Goal: Task Accomplishment & Management: Manage account settings

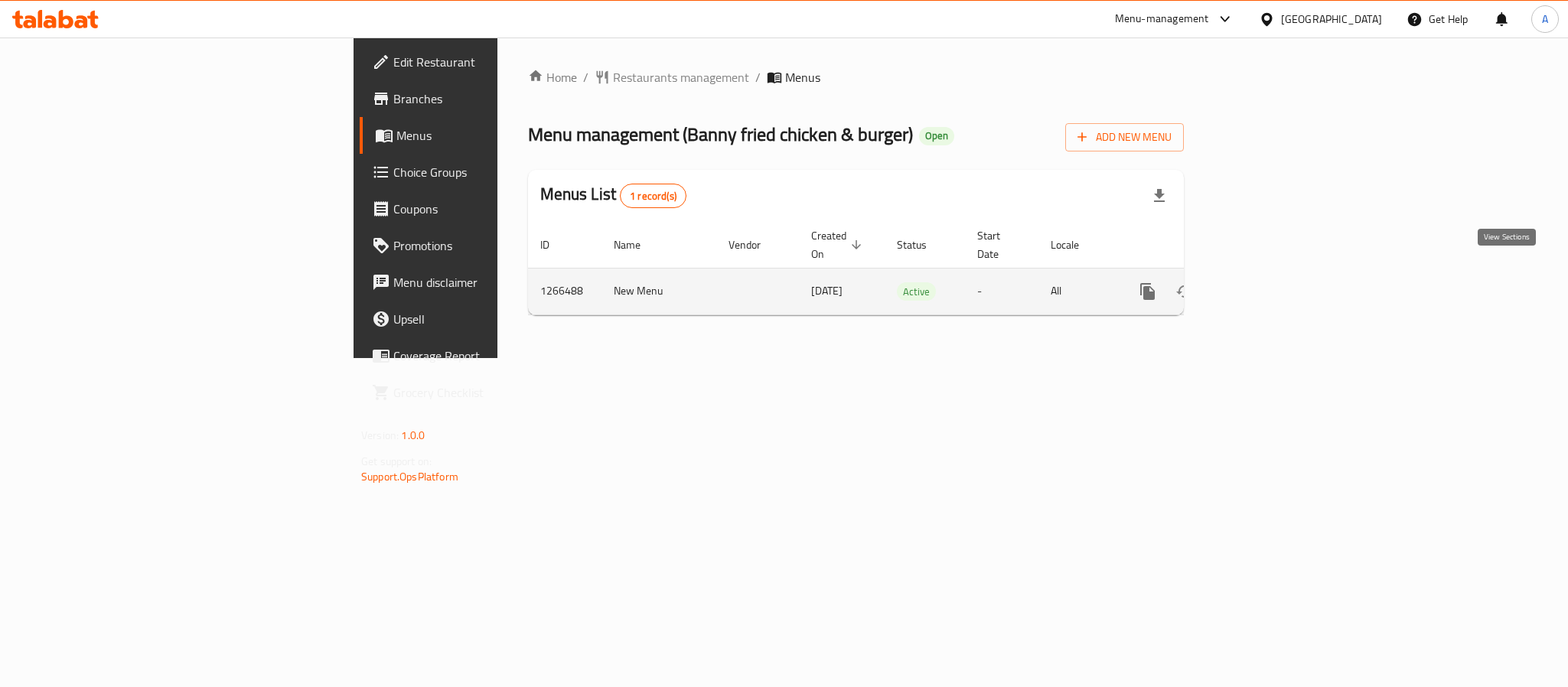
click at [1276, 275] on link "enhanced table" at bounding box center [1257, 291] width 37 height 36
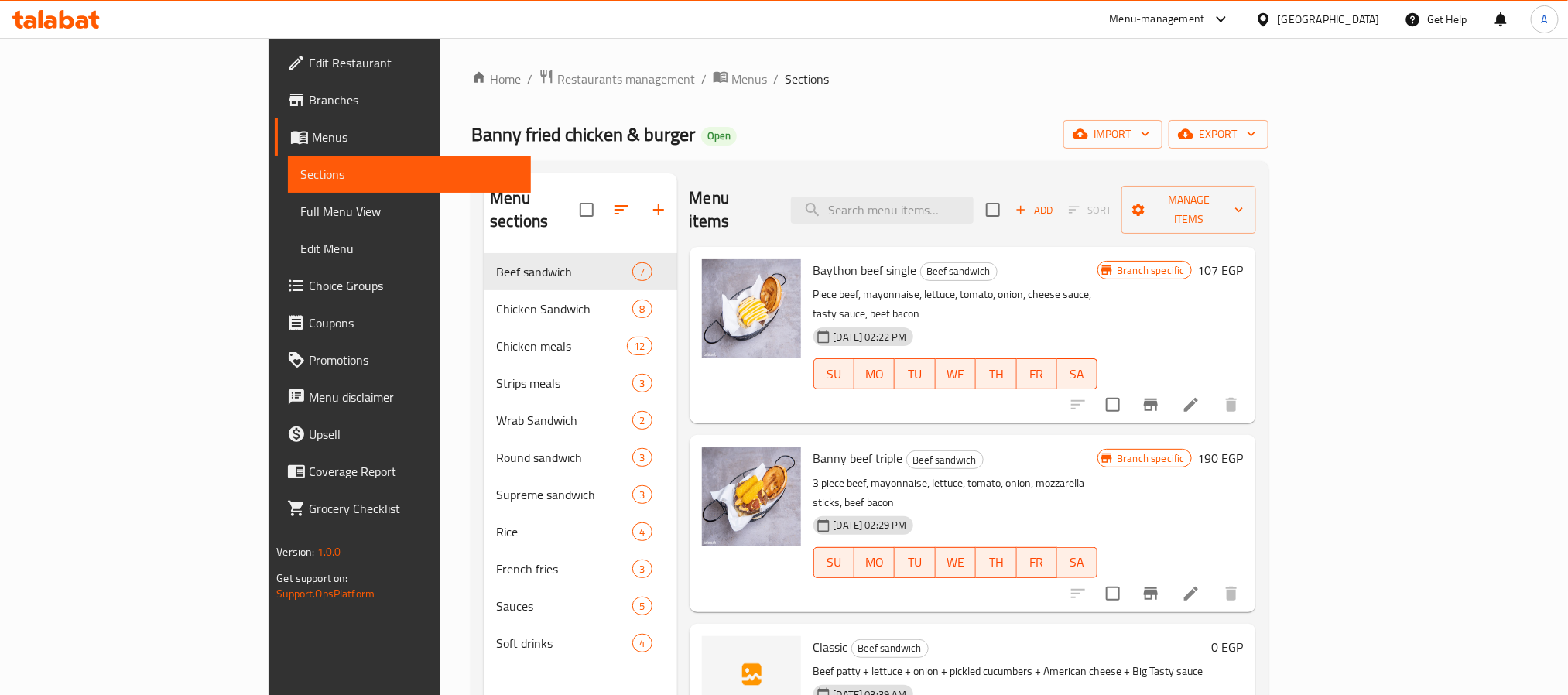
click at [300, 212] on span "Full Menu View" at bounding box center [408, 211] width 217 height 19
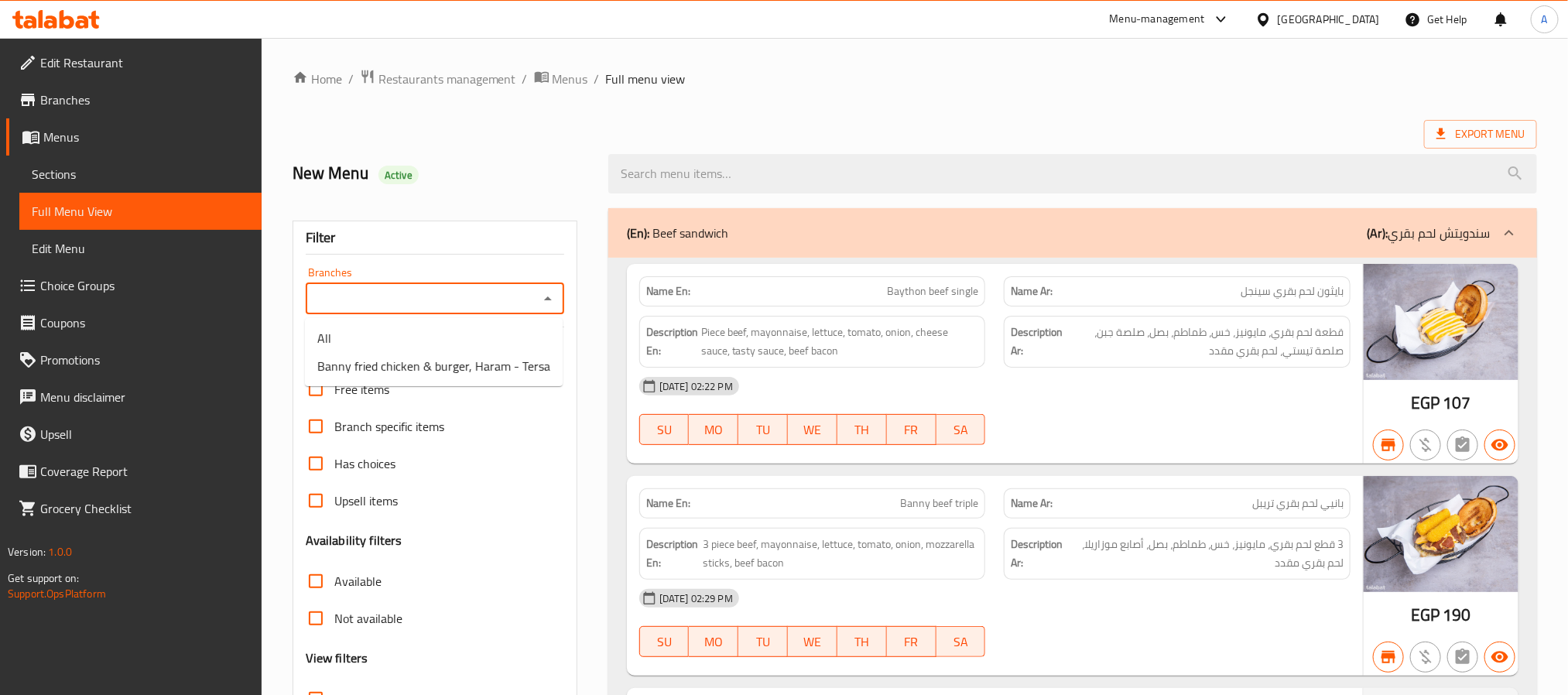
click at [421, 300] on input "Branches" at bounding box center [422, 299] width 223 height 22
click at [434, 366] on span "Banny fried chicken & burger, Haram - Tersa" at bounding box center [433, 366] width 233 height 19
type input "Banny fried chicken & burger, Haram - Tersa"
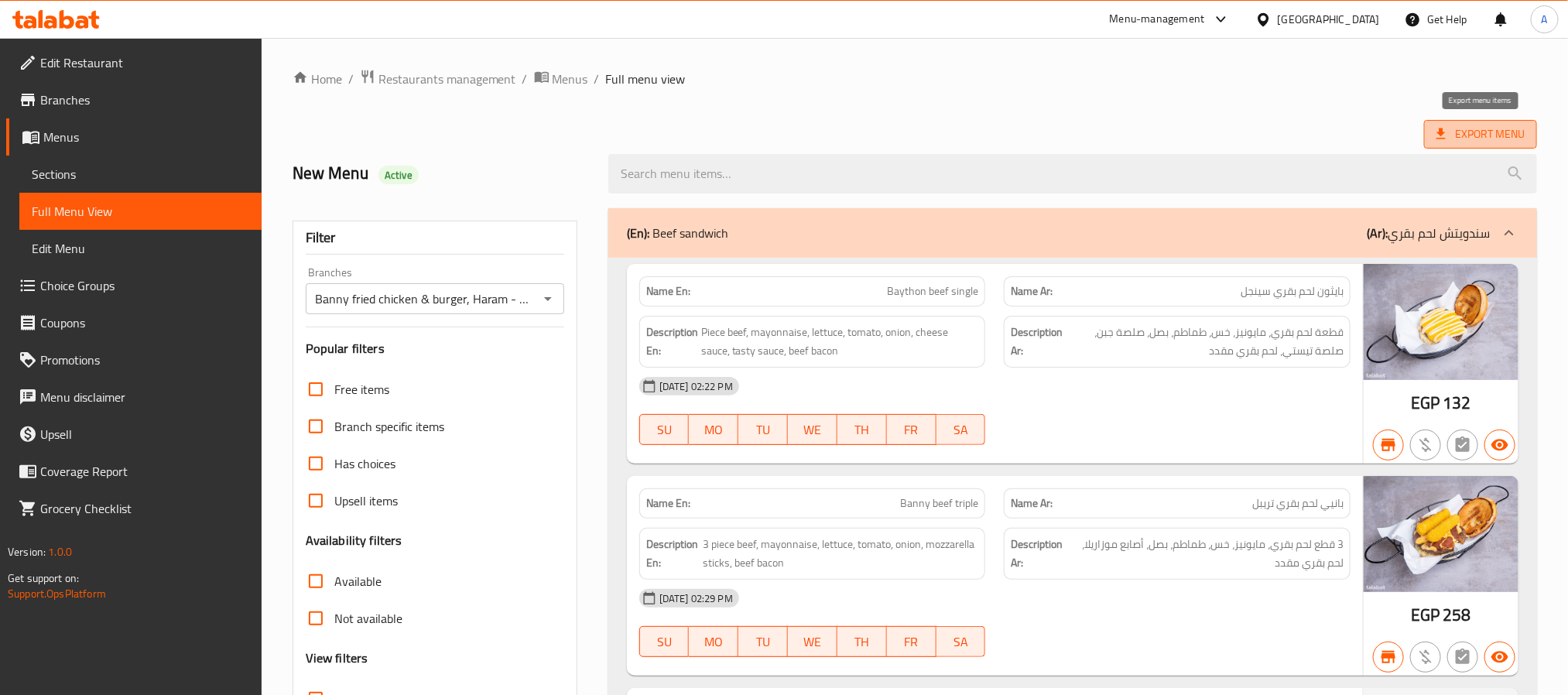
click at [1495, 130] on span "Export Menu" at bounding box center [1481, 133] width 88 height 19
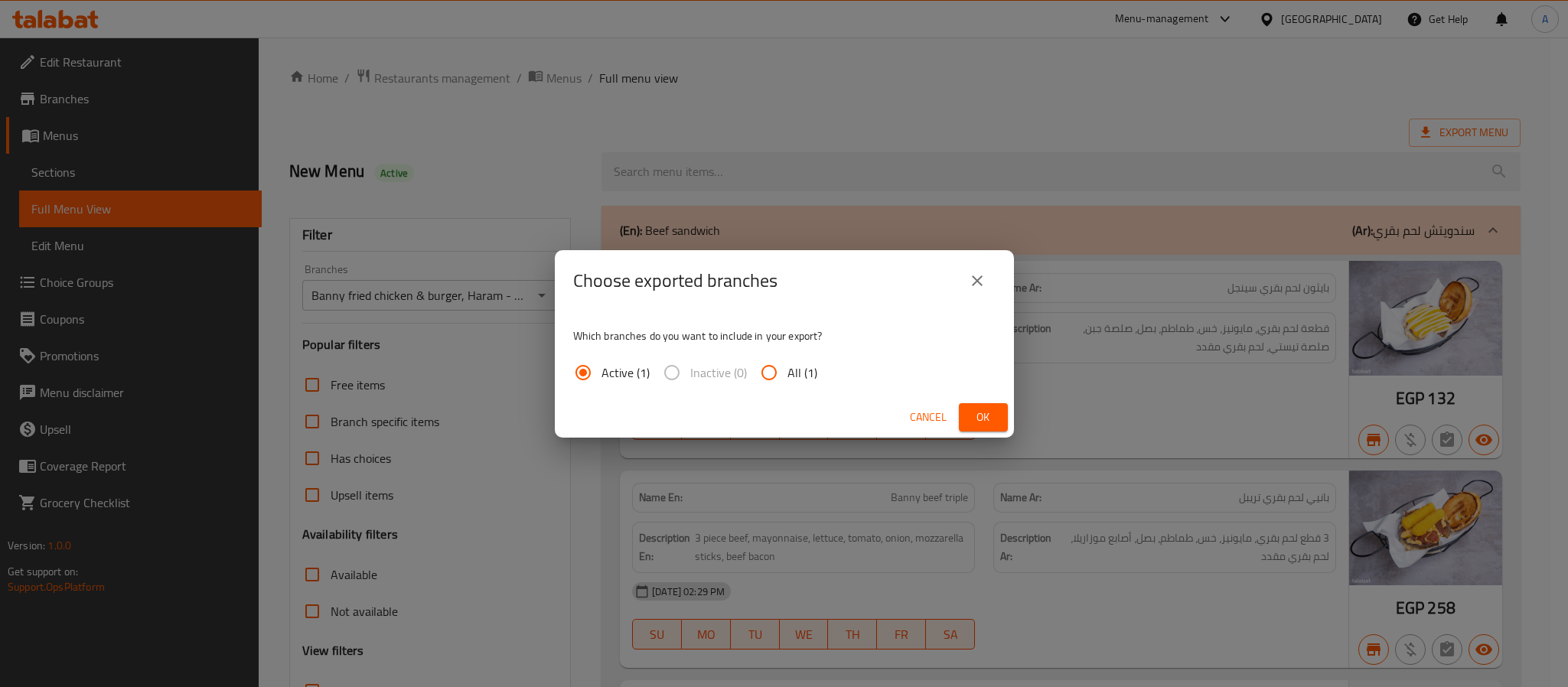
click at [795, 376] on span "All (1)" at bounding box center [802, 372] width 30 height 19
click at [787, 376] on input "All (1)" at bounding box center [768, 372] width 37 height 36
radio input "true"
click at [960, 406] on button "Ok" at bounding box center [983, 417] width 49 height 28
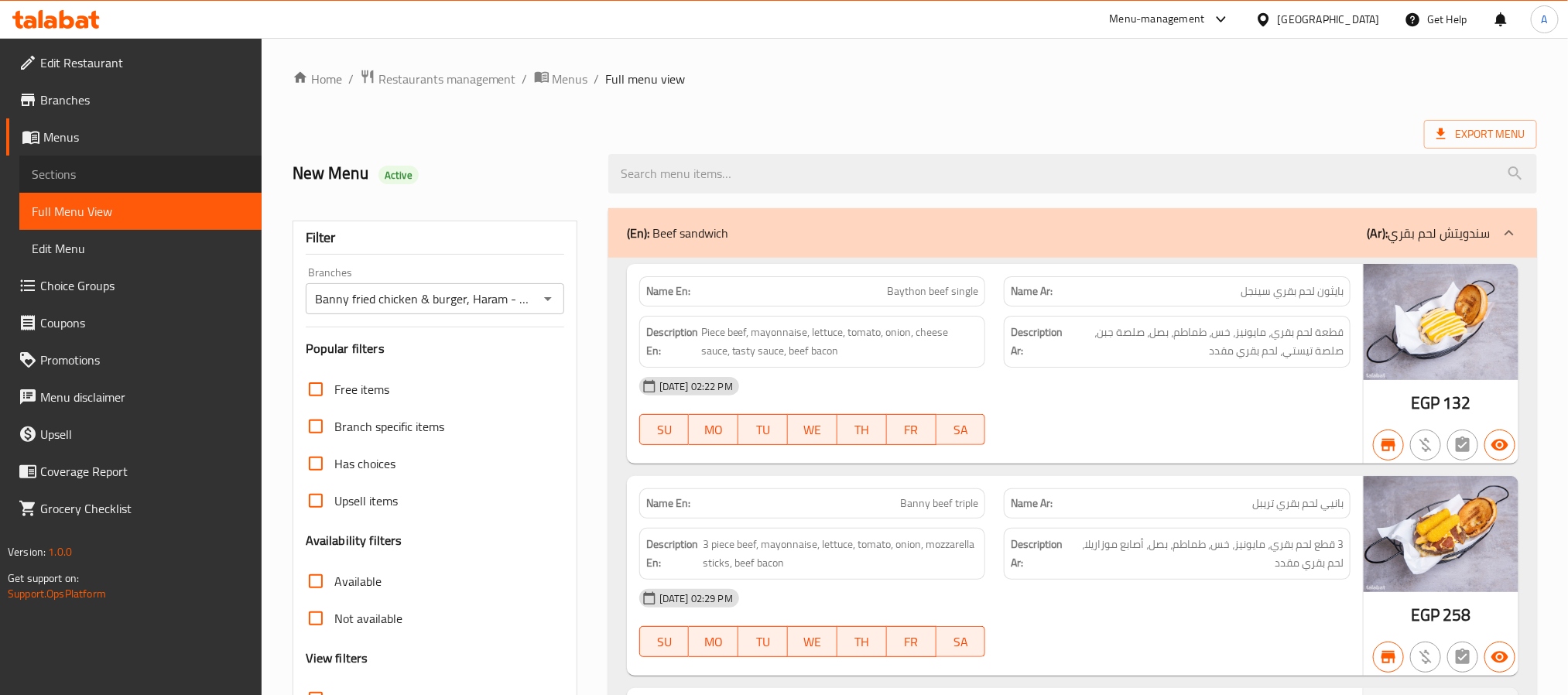
click at [161, 170] on span "Sections" at bounding box center [140, 174] width 217 height 19
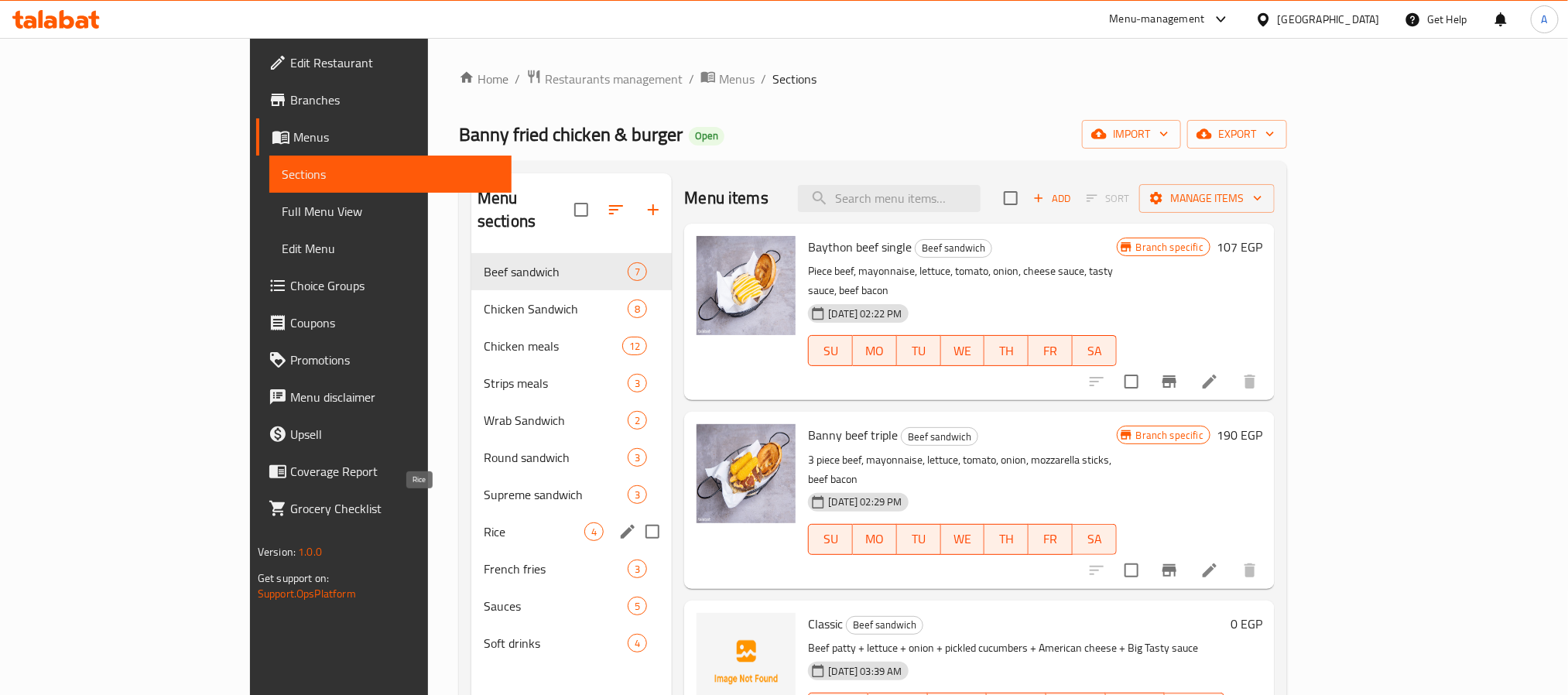
click at [484, 522] on span "Rice" at bounding box center [534, 531] width 101 height 19
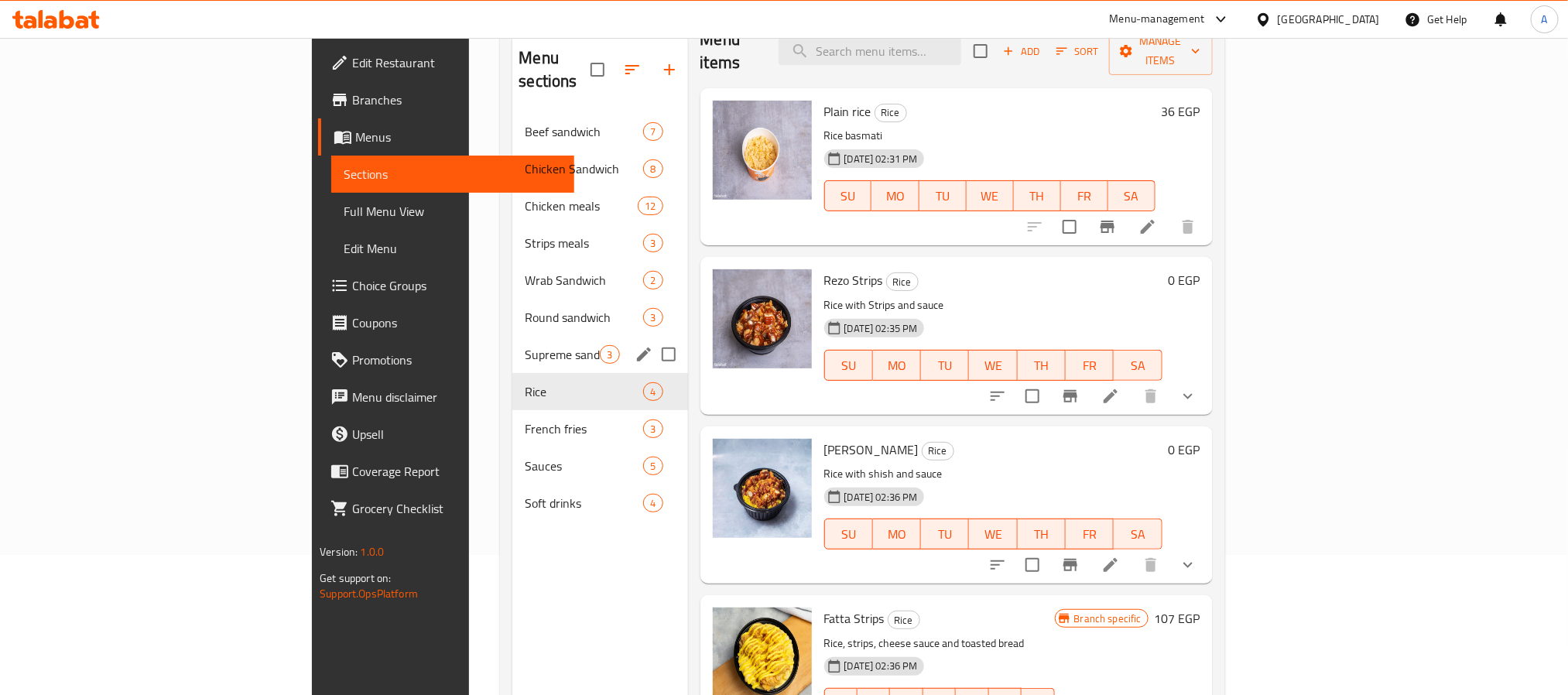
scroll to position [101, 0]
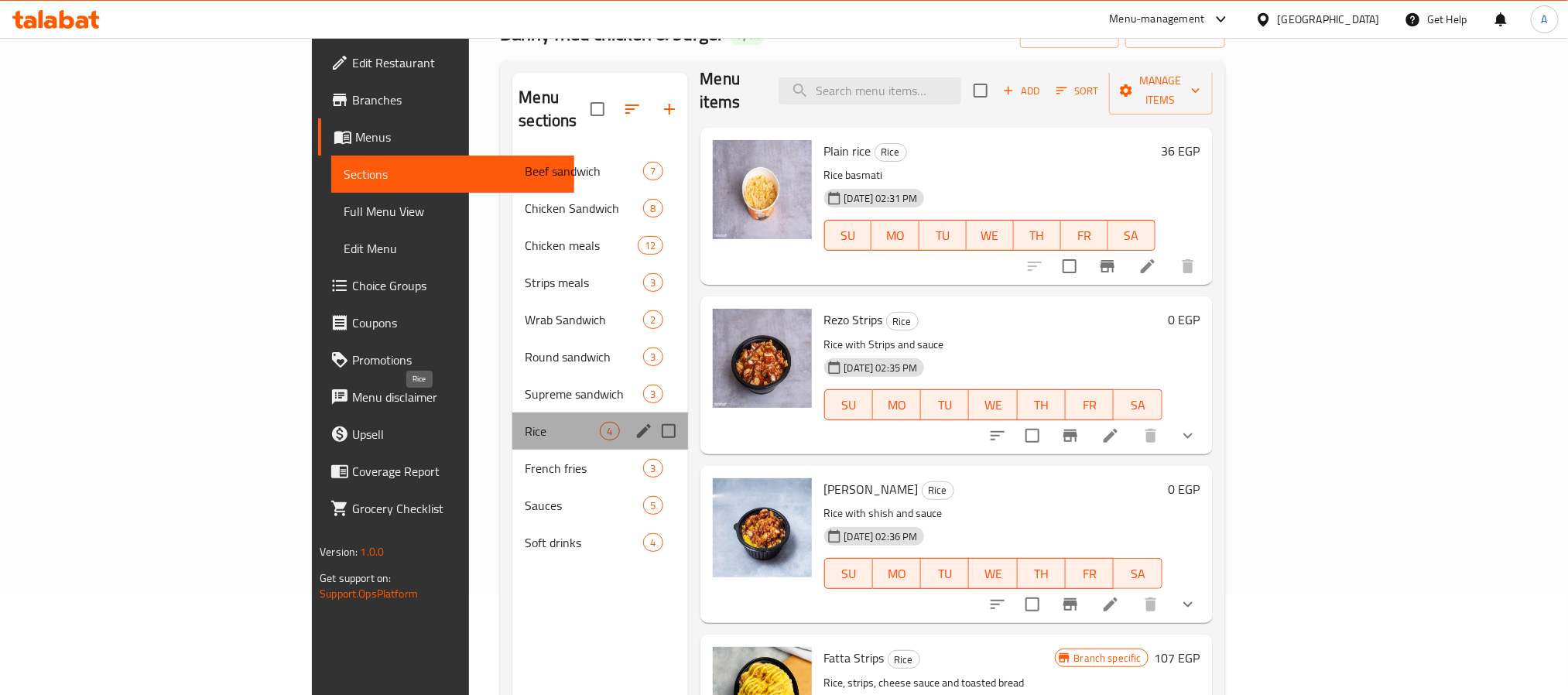
click at [525, 421] on span "Rice" at bounding box center [562, 430] width 75 height 19
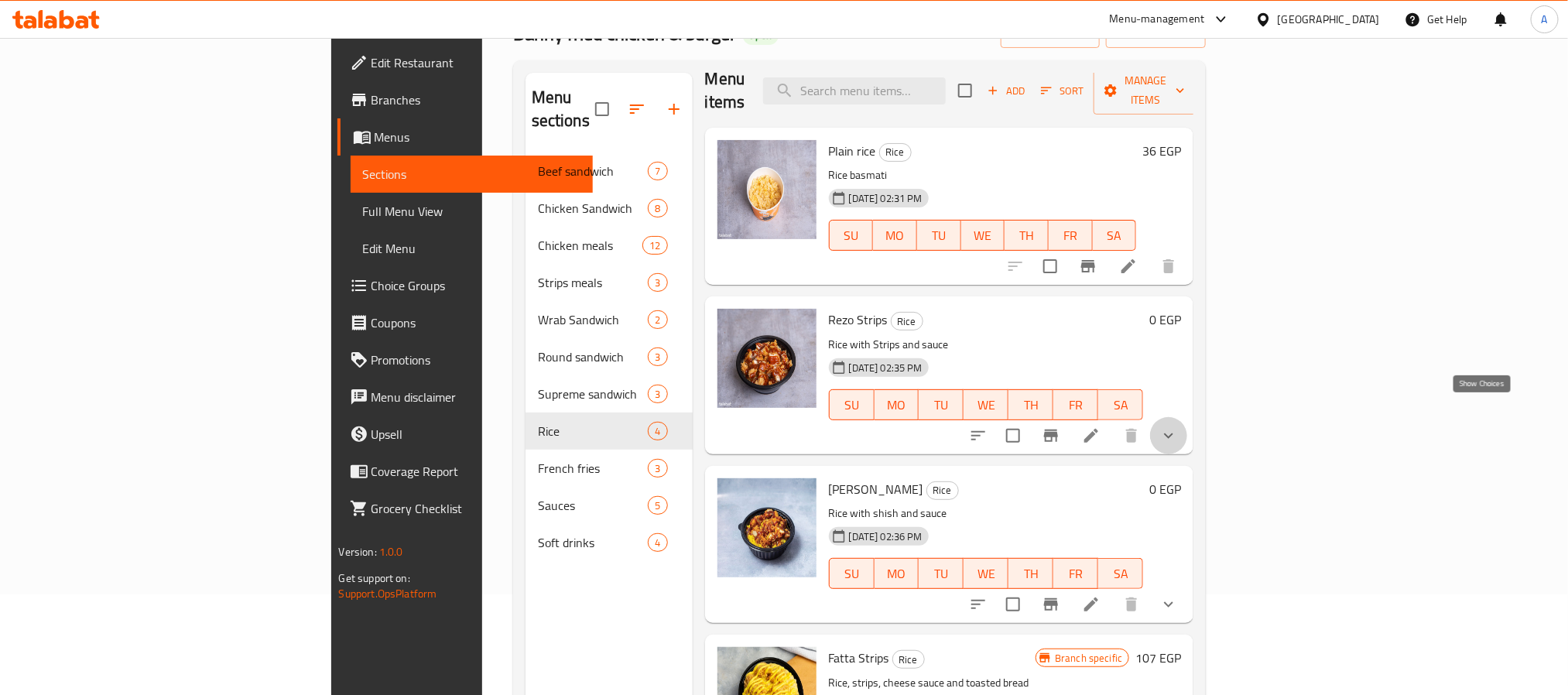
click at [1178, 426] on icon "show more" at bounding box center [1168, 435] width 19 height 19
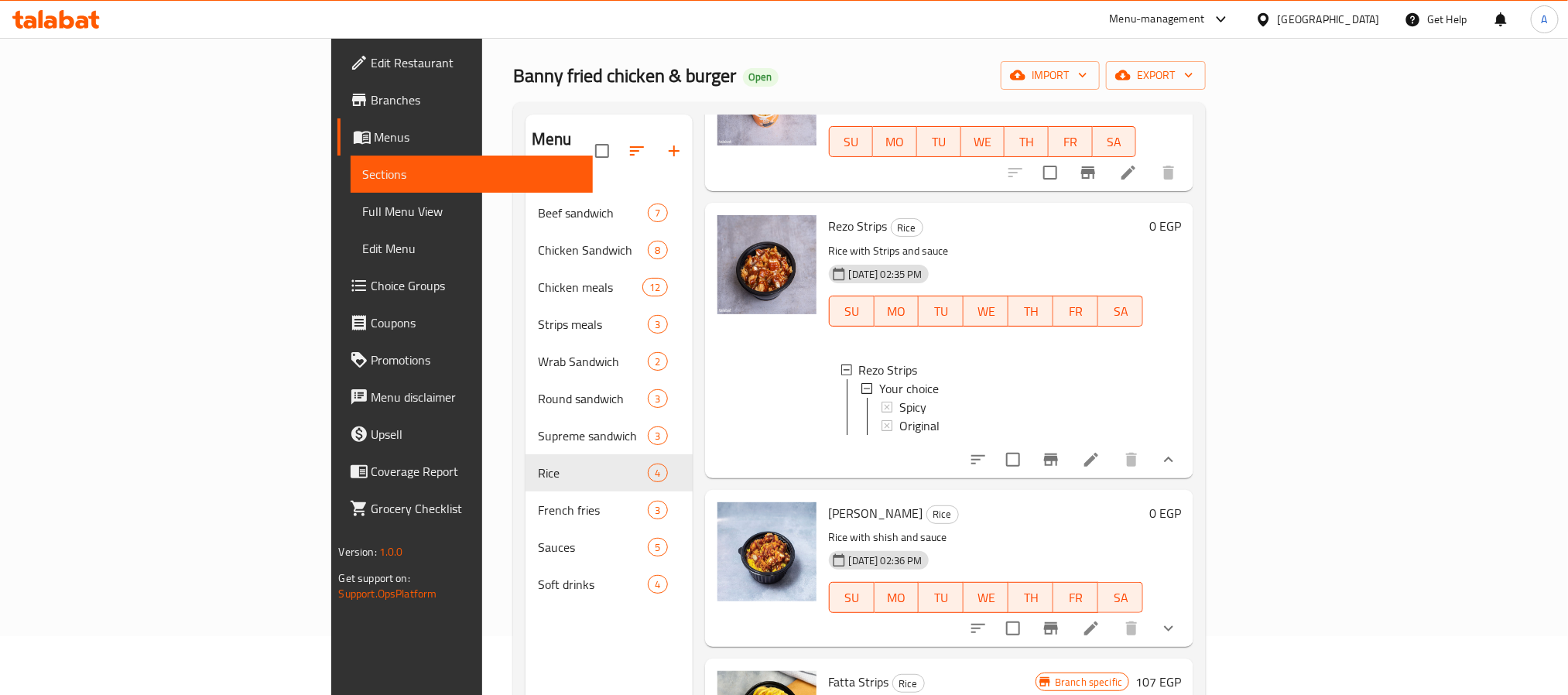
scroll to position [116, 0]
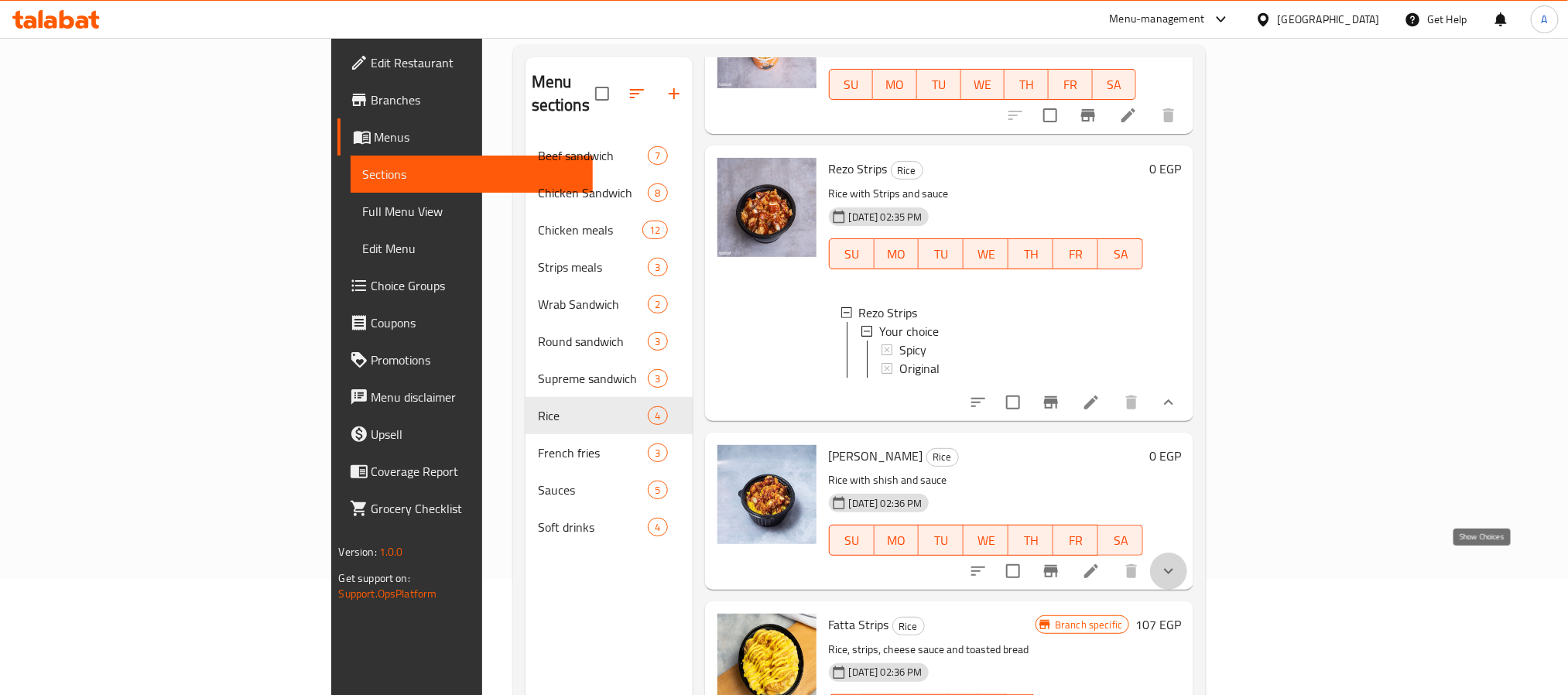
click at [1174, 569] on icon "show more" at bounding box center [1168, 572] width 9 height 5
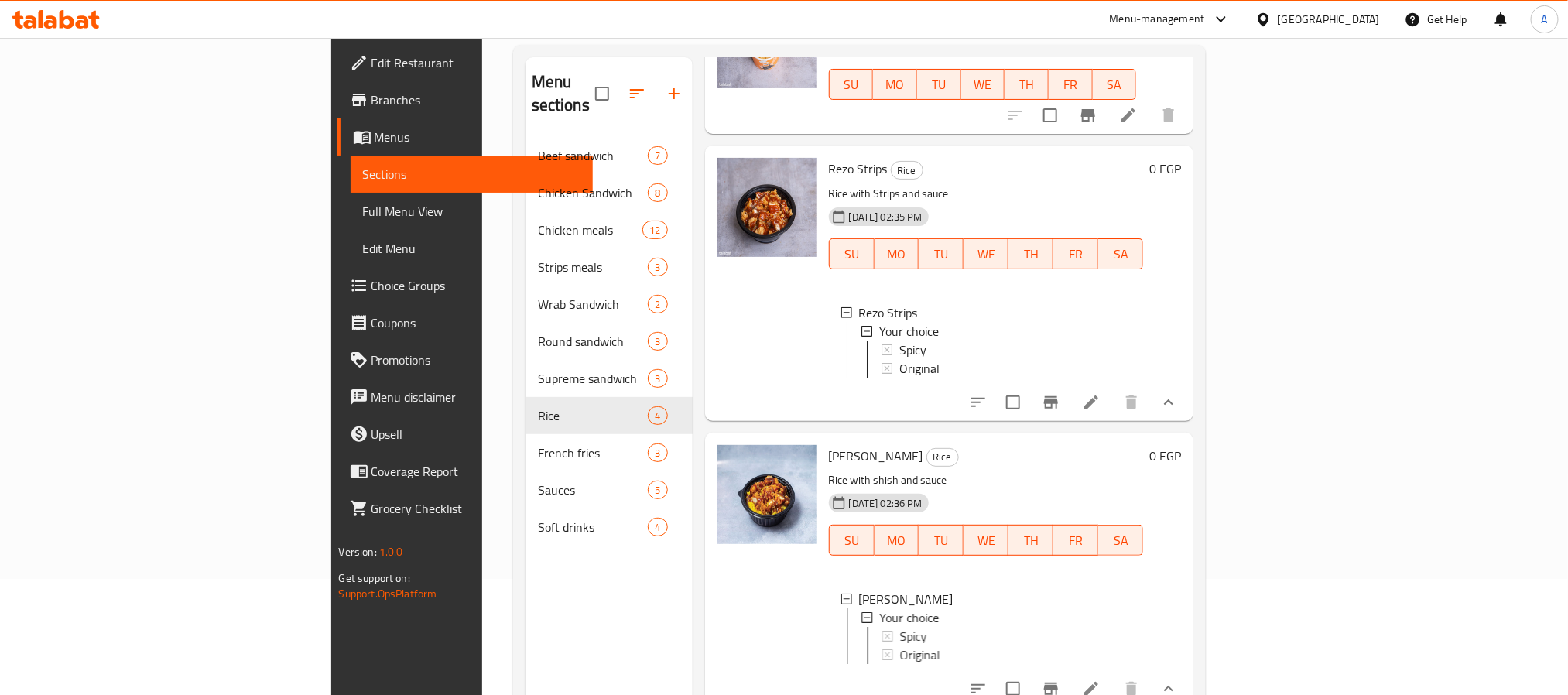
scroll to position [270, 0]
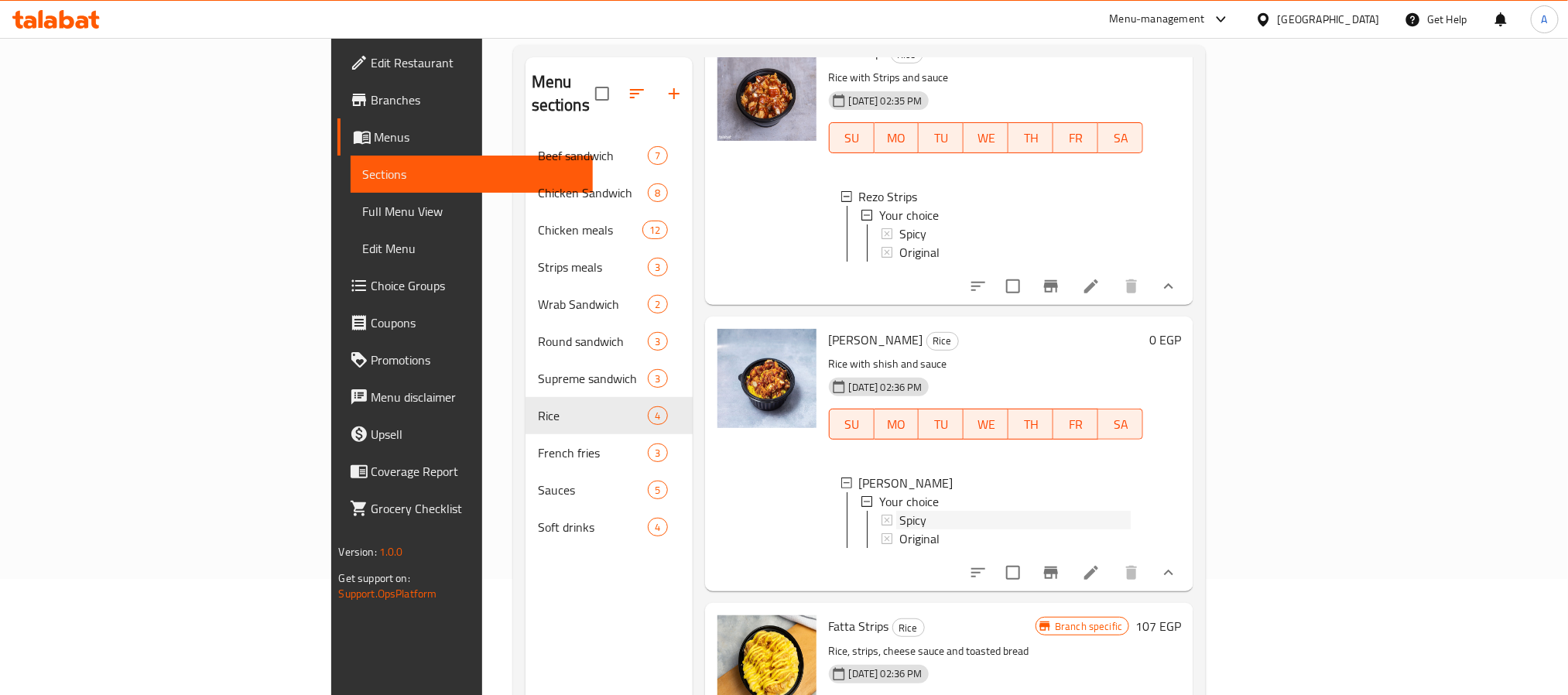
click at [899, 513] on div "Spicy" at bounding box center [1015, 519] width 232 height 19
click at [899, 532] on span "Original" at bounding box center [919, 538] width 41 height 19
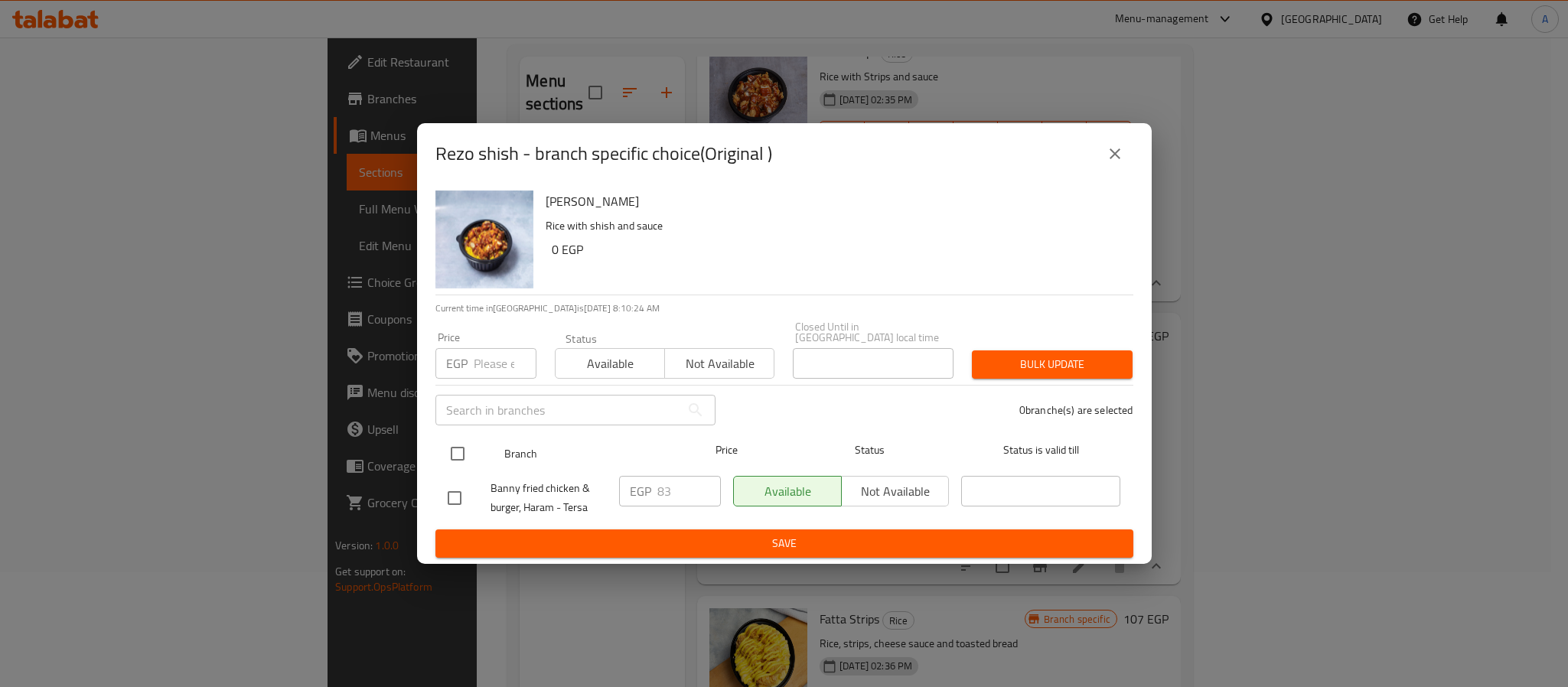
click at [454, 443] on input "checkbox" at bounding box center [458, 454] width 32 height 32
checkbox input "true"
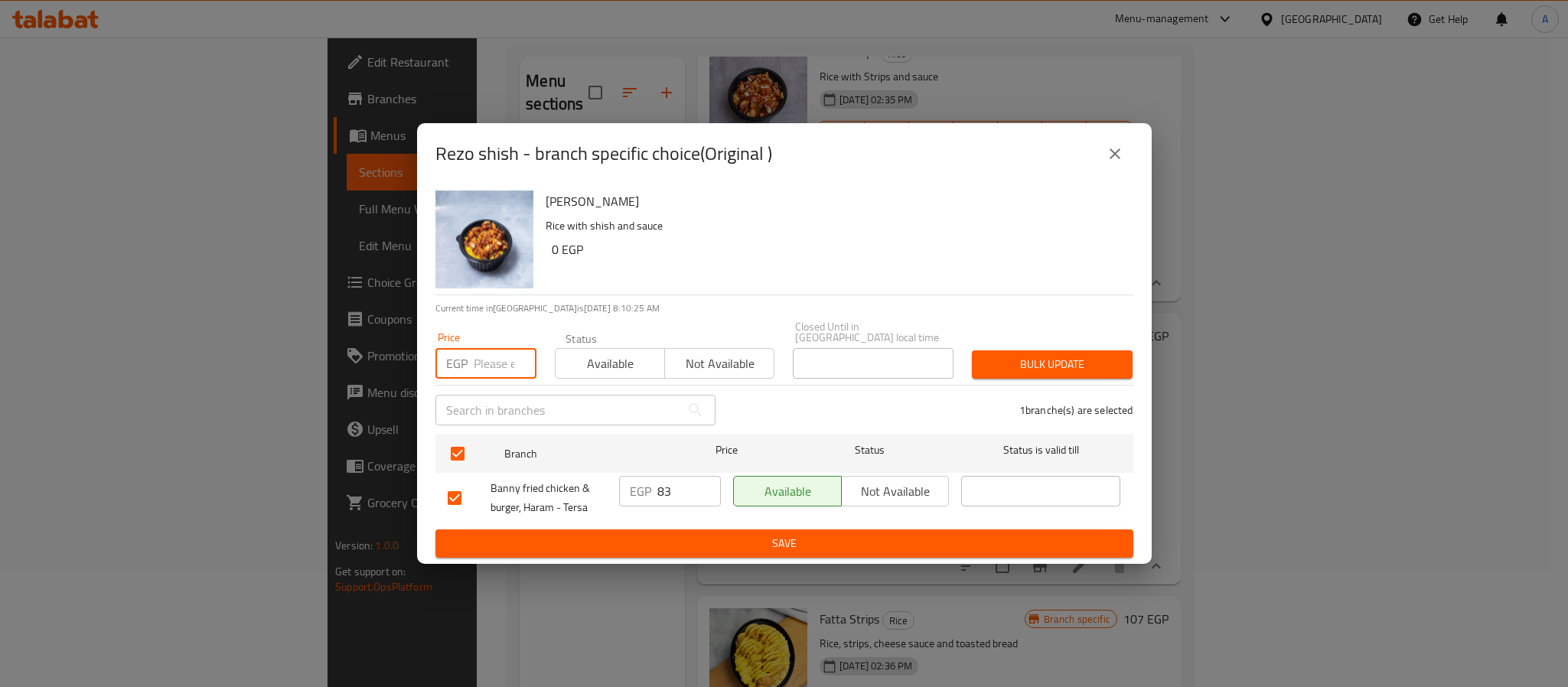
click at [487, 362] on input "number" at bounding box center [505, 363] width 62 height 30
type input "90"
click at [1012, 363] on span "Bulk update" at bounding box center [1052, 364] width 136 height 19
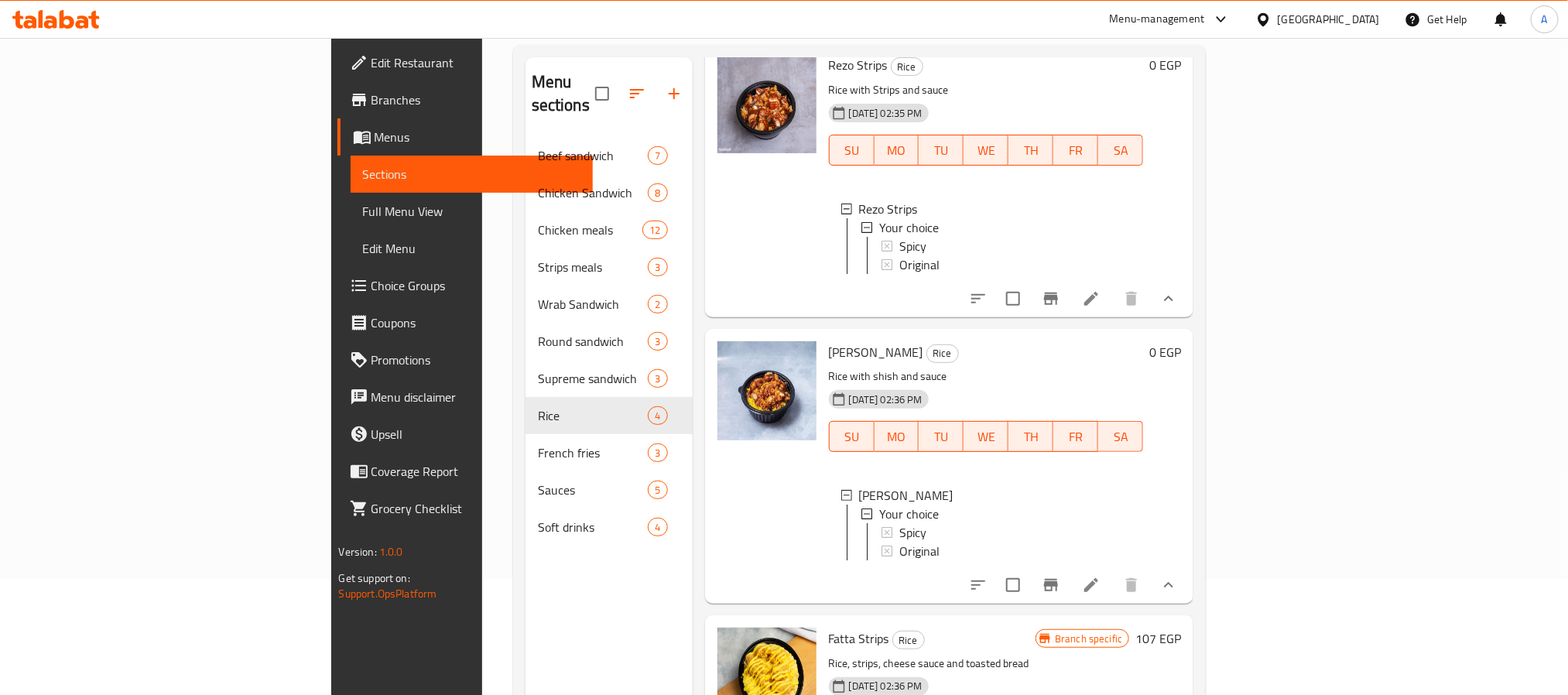
scroll to position [289, 0]
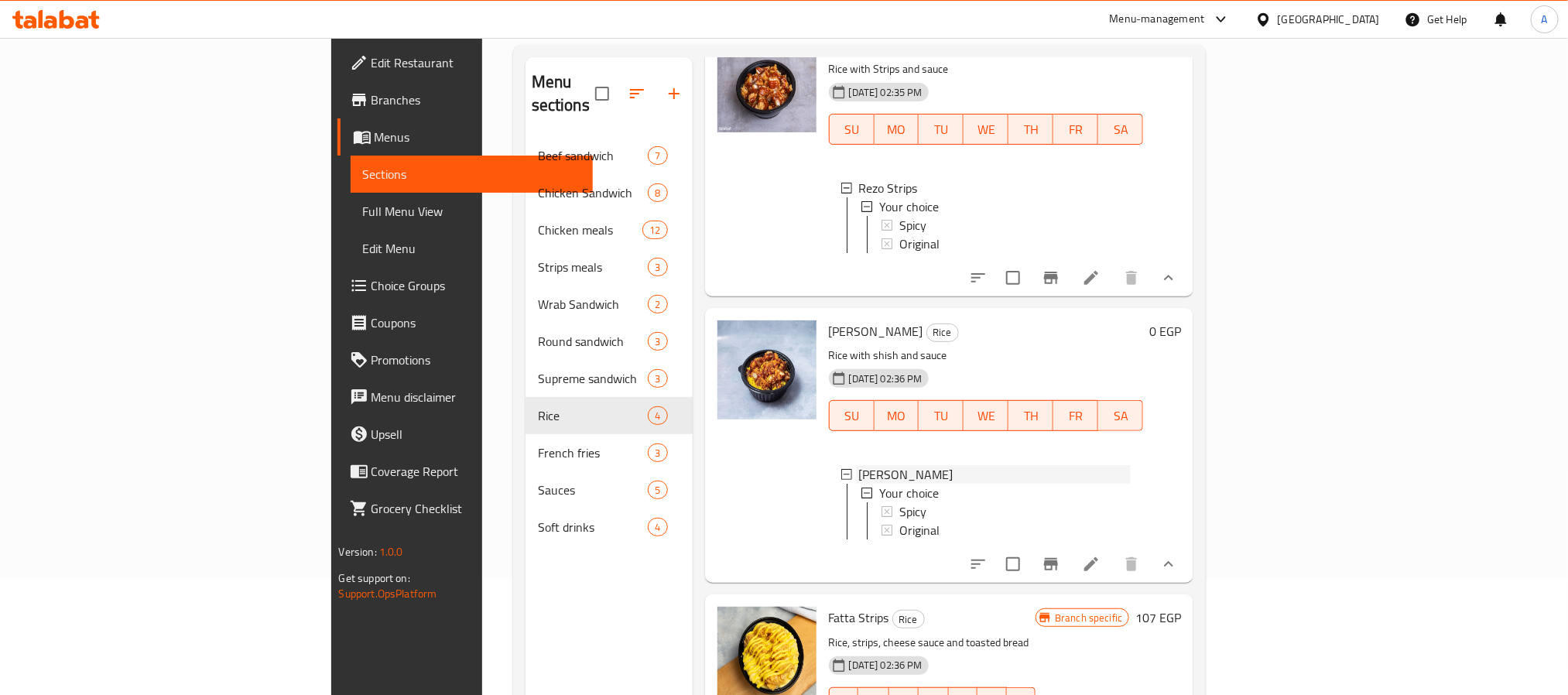
click at [1131, 465] on div "[PERSON_NAME]" at bounding box center [995, 474] width 272 height 19
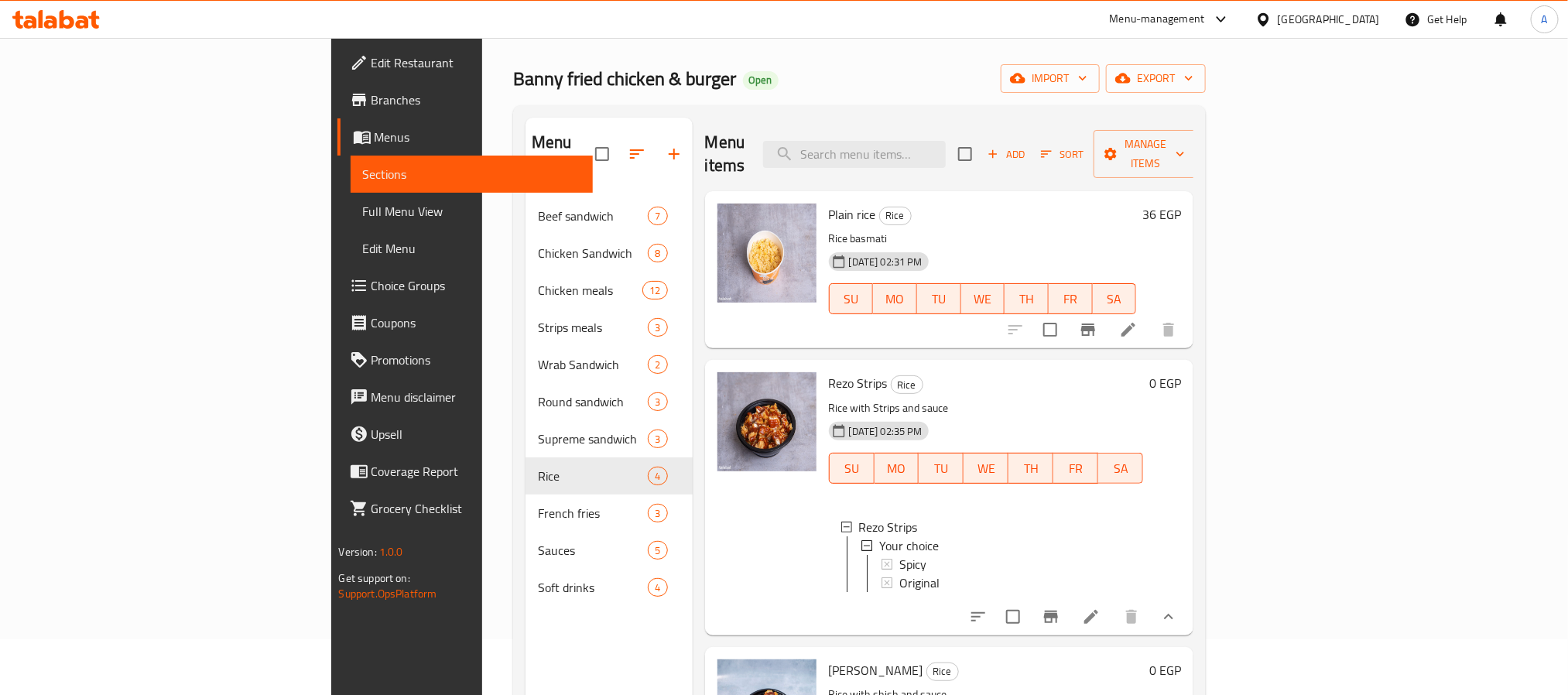
scroll to position [0, 0]
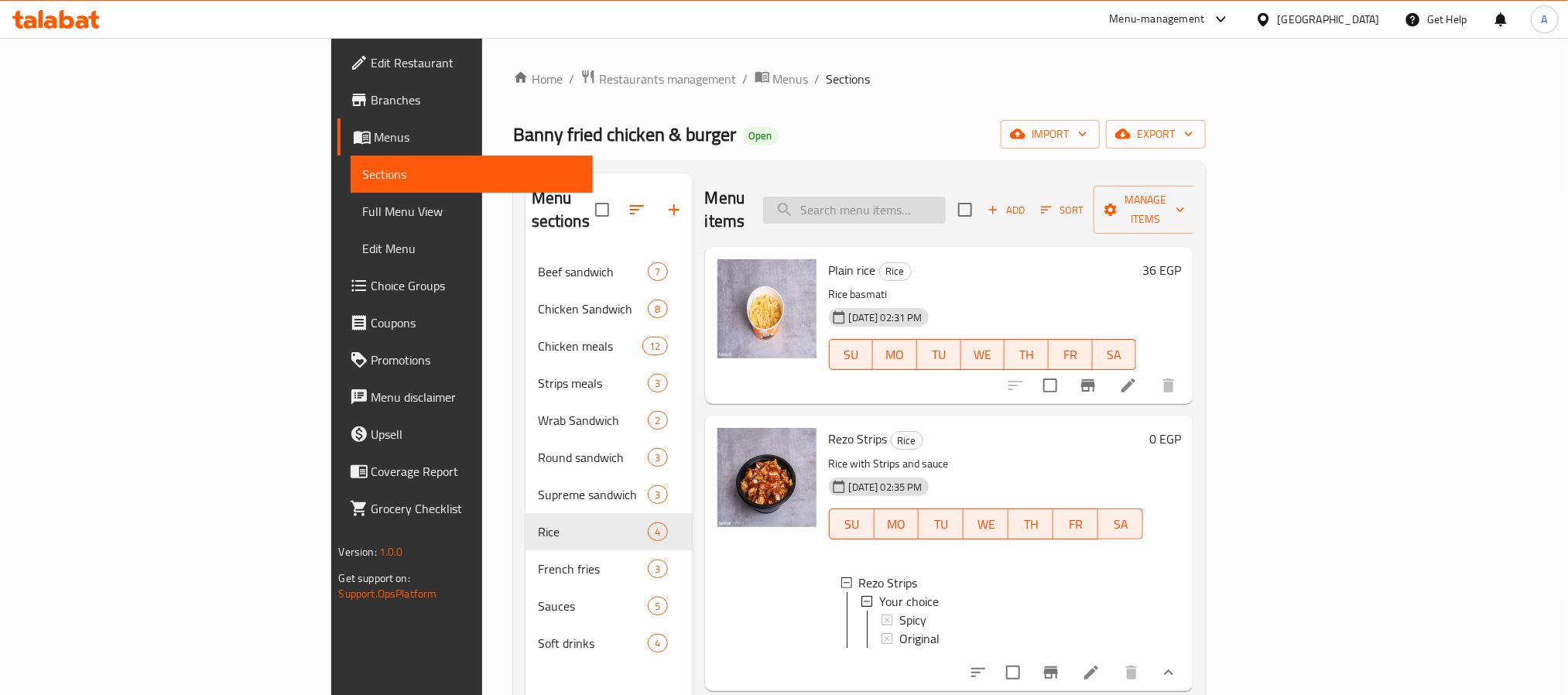
click at [946, 212] on input "search" at bounding box center [854, 210] width 183 height 27
paste input "Rizzo Double"
type input "Rizzo Double"
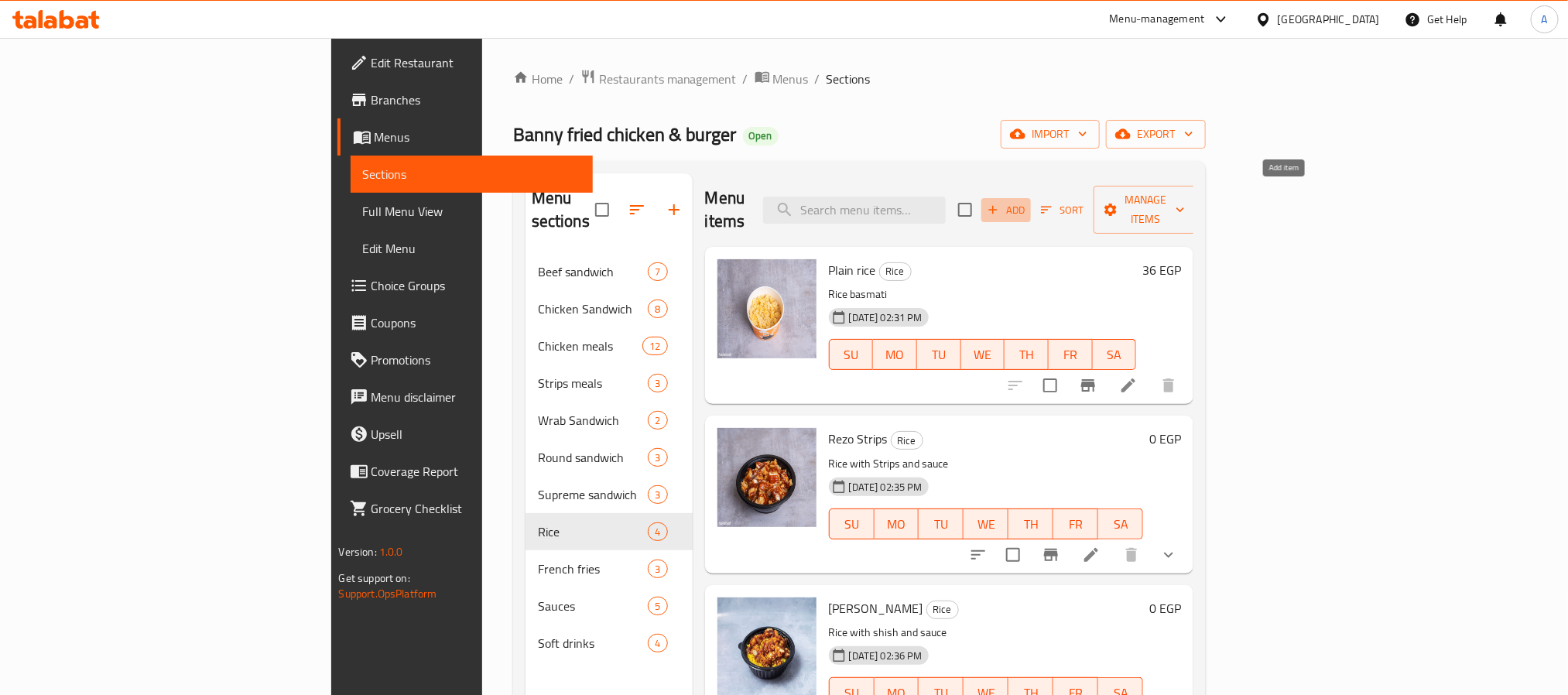
click at [1027, 201] on span "Add" at bounding box center [1006, 210] width 41 height 18
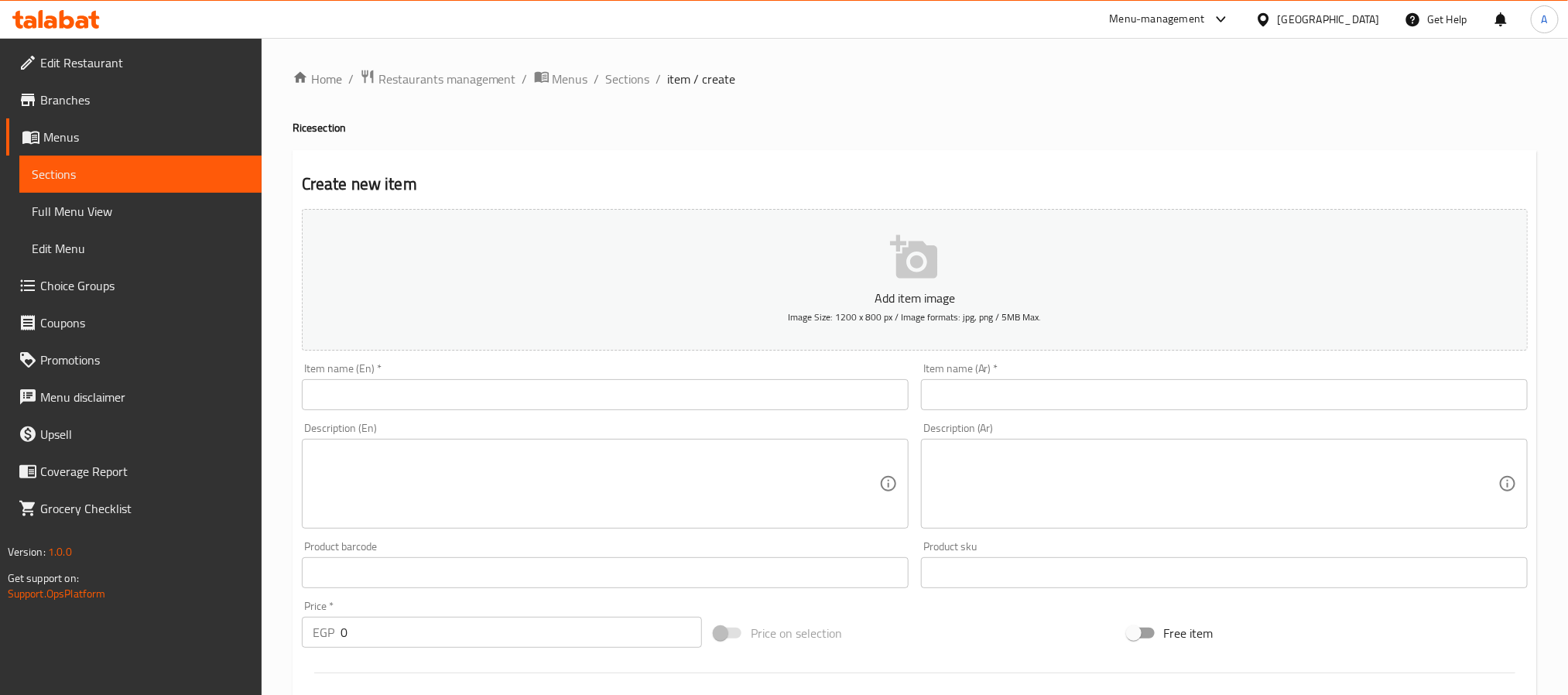
click at [684, 404] on input "text" at bounding box center [605, 394] width 607 height 31
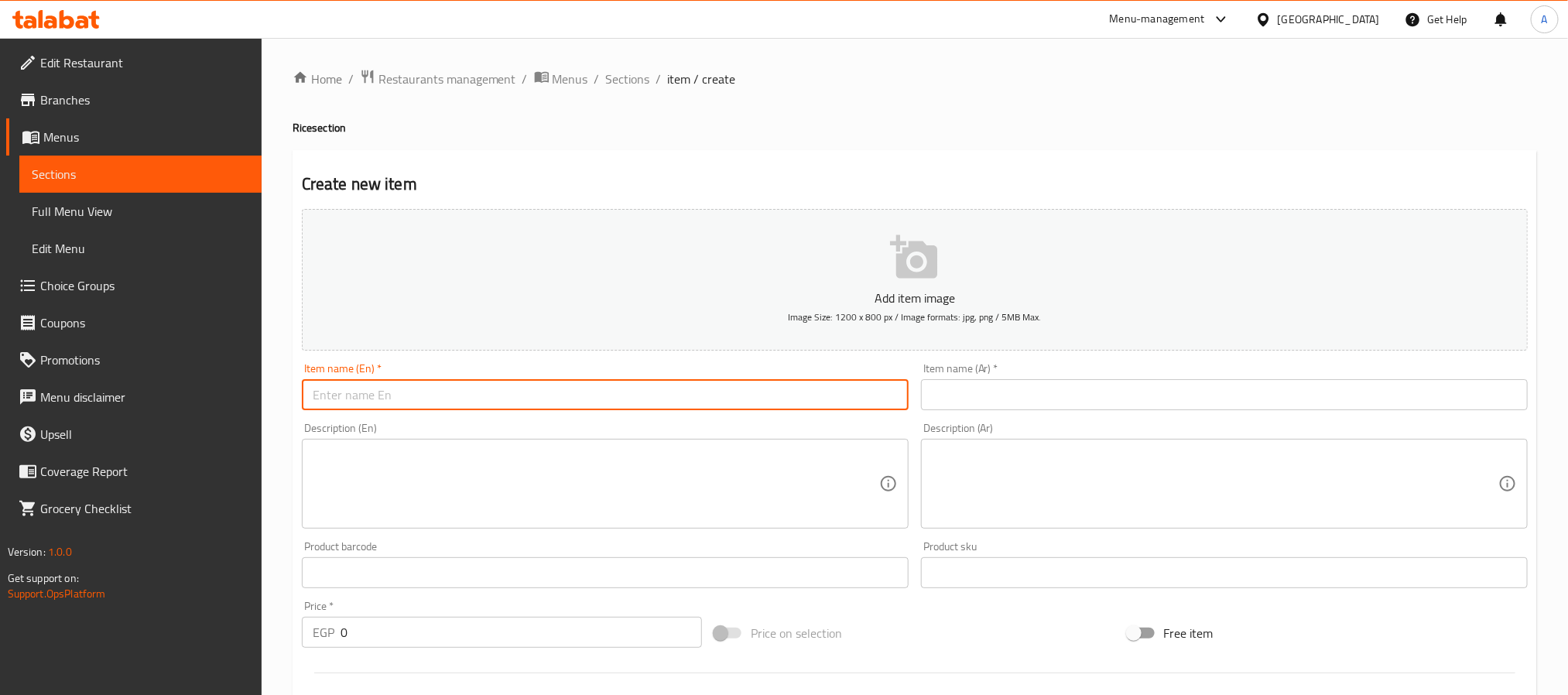
paste input "Rizzo Double"
type input "Rizzo Double"
click at [1015, 399] on input "text" at bounding box center [1225, 394] width 607 height 31
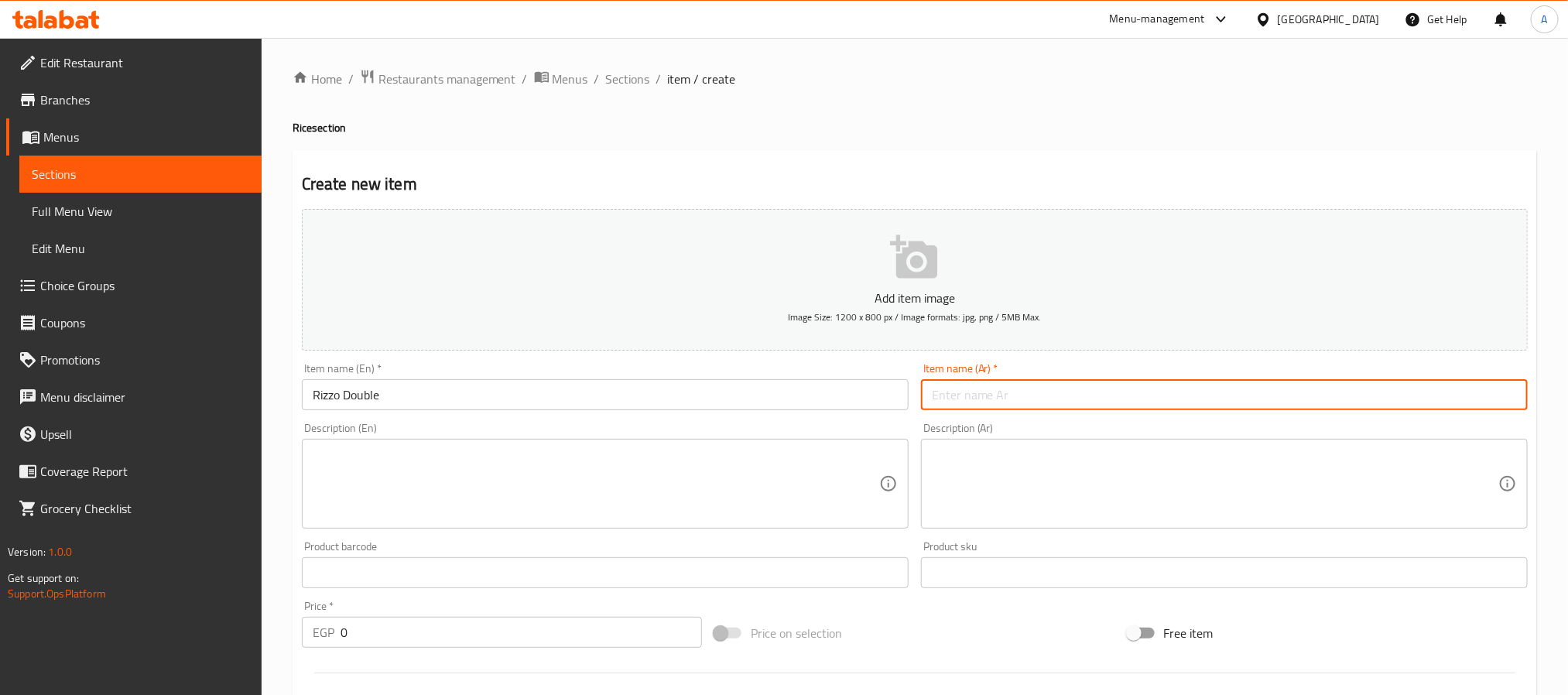
paste input "ريزو دبل"
type input "ريزو دبل"
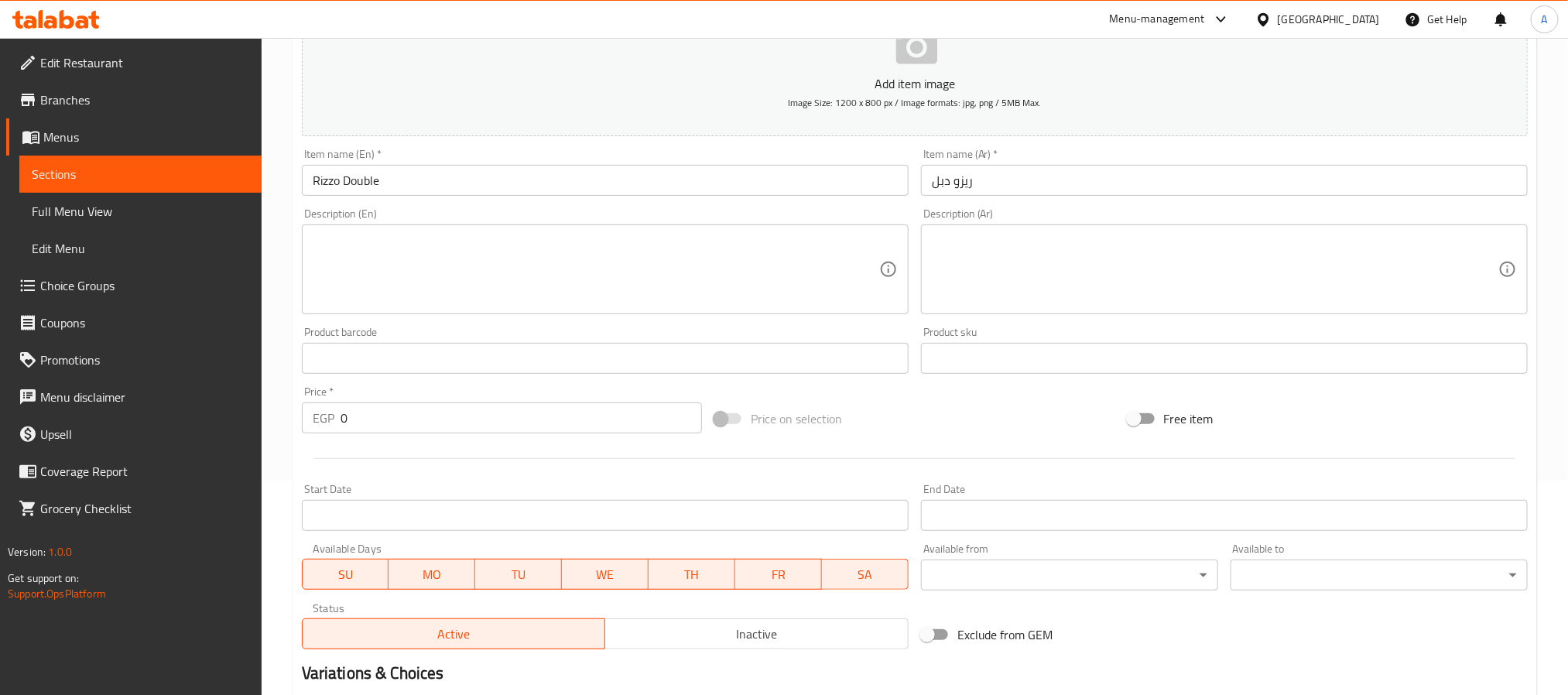
scroll to position [232, 0]
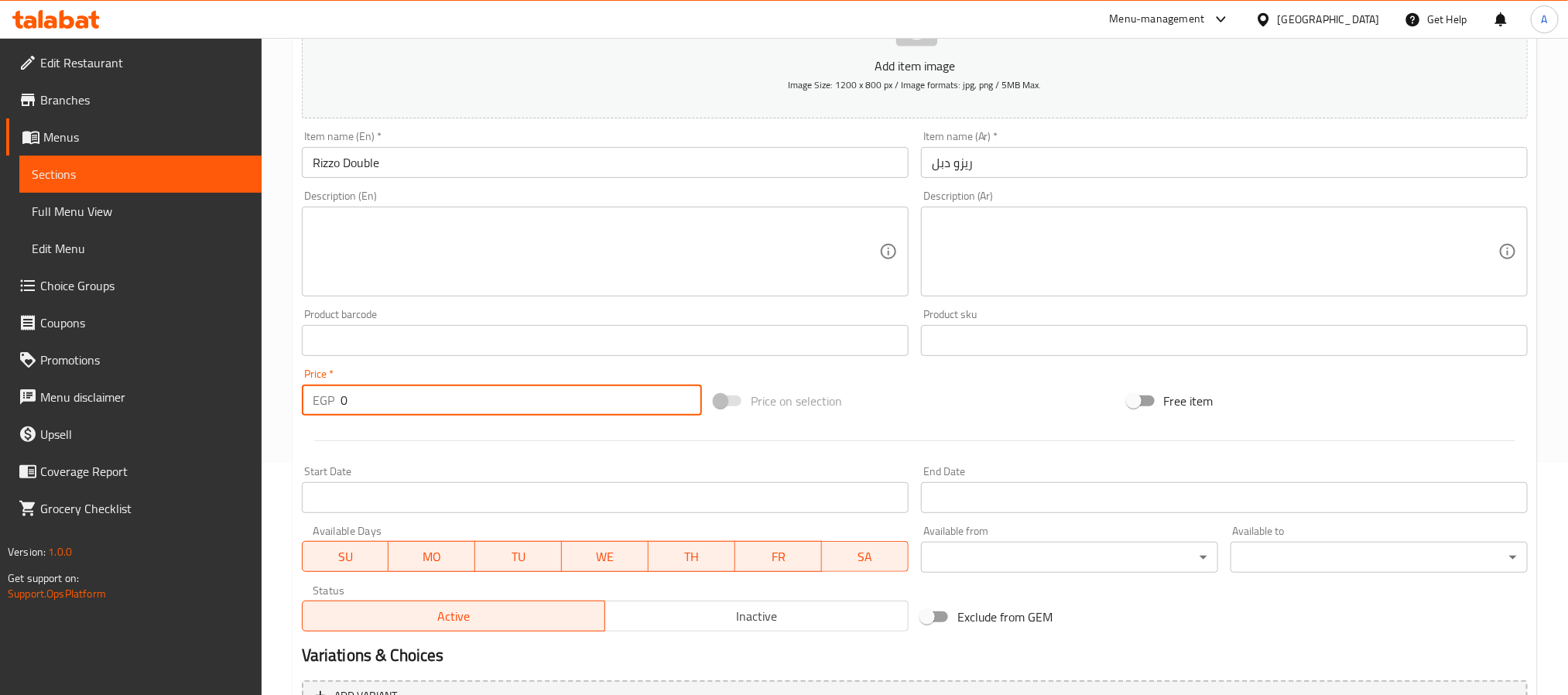
drag, startPoint x: 406, startPoint y: 404, endPoint x: 332, endPoint y: 431, distance: 78.8
click at [313, 419] on div "Price   * EGP 0 Price *" at bounding box center [502, 392] width 412 height 59
paste input "102"
type input "102"
click at [732, 609] on span "Inactive" at bounding box center [757, 616] width 291 height 23
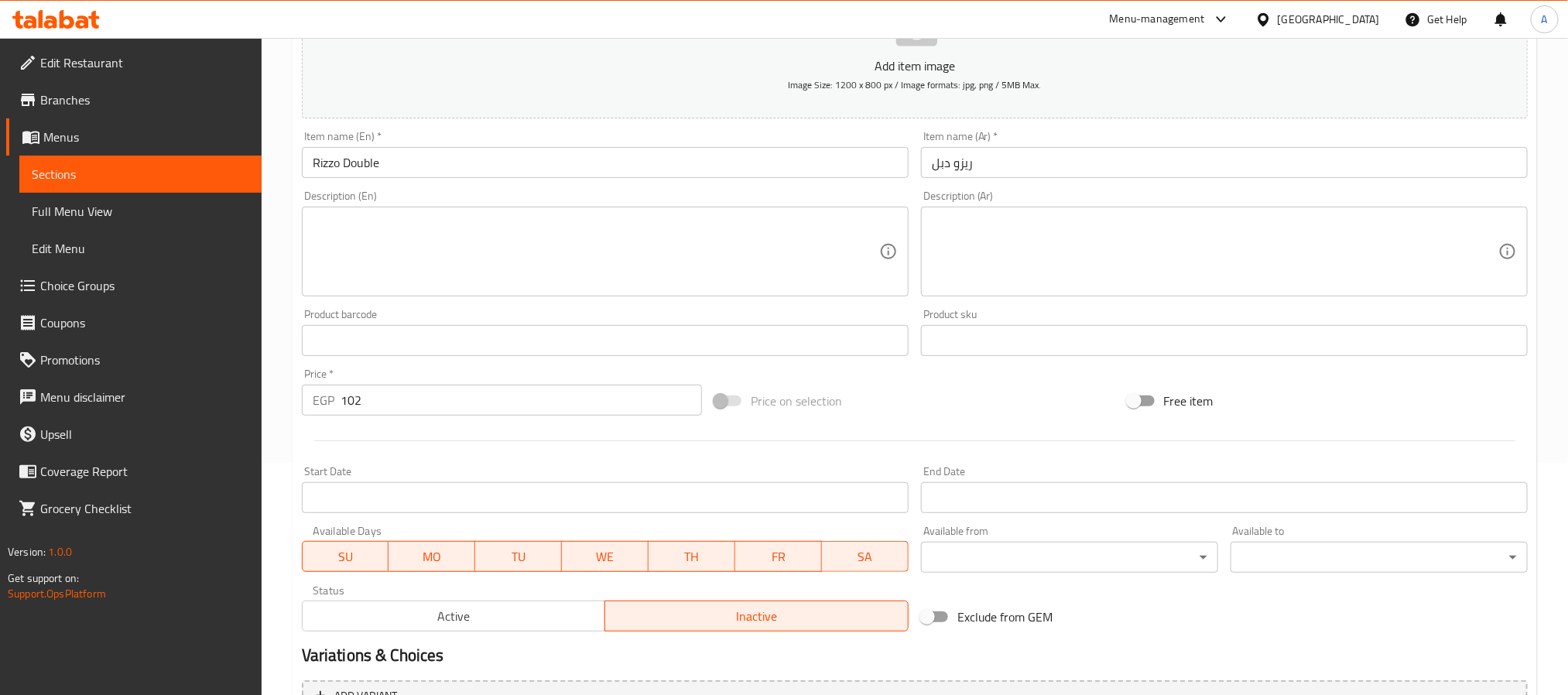
click at [1174, 212] on div "Description (Ar)" at bounding box center [1225, 251] width 607 height 90
paste textarea "ارز بقطع الدجاج وصوصين من اختيارك"
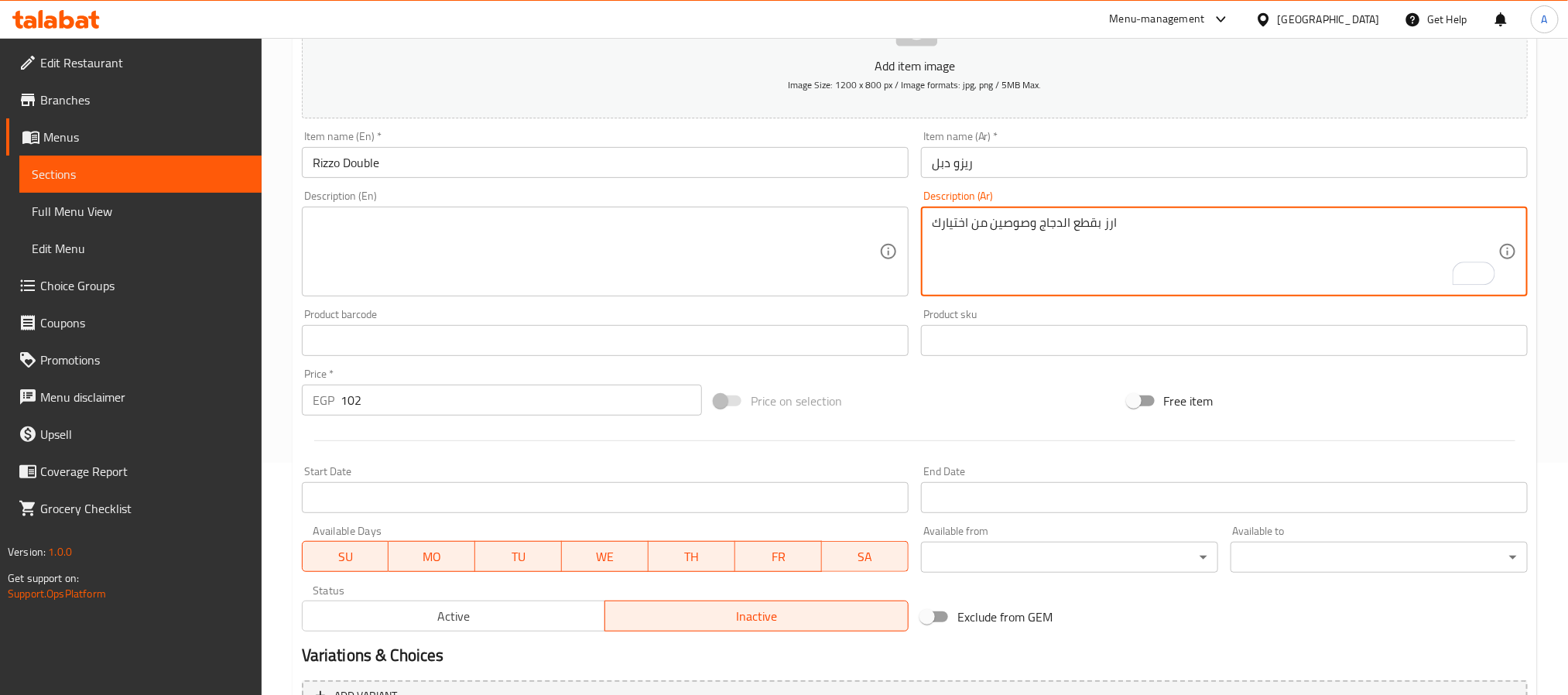
type textarea "ارز بقطع الدجاج وصوصين من اختيارك"
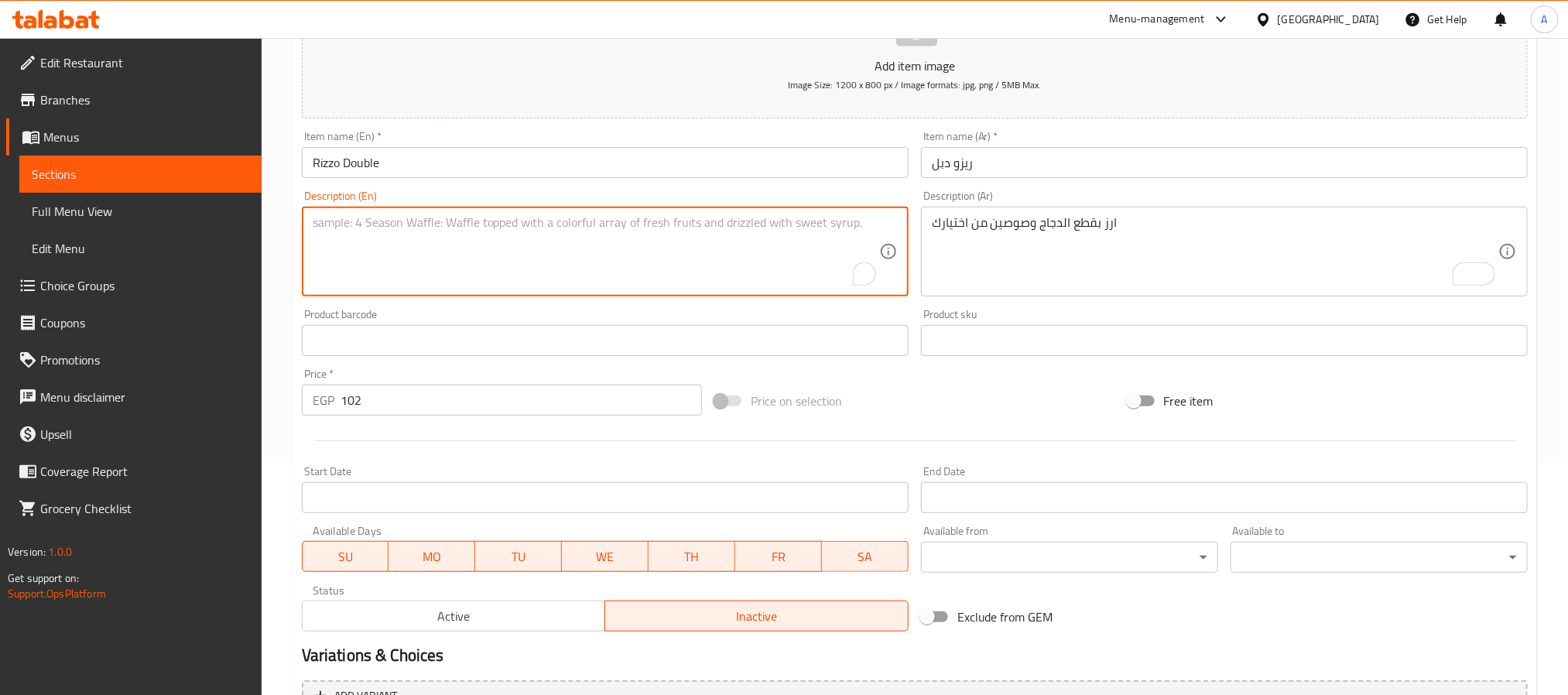
click at [469, 266] on textarea "To enrich screen reader interactions, please activate Accessibility in Grammarl…" at bounding box center [595, 252] width 566 height 74
paste textarea "Rice with chicken pieces and two sauces of your choice"
click at [467, 230] on textarea "Rice with chicken pieces and two sauces of your choice" at bounding box center [595, 252] width 566 height 74
type textarea "Rice with chicken pieces and 2 sauces of your choice"
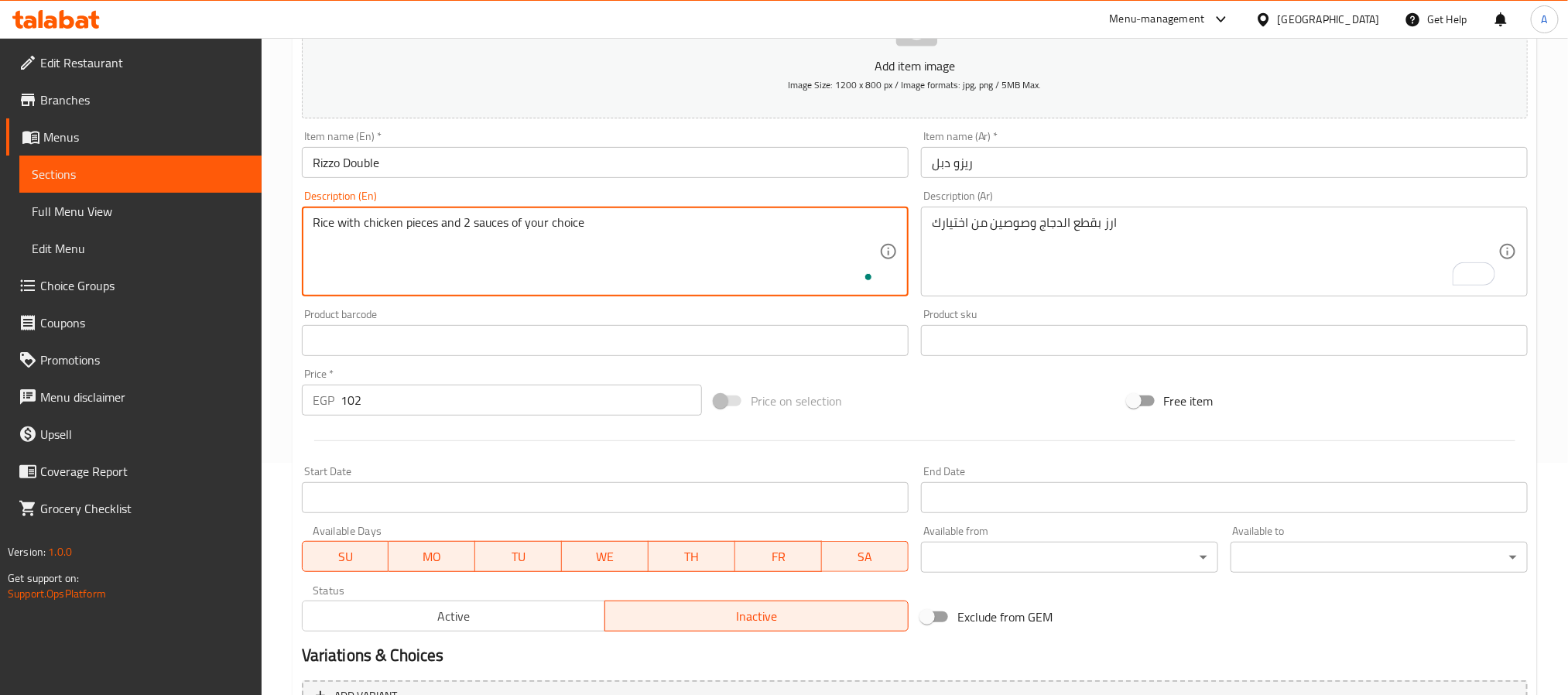
click at [530, 170] on input "Rizzo Double" at bounding box center [605, 162] width 607 height 31
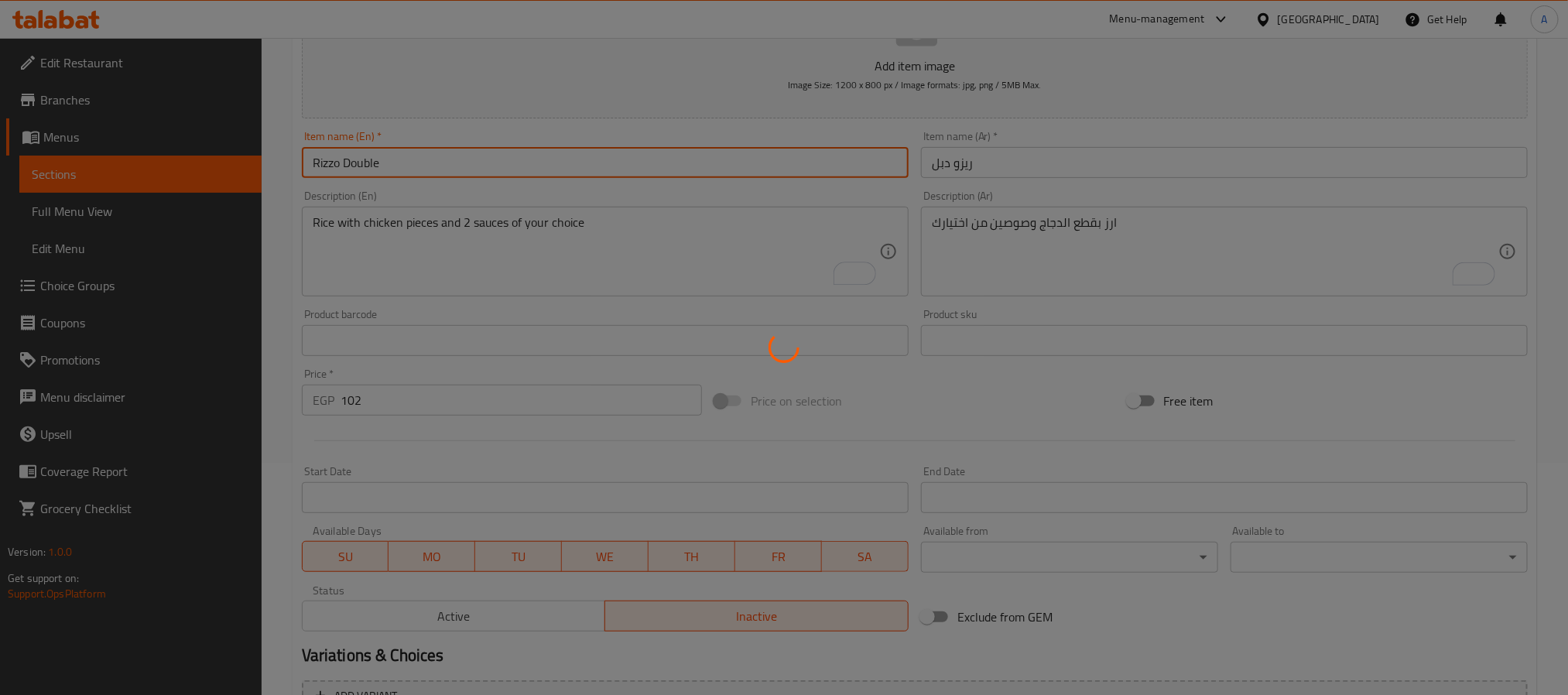
type input "0"
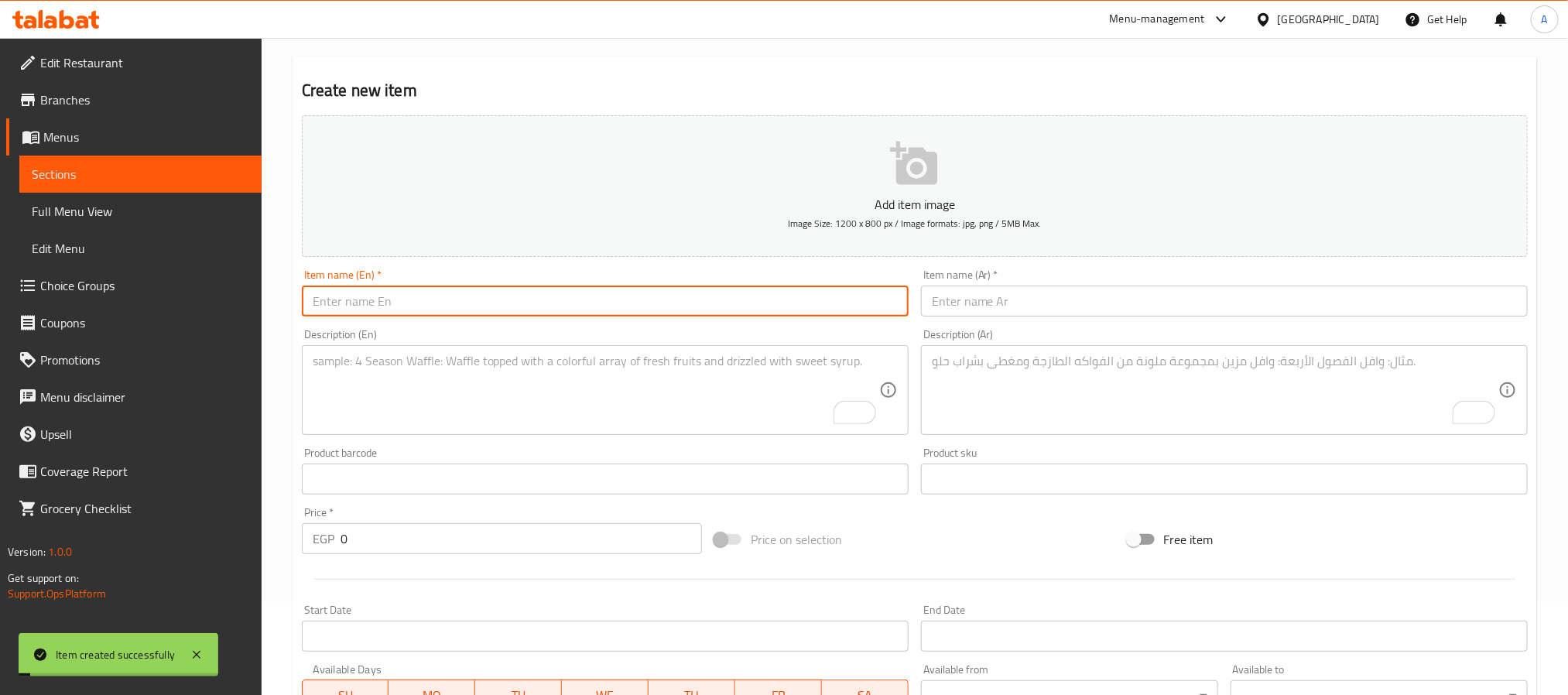
scroll to position [0, 0]
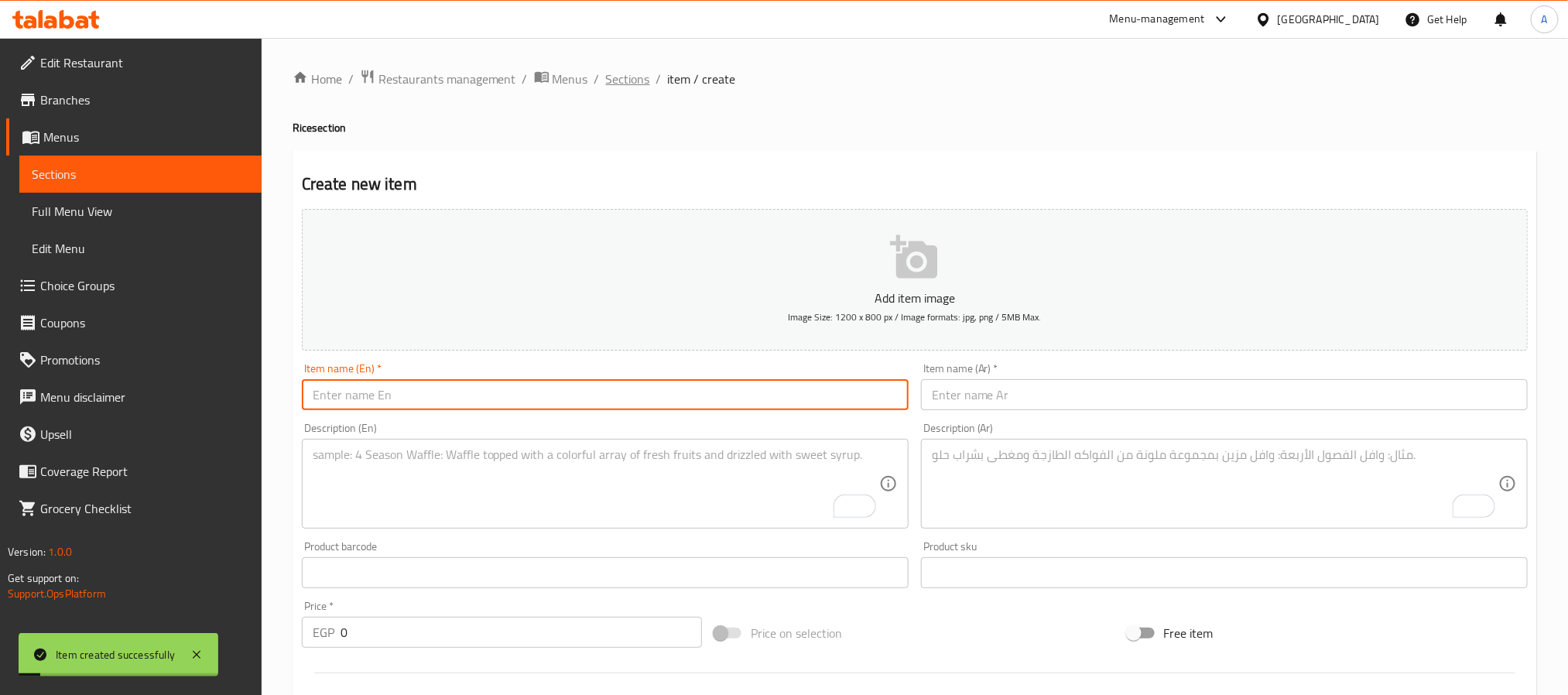
click at [634, 77] on span "Sections" at bounding box center [628, 78] width 44 height 19
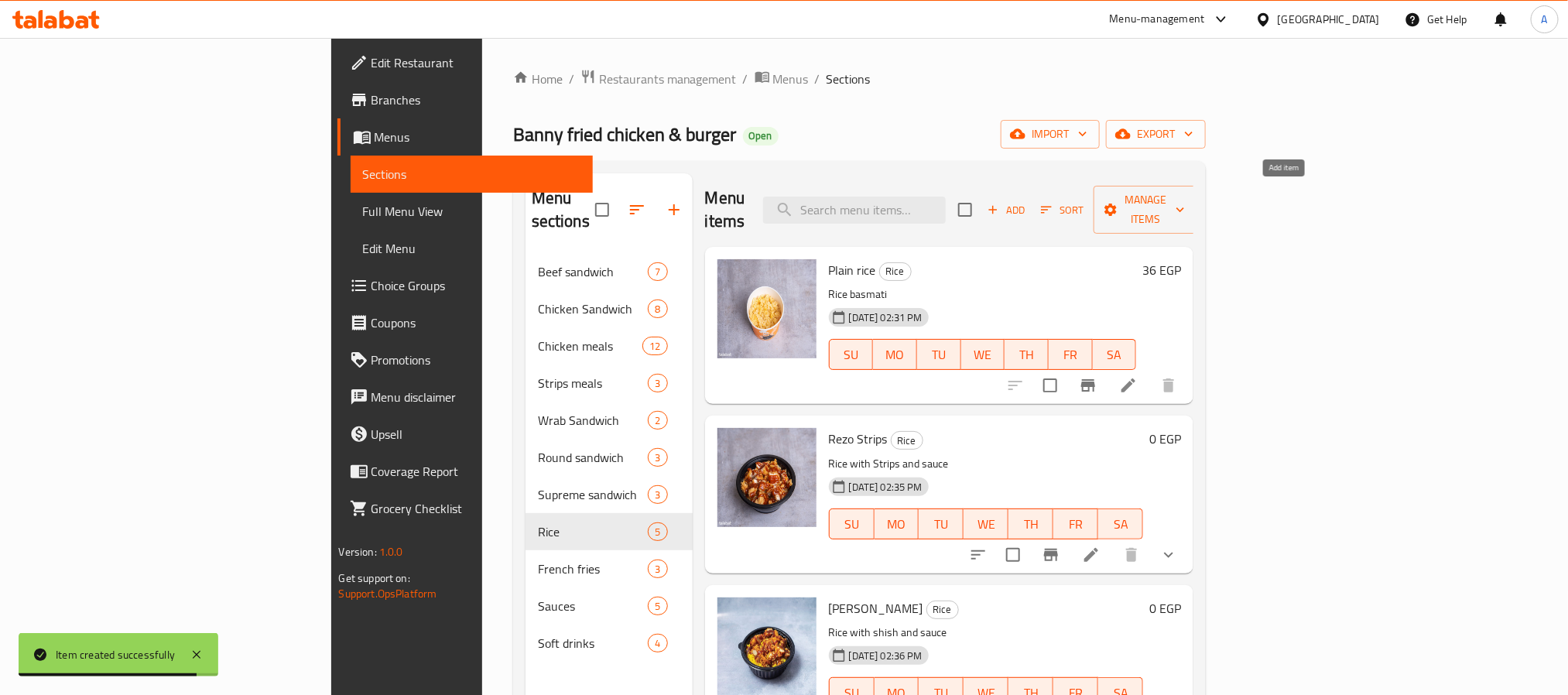
click at [1027, 201] on span "Add" at bounding box center [1006, 210] width 41 height 18
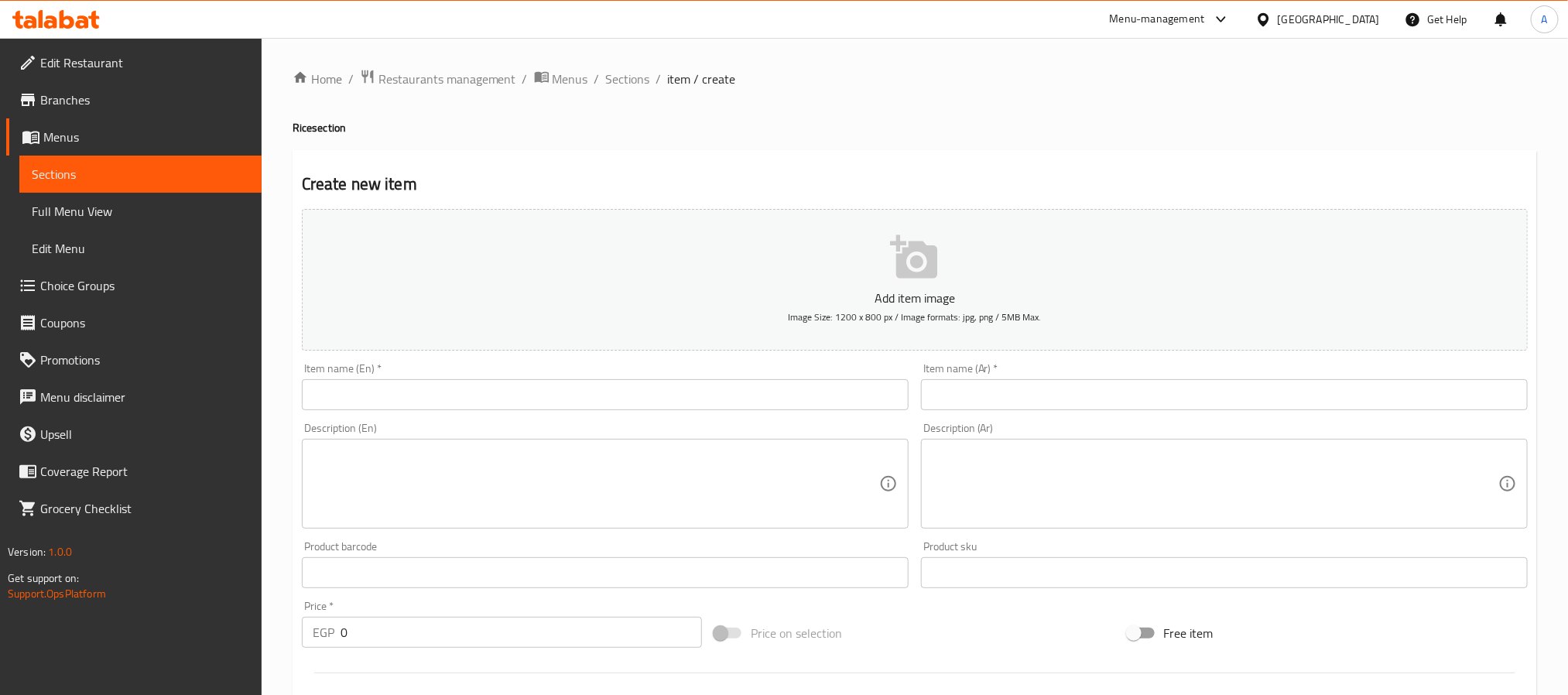
drag, startPoint x: 498, startPoint y: 378, endPoint x: 493, endPoint y: 386, distance: 9.4
click at [493, 382] on div "Item name (En)   * Item name (En) *" at bounding box center [605, 386] width 607 height 47
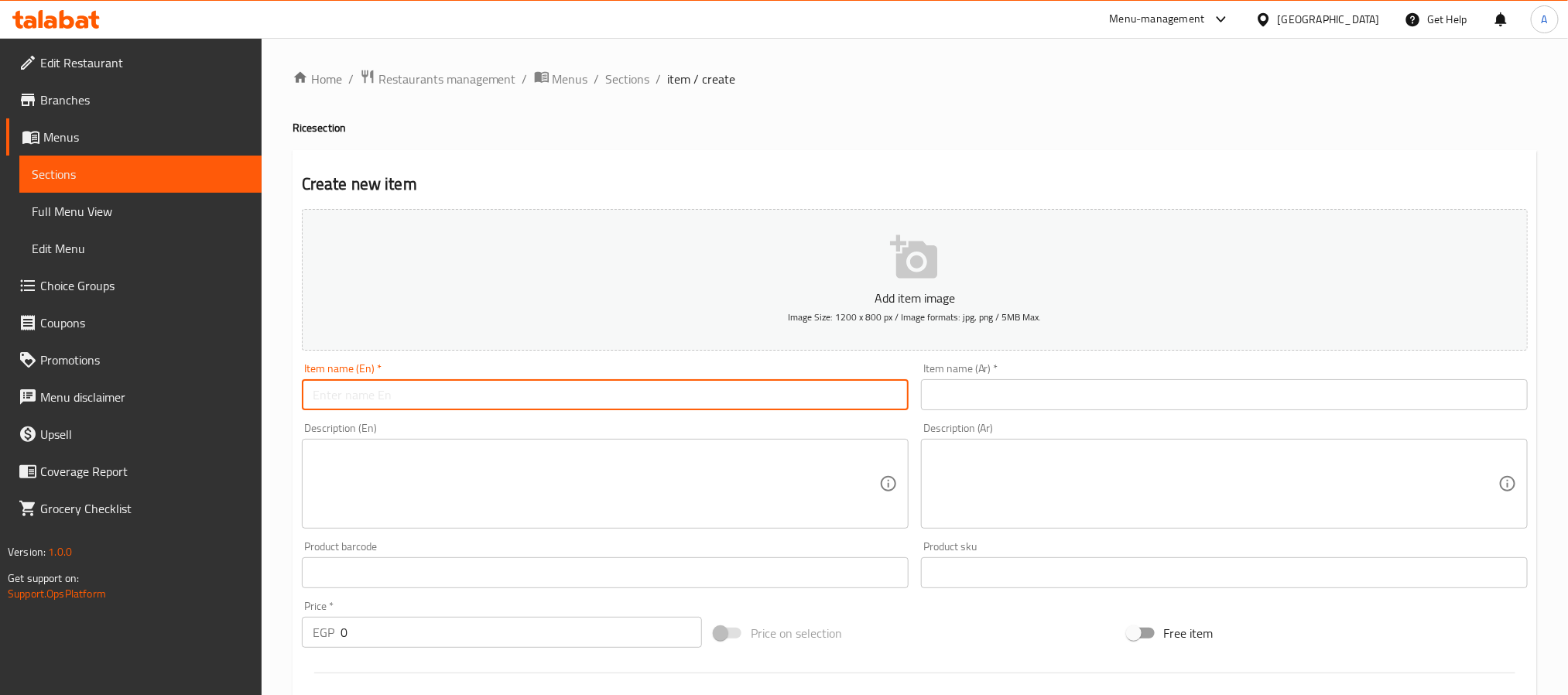
click at [491, 394] on input "text" at bounding box center [605, 394] width 607 height 31
paste input "Rizzo Barbecue"
type input "Rizzo Barbecue"
click at [1057, 399] on input "text" at bounding box center [1225, 394] width 607 height 31
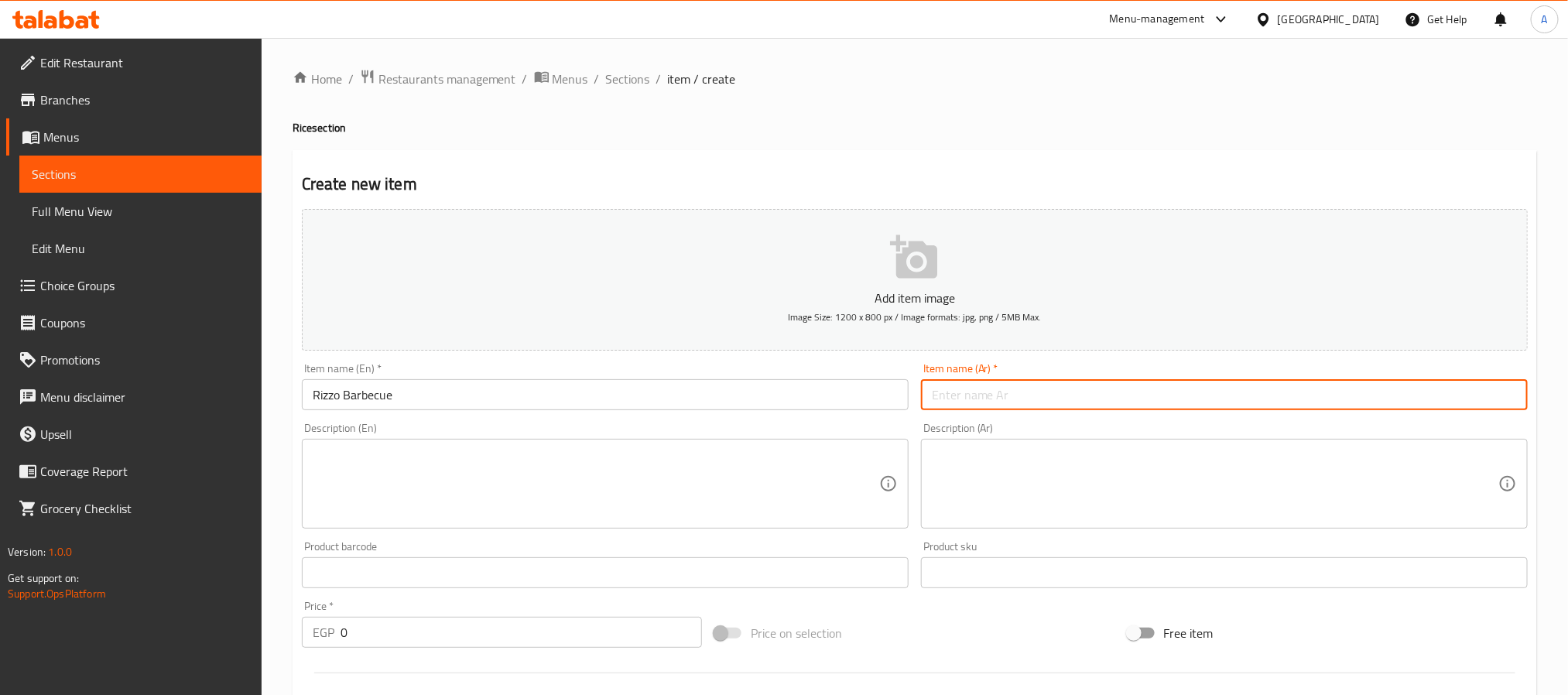
paste input "[PERSON_NAME]"
type input "[PERSON_NAME]"
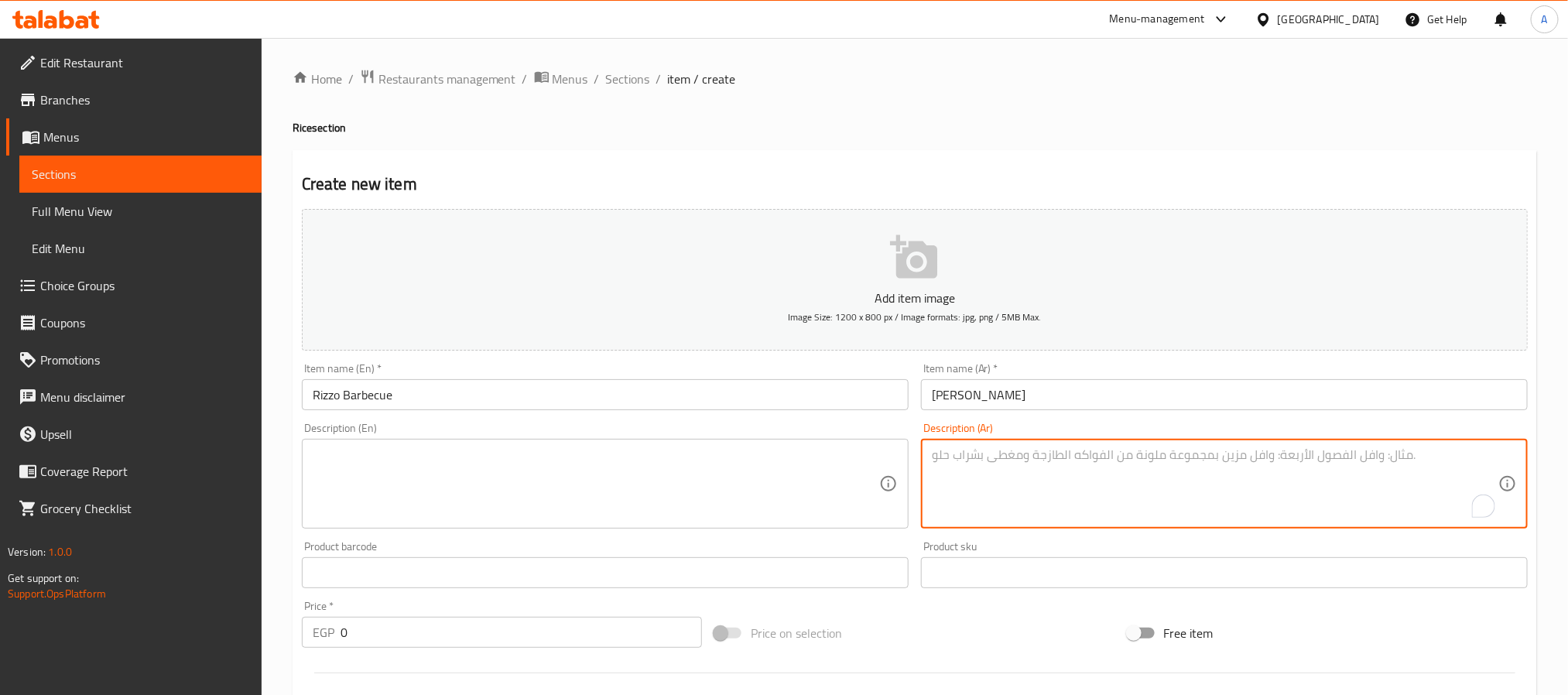
click at [1077, 476] on textarea "To enrich screen reader interactions, please activate Accessibility in Grammarl…" at bounding box center [1215, 484] width 566 height 74
paste textarea "ارز بقطع الدجاج وصوص الباربيكيو"
type textarea "ارز بقطع الدجاج وصوص الباربيكيو"
click at [534, 500] on textarea at bounding box center [595, 484] width 566 height 74
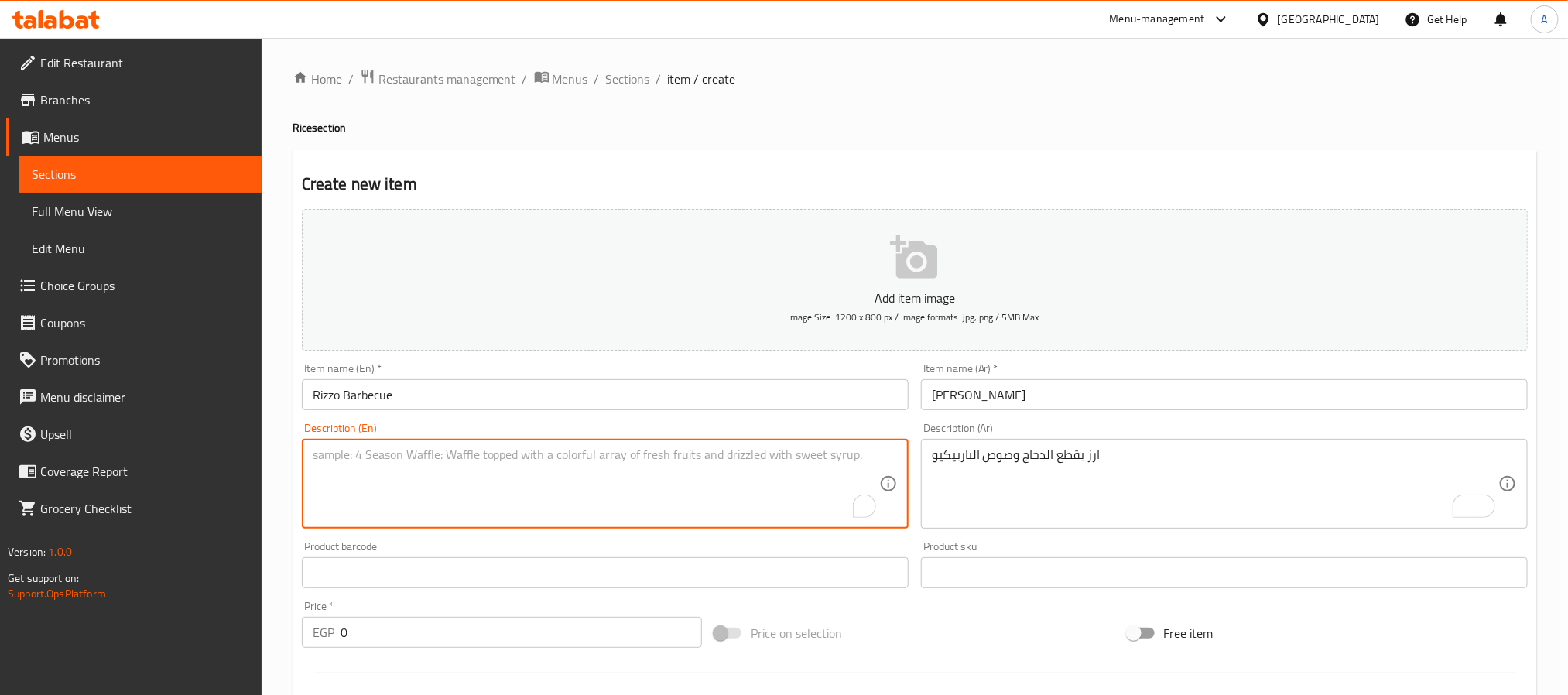
paste textarea "Rice with chicken pieces and barbecue sauce"
type textarea "Rice with chicken pieces and barbecue sauce"
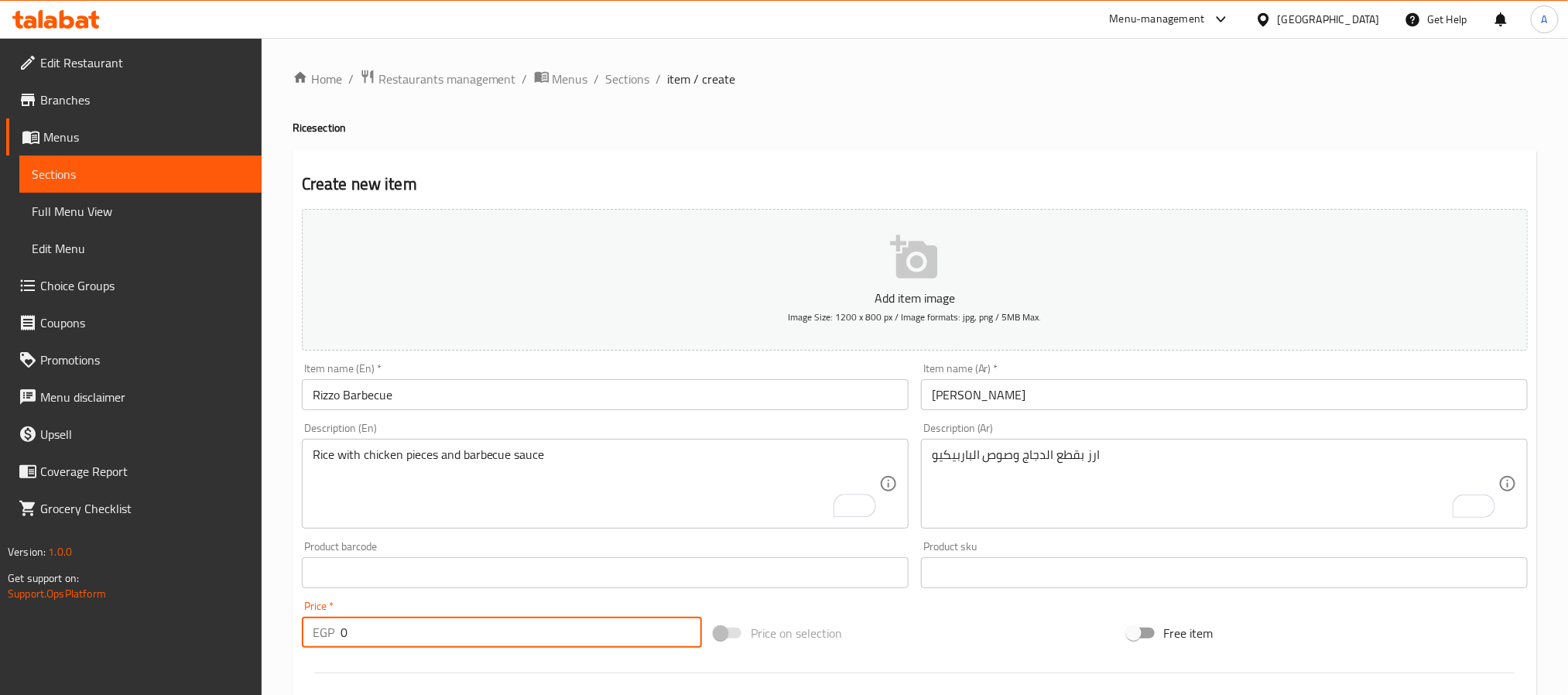
drag, startPoint x: 349, startPoint y: 644, endPoint x: 304, endPoint y: 636, distance: 45.7
click at [304, 636] on div "EGP 0 Price *" at bounding box center [502, 632] width 400 height 31
paste input "9"
type input "90"
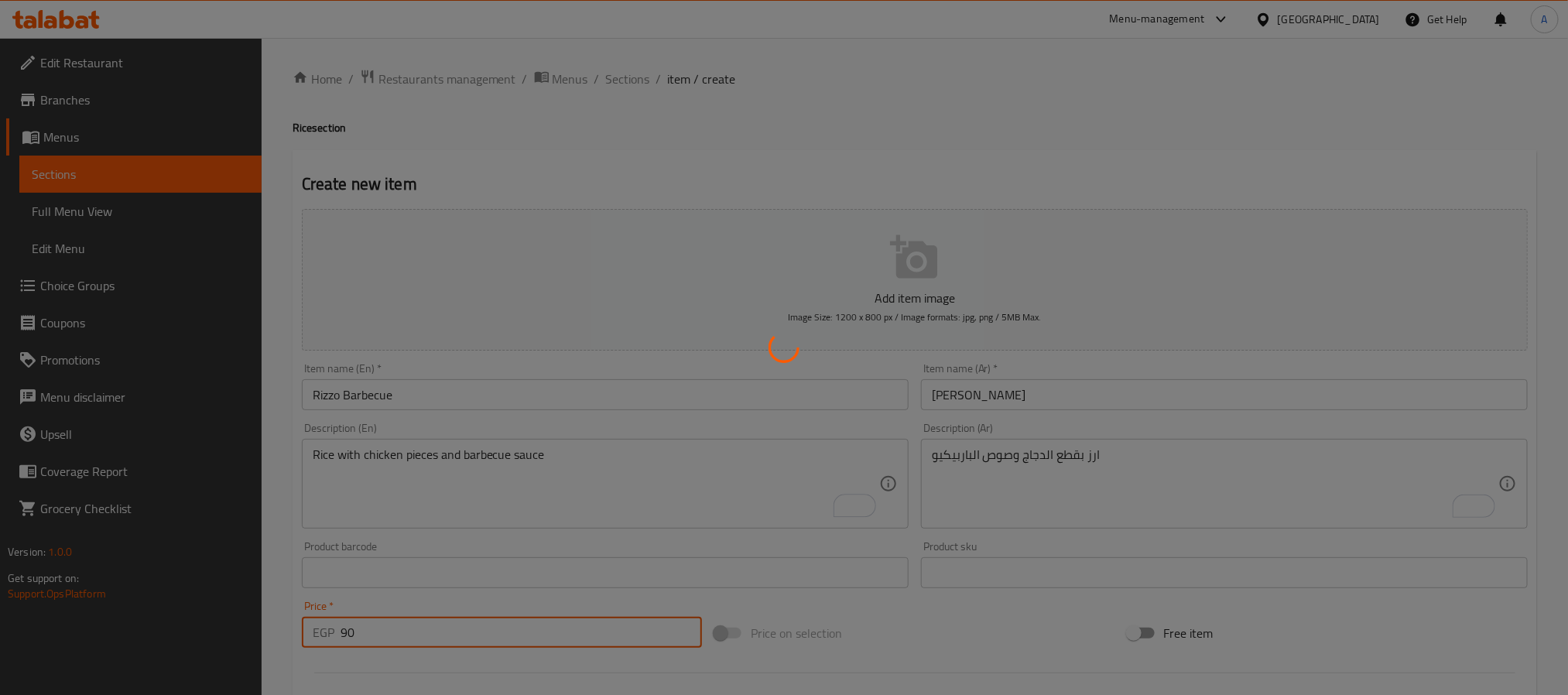
type input "0"
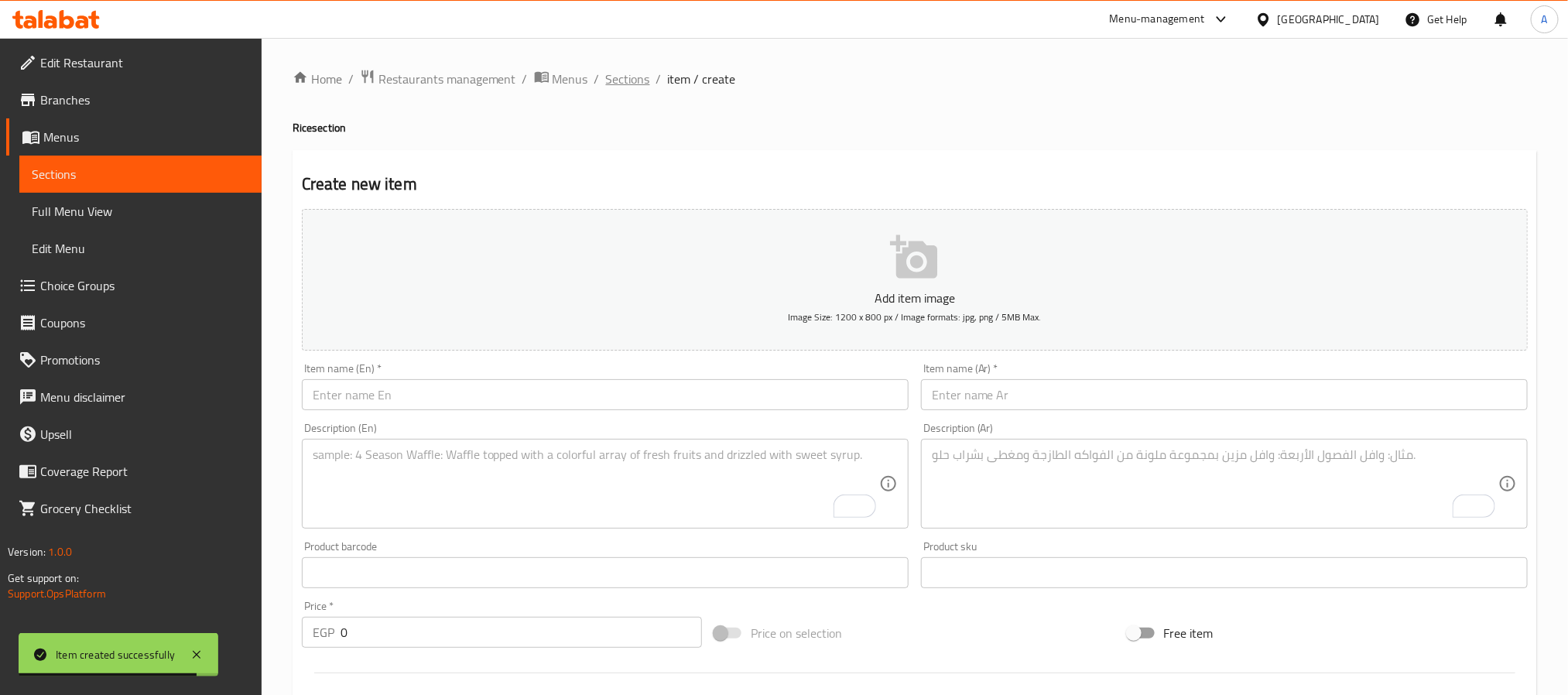
click at [623, 72] on span "Sections" at bounding box center [628, 78] width 44 height 19
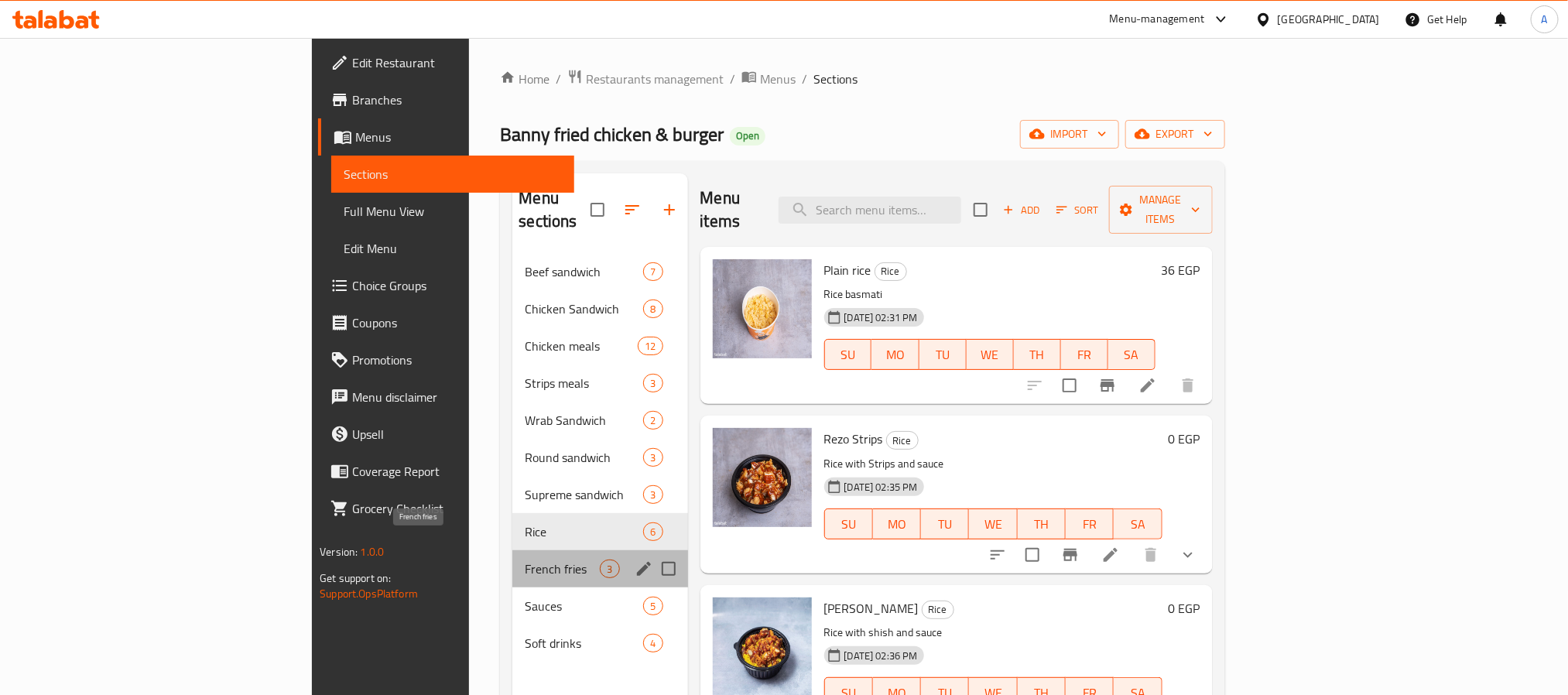
click at [525, 559] on span "French fries" at bounding box center [562, 568] width 75 height 19
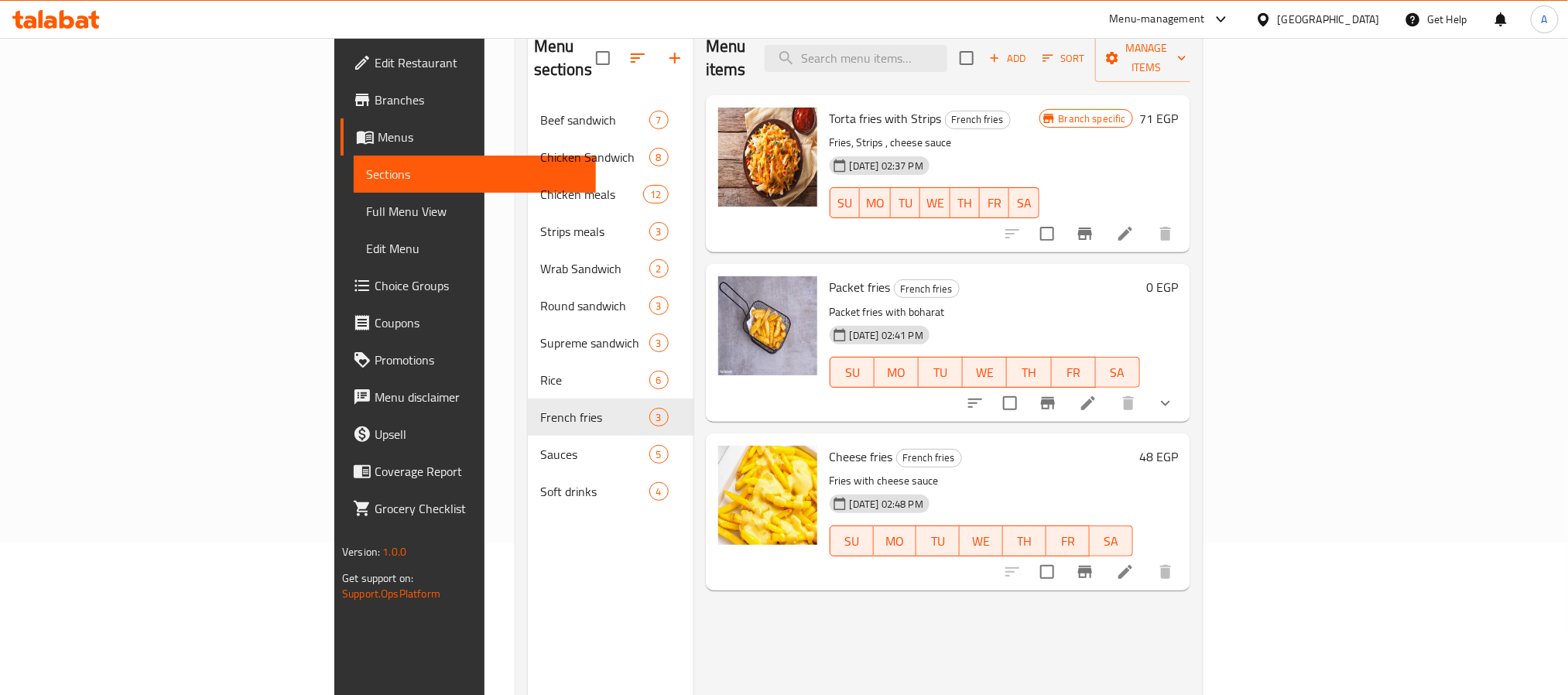
scroll to position [217, 0]
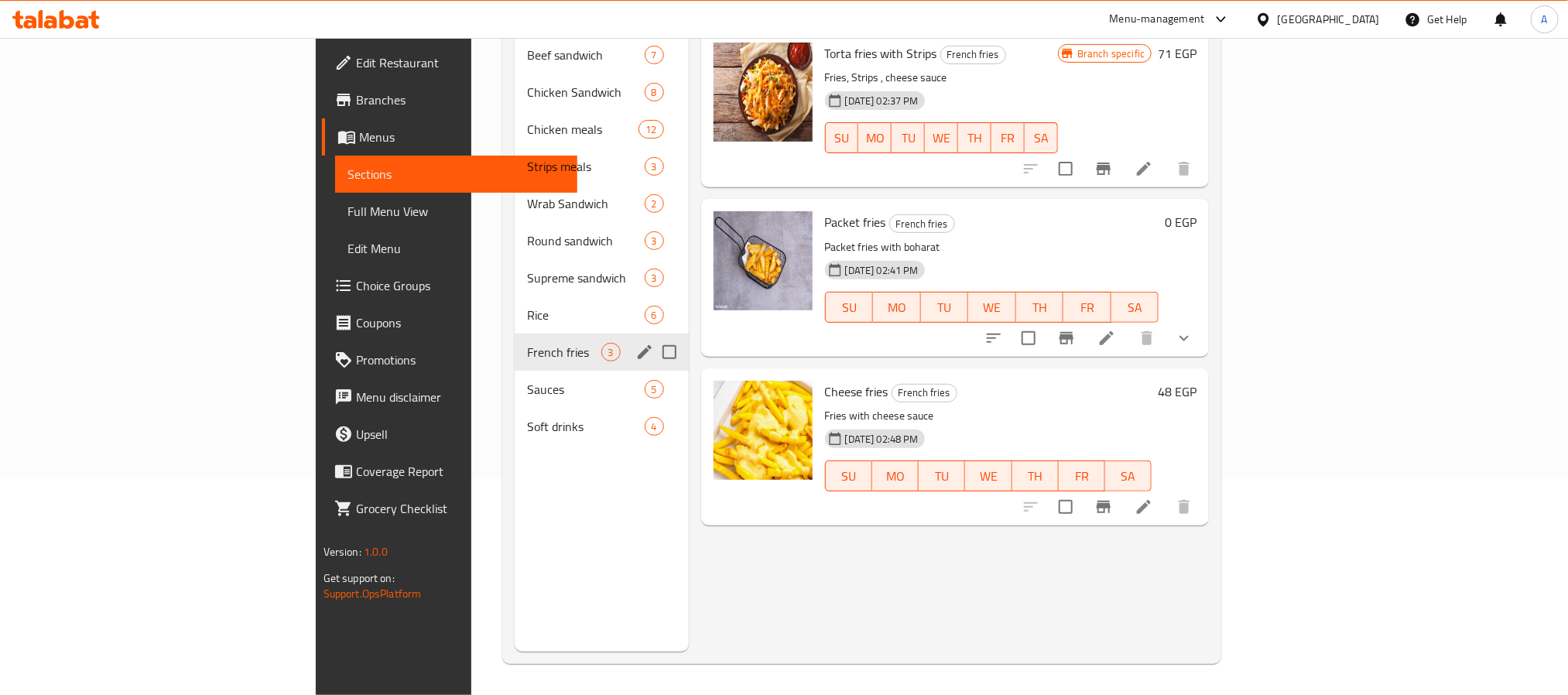
click at [527, 343] on span "French fries" at bounding box center [564, 352] width 74 height 19
click at [527, 305] on span "Rice" at bounding box center [564, 314] width 74 height 19
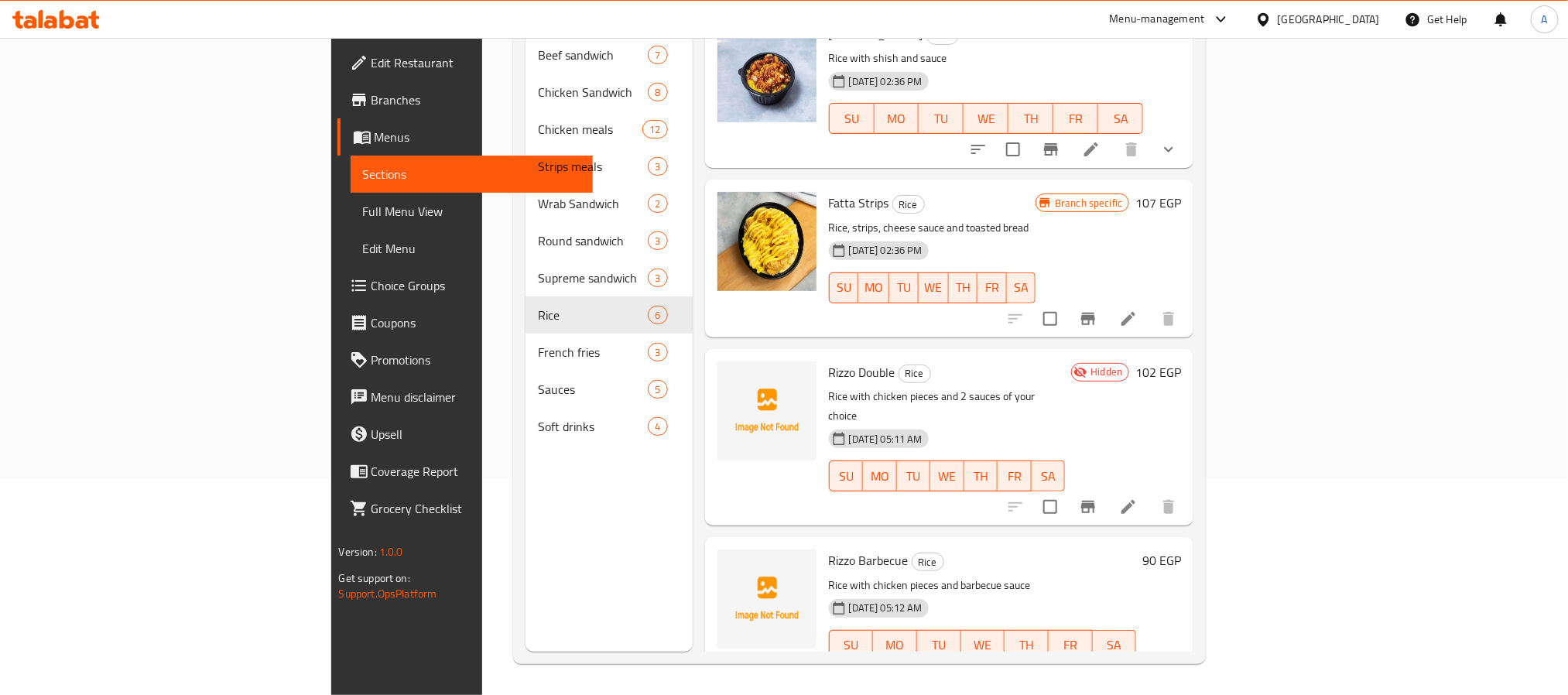
scroll to position [241, 0]
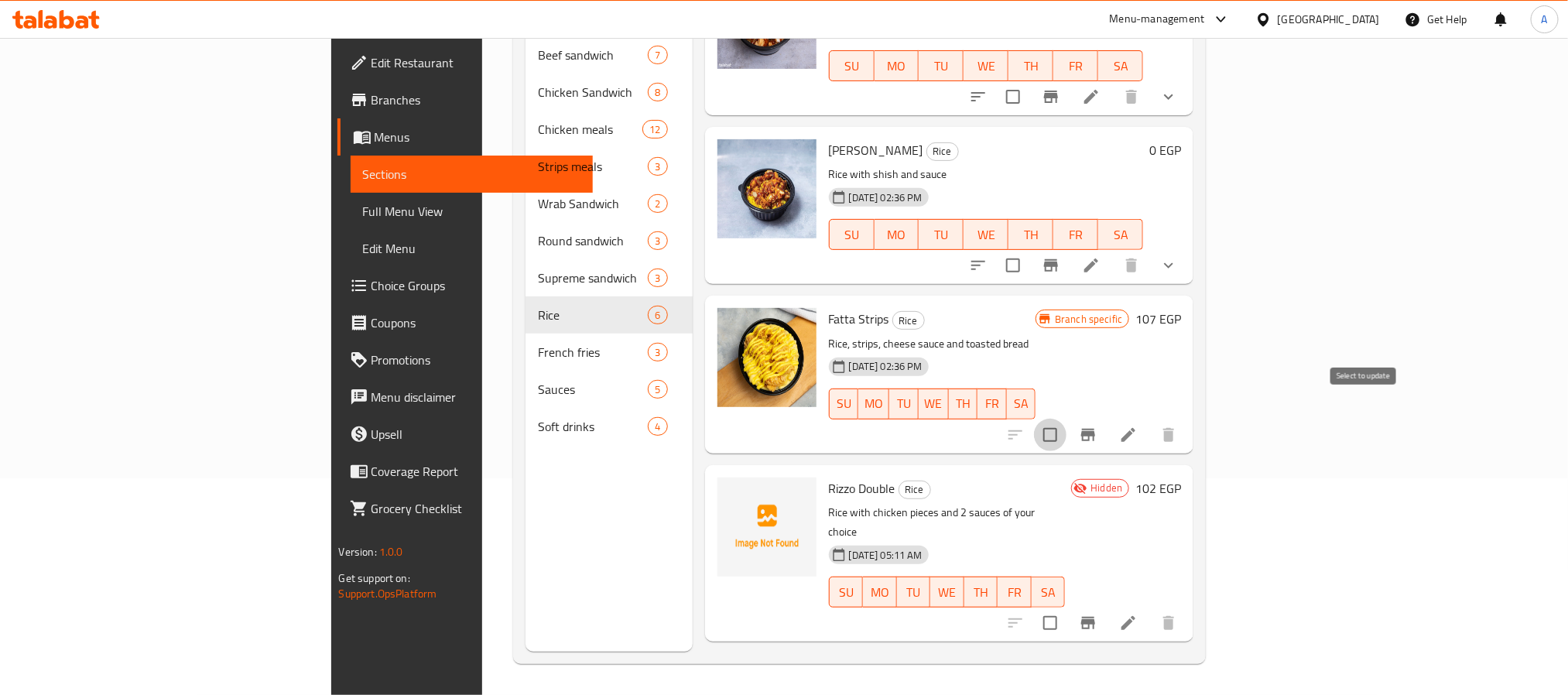
click at [1066, 419] on input "checkbox" at bounding box center [1050, 435] width 32 height 32
checkbox input "true"
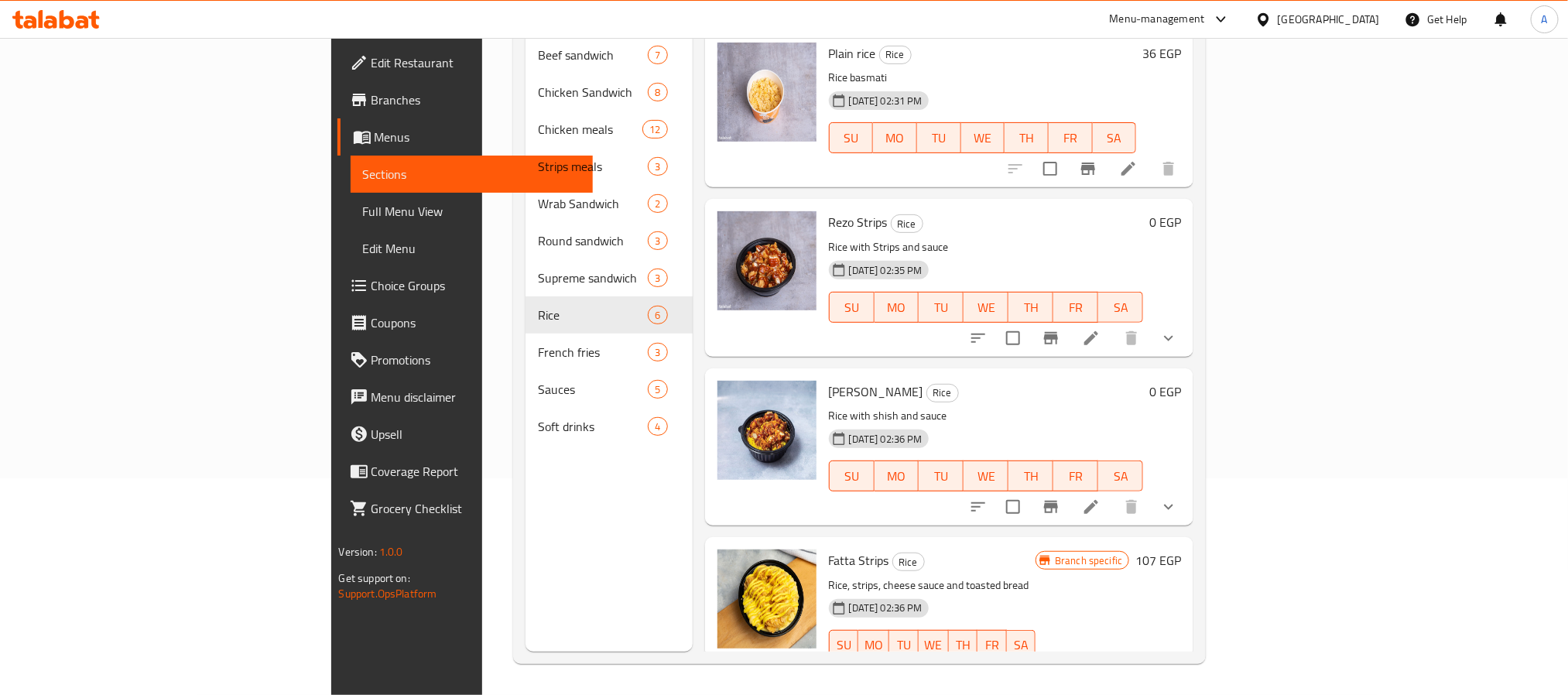
scroll to position [101, 0]
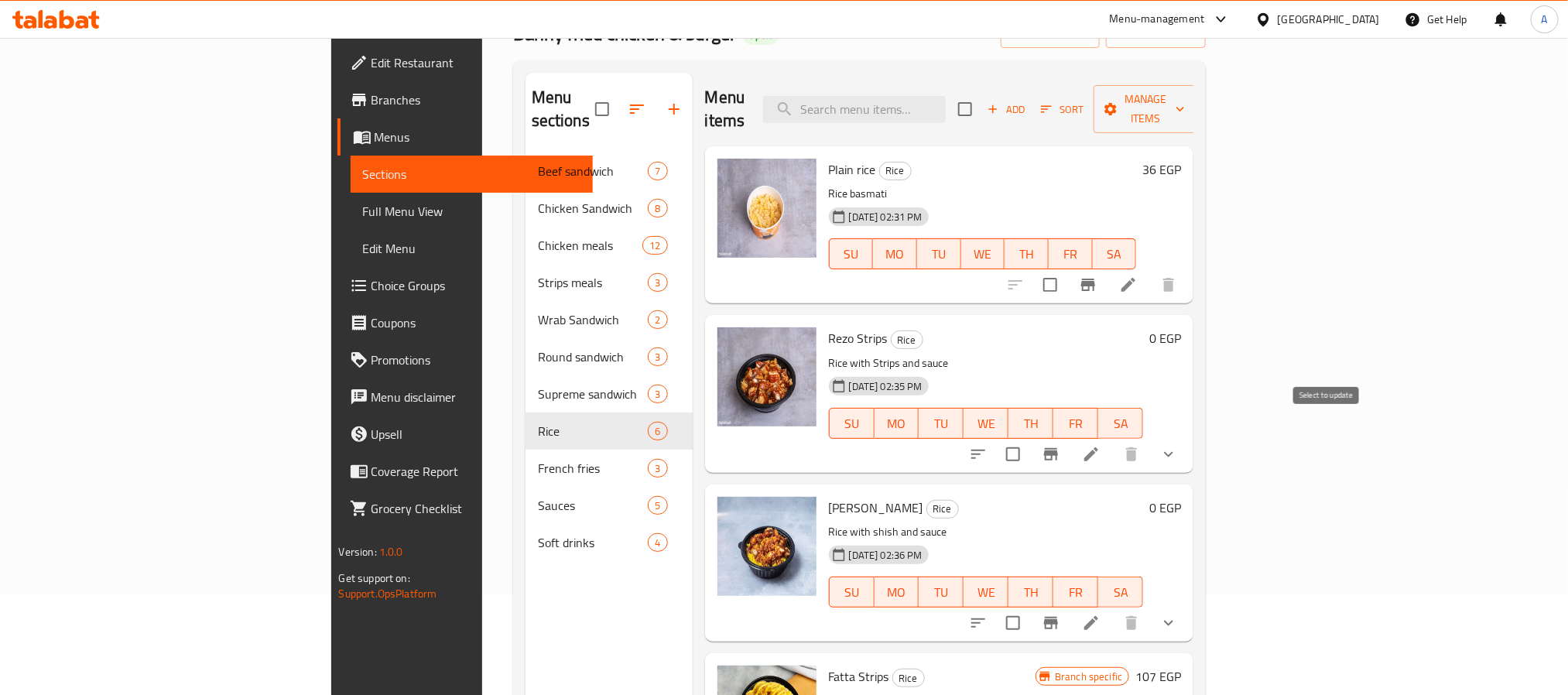
click at [1029, 438] on input "checkbox" at bounding box center [1013, 454] width 32 height 32
click at [1185, 98] on span "Manage items" at bounding box center [1146, 109] width 79 height 39
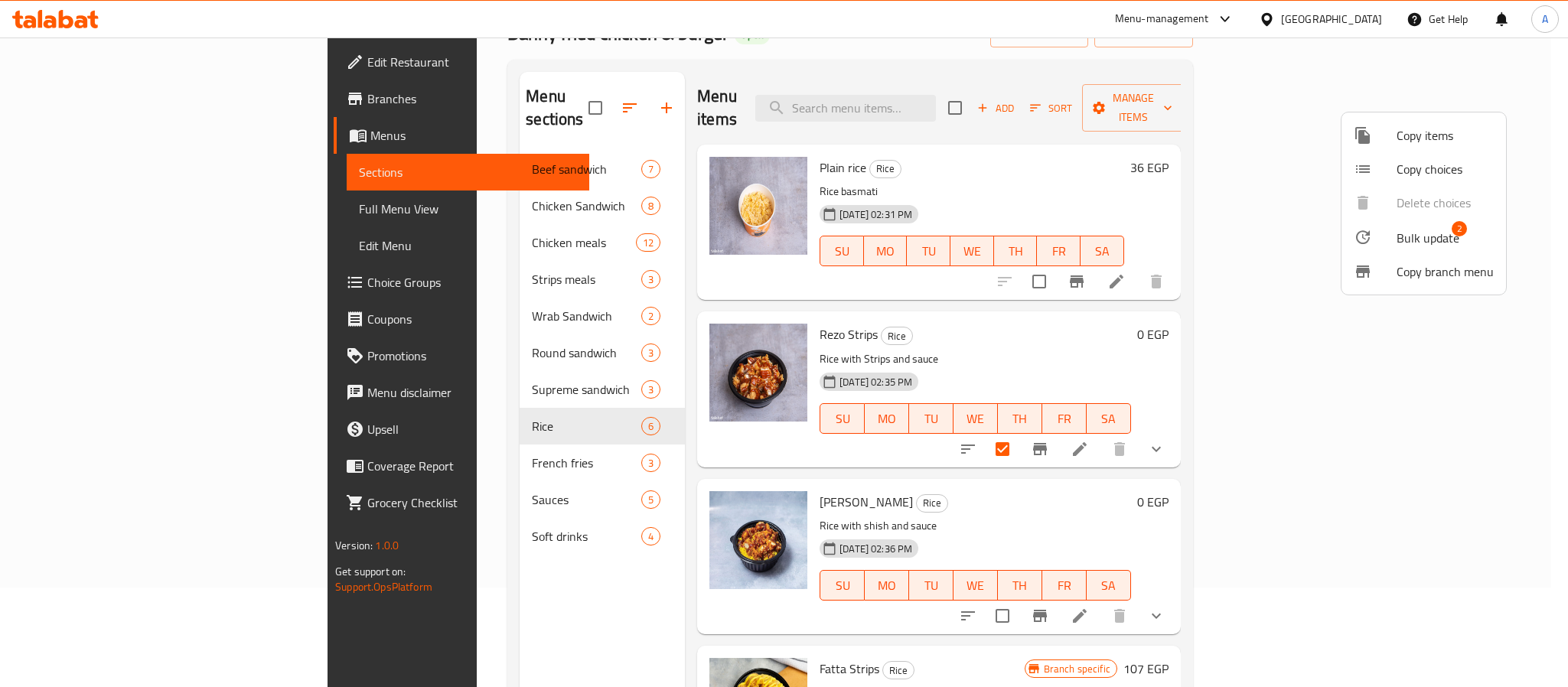
click at [1403, 229] on span "Bulk update" at bounding box center [1427, 238] width 62 height 19
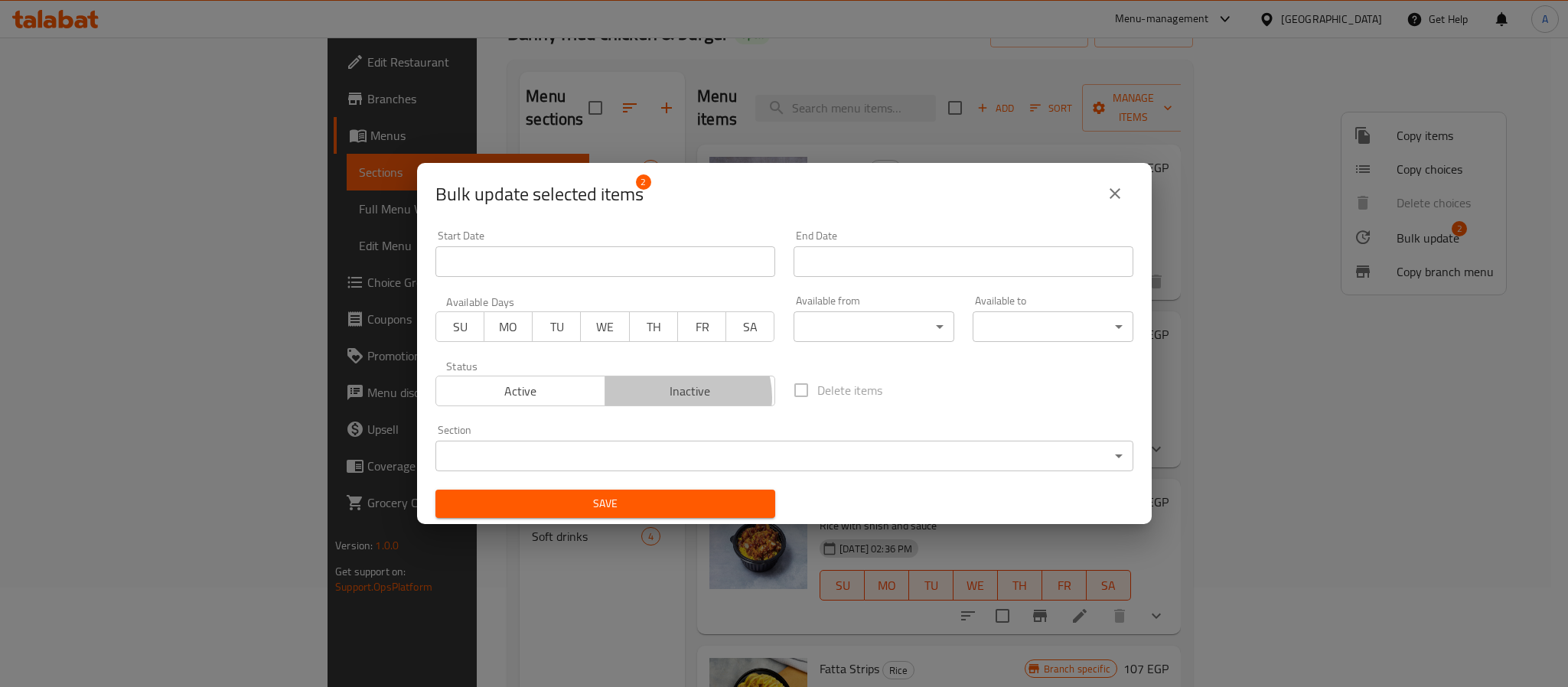
click at [678, 398] on span "Inactive" at bounding box center [690, 391] width 158 height 22
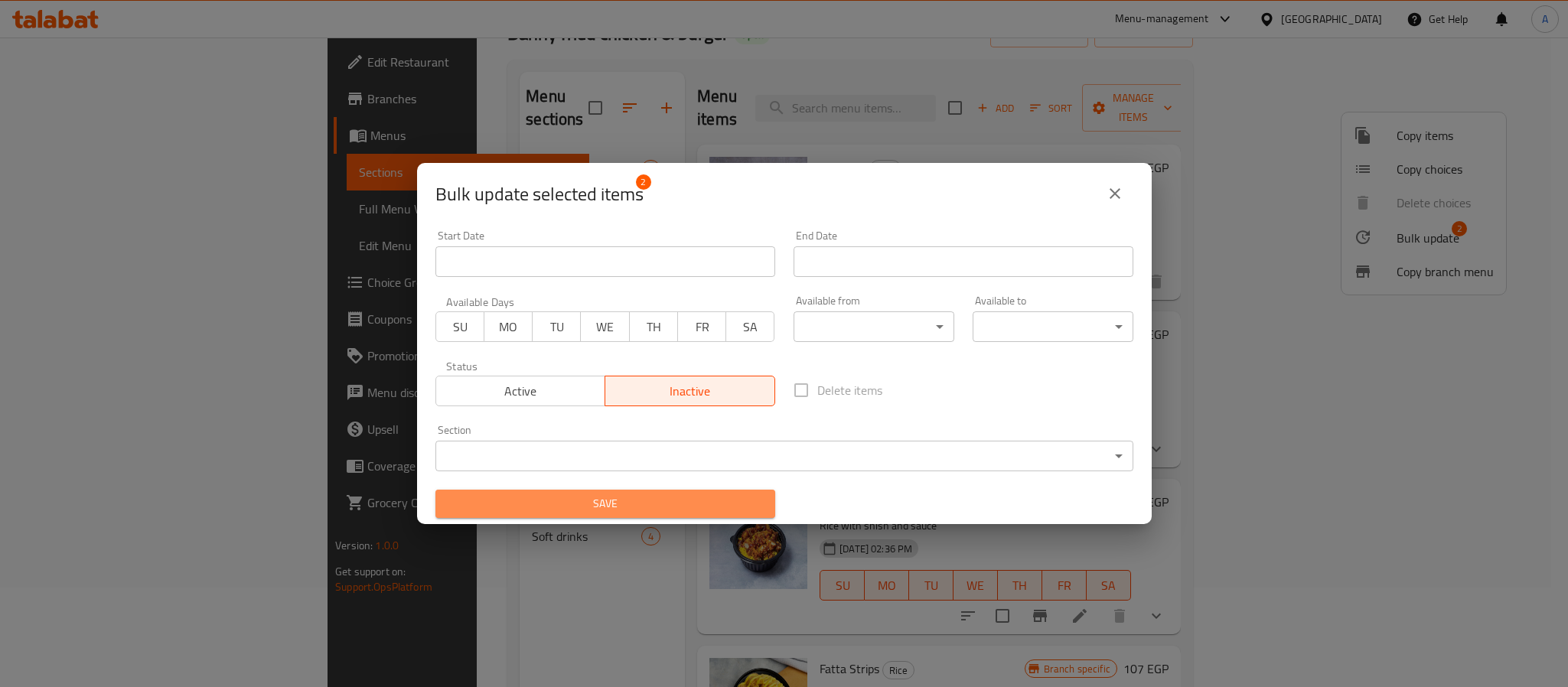
click at [650, 505] on span "Save" at bounding box center [605, 503] width 315 height 19
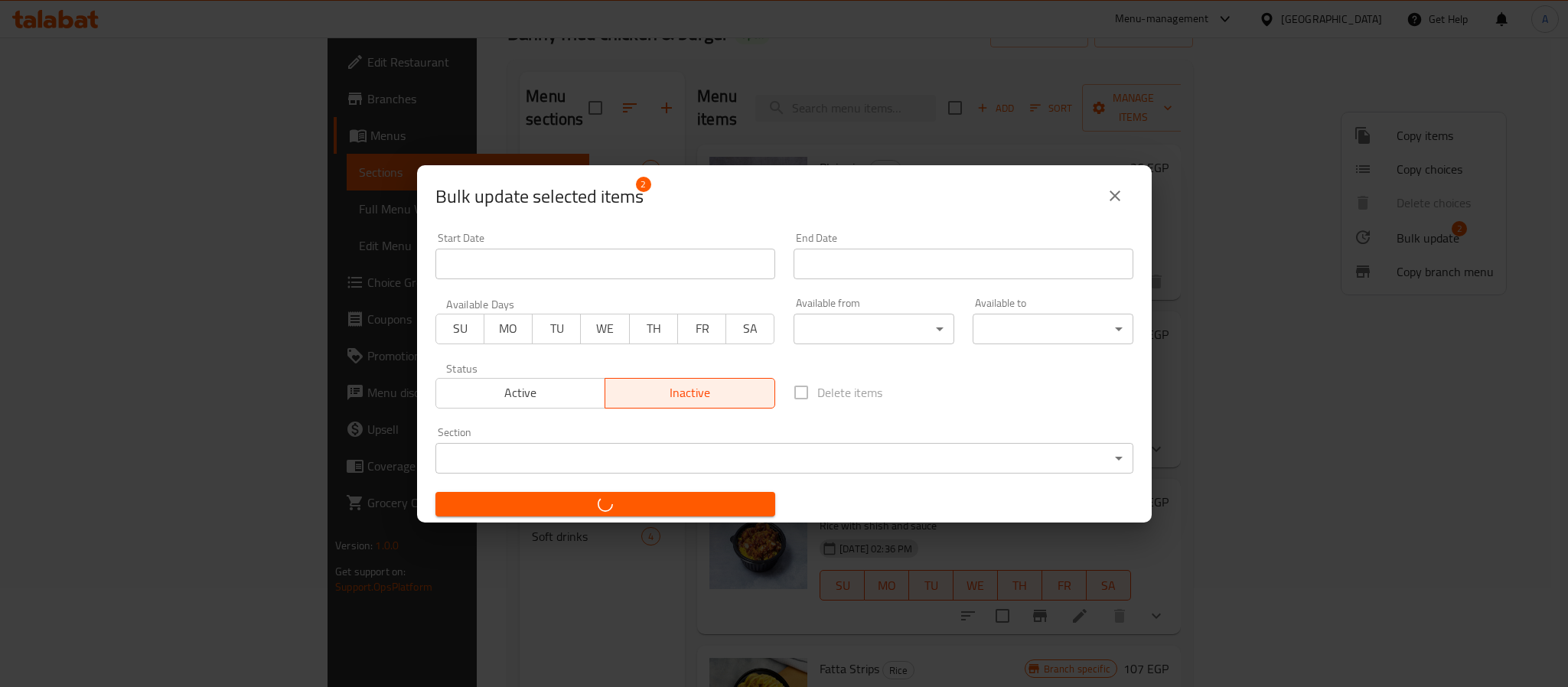
checkbox input "false"
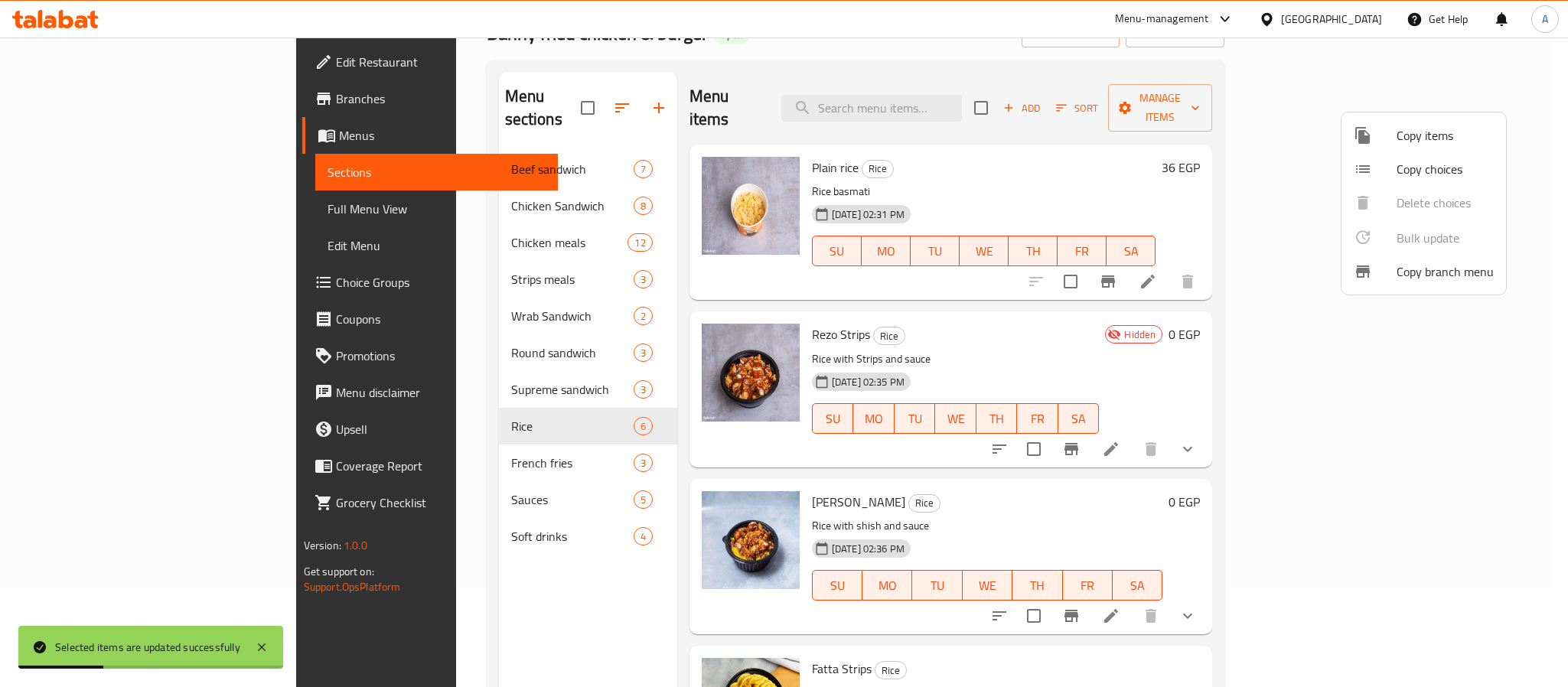
click at [329, 446] on div at bounding box center [784, 344] width 1568 height 687
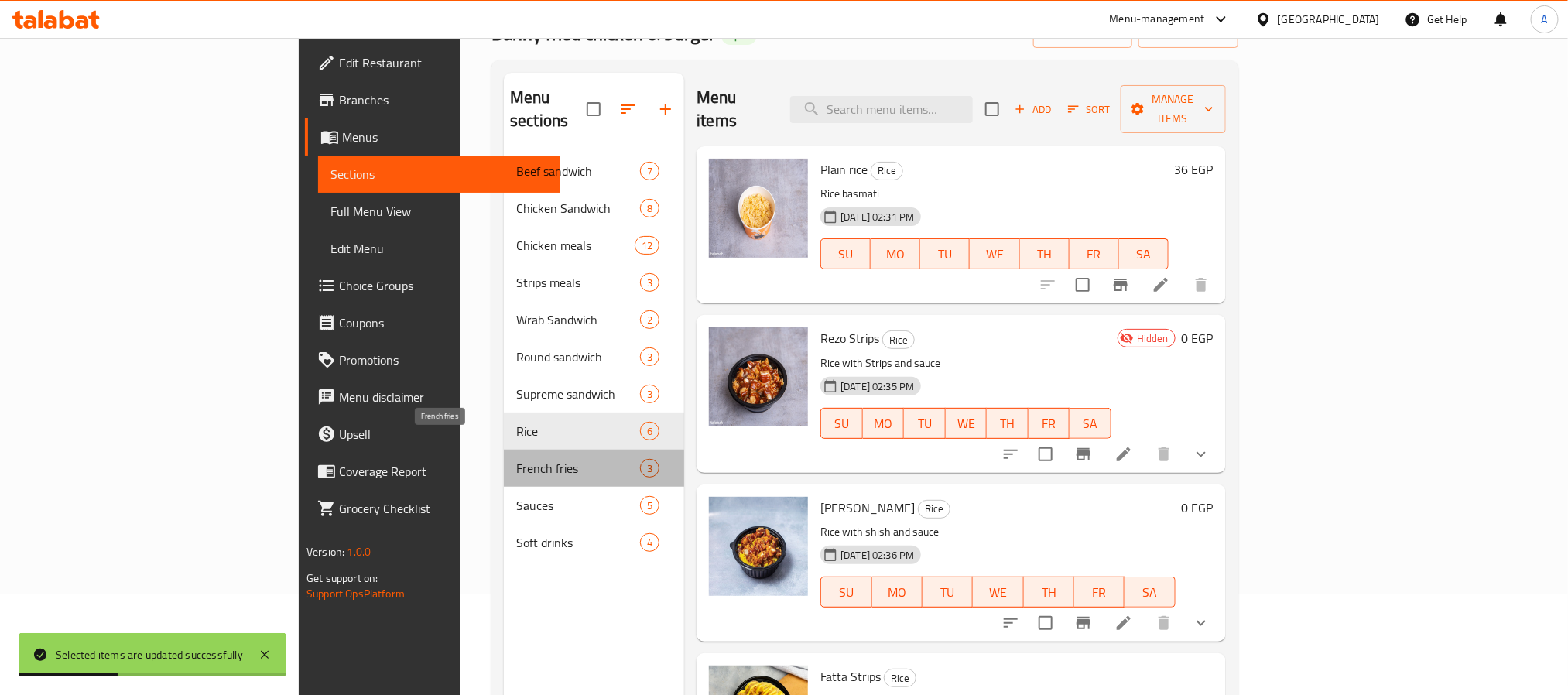
click at [516, 459] on span "French fries" at bounding box center [577, 468] width 123 height 19
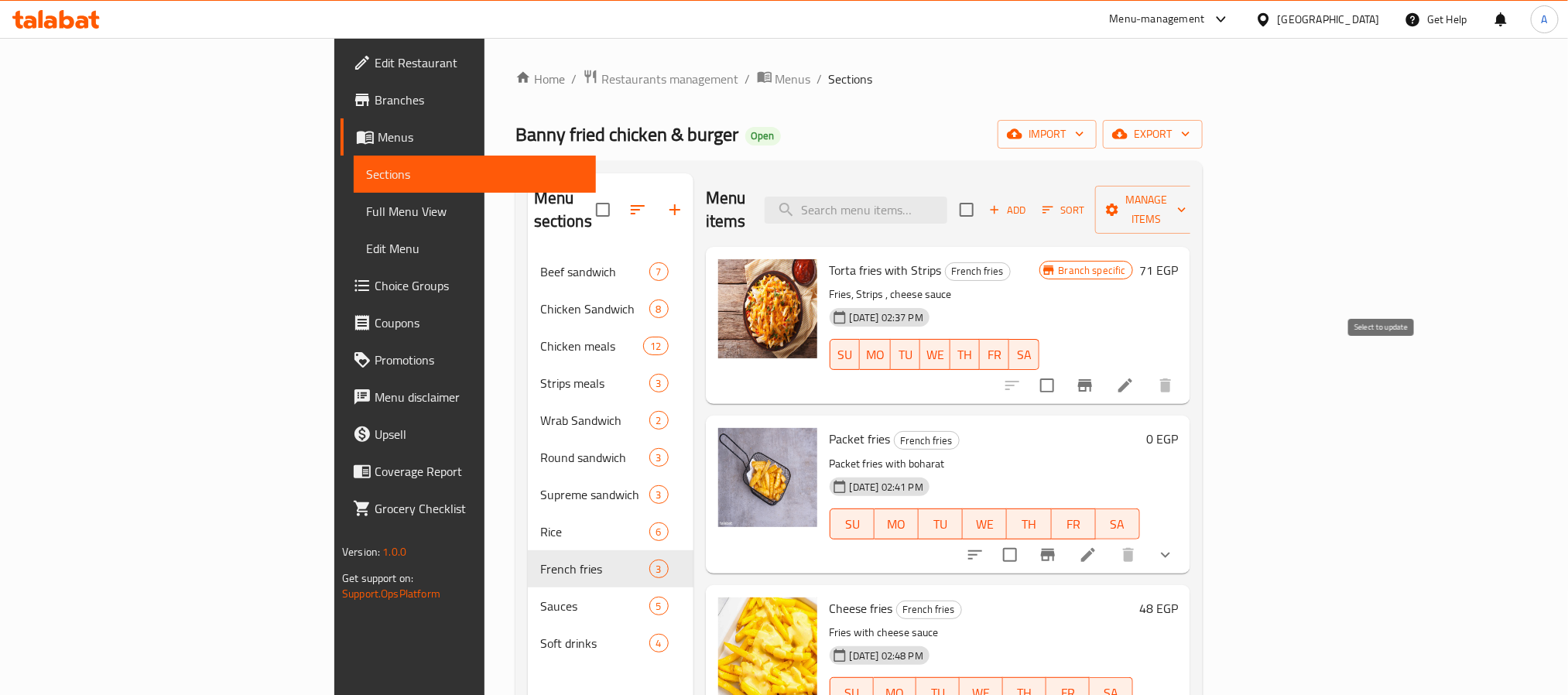
click at [1064, 369] on input "checkbox" at bounding box center [1047, 385] width 32 height 32
checkbox input "true"
click at [1103, 366] on button "Branch-specific-item" at bounding box center [1084, 384] width 37 height 37
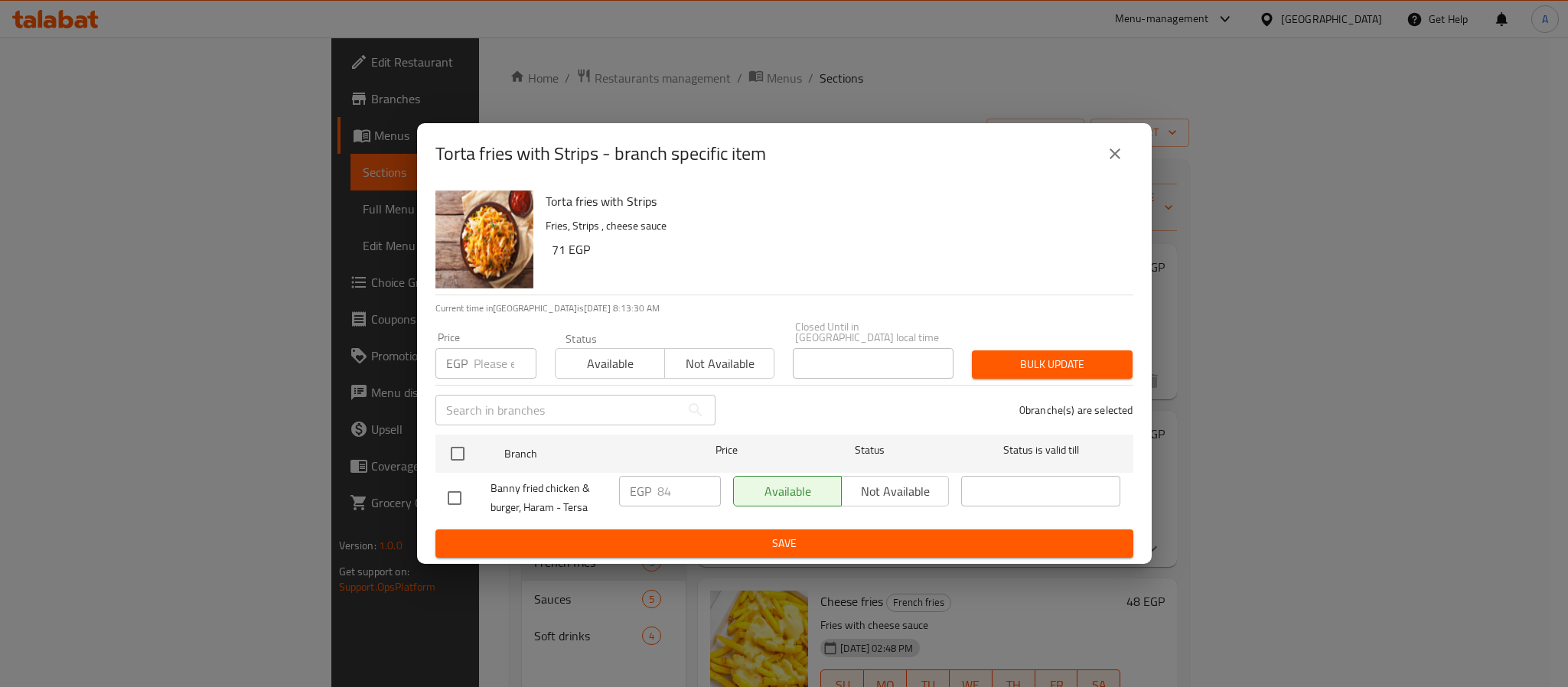
click at [1109, 159] on icon "close" at bounding box center [1115, 153] width 19 height 19
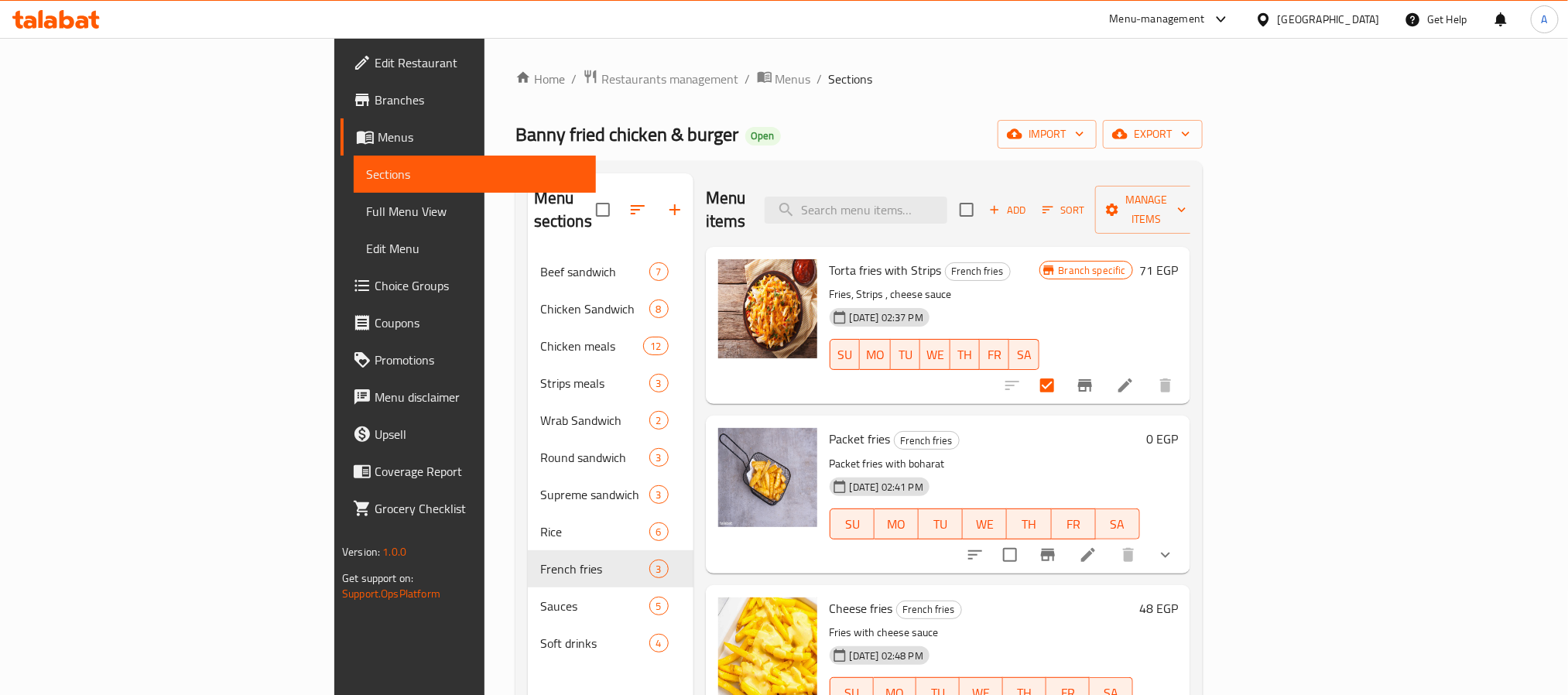
scroll to position [217, 0]
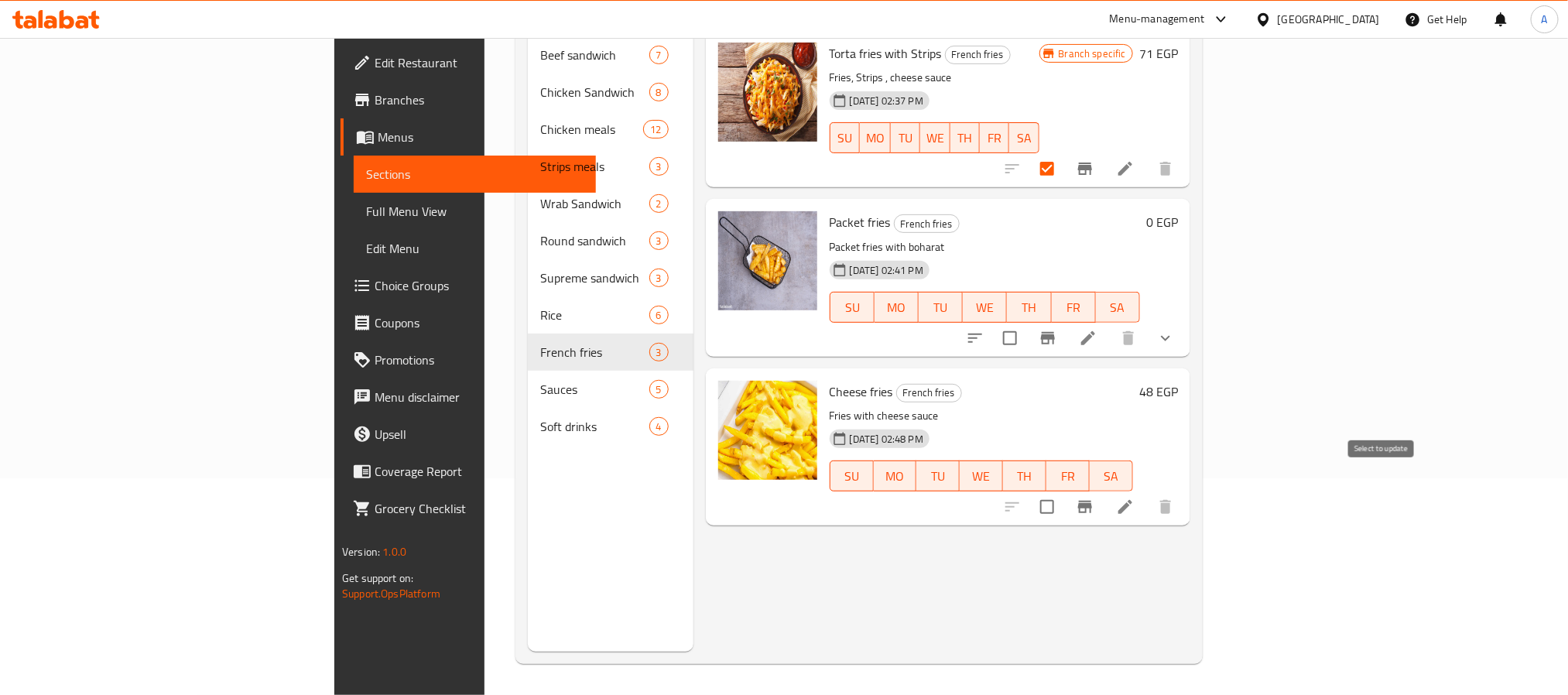
click at [1064, 491] on input "checkbox" at bounding box center [1047, 507] width 32 height 32
checkbox input "true"
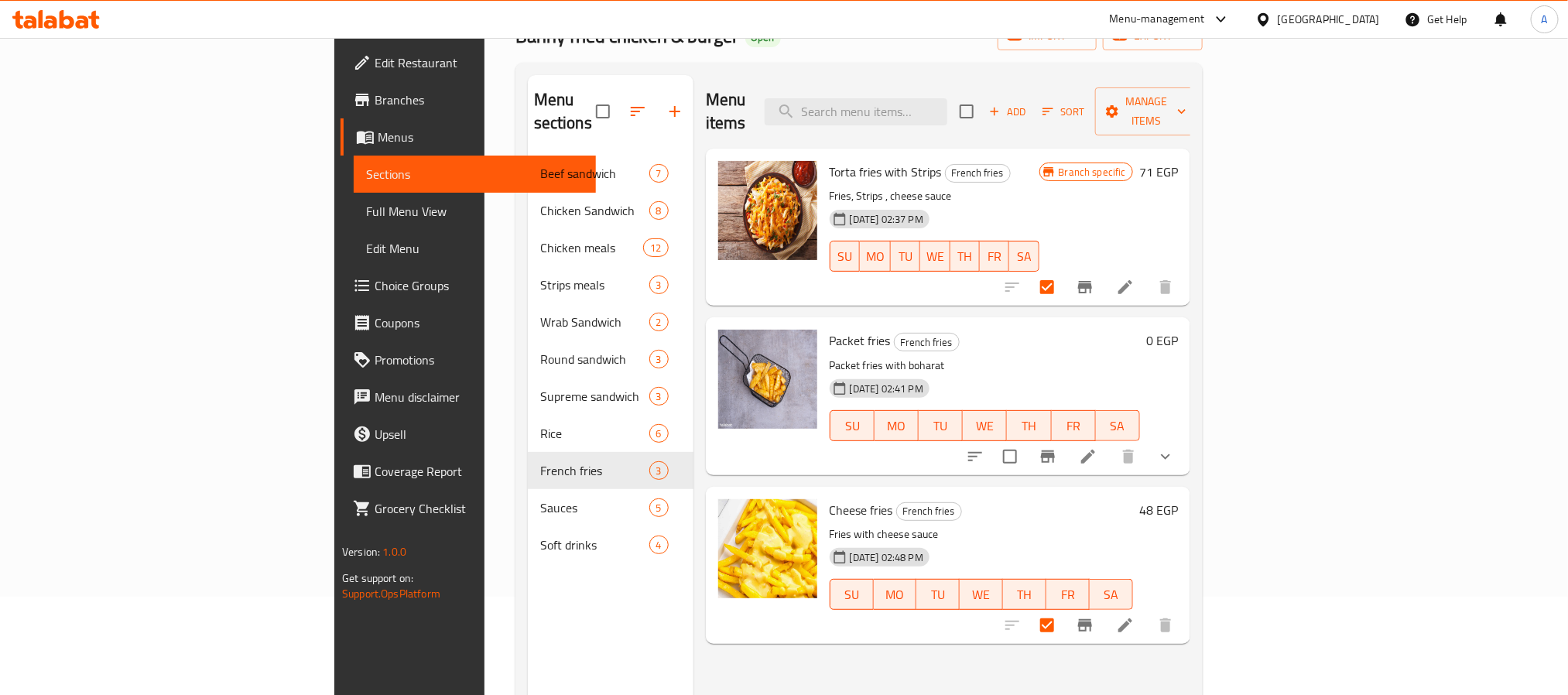
scroll to position [0, 0]
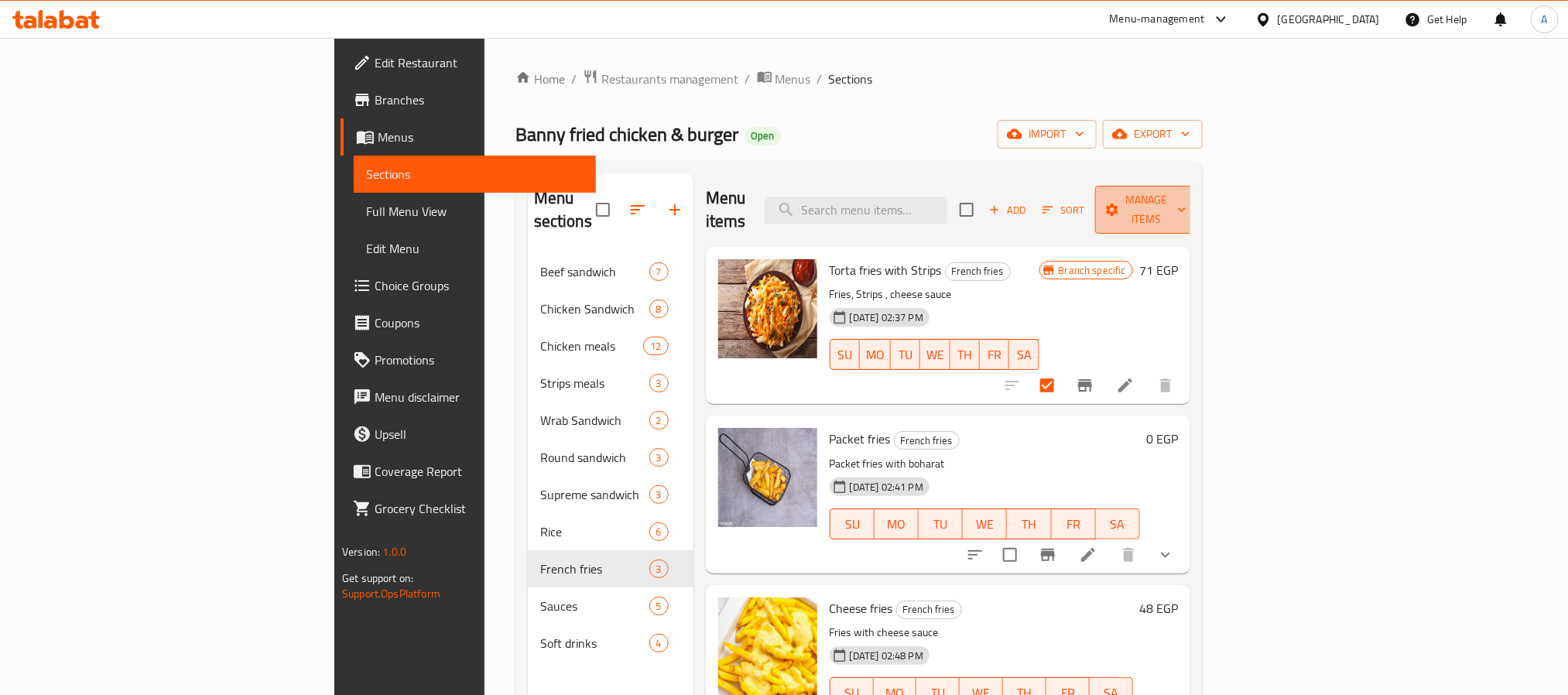
click at [1186, 195] on span "Manage items" at bounding box center [1147, 209] width 79 height 39
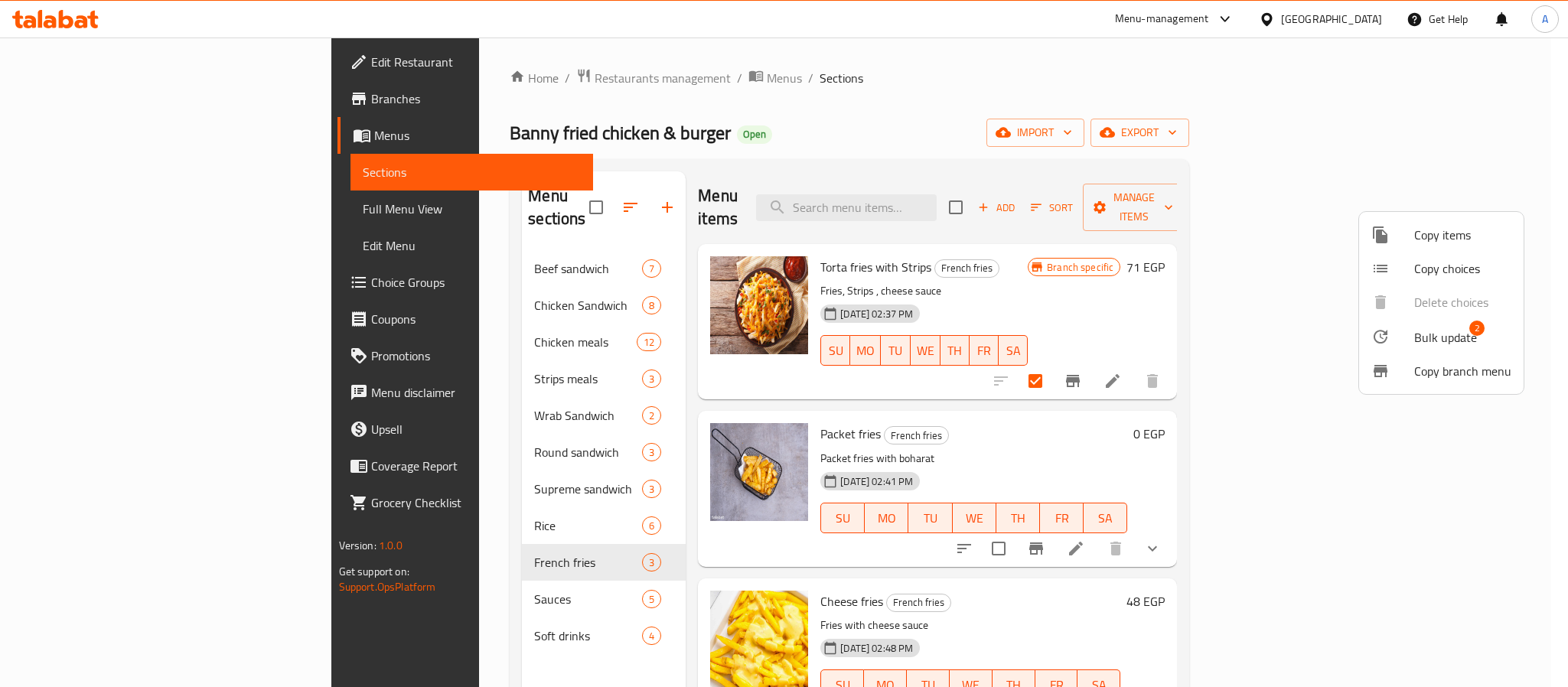
click at [1433, 335] on span "Bulk update" at bounding box center [1445, 337] width 62 height 19
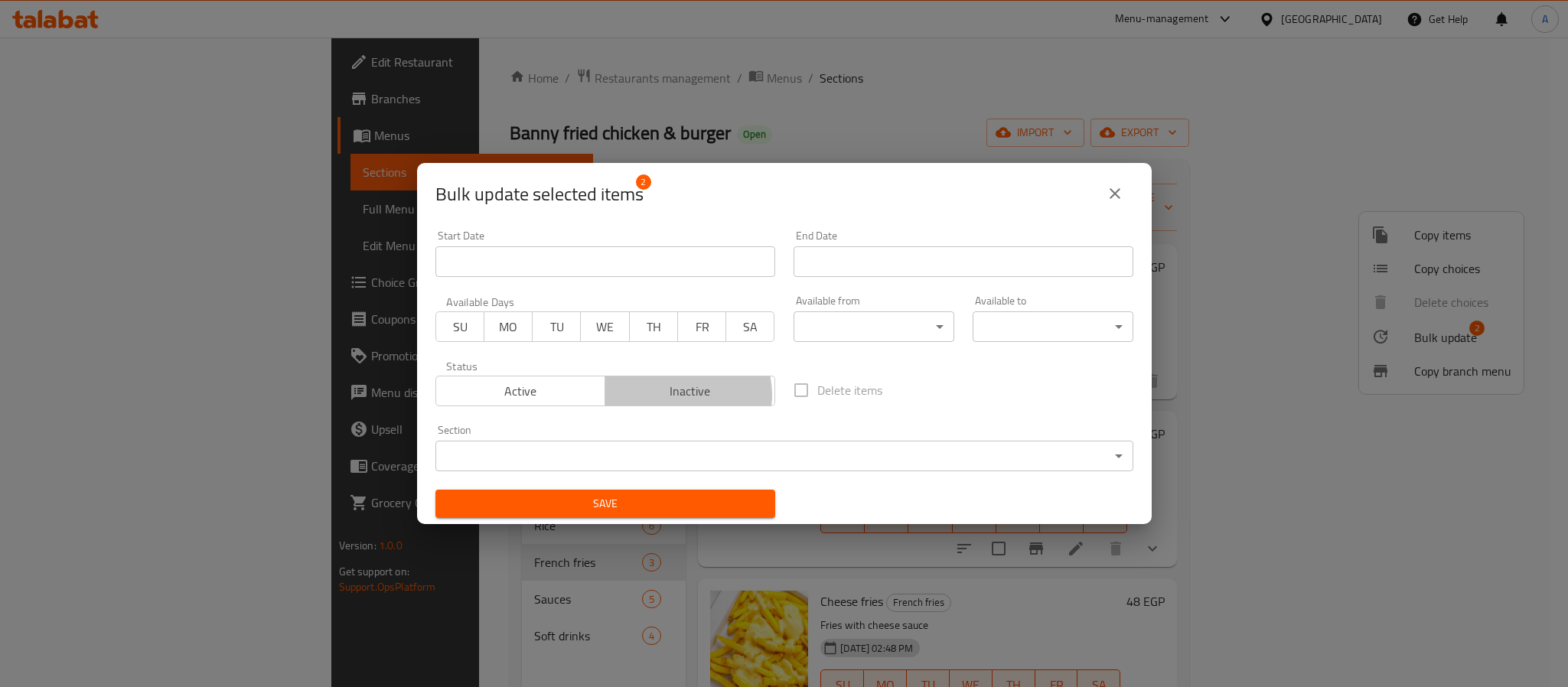
click at [680, 395] on span "Inactive" at bounding box center [690, 391] width 158 height 22
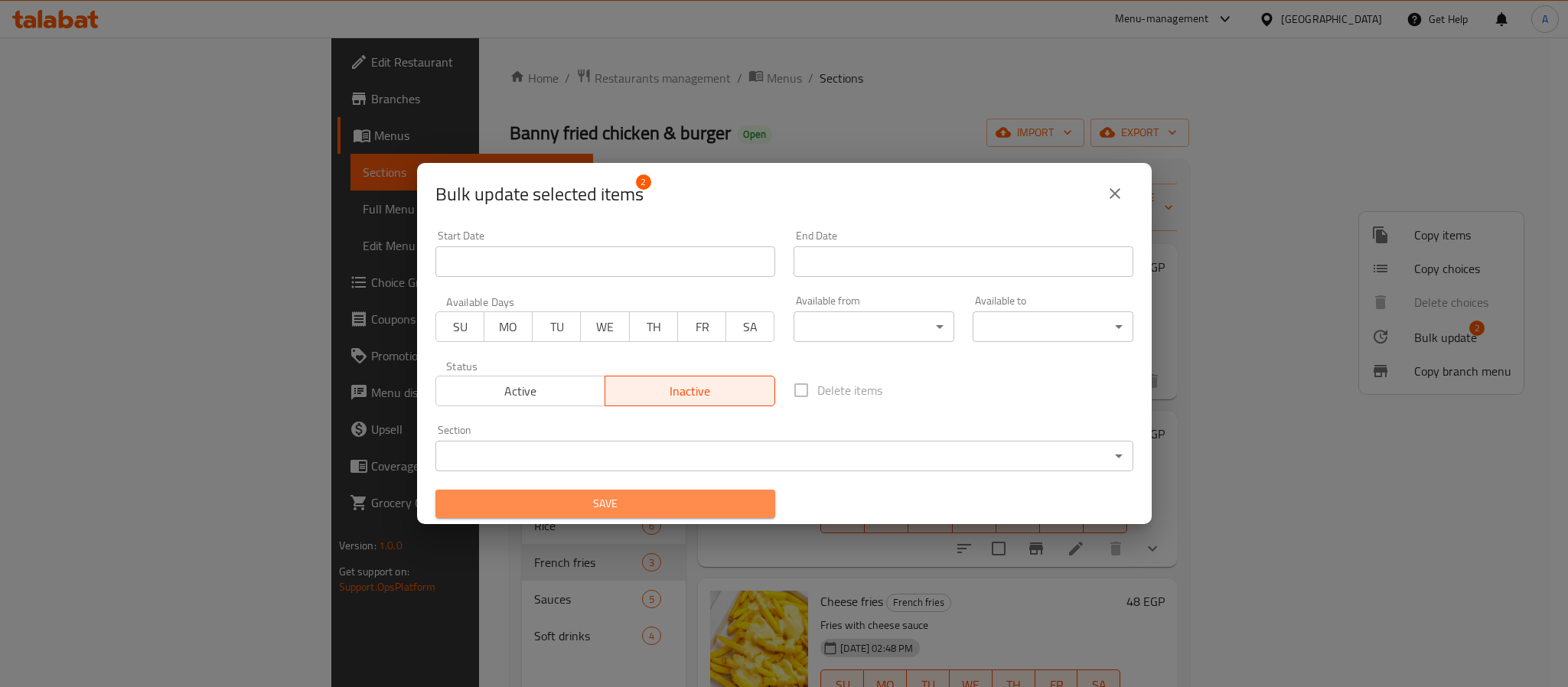
click at [685, 503] on span "Save" at bounding box center [605, 503] width 315 height 19
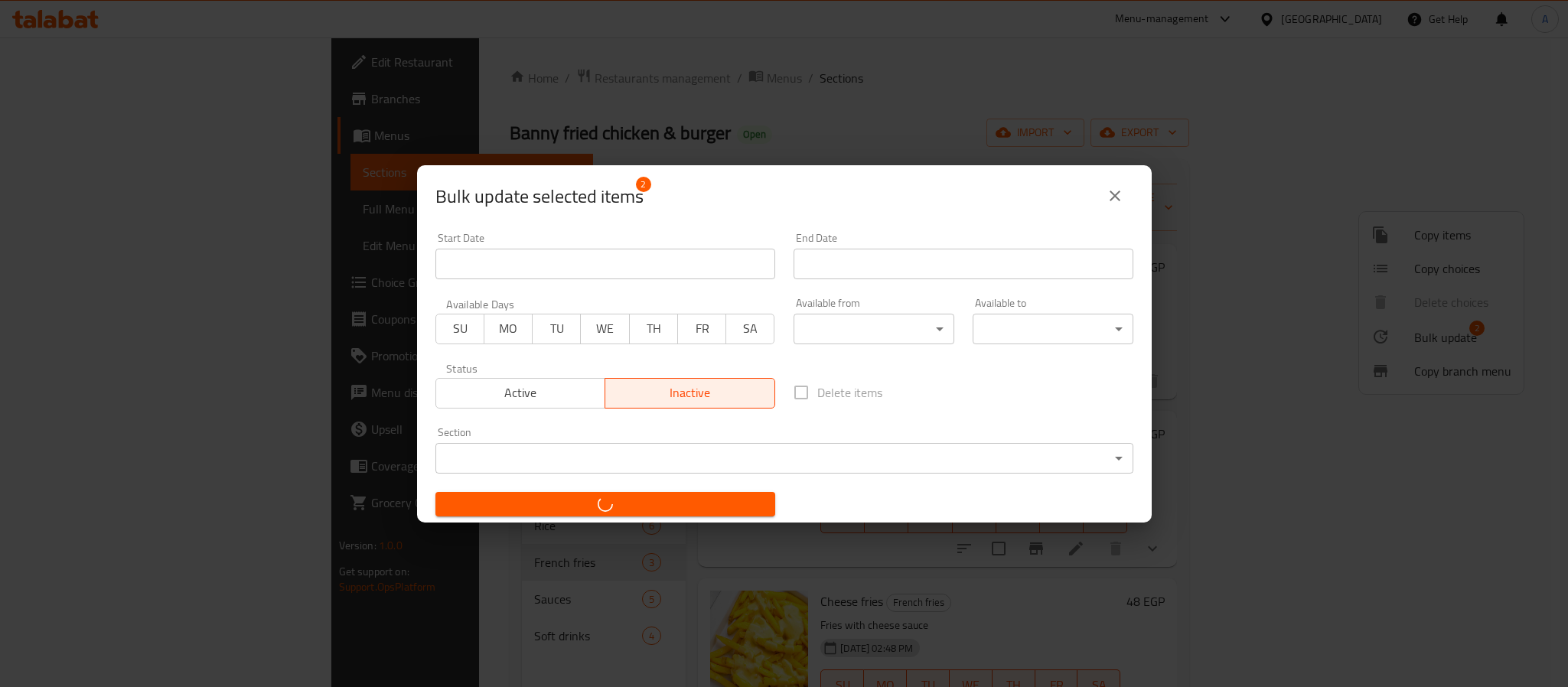
checkbox input "false"
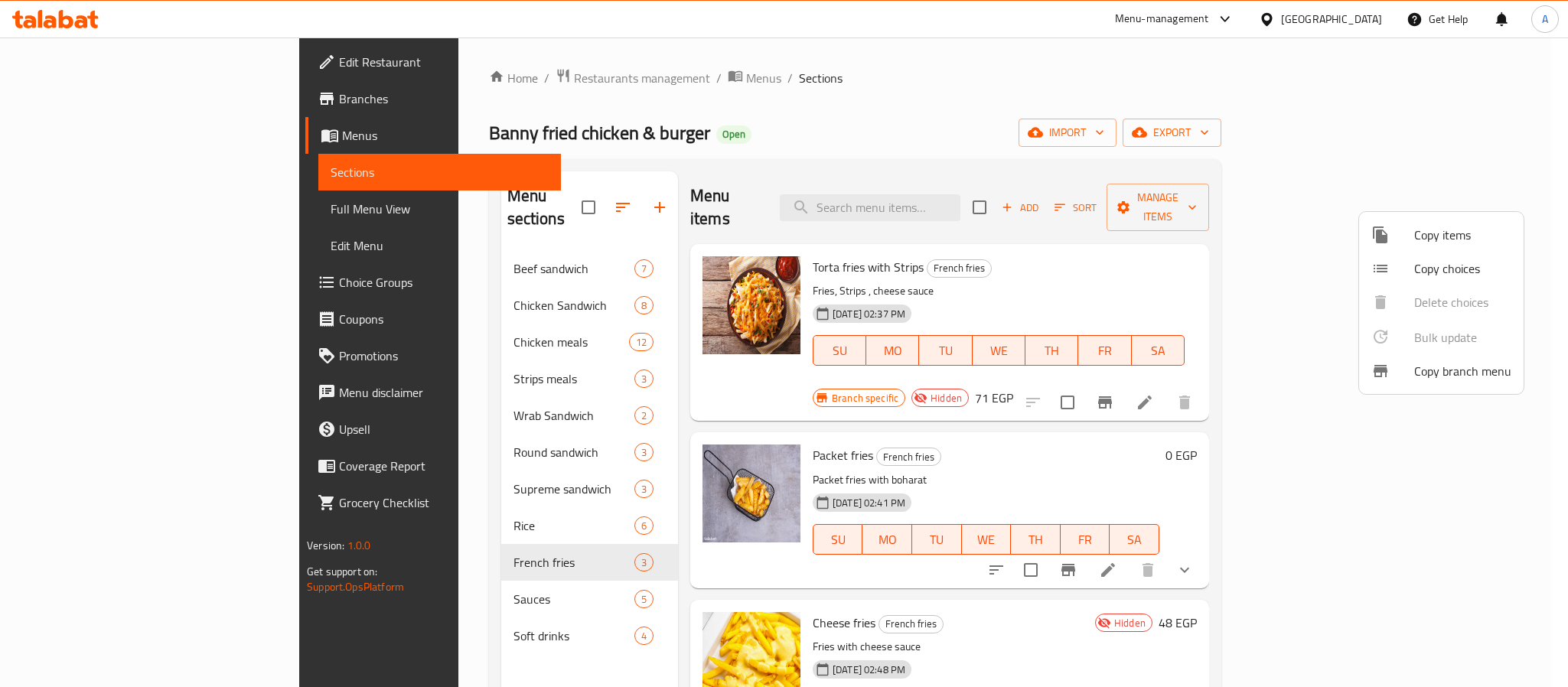
click at [1100, 425] on div at bounding box center [784, 344] width 1568 height 687
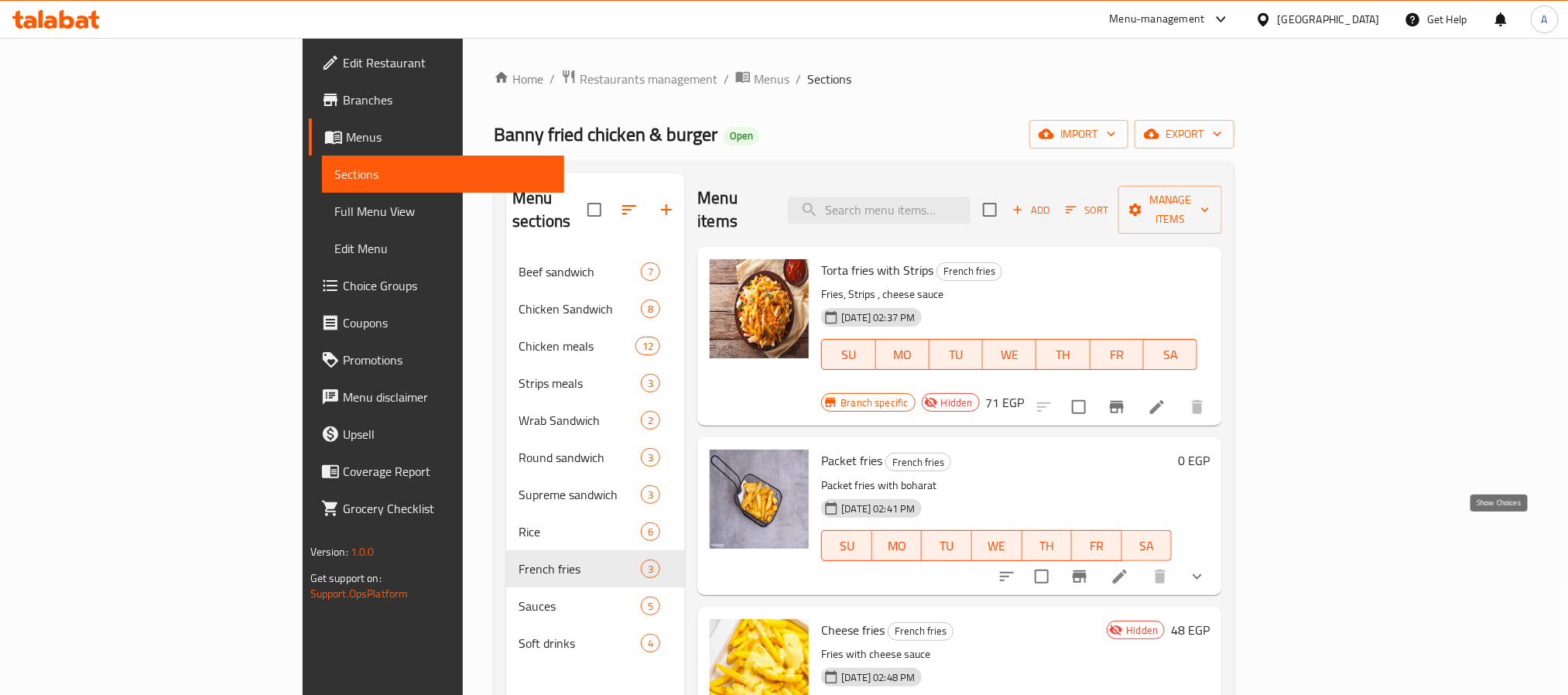
click at [1207, 567] on icon "show more" at bounding box center [1197, 576] width 19 height 19
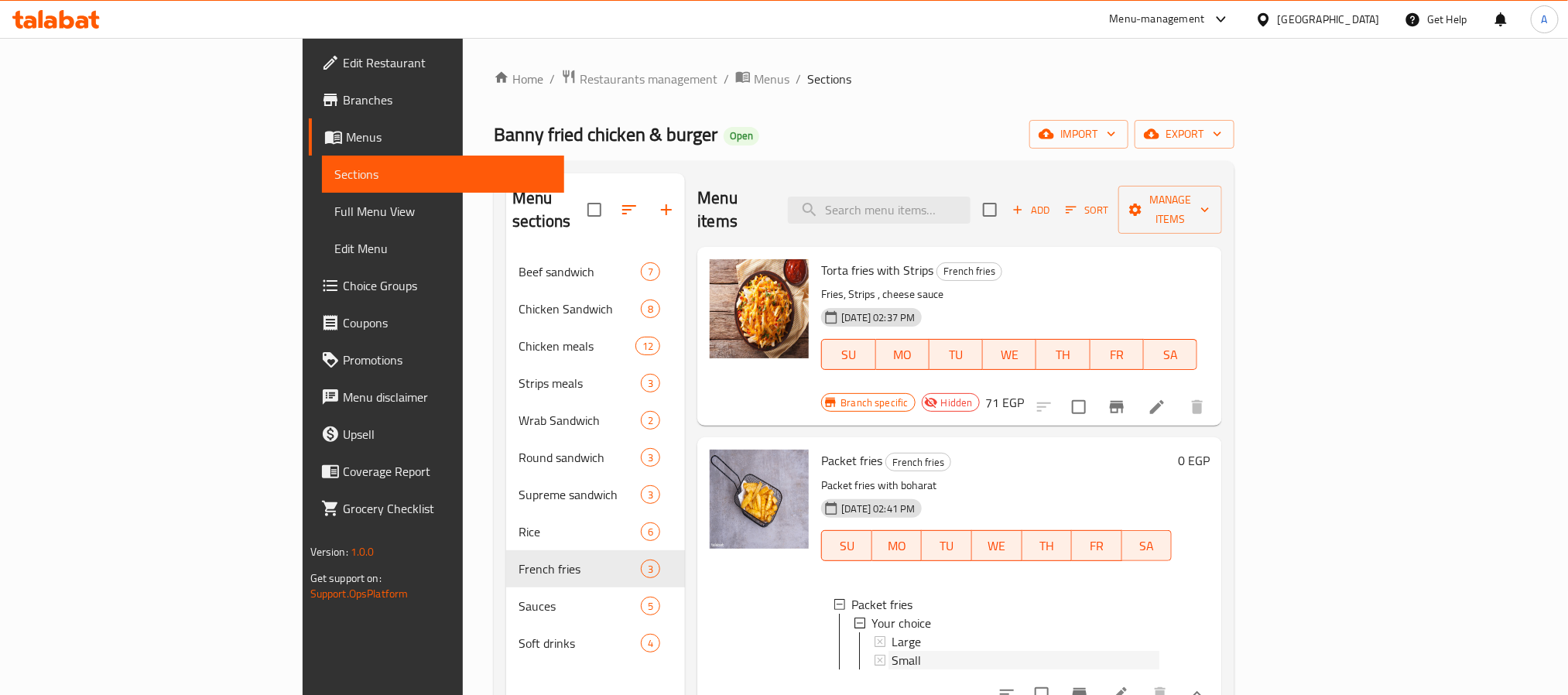
click at [911, 651] on div "Small" at bounding box center [1025, 660] width 267 height 19
click at [893, 632] on div "Large" at bounding box center [1025, 641] width 267 height 19
click at [1052, 207] on span "Add" at bounding box center [1030, 210] width 41 height 18
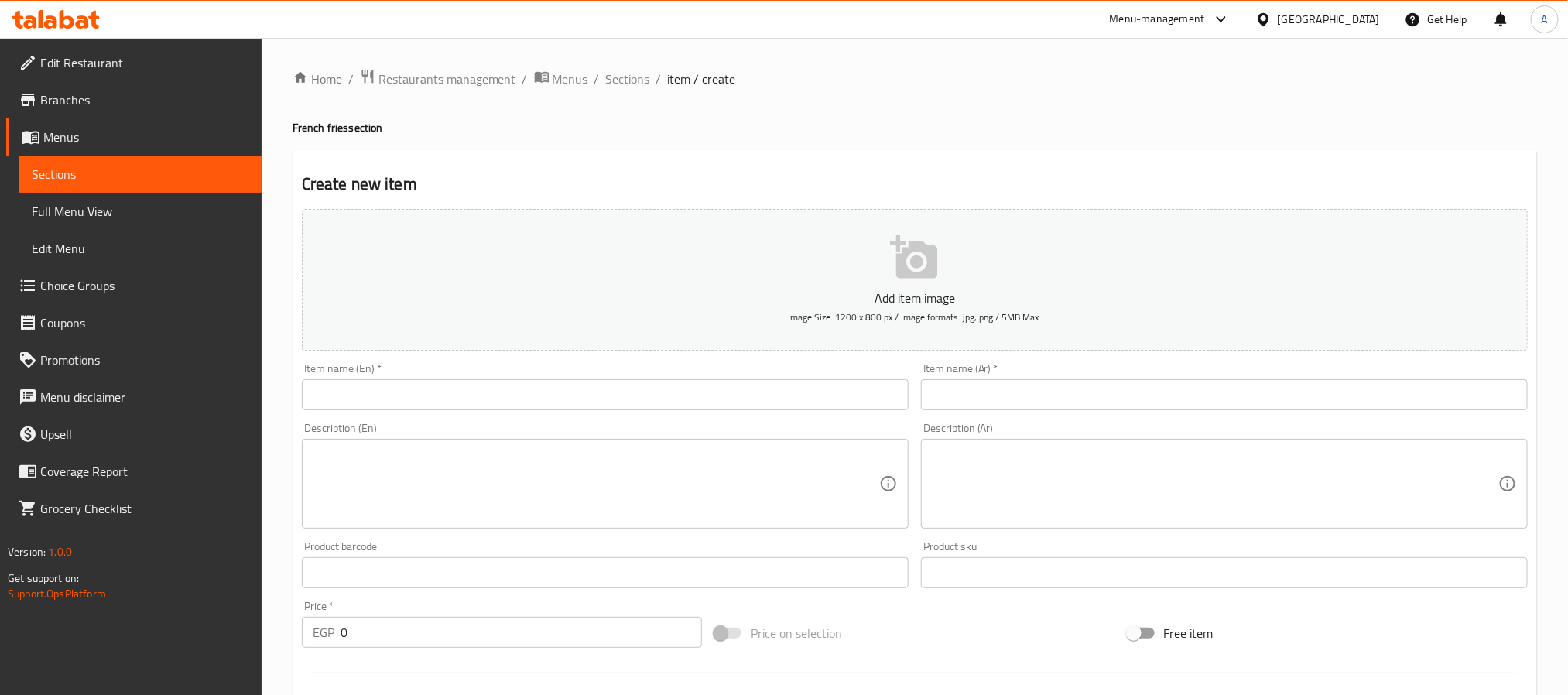
drag, startPoint x: 502, startPoint y: 371, endPoint x: 486, endPoint y: 419, distance: 50.6
click at [502, 371] on div "Item name (En)   * Item name (En) *" at bounding box center [605, 386] width 607 height 47
click at [415, 422] on div "Description (En) Description (En)" at bounding box center [605, 475] width 607 height 106
click at [428, 379] on input "text" at bounding box center [605, 394] width 607 height 31
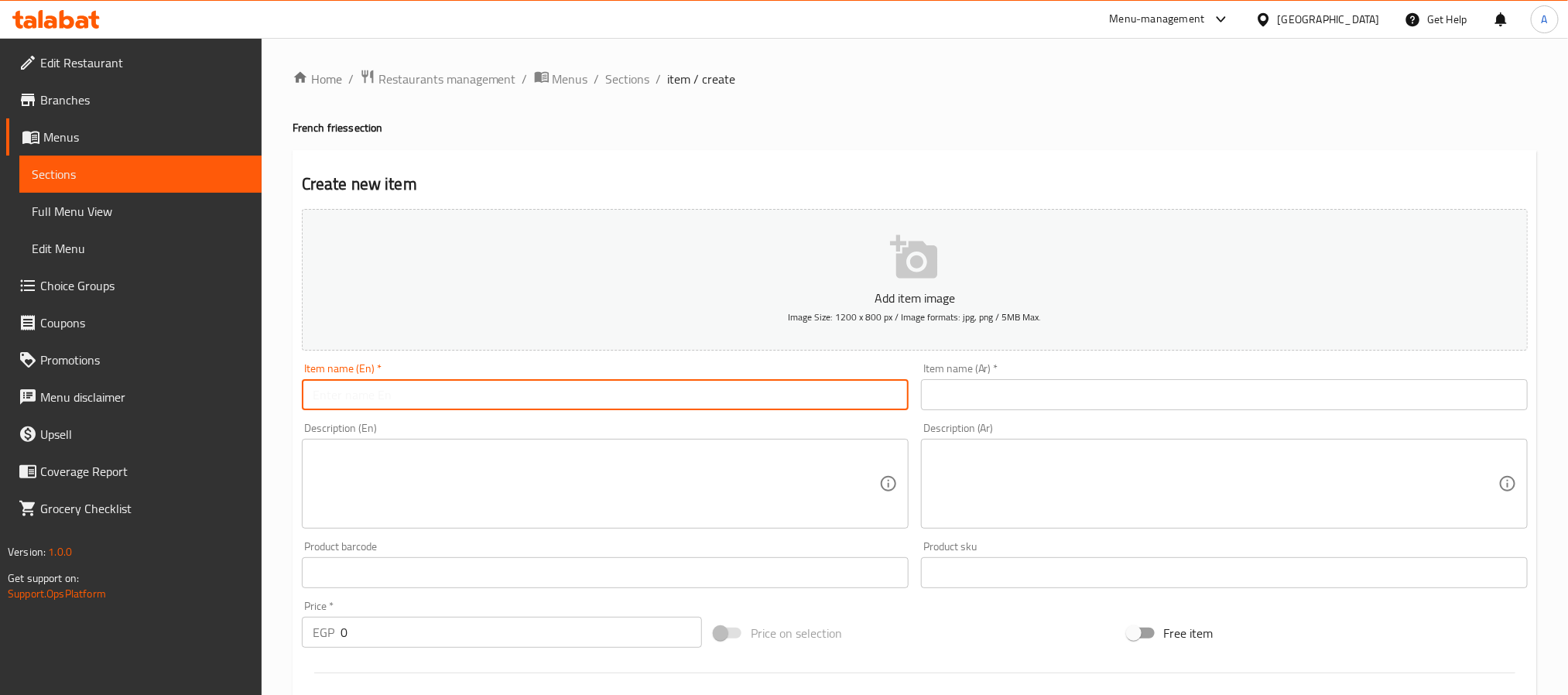
paste input "Cheese Frise Strips"
click at [506, 393] on input "Cheese Frise Strips" at bounding box center [605, 394] width 607 height 31
paste input "es"
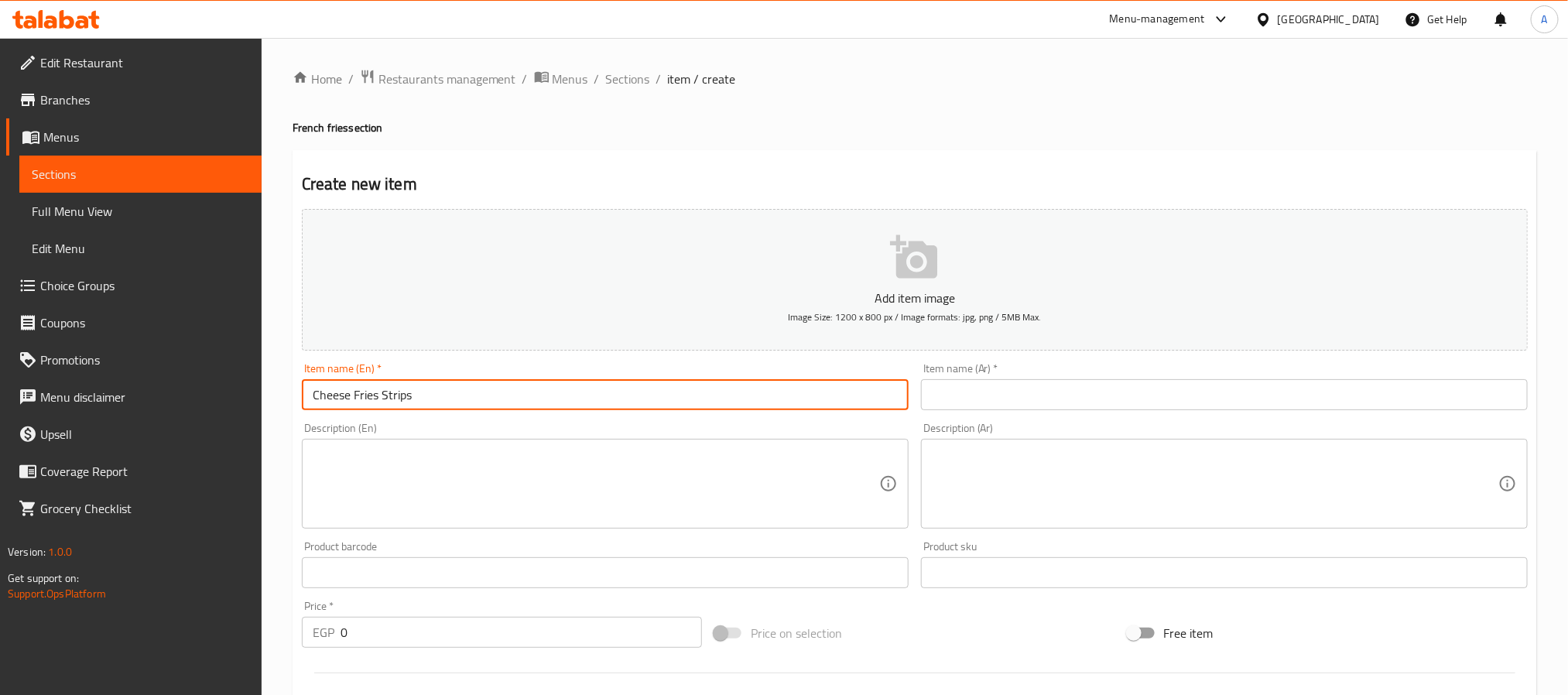
type input "Cheese Fries Strips"
click at [1149, 402] on input "text" at bounding box center [1225, 394] width 607 height 31
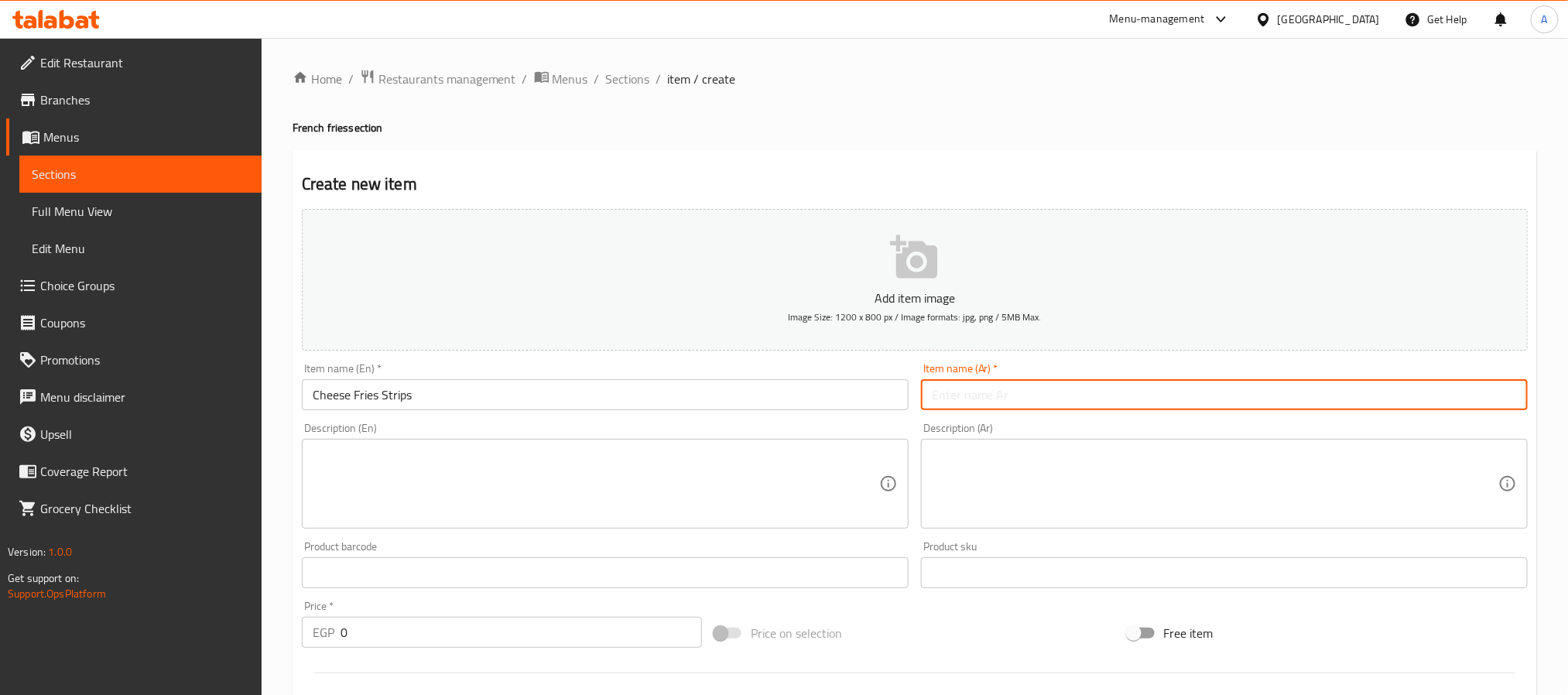
paste input "شرائح البطاطس المقلية بالجبن"
click at [406, 395] on input "Cheese Fries Strips" at bounding box center [605, 394] width 607 height 31
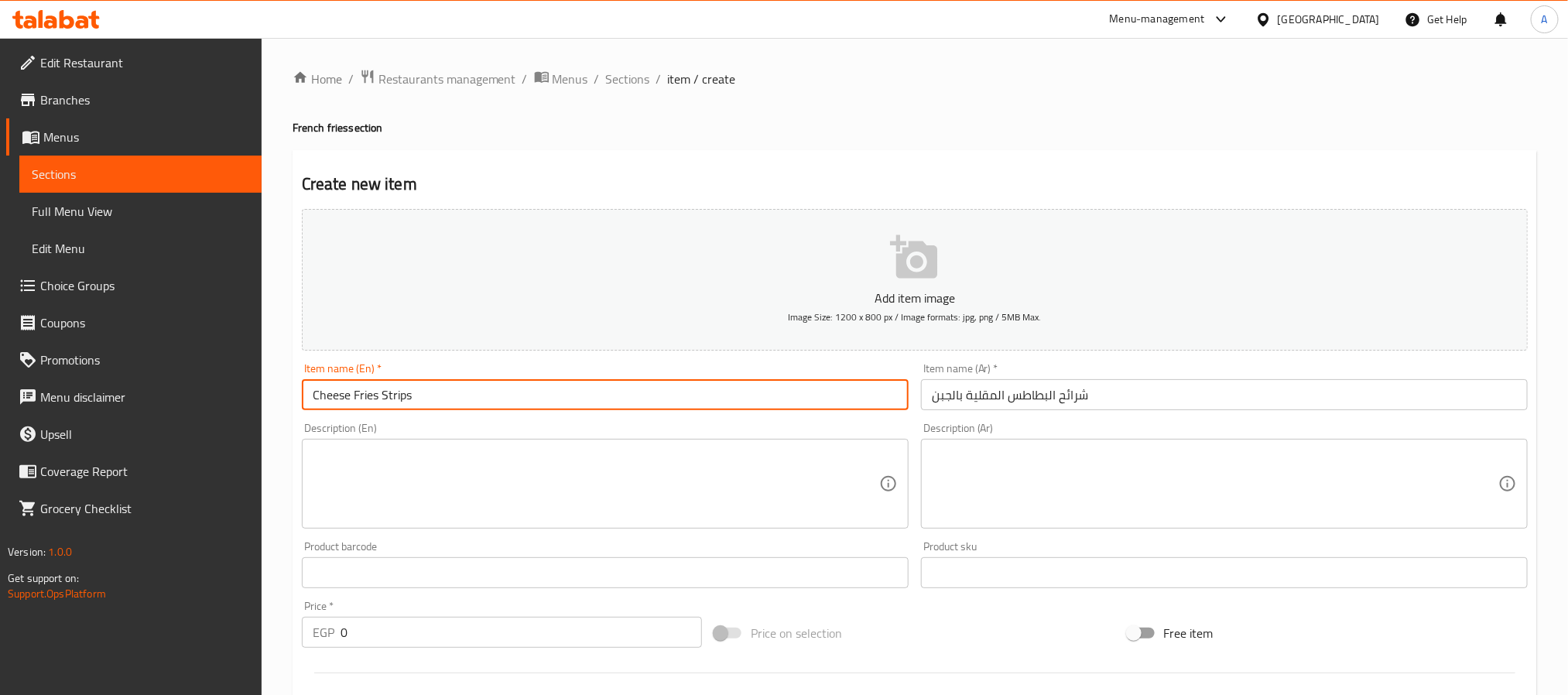
click at [406, 395] on input "Cheese Fries Strips" at bounding box center [605, 394] width 607 height 31
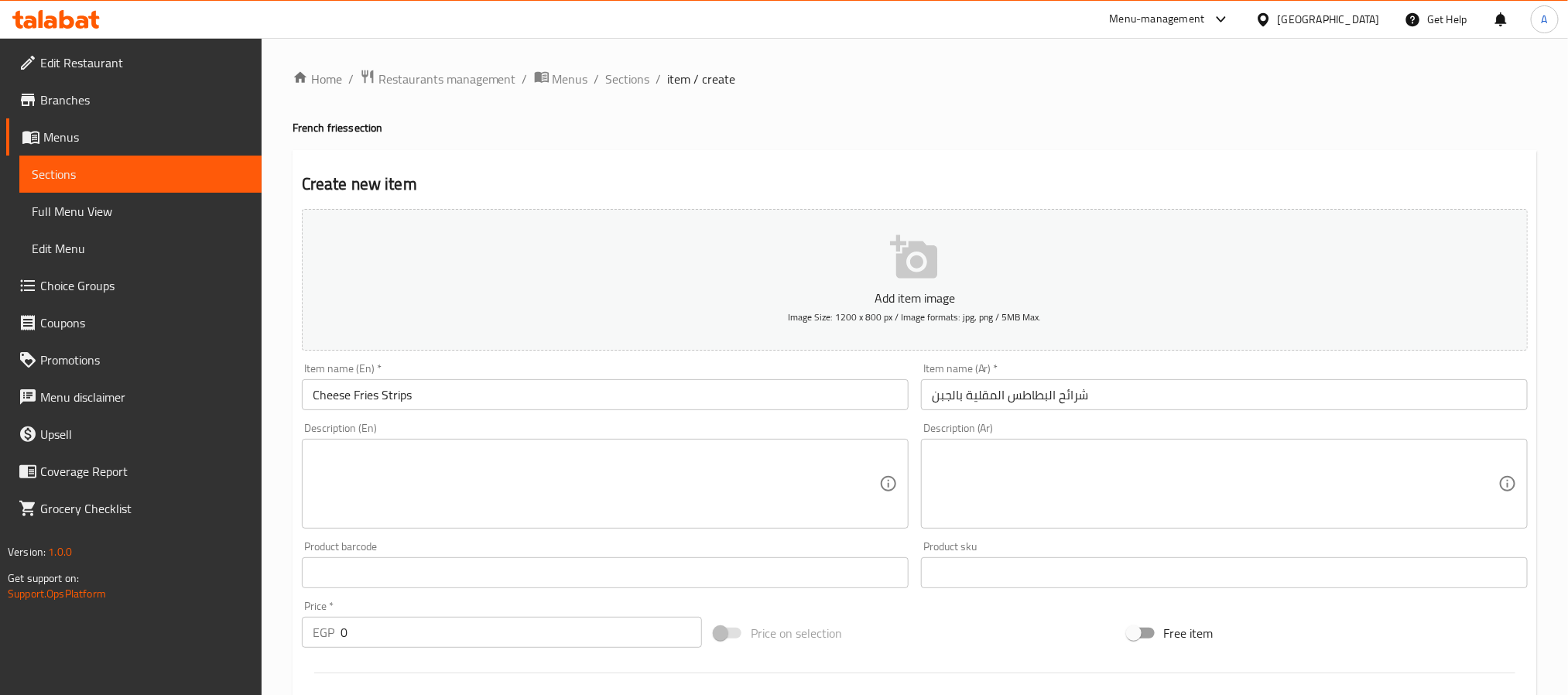
click at [1071, 400] on input "شرائح البطاطس المقلية بالجبن" at bounding box center [1225, 394] width 607 height 31
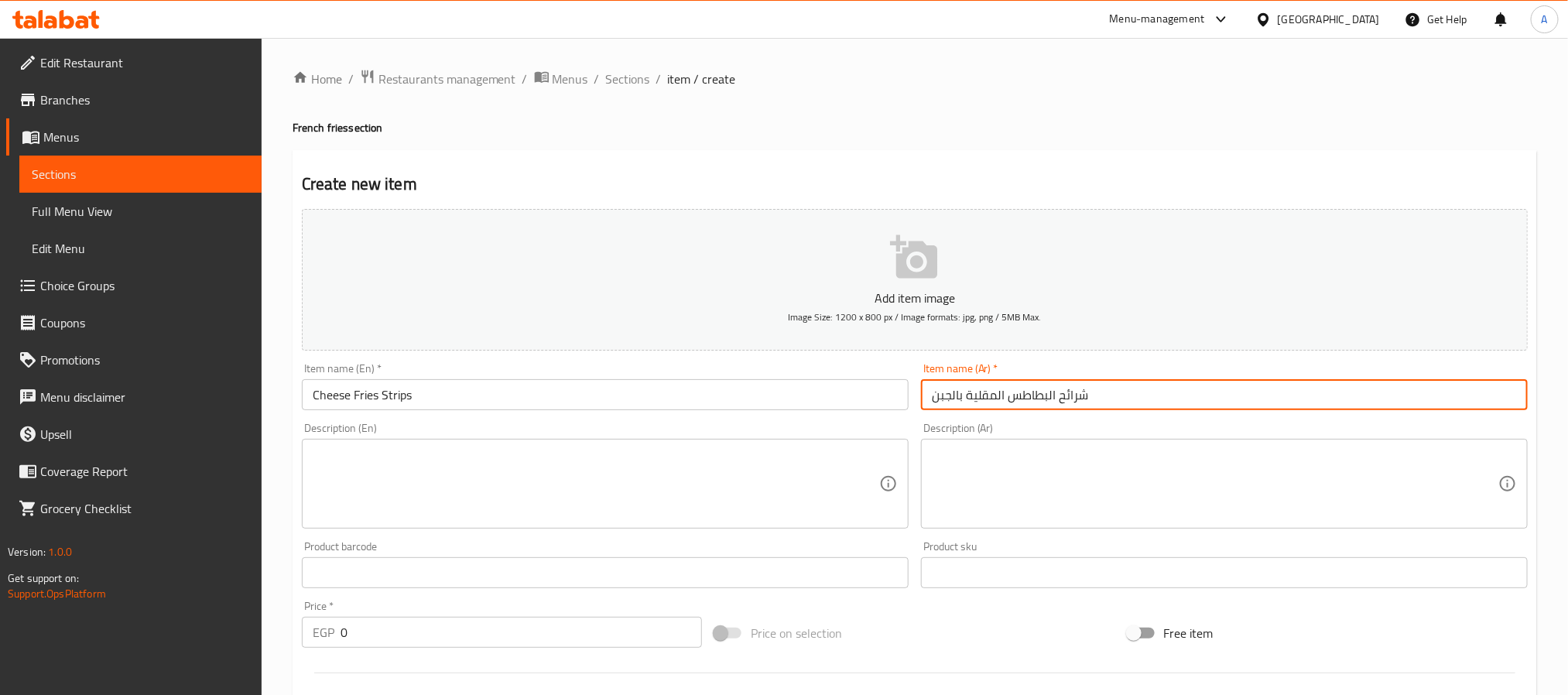
click at [1071, 400] on input "شرائح البطاطس المقلية بالجبن" at bounding box center [1225, 394] width 607 height 31
paste input "ستربس"
type input "إستربس البطاطس المقلية بالجبن"
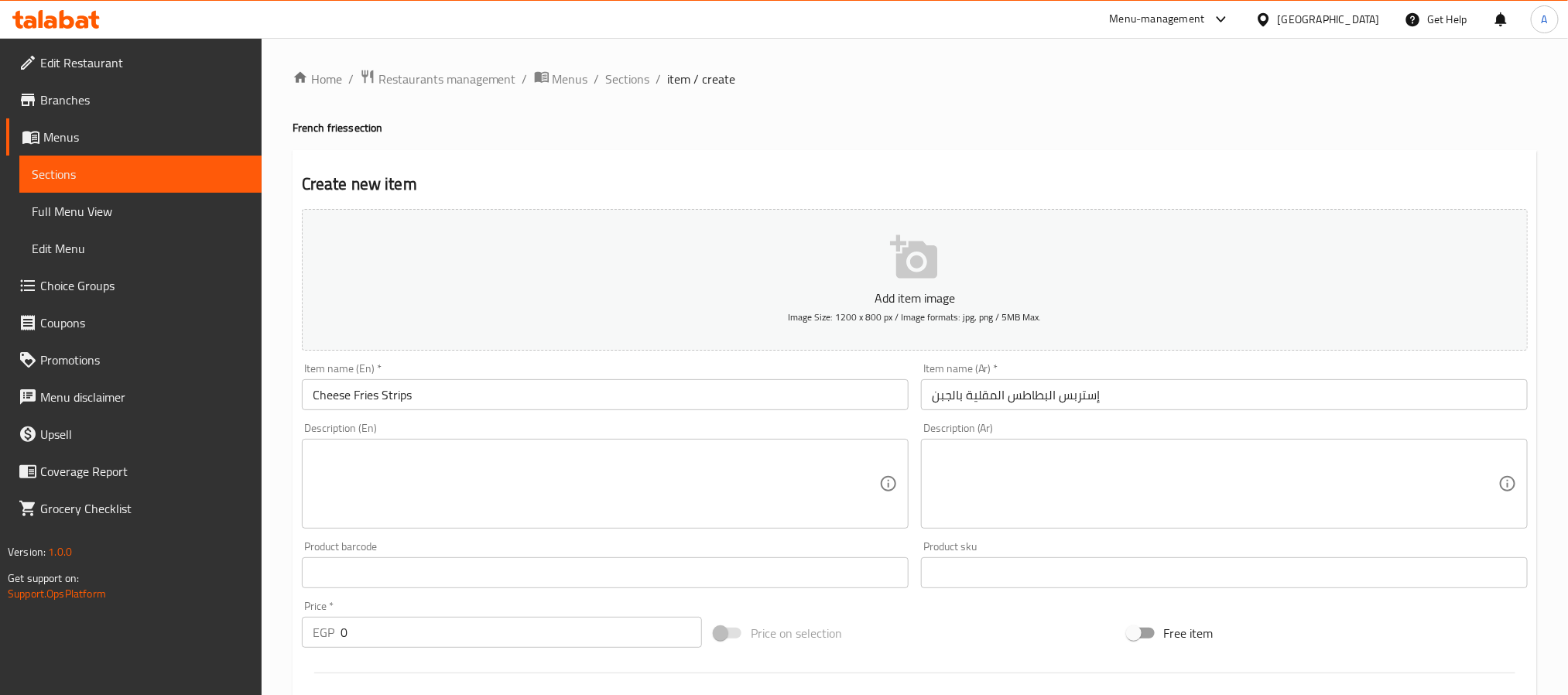
paste textarea "فرايز بصوص الجبنه وقطع الاستريس"
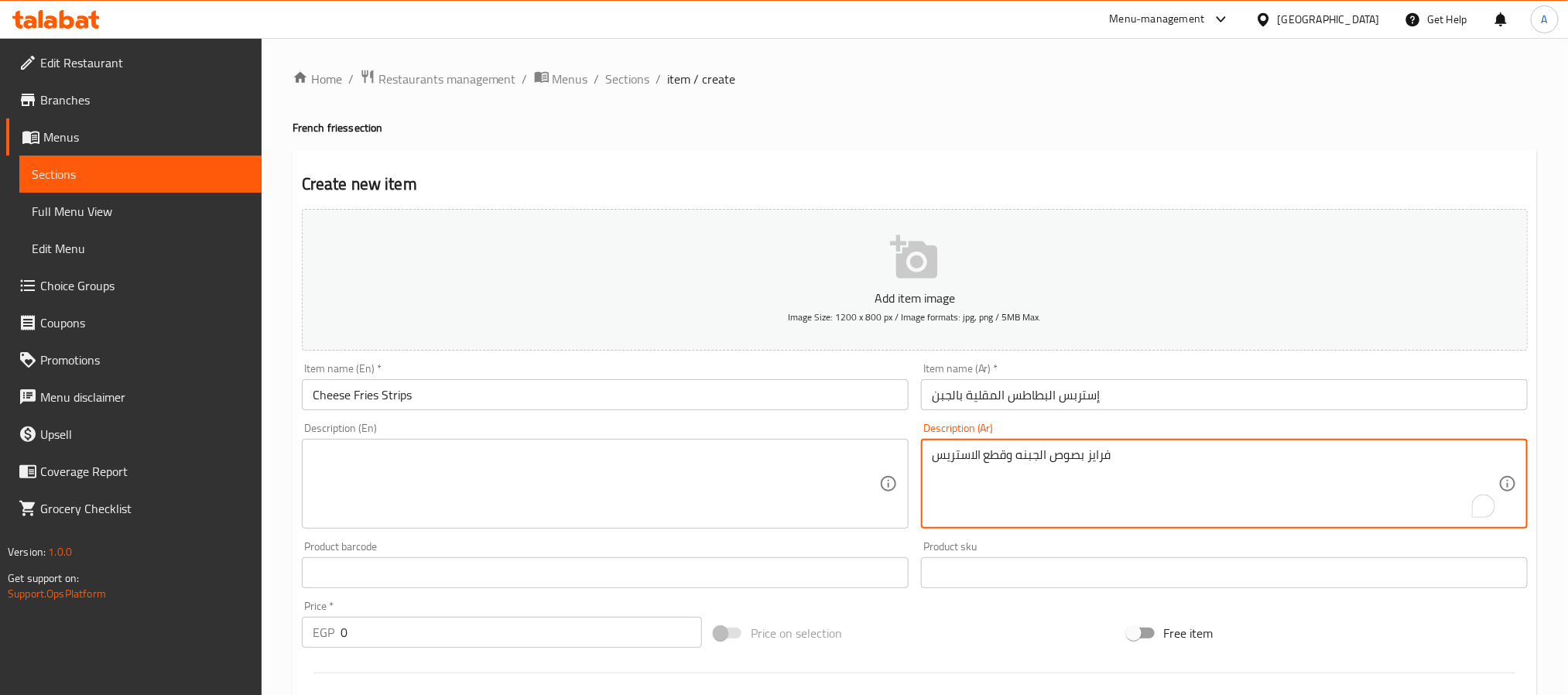
type textarea "فرايز بصوص الجبنه وقطع الاستريس"
click at [571, 507] on textarea at bounding box center [595, 484] width 566 height 74
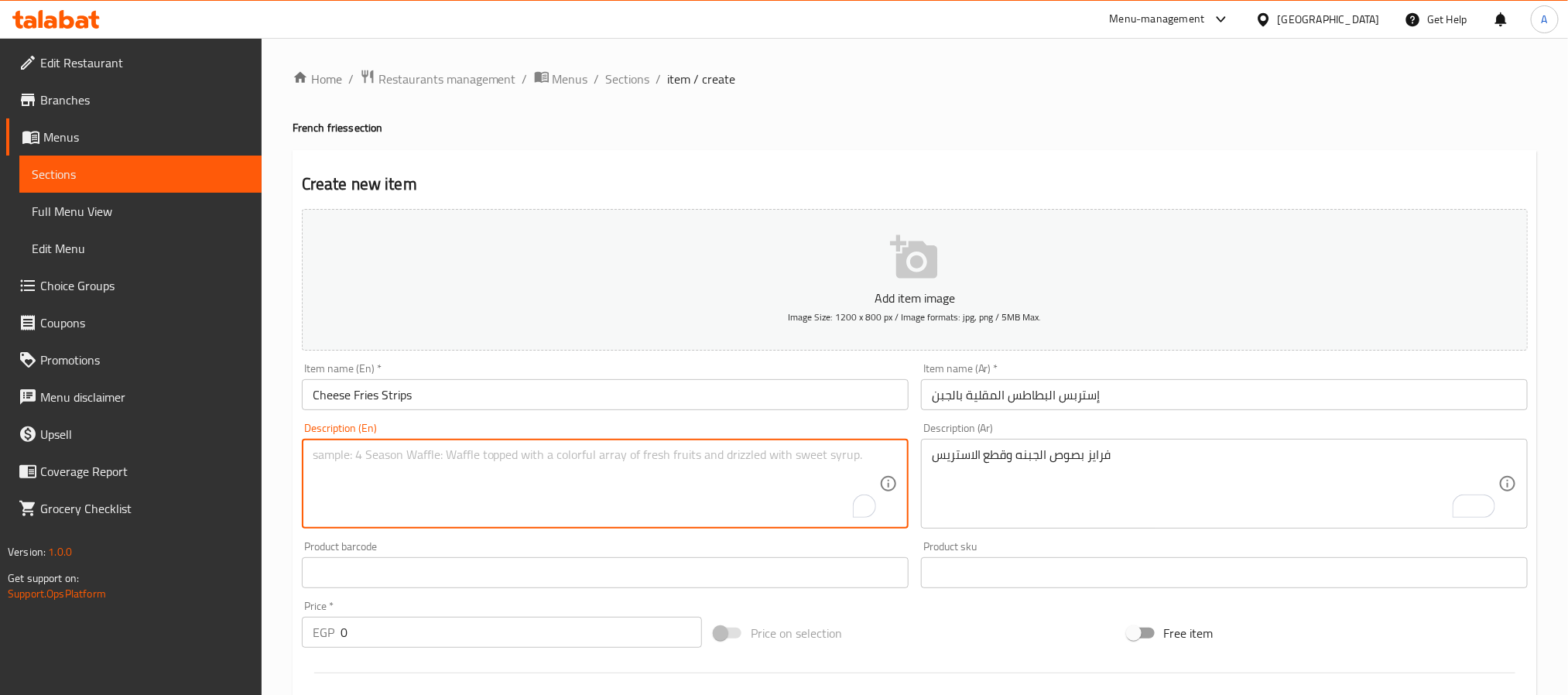
paste textarea "Fries with cheese sauce and strips"
type textarea "Fries with cheese sauce and strips"
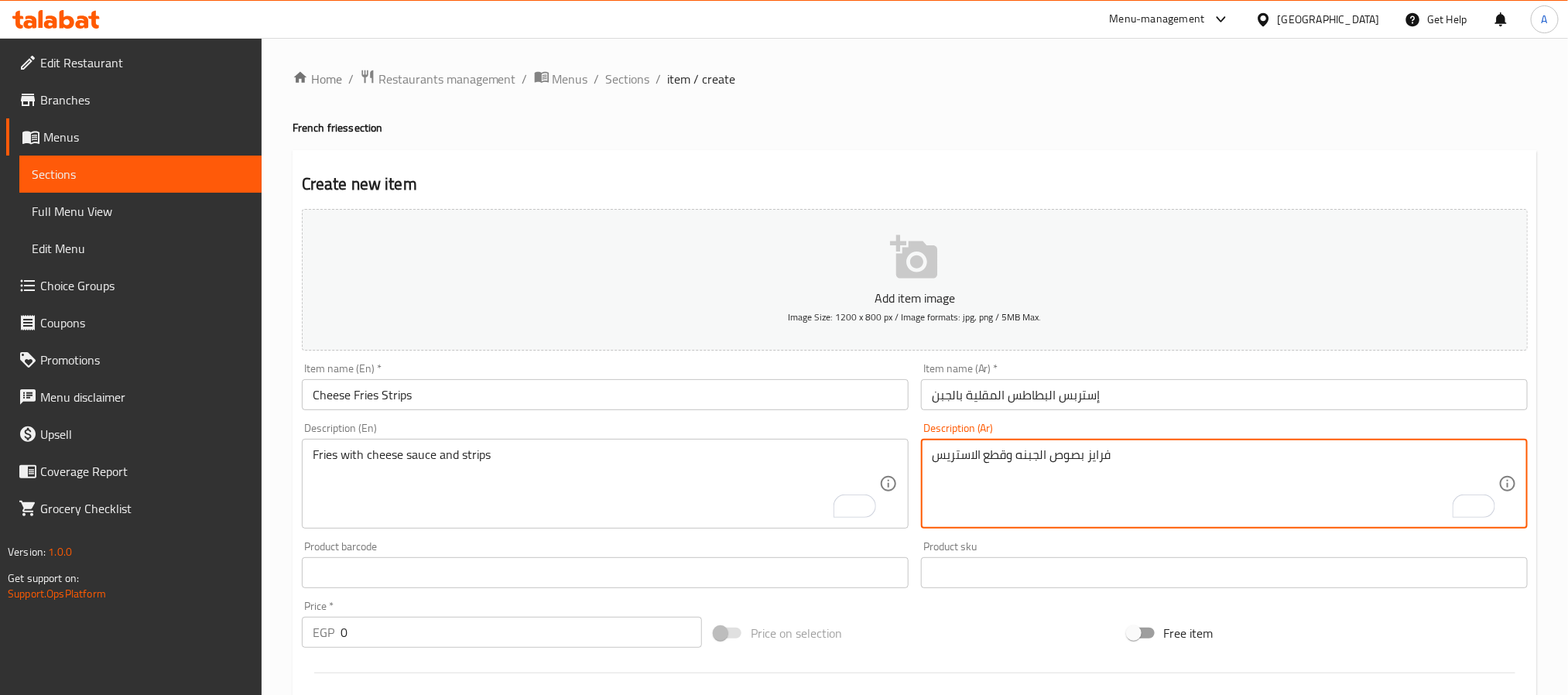
click at [1210, 448] on textarea "فرايز بصوص الجبنه وقطع الاستريس" at bounding box center [1215, 484] width 566 height 74
paste textarea "ب"
type textarea "فرايز بصوص الجبنه وقطع الاستربس"
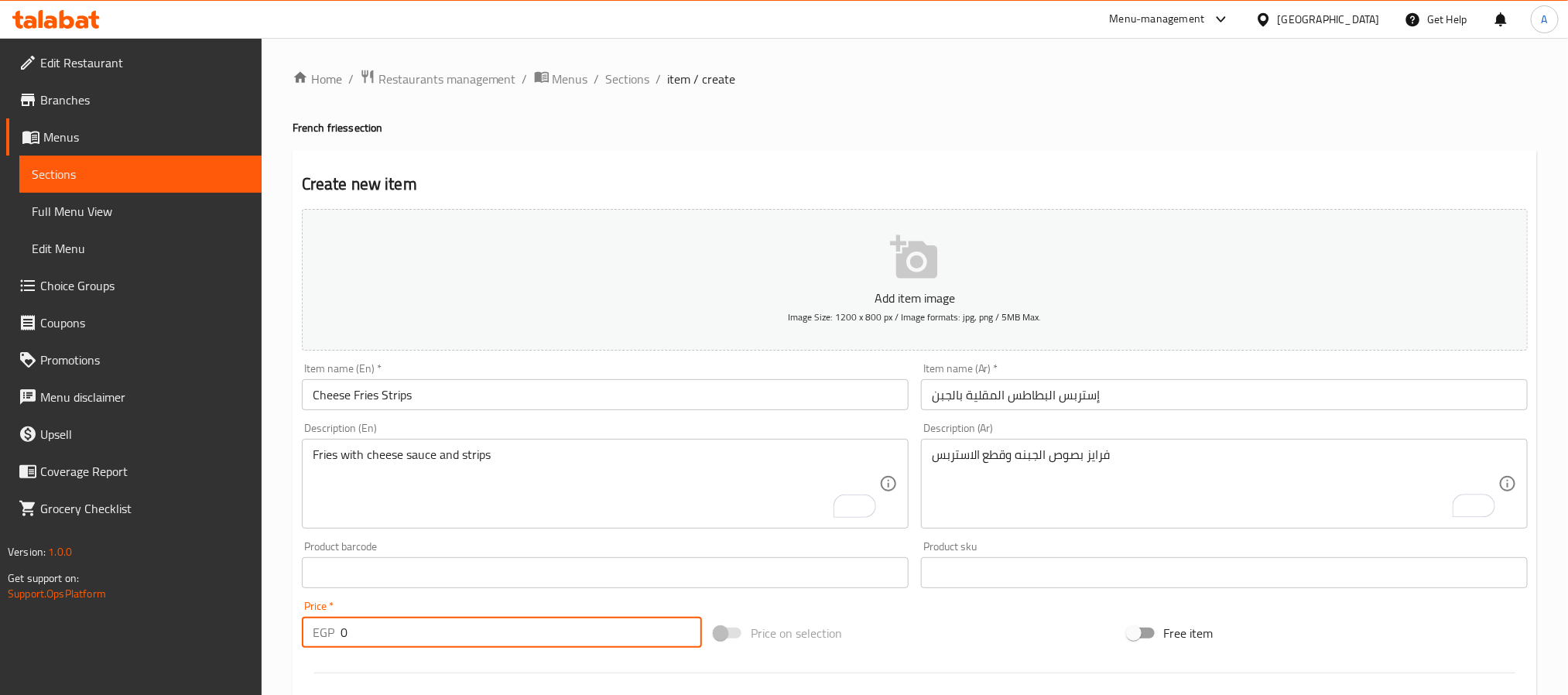
drag, startPoint x: 356, startPoint y: 629, endPoint x: 322, endPoint y: 646, distance: 38.0
click at [322, 646] on div "EGP 0 Price *" at bounding box center [502, 632] width 400 height 31
paste input "84"
type input "84"
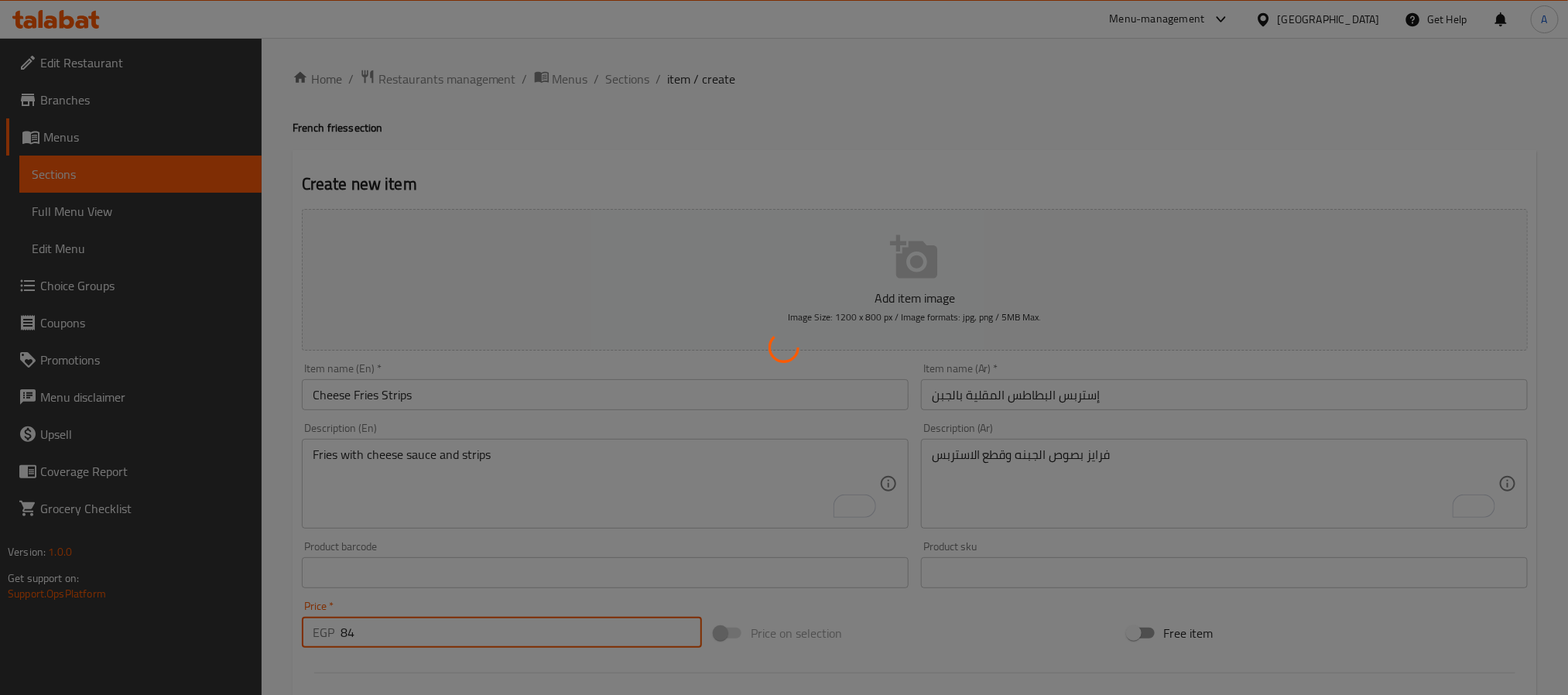
type input "0"
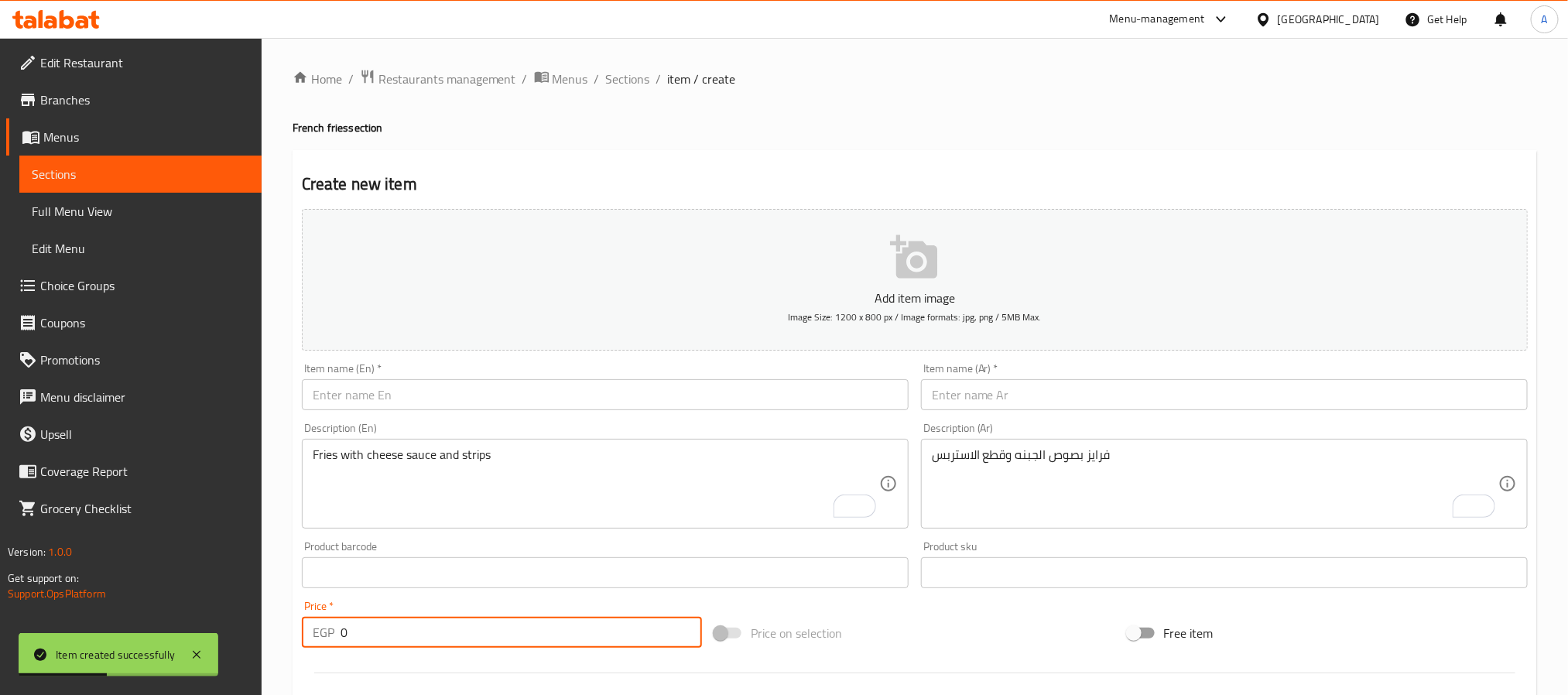
click at [474, 384] on input "text" at bounding box center [605, 394] width 607 height 31
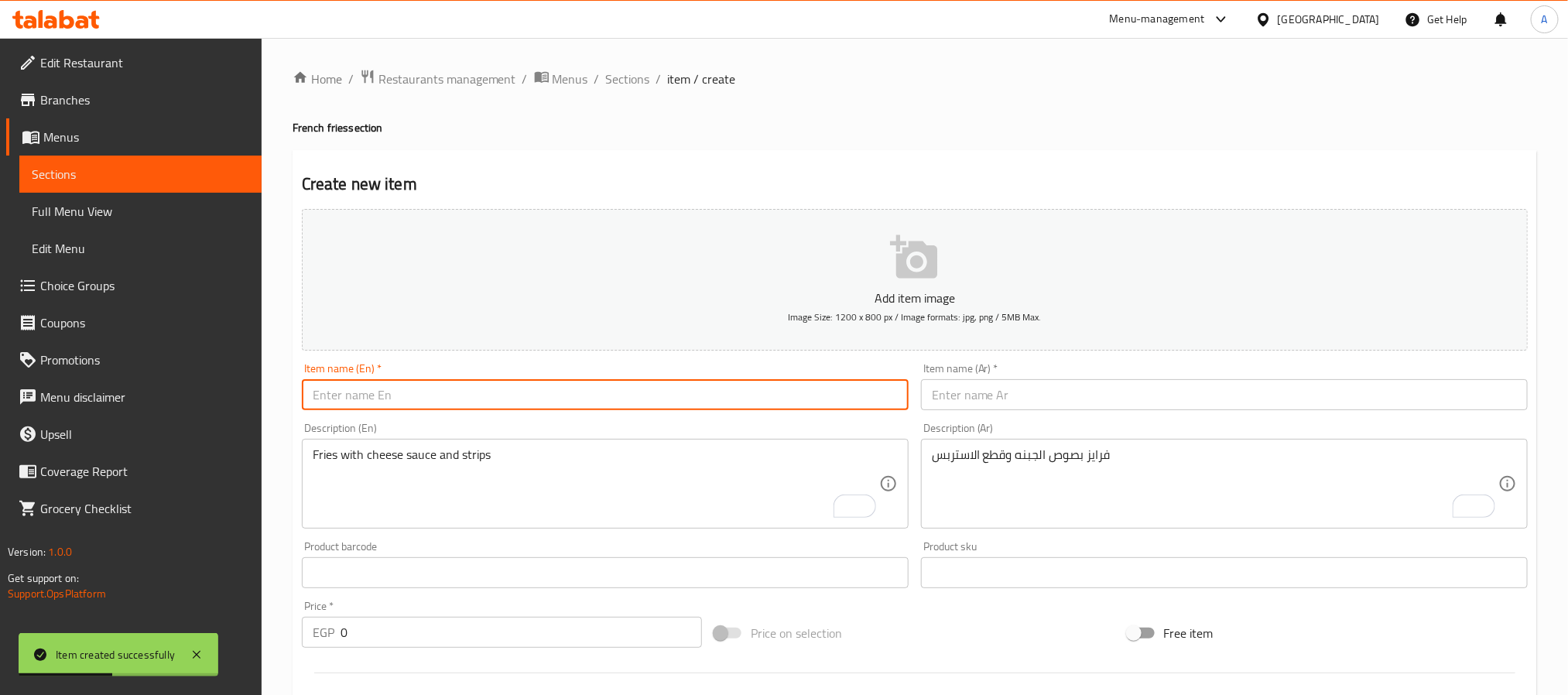
paste input "Cheese Fries Bacon"
type input "Cheese Fries Bacon"
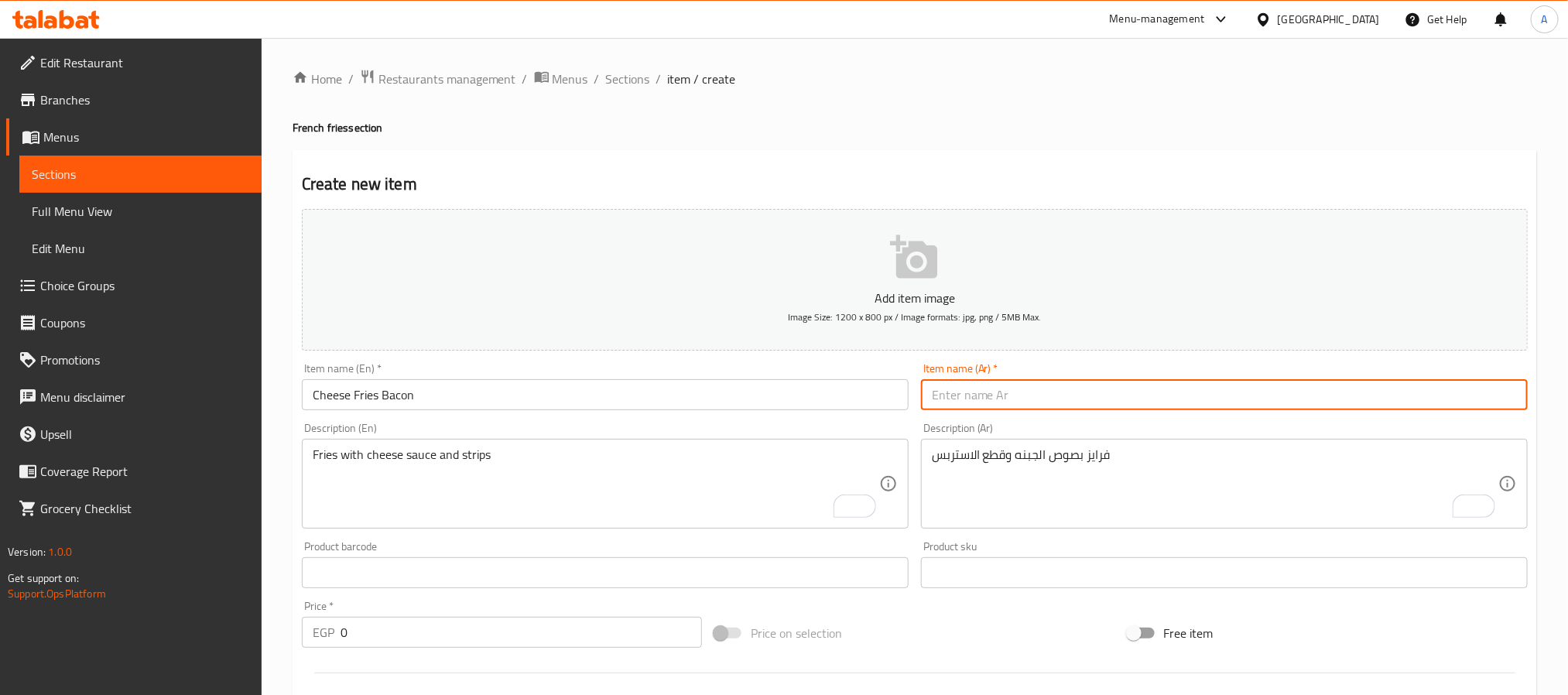
click at [1056, 390] on input "text" at bounding box center [1225, 394] width 607 height 31
paste input "بطاطس مقلية بالجبن والبيكون"
type input "بطاطس مقلية بالجبن والبيكون"
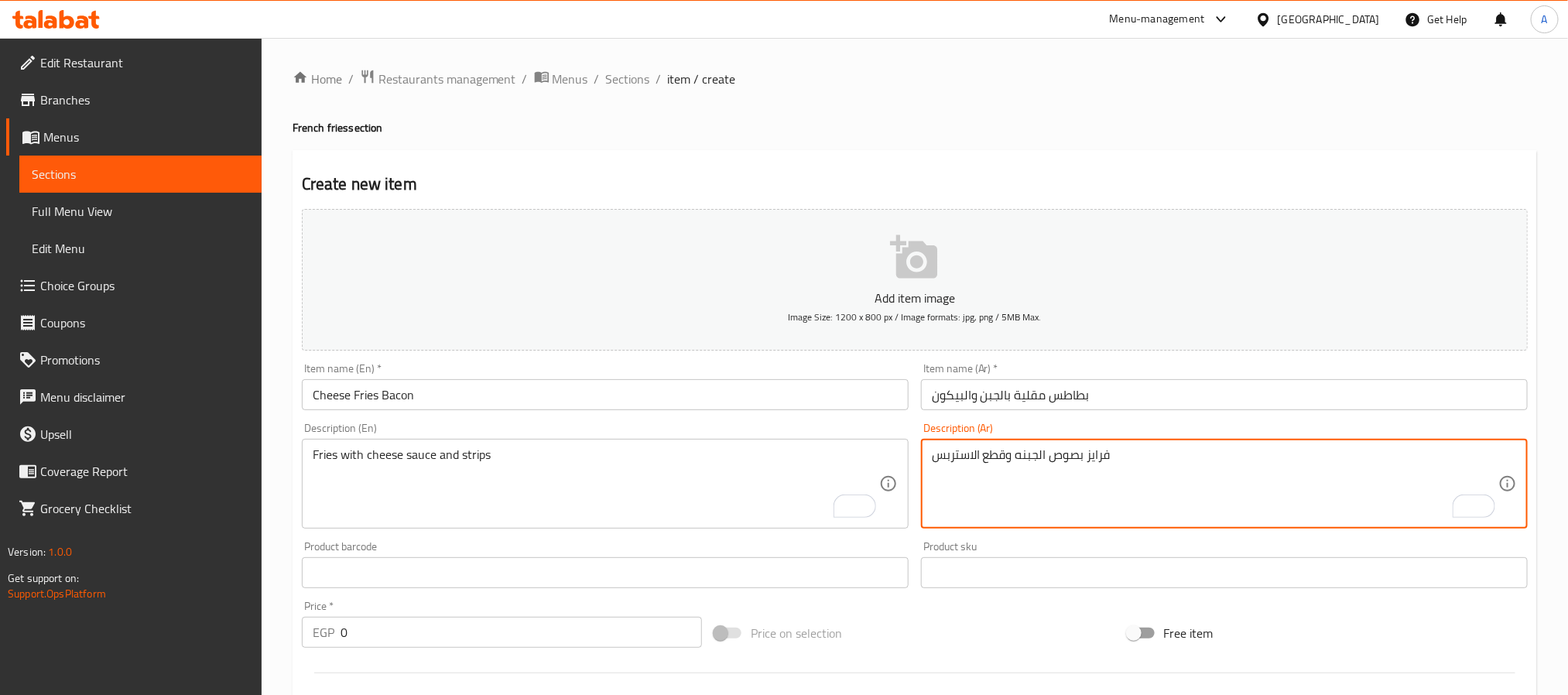
click at [1162, 478] on textarea "فرايز بصوص الجبنه وقطع الاستربس" at bounding box center [1215, 484] width 566 height 74
paste textarea "فرايز بصوص الجبنه وقطع البيكون"
type textarea "فرايز بصوص الجبنه وقطع البيكون"
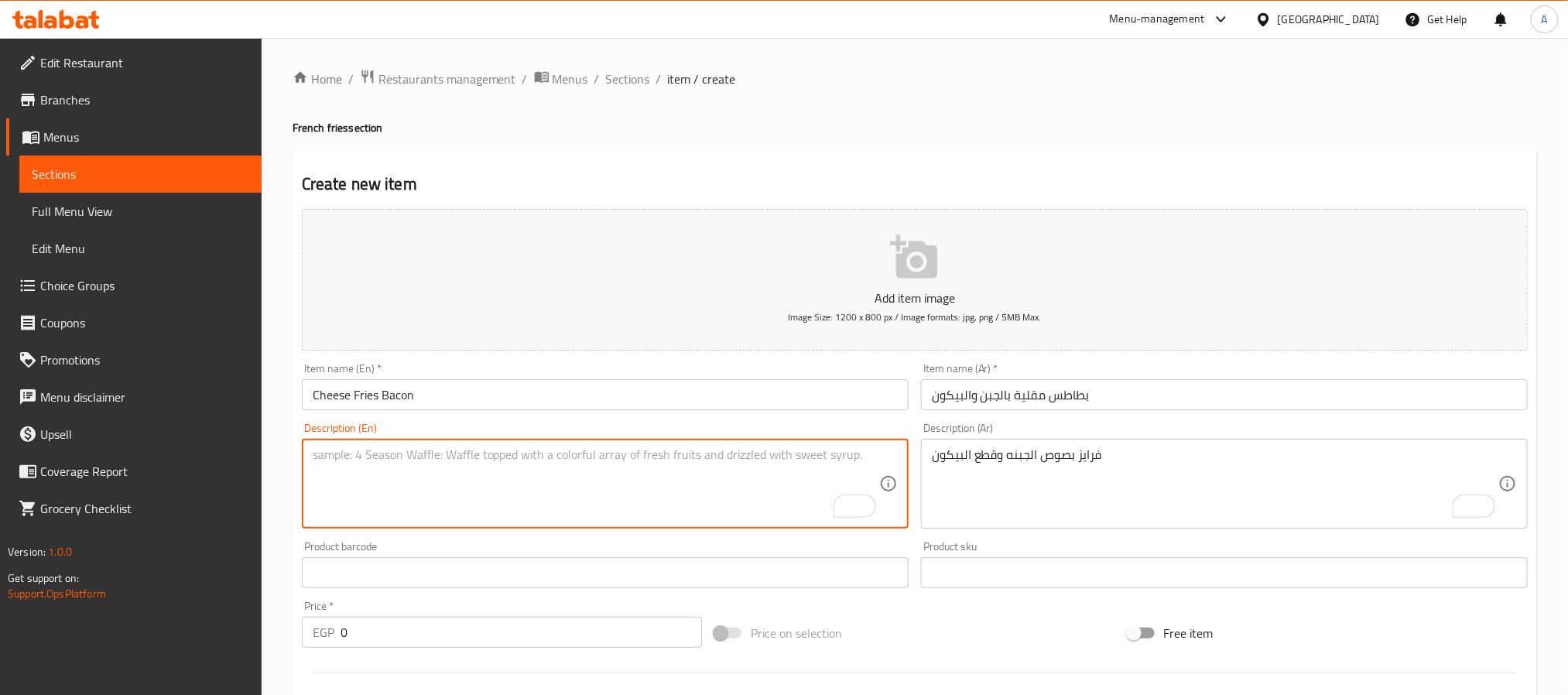
click at [397, 504] on textarea "To enrich screen reader interactions, please activate Accessibility in Grammarl…" at bounding box center [595, 484] width 566 height 74
paste textarea "Fries with cheese sauce and bacon pieces"
type textarea "Fries with cheese sauce and bacon pieces"
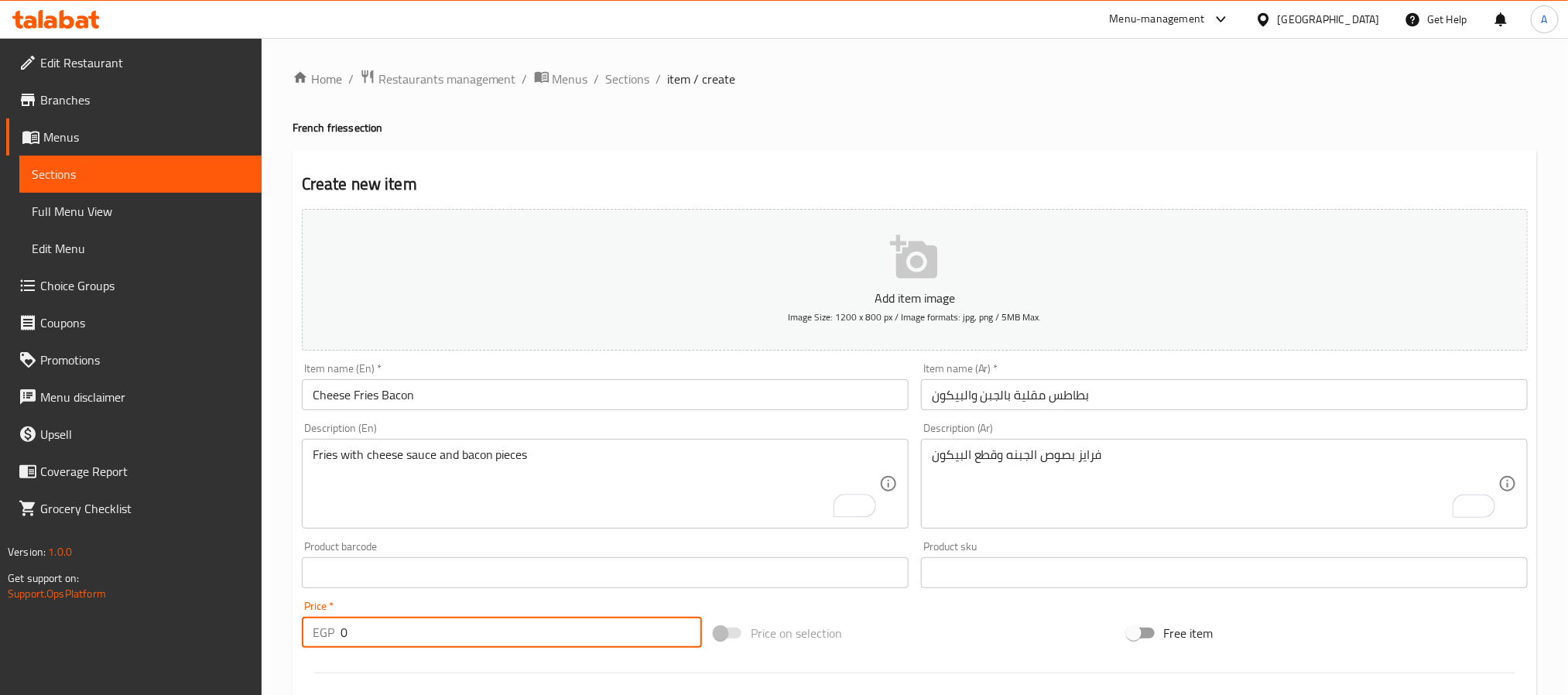
drag, startPoint x: 366, startPoint y: 643, endPoint x: 321, endPoint y: 641, distance: 45.0
click at [321, 641] on div "EGP 0 Price *" at bounding box center [502, 632] width 400 height 31
paste input "9"
type input "90"
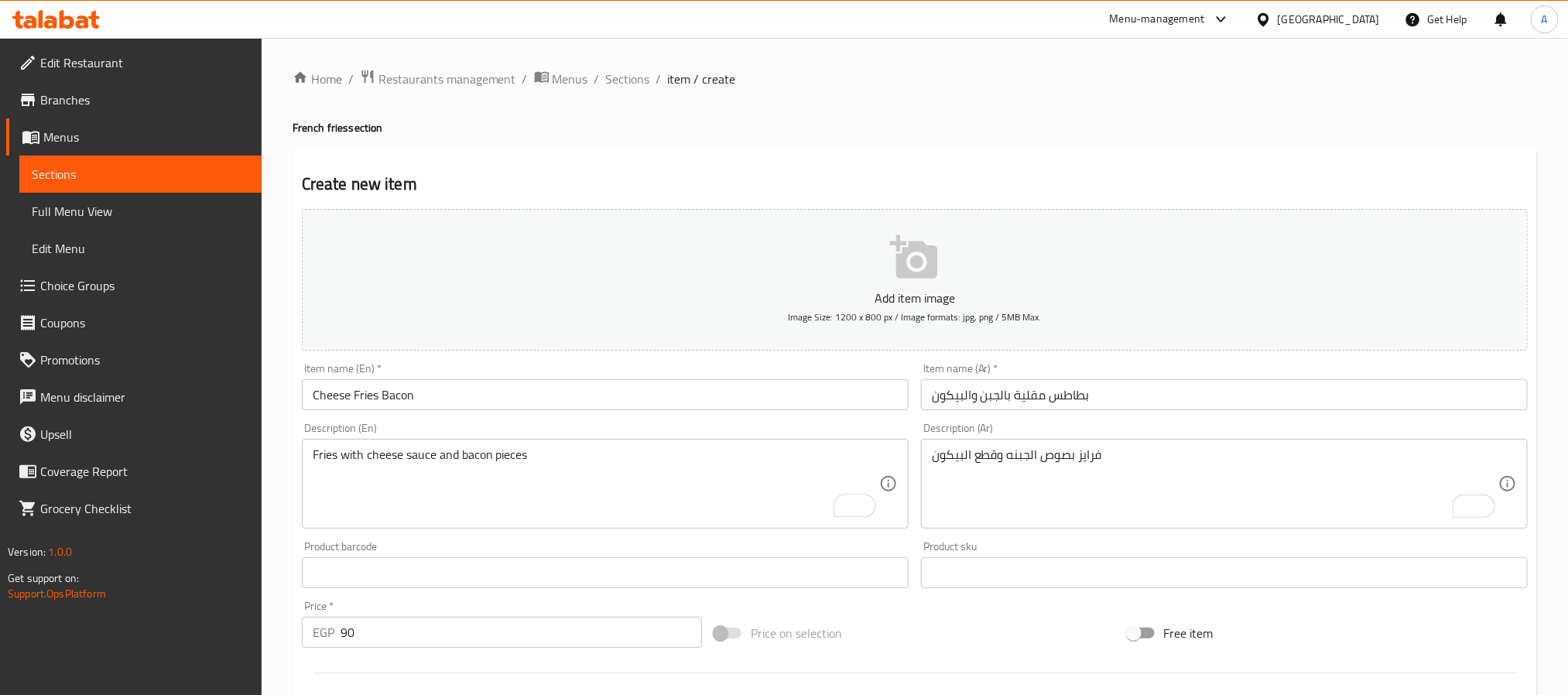
click at [318, 666] on div at bounding box center [914, 672] width 1238 height 38
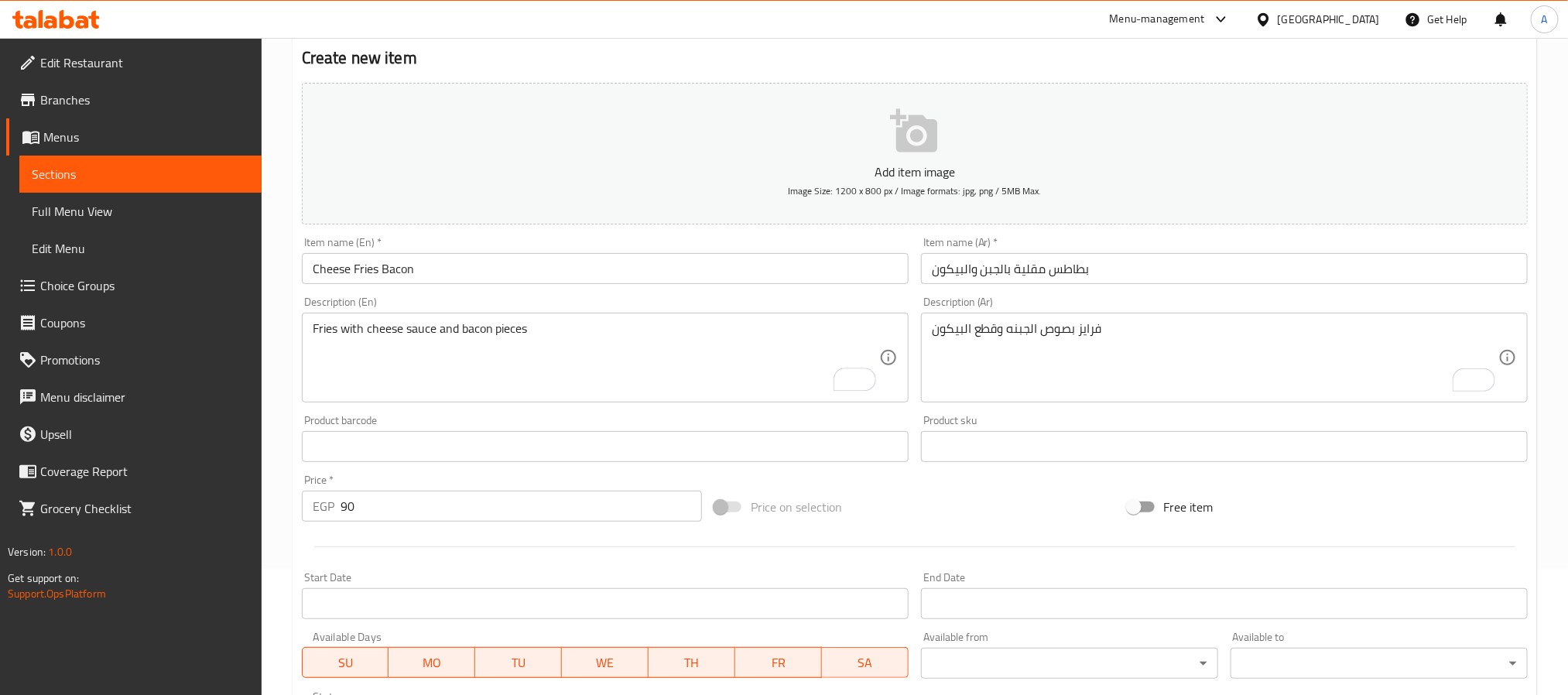
scroll to position [232, 0]
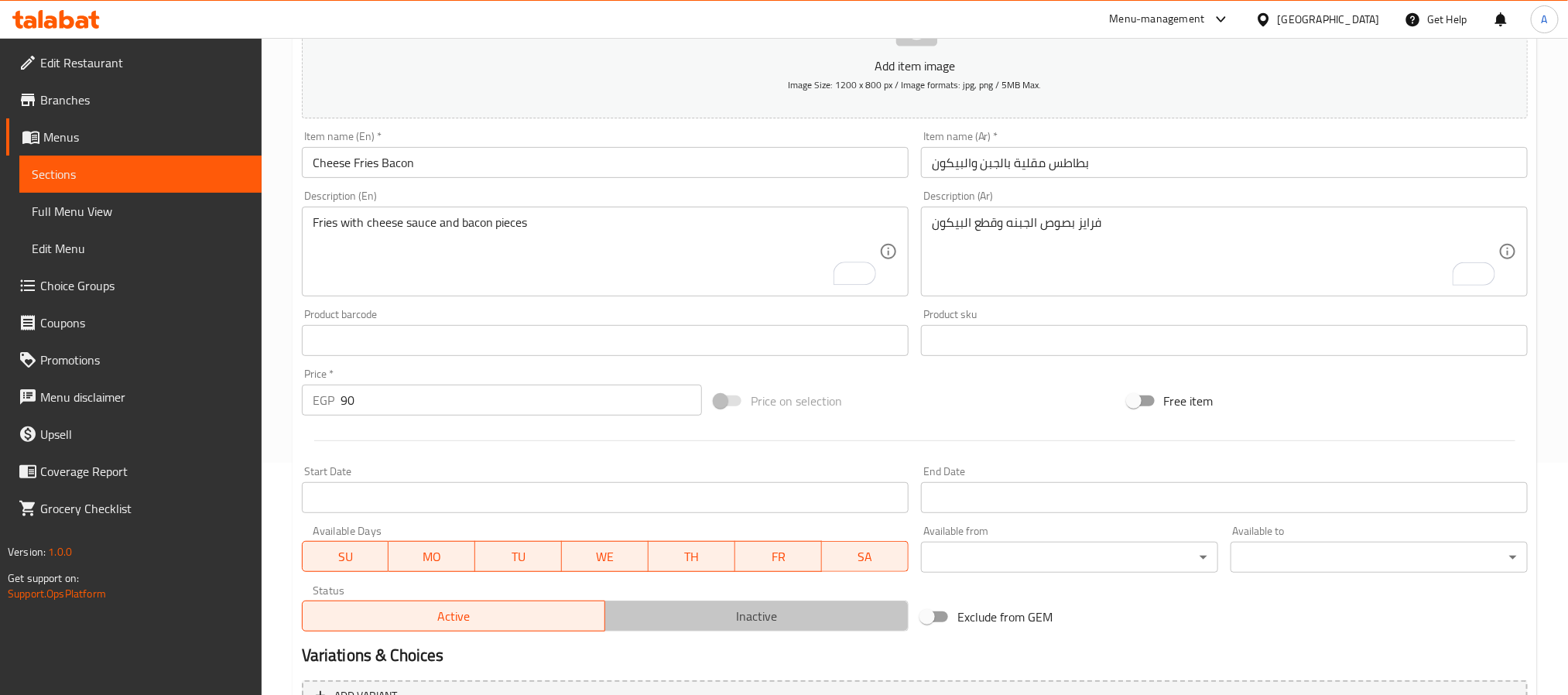
click at [804, 624] on span "Inactive" at bounding box center [757, 616] width 291 height 23
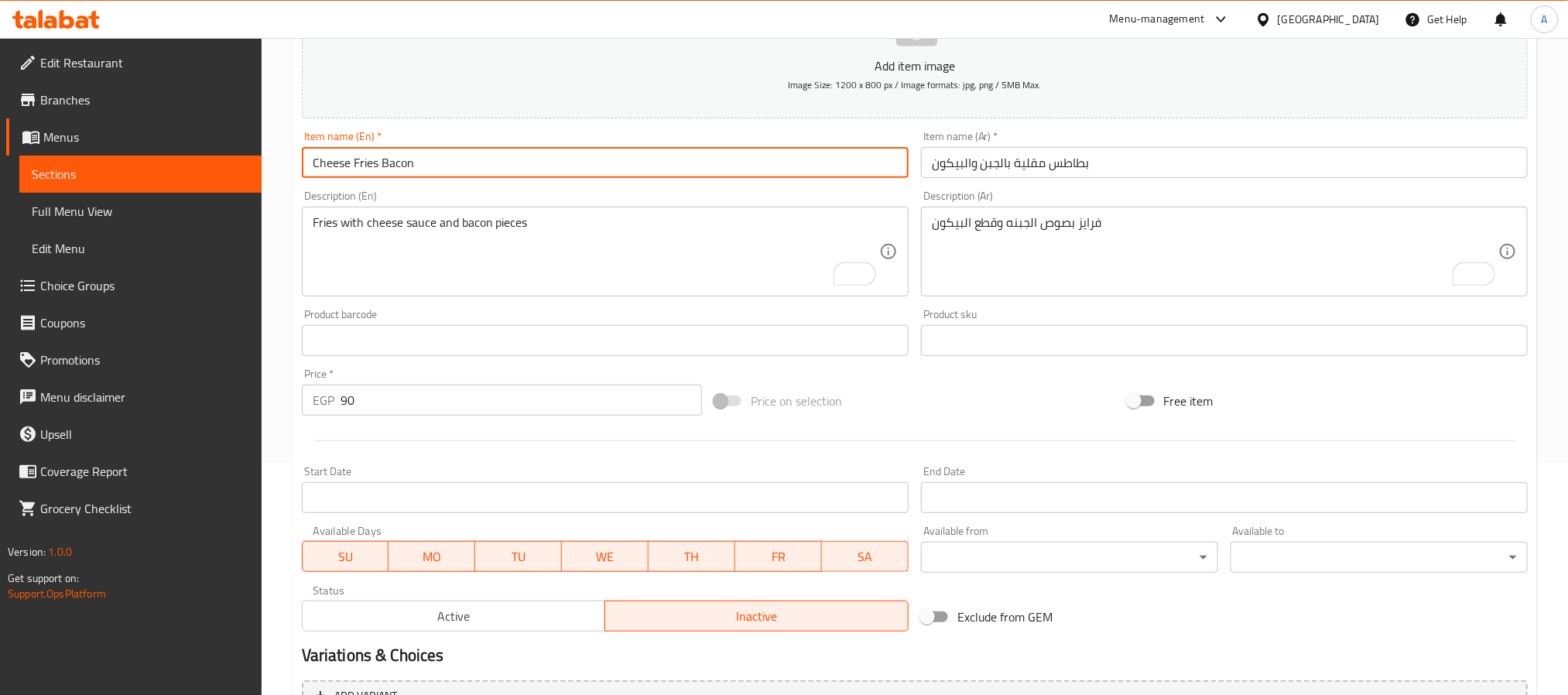
click at [485, 177] on input "Cheese Fries Bacon" at bounding box center [605, 162] width 607 height 31
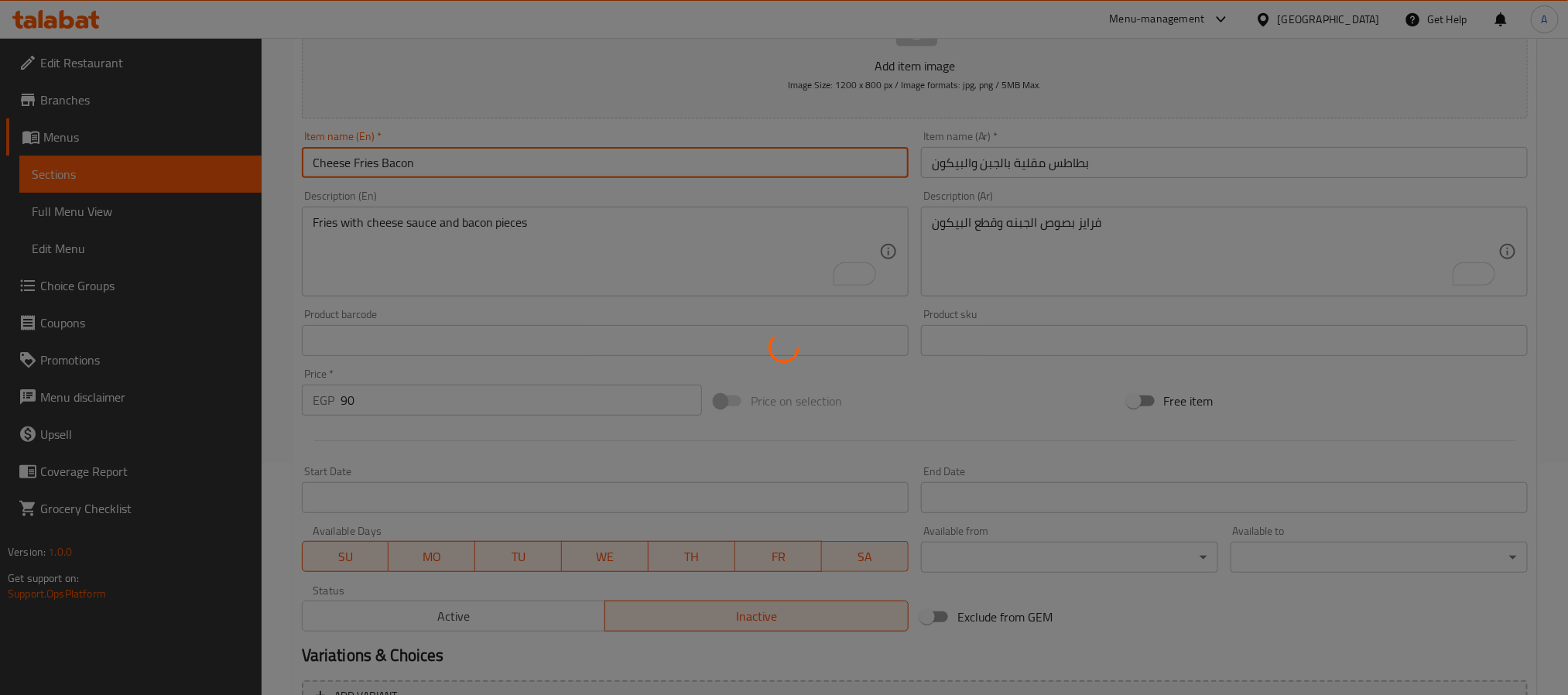
type input "0"
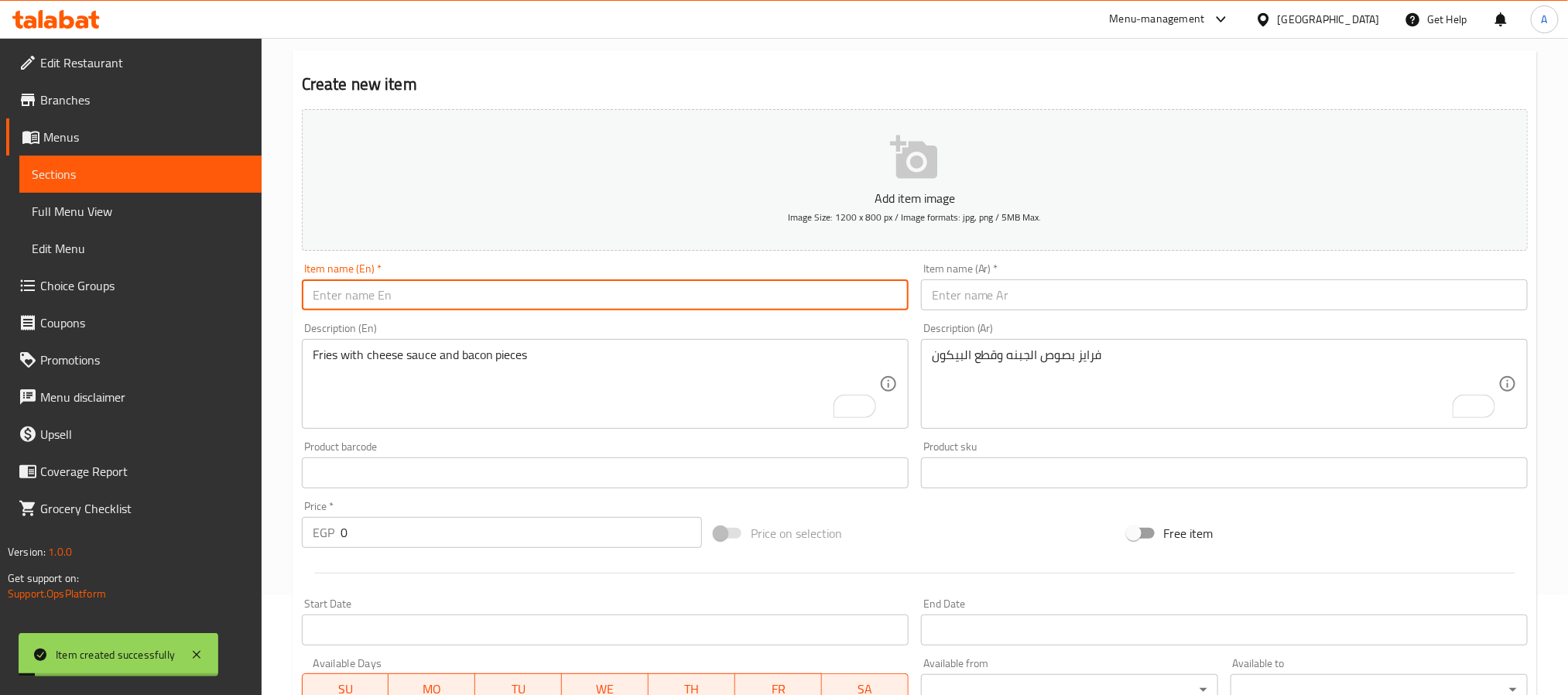
scroll to position [0, 0]
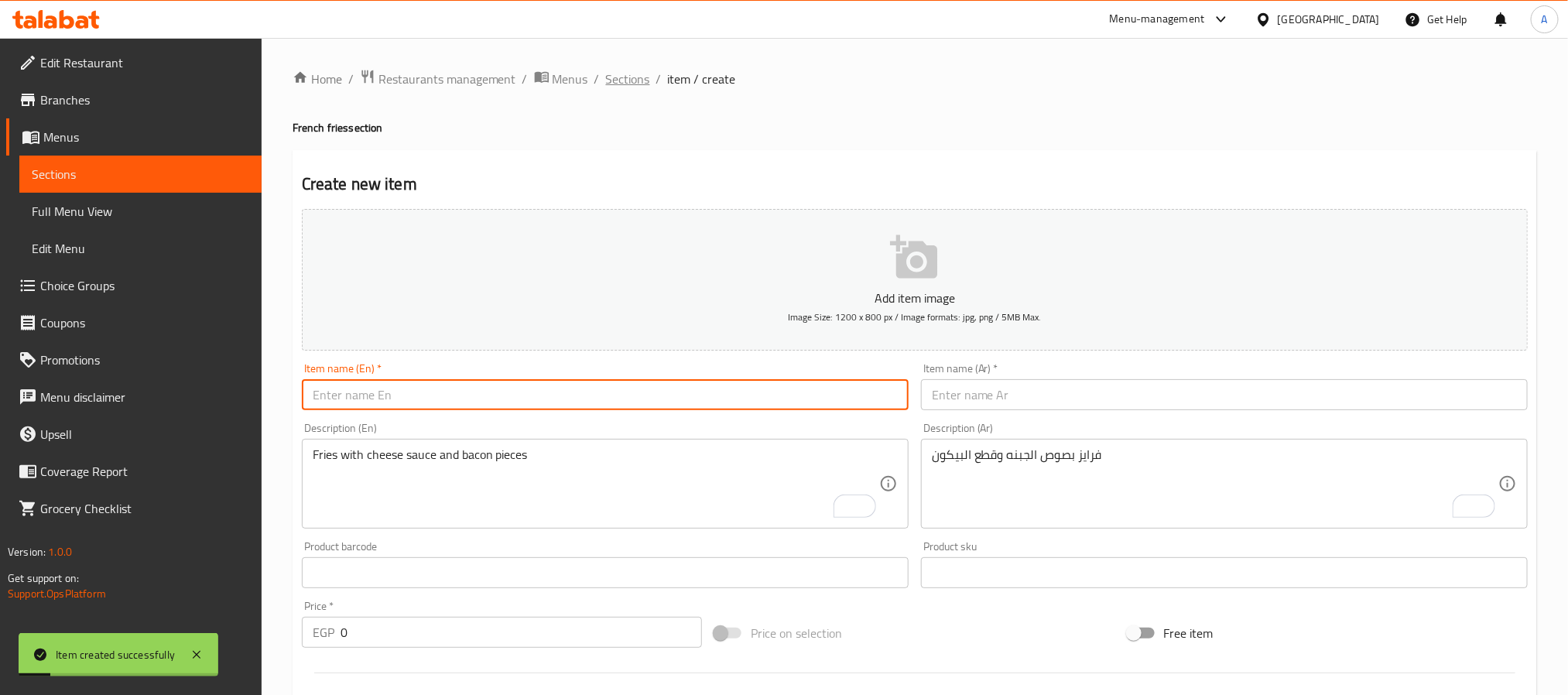
click at [608, 69] on span "Sections" at bounding box center [628, 78] width 44 height 19
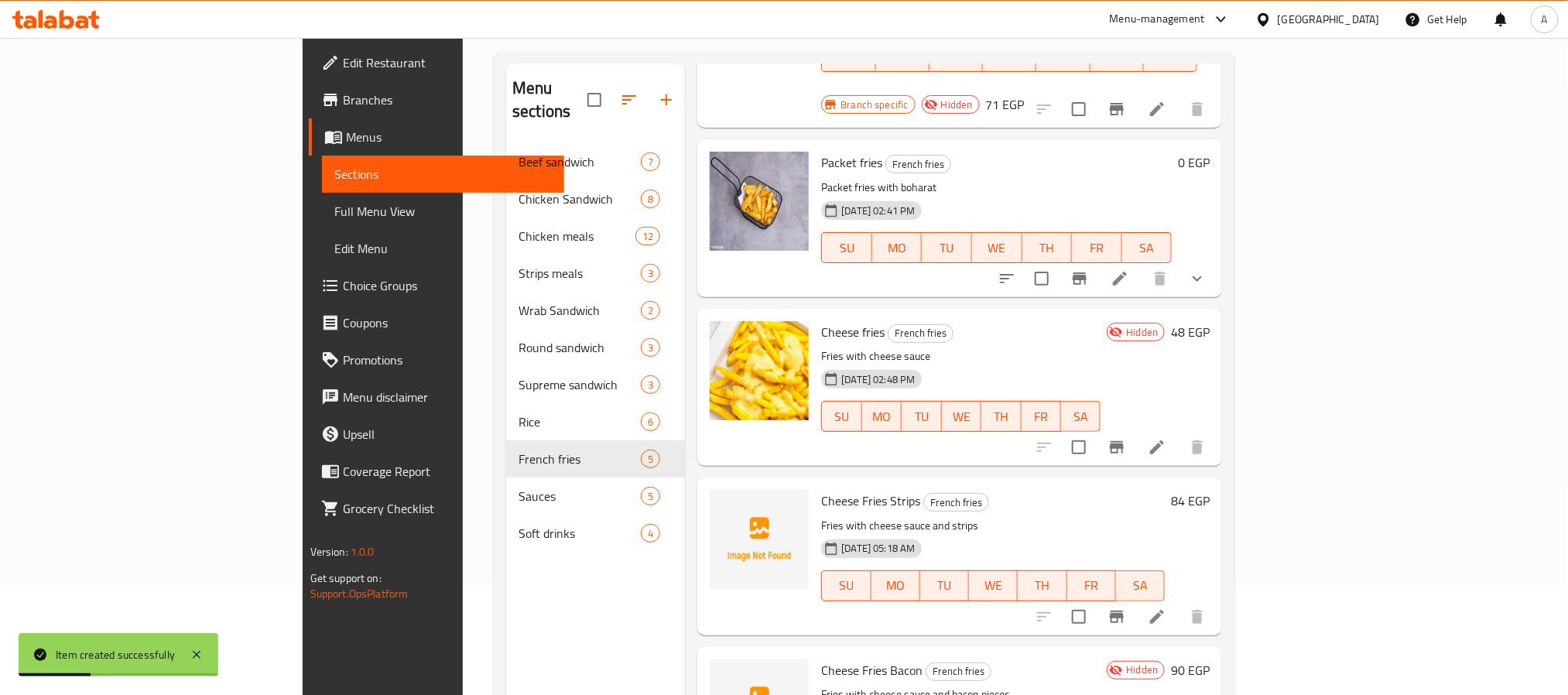
scroll to position [217, 0]
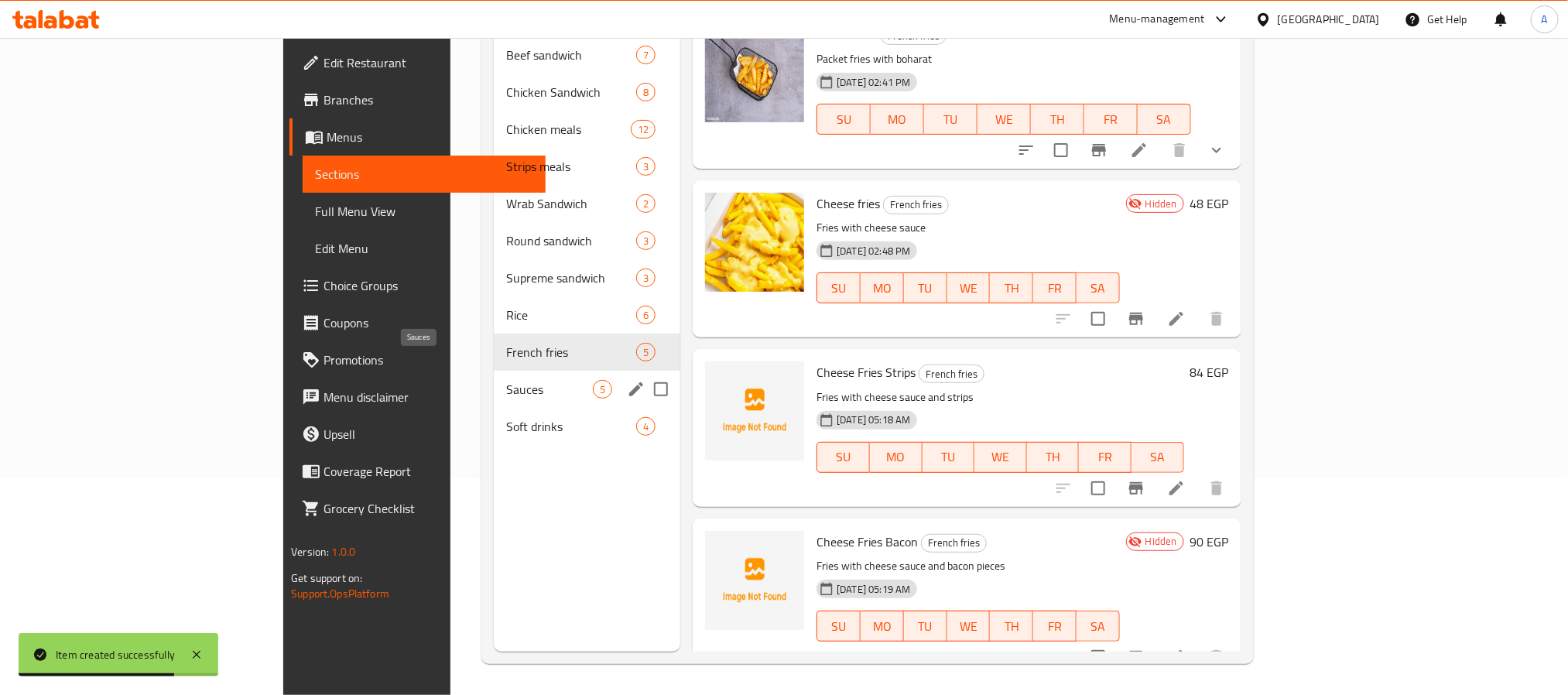
click at [506, 380] on span "Sauces" at bounding box center [549, 389] width 86 height 19
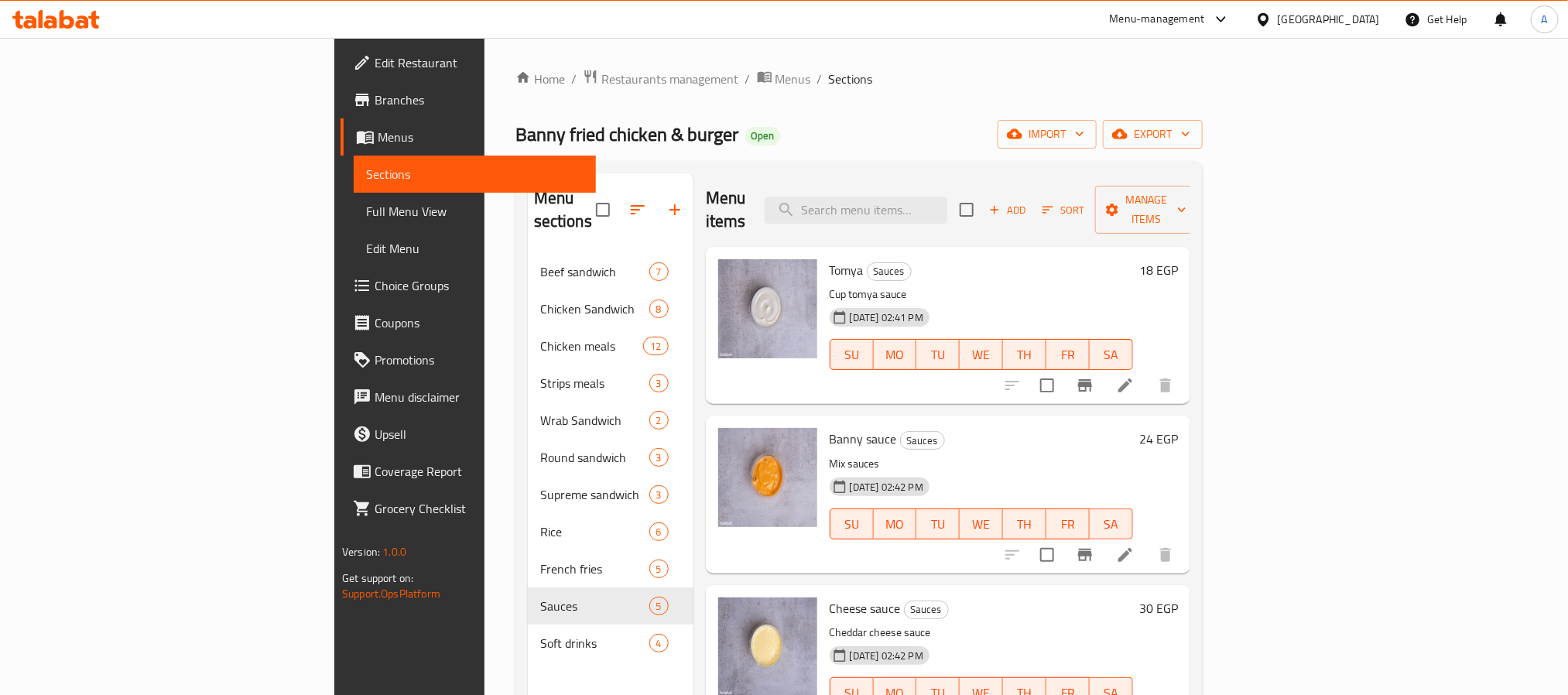
click at [1178, 259] on h6 "18 EGP" at bounding box center [1158, 270] width 39 height 22
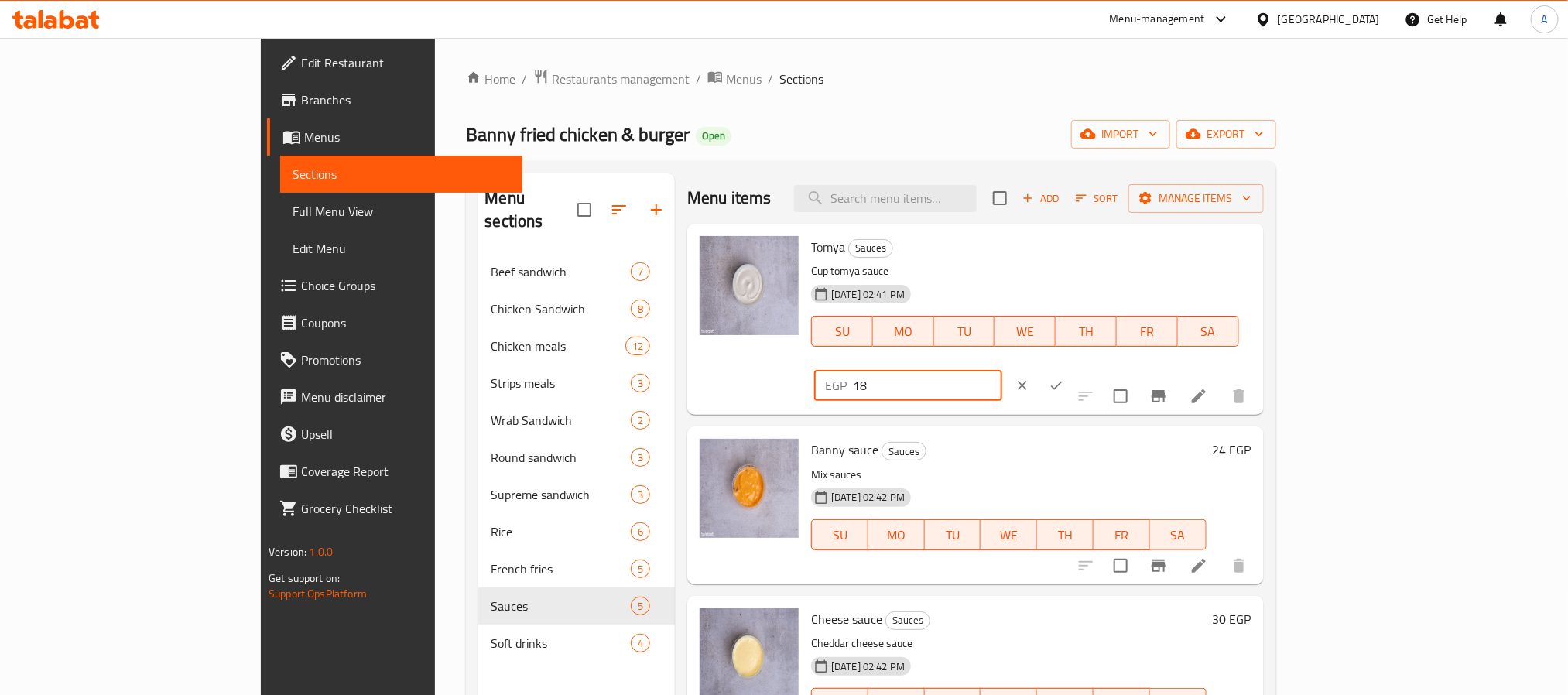
drag, startPoint x: 1311, startPoint y: 254, endPoint x: 1255, endPoint y: 275, distance: 59.8
click at [1097, 368] on div "EGP 18 ​" at bounding box center [954, 385] width 286 height 34
paste input "30"
type input "30"
click at [1063, 382] on icon "ok" at bounding box center [1056, 385] width 12 height 8
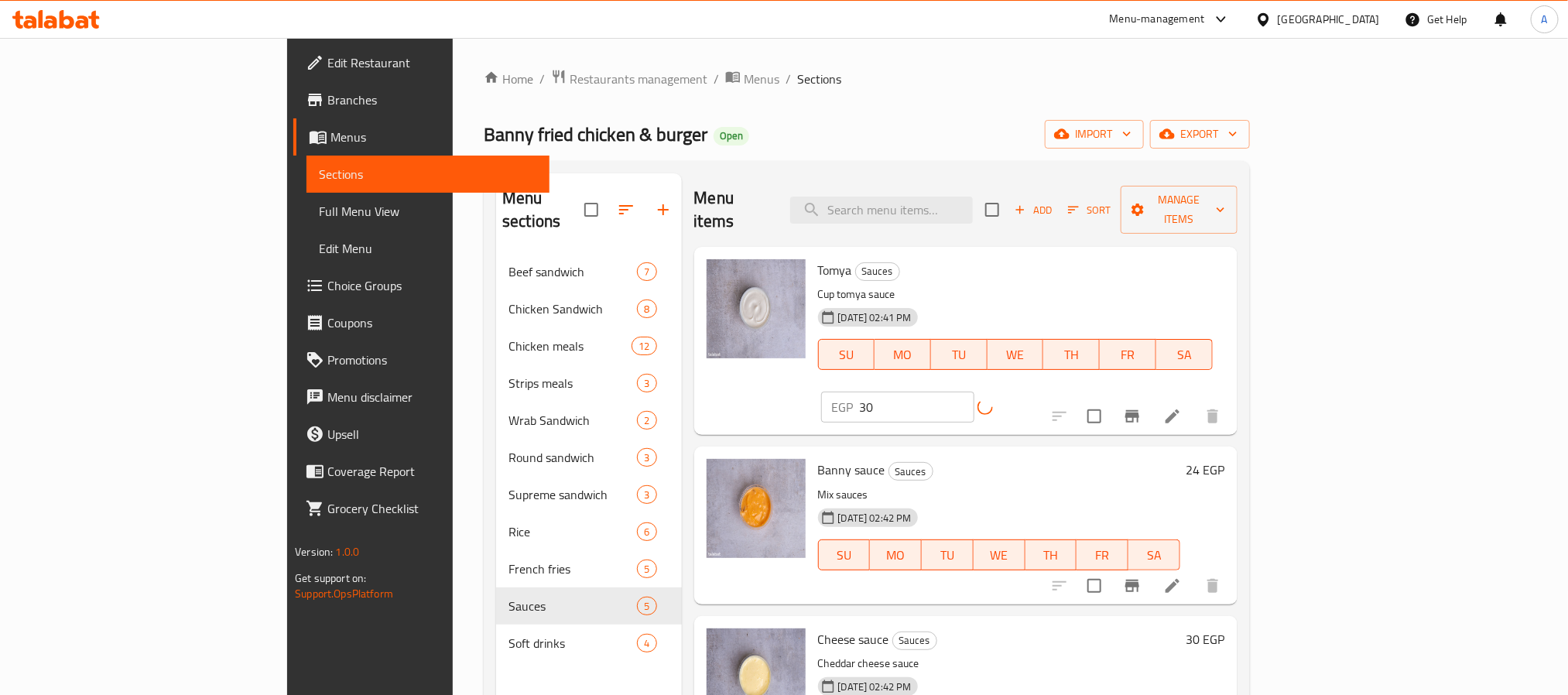
click at [1225, 459] on h6 "24 EGP" at bounding box center [1205, 470] width 39 height 22
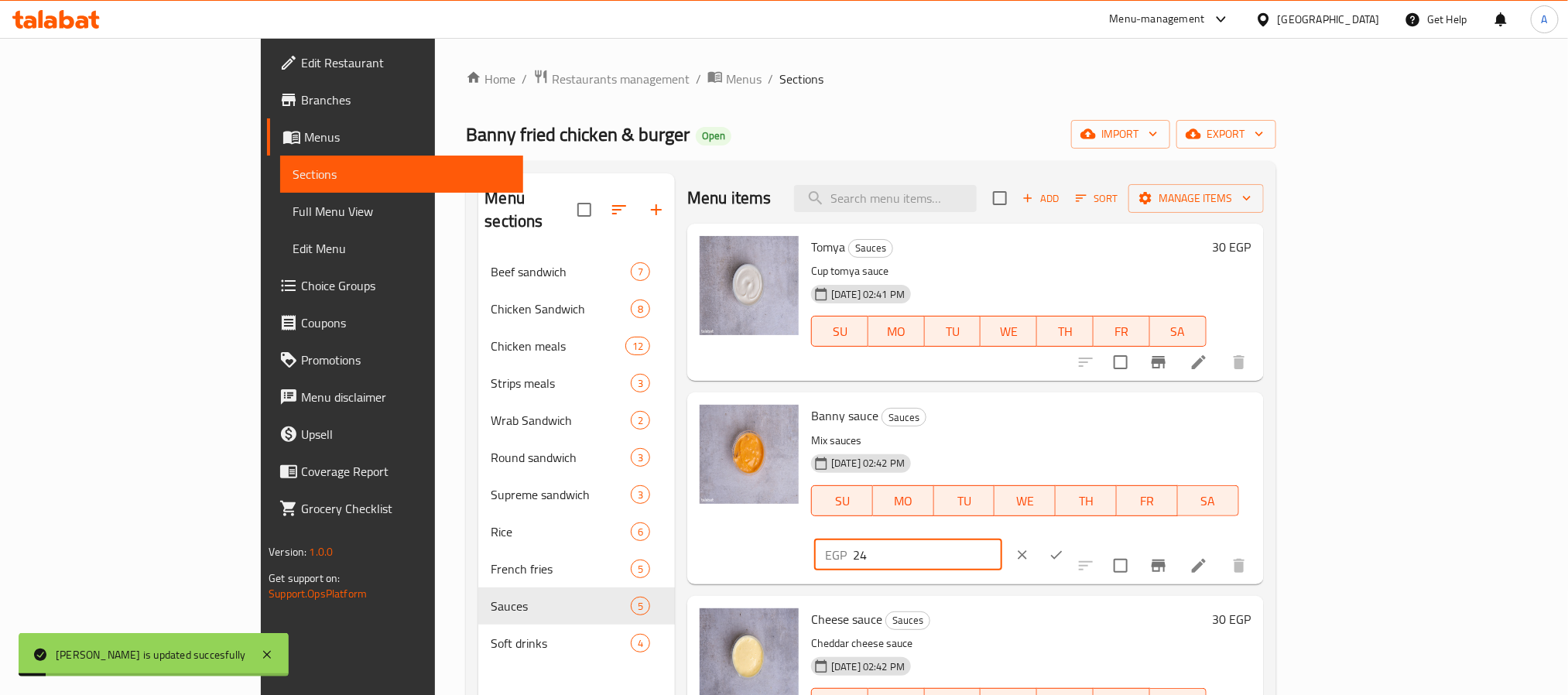
drag, startPoint x: 1307, startPoint y: 422, endPoint x: 1254, endPoint y: 429, distance: 53.5
click at [1002, 539] on div "EGP 24 ​" at bounding box center [908, 555] width 188 height 31
paste input "30"
type input "30"
click at [1074, 537] on button "ok" at bounding box center [1056, 555] width 34 height 34
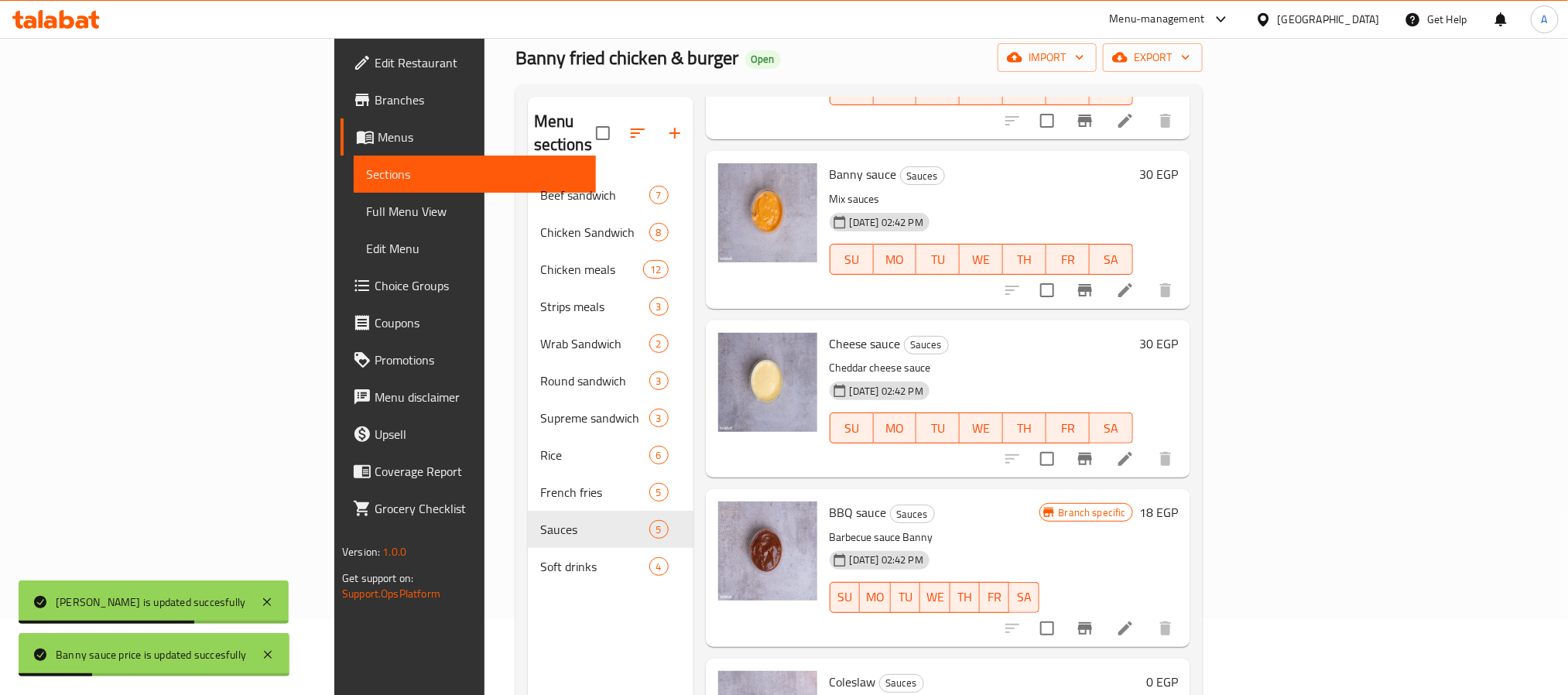
scroll to position [217, 0]
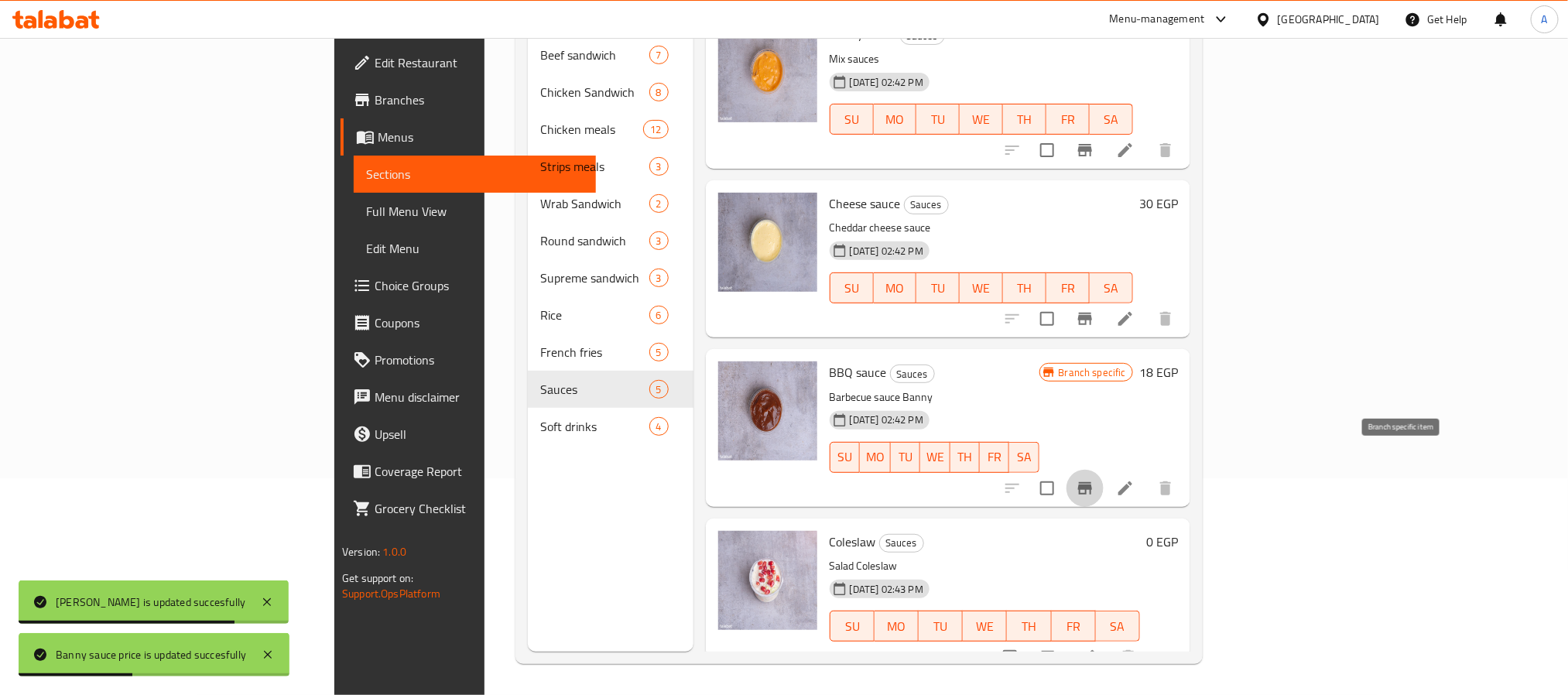
click at [1094, 479] on icon "Branch-specific-item" at bounding box center [1084, 488] width 19 height 19
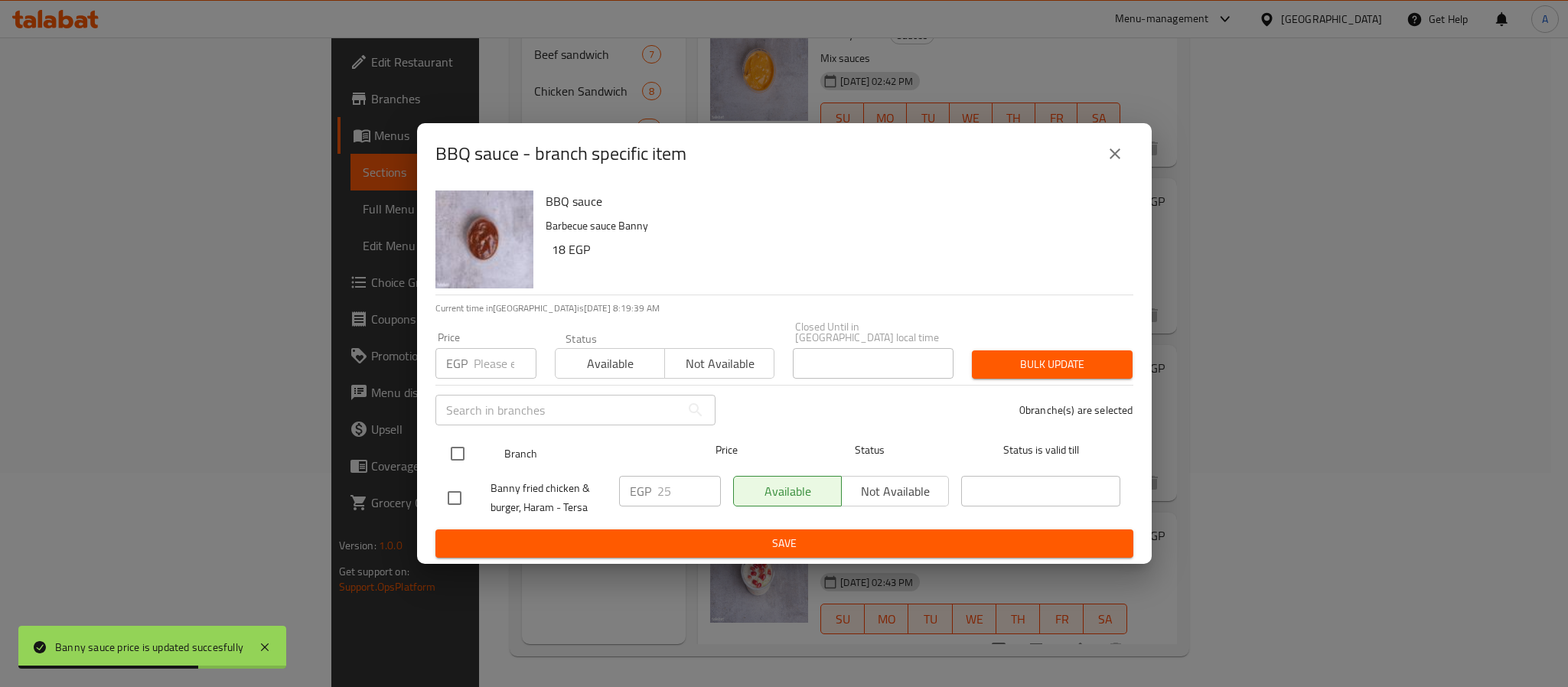
click at [464, 441] on input "checkbox" at bounding box center [458, 454] width 32 height 32
checkbox input "true"
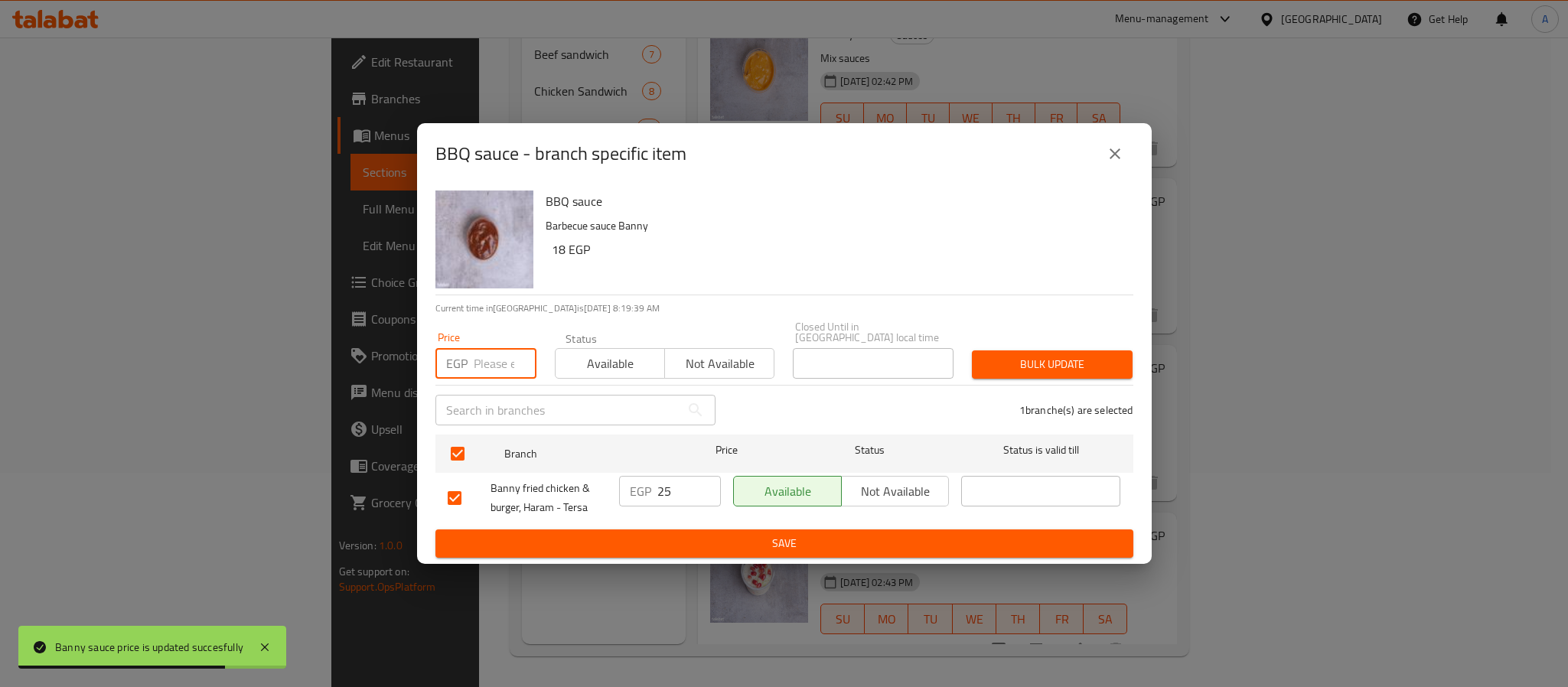
click at [500, 348] on input "number" at bounding box center [505, 363] width 62 height 30
paste input "30"
type input "30"
click at [1052, 366] on span "Bulk update" at bounding box center [1052, 364] width 136 height 19
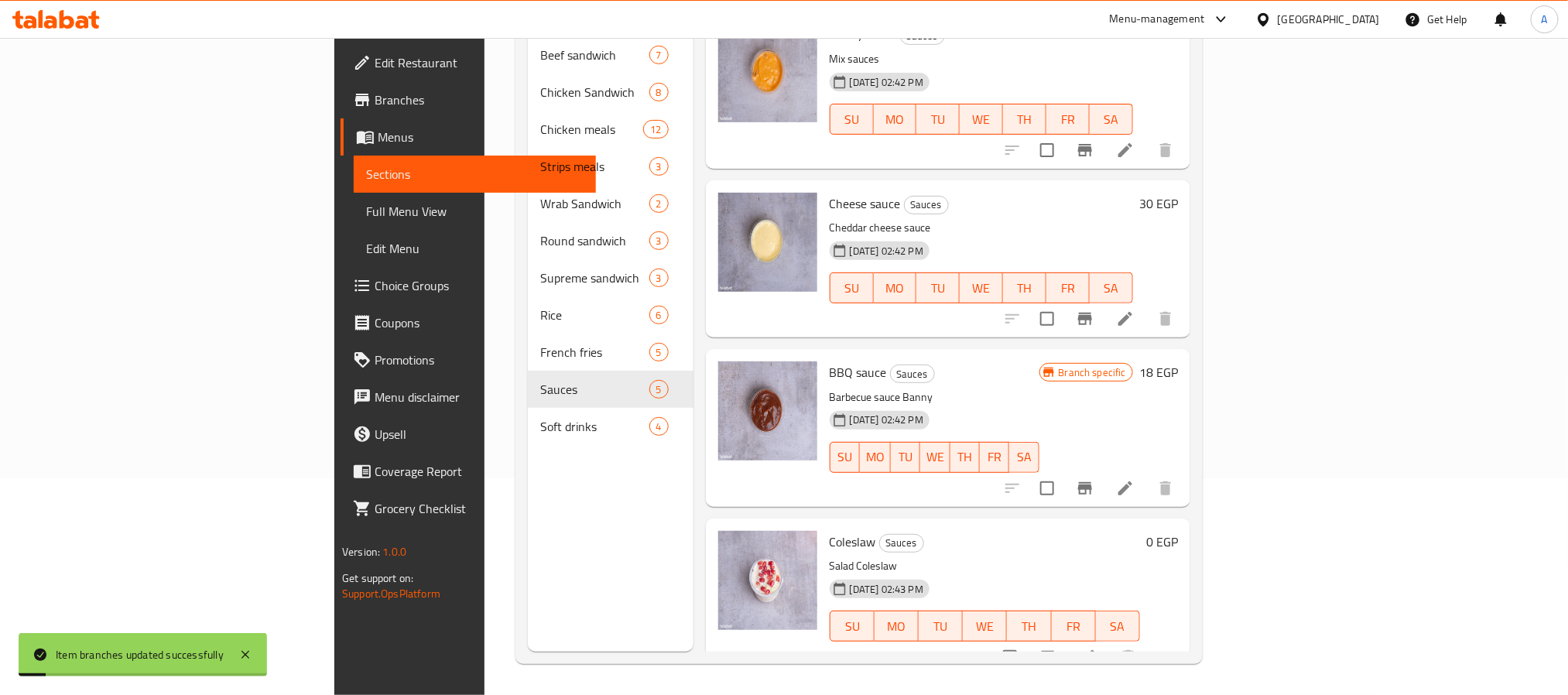
click at [1178, 361] on h6 "18 EGP" at bounding box center [1158, 372] width 39 height 22
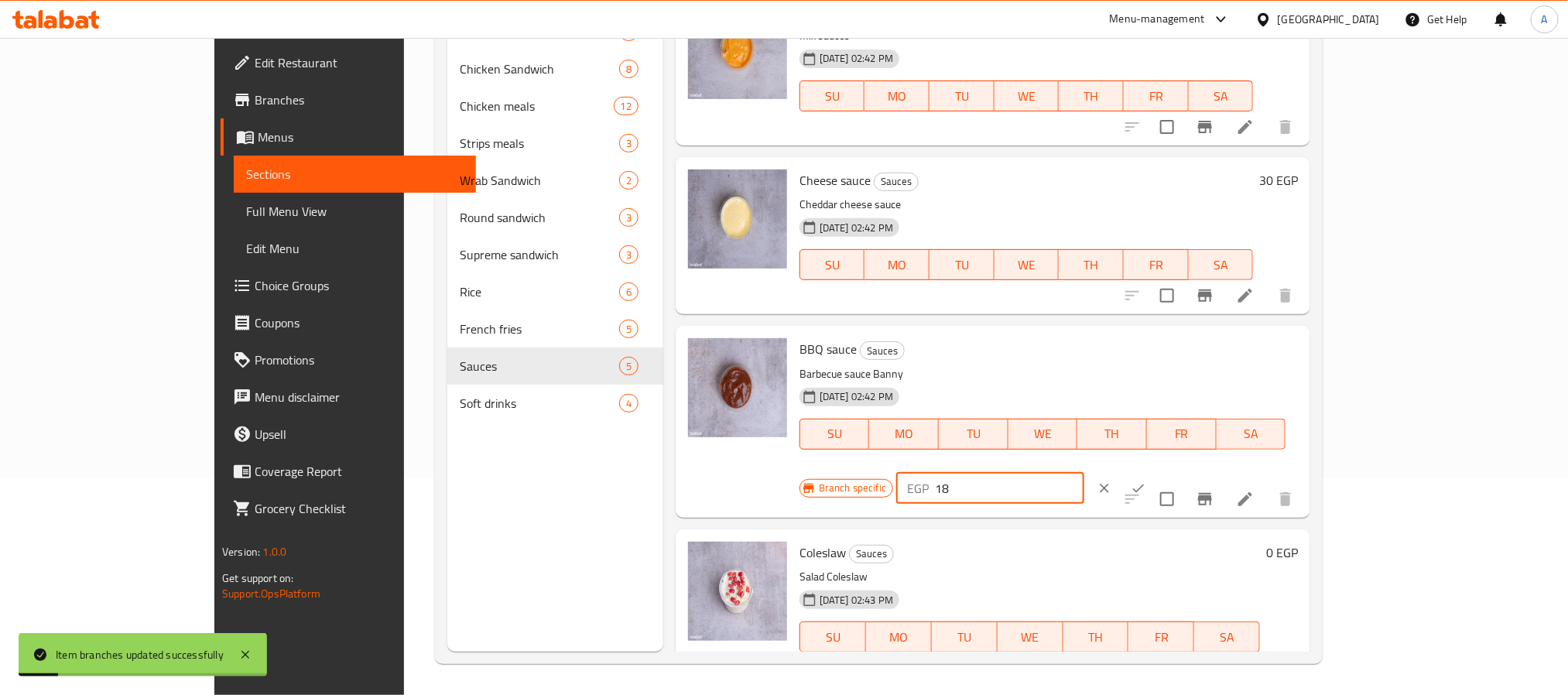
drag, startPoint x: 1339, startPoint y: 349, endPoint x: 1284, endPoint y: 370, distance: 58.9
click at [1084, 473] on input "18" at bounding box center [1010, 488] width 150 height 31
paste input "30"
click at [1084, 473] on input "130" at bounding box center [1010, 488] width 150 height 31
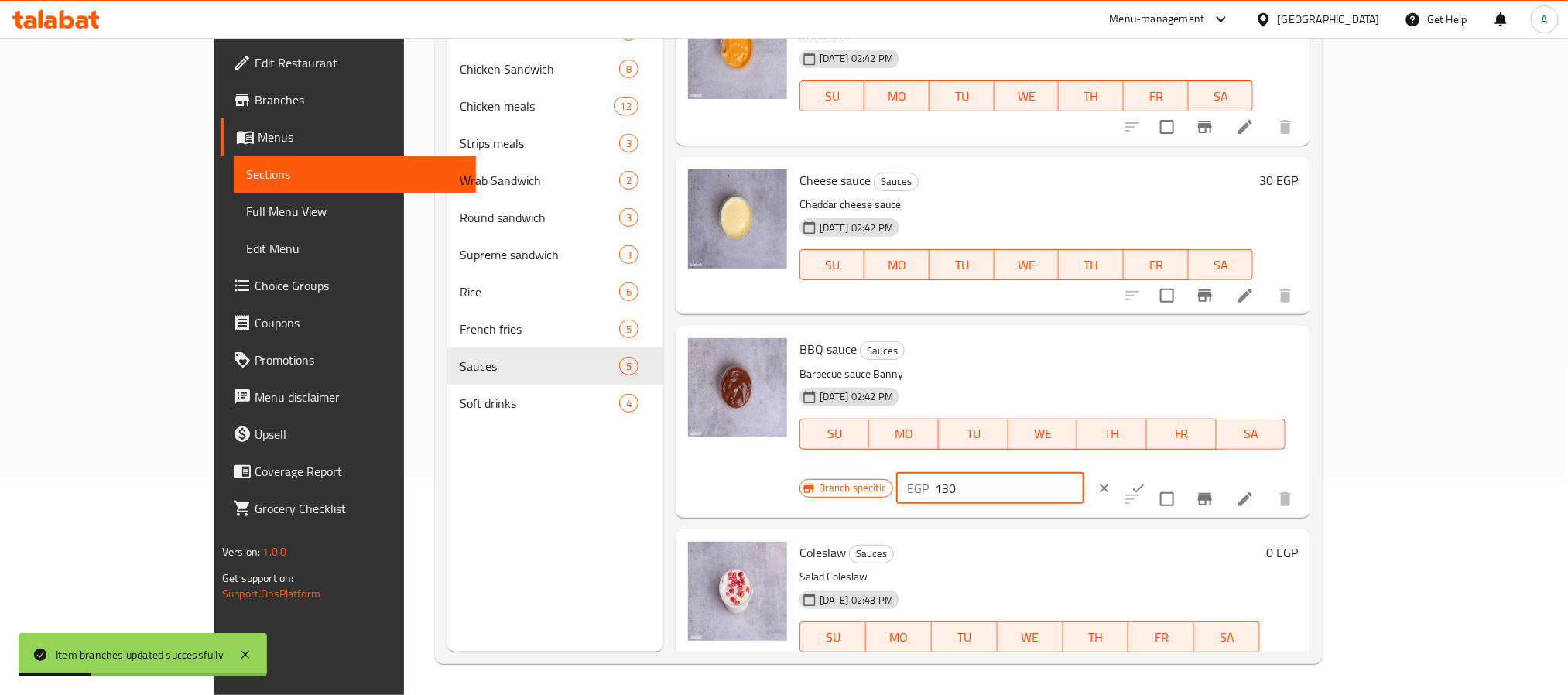
click at [1084, 473] on input "130" at bounding box center [1010, 488] width 150 height 31
paste input "number"
type input "30"
click at [1145, 483] on icon "ok" at bounding box center [1138, 487] width 12 height 8
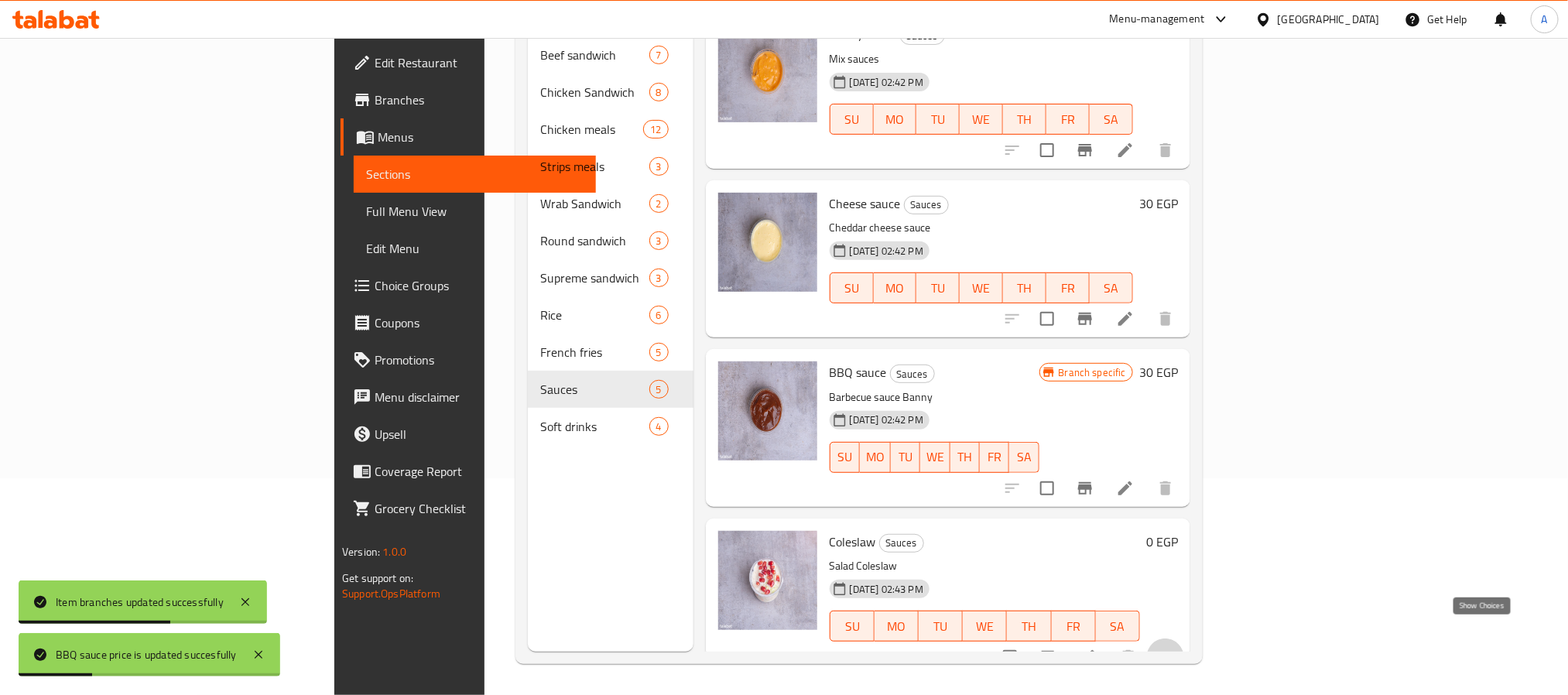
click at [1174, 647] on icon "show more" at bounding box center [1165, 656] width 19 height 19
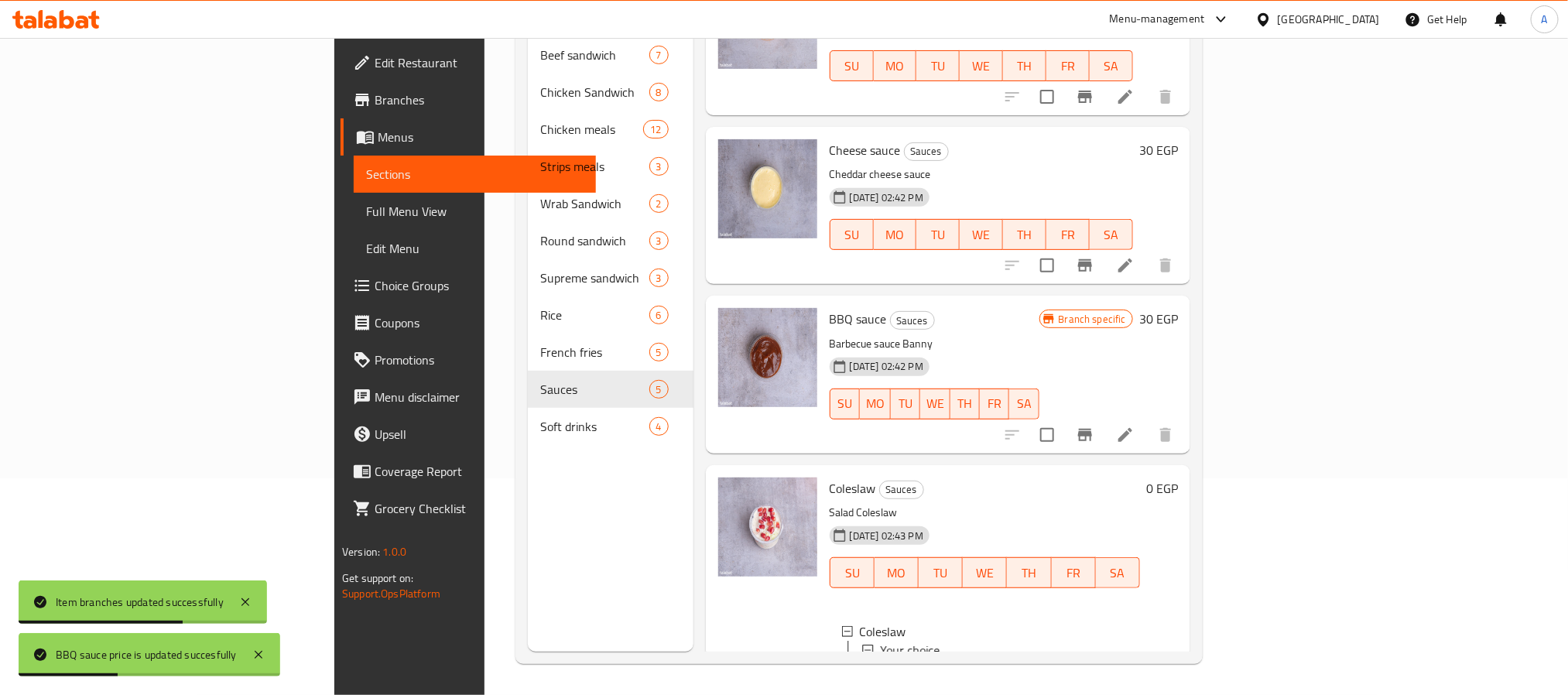
scroll to position [322, 0]
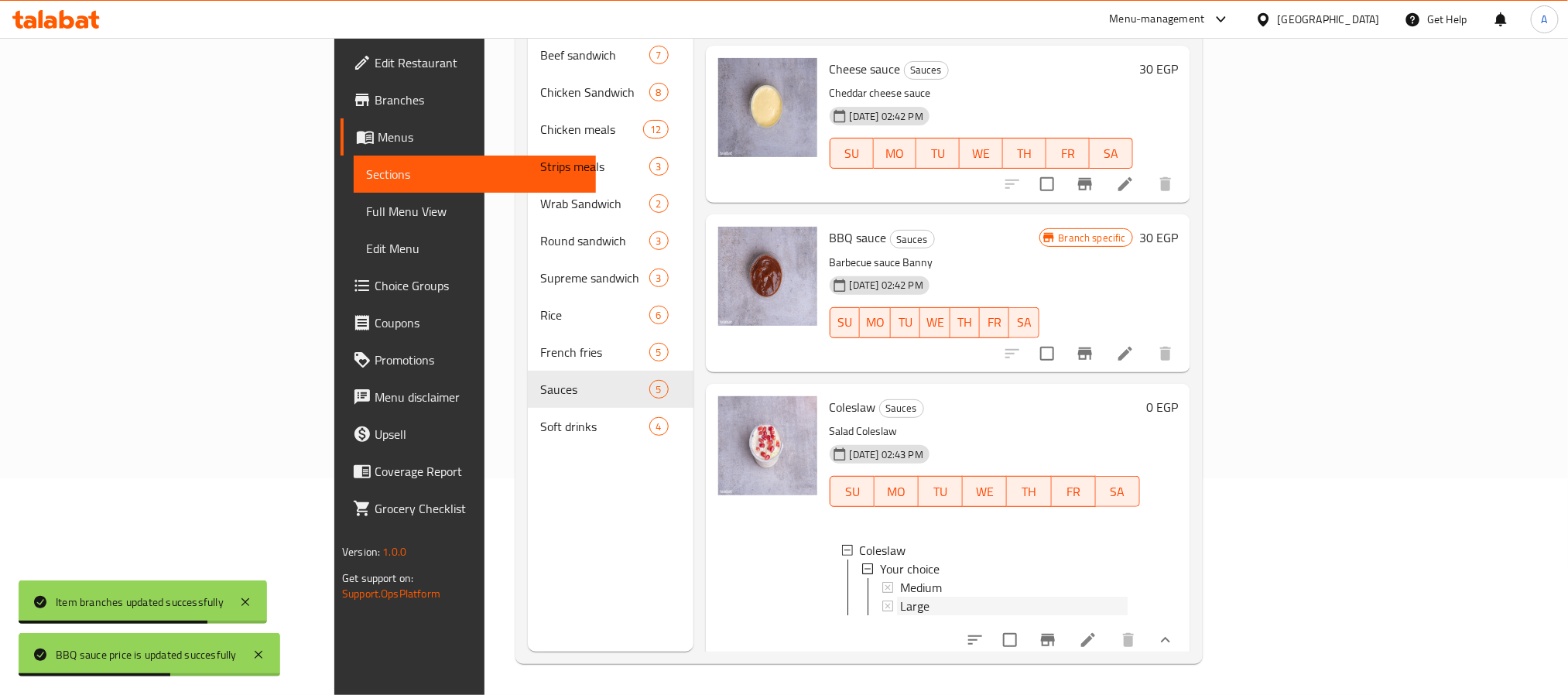
click at [900, 597] on div "Large" at bounding box center [1013, 606] width 228 height 19
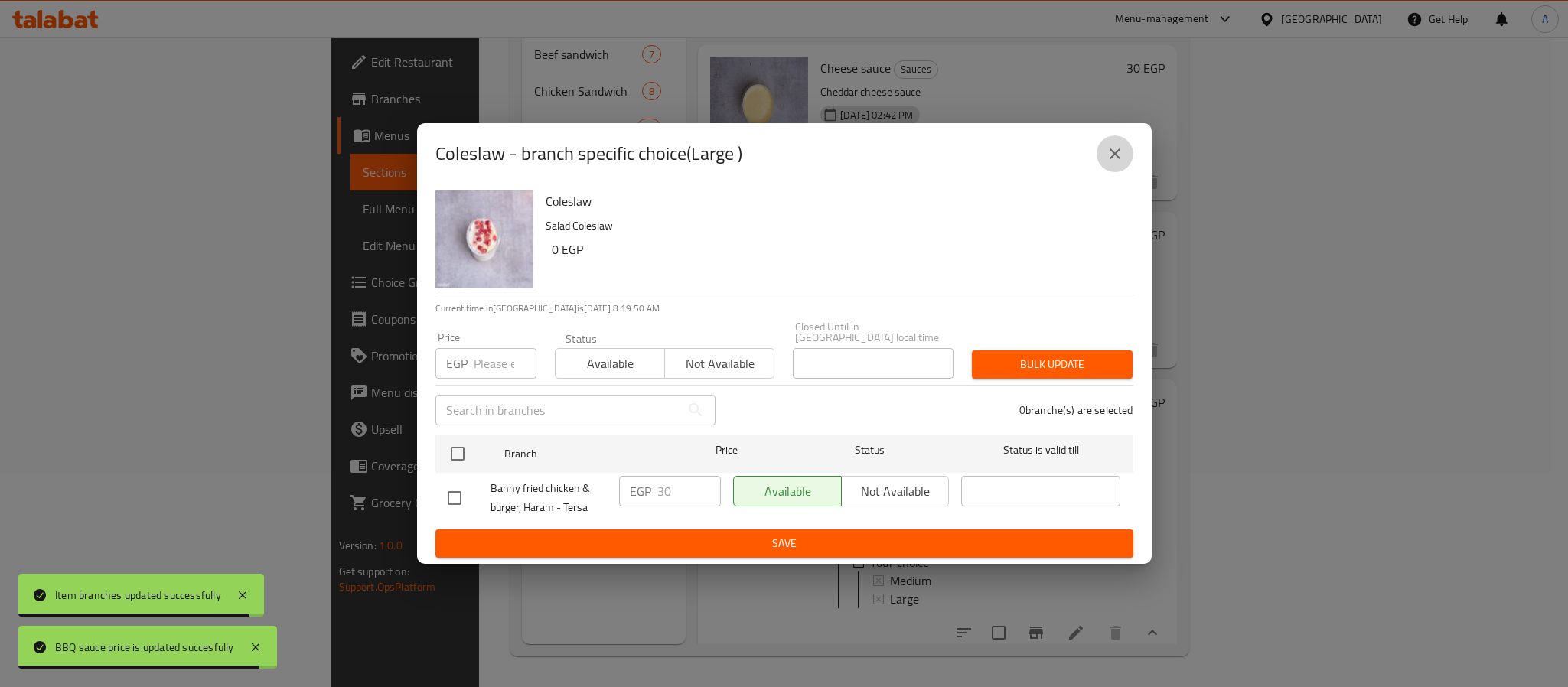
click at [1109, 163] on icon "close" at bounding box center [1115, 153] width 19 height 19
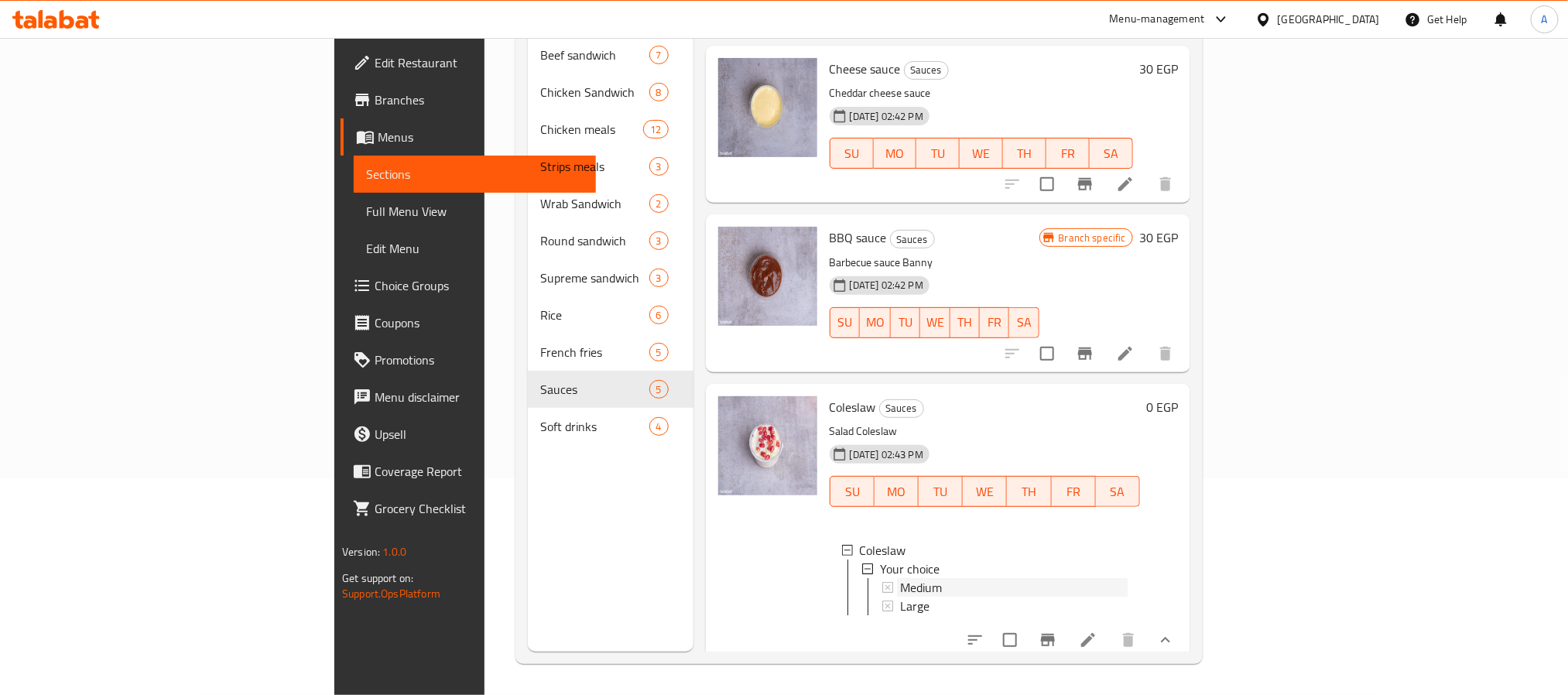
click at [900, 578] on span "Medium" at bounding box center [920, 587] width 41 height 19
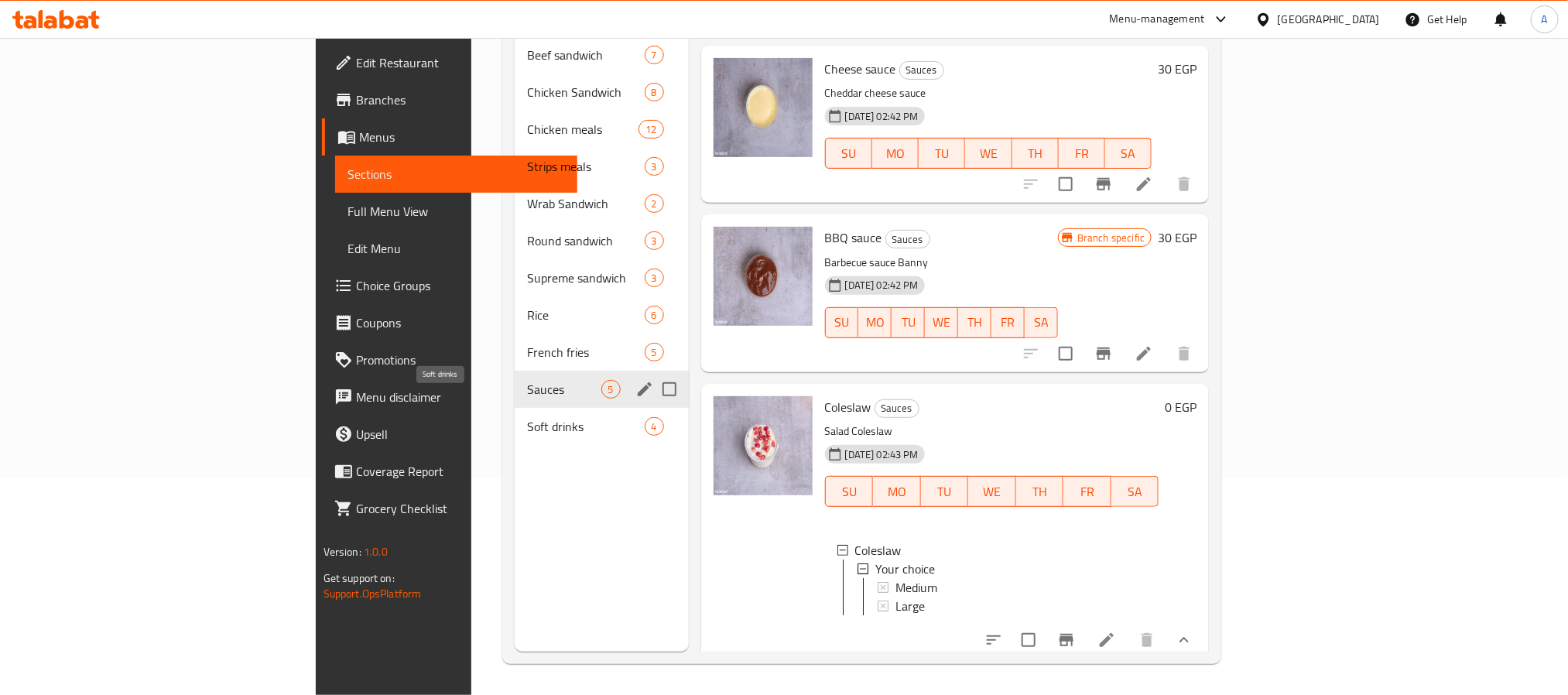
scroll to position [101, 0]
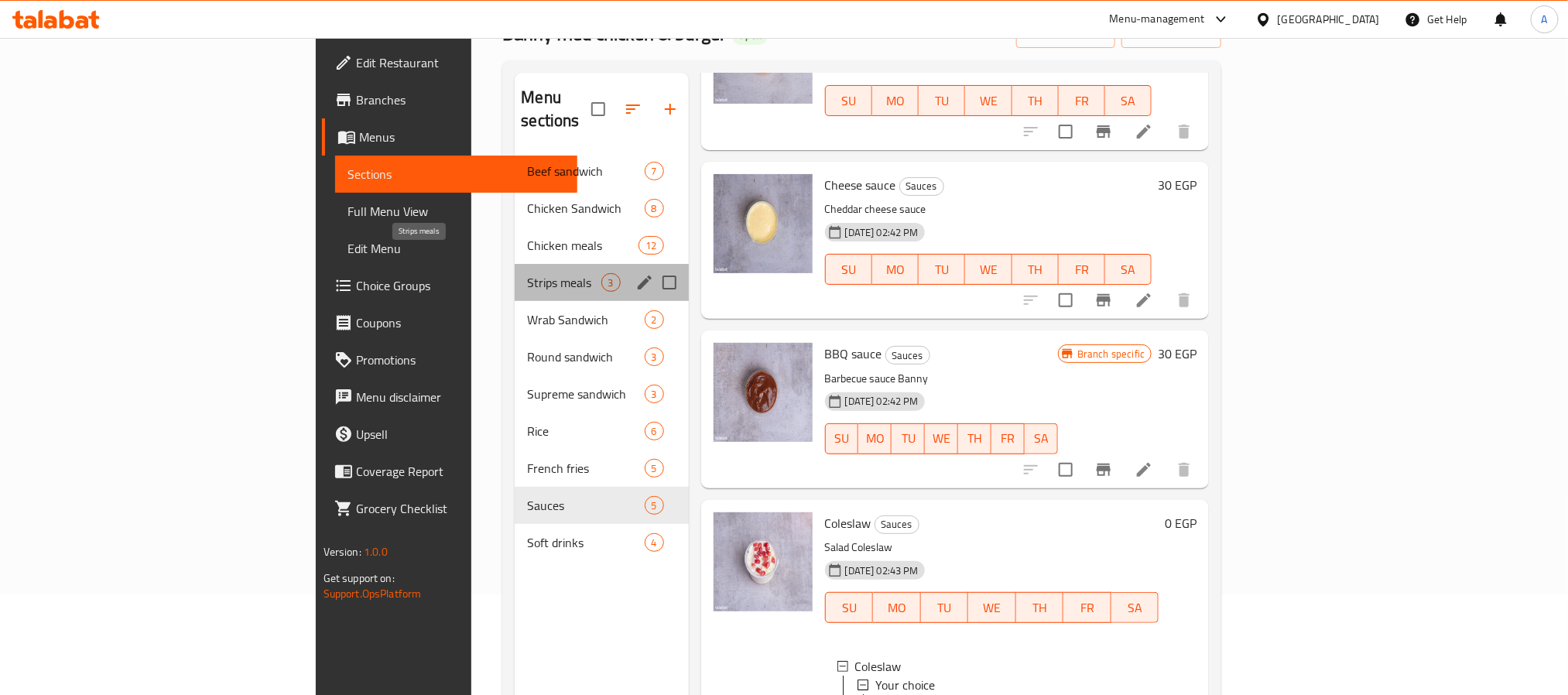
click at [527, 273] on span "Strips meals" at bounding box center [564, 282] width 74 height 19
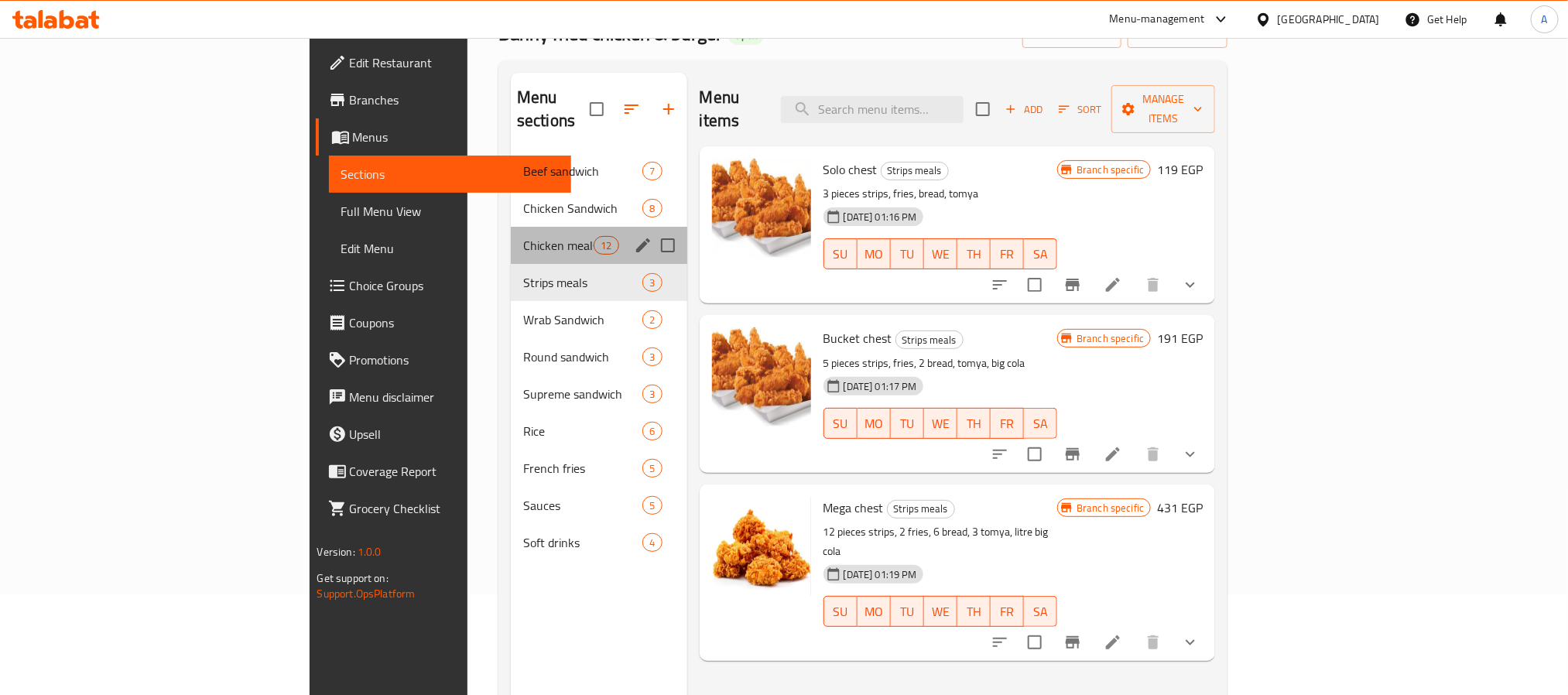
click at [511, 227] on div "Chicken meals 12" at bounding box center [599, 245] width 177 height 37
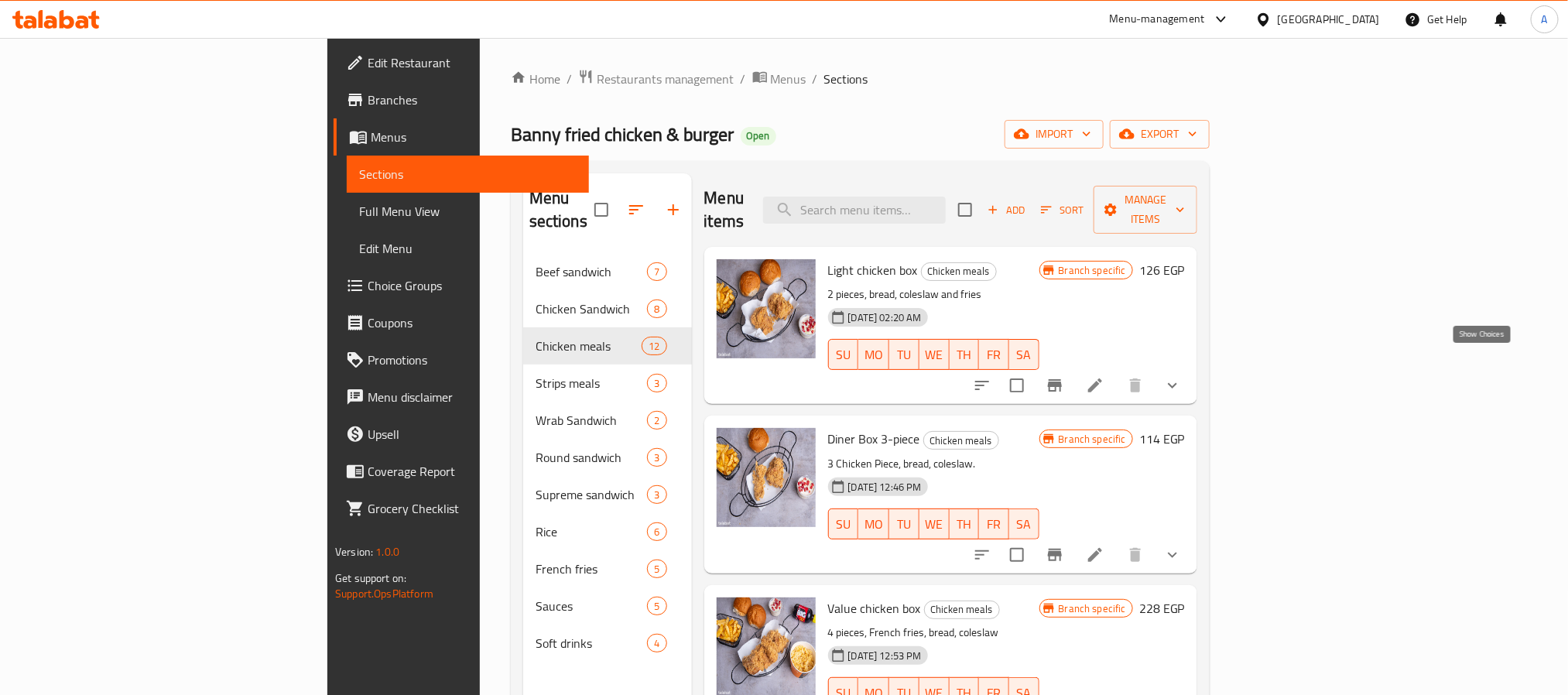
click at [1182, 376] on icon "show more" at bounding box center [1173, 385] width 19 height 19
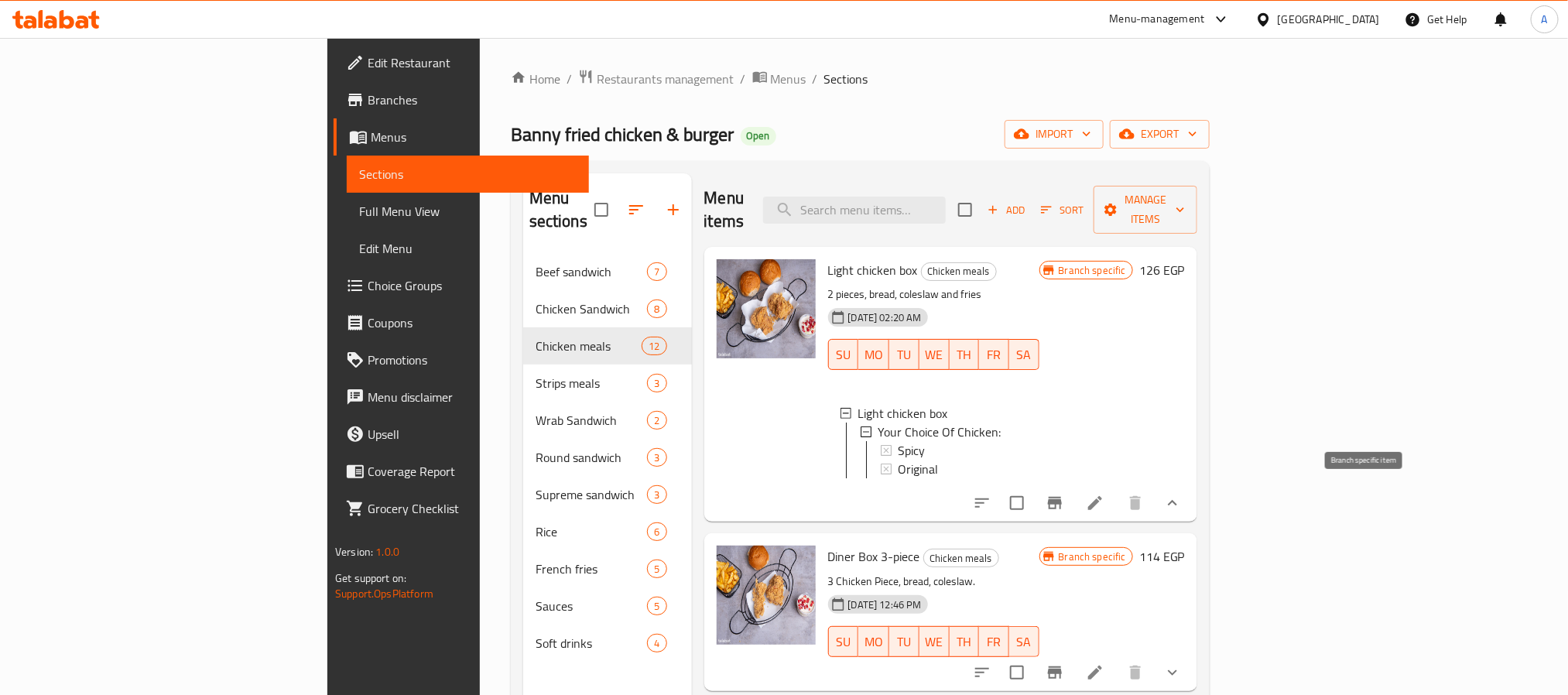
click at [1065, 502] on icon "Branch-specific-item" at bounding box center [1055, 502] width 19 height 19
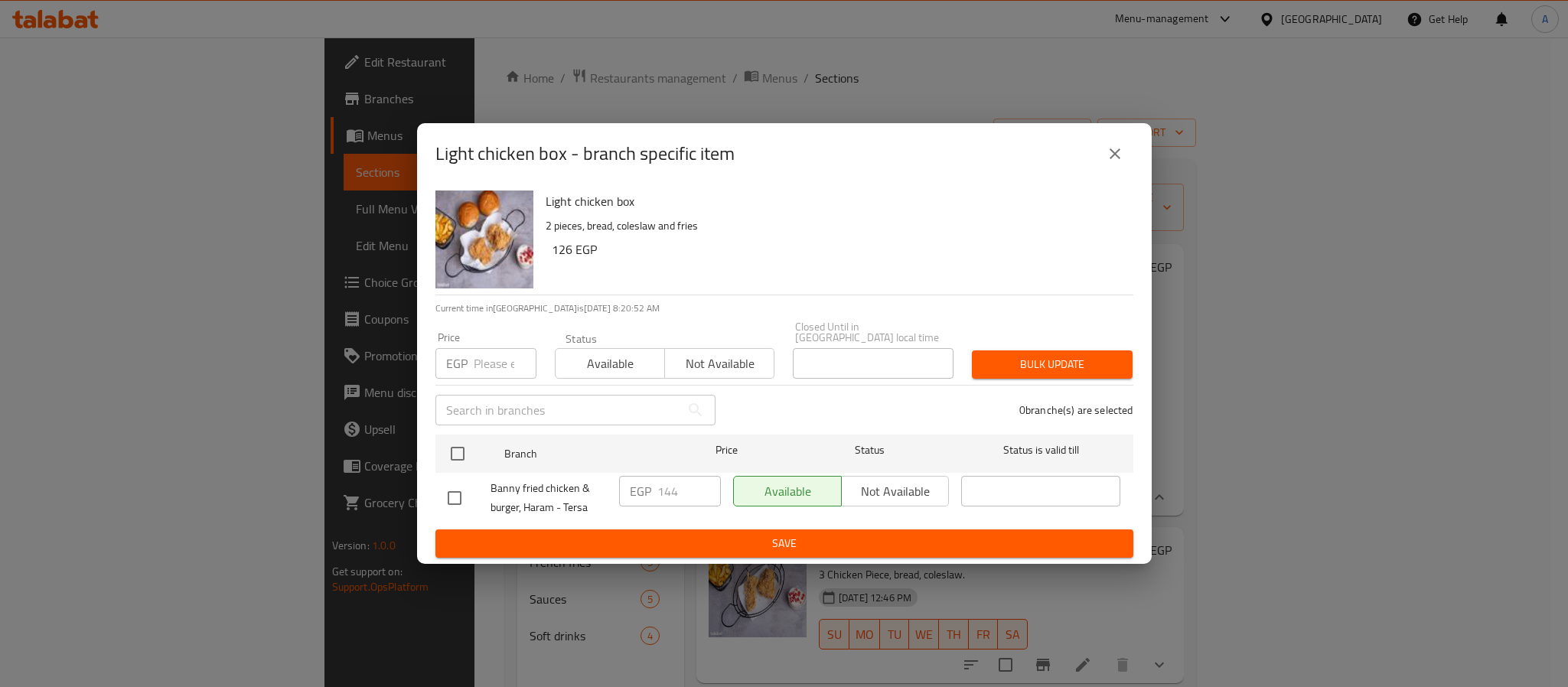
click at [1141, 139] on div "Light chicken box - branch specific item" at bounding box center [784, 153] width 735 height 61
click at [1128, 151] on button "close" at bounding box center [1114, 153] width 37 height 36
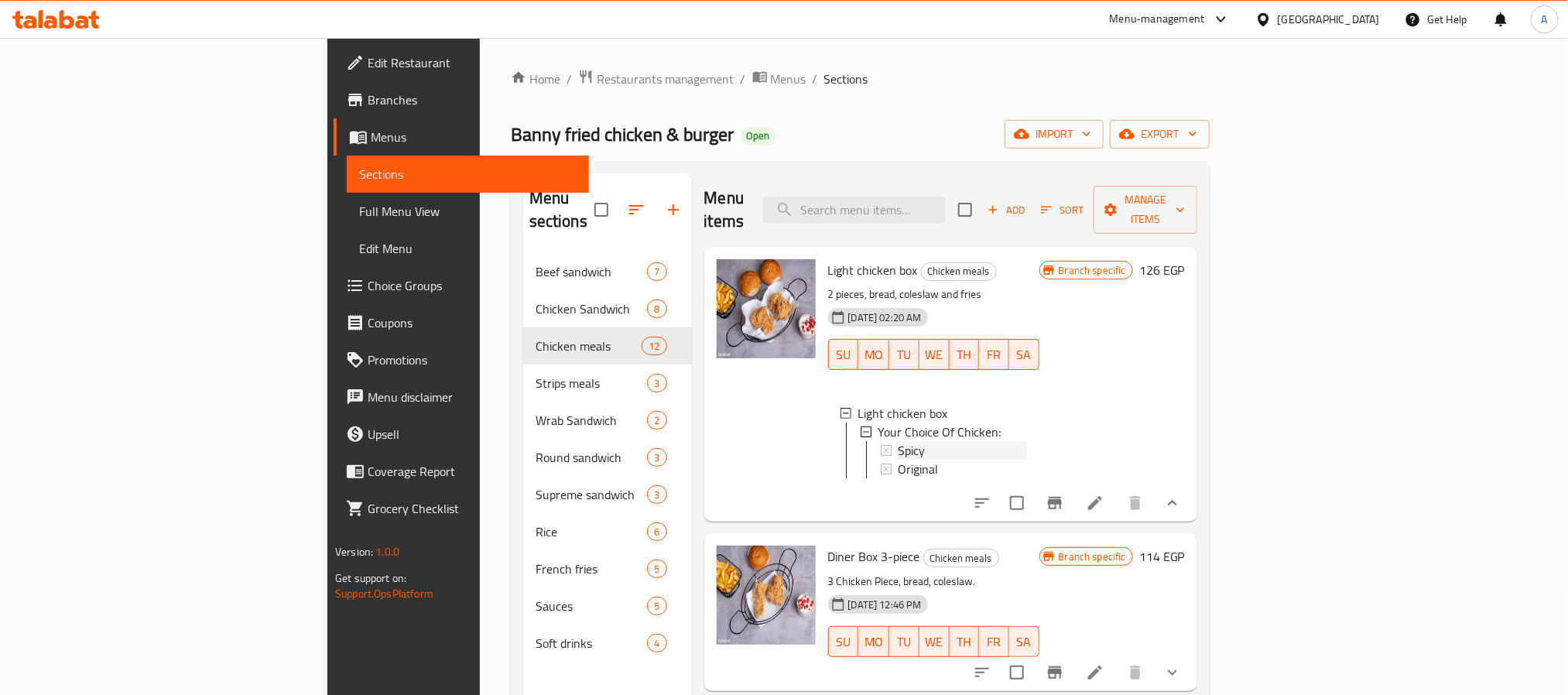
click at [899, 441] on span "Spicy" at bounding box center [912, 450] width 27 height 19
click at [899, 459] on span "Original" at bounding box center [919, 468] width 41 height 19
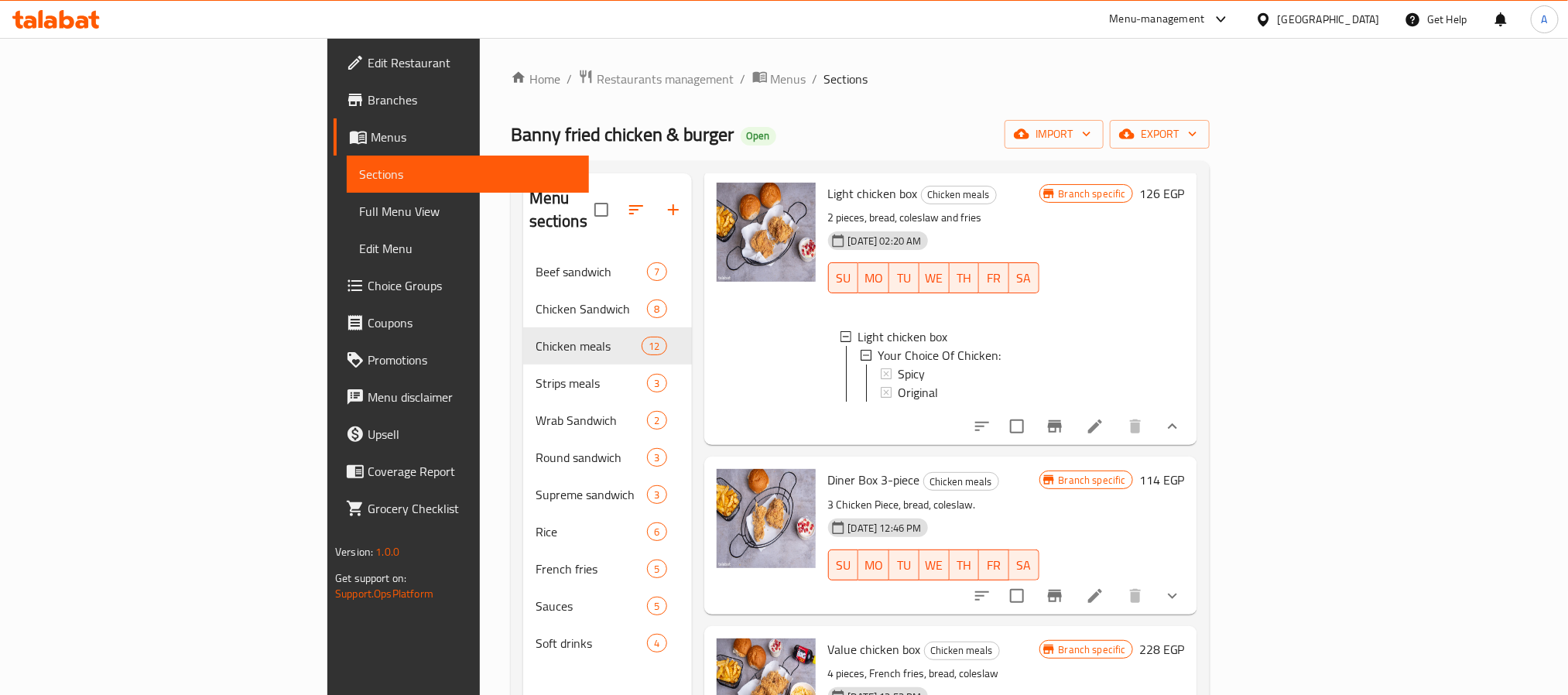
scroll to position [116, 0]
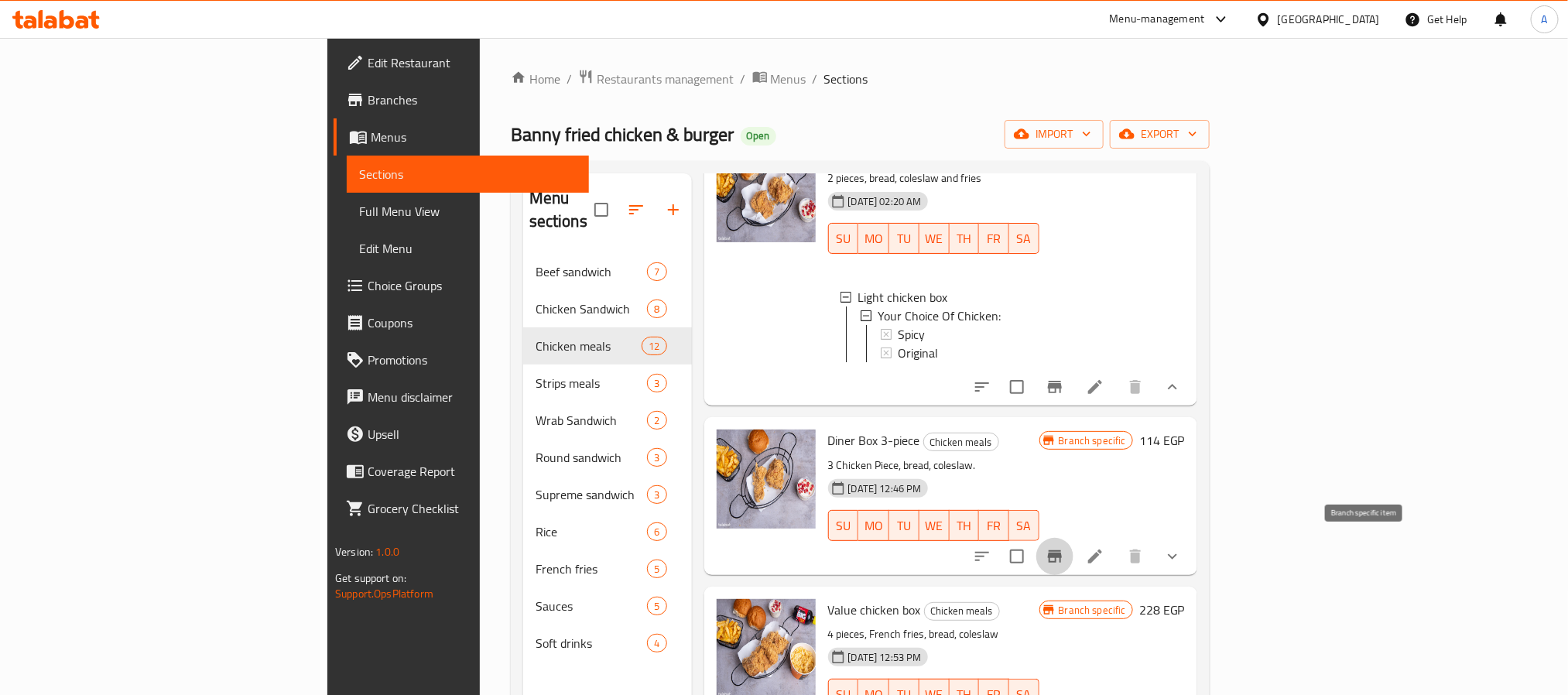
click at [1074, 546] on button "Branch-specific-item" at bounding box center [1055, 555] width 37 height 37
click at [1104, 555] on icon at bounding box center [1095, 556] width 19 height 19
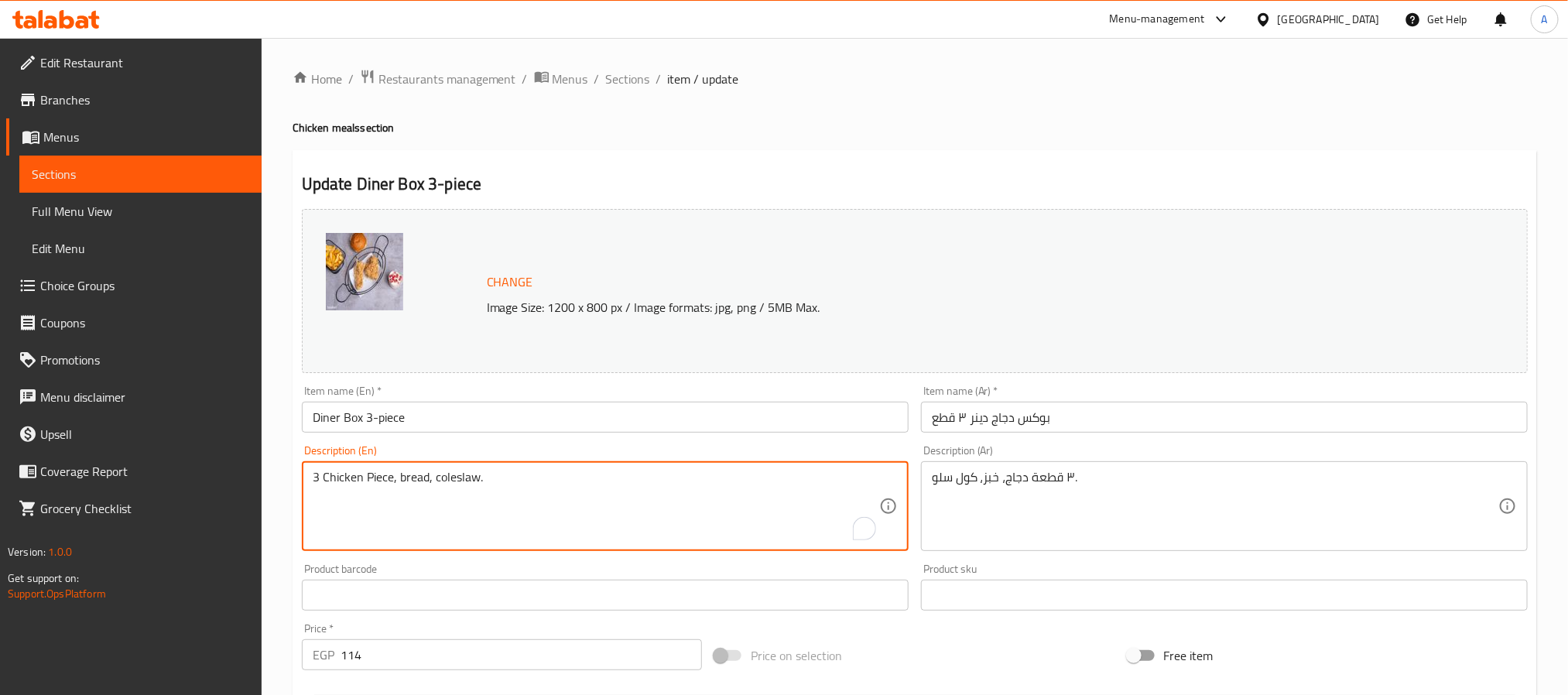
click at [502, 475] on textarea "3 Chicken Piece, bread, coleslaw." at bounding box center [595, 507] width 566 height 74
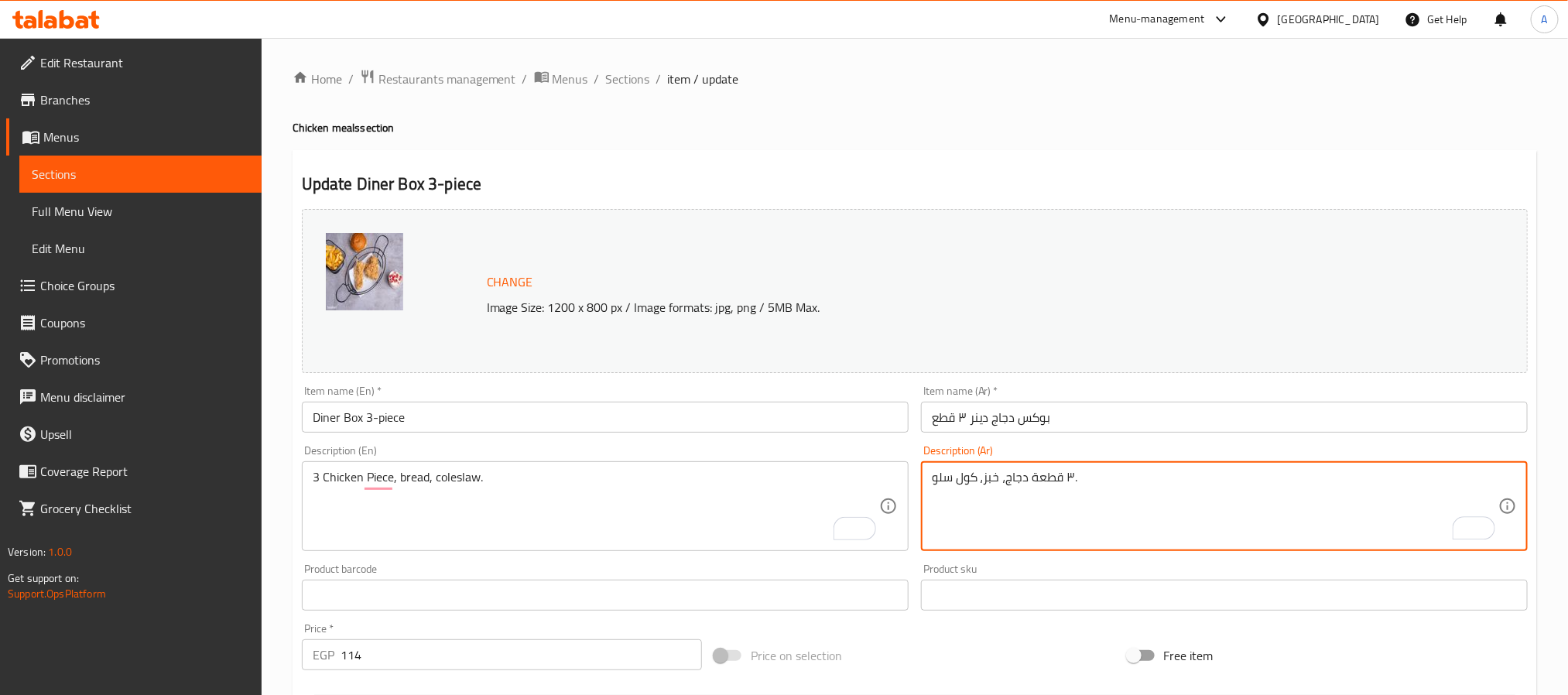
drag, startPoint x: 933, startPoint y: 479, endPoint x: 1005, endPoint y: 479, distance: 72.0
paste textarea "فرايز، كلوسلو وخزب"
click at [1092, 474] on textarea "٣ قطعة دجاج، فرايز، كلوسلو وخزب ." at bounding box center [1215, 507] width 566 height 74
click at [1124, 476] on textarea "3 قطعة دجاج، فرايز، كلوسلو وخزب ." at bounding box center [1215, 507] width 566 height 74
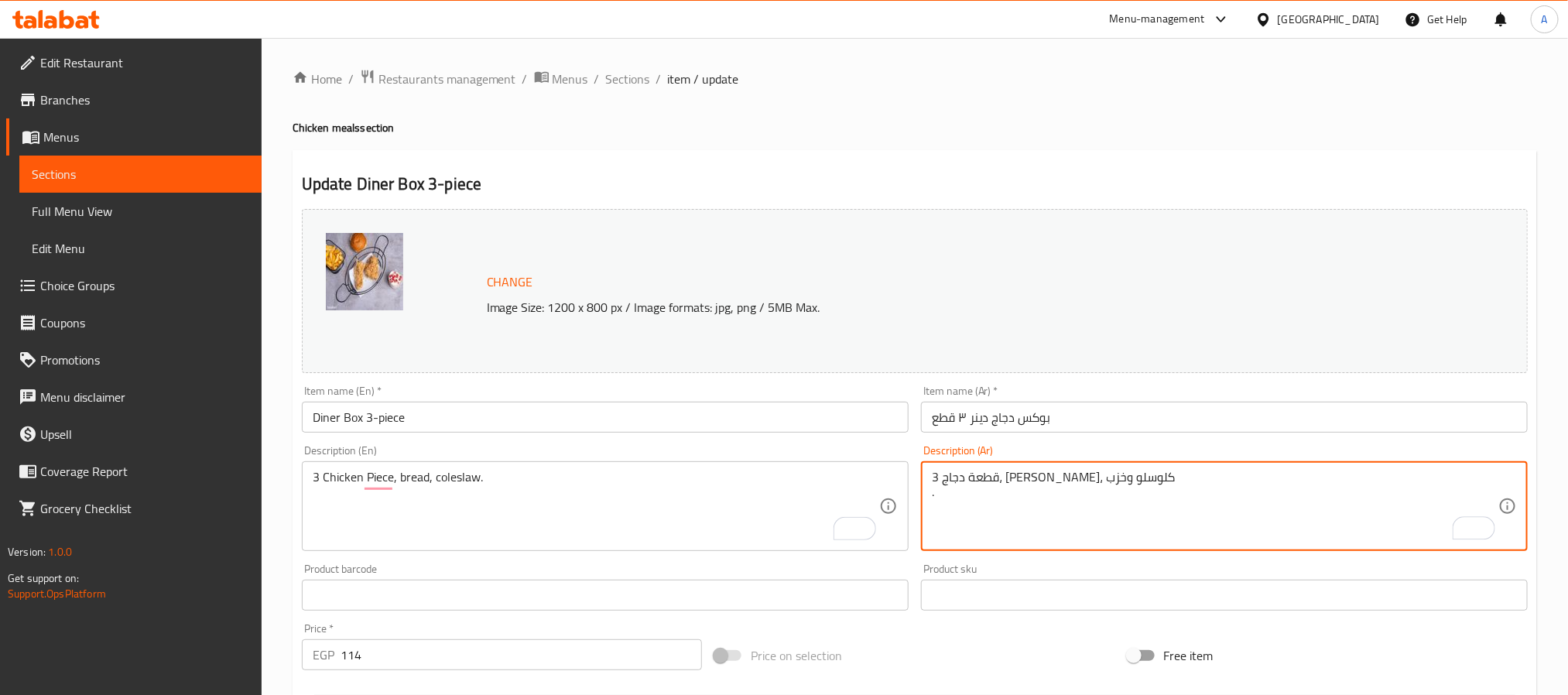
click at [1124, 476] on textarea "3 قطعة دجاج، فرايز، كلوسلو وخزب ." at bounding box center [1215, 507] width 566 height 74
paste textarea "ل سلو وخبز"
type textarea "3 قطعة دجاج، فرايز، كول سلو وخبز."
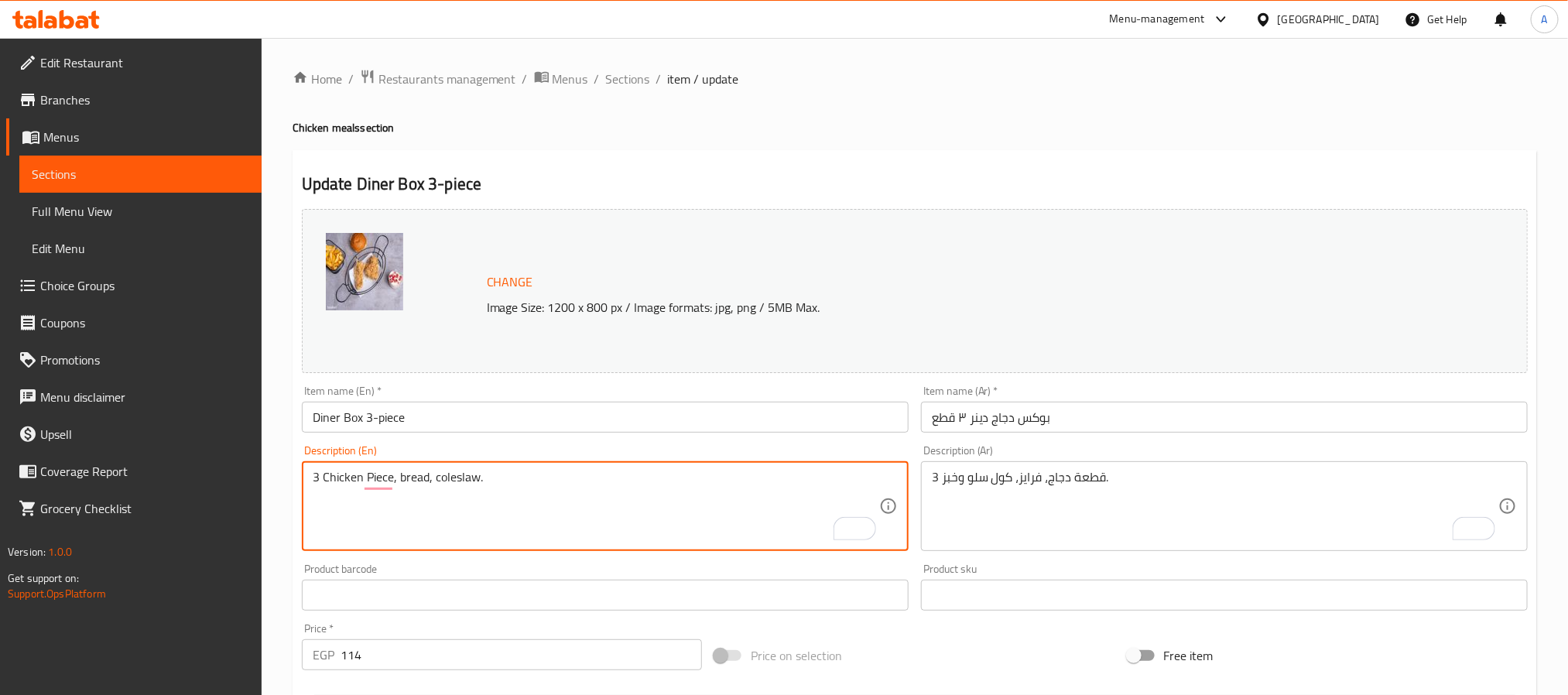
click at [422, 497] on textarea "3 Chicken Piece, bread, coleslaw." at bounding box center [595, 507] width 566 height 74
paste textarea "pieces of chicken, fries, coleslaw and bread"
type textarea "3 pieces of chicken, fries, coleslaw and bread"
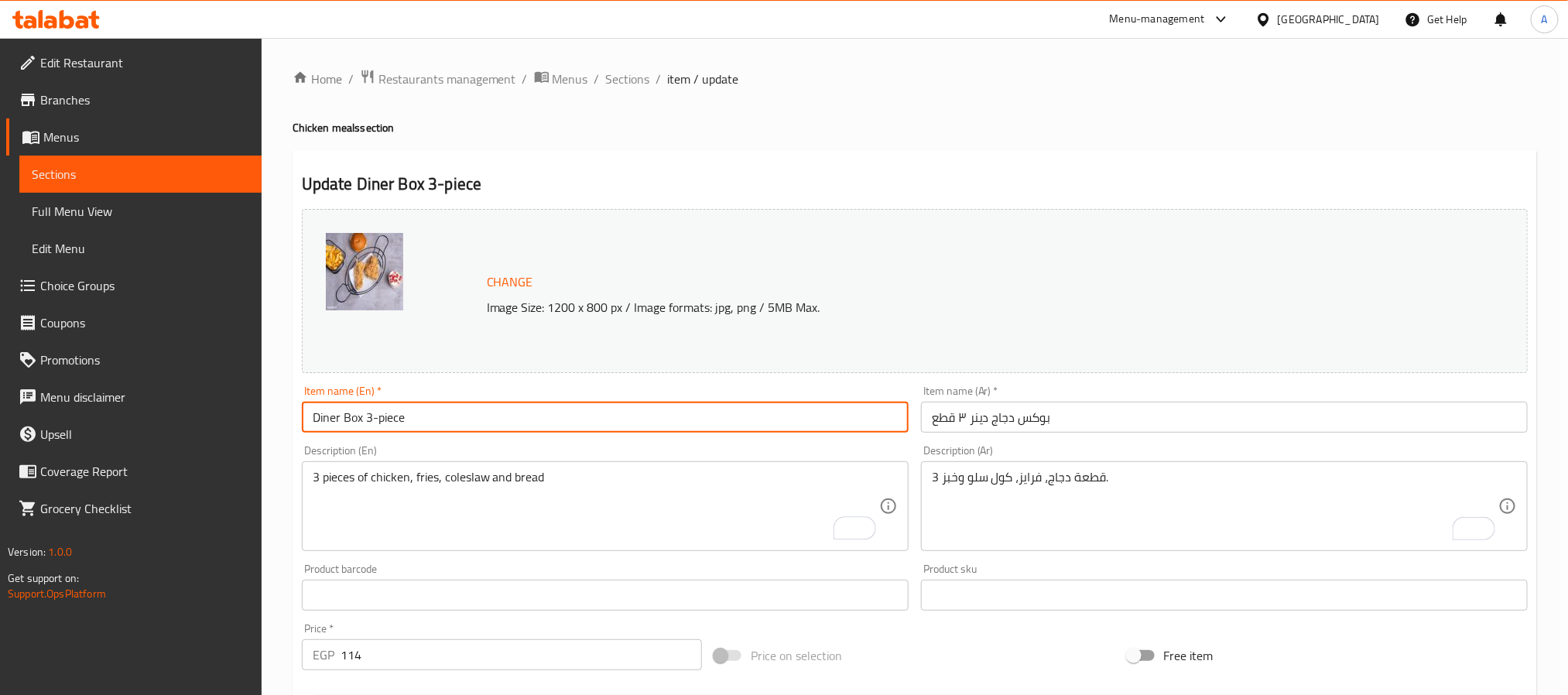
click at [439, 429] on input "Diner Box 3-piece" at bounding box center [605, 417] width 607 height 31
click at [375, 426] on input "Diner Box 3-piece" at bounding box center [605, 417] width 607 height 31
type input "Diner Box 3-Piece"
click at [634, 82] on span "Sections" at bounding box center [628, 78] width 44 height 19
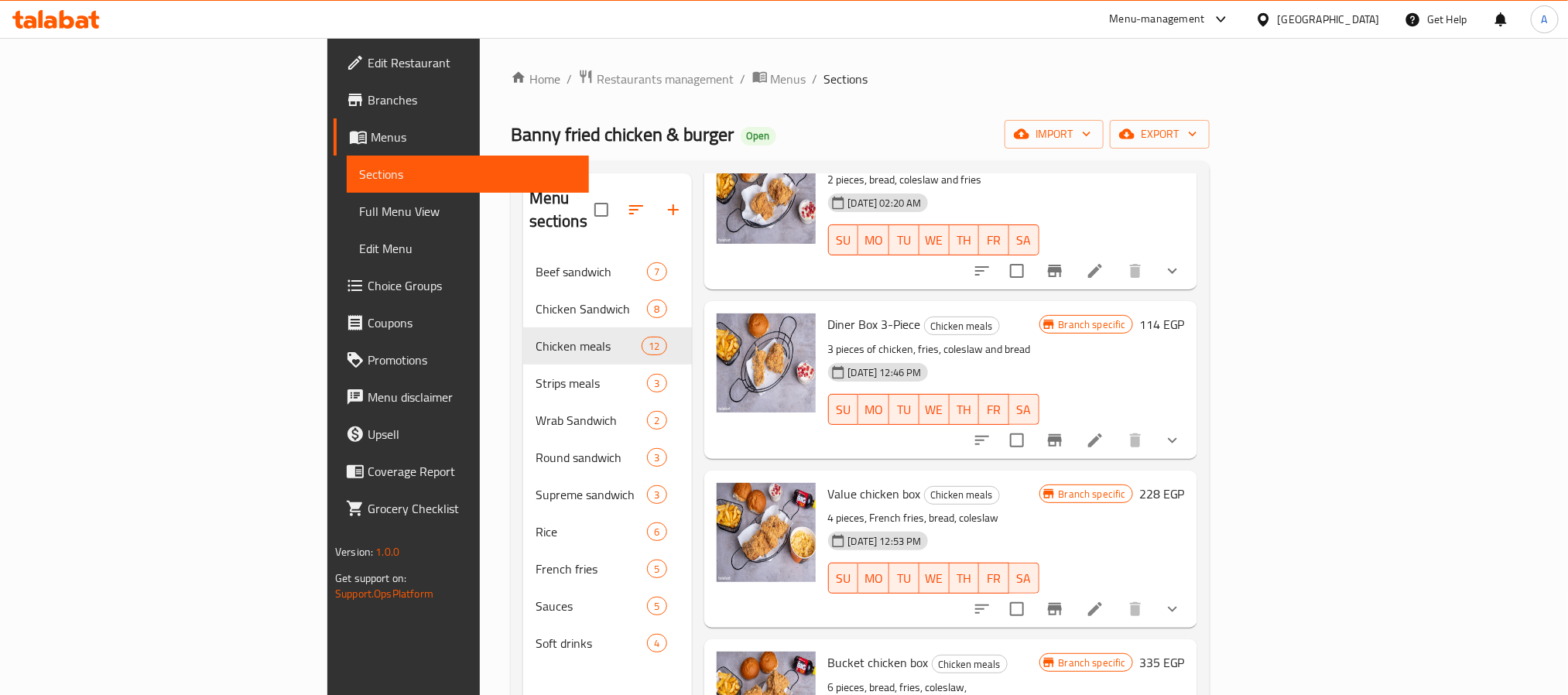
scroll to position [116, 0]
click at [1065, 598] on icon "Branch-specific-item" at bounding box center [1055, 607] width 19 height 19
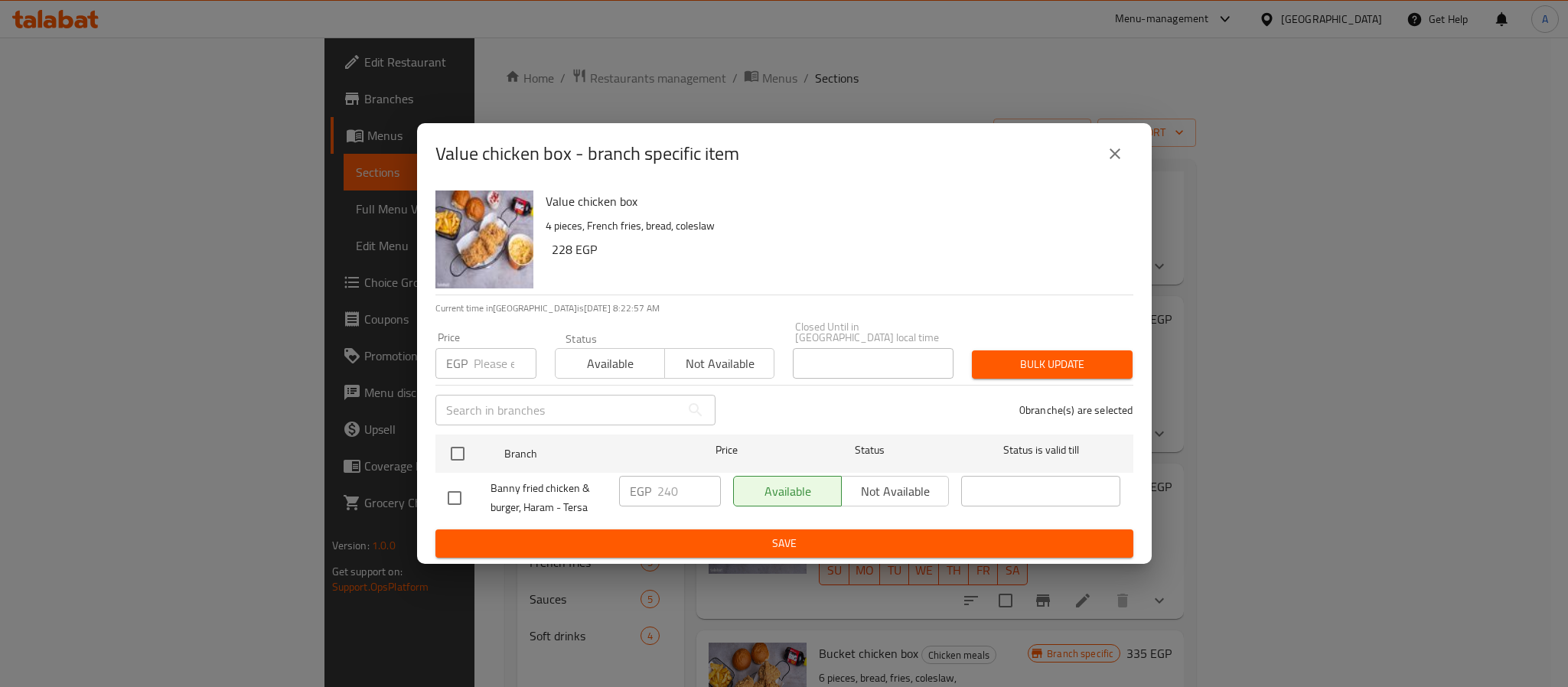
click at [1116, 170] on button "close" at bounding box center [1114, 153] width 37 height 36
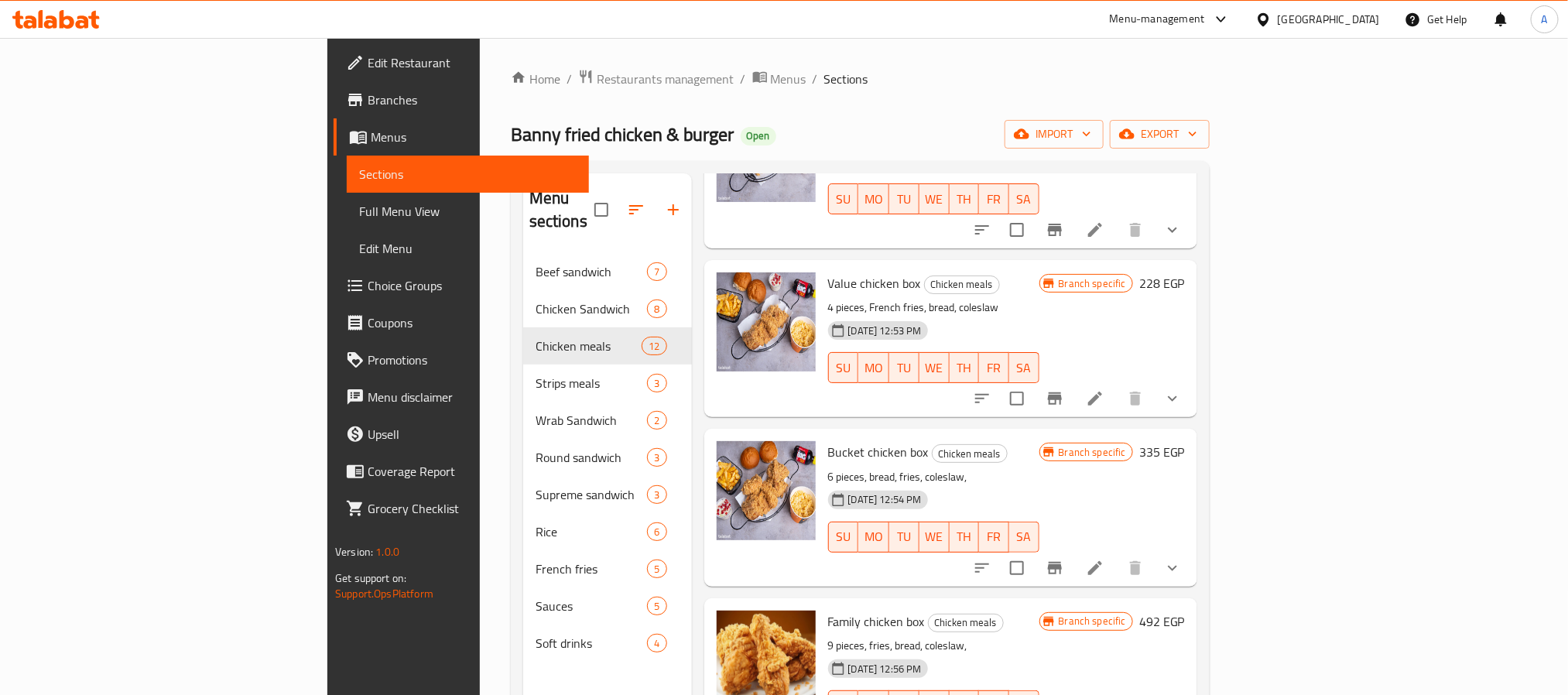
scroll to position [348, 0]
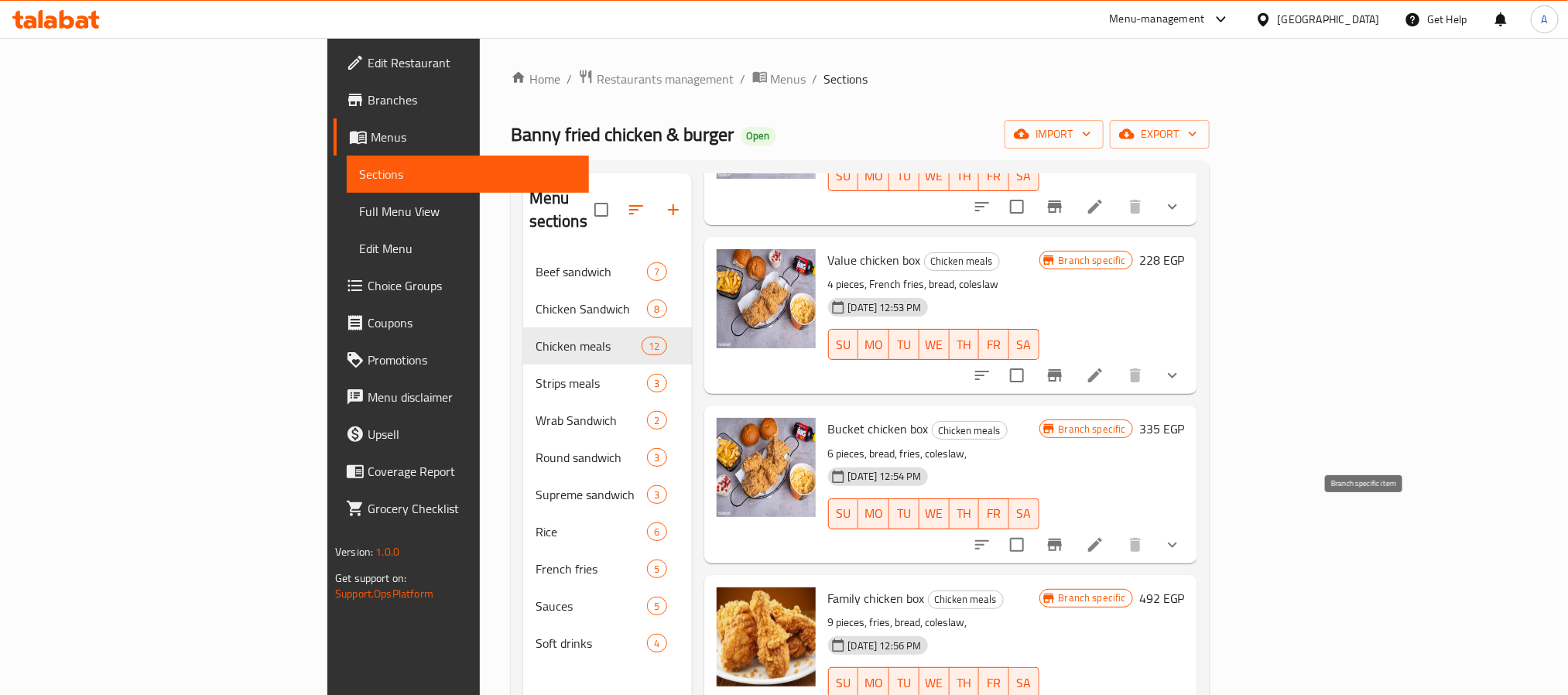
click at [1065, 536] on icon "Branch-specific-item" at bounding box center [1055, 545] width 19 height 19
click at [1102, 537] on icon at bounding box center [1094, 544] width 14 height 14
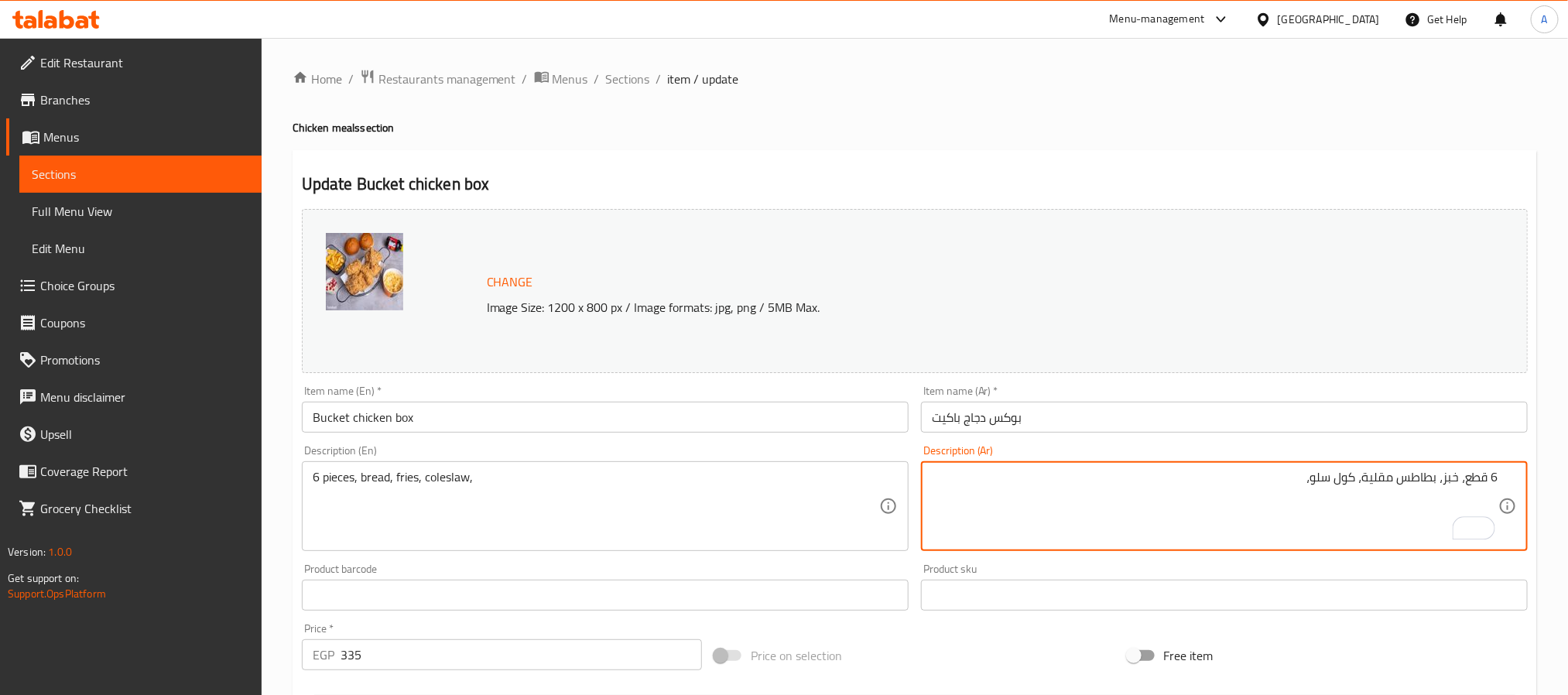
drag, startPoint x: 1282, startPoint y: 481, endPoint x: 1459, endPoint y: 486, distance: 177.1
click at [1459, 486] on textarea "6 قطع، خبز، بطاطس مقلية، كول سلو،" at bounding box center [1215, 507] width 566 height 74
paste textarea "فرايز، كول سلو، خزب وارزساده"
click at [1259, 487] on textarea "6 قطع، خبز، بطاطس مقلية، كول سلو،" at bounding box center [1215, 507] width 566 height 74
drag, startPoint x: 1261, startPoint y: 486, endPoint x: 1455, endPoint y: 483, distance: 194.0
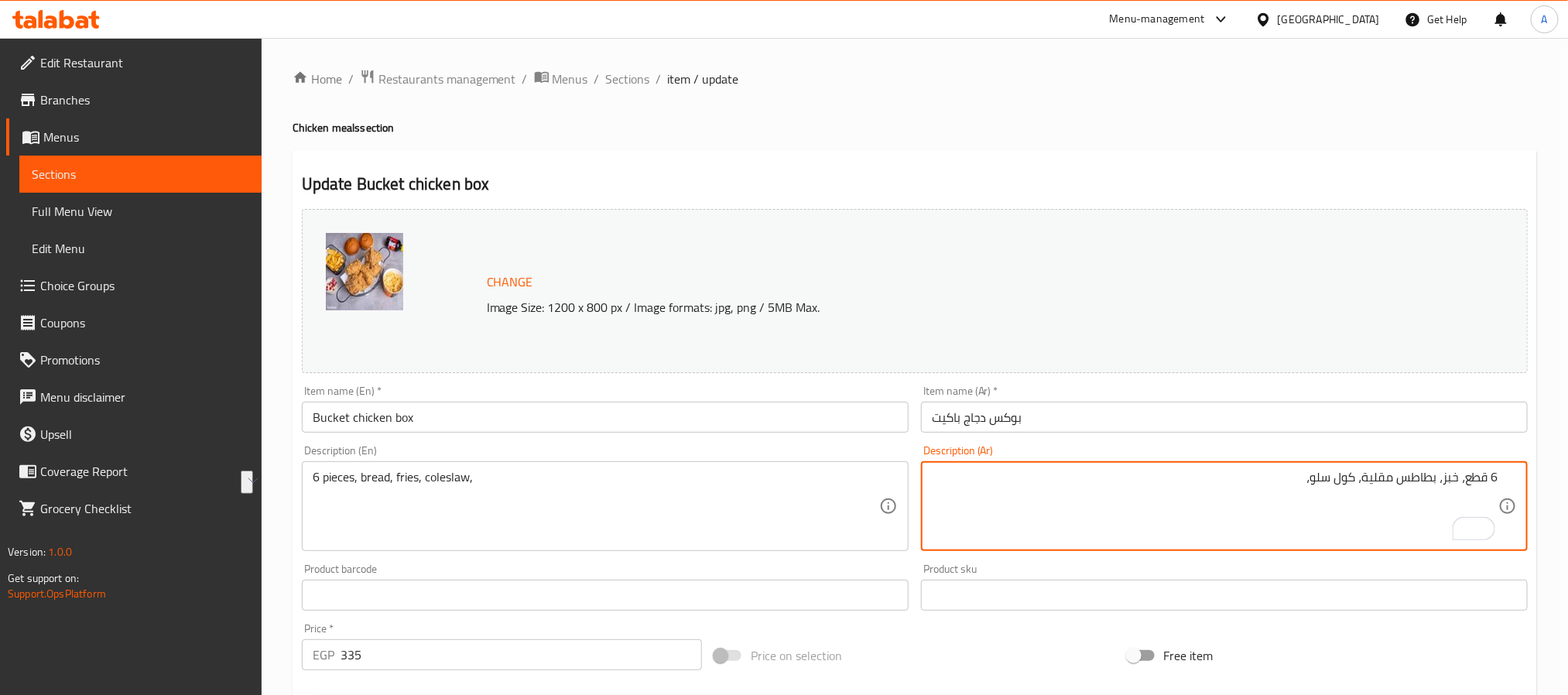
click at [1455, 483] on textarea "6 قطع، خبز، بطاطس مقلية، كول سلو،" at bounding box center [1215, 507] width 566 height 74
paste textarea "فرايز، كول سلو، خزب وارزساده"
type textarea "6 قطع، فرايز، [PERSON_NAME]، خزب وارزساده"
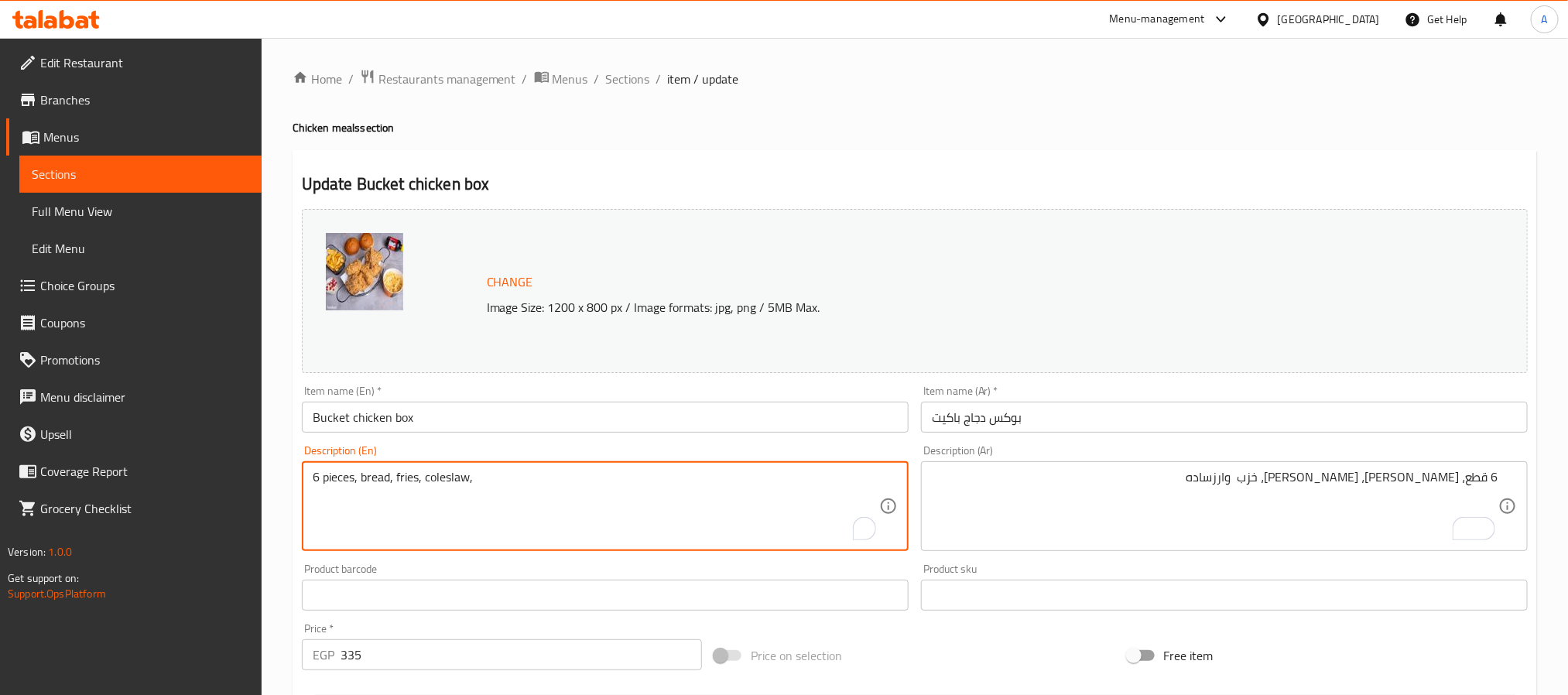
click at [474, 483] on textarea "6 pieces, bread, fries, coleslaw," at bounding box center [595, 507] width 566 height 74
paste textarea "of chicken, fries, coleslaw, bread, and rice"
click at [551, 481] on textarea "6 pieces of chicken, fries, coleslaw, bread, and rice" at bounding box center [595, 507] width 566 height 74
click at [646, 483] on textarea "6 pieces of chicken, fries, coleslaw, bread, and plain rice" at bounding box center [595, 507] width 566 height 74
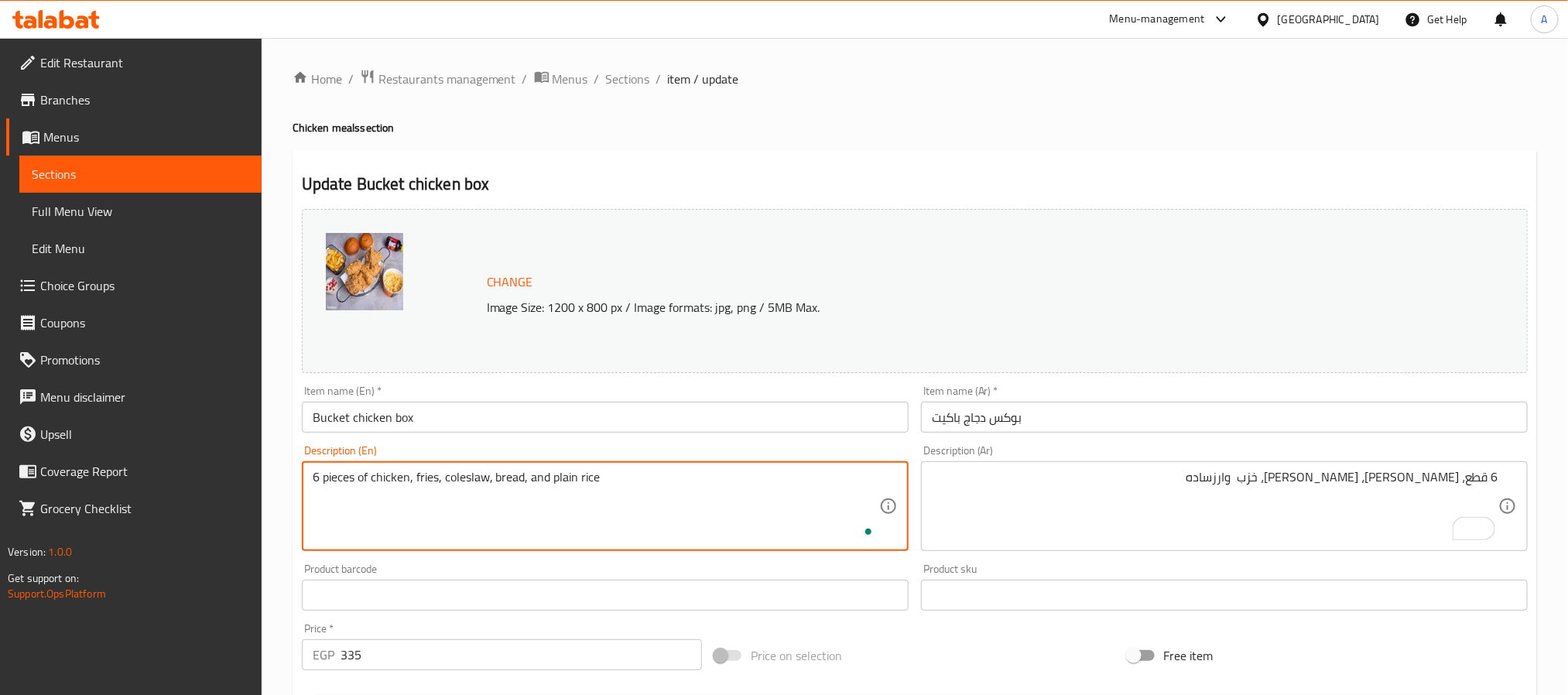
click at [646, 483] on textarea "6 pieces of chicken, fries, coleslaw, bread, and plain rice" at bounding box center [595, 507] width 566 height 74
type textarea "6 pieces of chicken, fries, coleslaw, bread, and plain rice"
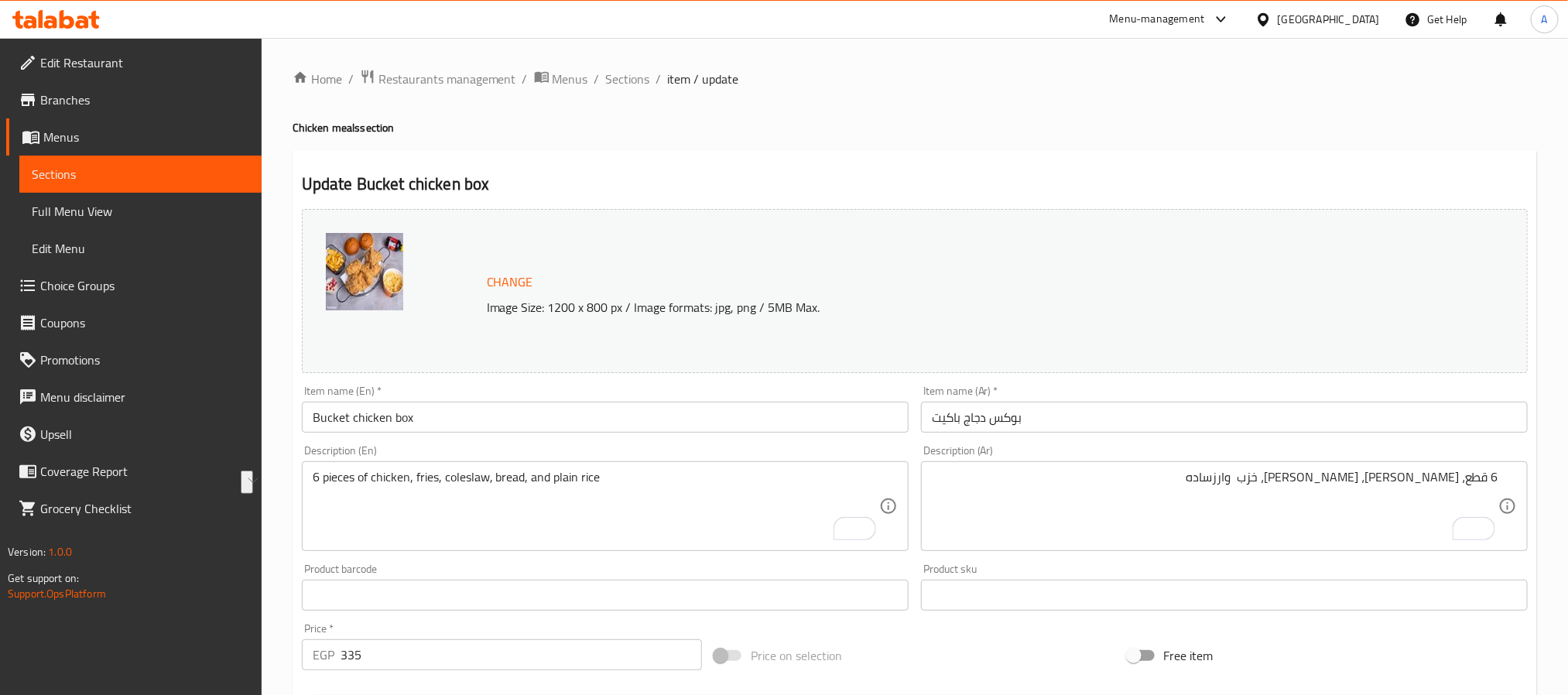
click at [450, 404] on input "Bucket chicken box" at bounding box center [605, 417] width 607 height 31
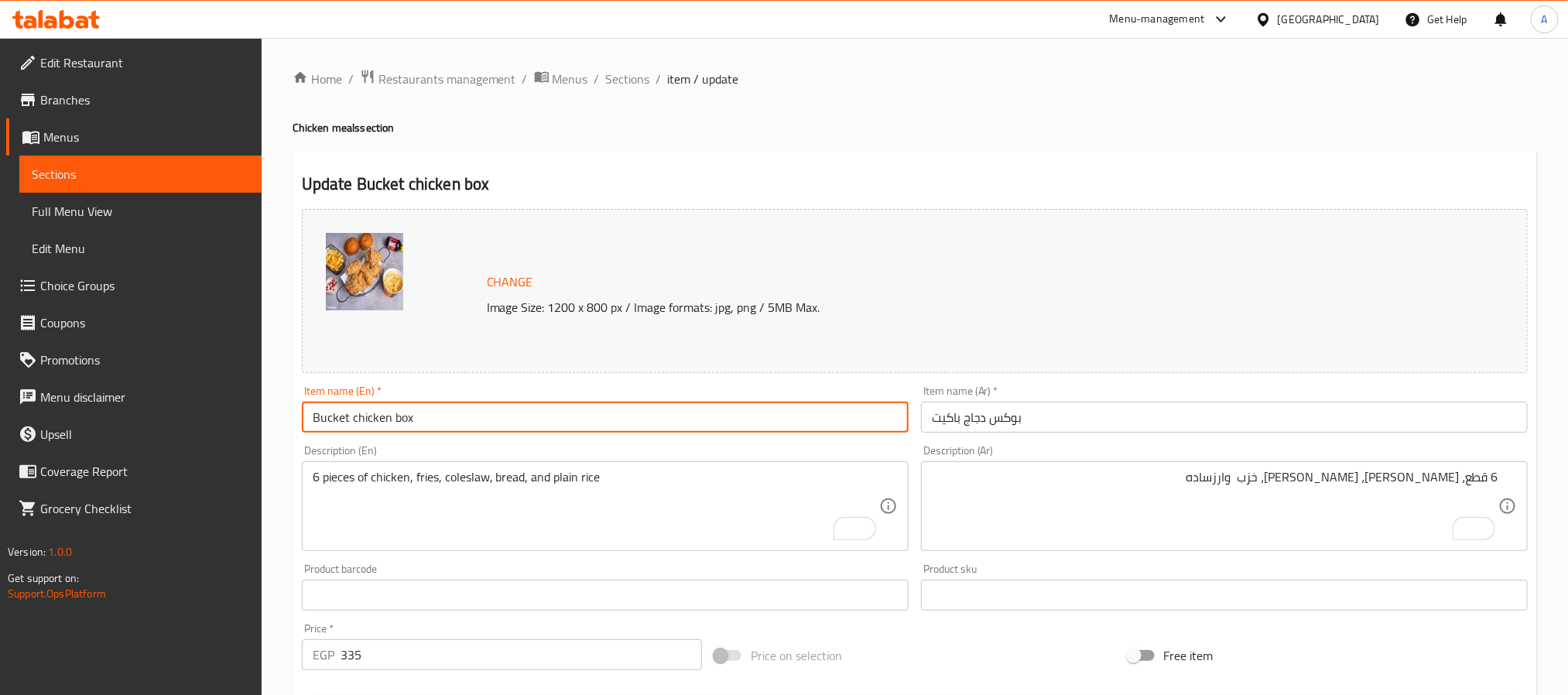
click at [609, 69] on span "Sections" at bounding box center [628, 78] width 44 height 19
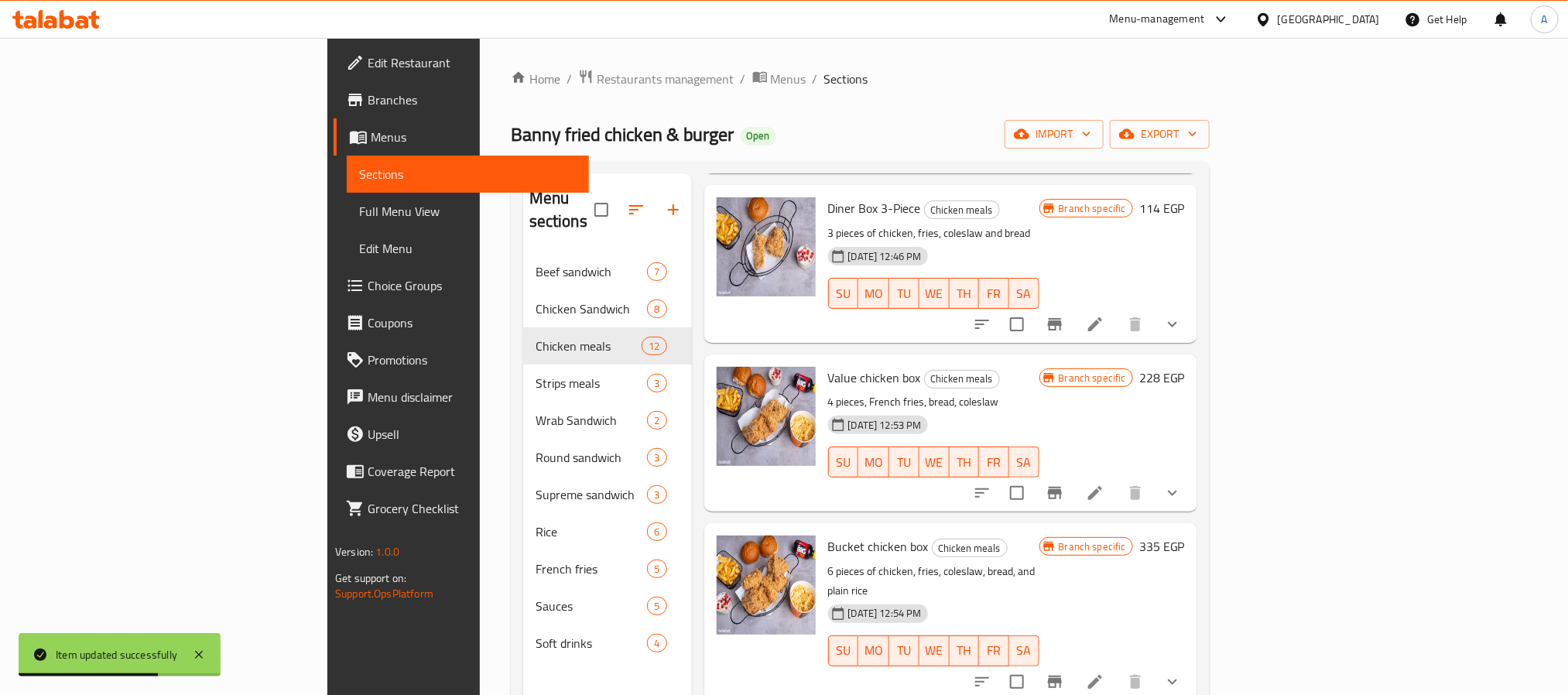
scroll to position [465, 0]
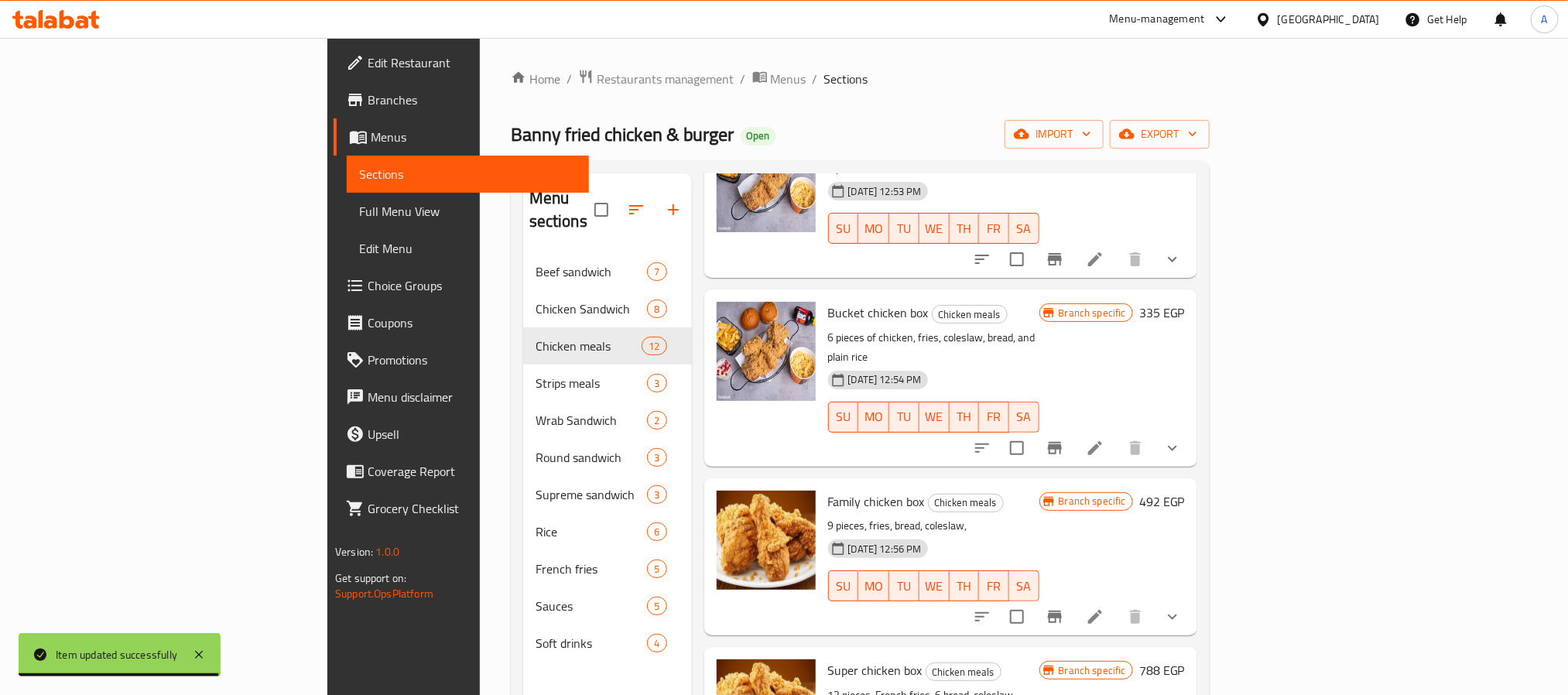
click at [1065, 608] on icon "Branch-specific-item" at bounding box center [1055, 617] width 19 height 19
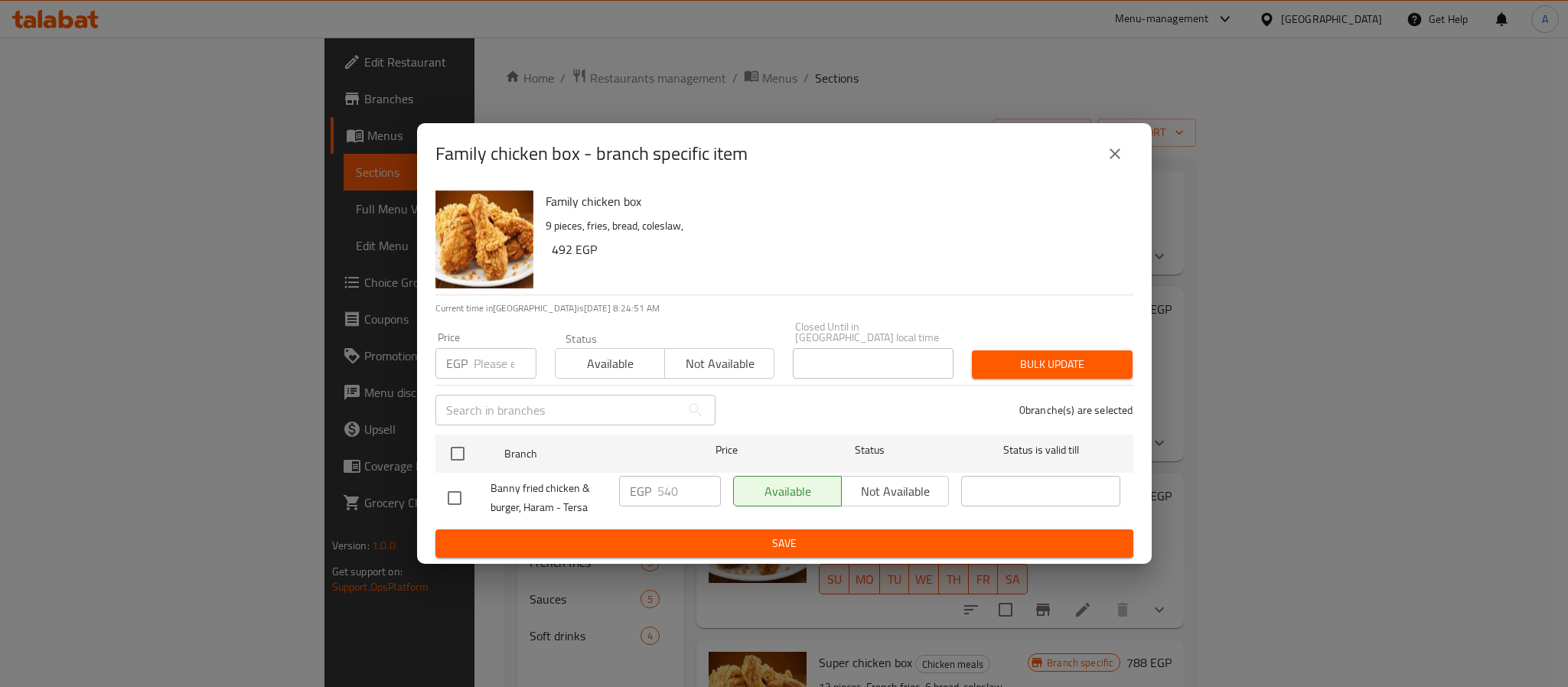
click at [1116, 163] on icon "close" at bounding box center [1115, 153] width 19 height 19
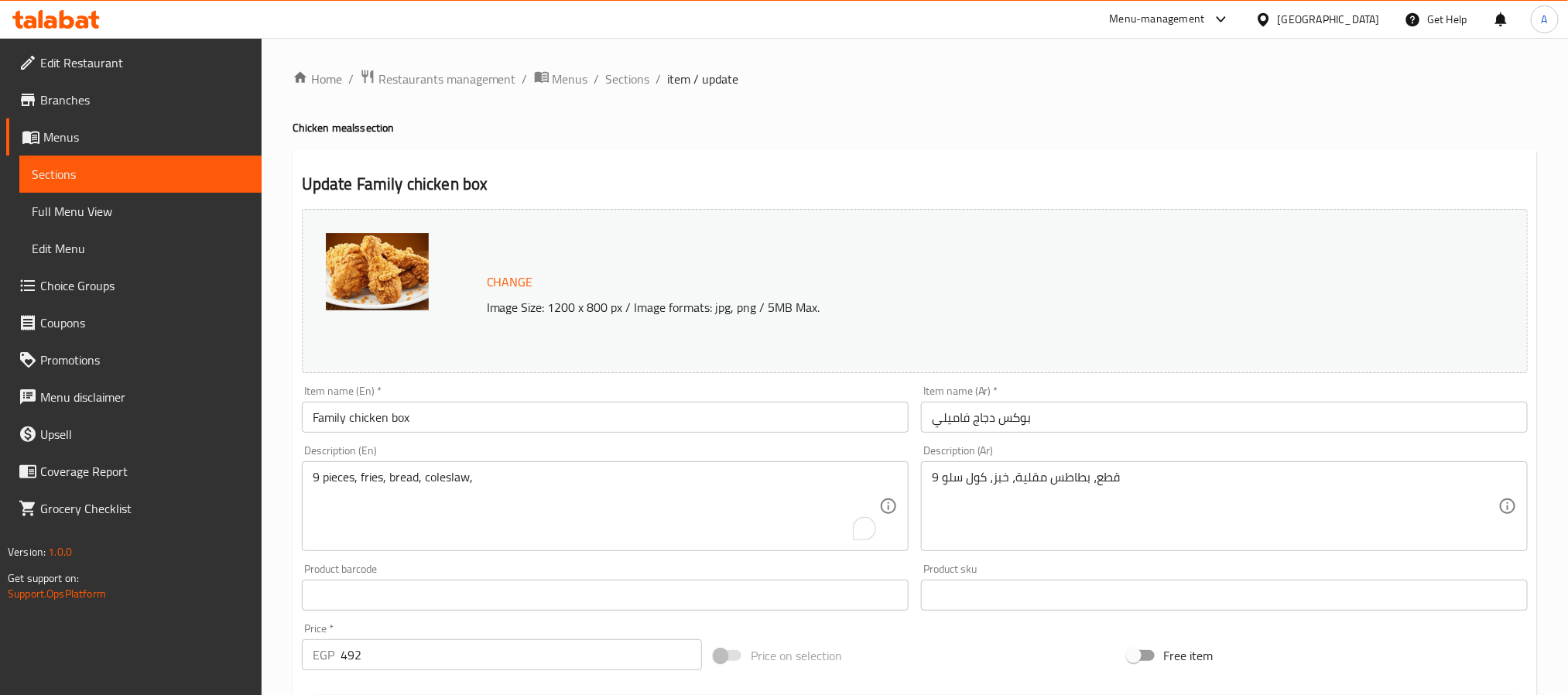
click at [485, 469] on div "9 pieces, fries, bread, coleslaw, Description (En)" at bounding box center [605, 506] width 607 height 90
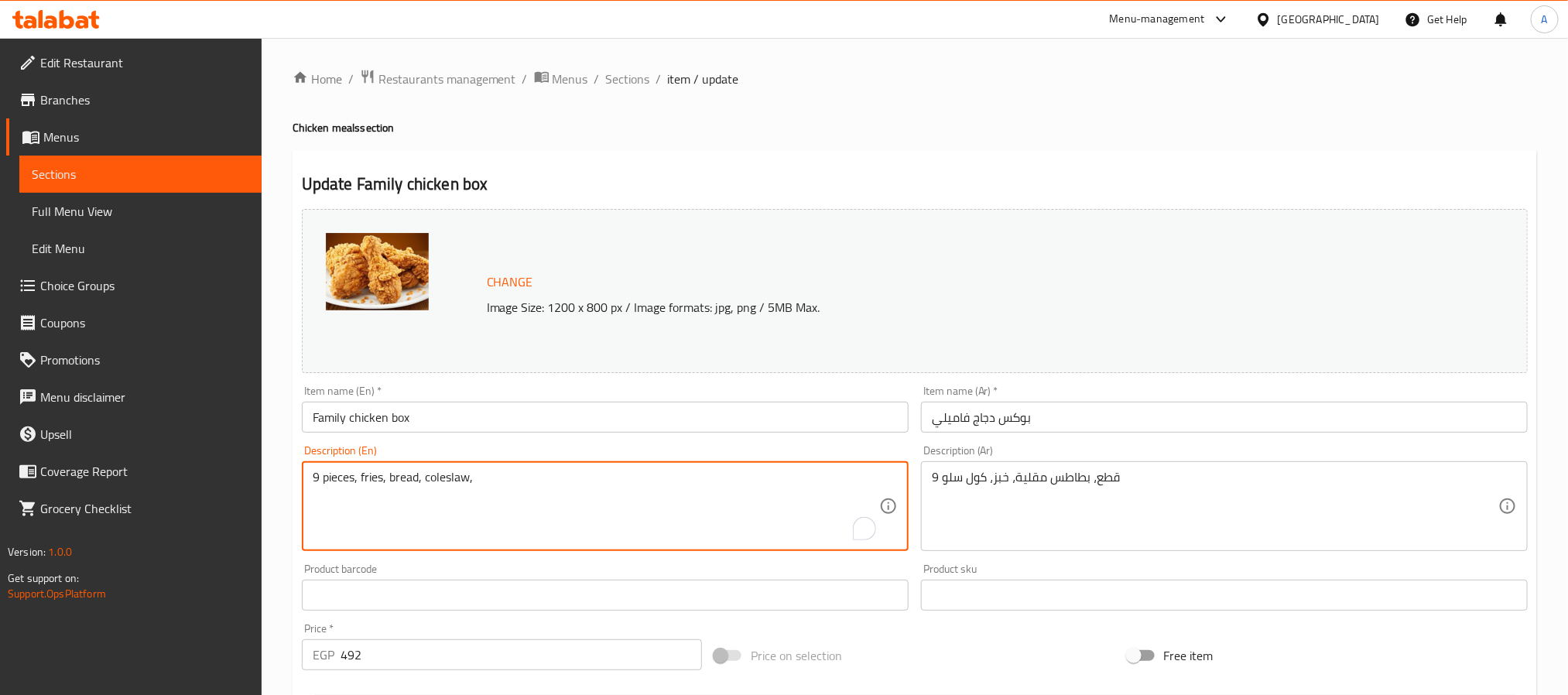
click at [485, 469] on div "9 pieces, fries, bread, coleslaw, Description (En)" at bounding box center [605, 506] width 607 height 90
click at [462, 483] on textarea "9 pieces, fries, bread, coleslaw," at bounding box center [595, 507] width 566 height 74
paste textarea "of chicken, fries, coleslaw, bread, and plain rice"
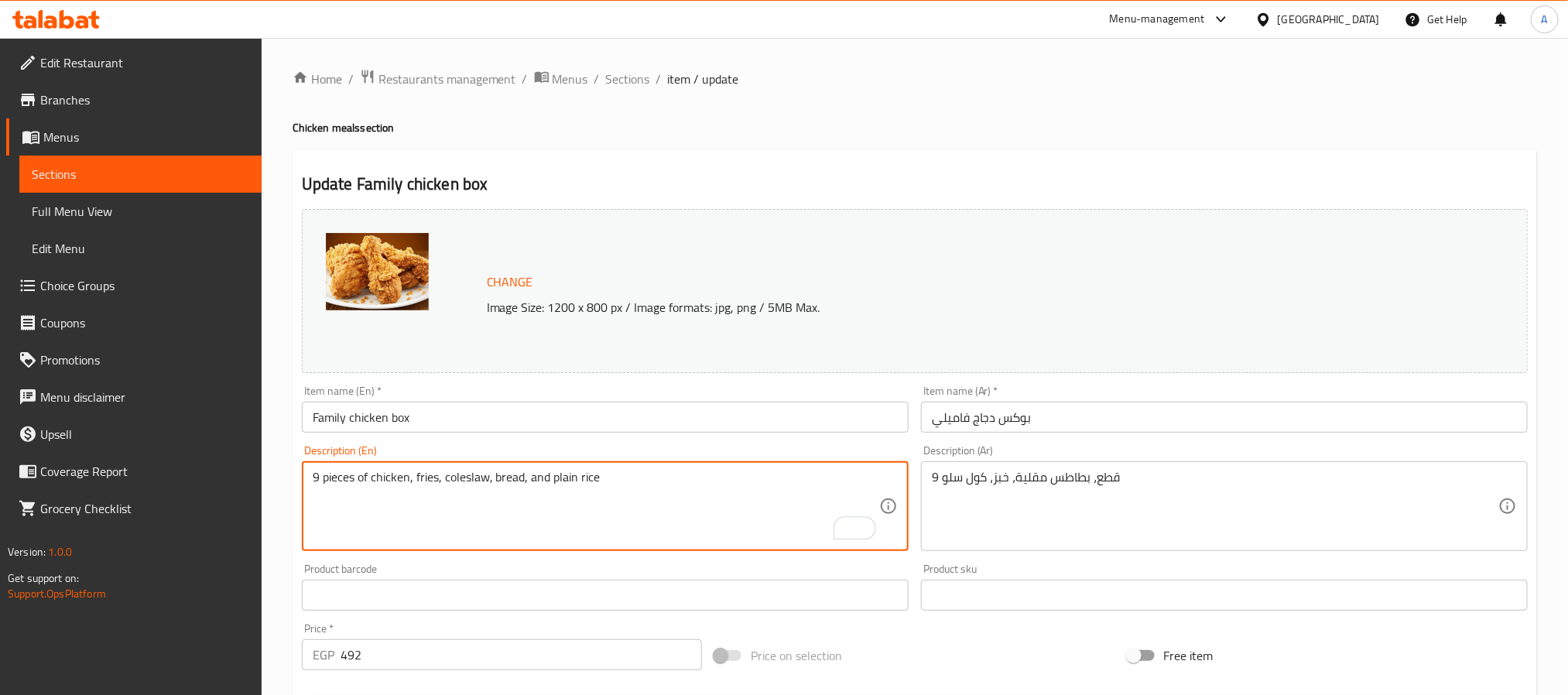
type textarea "9 pieces of chicken, fries, coleslaw, bread, and plain rice"
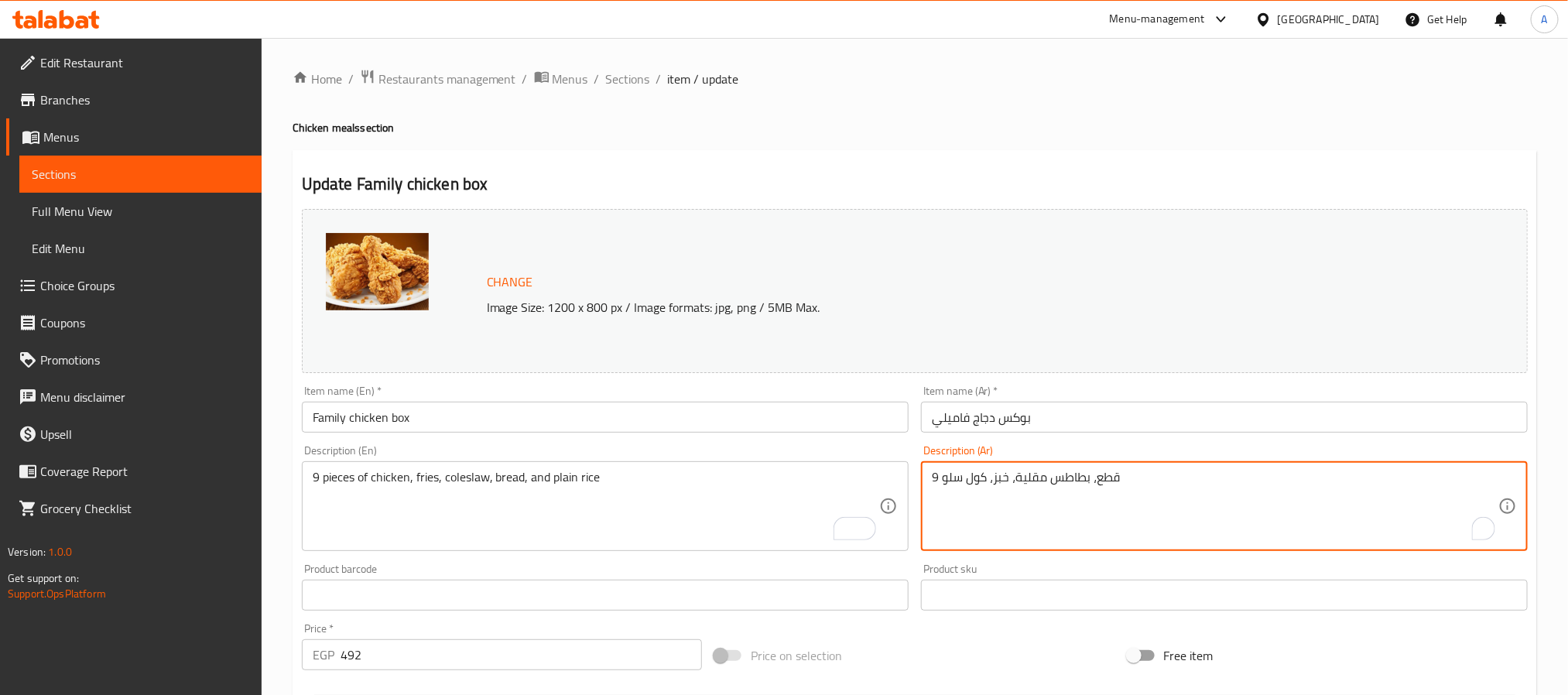
click at [1119, 479] on textarea "9 قطع، بطاطس مقلية، خبز، كول سلو" at bounding box center [1215, 507] width 566 height 74
paste textarea "دجاج، بطاطس مقلية، سلطة كول سلو، خبز، وأرز عادي"
drag, startPoint x: 946, startPoint y: 478, endPoint x: 969, endPoint y: 479, distance: 23.0
click at [969, 479] on textarea "9 قطع دجاج، بطاطس مقلية، سلطة كول سلو، خبز، وأرز عادي" at bounding box center [1215, 507] width 566 height 74
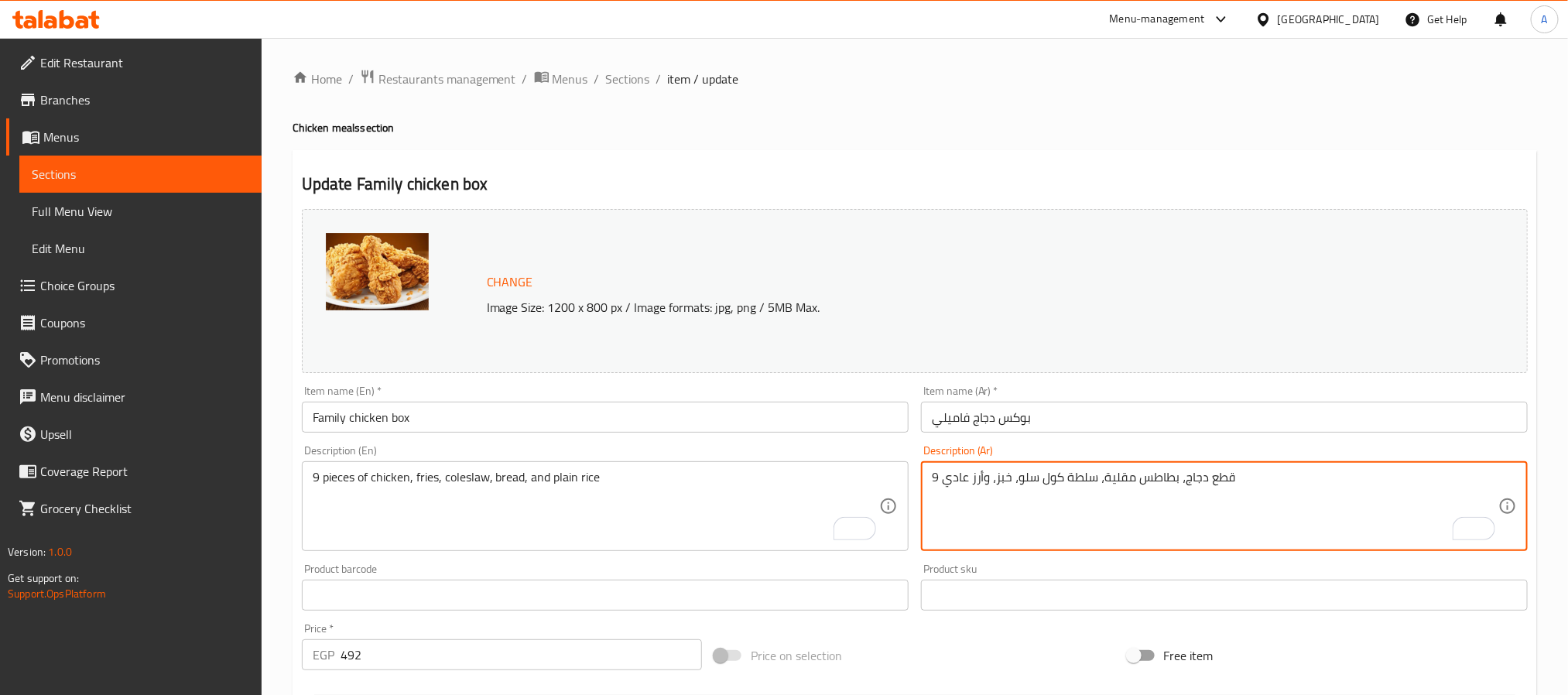
paste textarea "اده"
type textarea "9 قطع دجاج، بطاطس مقلية، سلطة كول سلو، خبز، وأرز ساده"
click at [602, 427] on input "Family chicken box" at bounding box center [605, 417] width 607 height 31
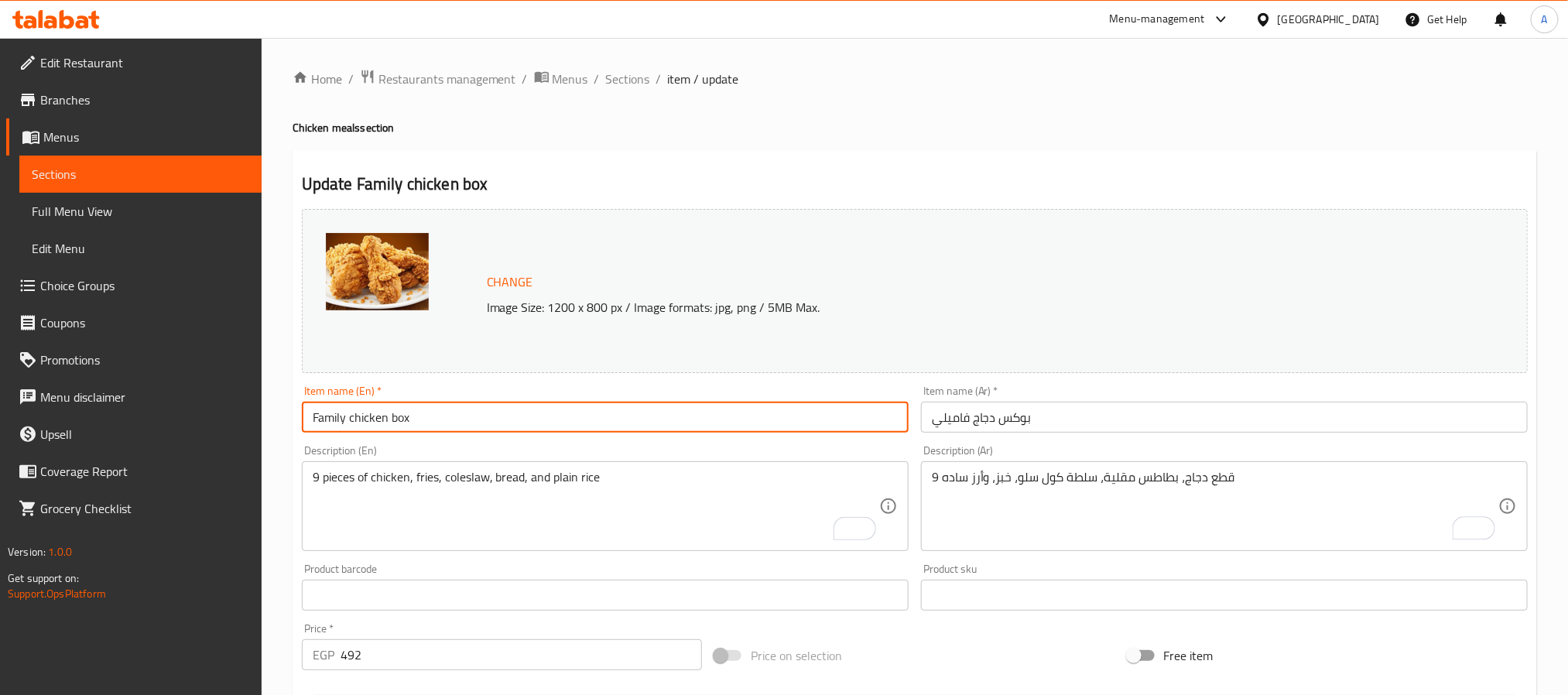
click at [602, 427] on input "Family chicken box" at bounding box center [605, 417] width 607 height 31
click at [546, 426] on input "Family chicken box" at bounding box center [605, 417] width 607 height 31
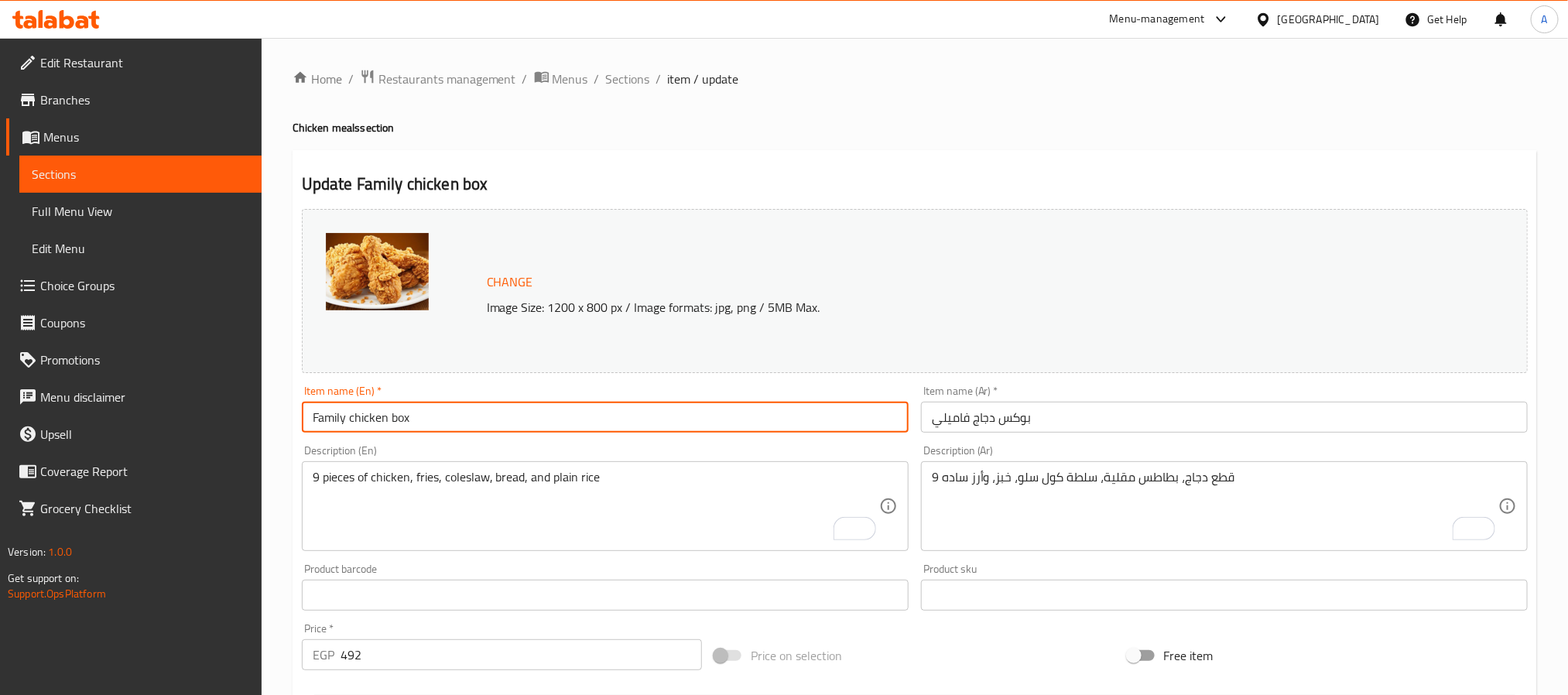
click at [546, 426] on input "Family chicken box" at bounding box center [605, 417] width 607 height 31
paste input "Chicken B"
type input "Family Chicken Box"
click at [632, 73] on span "Sections" at bounding box center [628, 78] width 44 height 19
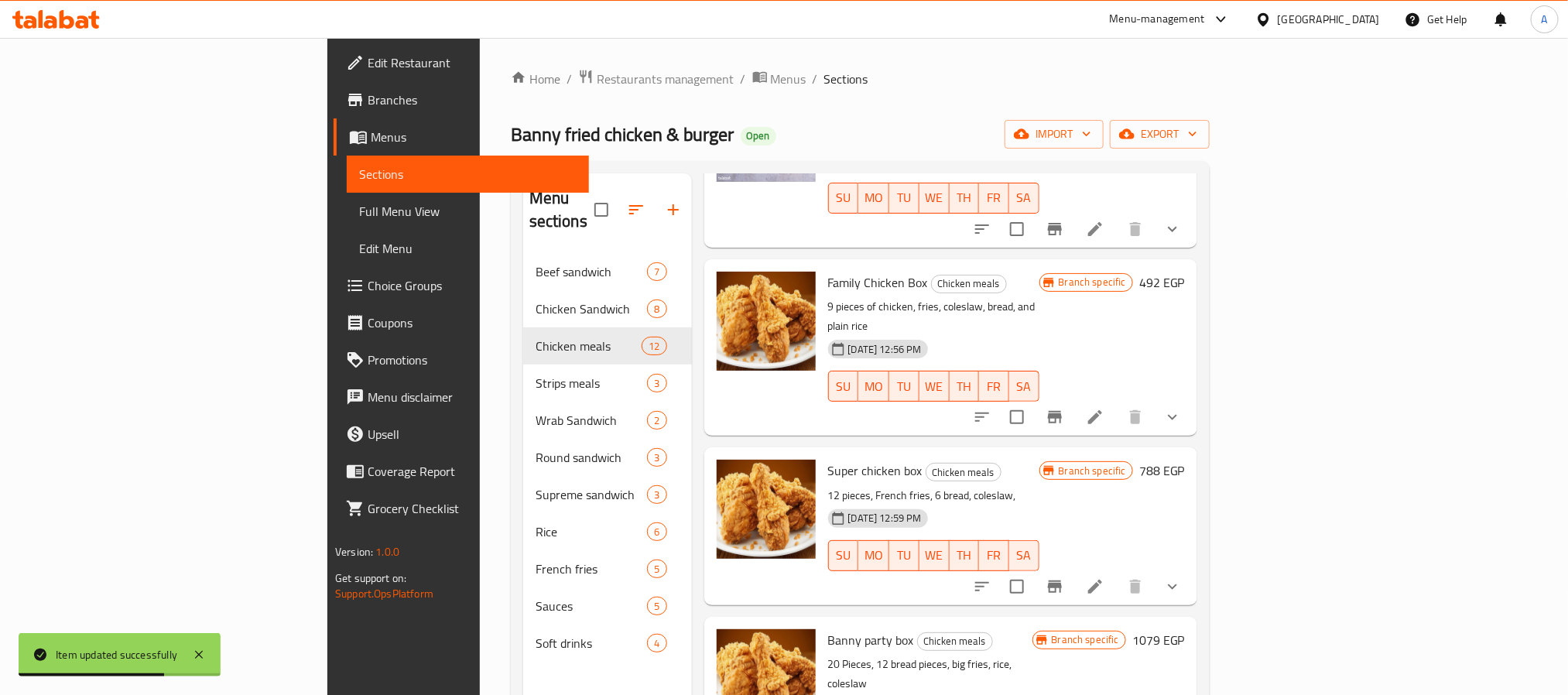
scroll to position [696, 0]
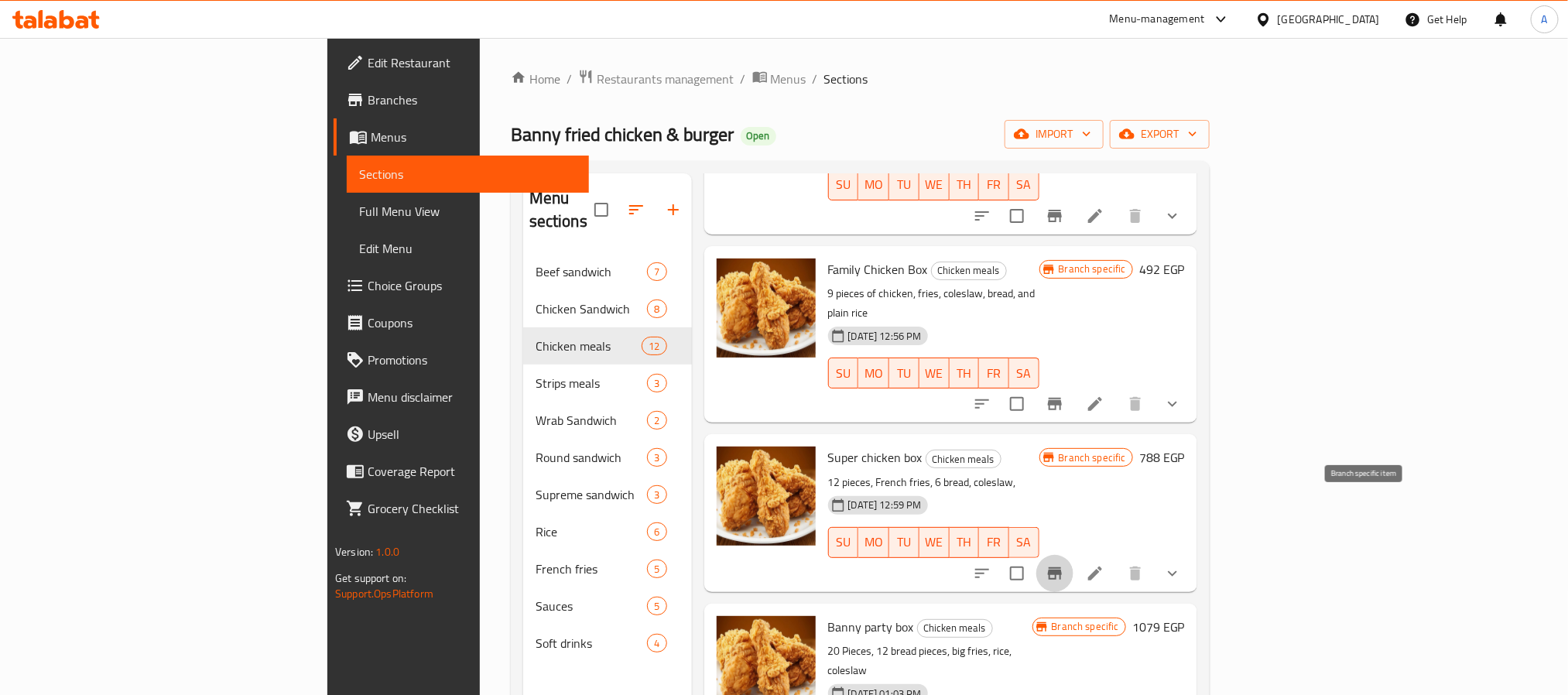
click at [1065, 564] on icon "Branch-specific-item" at bounding box center [1055, 573] width 19 height 19
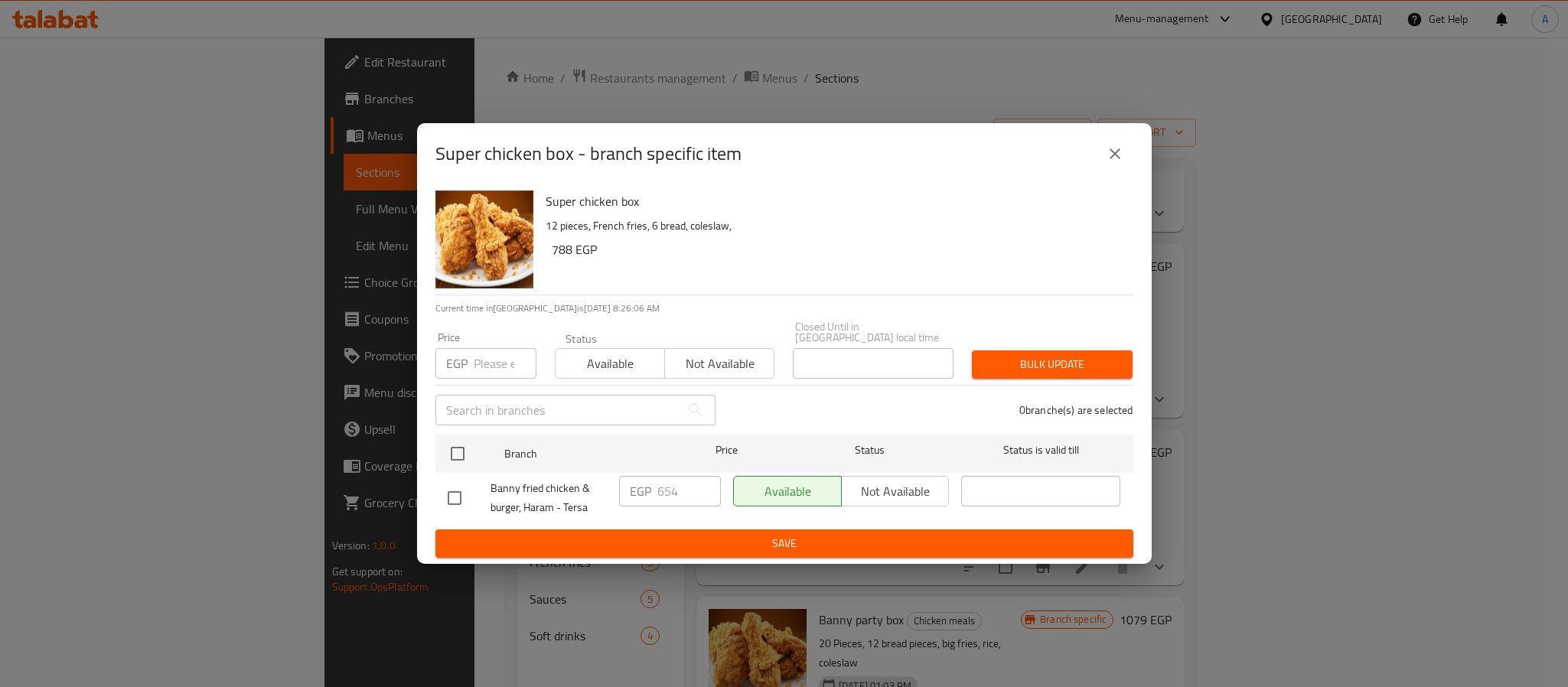
click at [1112, 156] on icon "close" at bounding box center [1115, 153] width 19 height 19
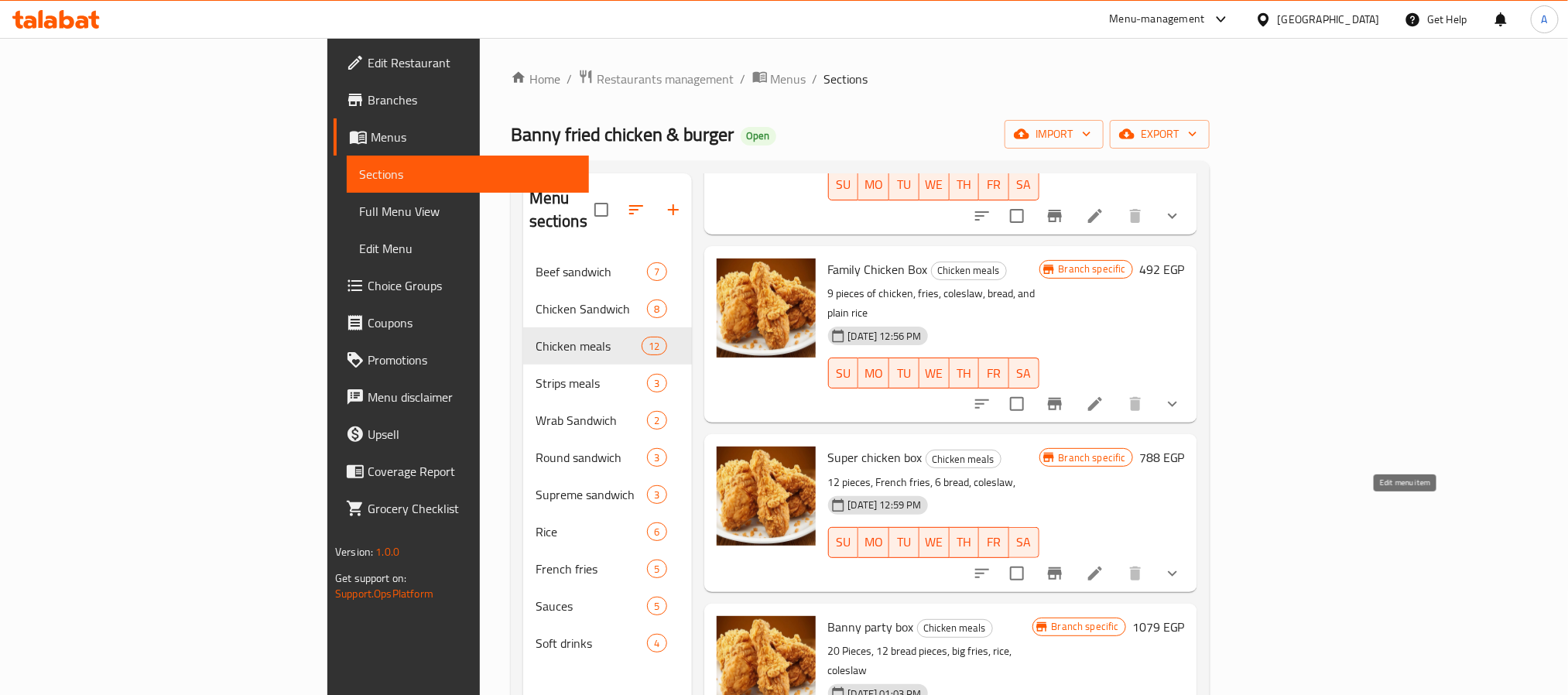
click at [1104, 564] on icon at bounding box center [1095, 573] width 19 height 19
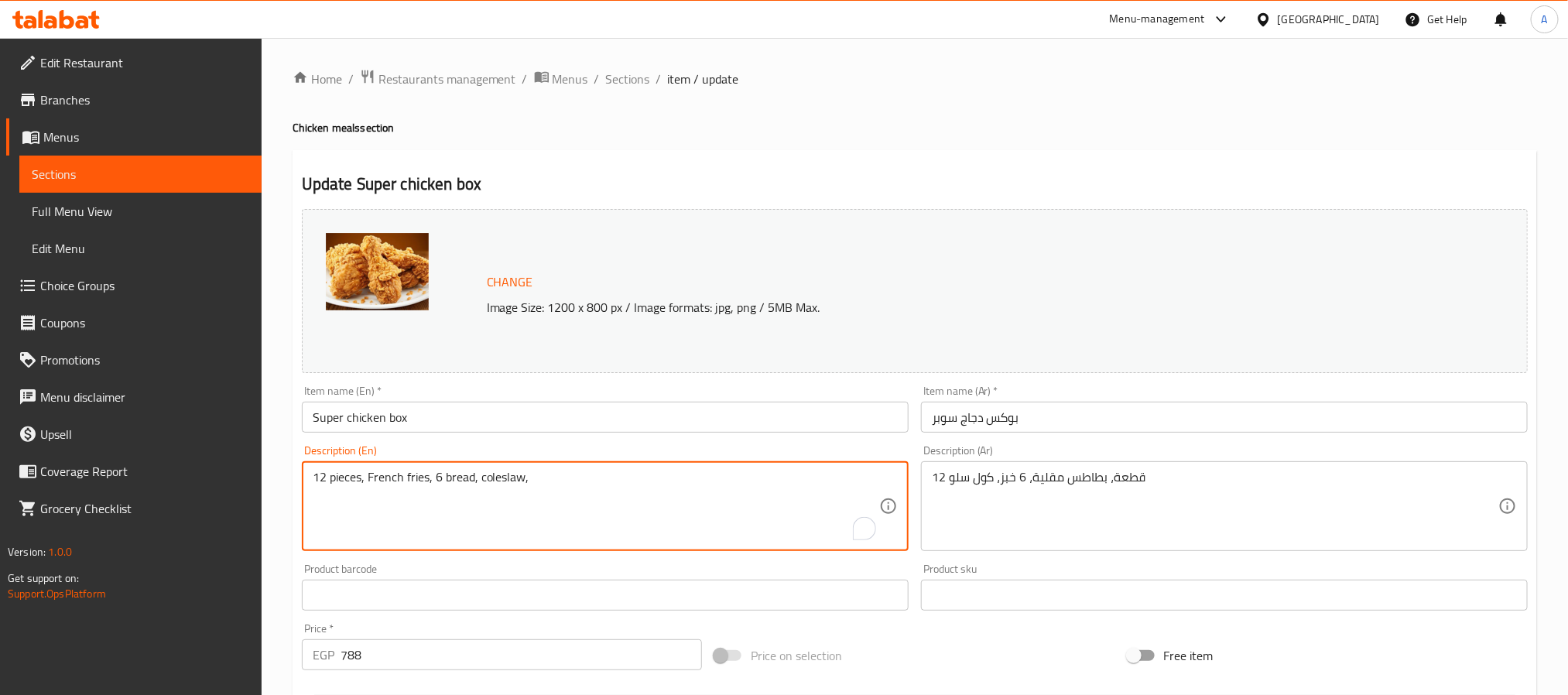
click at [463, 479] on textarea "12 pieces, French fries, 6 bread, coleslaw," at bounding box center [595, 507] width 566 height 74
paste textarea "of chicken, fries, coleslaw, bread, and plain rice"
type textarea "12 pieces of chicken, fries, coleslaw, bread, and plain rice"
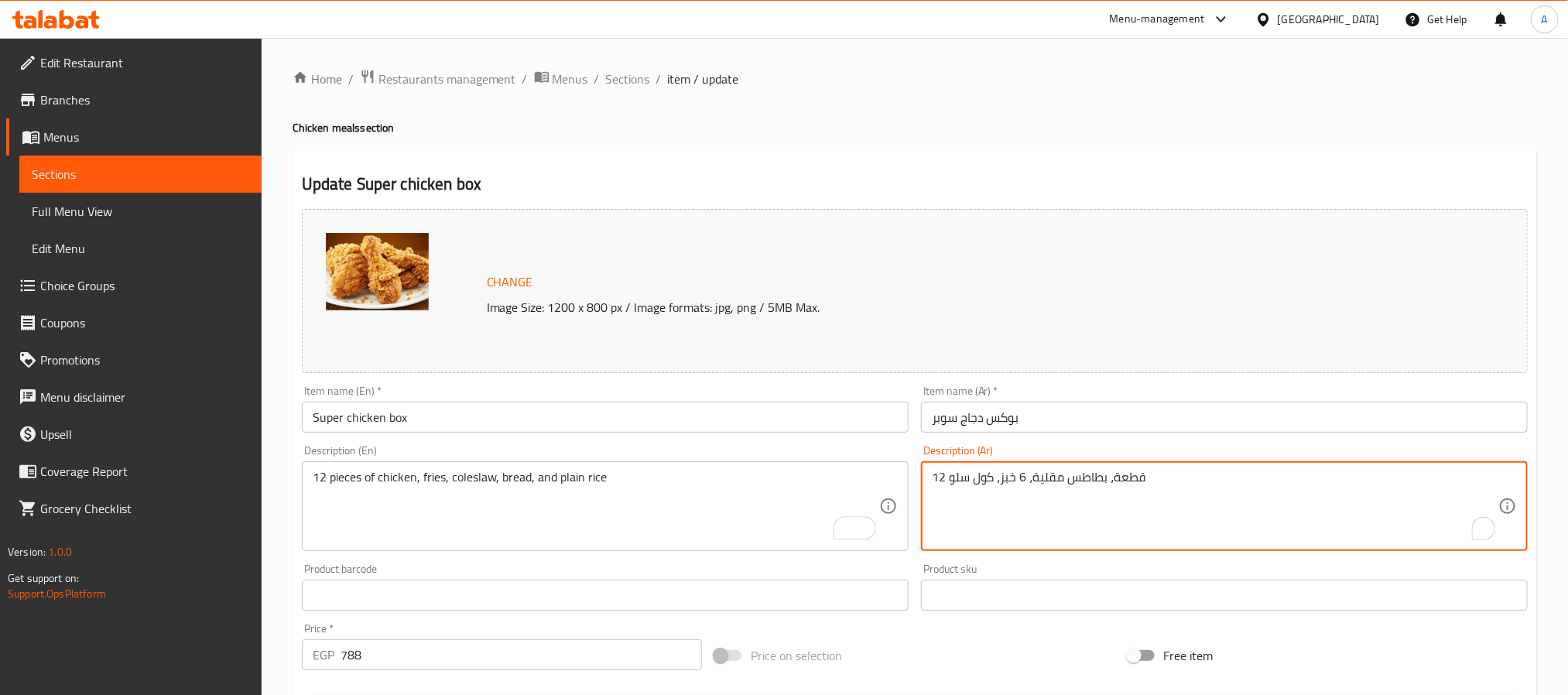
click at [1029, 488] on textarea "12 قطعة، بطاطس مقلية، 6 خبز، كول سلو" at bounding box center [1215, 507] width 566 height 74
paste textarea "دجاج، بطاطس مقلية، سلطة كول سلو، خبز، وأرز عادي"
drag, startPoint x: 948, startPoint y: 481, endPoint x: 974, endPoint y: 475, distance: 26.7
click at [974, 475] on textarea "12 قطعة دجاج، بطاطس مقلية، سلطة كول سلو، خبز، وأرز عادي" at bounding box center [1215, 507] width 566 height 74
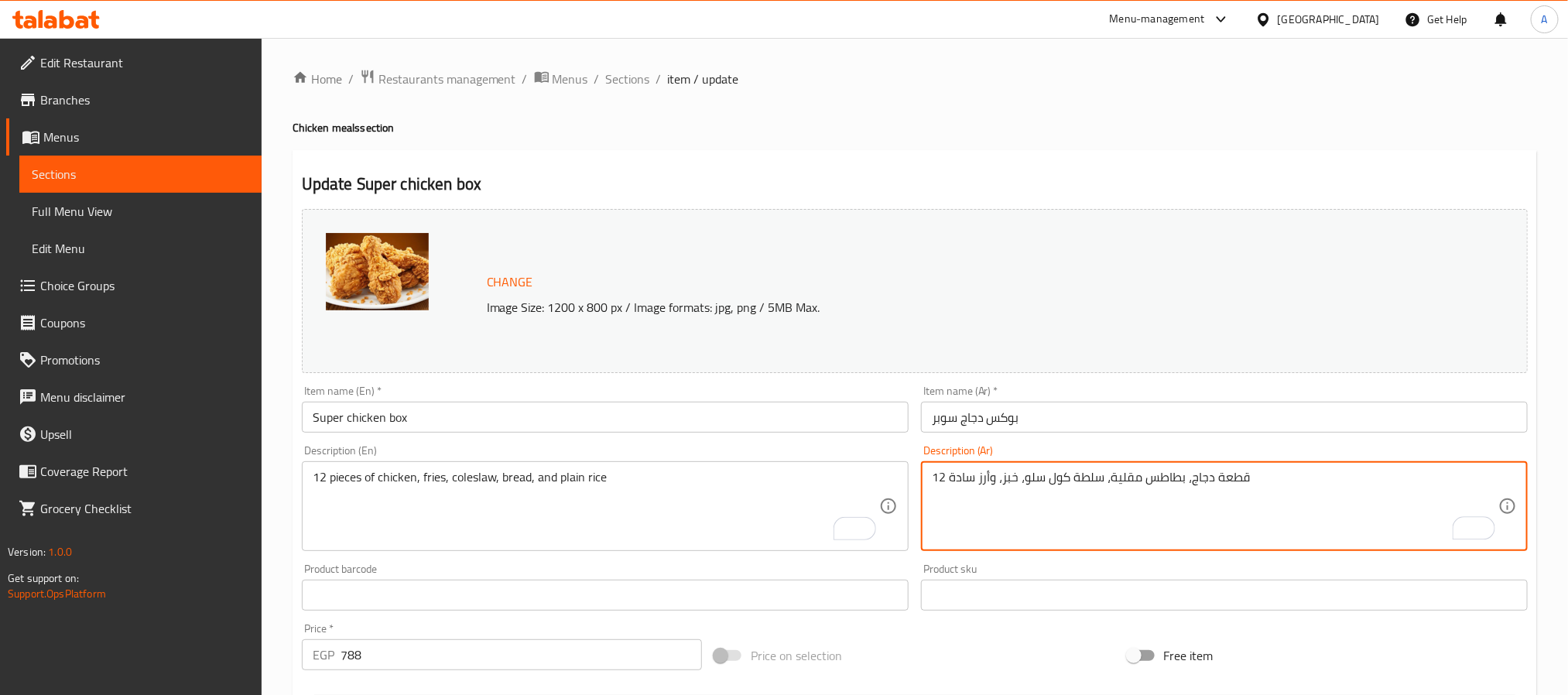
type textarea "12 قطعة دجاج، بطاطس مقلية، سلطة كول سلو، خبز، وأرز سادة"
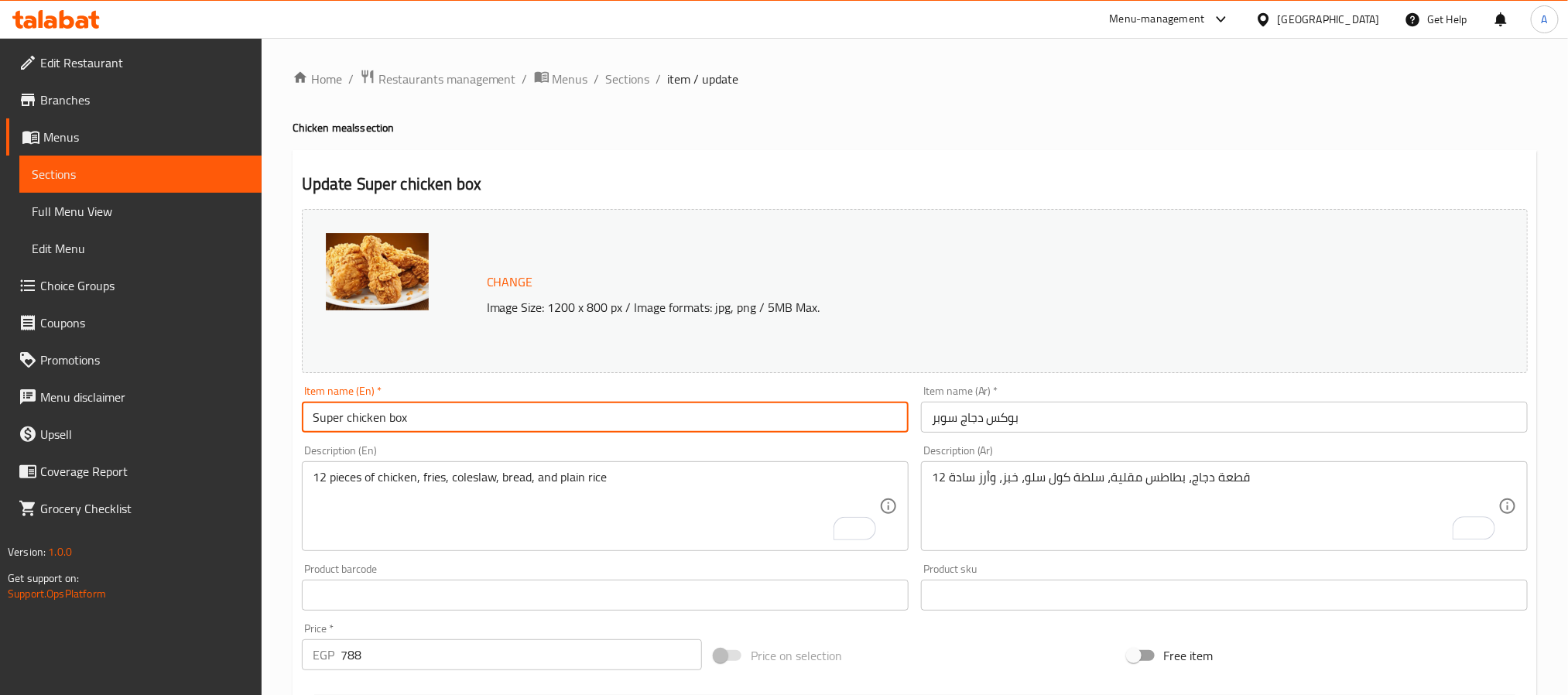
click at [467, 418] on input "Super chicken box" at bounding box center [605, 417] width 607 height 31
click at [535, 414] on input "Super chicken box" at bounding box center [605, 417] width 607 height 31
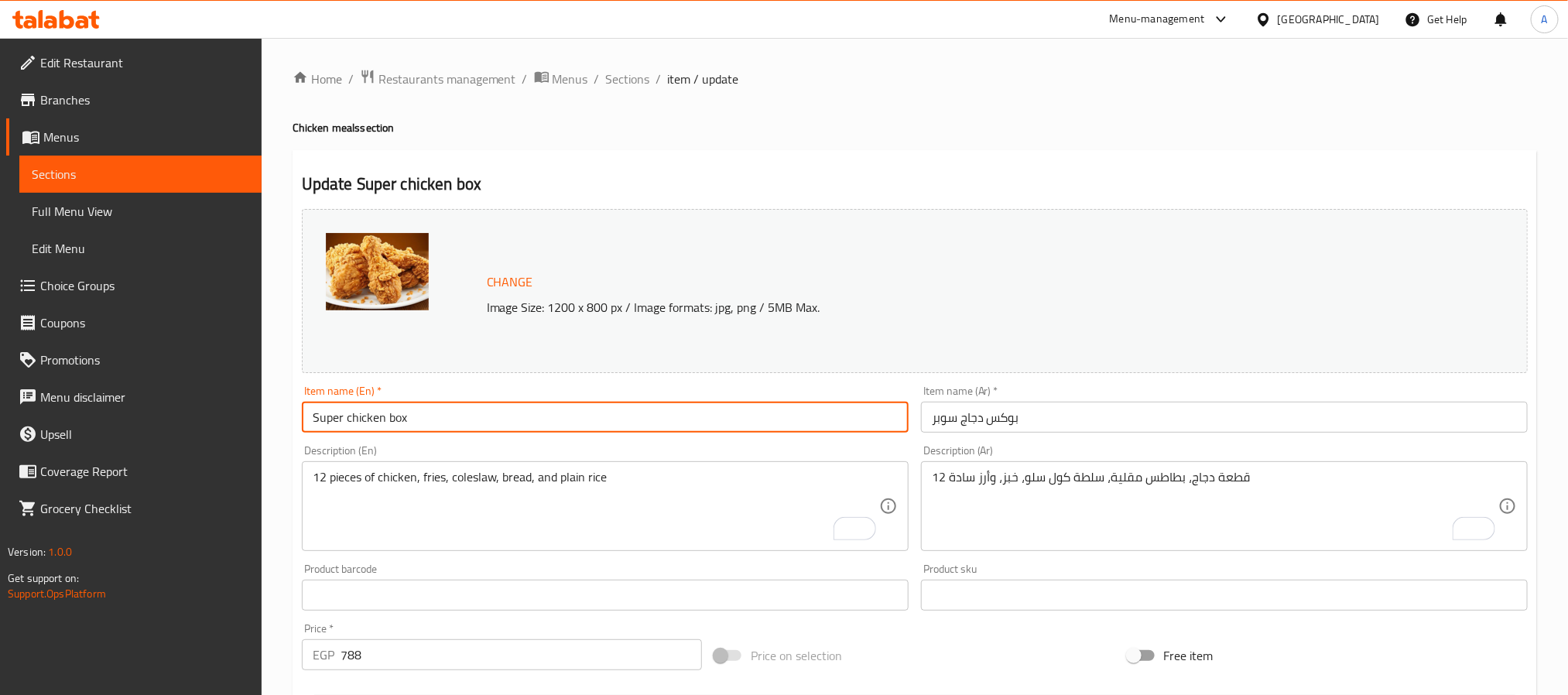
click at [535, 414] on input "Super chicken box" at bounding box center [605, 417] width 607 height 31
paste input "Chicken B"
type input "Super Chicken Box"
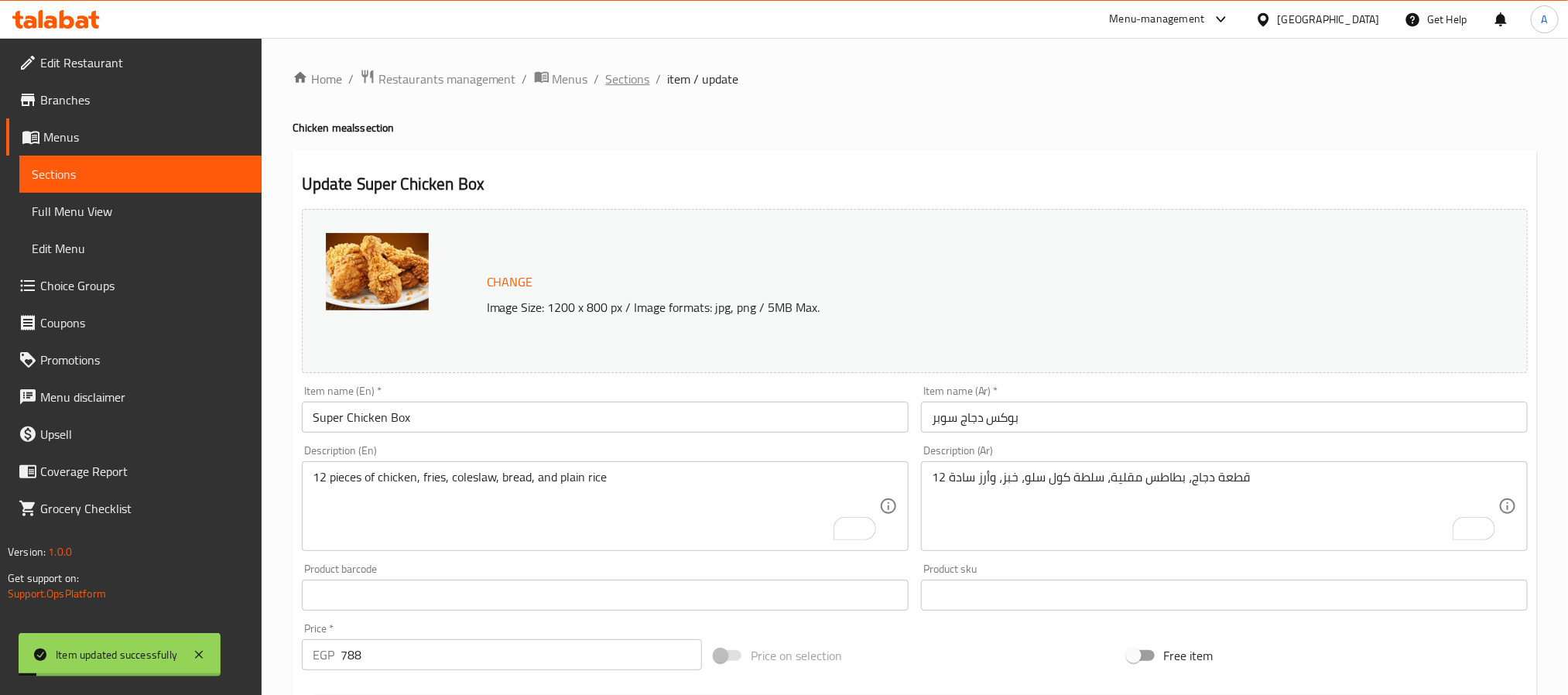
click at [623, 80] on span "Sections" at bounding box center [628, 78] width 44 height 19
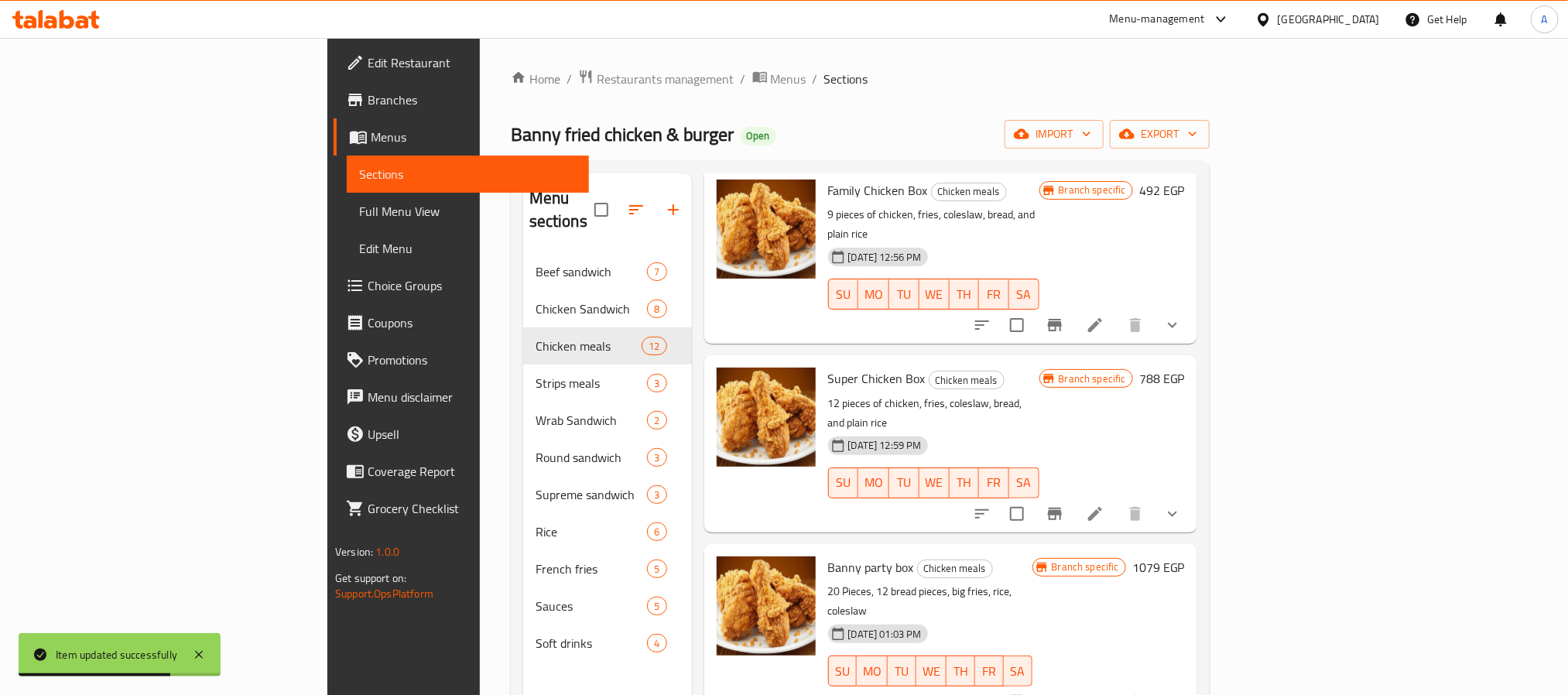
scroll to position [812, 0]
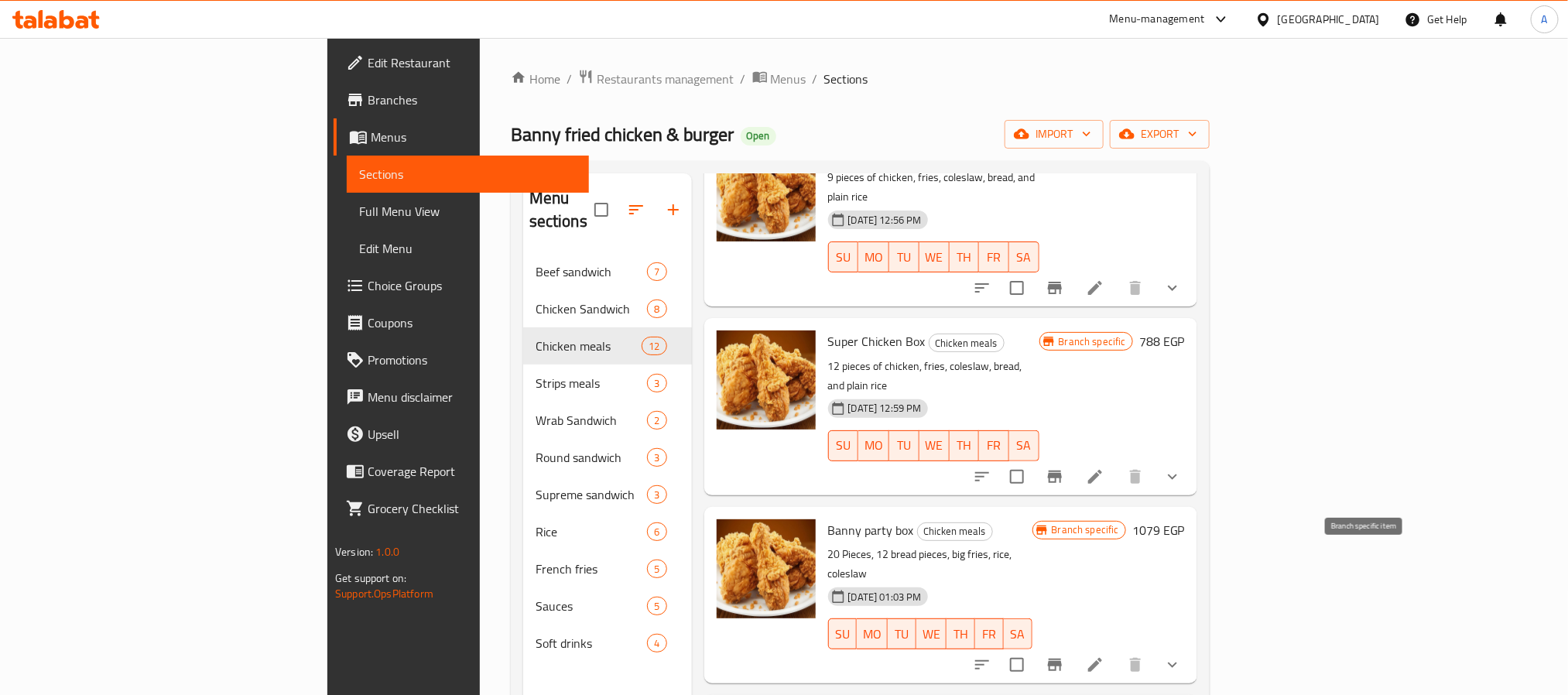
click at [1065, 655] on icon "Branch-specific-item" at bounding box center [1055, 664] width 19 height 19
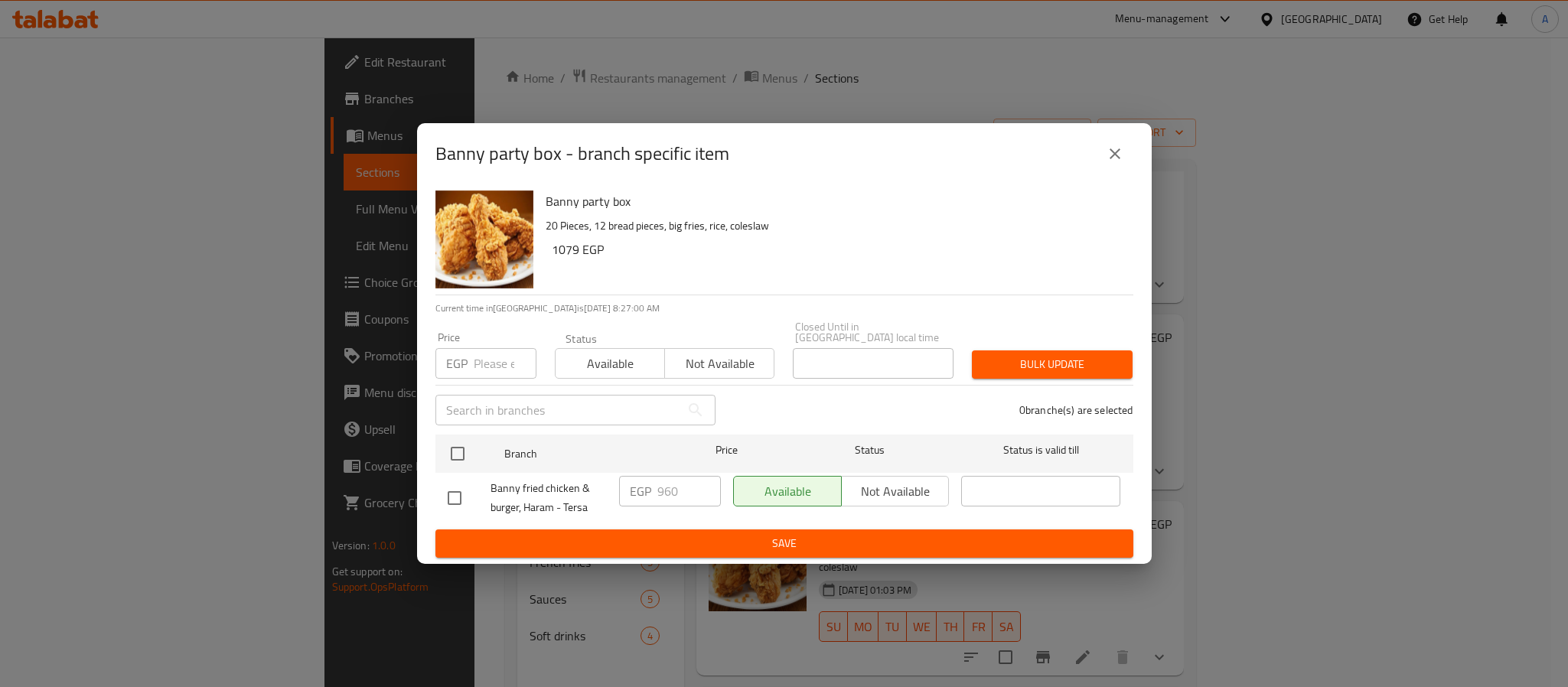
click at [1125, 171] on button "close" at bounding box center [1114, 153] width 37 height 36
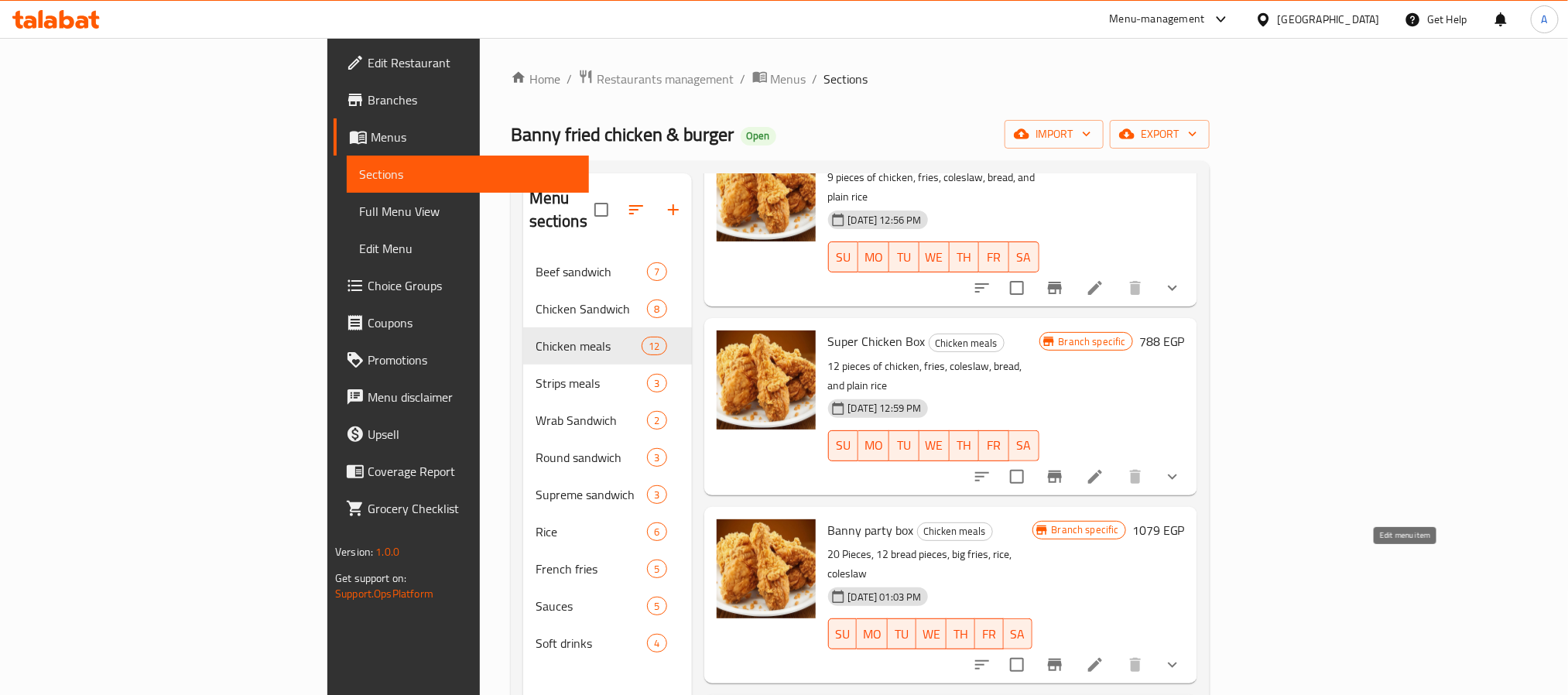
click at [1104, 655] on icon at bounding box center [1095, 664] width 19 height 19
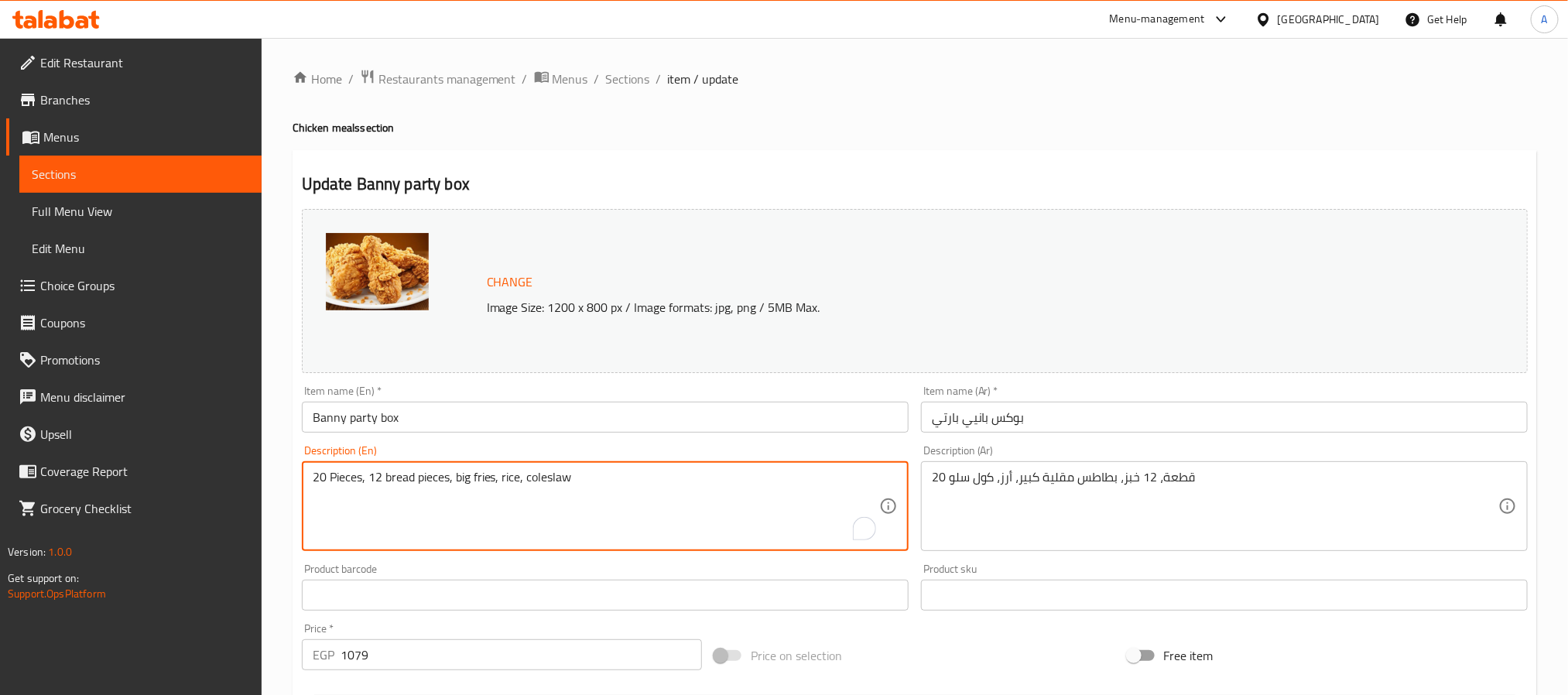
click at [534, 483] on textarea "20 Pieces, 12 bread pieces, big fries, rice, coleslaw" at bounding box center [595, 507] width 566 height 74
paste textarea "20 pieces of chicken, fries, coleslaw, bread, and plain rice"
type textarea "20 pieces of chicken, fries, coleslaw, bread, and plain rice"
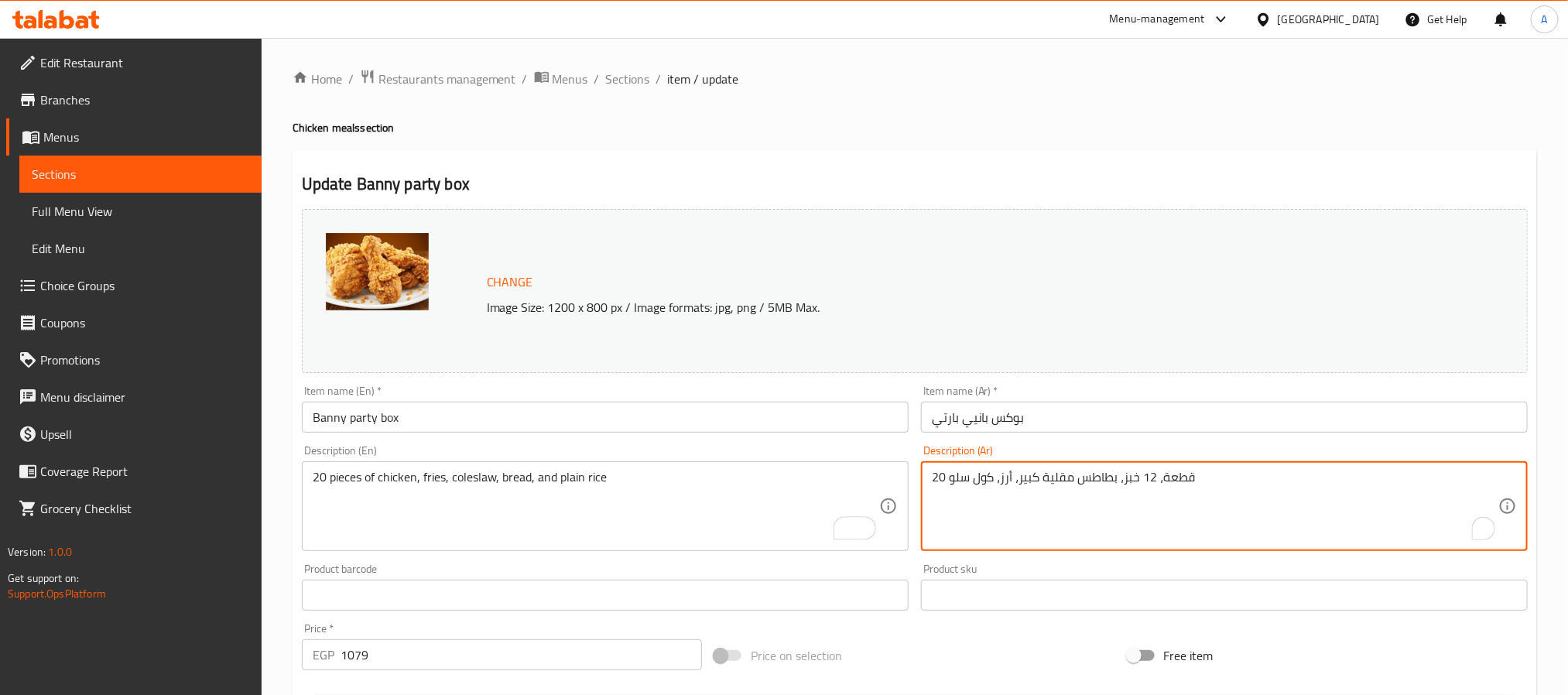
click at [1154, 490] on textarea "20 قطعة، 12 خبز، بطاطس مقلية كبير، أرز، كول سلو" at bounding box center [1215, 507] width 566 height 74
paste textarea "دجاج، بطاطس مقلية، سلطة كول سلو، خبز، وأرز عادي"
drag, startPoint x: 950, startPoint y: 479, endPoint x: 975, endPoint y: 474, distance: 25.5
click at [975, 474] on textarea "20 قطعة دجاج، بطاطس مقلية، سلطة كول سلو، خبز، وأرز عادي" at bounding box center [1215, 507] width 566 height 74
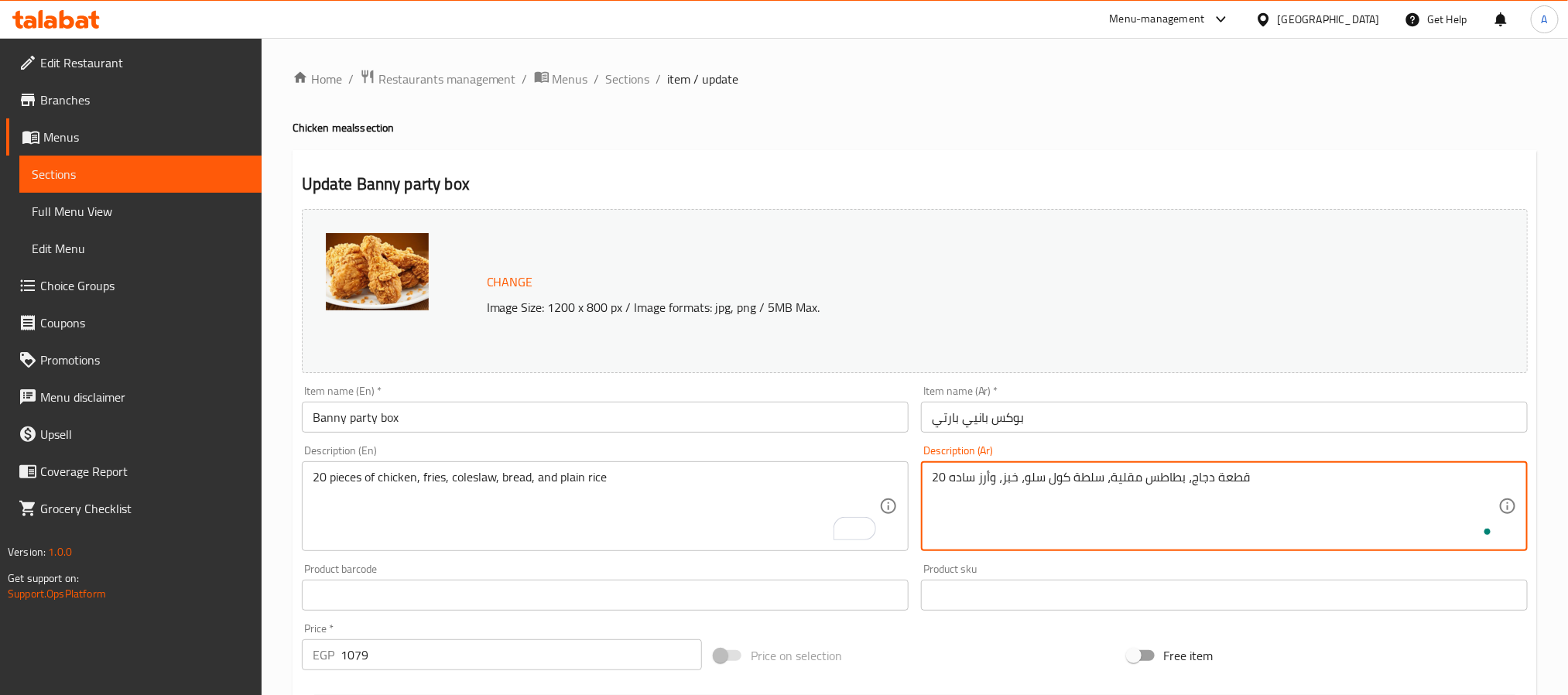
type textarea "20 قطعة دجاج، بطاطس مقلية، سلطة كول سلو، خبز، وأرز ساده"
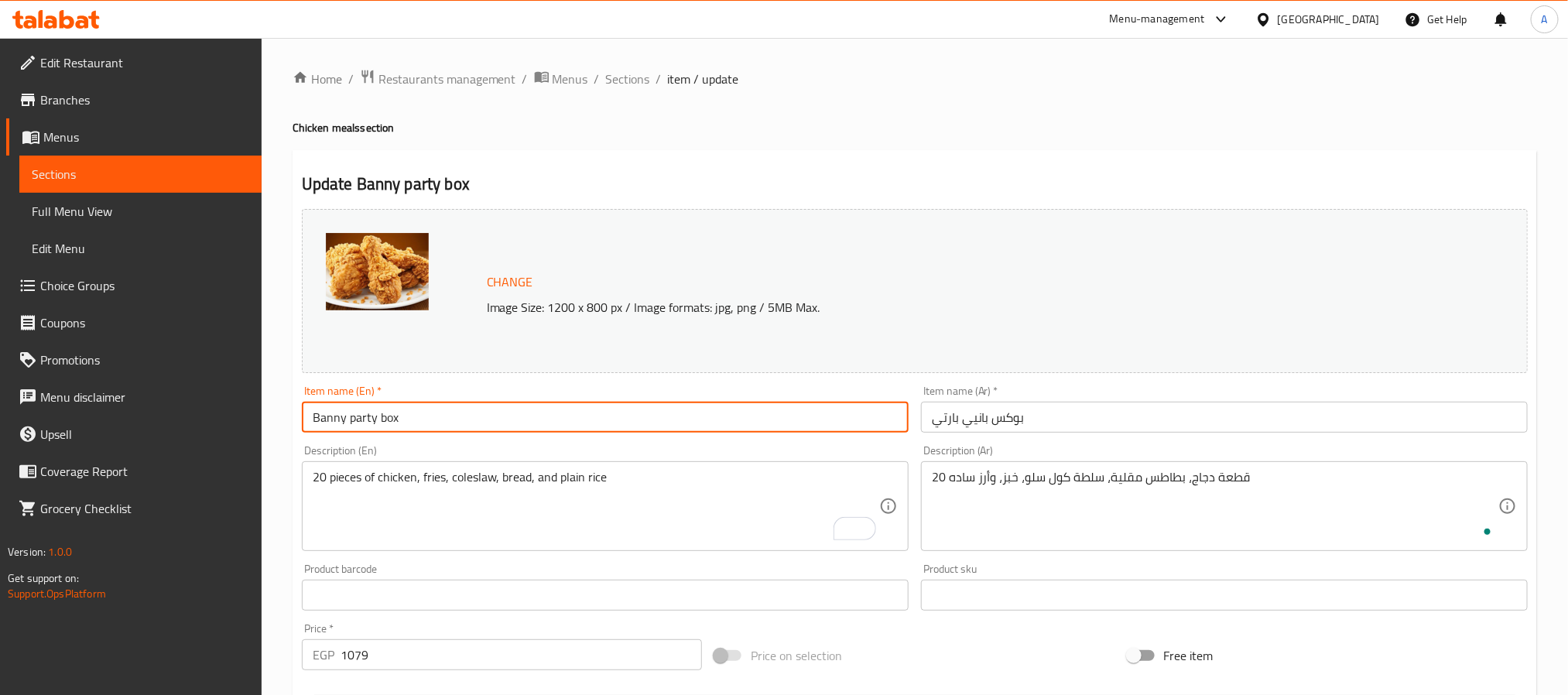
click at [718, 419] on input "Banny party box" at bounding box center [605, 417] width 607 height 31
click at [655, 413] on input "Banny party box" at bounding box center [605, 417] width 607 height 31
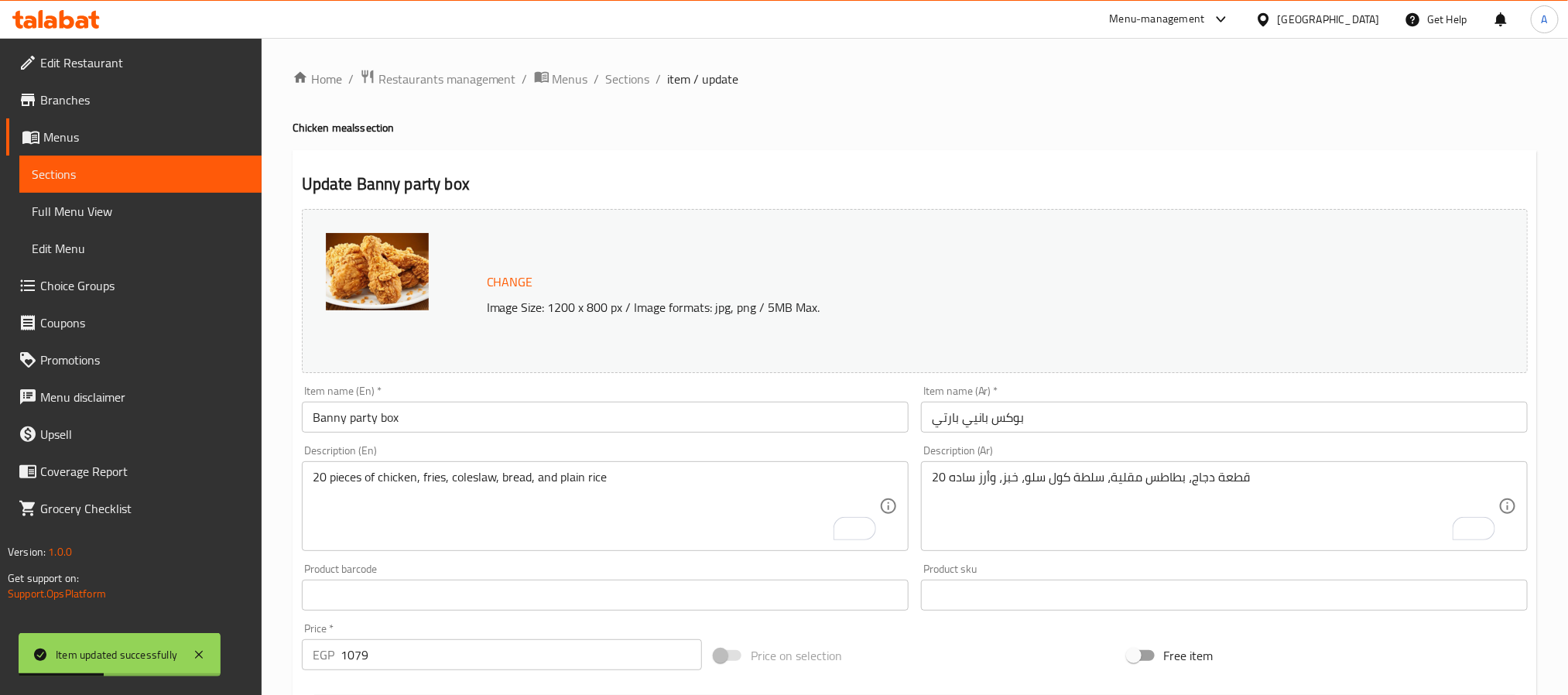
click at [531, 428] on input "Banny party box" at bounding box center [605, 417] width 607 height 31
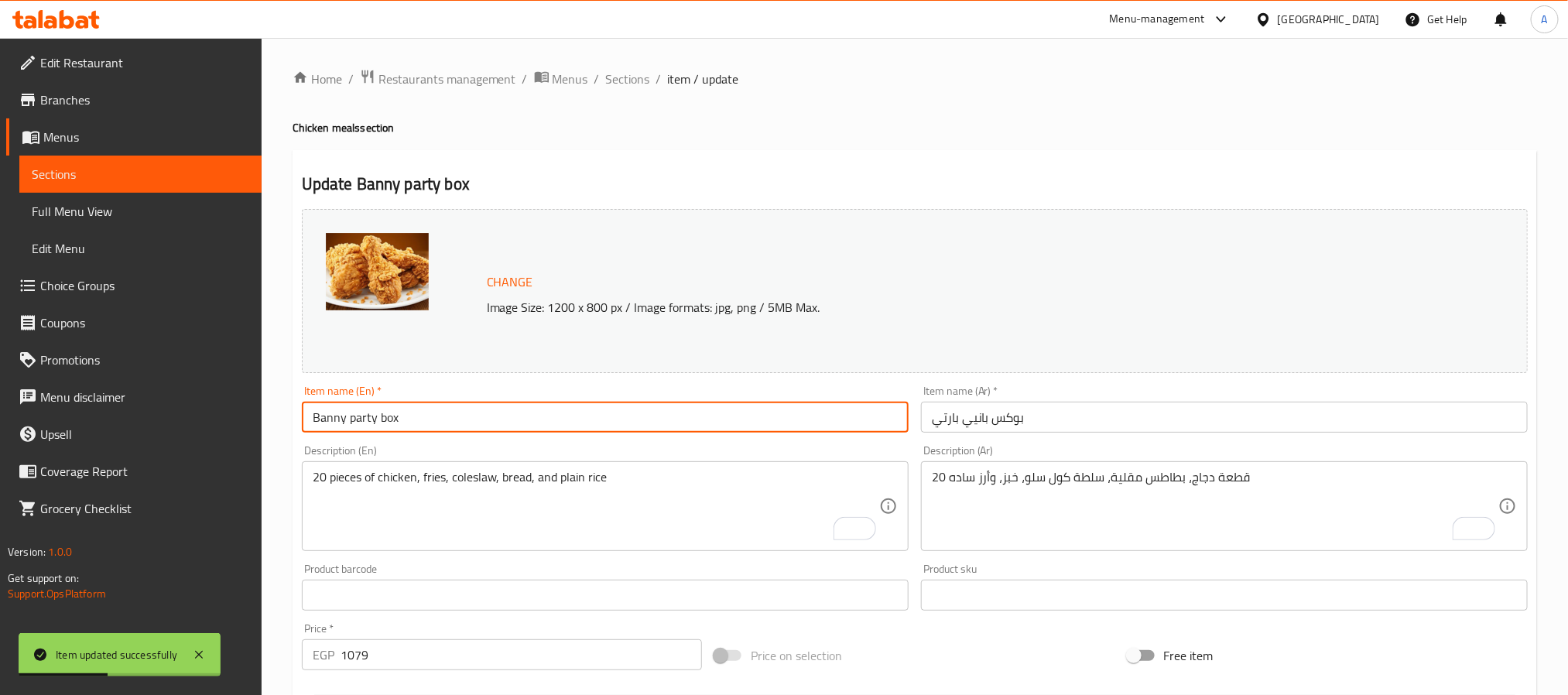
click at [531, 428] on input "Banny party box" at bounding box center [605, 417] width 607 height 31
paste input "Party B"
type input "Banny Party Box"
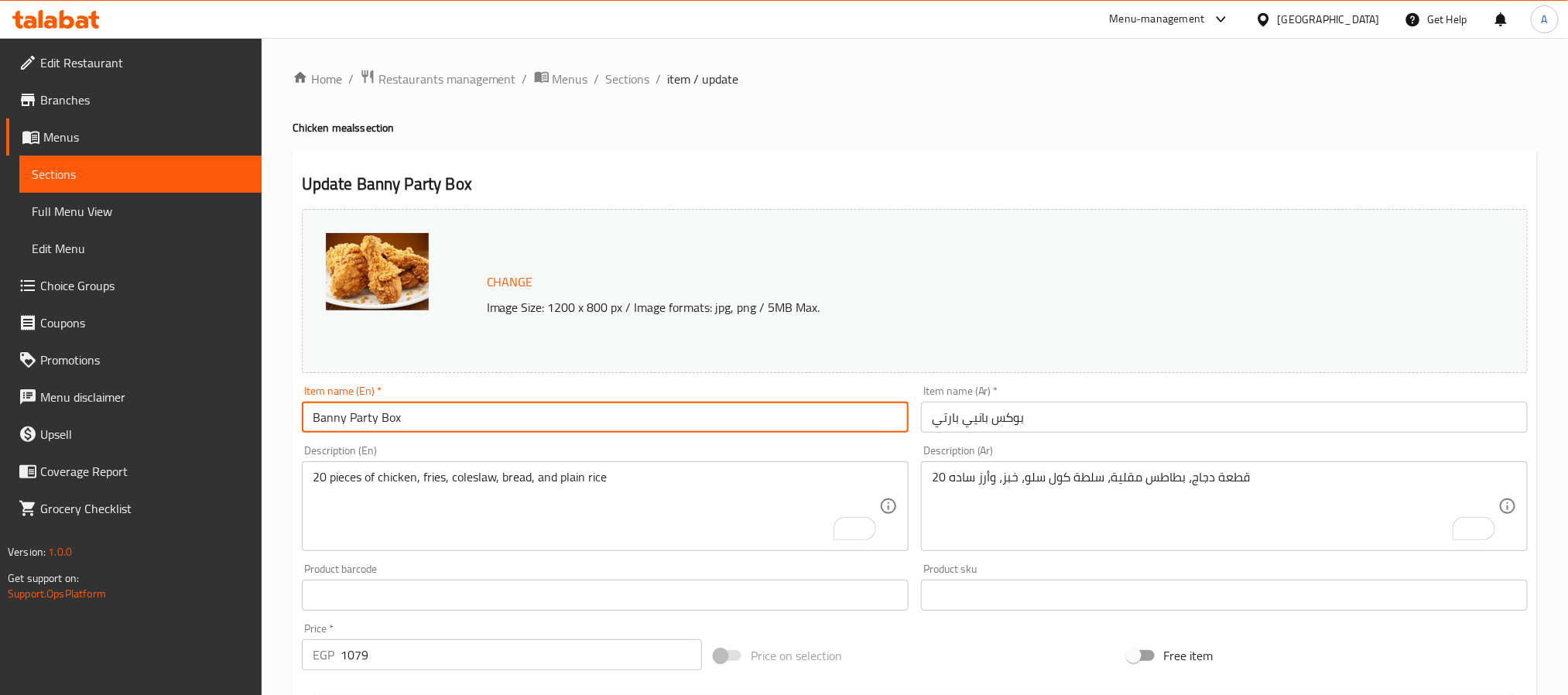
click at [650, 77] on ol "Home / Restaurants management / Menus / Sections / item / update" at bounding box center [915, 78] width 1245 height 20
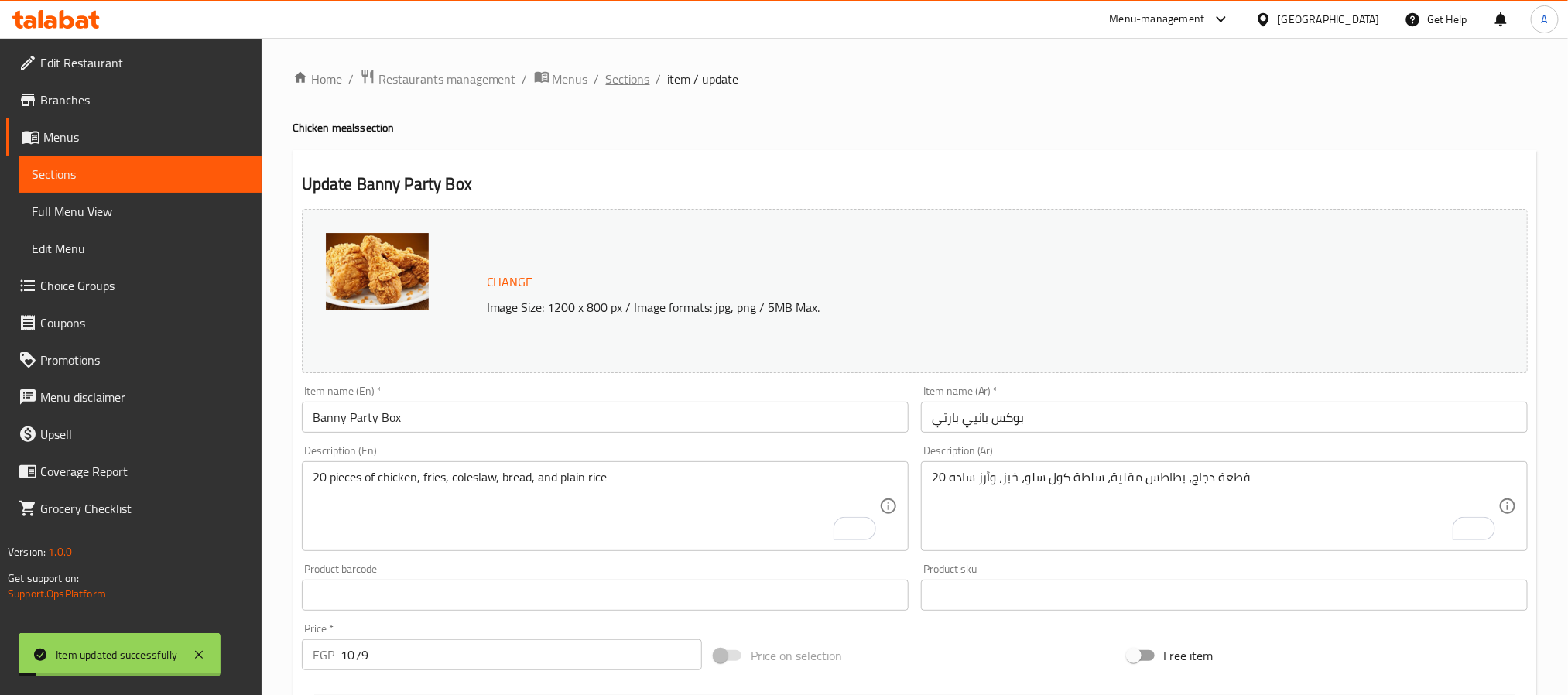
click at [637, 77] on span "Sections" at bounding box center [628, 78] width 44 height 19
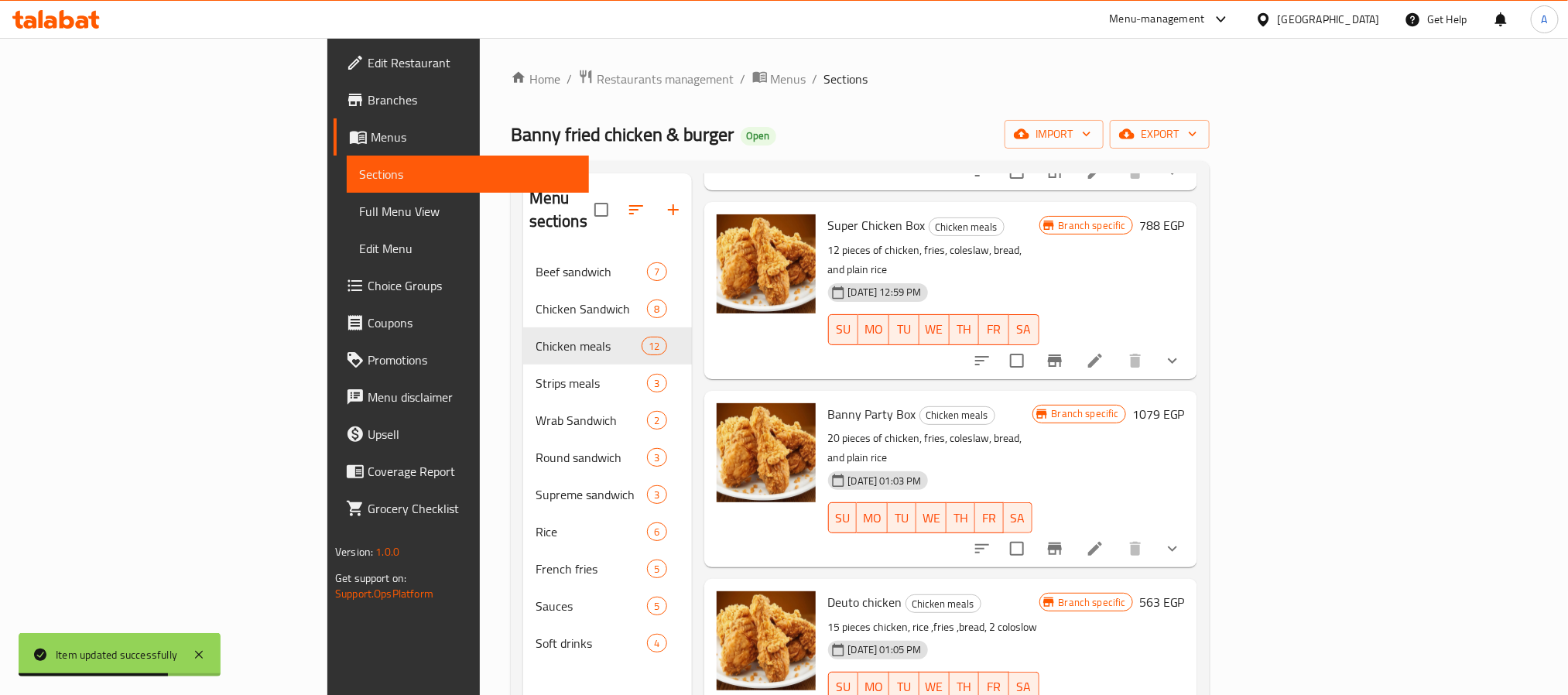
scroll to position [1044, 0]
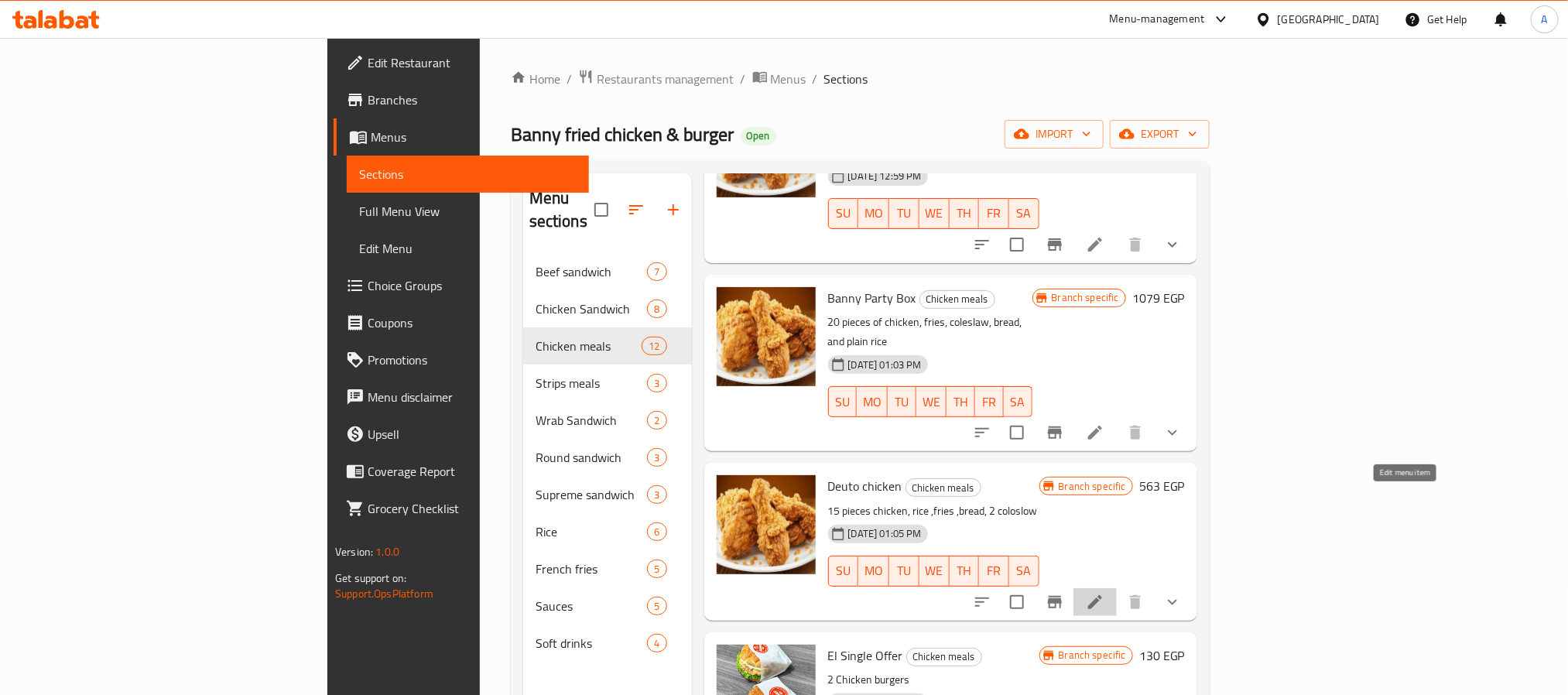
click at [1104, 592] on icon at bounding box center [1095, 601] width 19 height 19
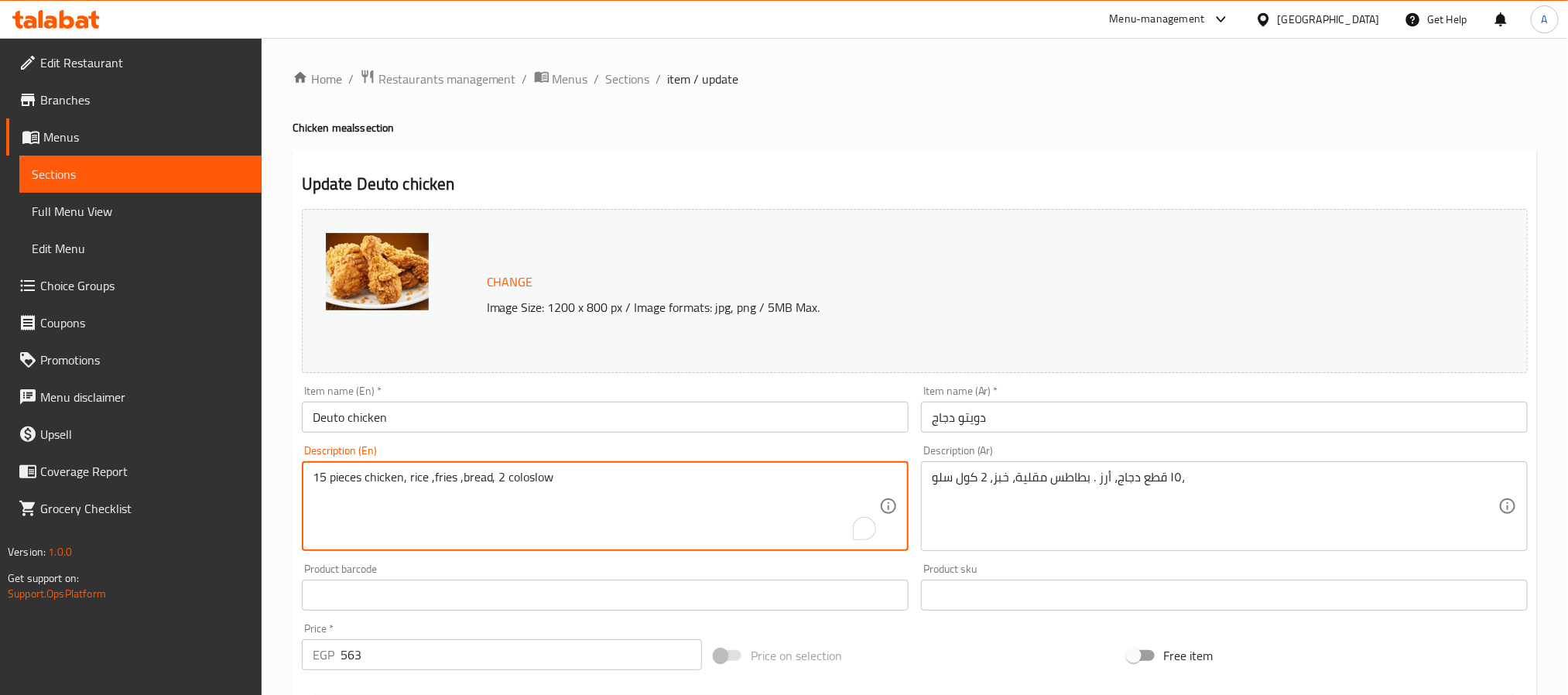
click at [553, 483] on textarea "15 pieces chicken, rice ,fries ,bread, 2 coloslow" at bounding box center [595, 507] width 566 height 74
paste textarea "of chicken, fries, coleslaw, bread, and plain rice"
type textarea "15 pieces of chicken, fries, coleslaw, bread, and plain rice"
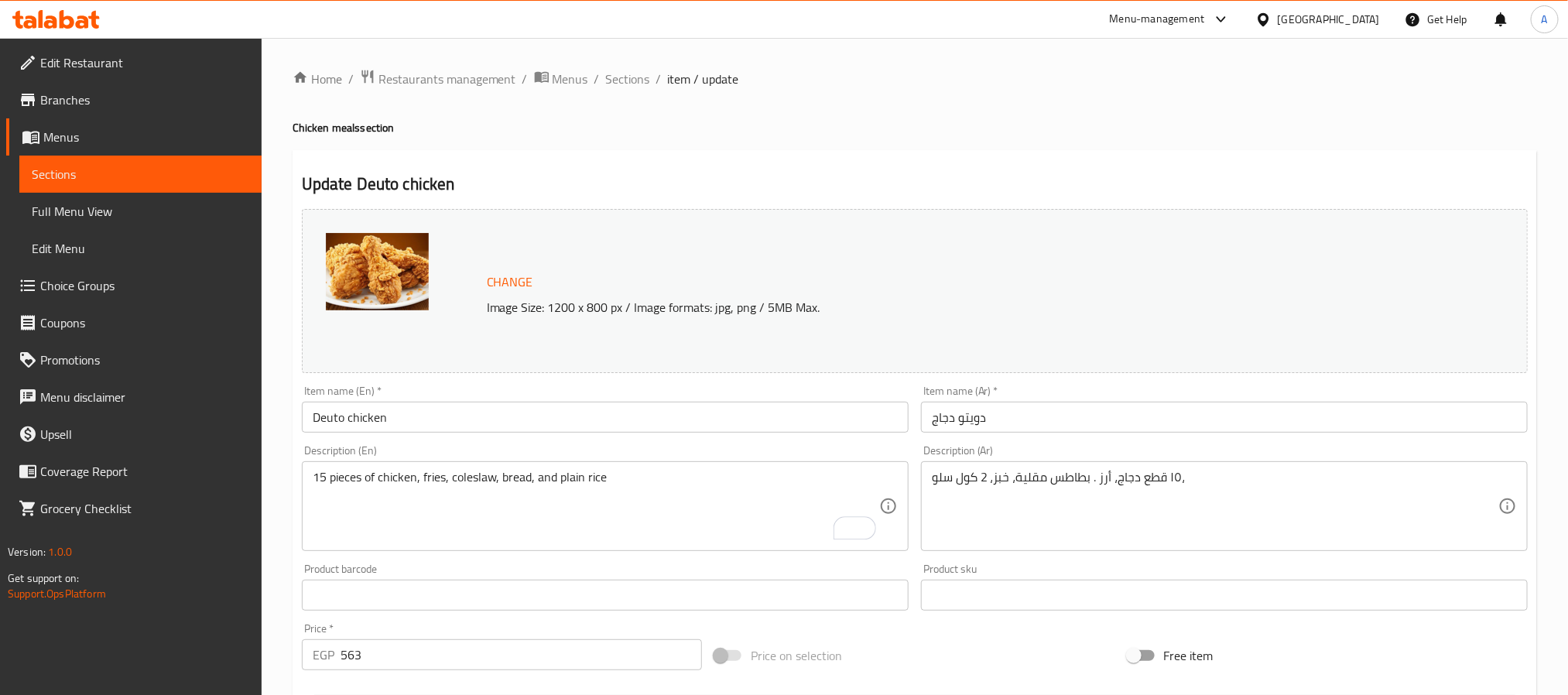
drag, startPoint x: 1119, startPoint y: 471, endPoint x: 1117, endPoint y: 483, distance: 12.2
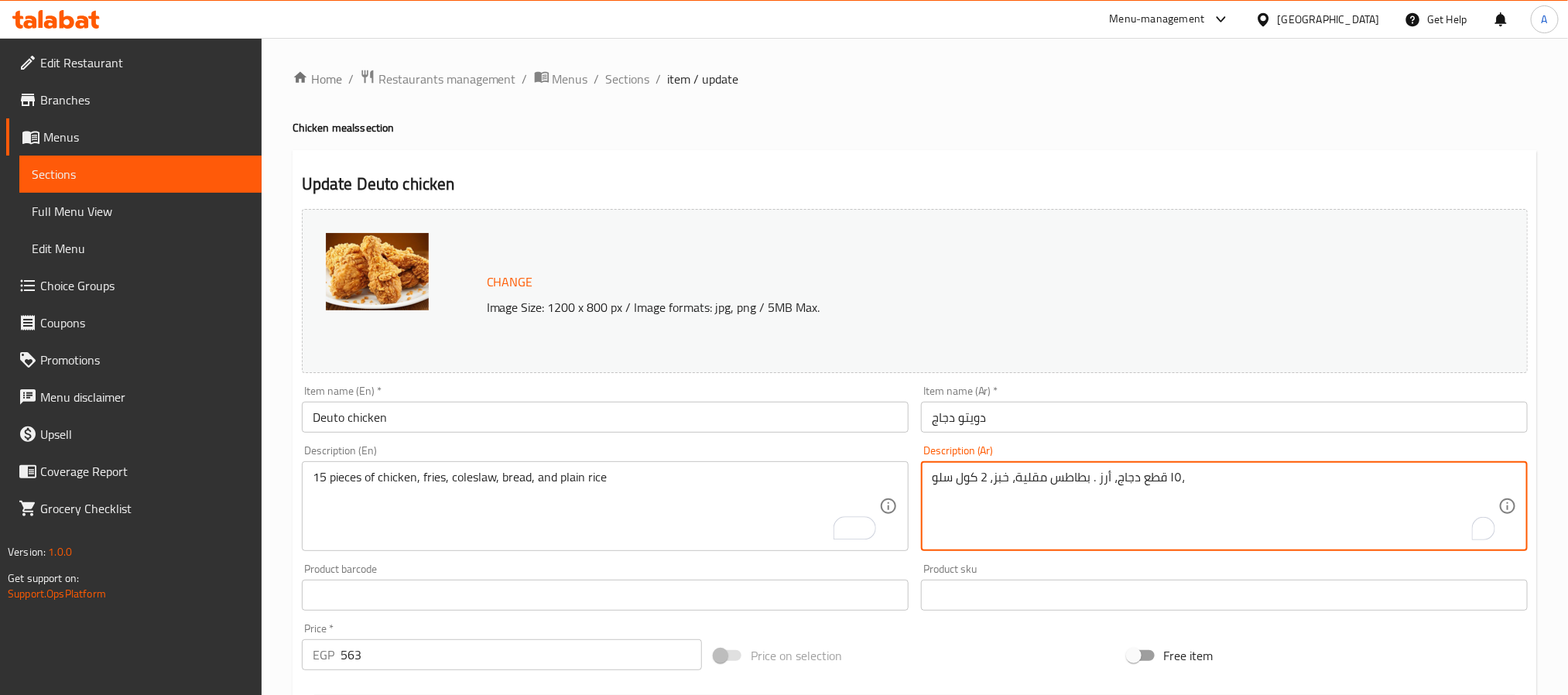
click at [1117, 494] on textarea "١٥ قطع دجاج، أرز . بطاطس مقلية، خبز، 2 كول سلو،" at bounding box center [1215, 507] width 566 height 74
paste textarea "15 قطعة دجاج، بطاطس مقلية، سلطة كول سلو، خبز، وأرز عادي"
click at [965, 488] on textarea "15 قطعة دجاج، بطاطس مقلية، سلطة كول سلو، خبز، وأرز عادي" at bounding box center [1215, 507] width 566 height 74
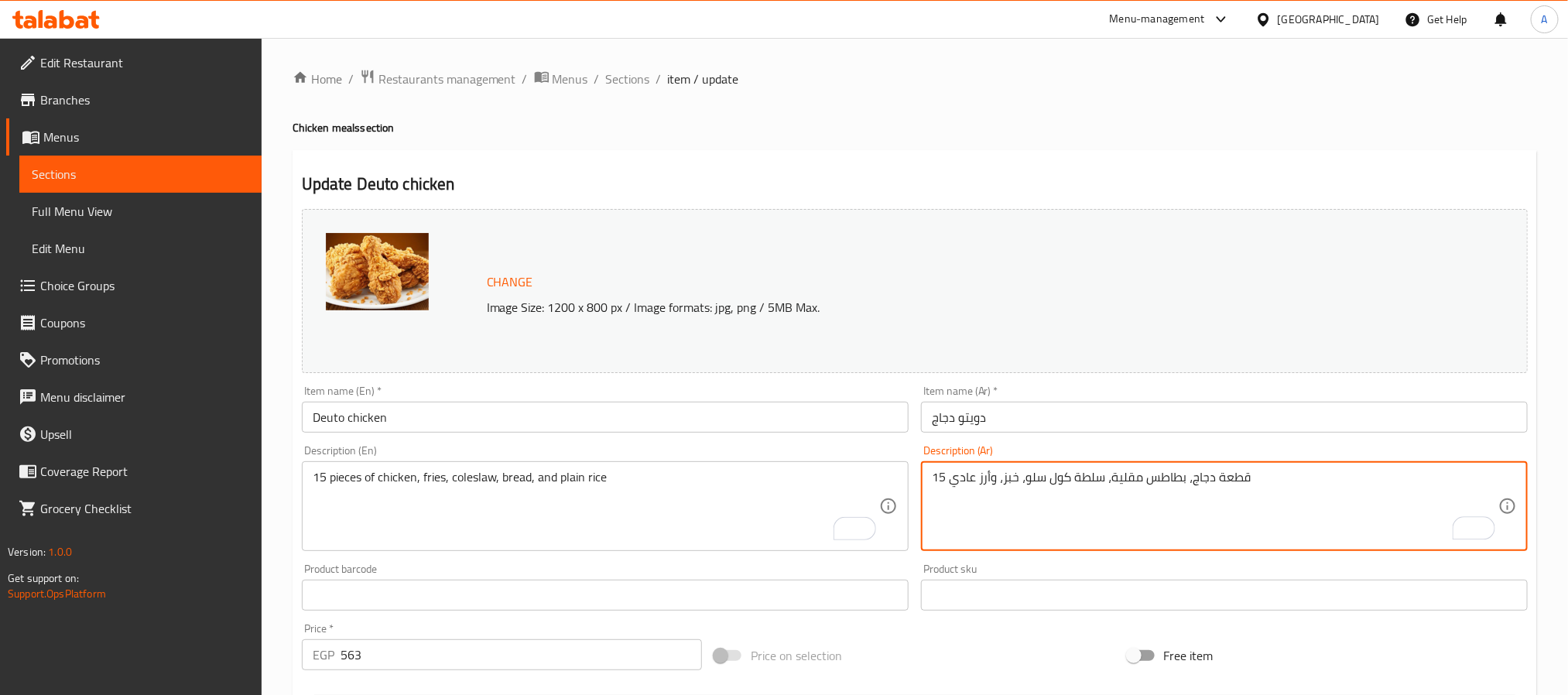
click at [965, 488] on textarea "15 قطعة دجاج، بطاطس مقلية، سلطة كول سلو، خبز، وأرز عادي" at bounding box center [1215, 507] width 566 height 74
type textarea "15 قطعة دجاج، بطاطس مقلية، سلطة كول سلو، خبز، وأرز ساده"
click at [639, 420] on input "Deuto chicken" at bounding box center [605, 417] width 607 height 31
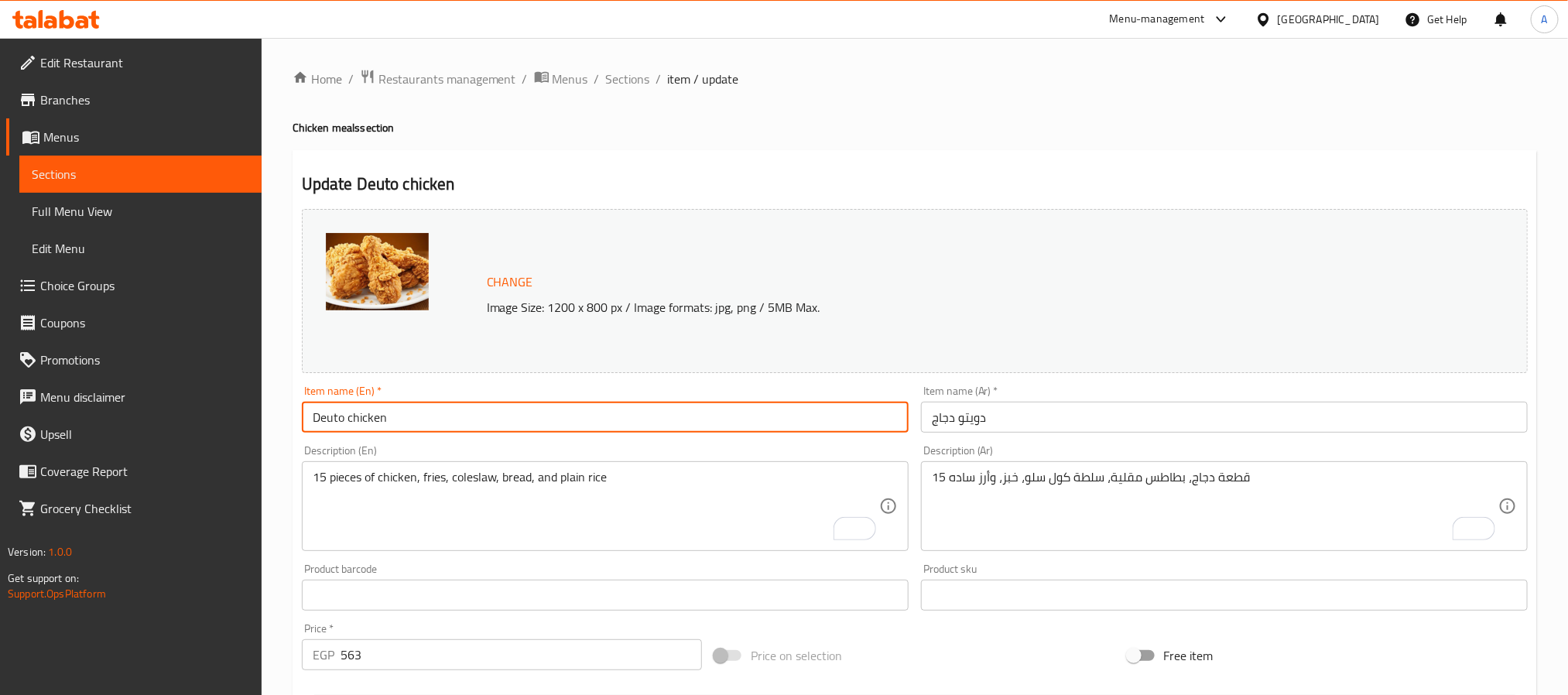
click at [616, 431] on input "Deuto chicken" at bounding box center [605, 417] width 607 height 31
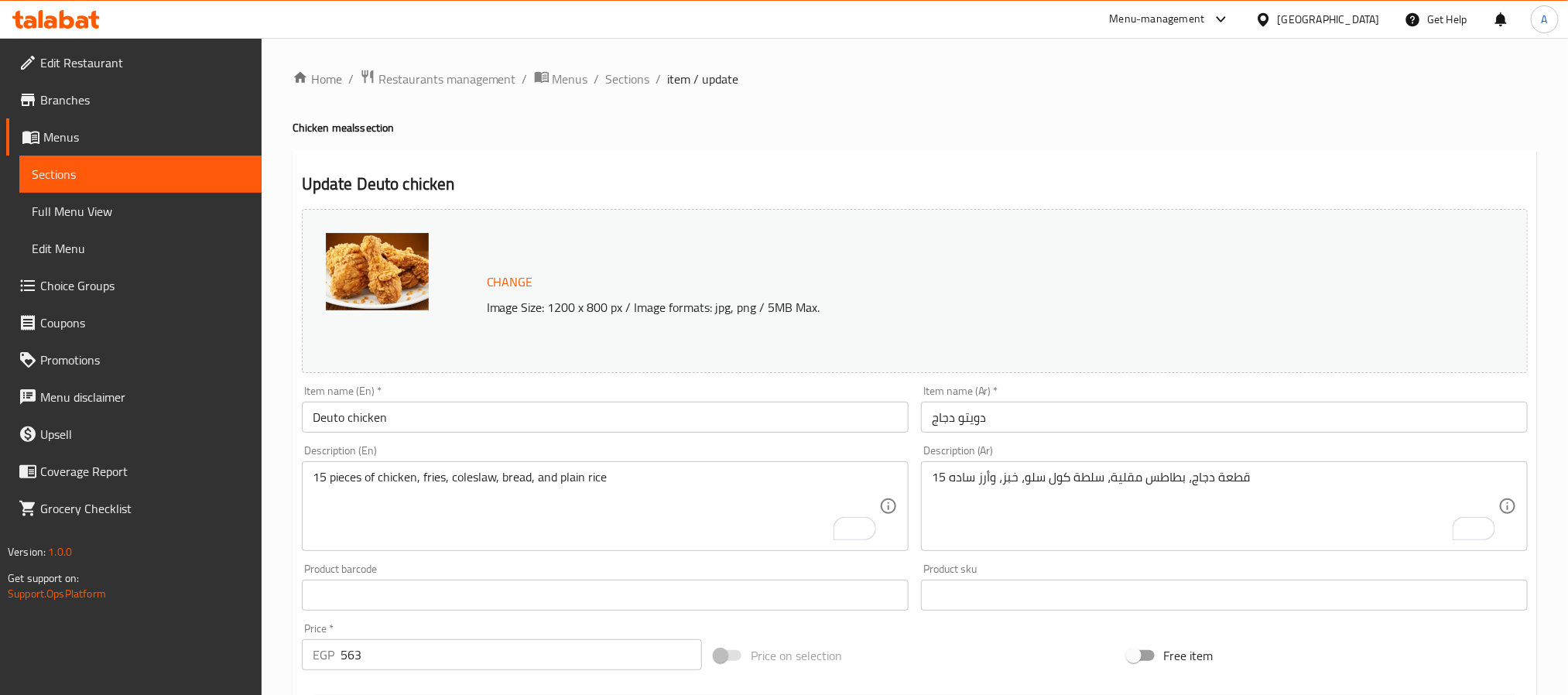
click at [490, 414] on input "Deuto chicken" at bounding box center [605, 417] width 607 height 31
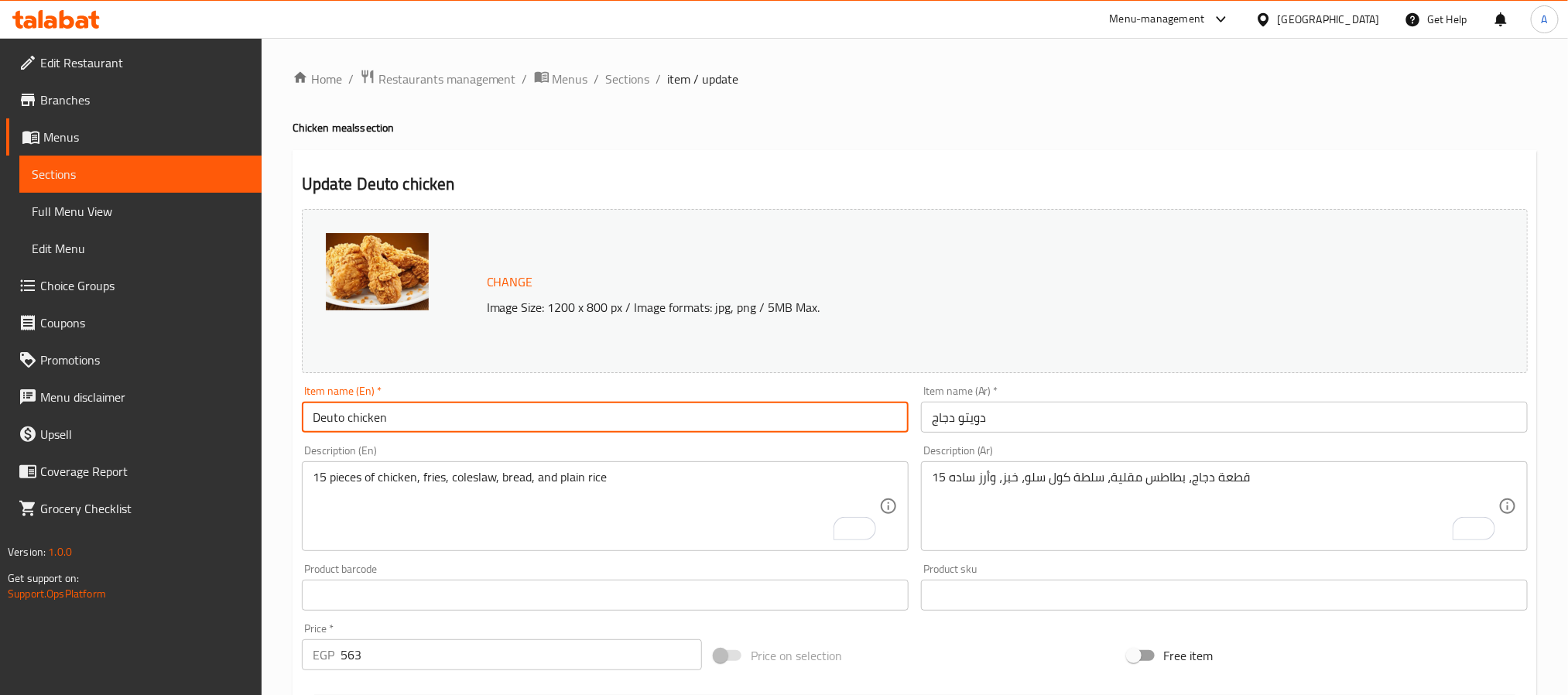
click at [490, 414] on input "Deuto chicken" at bounding box center [605, 417] width 607 height 31
paste input "C"
type input "Deuto Chicken"
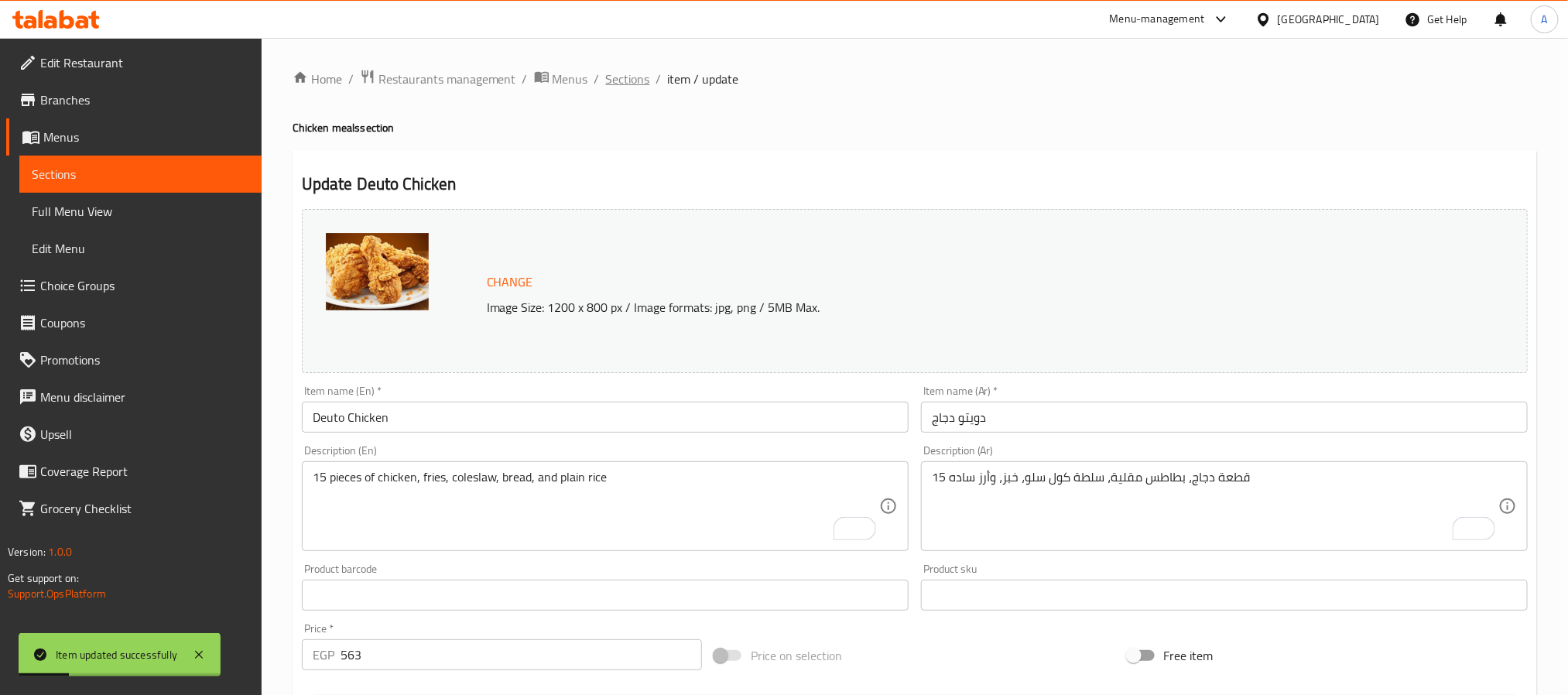
click at [623, 79] on span "Sections" at bounding box center [628, 78] width 44 height 19
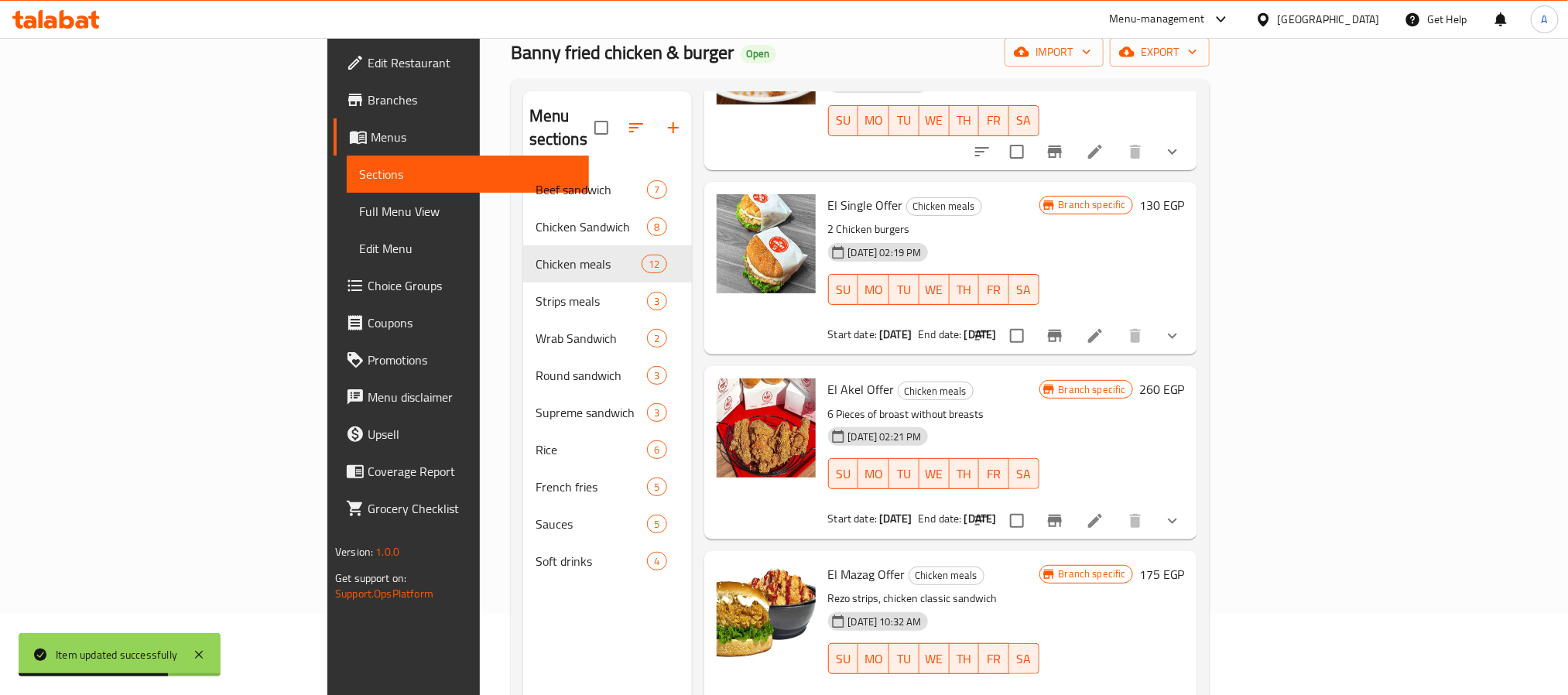
scroll to position [217, 0]
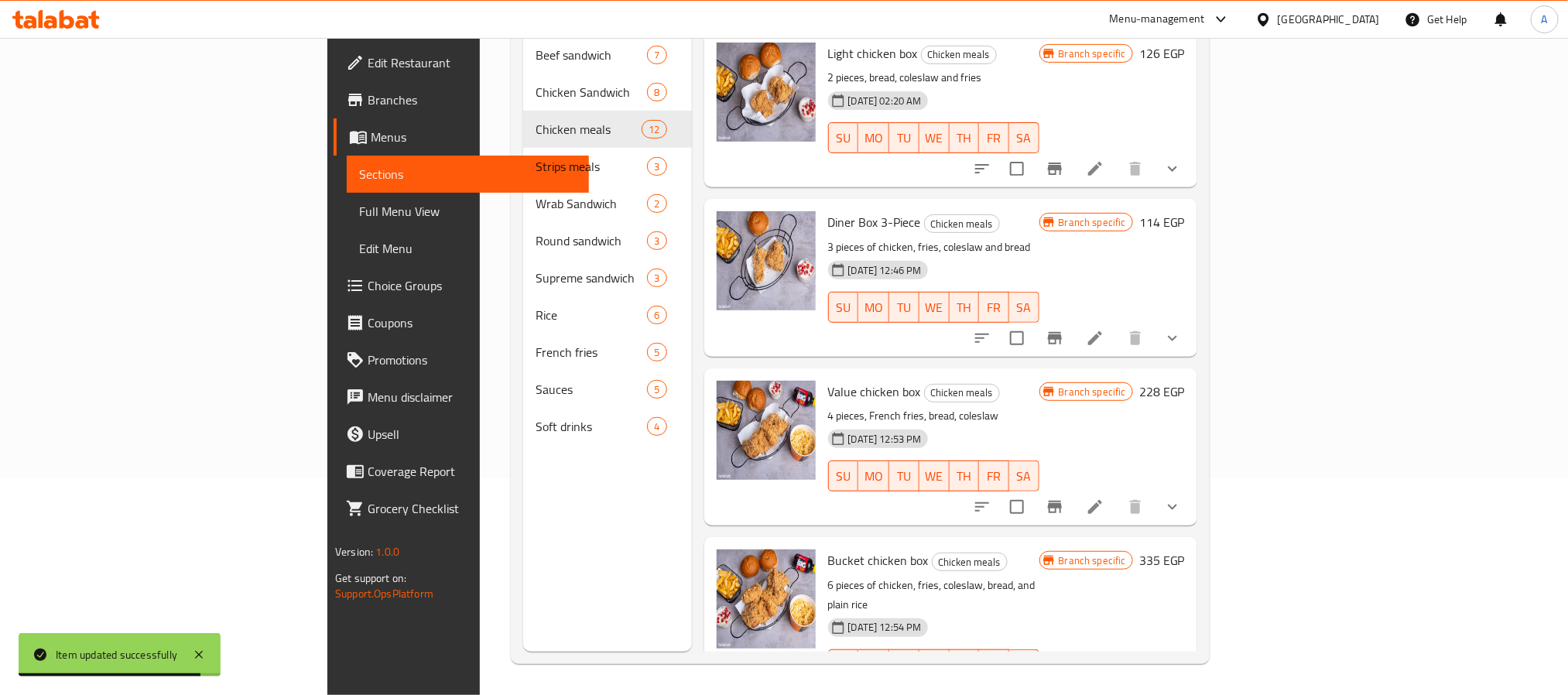
scroll to position [1432, 0]
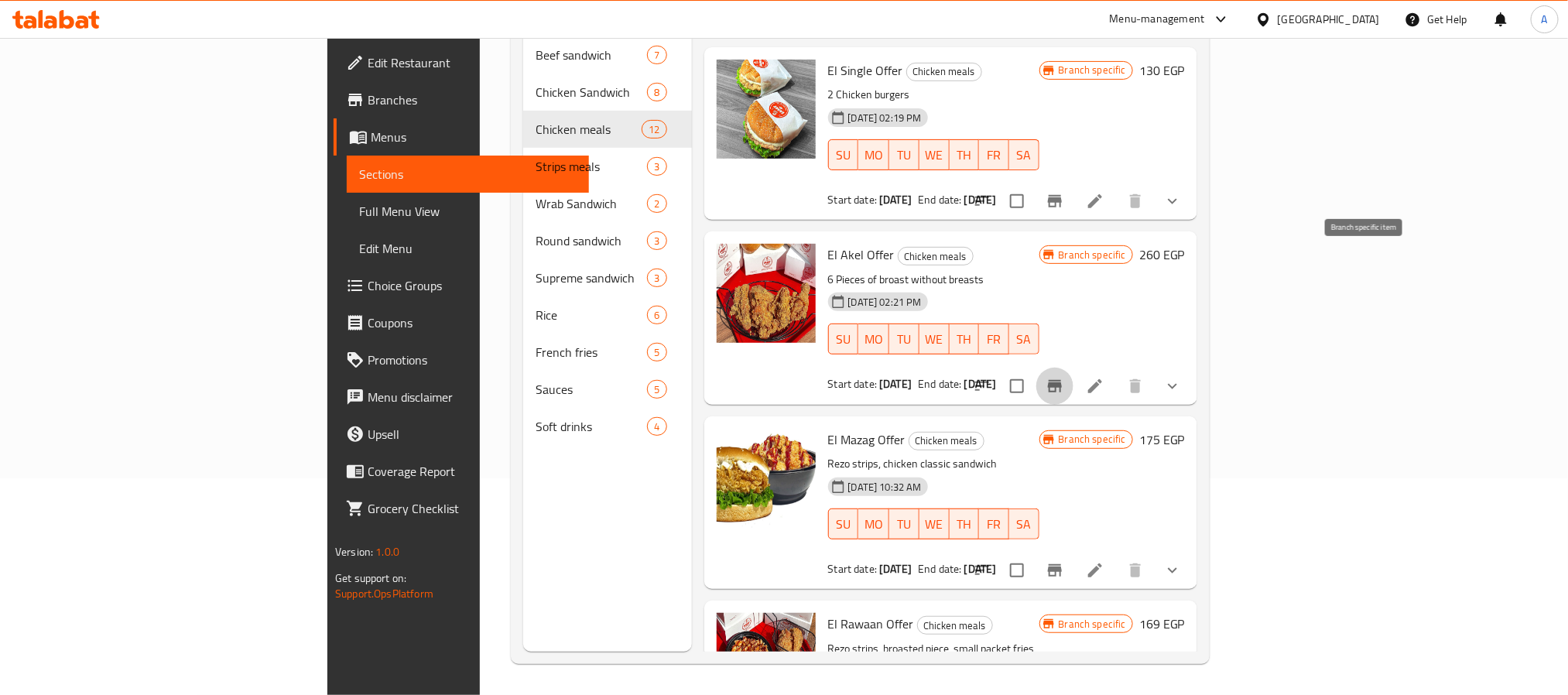
click at [1065, 376] on icon "Branch-specific-item" at bounding box center [1055, 385] width 19 height 19
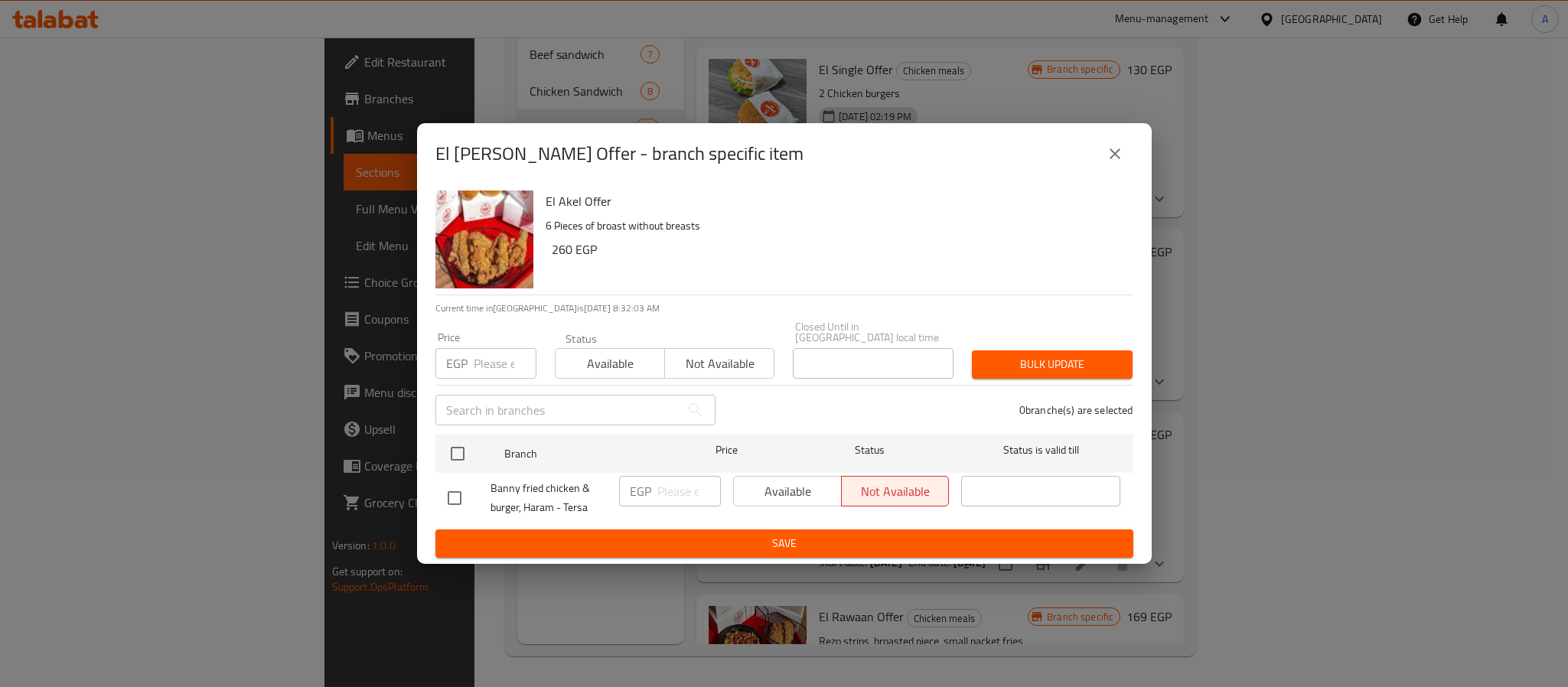
click at [1109, 150] on icon "close" at bounding box center [1115, 153] width 19 height 19
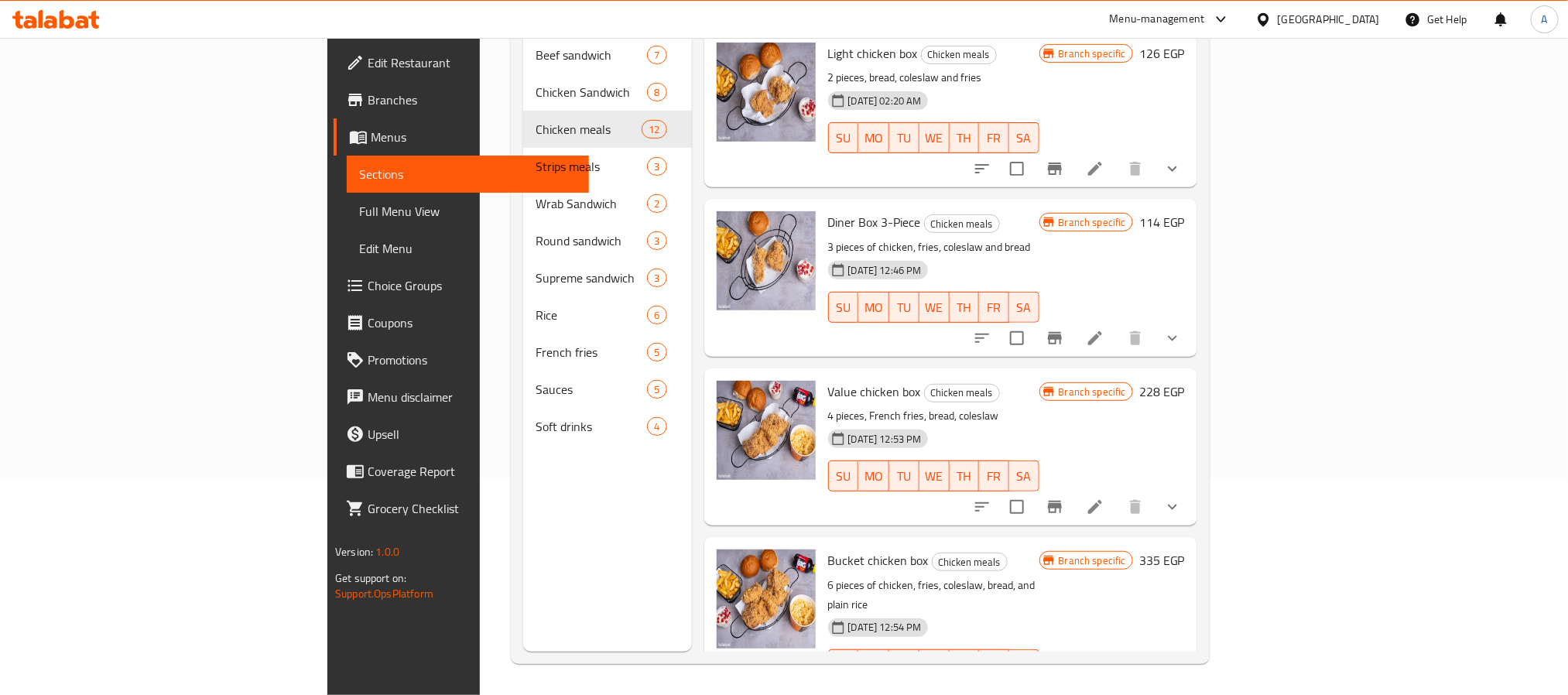
scroll to position [0, 0]
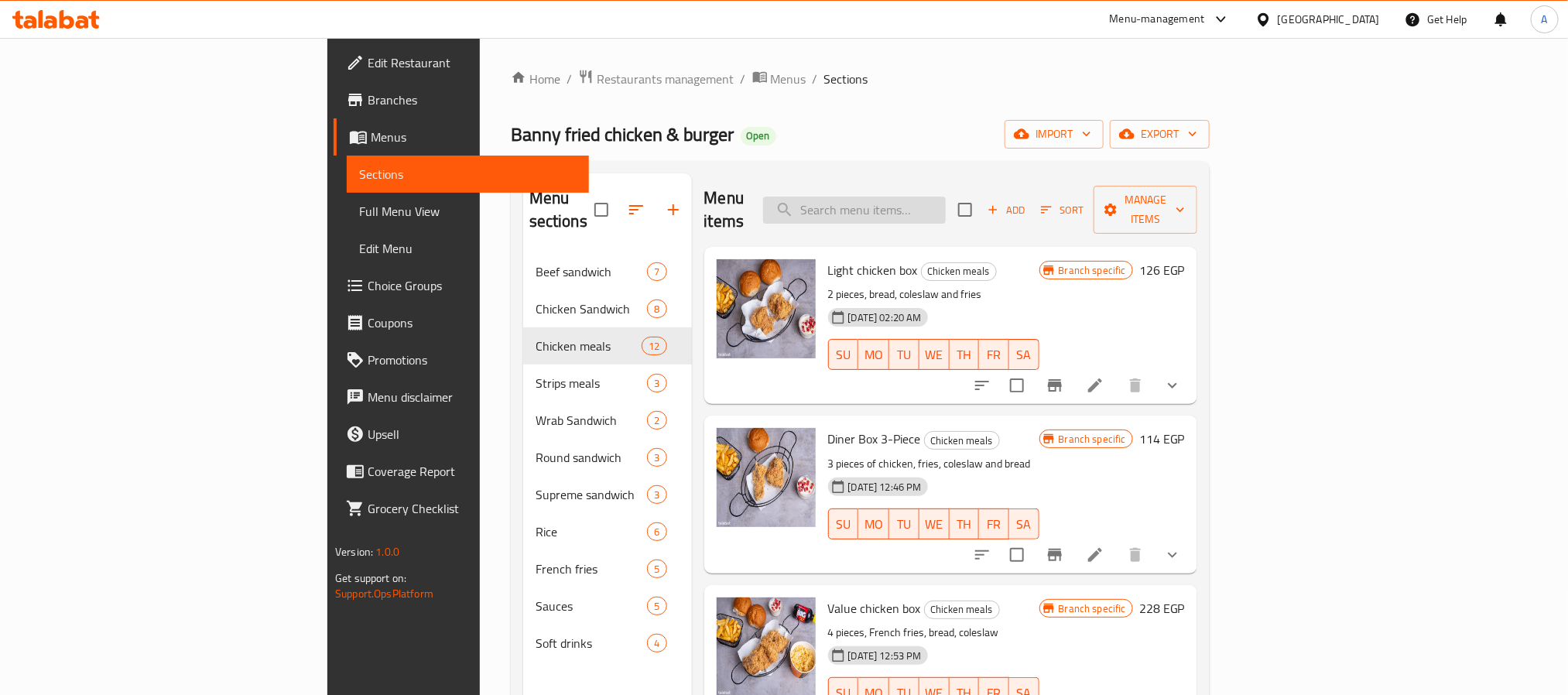
click at [946, 196] on input "search" at bounding box center [854, 210] width 183 height 27
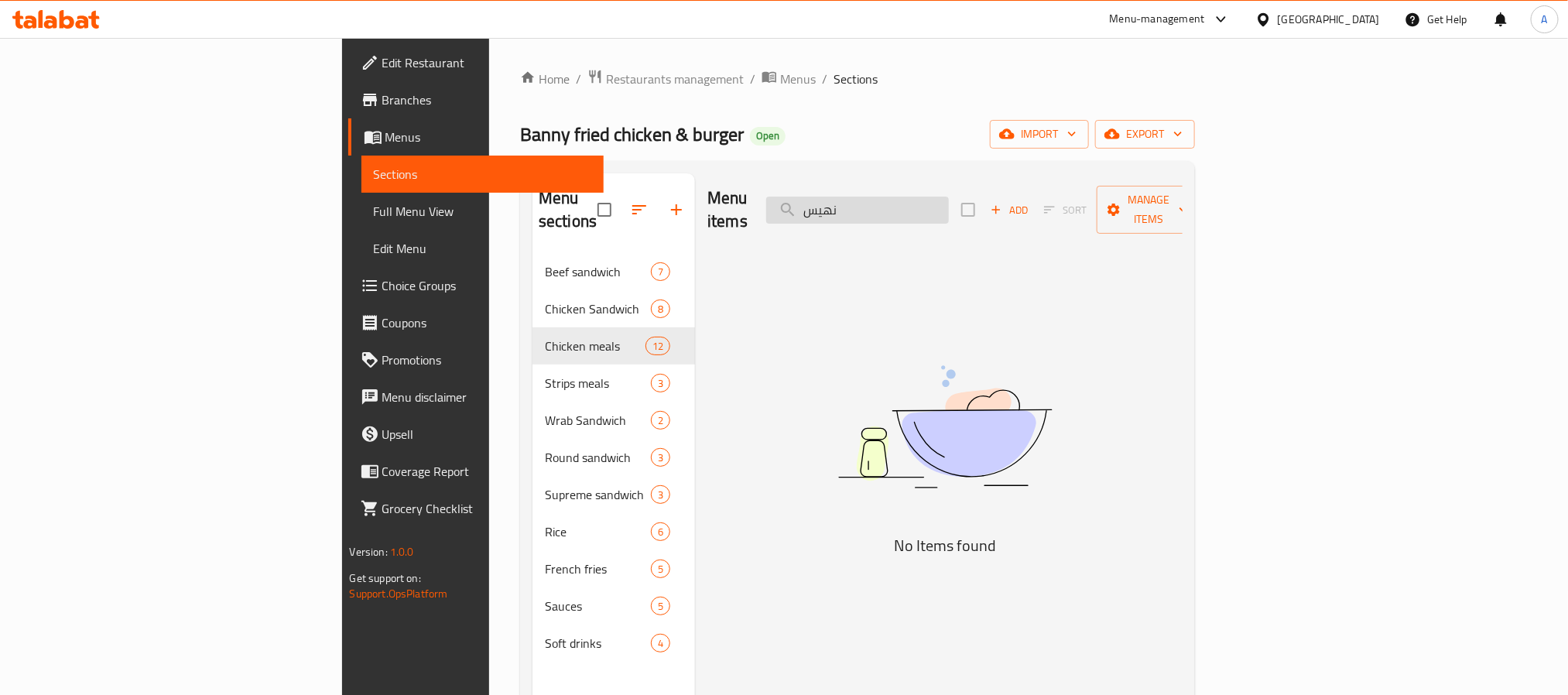
click at [948, 200] on input "نهيس" at bounding box center [857, 210] width 183 height 27
type input "kids"
click at [948, 200] on input "kids" at bounding box center [857, 210] width 183 height 27
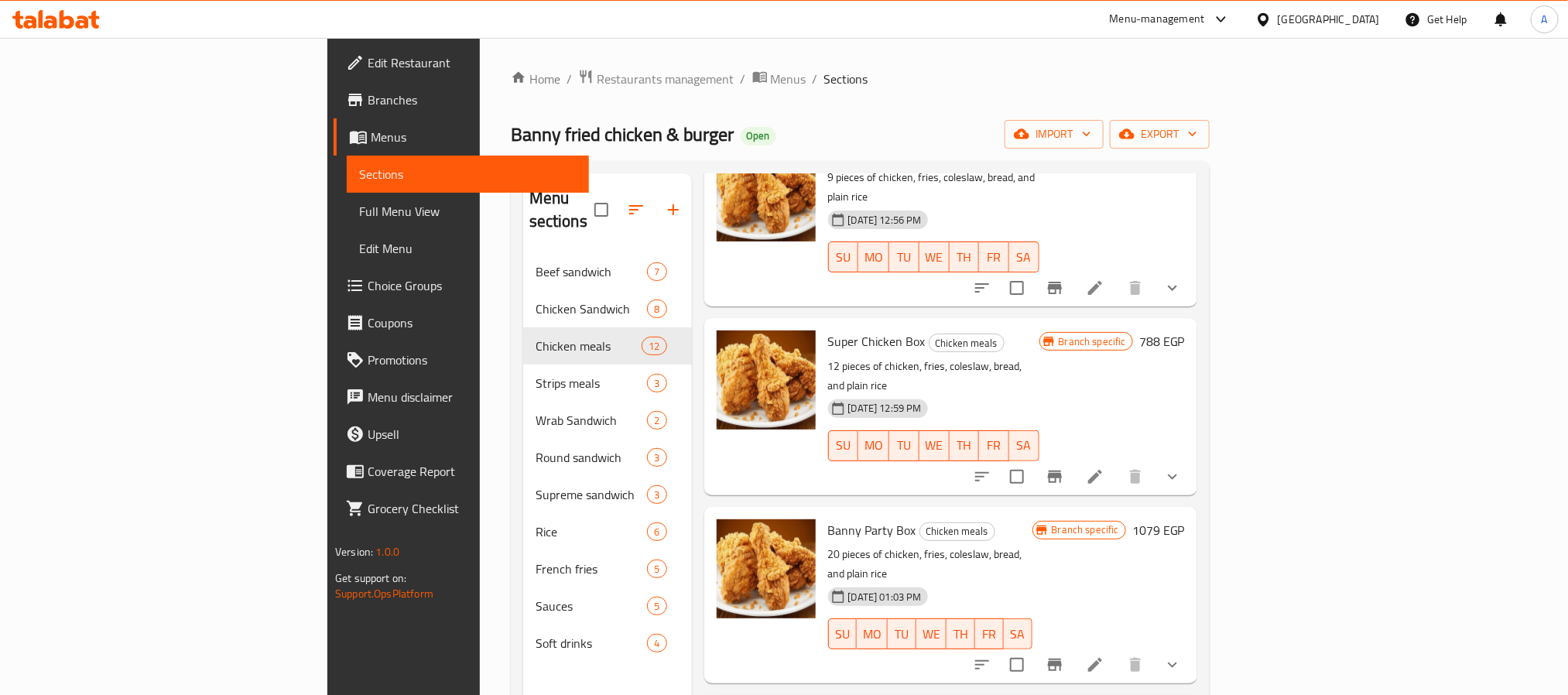
scroll to position [928, 0]
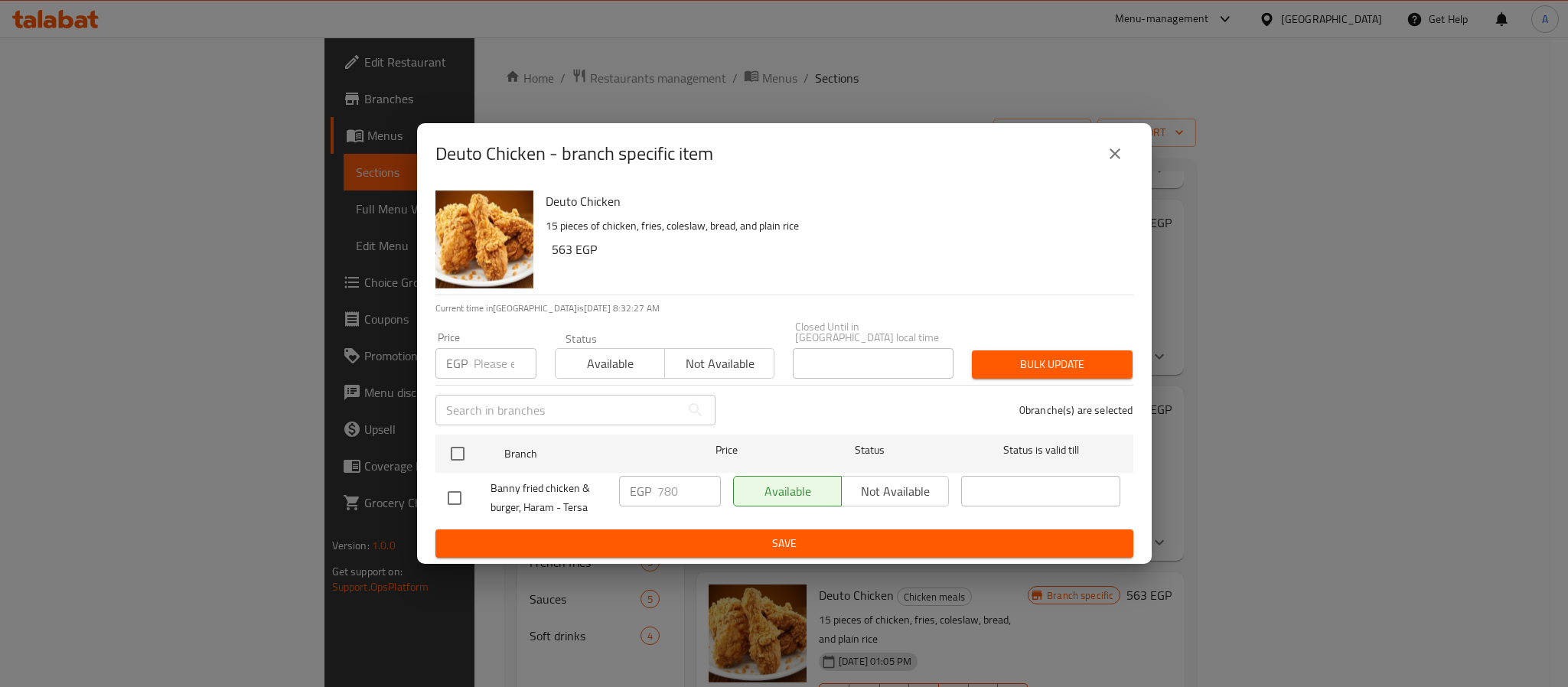
click at [1109, 168] on button "close" at bounding box center [1114, 153] width 37 height 36
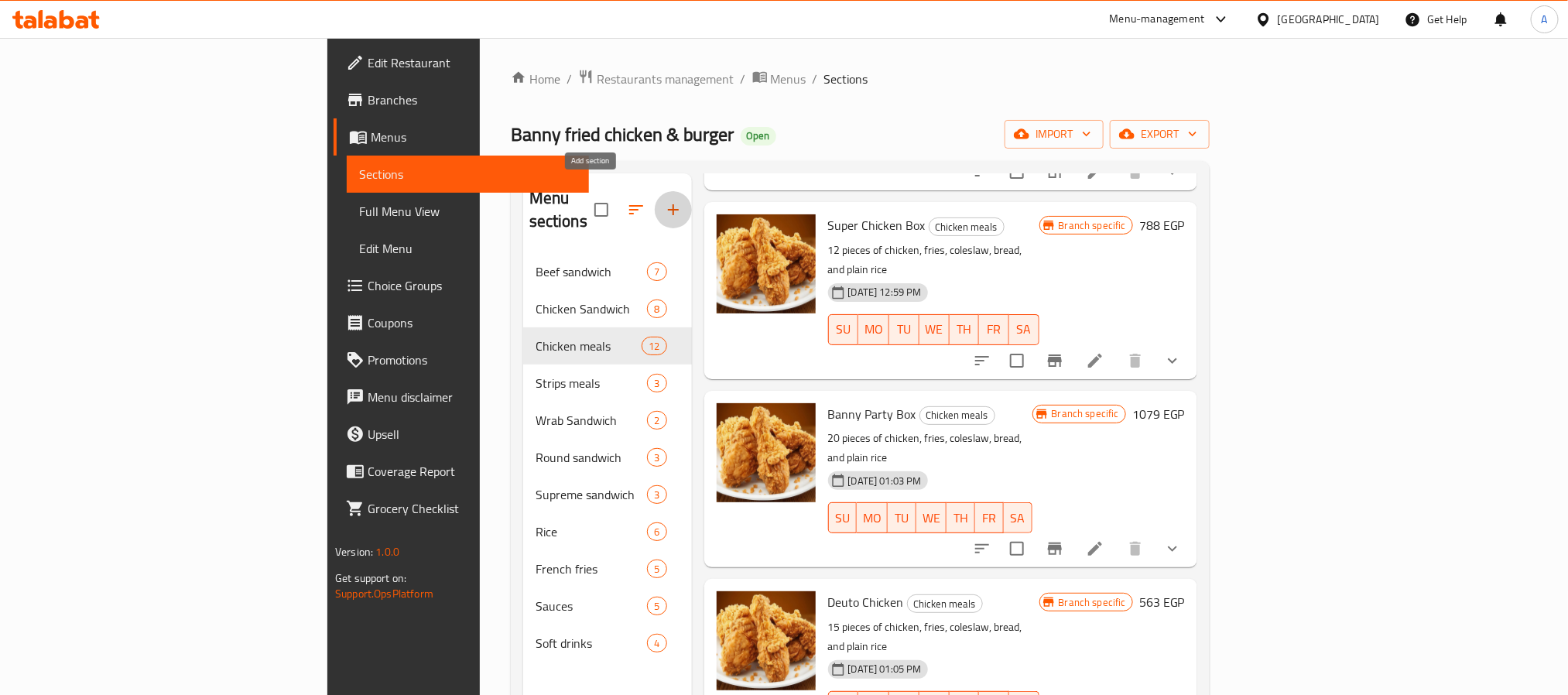
click at [655, 194] on button "button" at bounding box center [673, 209] width 37 height 37
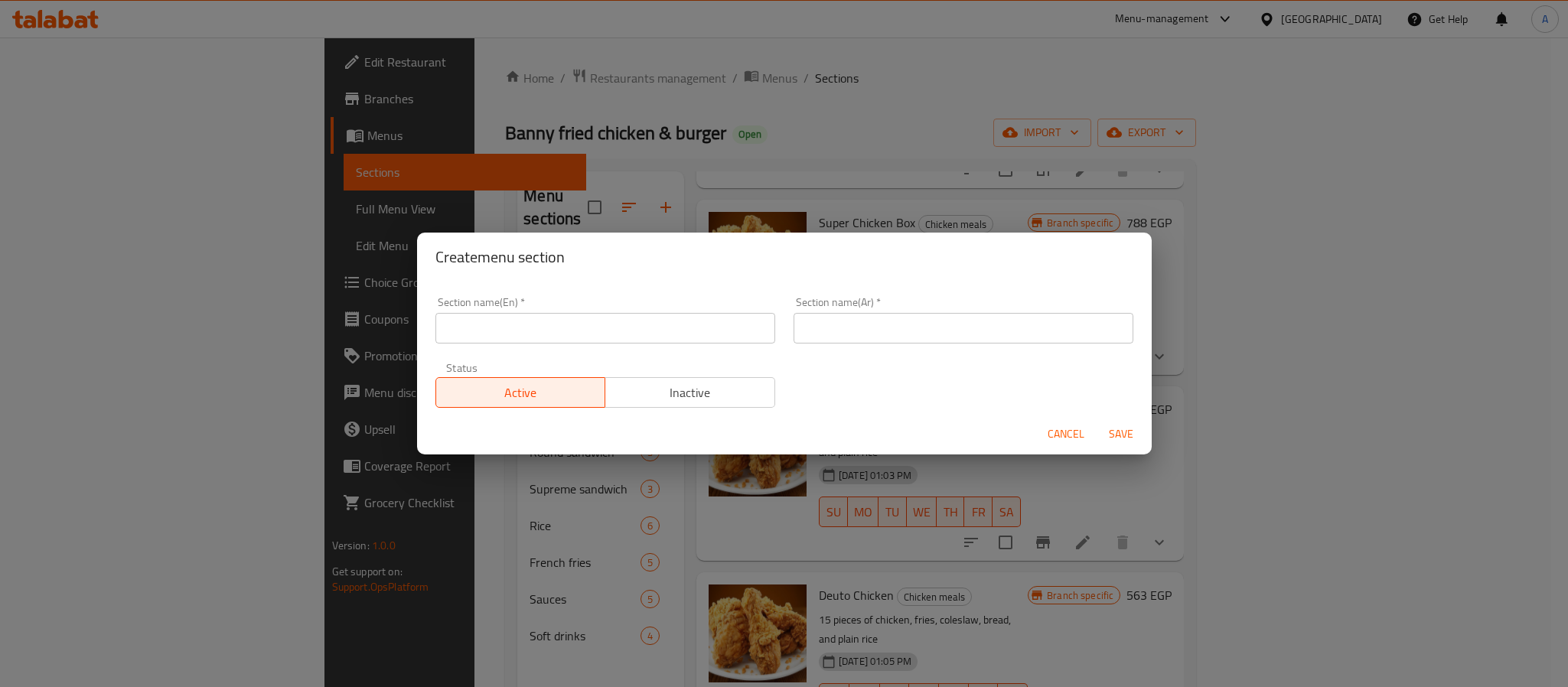
click at [664, 324] on input "text" at bounding box center [605, 327] width 340 height 30
type input "Kids Meals"
click at [930, 335] on input "text" at bounding box center [963, 327] width 340 height 30
type input "وجبات الأطفال"
click at [1117, 427] on span "Save" at bounding box center [1120, 433] width 37 height 19
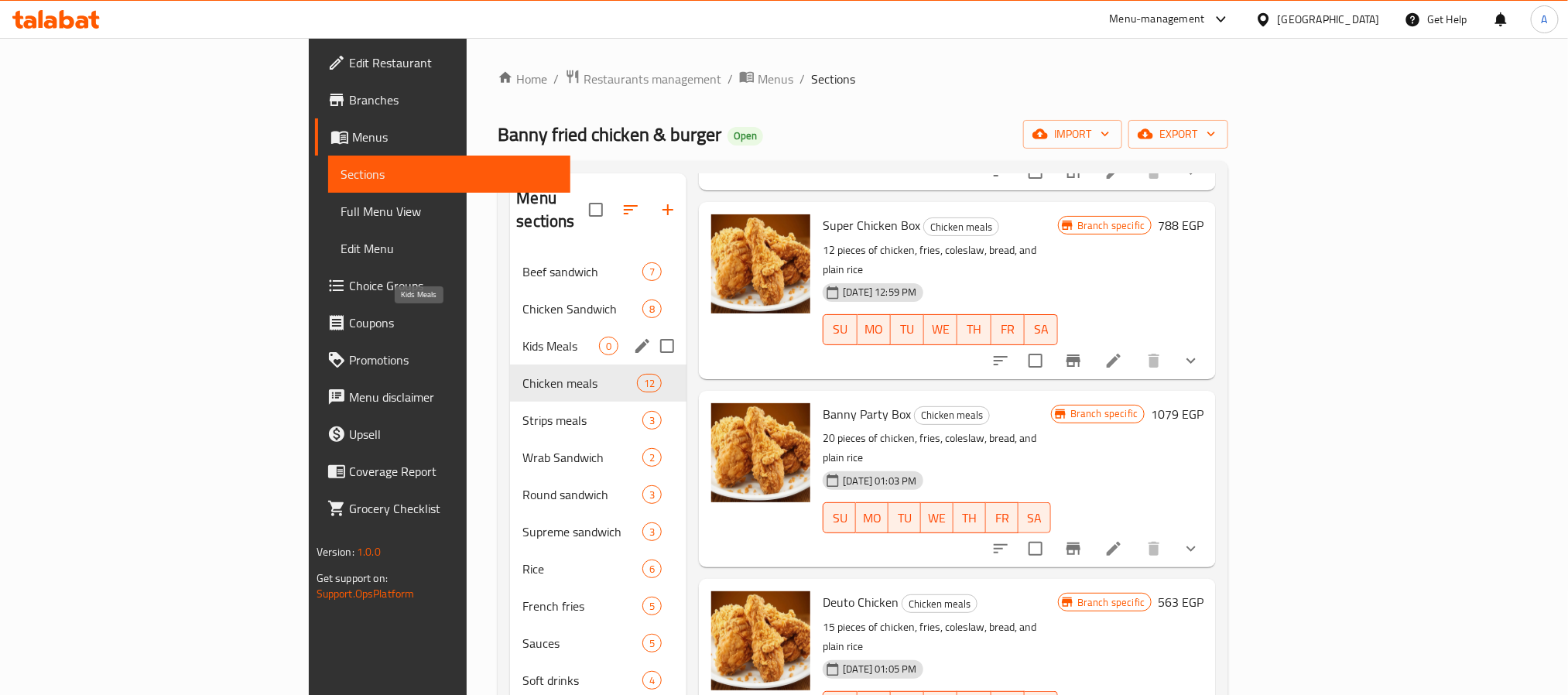
click at [522, 337] on span "Kids Meals" at bounding box center [560, 346] width 77 height 19
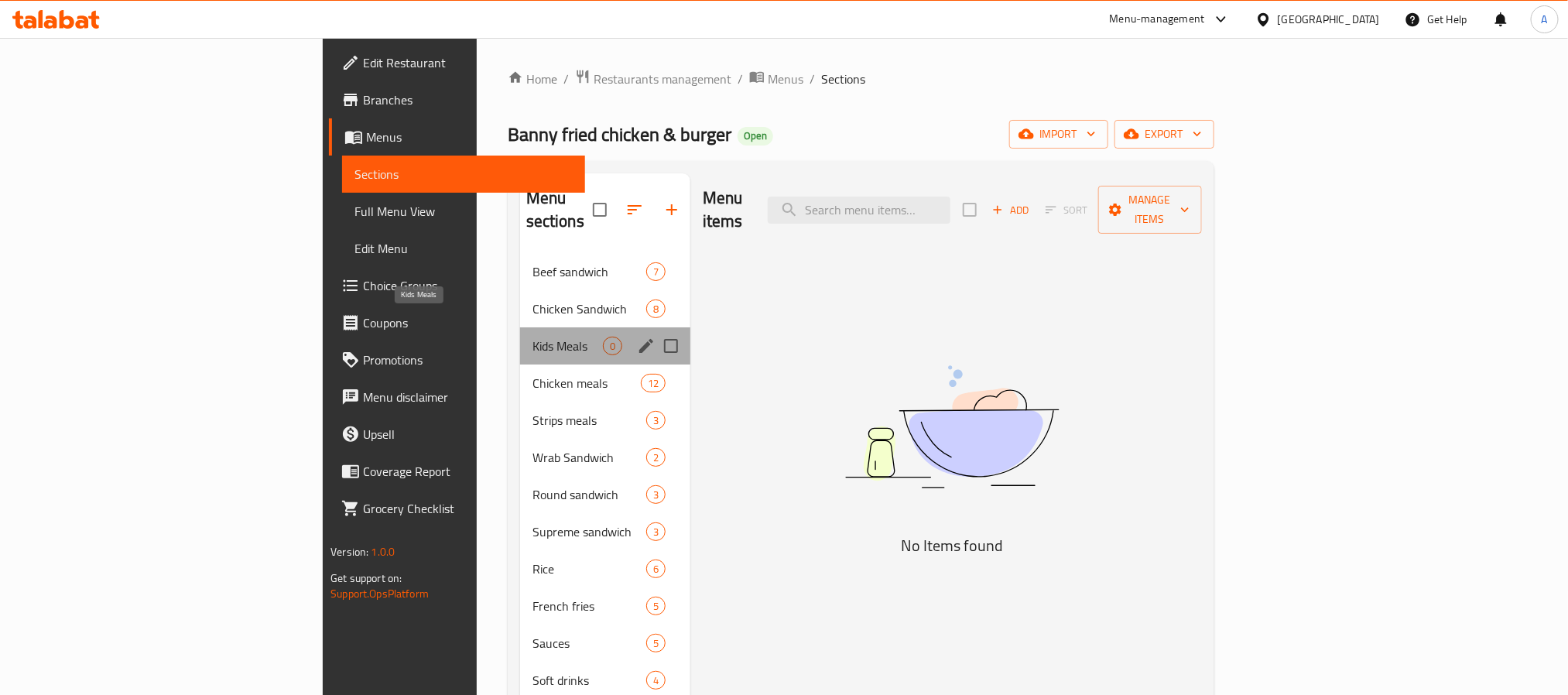
click at [532, 337] on span "Kids Meals" at bounding box center [567, 346] width 70 height 19
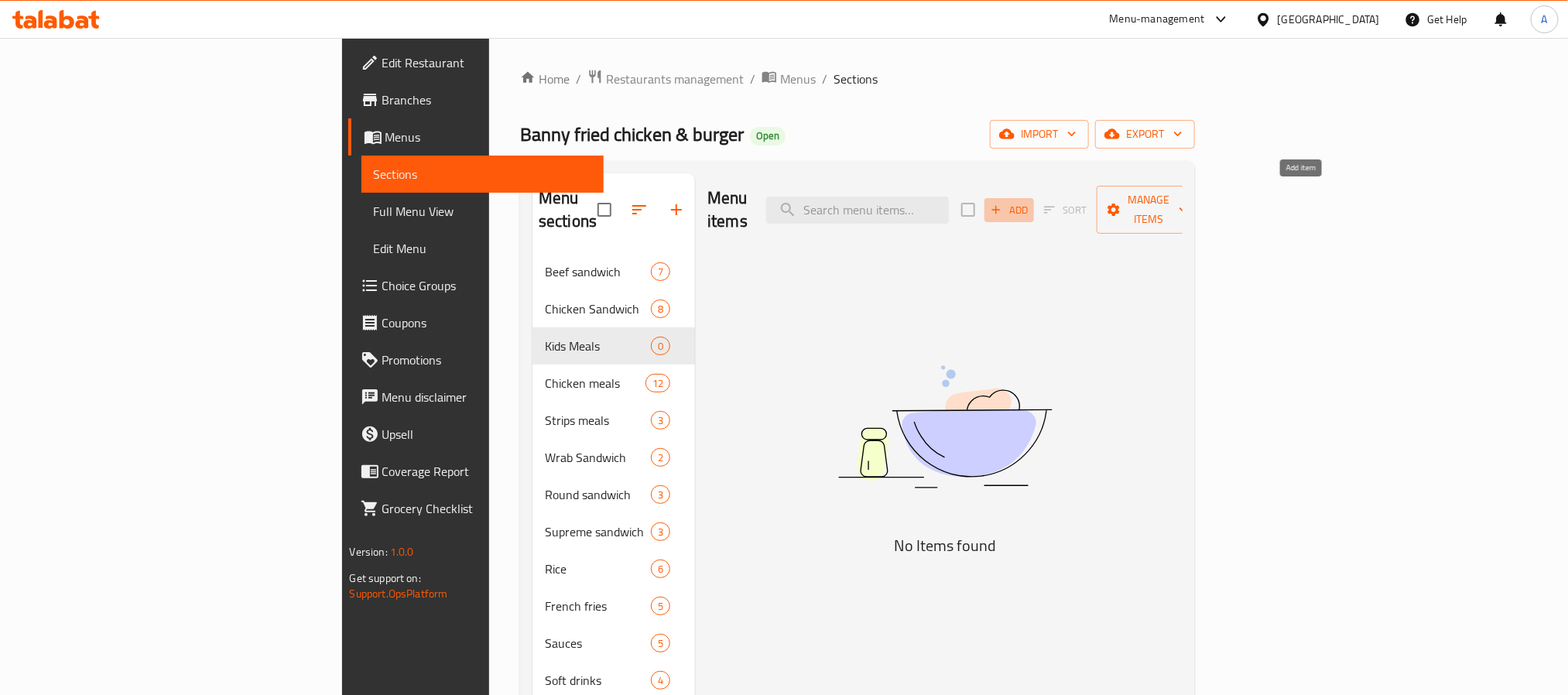
click at [1030, 201] on span "Add" at bounding box center [1009, 210] width 41 height 18
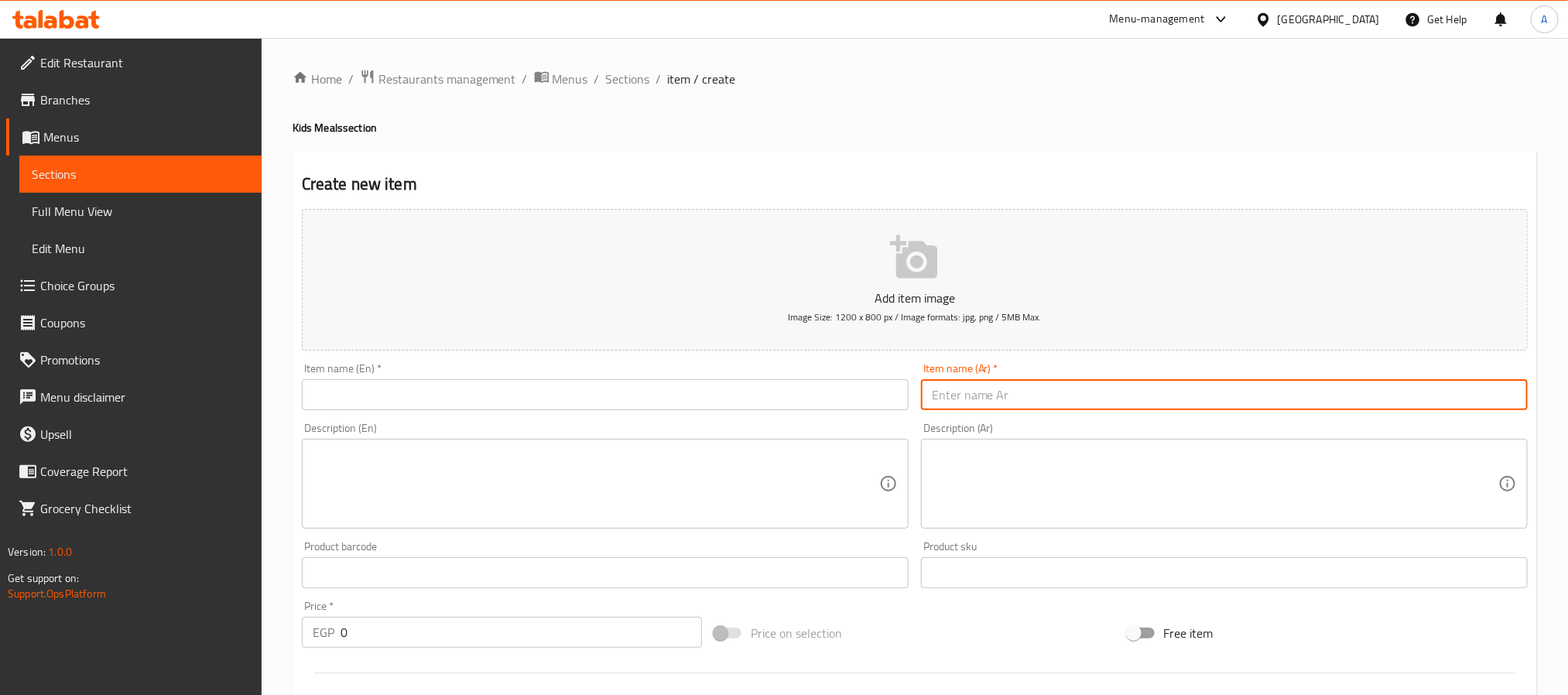
click at [1021, 394] on input "text" at bounding box center [1225, 394] width 607 height 31
type input "وجبة أطفال"
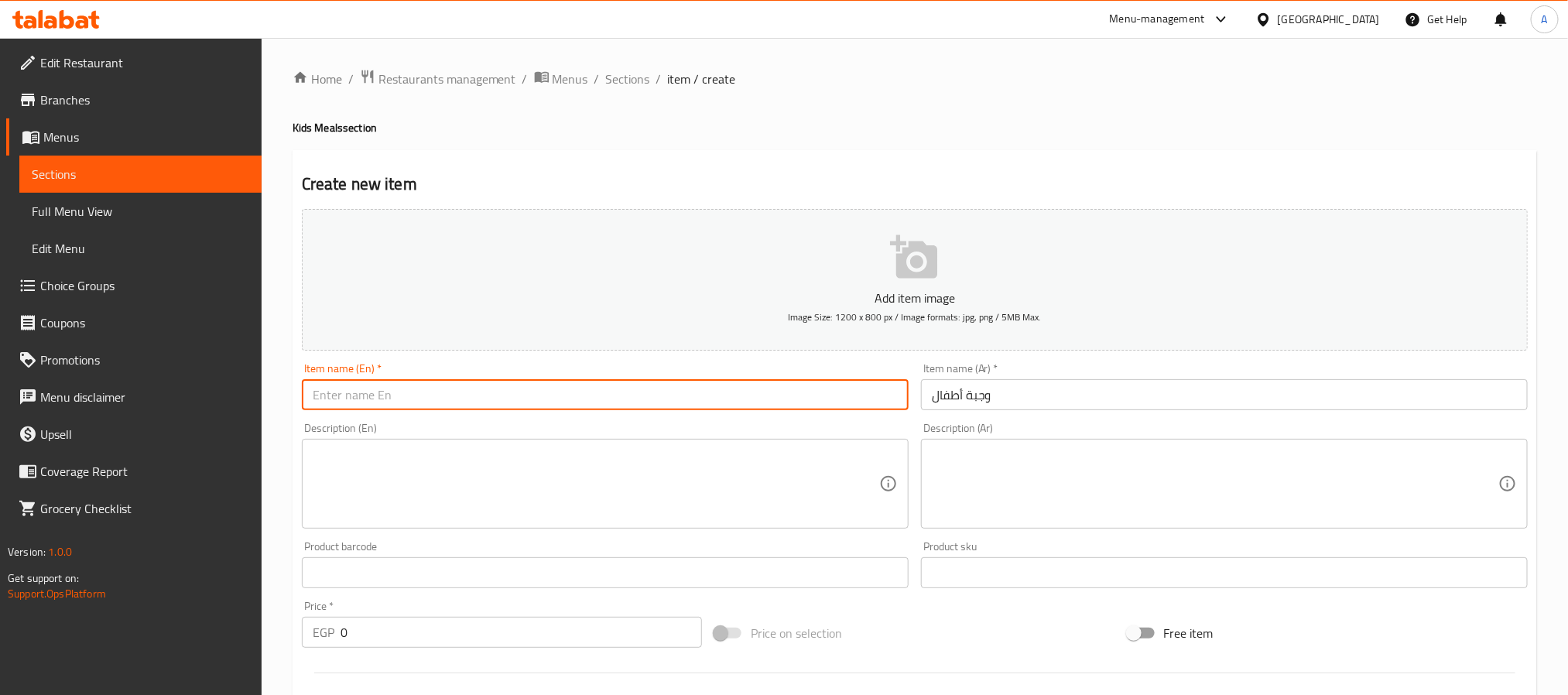
click at [751, 394] on input "text" at bounding box center [605, 394] width 607 height 31
type input "Kids Meal"
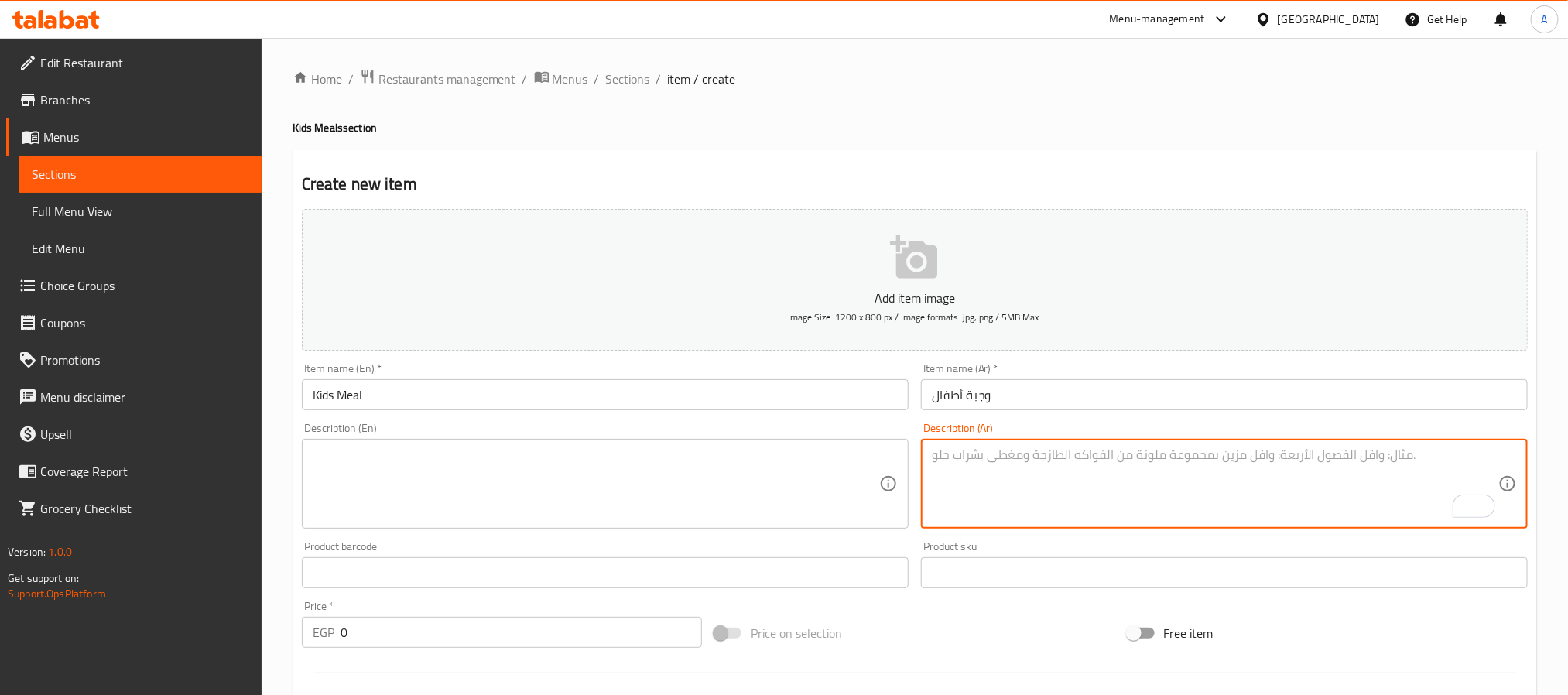
paste textarea "قطعة بروست، فرايز، كول سلو وخزب"
type textarea "قطعة بروست، فرايز، كول سلو وخزب"
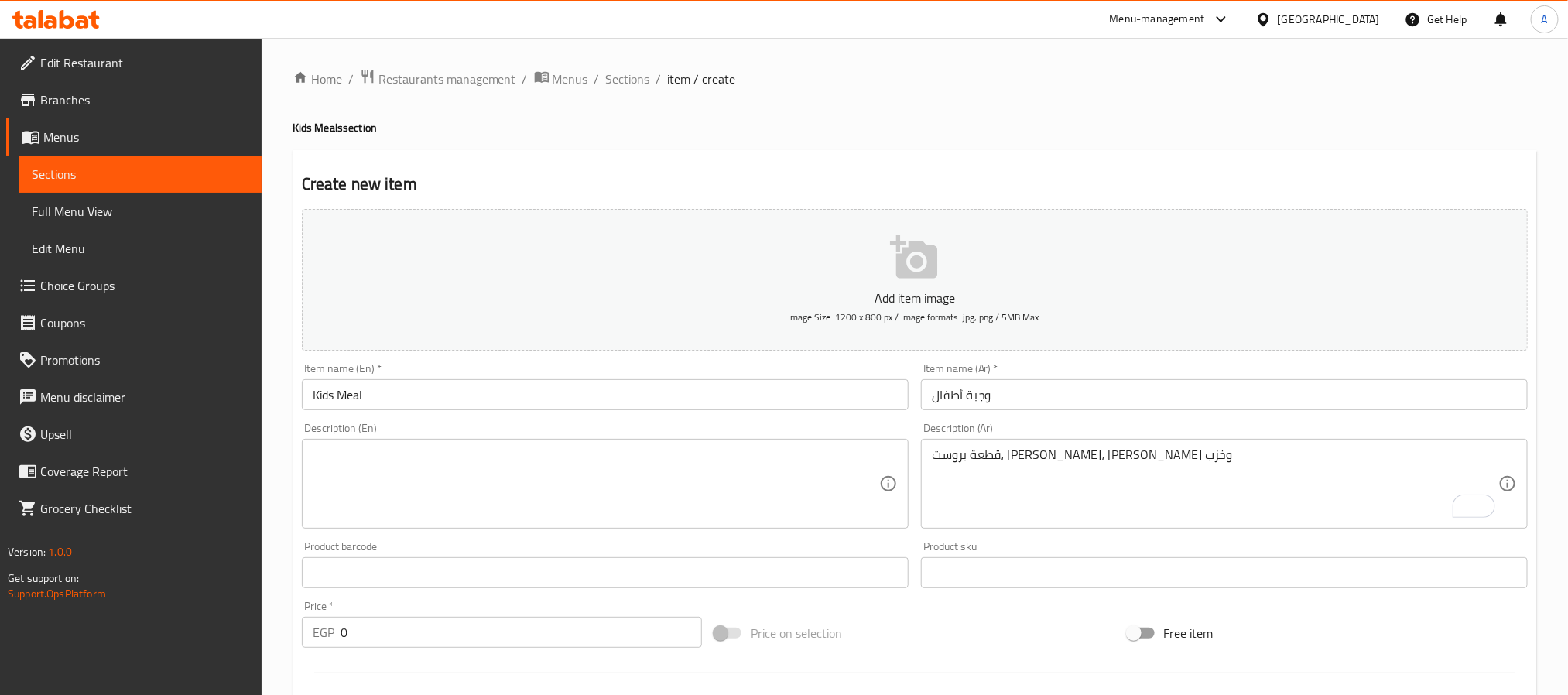
click at [551, 479] on textarea at bounding box center [595, 484] width 566 height 74
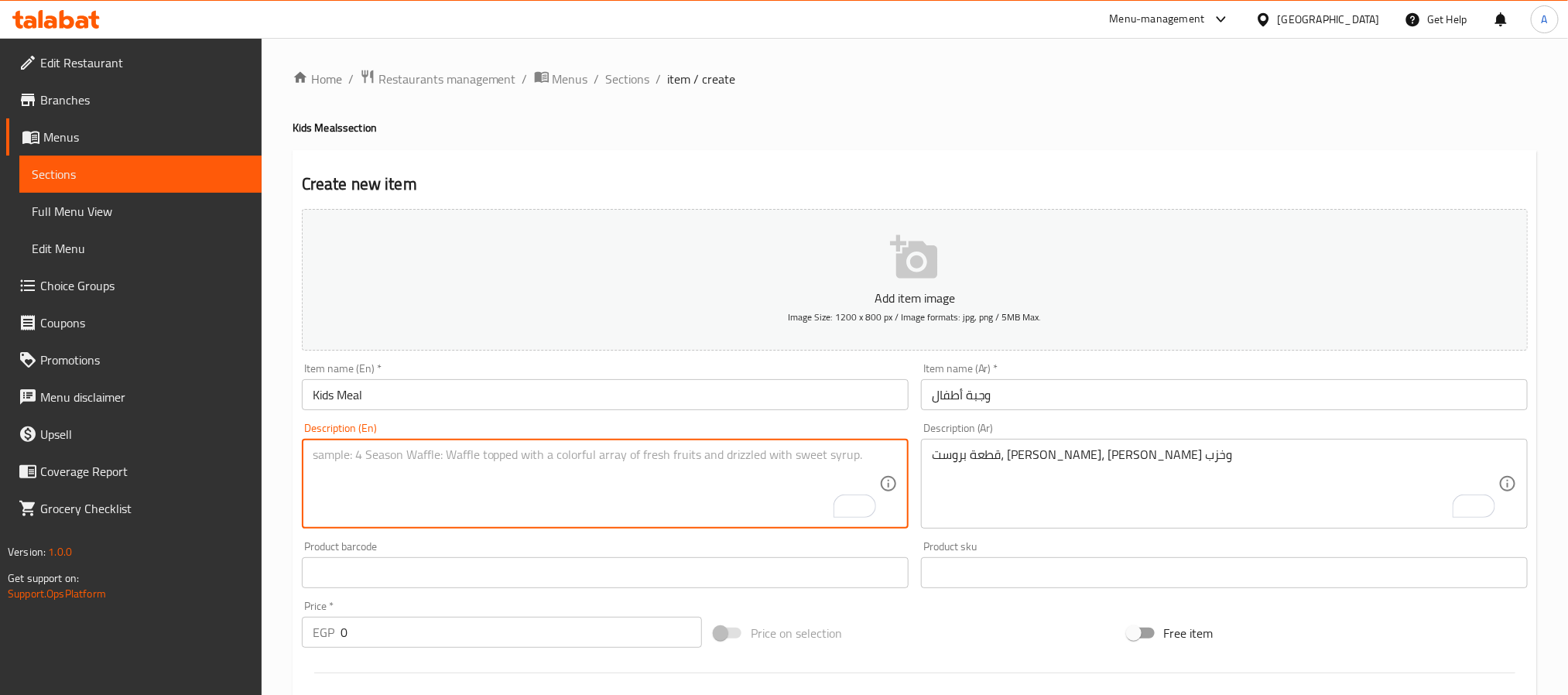
paste textarea "Broasted piece, fries, coleslaw and bread"
type textarea "Broasted piece, fries, coleslaw and bread"
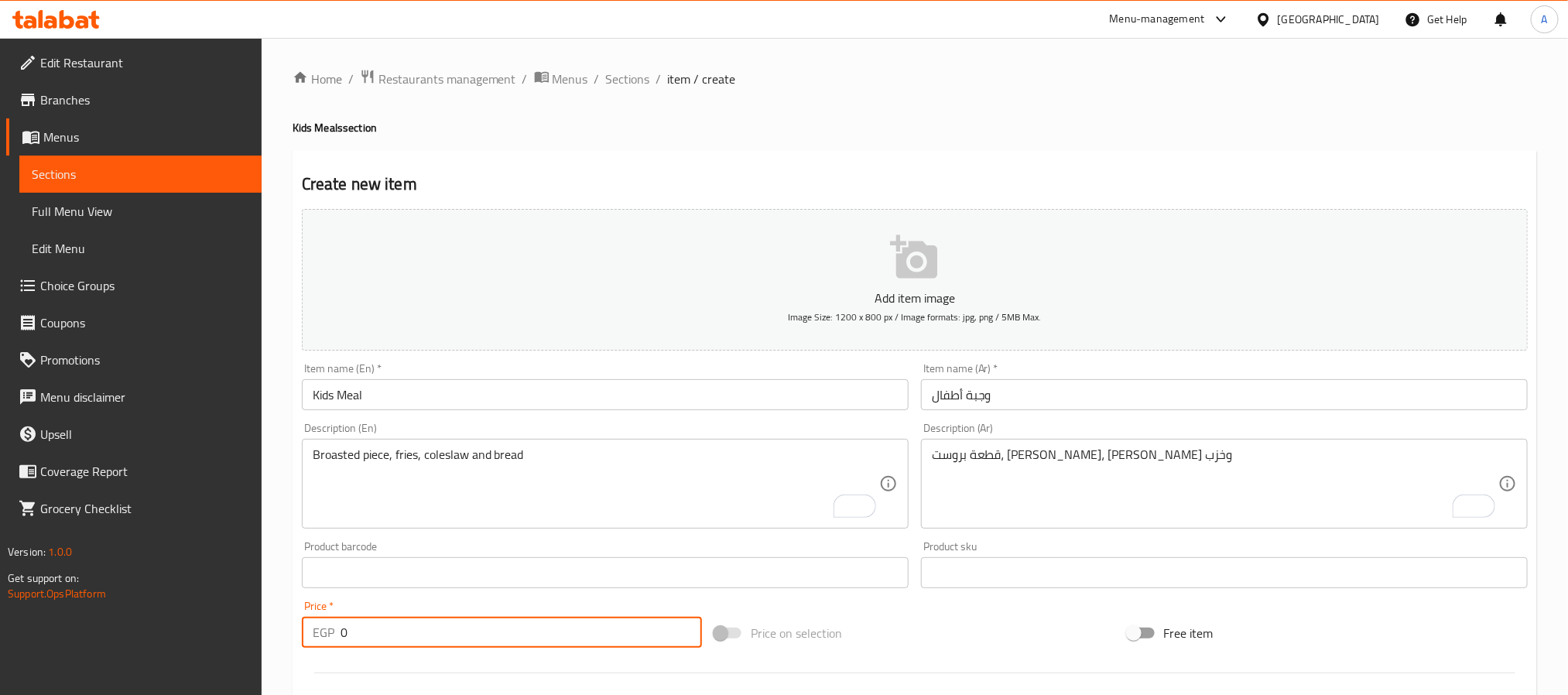
drag, startPoint x: 360, startPoint y: 620, endPoint x: 337, endPoint y: 632, distance: 25.9
click at [337, 632] on div "EGP 0 Price *" at bounding box center [502, 632] width 400 height 31
type input "102"
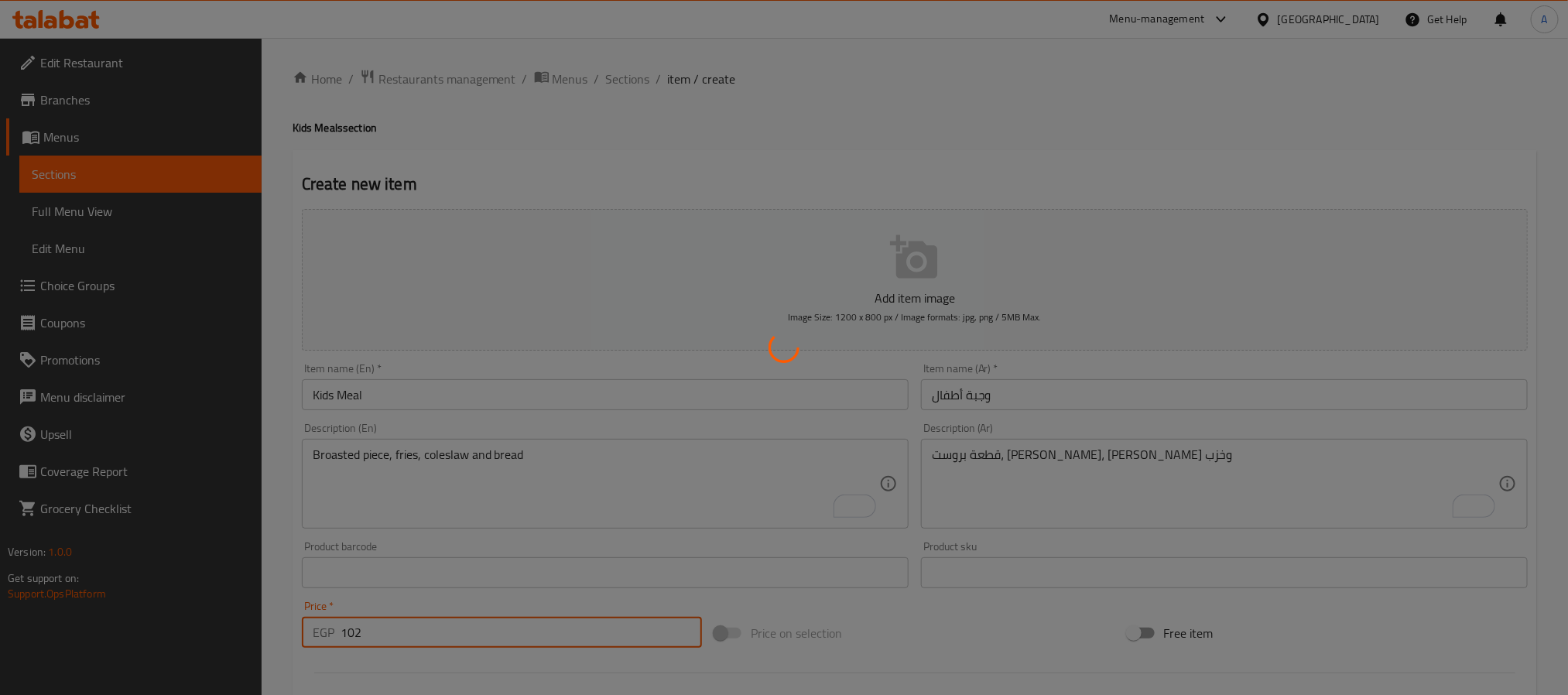
type input "0"
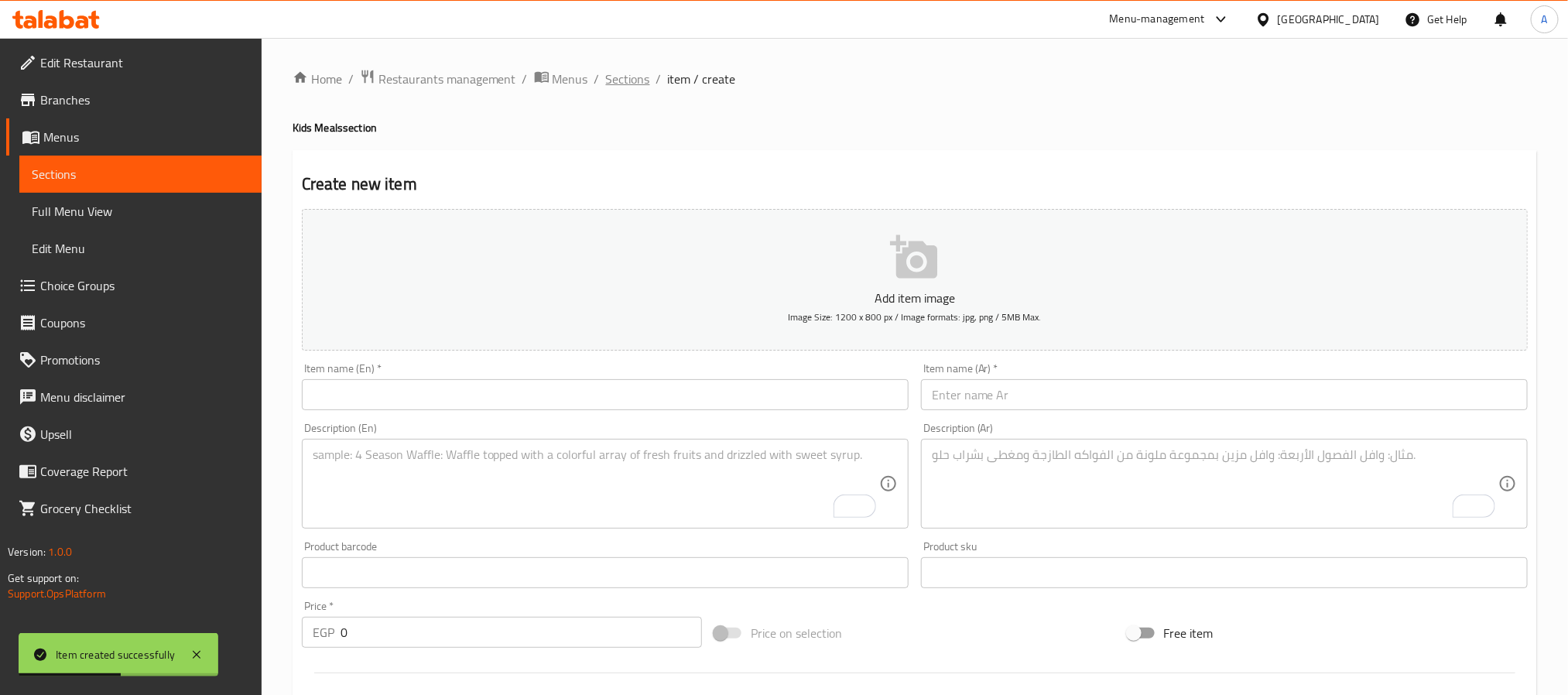
click at [631, 88] on span "Sections" at bounding box center [628, 78] width 44 height 19
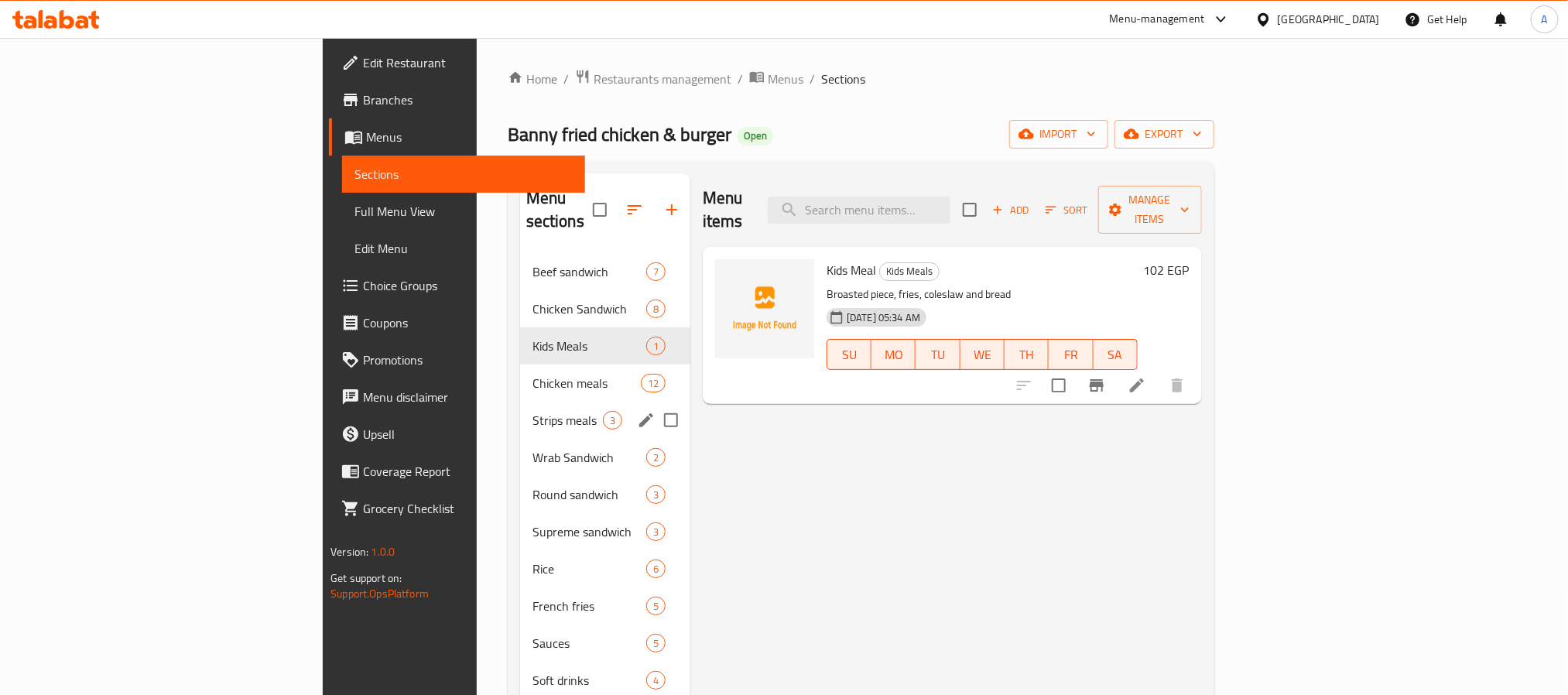
click at [532, 411] on span "Strips meals" at bounding box center [567, 420] width 70 height 19
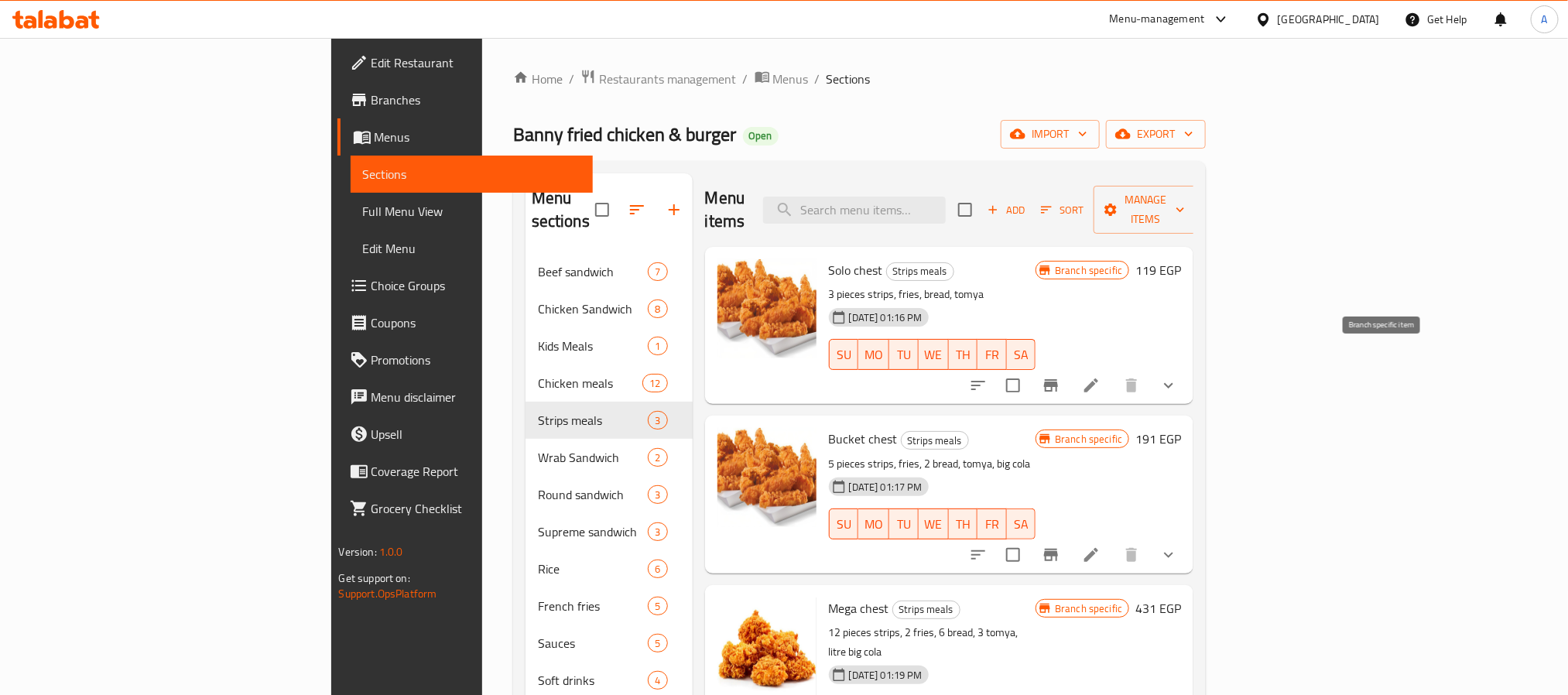
click at [1058, 379] on icon "Branch-specific-item" at bounding box center [1050, 385] width 14 height 13
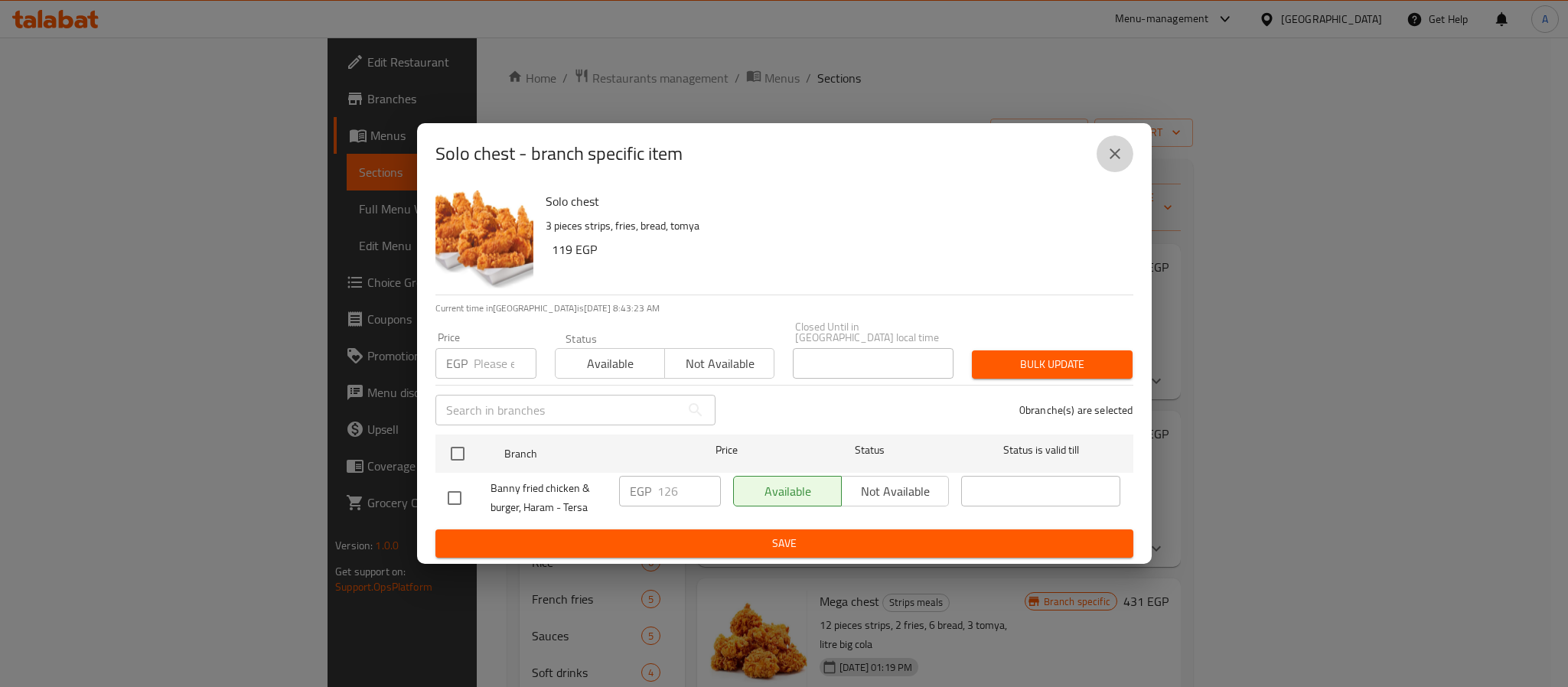
click at [1113, 156] on icon "close" at bounding box center [1115, 153] width 19 height 19
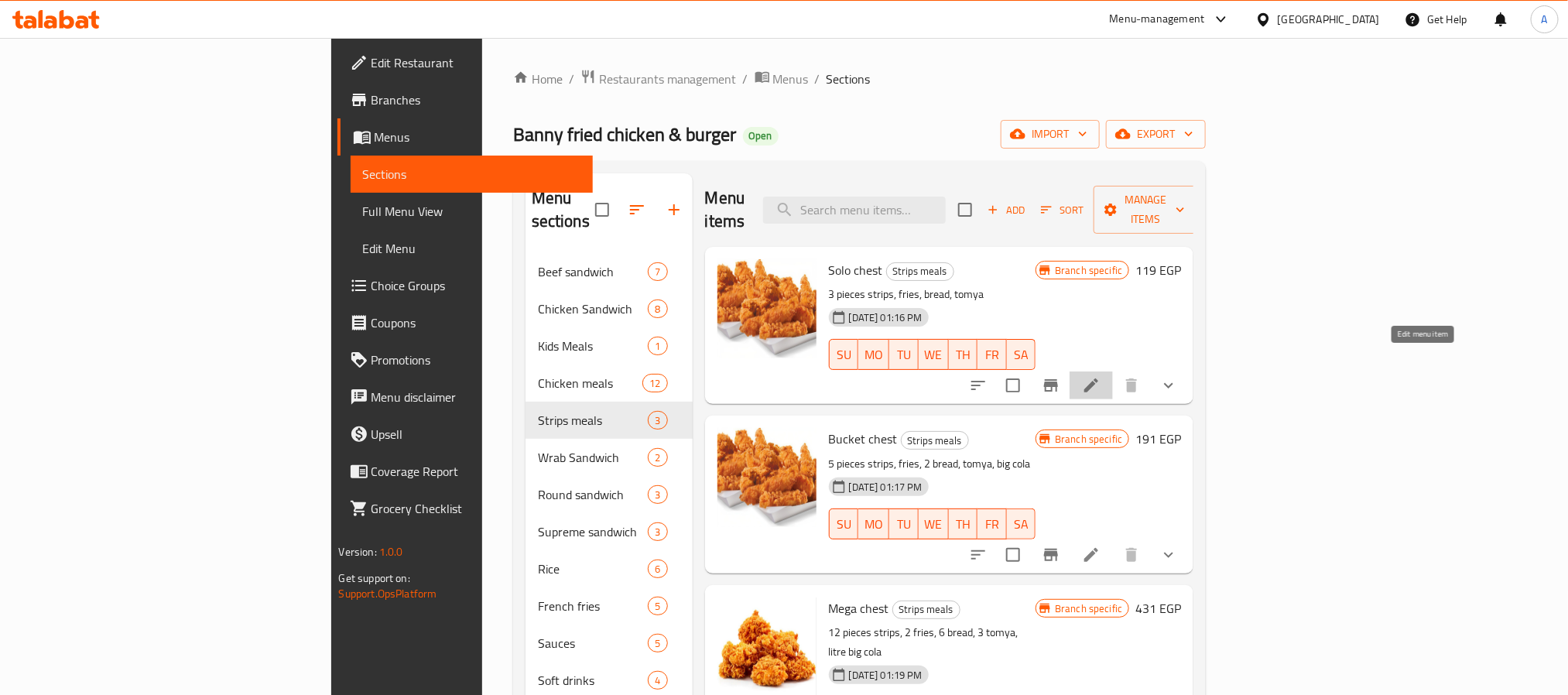
click at [1101, 376] on icon at bounding box center [1091, 385] width 19 height 19
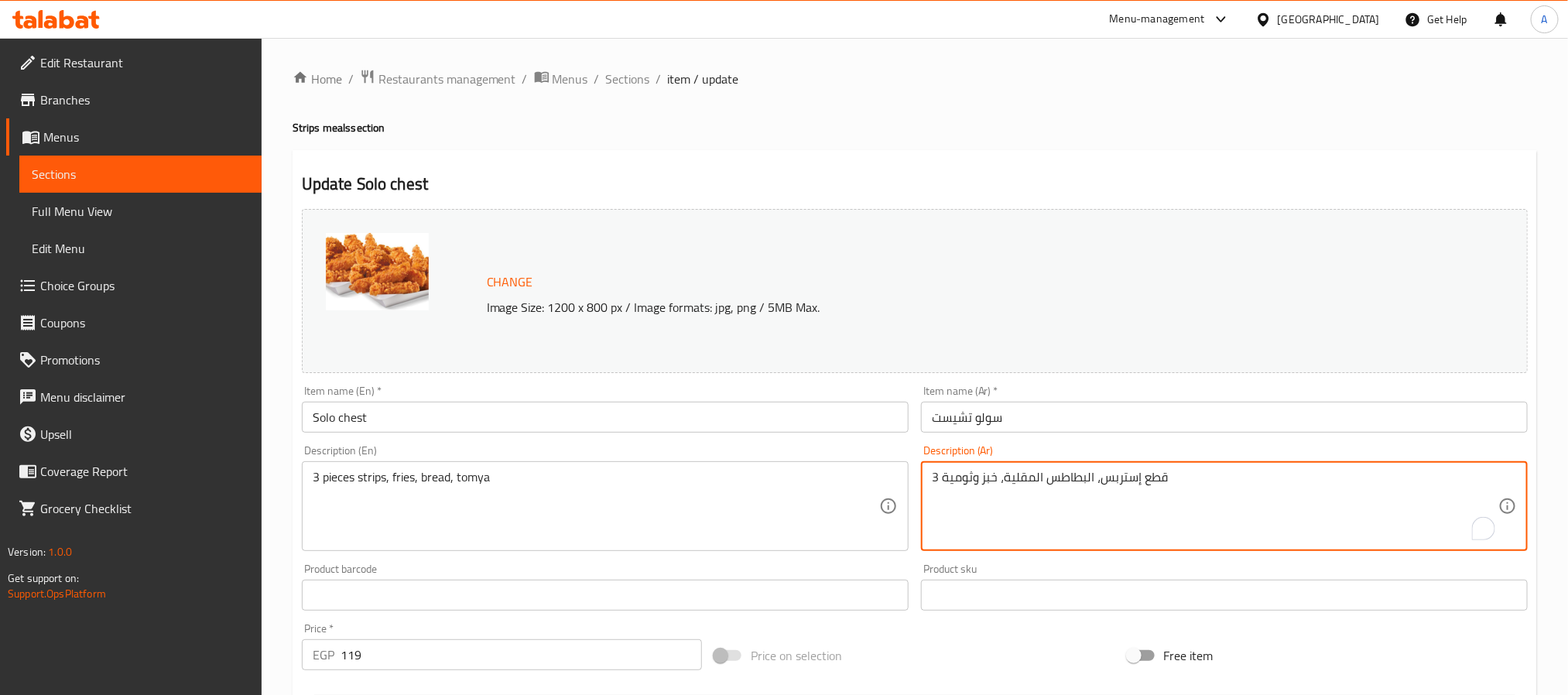
drag, startPoint x: 1099, startPoint y: 483, endPoint x: 1138, endPoint y: 478, distance: 39.3
click at [1059, 474] on textarea "3 قطع إستربس، البطاطس المقلية، خبز وثومية" at bounding box center [1215, 507] width 566 height 74
paste textarea "ة إستربس، فرايز، كول سلو وخبز"
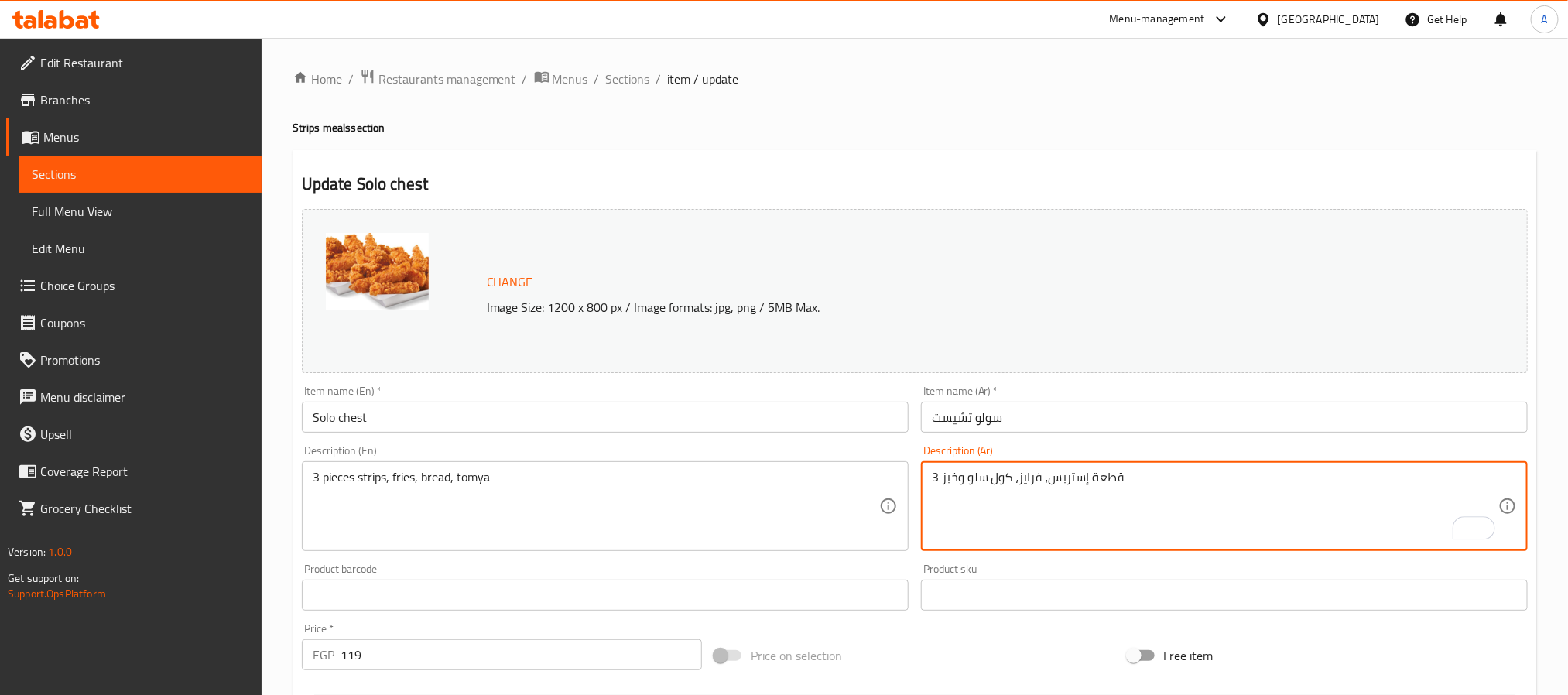
type textarea "3 قطعة إستربس، فرايز، كول سلو وخبز"
click at [425, 457] on div "Description (En) 3 pieces strips, fries, bread, tomya Description (En)" at bounding box center [605, 498] width 607 height 106
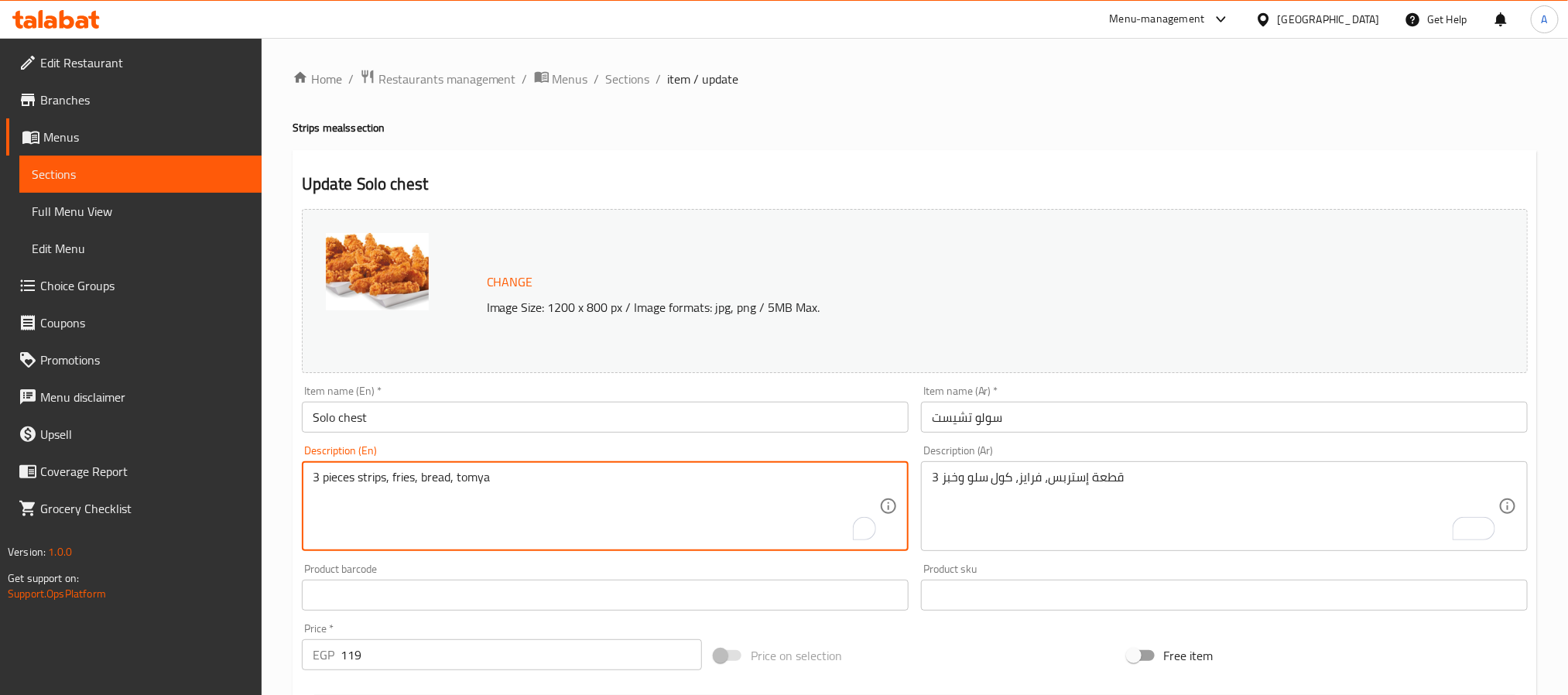
click at [426, 475] on textarea "3 pieces strips, fries, bread, tomya" at bounding box center [595, 507] width 566 height 74
paste textarea "strips, fries, coleslaw, and bread"
type textarea "3 strips, fries, coleslaw, and bread"
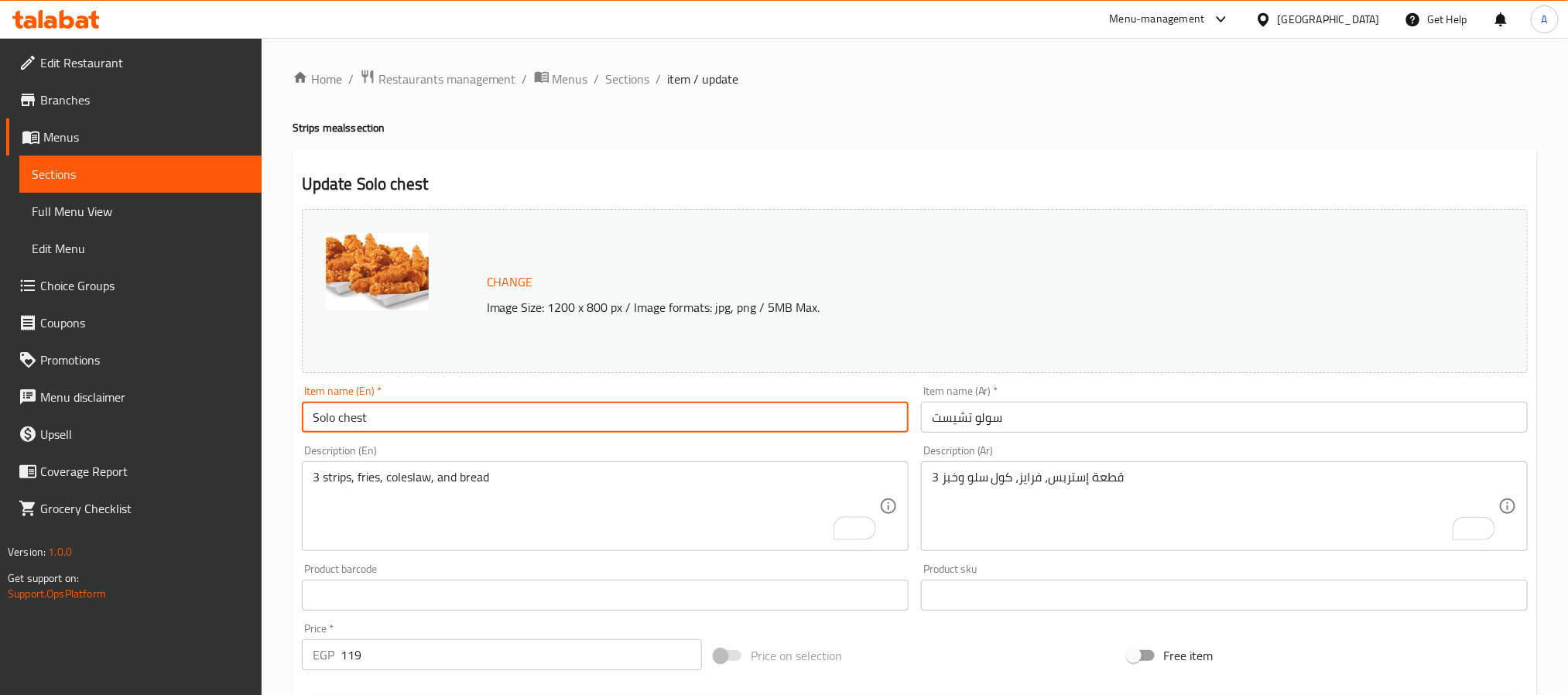
click at [471, 411] on input "Solo chest" at bounding box center [605, 417] width 607 height 31
click at [432, 411] on input "Solo chest" at bounding box center [605, 417] width 607 height 31
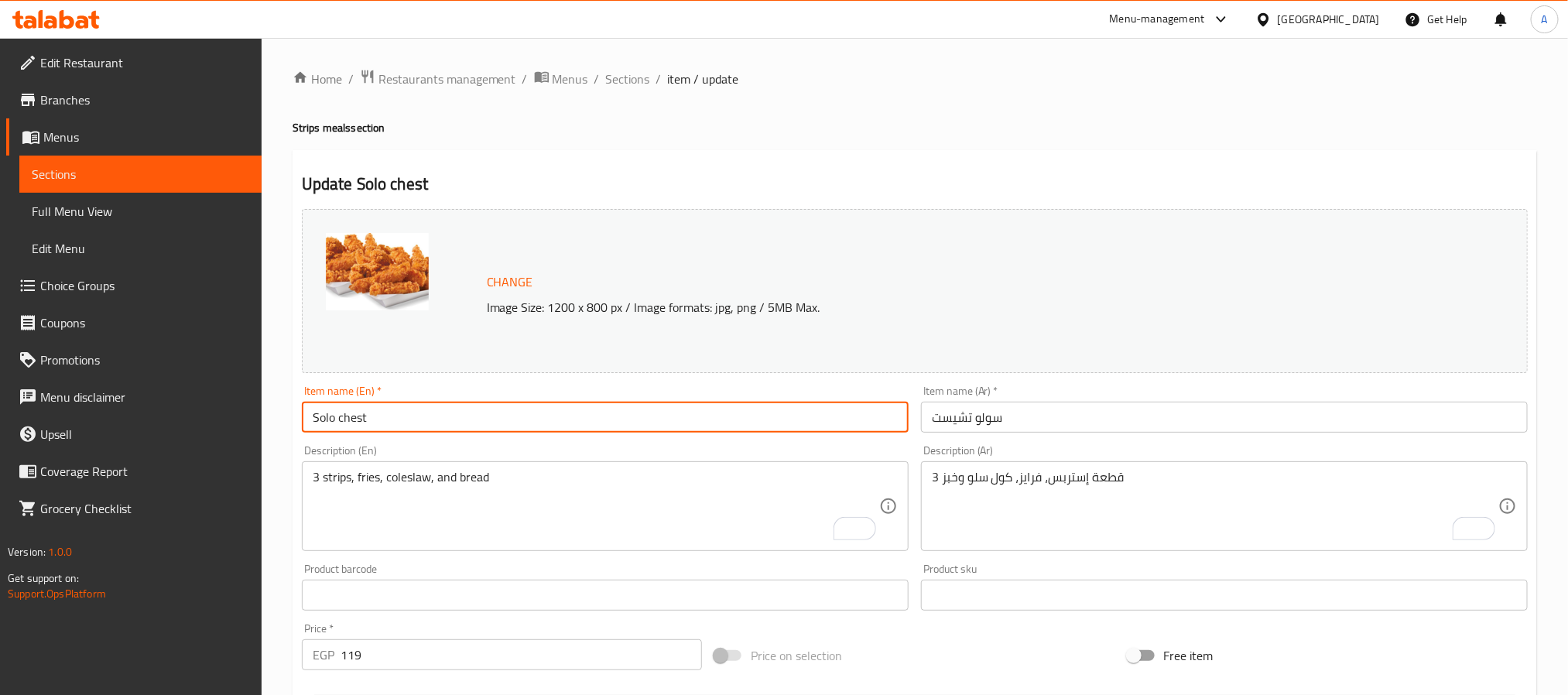
click at [432, 411] on input "Solo chest" at bounding box center [605, 417] width 607 height 31
paste input "C"
type input "Solo Chest"
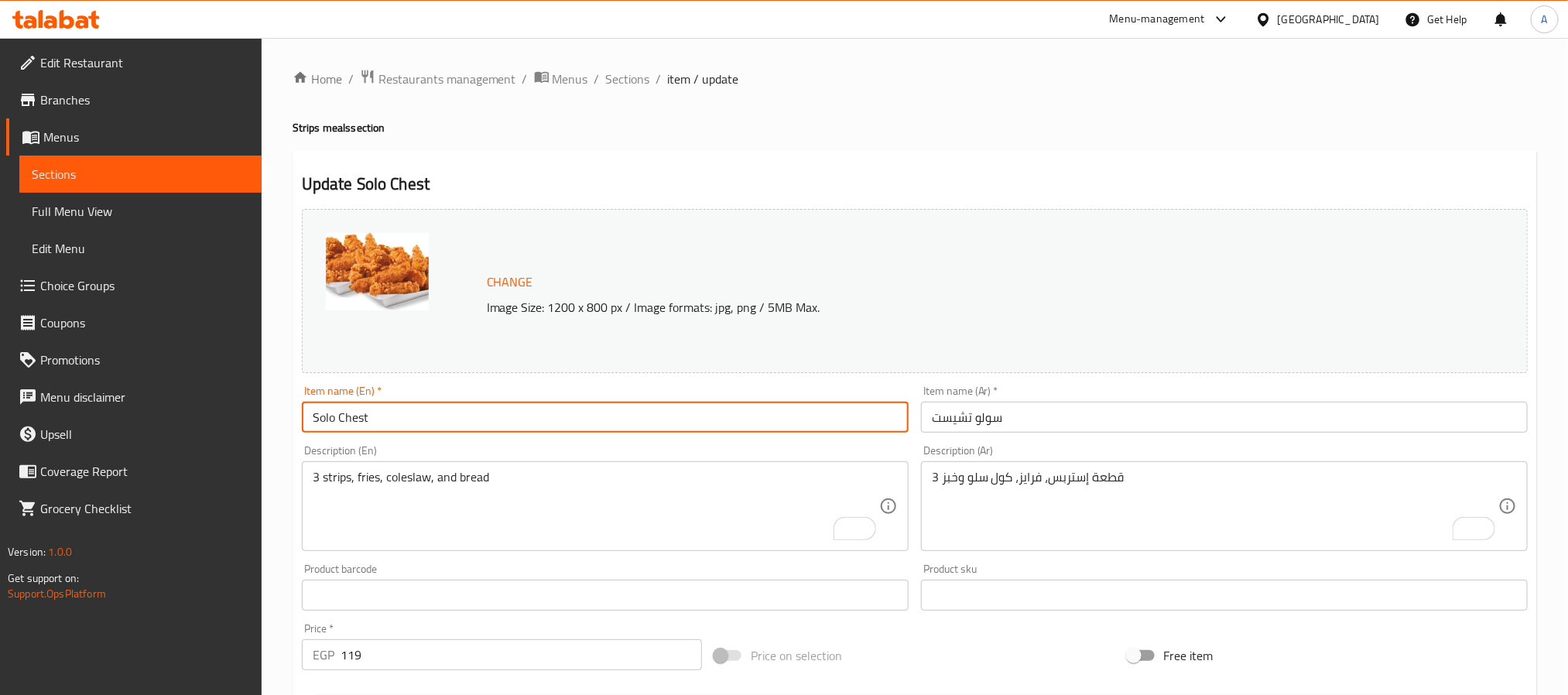
click at [624, 81] on span "Sections" at bounding box center [628, 78] width 44 height 19
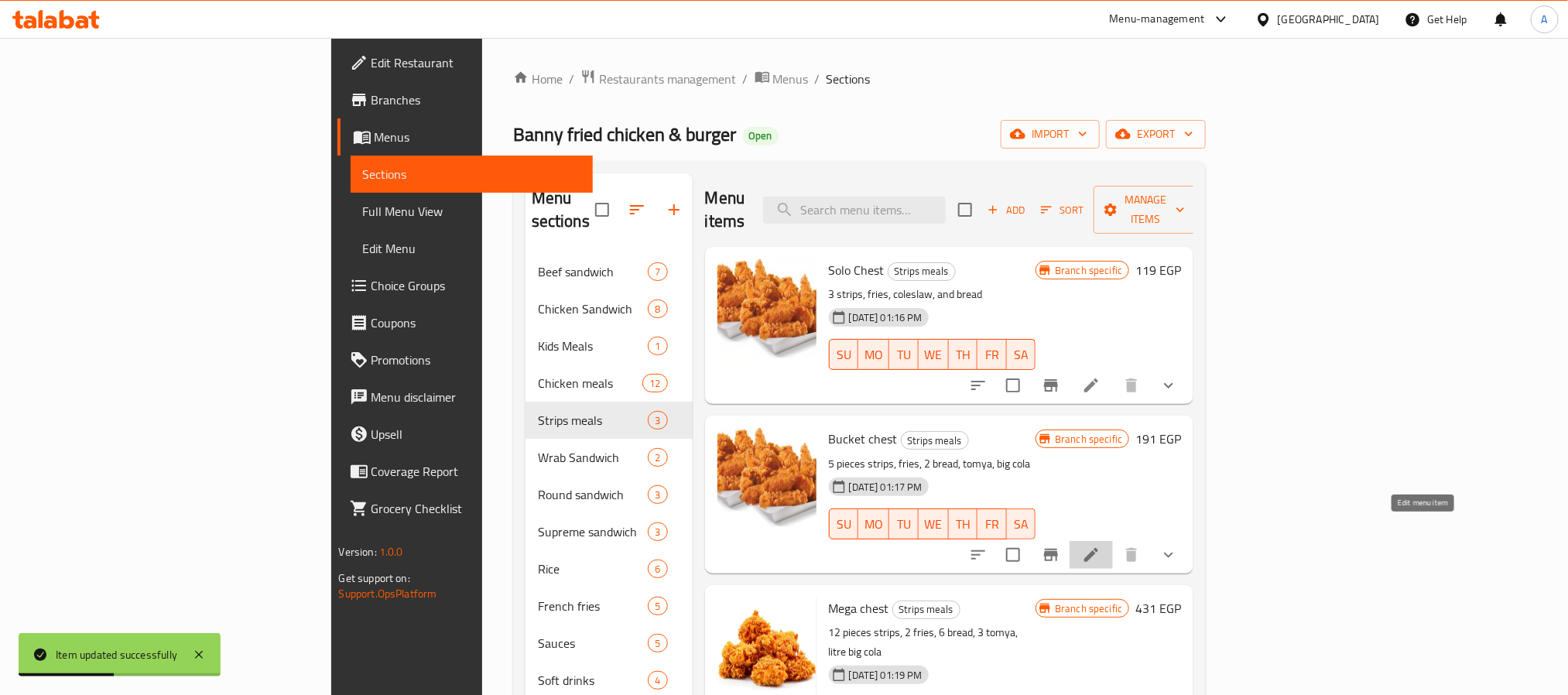
click at [1101, 546] on icon at bounding box center [1091, 555] width 19 height 19
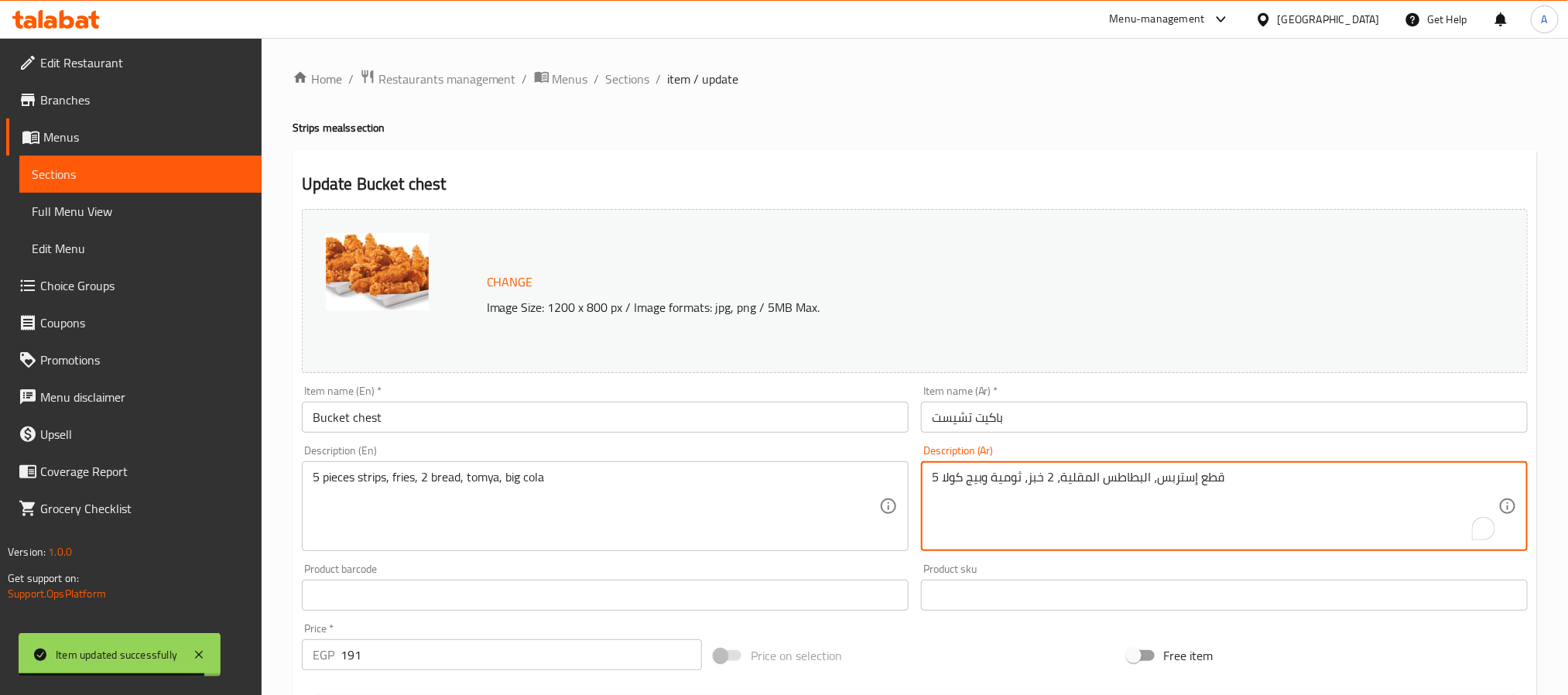
click at [1050, 487] on textarea "5 قطع إستربس، البطاطس المقلية، 2 خبز، ثومية وبيج كولا" at bounding box center [1215, 507] width 566 height 74
paste textarea "قطعة إستربس، فرايز، كول سلو وخبز"
type textarea "5 قطعة إستربس، فرايز، كول سلو وخبز"
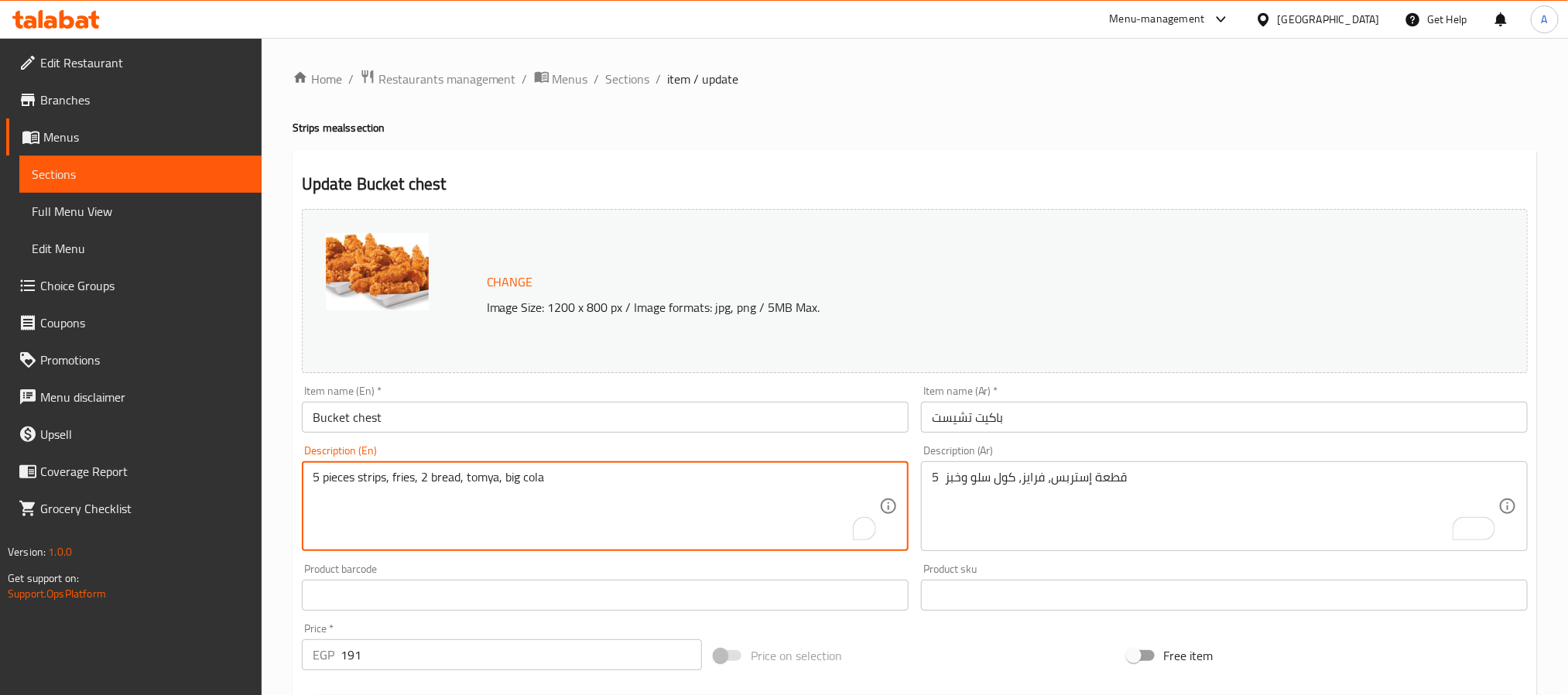
click at [465, 491] on textarea "5 pieces strips, fries, 2 bread, tomya, big cola" at bounding box center [595, 507] width 566 height 74
paste textarea "strips, fries, coleslaw, and bread"
type textarea "5 strips, fries, coleslaw, and bread"
click at [481, 409] on input "Bucket chest" at bounding box center [605, 417] width 607 height 31
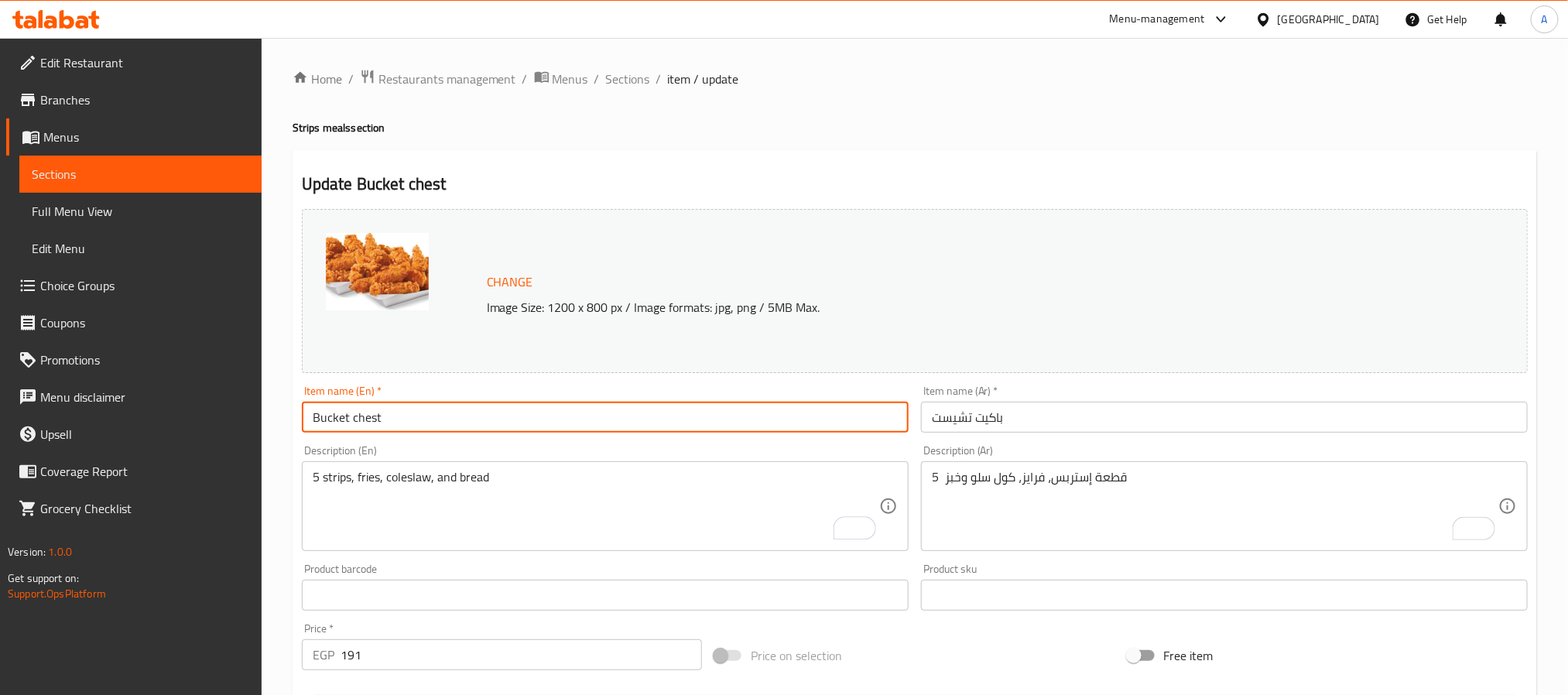
click at [481, 423] on input "Bucket chest" at bounding box center [605, 417] width 607 height 31
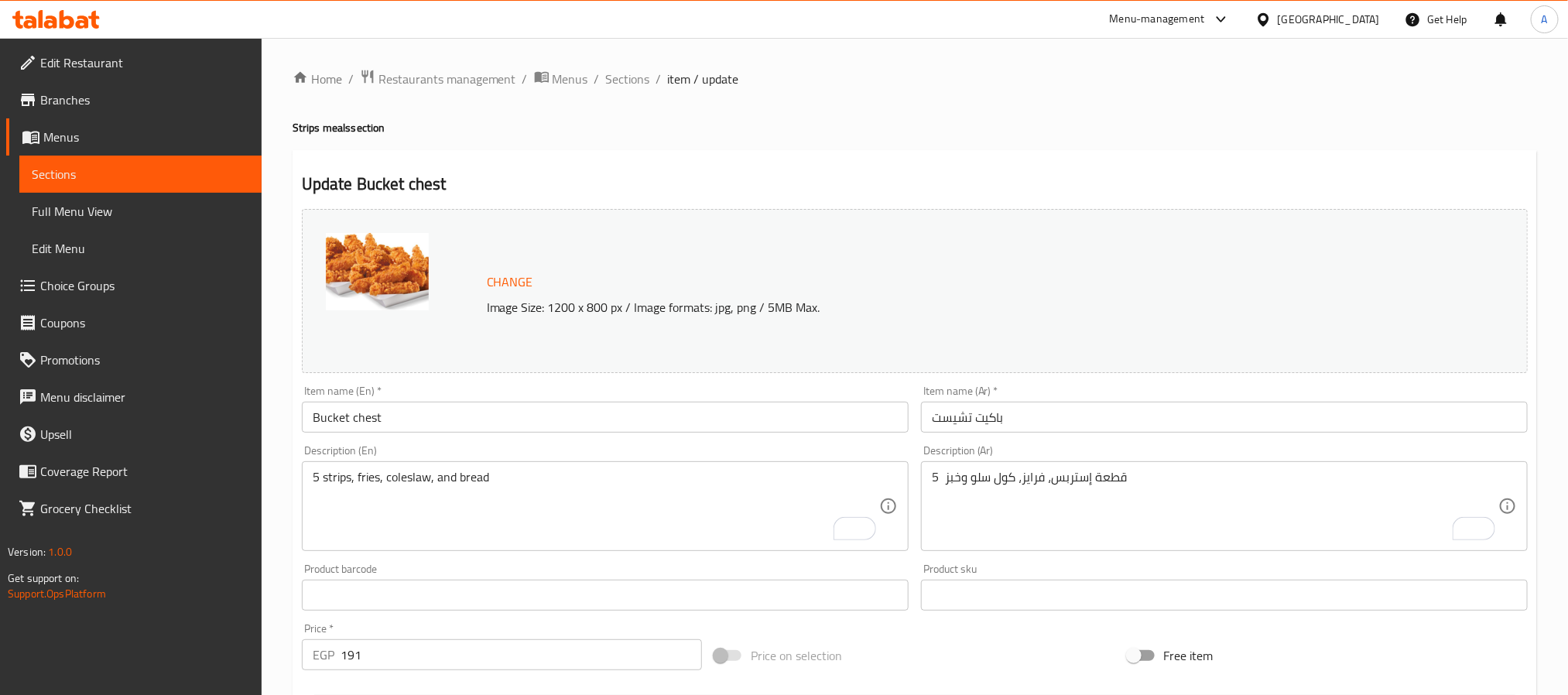
click at [463, 419] on input "Bucket chest" at bounding box center [605, 417] width 607 height 31
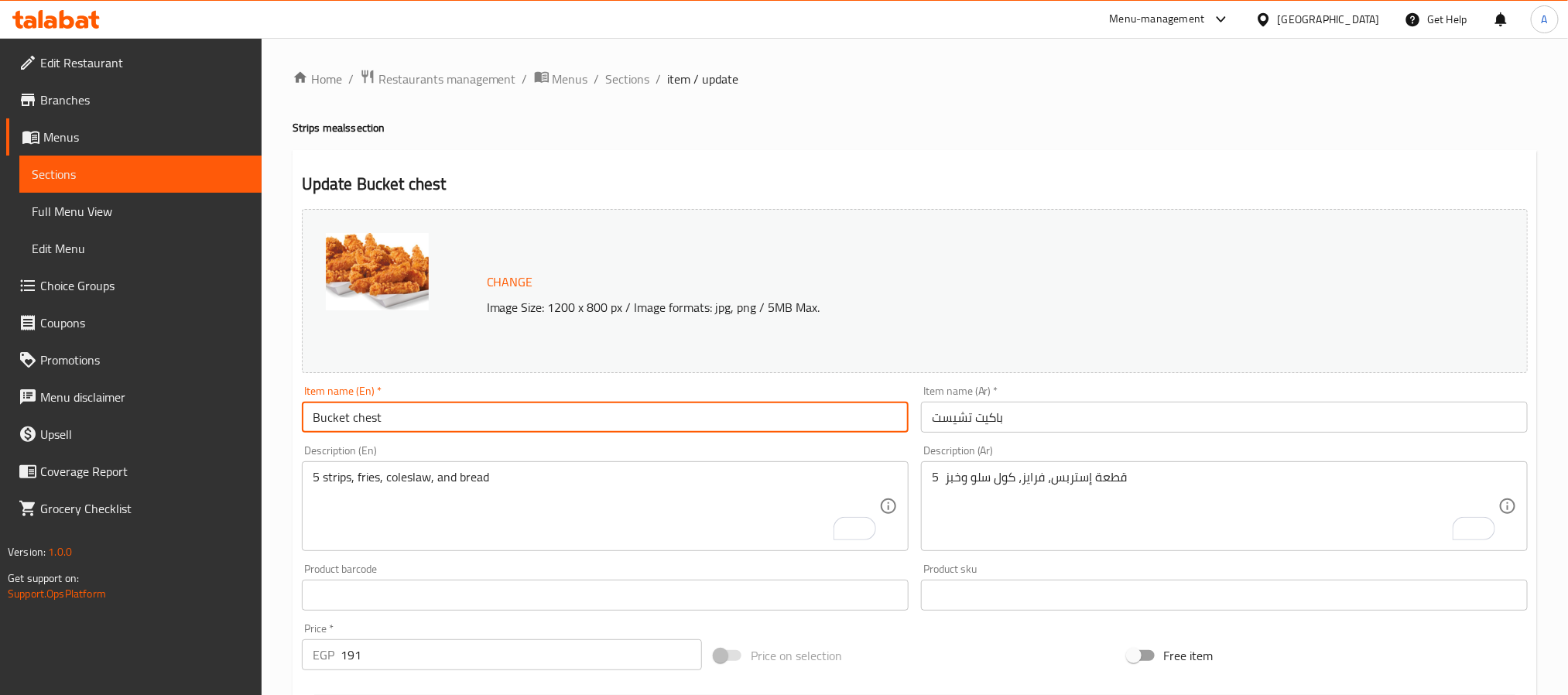
click at [463, 419] on input "Bucket chest" at bounding box center [605, 417] width 607 height 31
paste input "C"
type input "Bucket Chest"
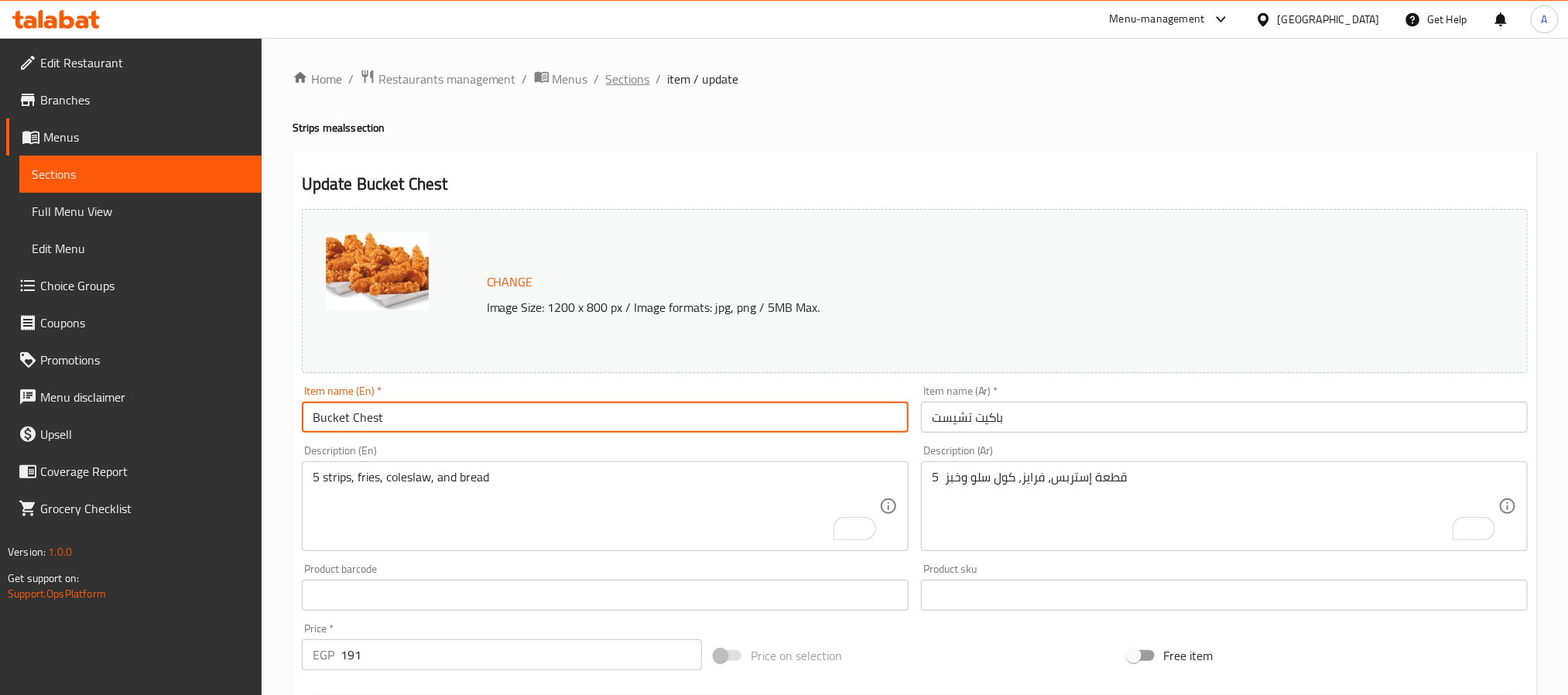
click at [622, 74] on span "Sections" at bounding box center [628, 78] width 44 height 19
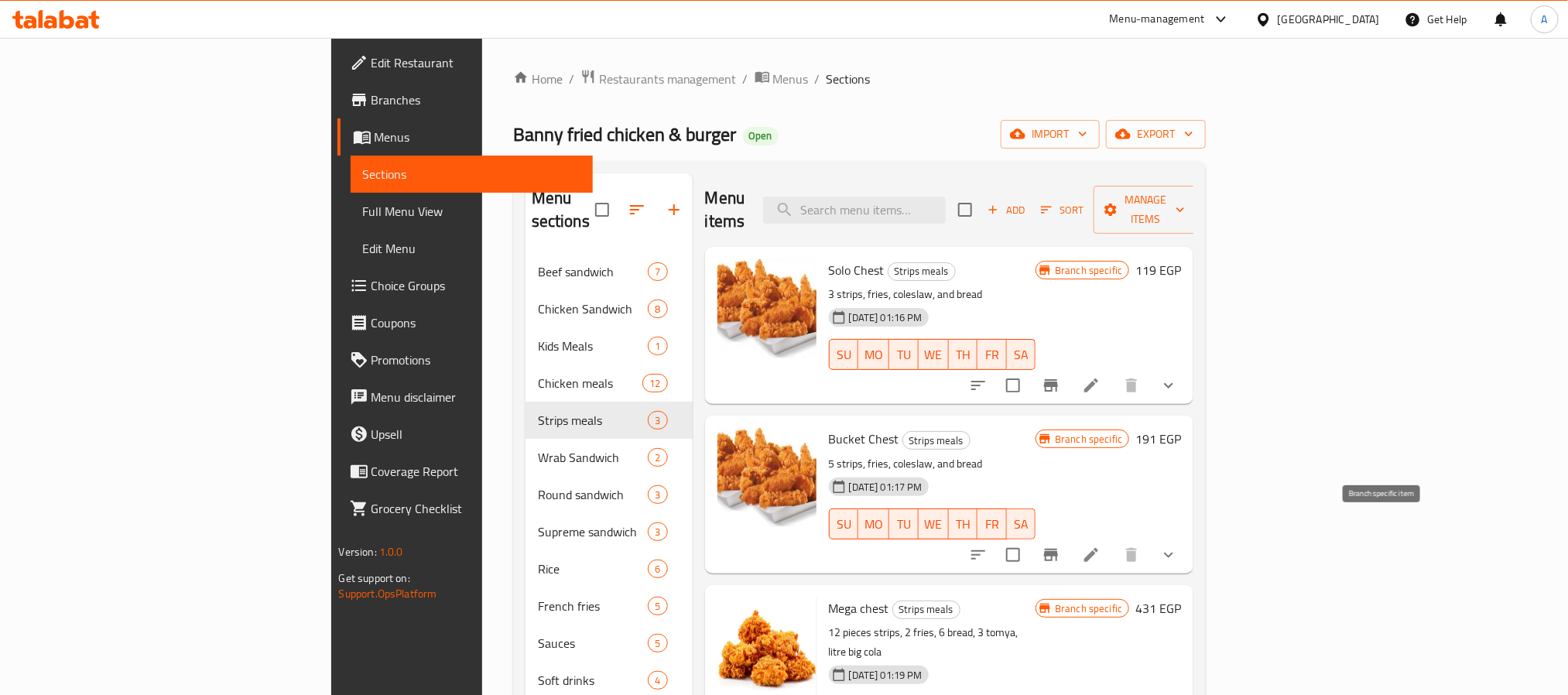
click at [1060, 546] on icon "Branch-specific-item" at bounding box center [1051, 555] width 19 height 19
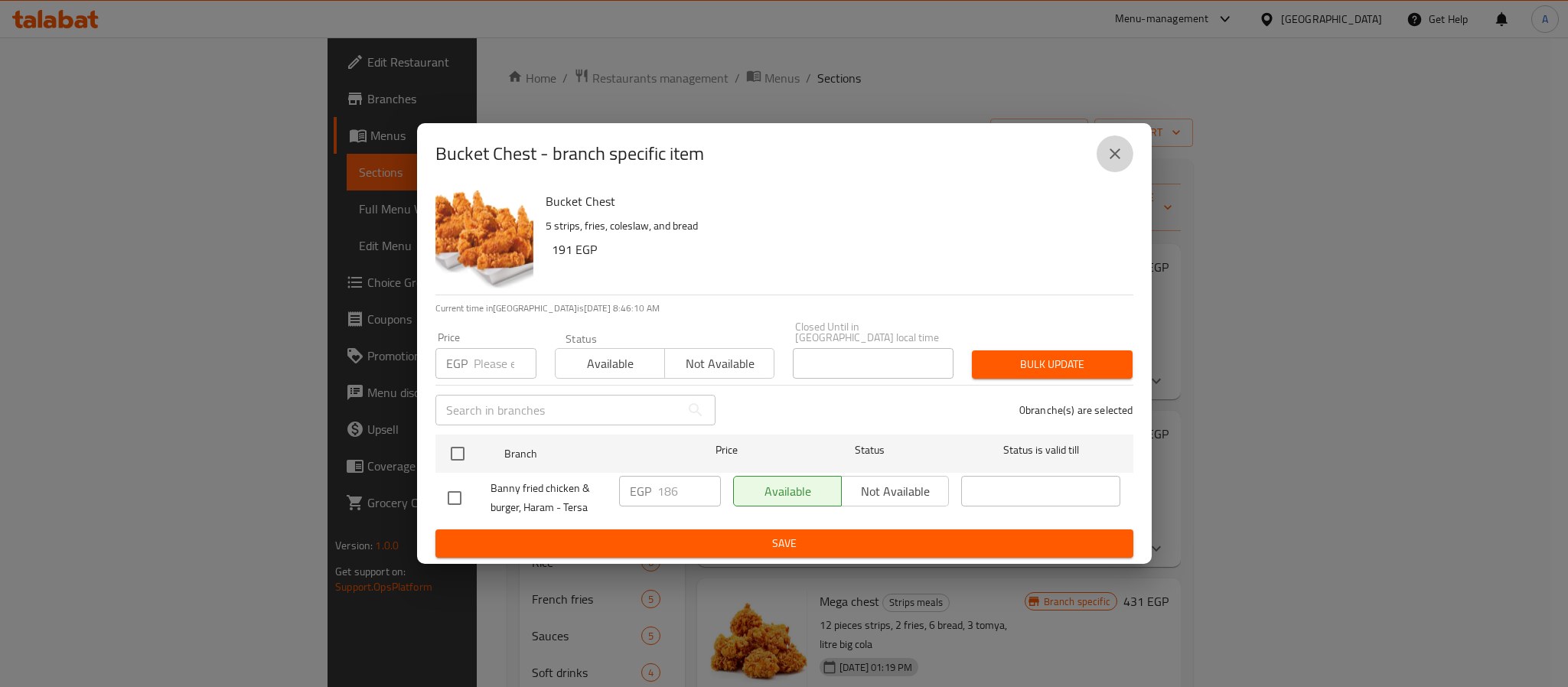
click at [1112, 156] on icon "close" at bounding box center [1115, 153] width 19 height 19
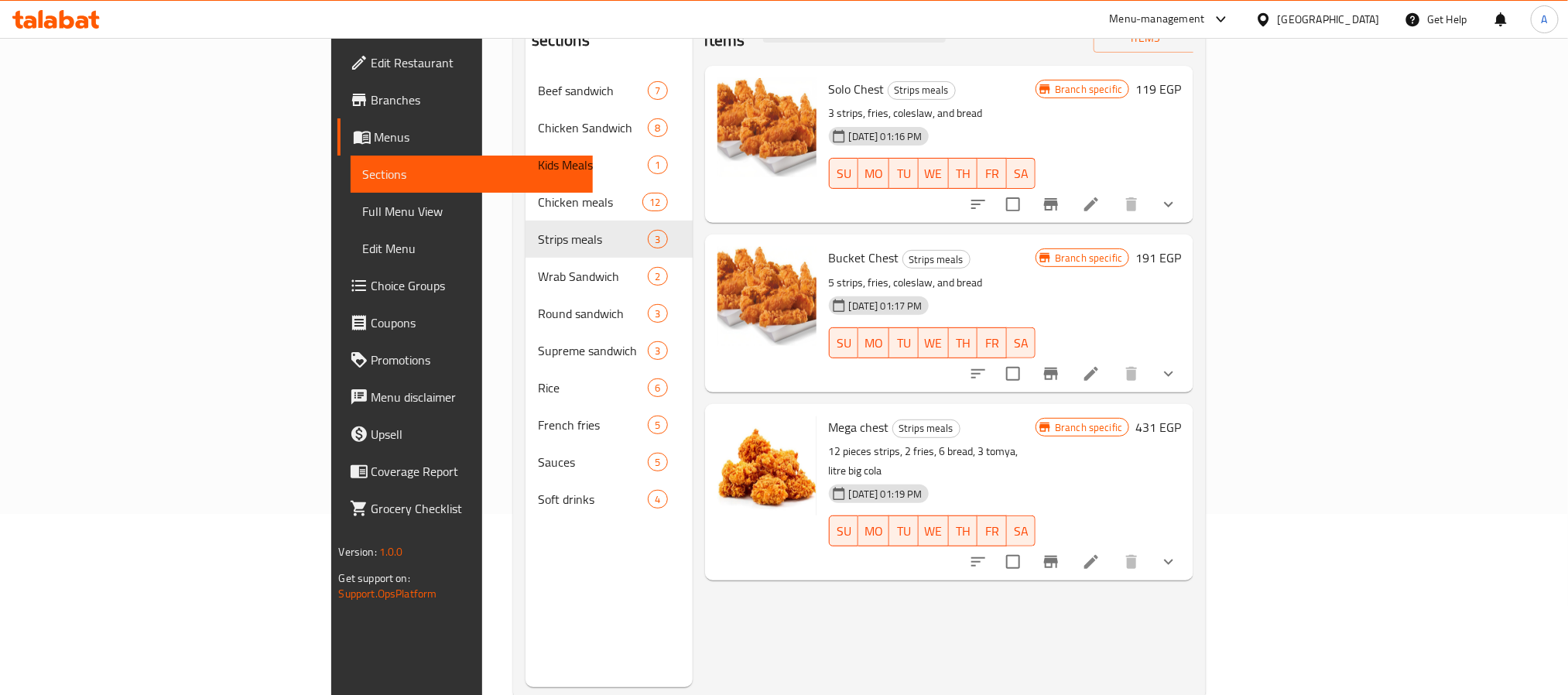
scroll to position [217, 0]
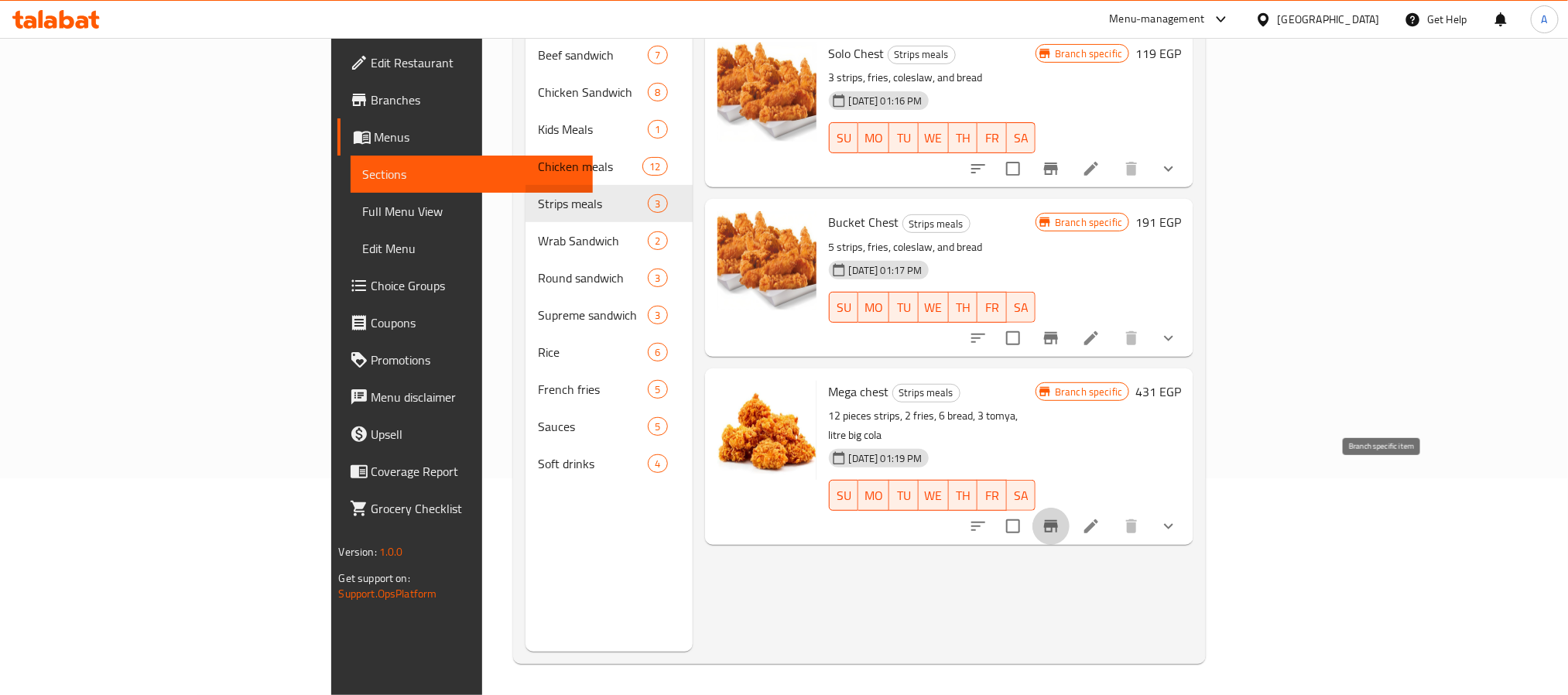
click at [1058, 519] on icon "Branch-specific-item" at bounding box center [1050, 526] width 14 height 13
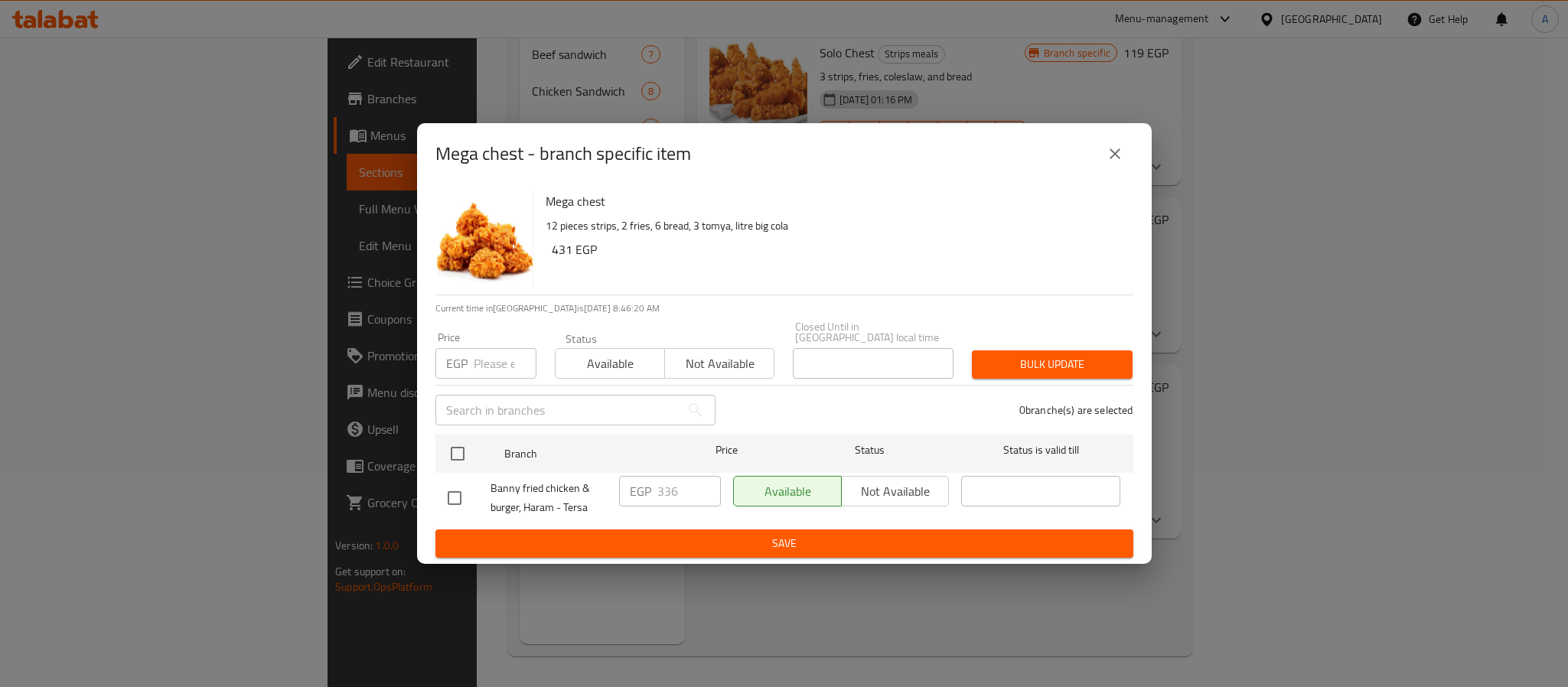
click at [1123, 158] on button "close" at bounding box center [1114, 153] width 37 height 36
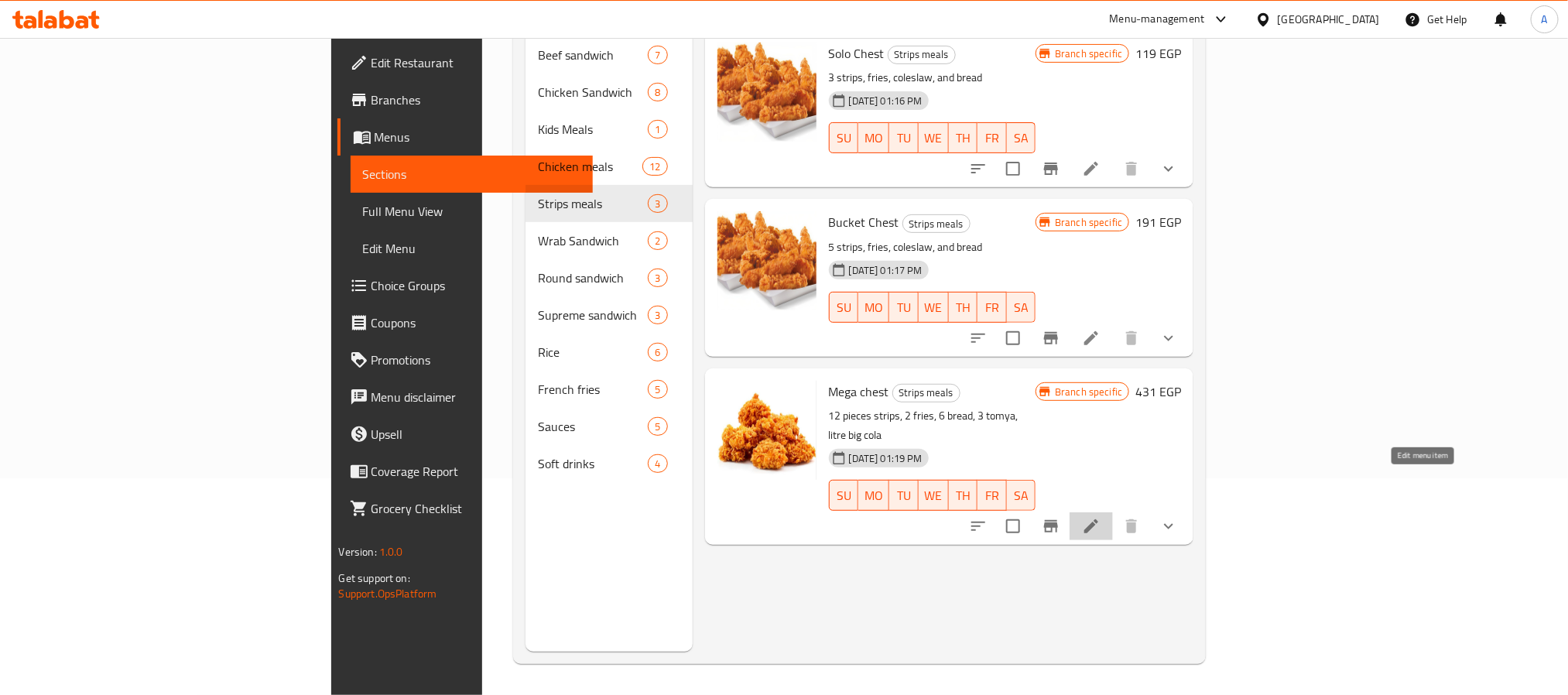
click at [1098, 519] on icon at bounding box center [1091, 526] width 14 height 14
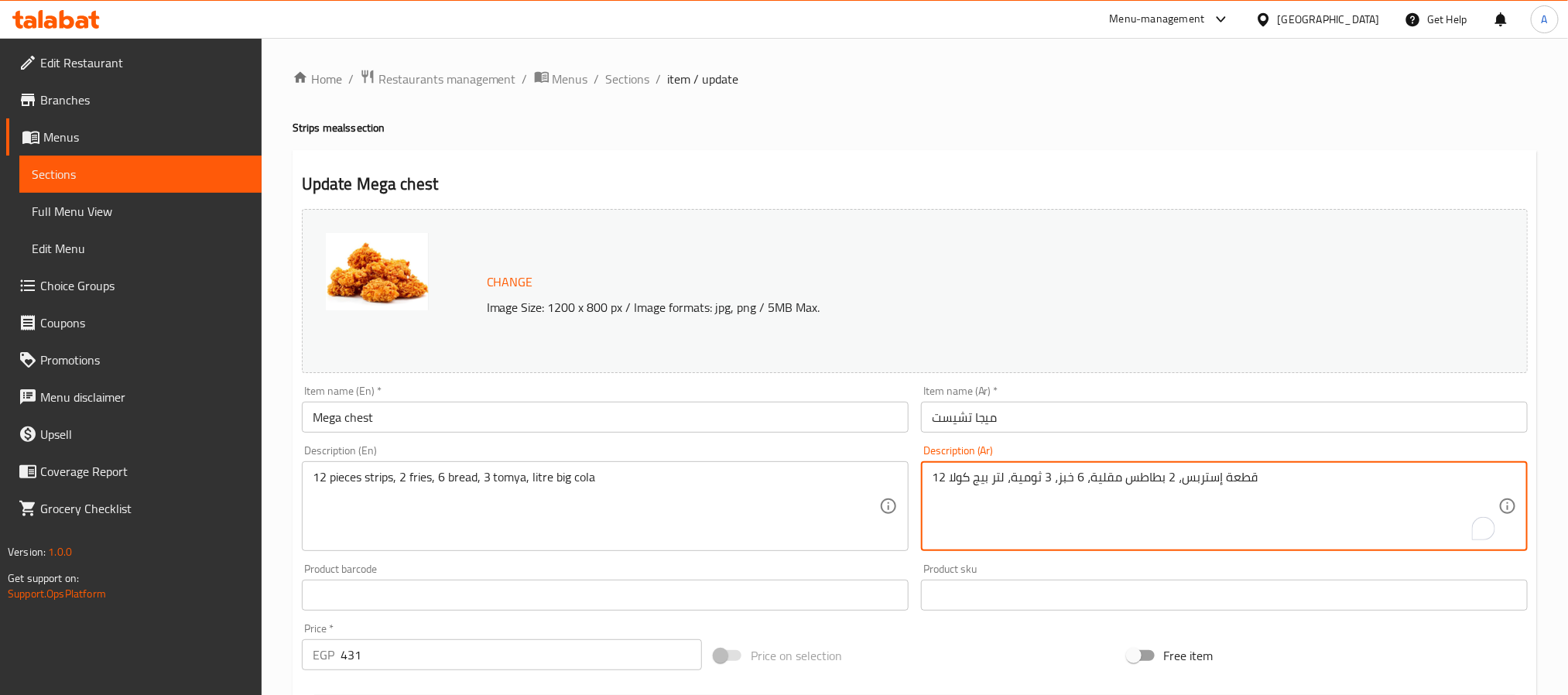
click at [1082, 478] on textarea "12 قطعة إستربس، 2 بطاطس مقلية، 6 خبز، 3 ثومية، لتر بيج كولا" at bounding box center [1215, 507] width 566 height 74
paste textarea "5 قطعة إستربس، فرايز، كول سلو وخبز"
drag, startPoint x: 940, startPoint y: 470, endPoint x: 932, endPoint y: 475, distance: 9.4
click at [932, 475] on textarea "5 قطعة إستربس، فرايز، كول سلو وخبز" at bounding box center [1215, 507] width 566 height 74
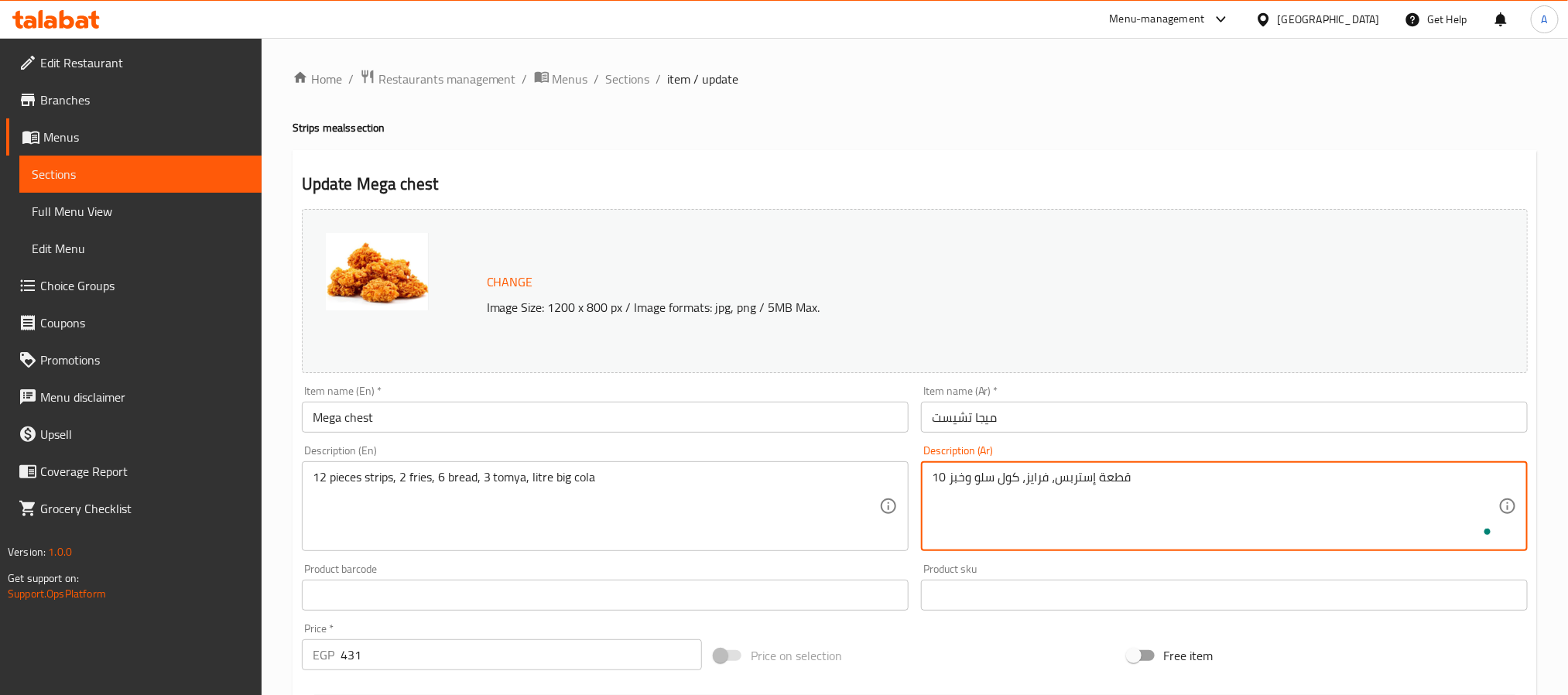
type textarea "10 قطعة إستربس، فرايز، كول سلو وخبز"
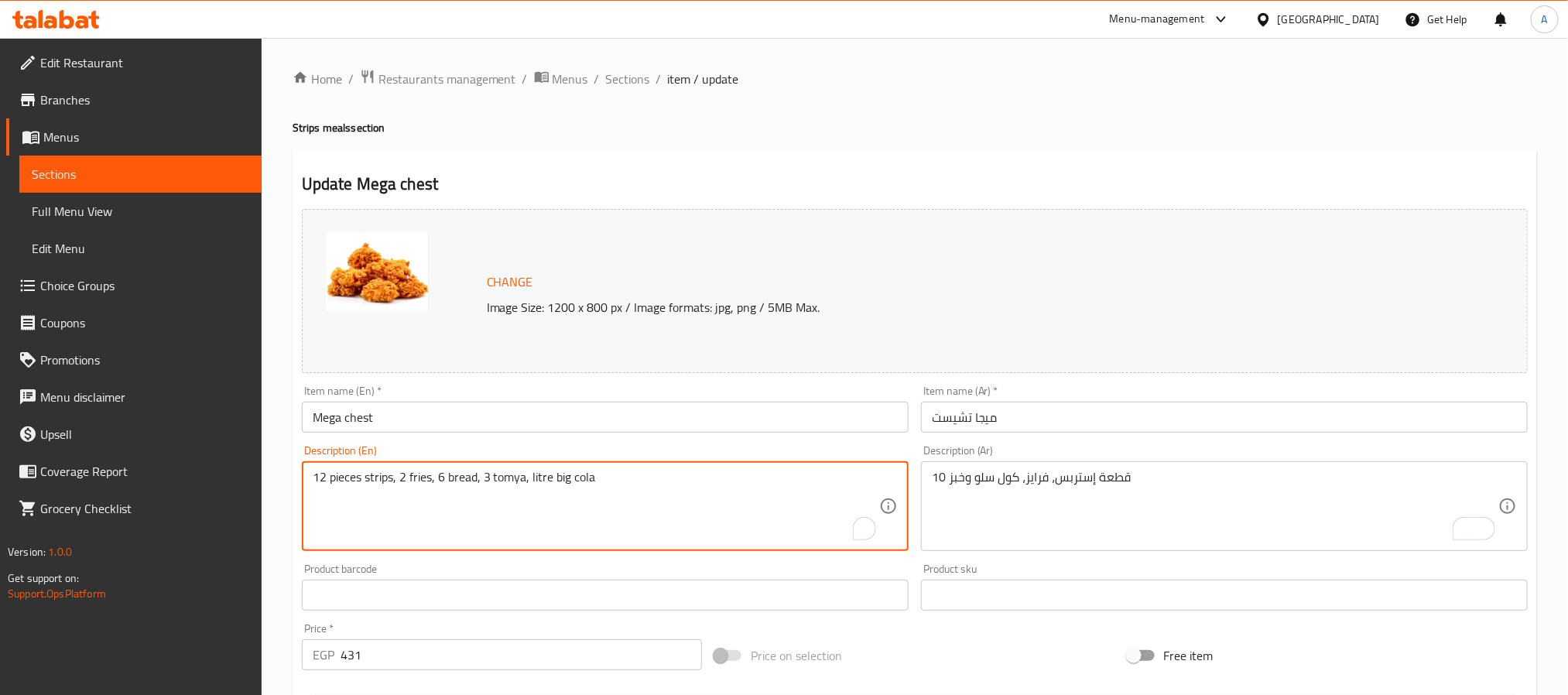
click at [668, 476] on textarea "12 pieces strips, 2 fries, 6 bread, 3 tomya, litre big cola" at bounding box center [595, 507] width 566 height 74
paste textarea "5 strips, fries, coleslaw, and bread"
click at [319, 483] on textarea "5 strips, fries, coleslaw, and bread" at bounding box center [595, 507] width 566 height 74
type textarea "10 strips, fries, coleslaw, and bread"
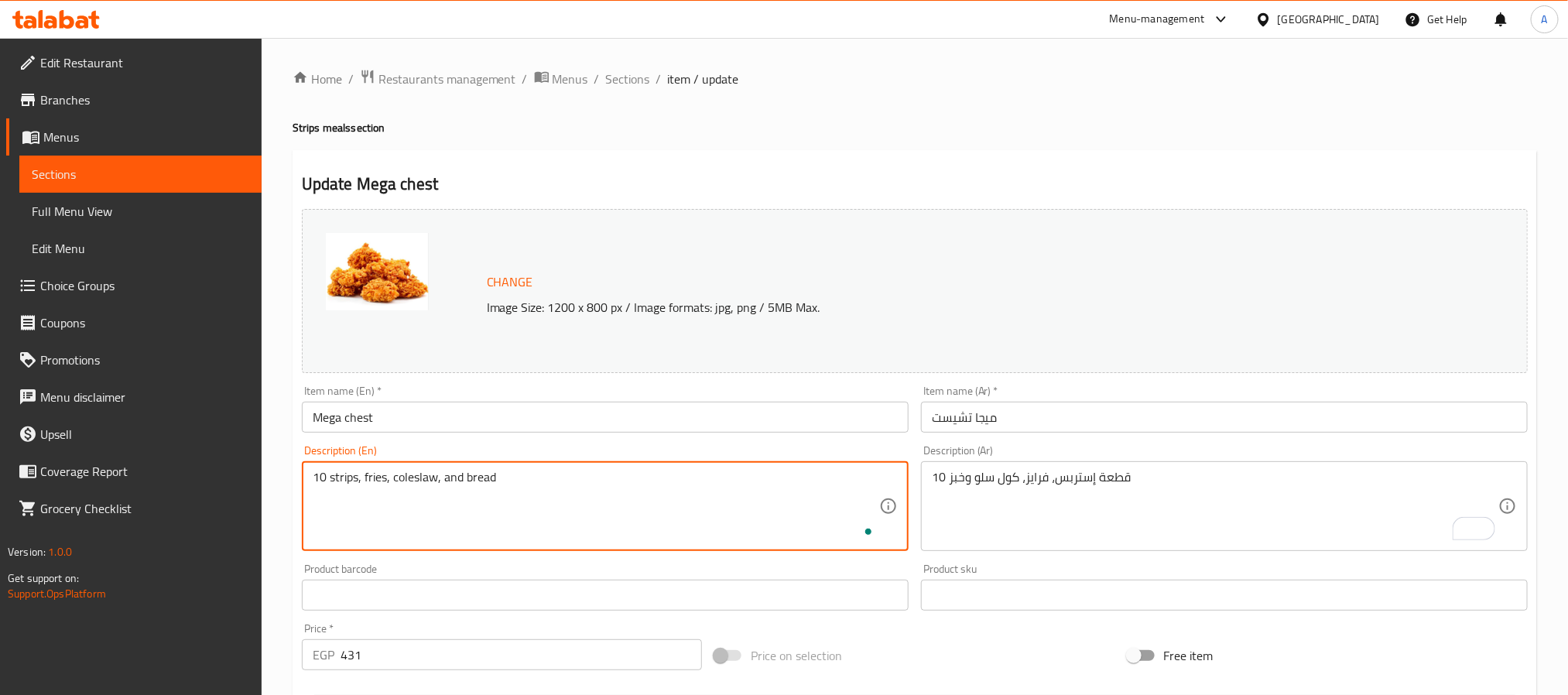
click at [413, 404] on input "Mega chest" at bounding box center [605, 417] width 607 height 31
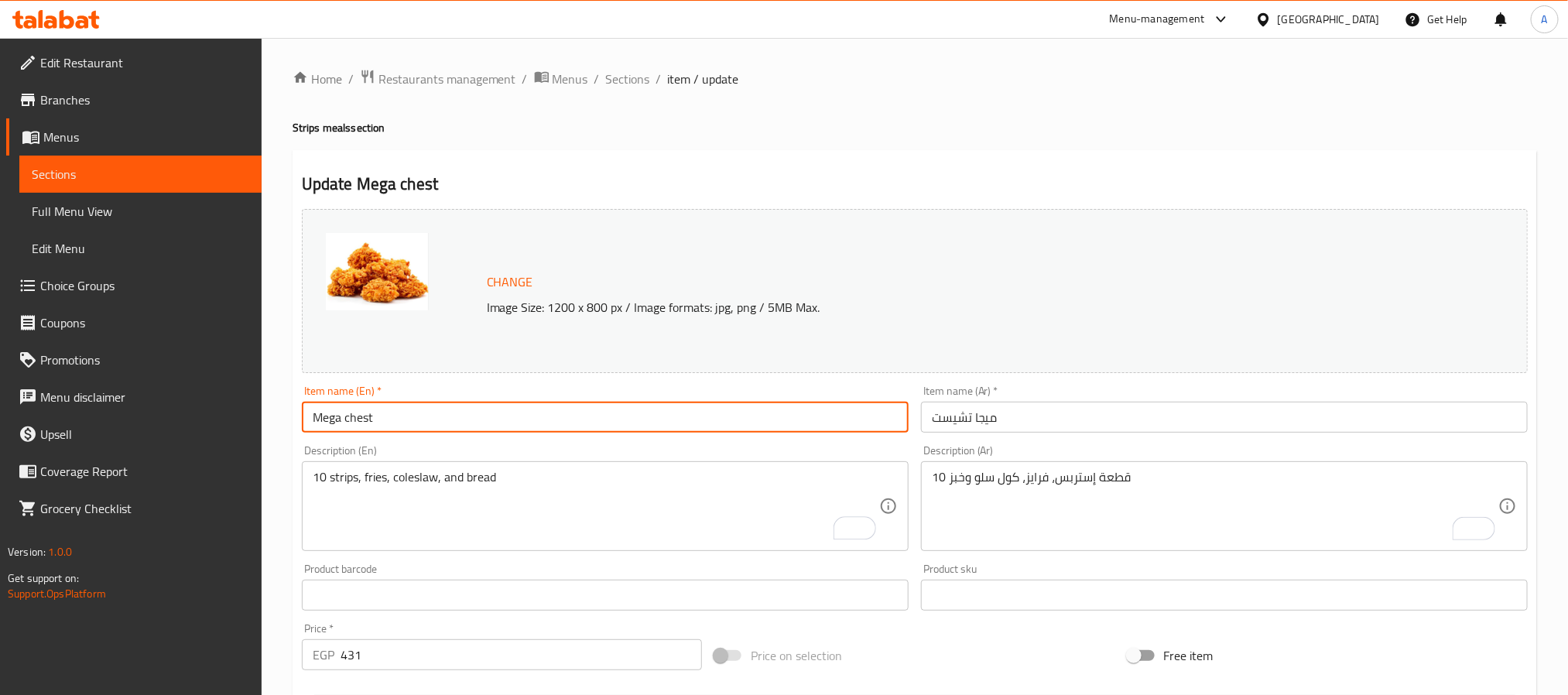
click at [609, 74] on span "Sections" at bounding box center [628, 78] width 44 height 19
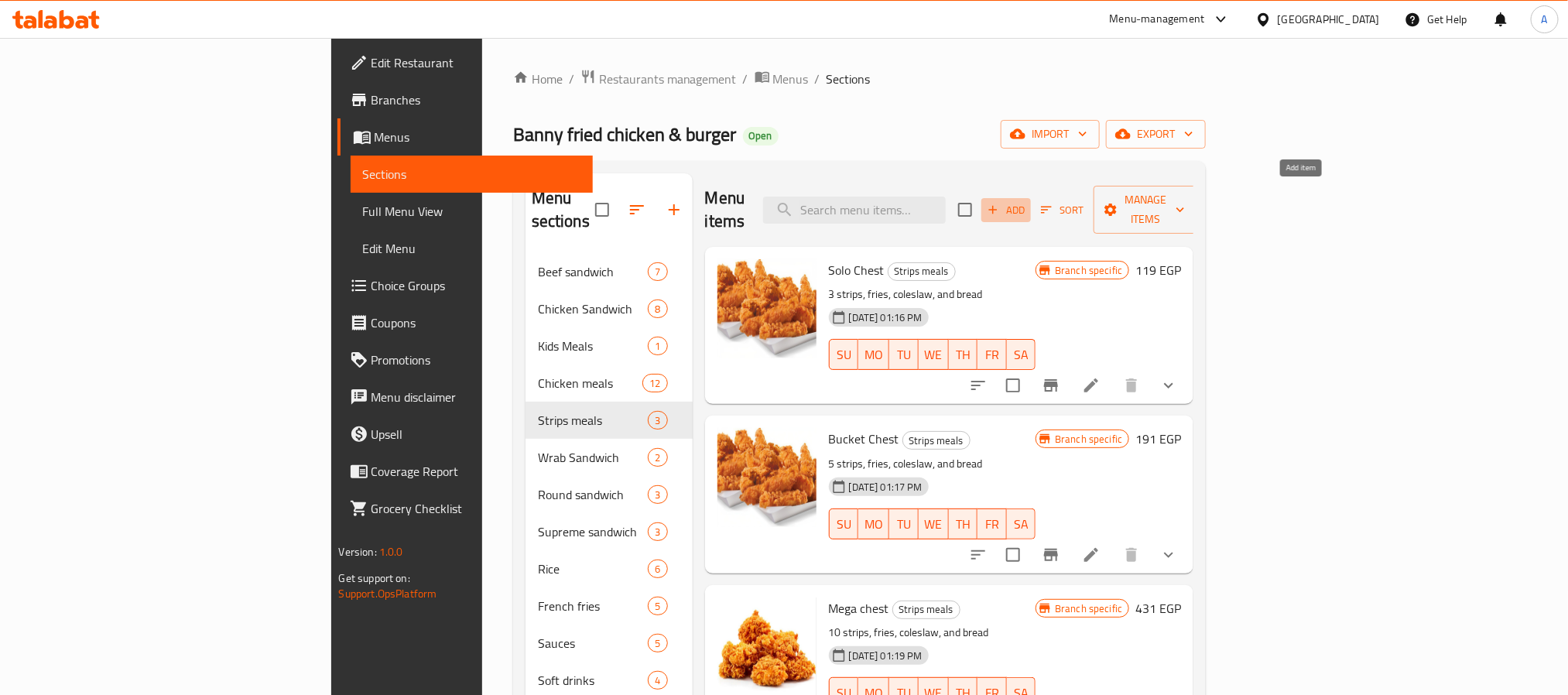
click at [1027, 201] on span "Add" at bounding box center [1006, 210] width 41 height 18
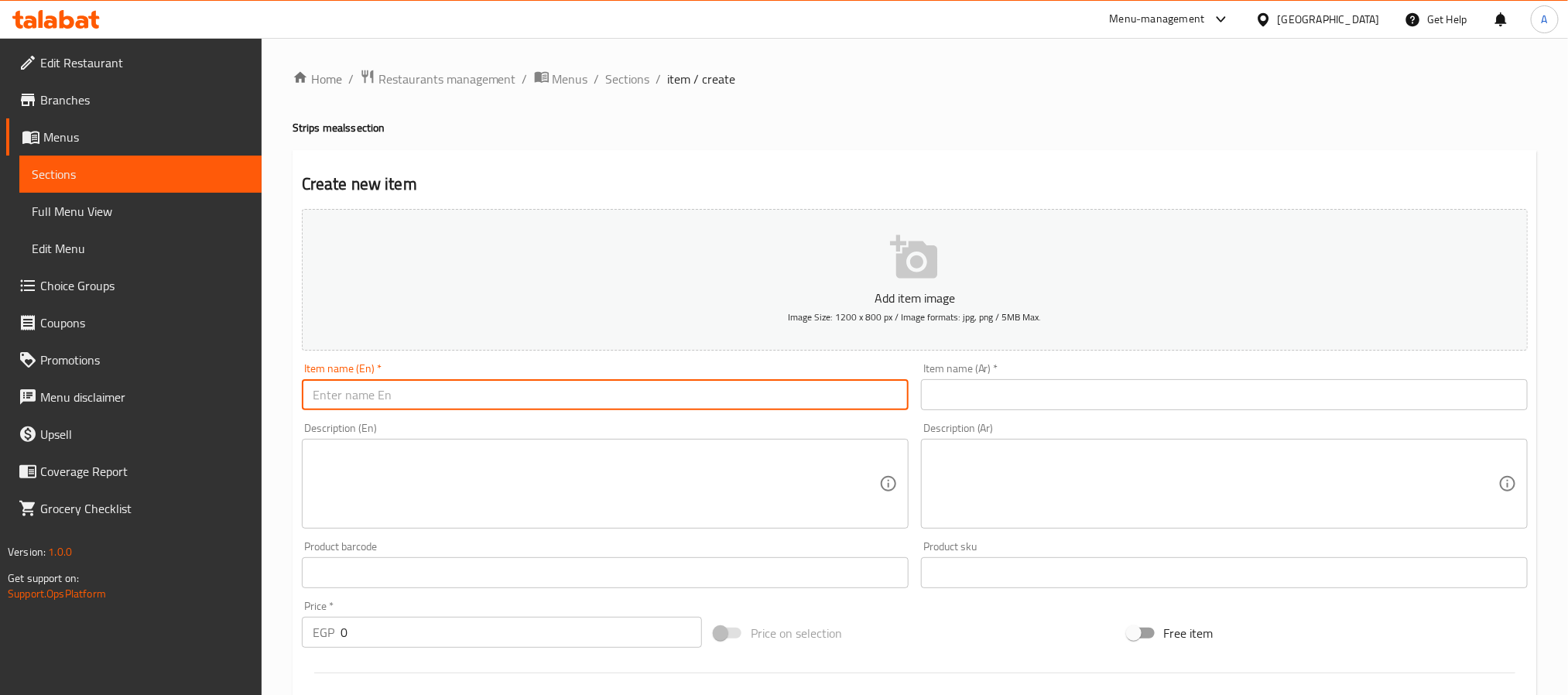
click at [465, 399] on input "text" at bounding box center [605, 394] width 607 height 31
paste input "15 Pieces Of"
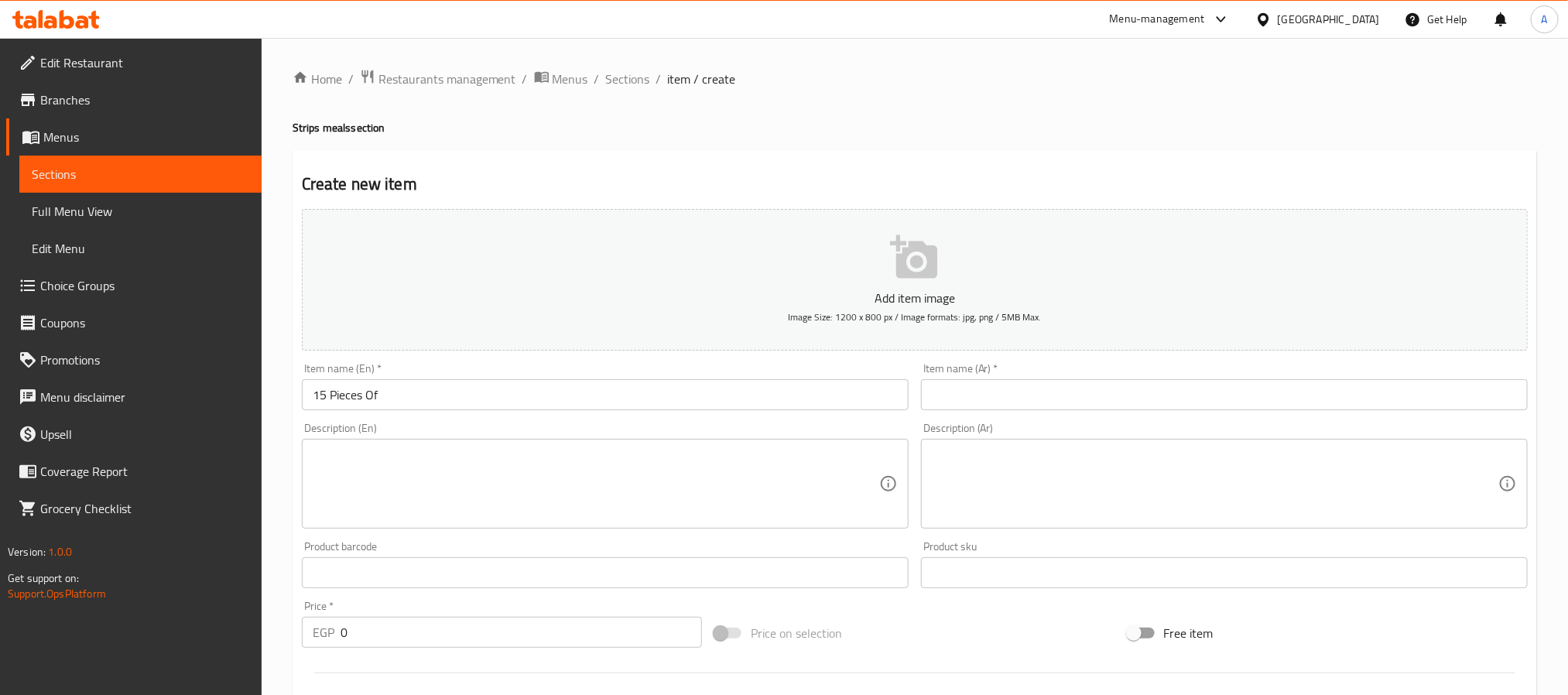
click at [494, 406] on input "15 Pieces Of" at bounding box center [605, 394] width 607 height 31
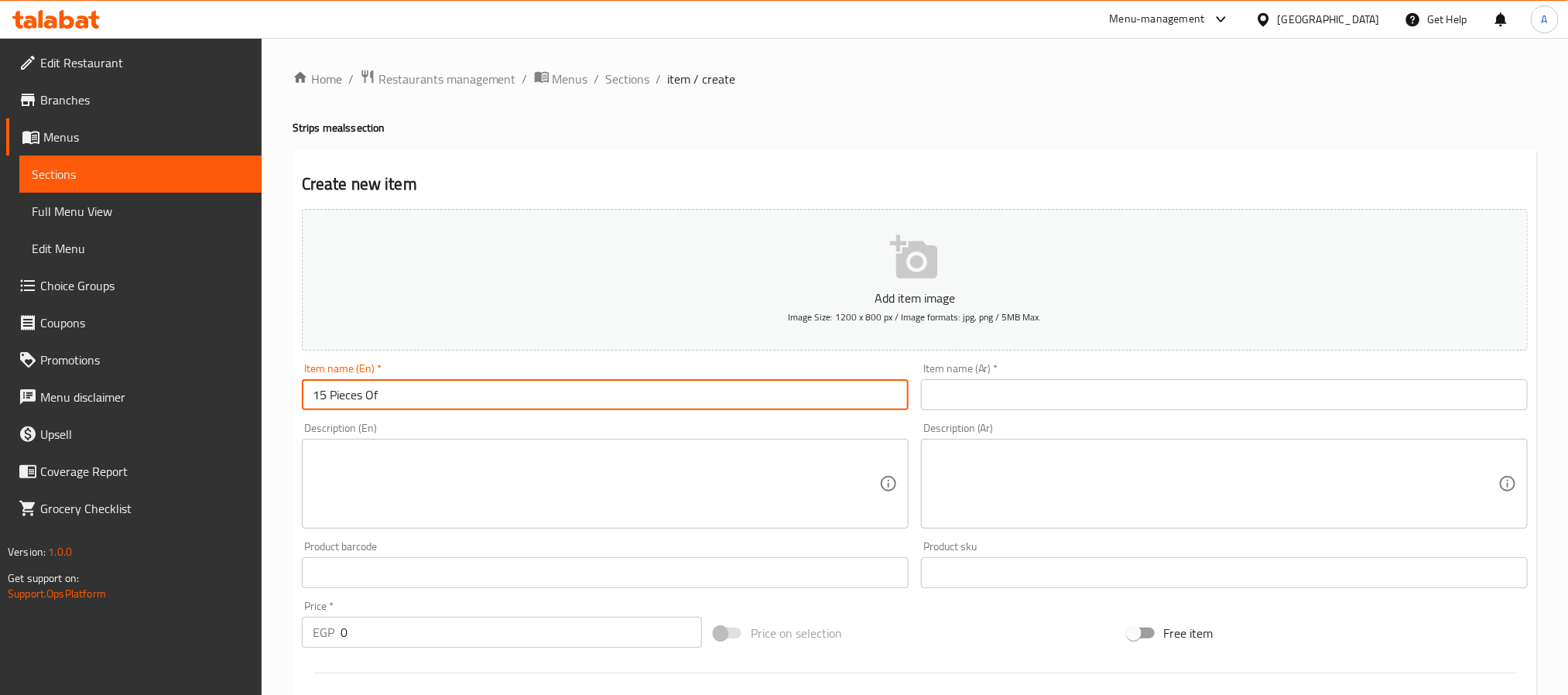
paste input "Chicken Strips"
type input "15 Pieces Of Chicken Strips"
click at [1214, 404] on input "text" at bounding box center [1225, 394] width 607 height 31
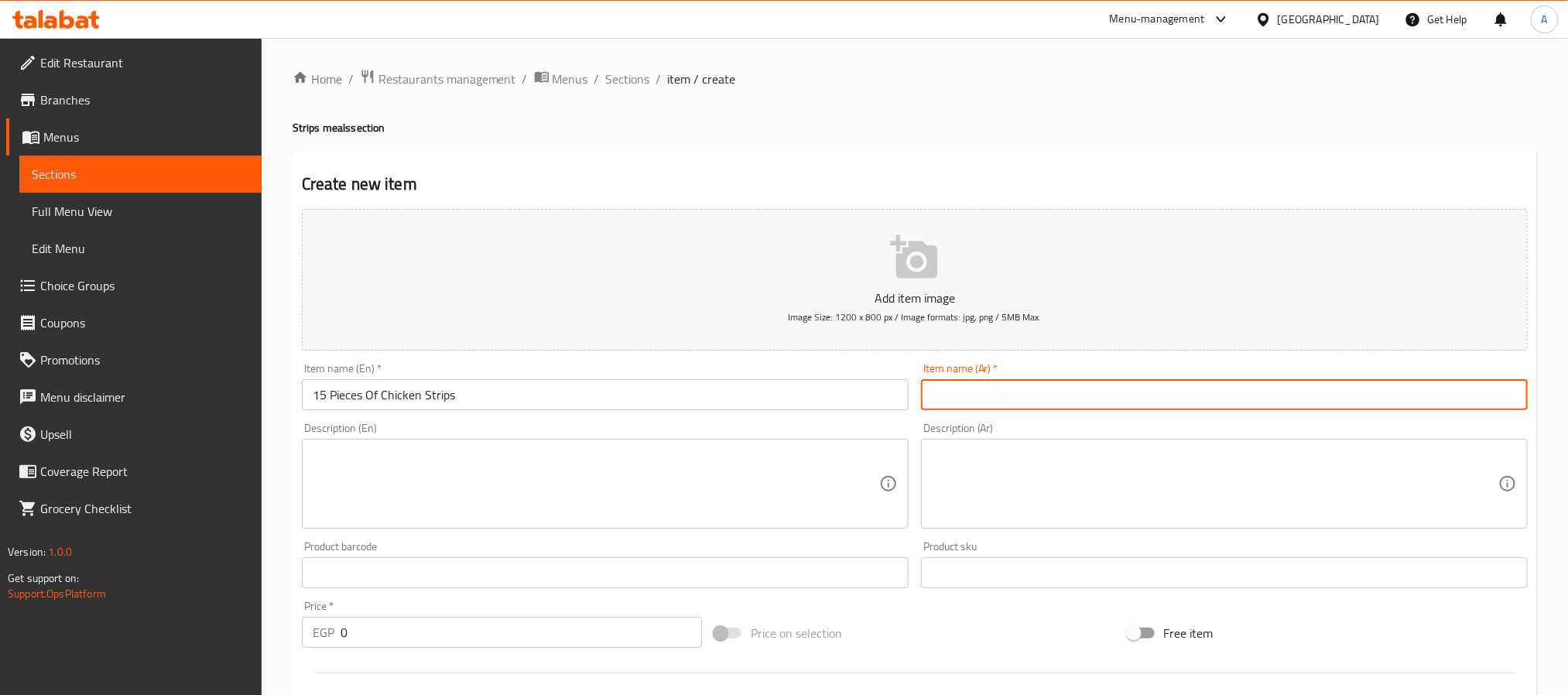
paste input "5 قطعة إستربس"
click at [938, 393] on input "5 قطعة إستربس" at bounding box center [1225, 394] width 607 height 31
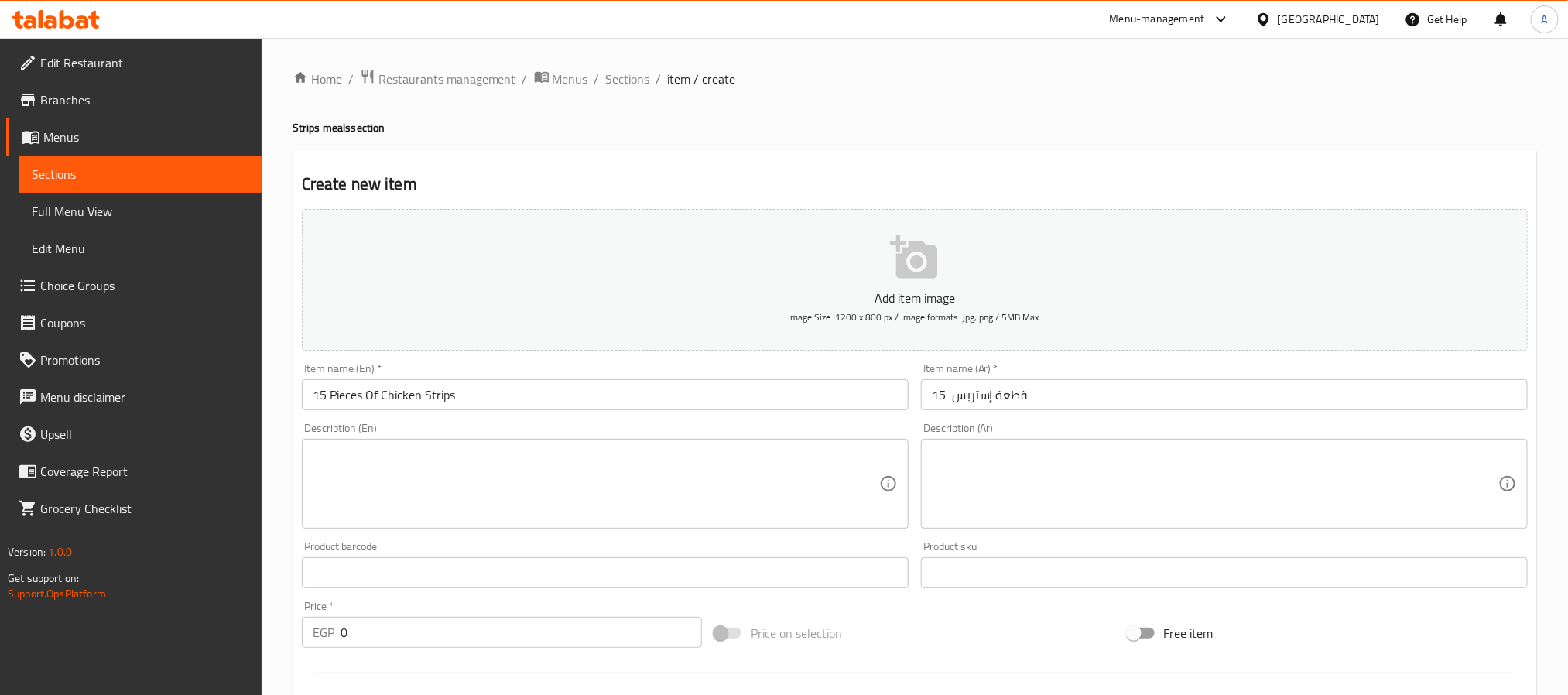
click at [978, 393] on input "15 قطعة إستربس" at bounding box center [1225, 394] width 607 height 31
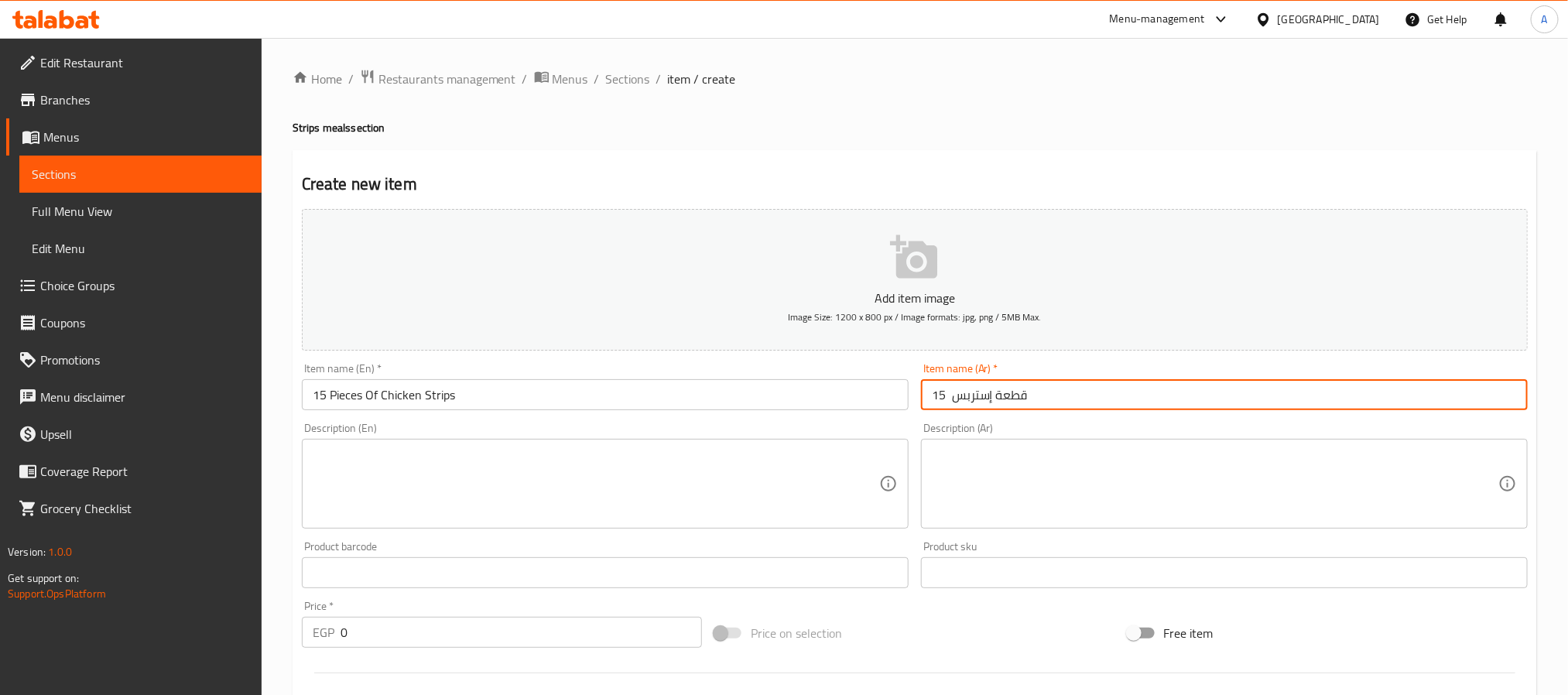
click at [978, 393] on input "15 قطعة إستربس" at bounding box center [1225, 394] width 607 height 31
paste input "جاج"
type input "15 قطعة دجاج إستربس"
click at [969, 488] on textarea at bounding box center [1215, 484] width 566 height 74
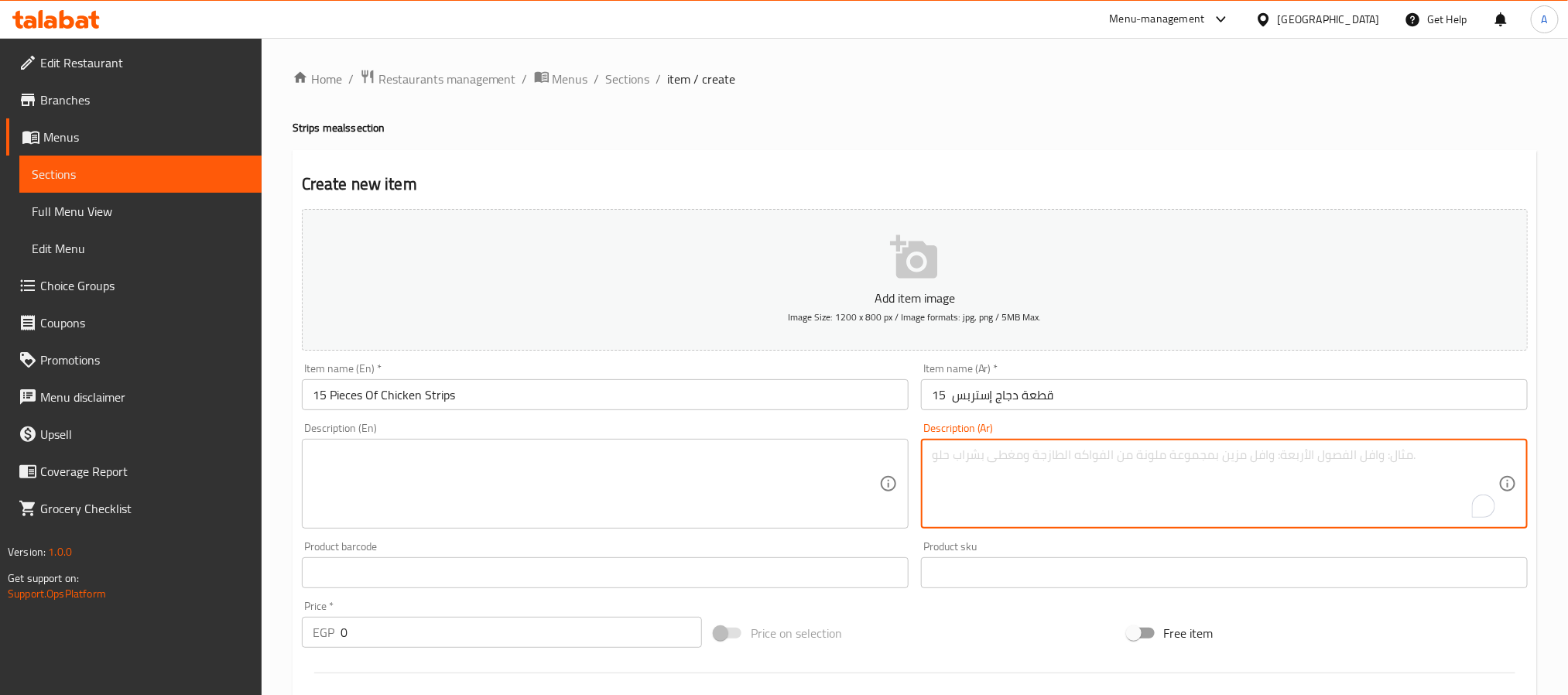
paste textarea "5 قطعة إستربس، فرايز، كول سلو وخبز"
click at [937, 454] on textarea "5 قطعة إستربس، فرايز، كول سلو وخبز" at bounding box center [1215, 484] width 566 height 74
type textarea "15 قطعة إستربس، فرايز، كول سلو وخبز"
click at [369, 462] on textarea at bounding box center [595, 484] width 566 height 74
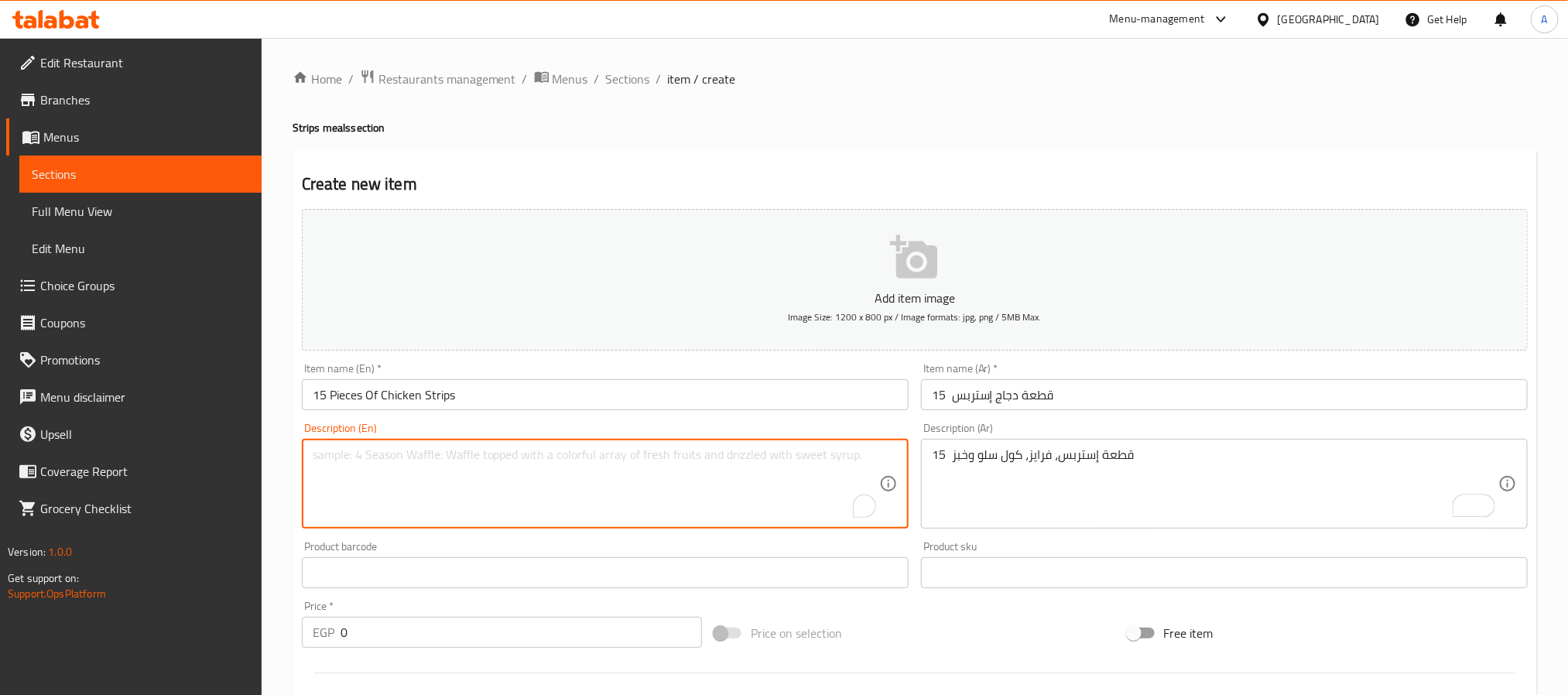
paste textarea "5 strips, fries, coleslaw, and bread"
click at [318, 448] on textarea "5 strips, fries, coleslaw, and bread" at bounding box center [595, 484] width 566 height 74
type textarea "15 strips, fries, coleslaw, and bread"
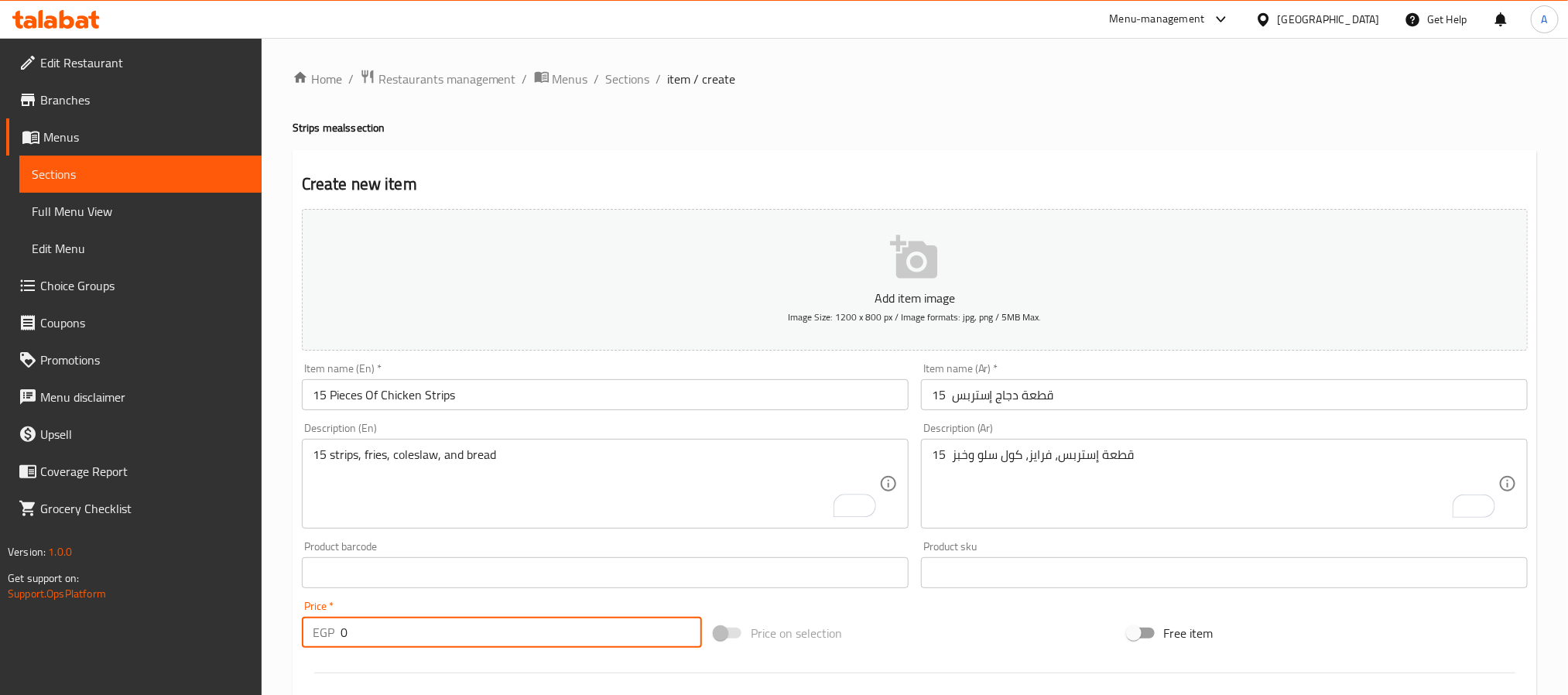
drag, startPoint x: 395, startPoint y: 640, endPoint x: 325, endPoint y: 641, distance: 70.0
click at [325, 641] on div "EGP 0 Price *" at bounding box center [502, 632] width 400 height 31
paste input "468"
type input "468"
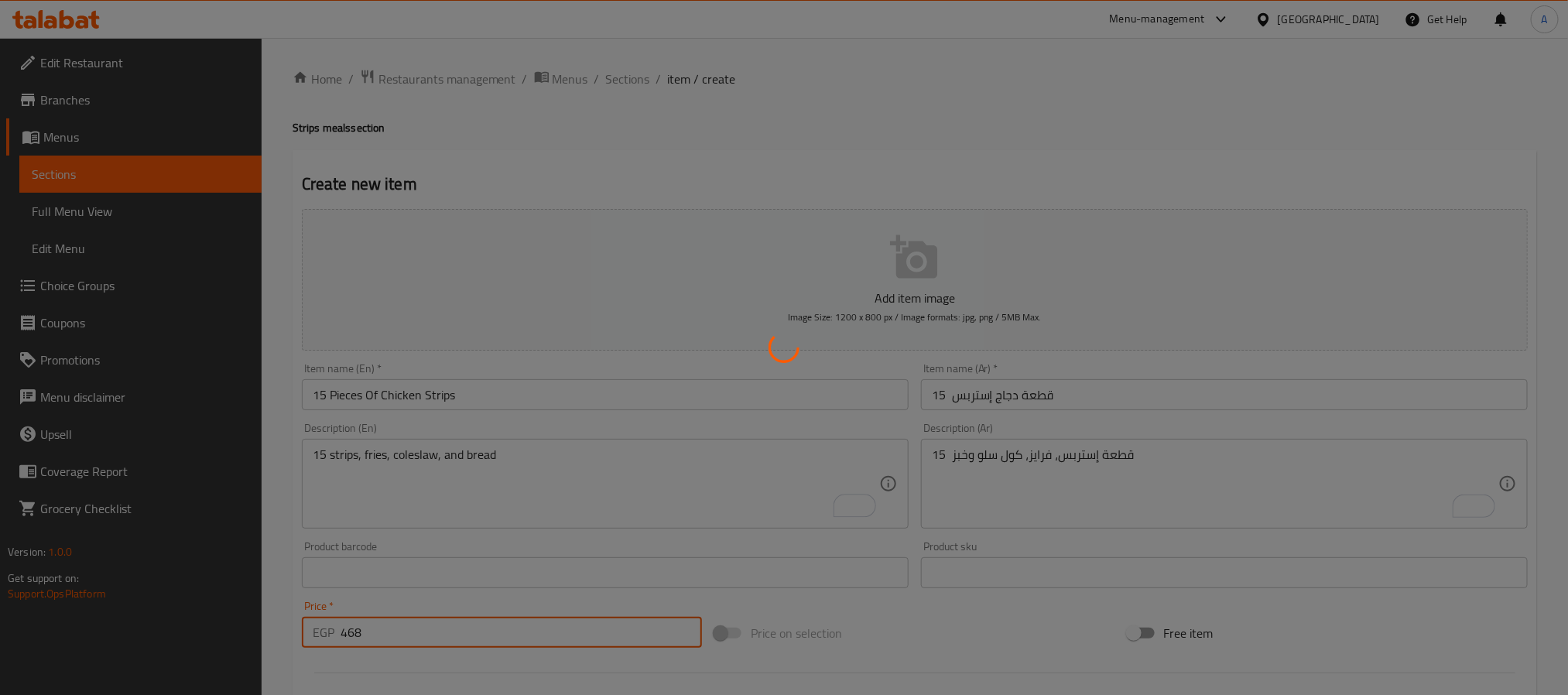
type input "0"
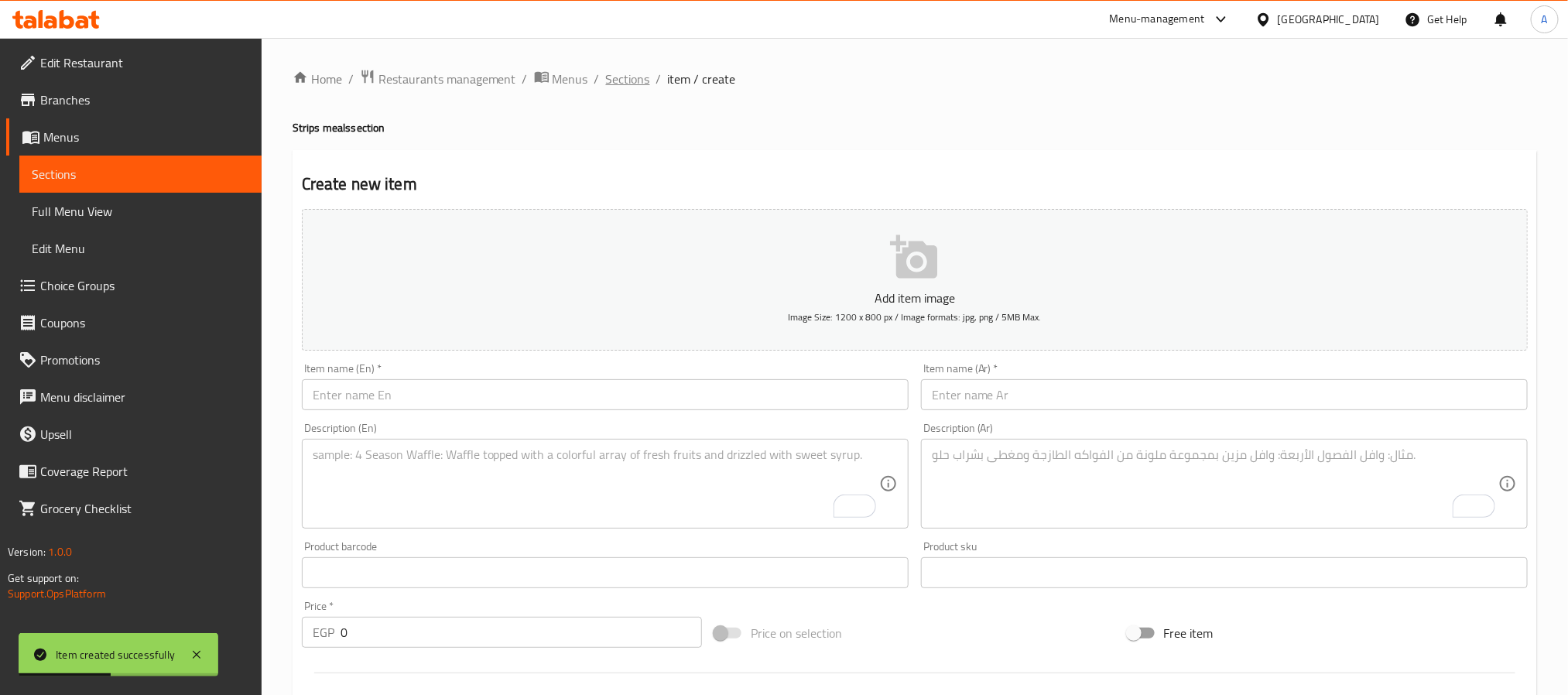
click at [624, 79] on span "Sections" at bounding box center [628, 78] width 44 height 19
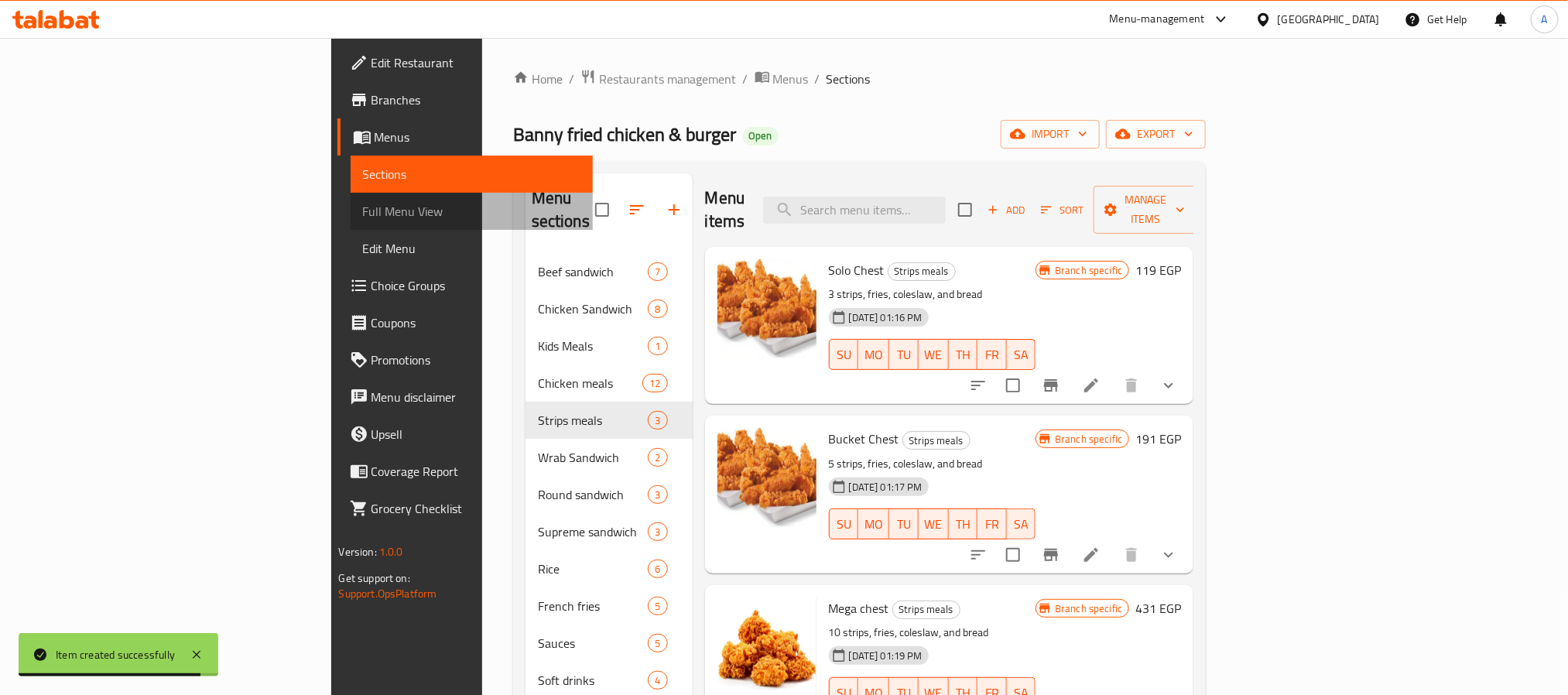
click at [363, 209] on span "Full Menu View" at bounding box center [471, 211] width 217 height 19
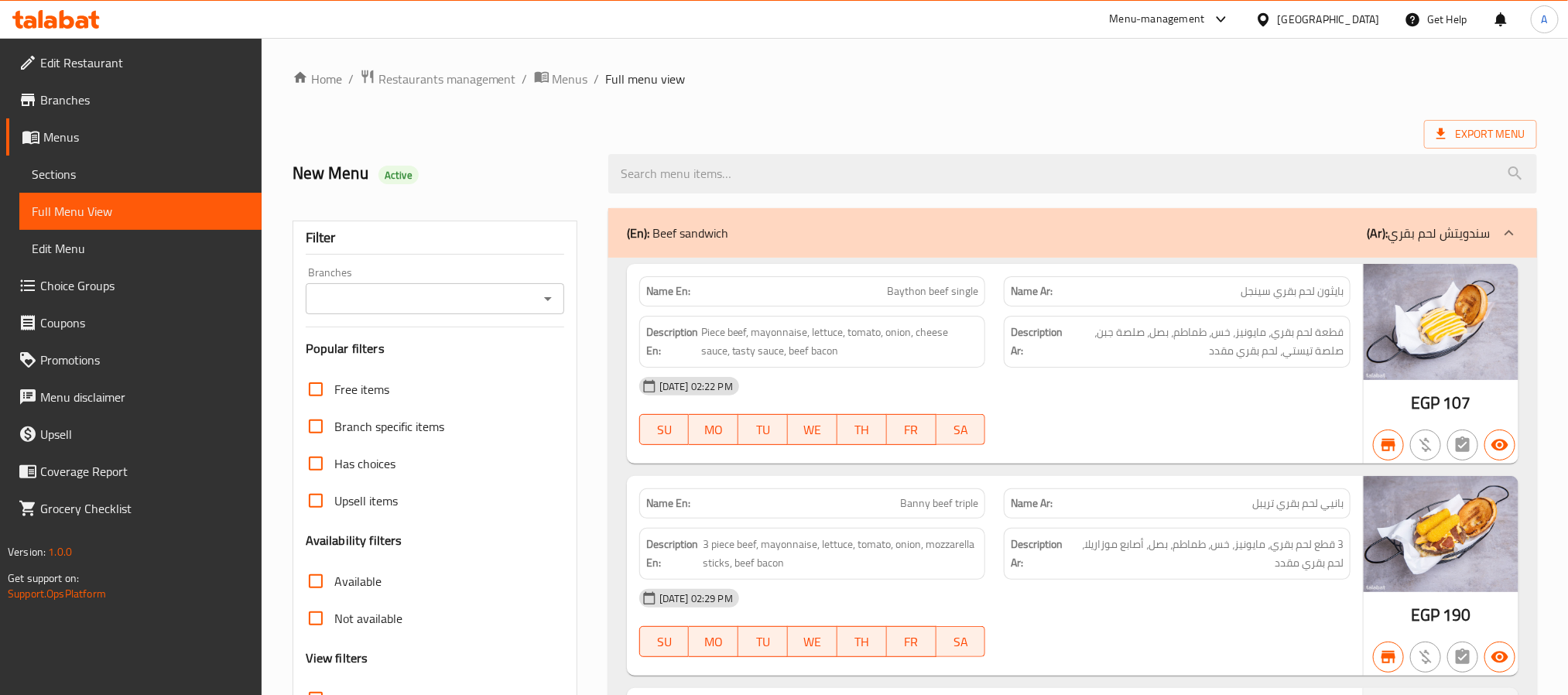
click at [460, 294] on input "Branches" at bounding box center [422, 299] width 223 height 22
click at [458, 246] on div "Filter" at bounding box center [434, 238] width 258 height 33
click at [449, 289] on input "Branches" at bounding box center [422, 299] width 223 height 22
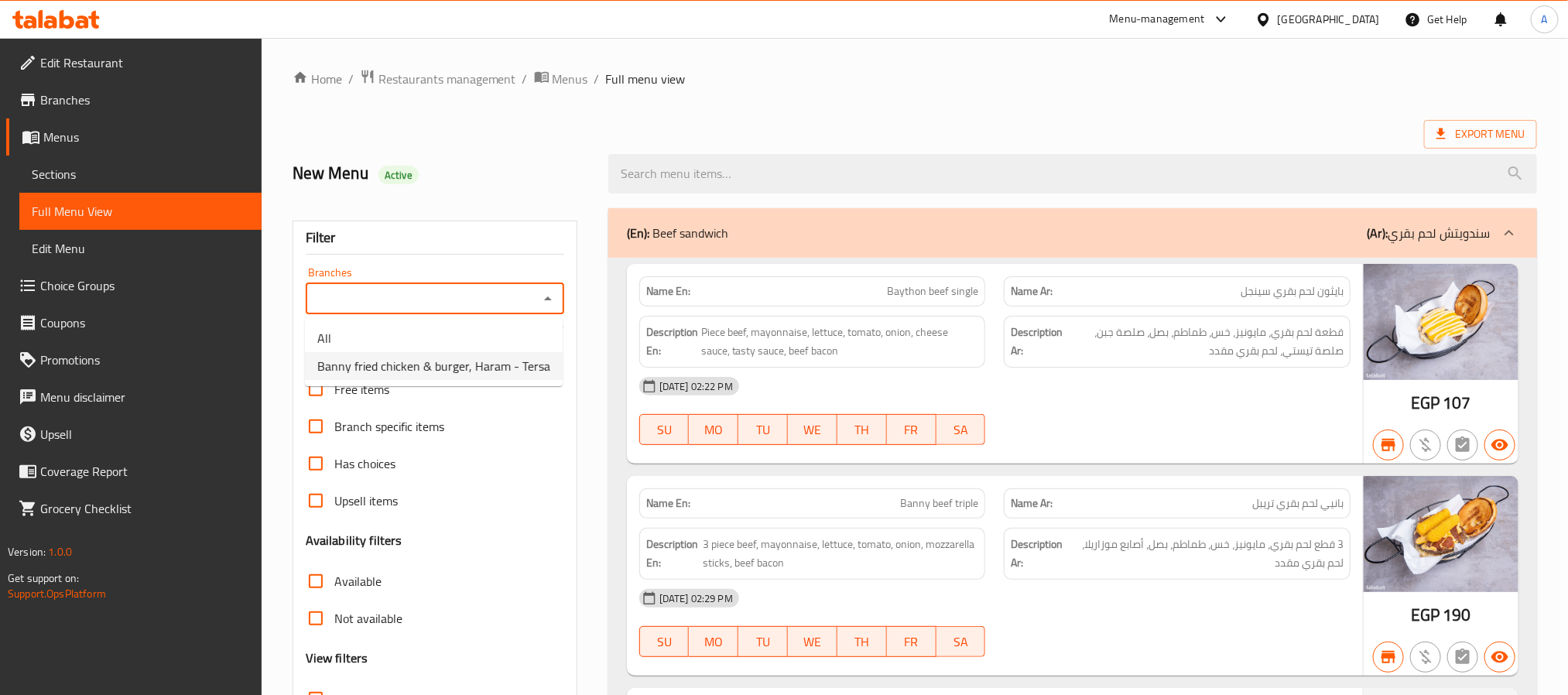
click at [471, 360] on span "Banny fried chicken & burger, Haram - Tersa" at bounding box center [433, 366] width 233 height 19
type input "Banny fried chicken & burger, Haram - Tersa"
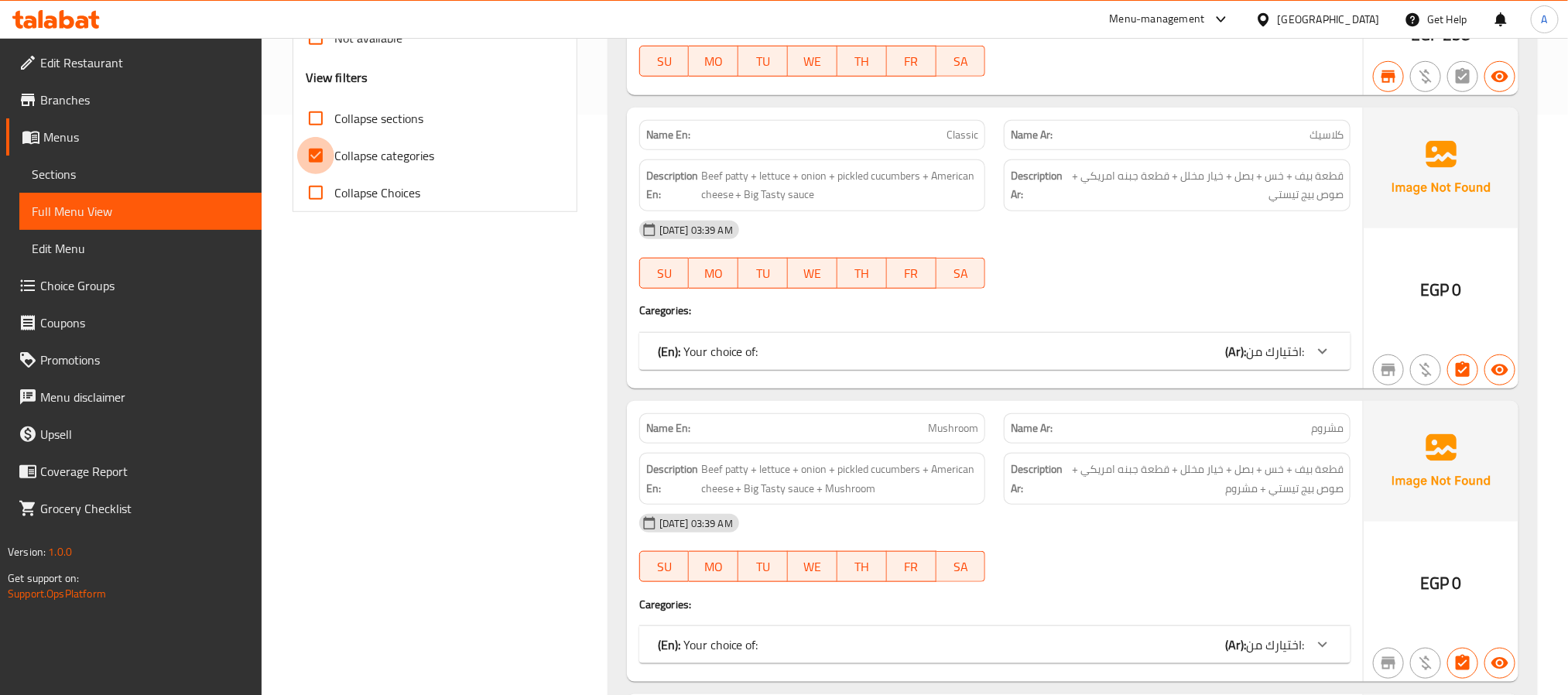
click at [318, 158] on input "Collapse categories" at bounding box center [315, 155] width 37 height 37
checkbox input "false"
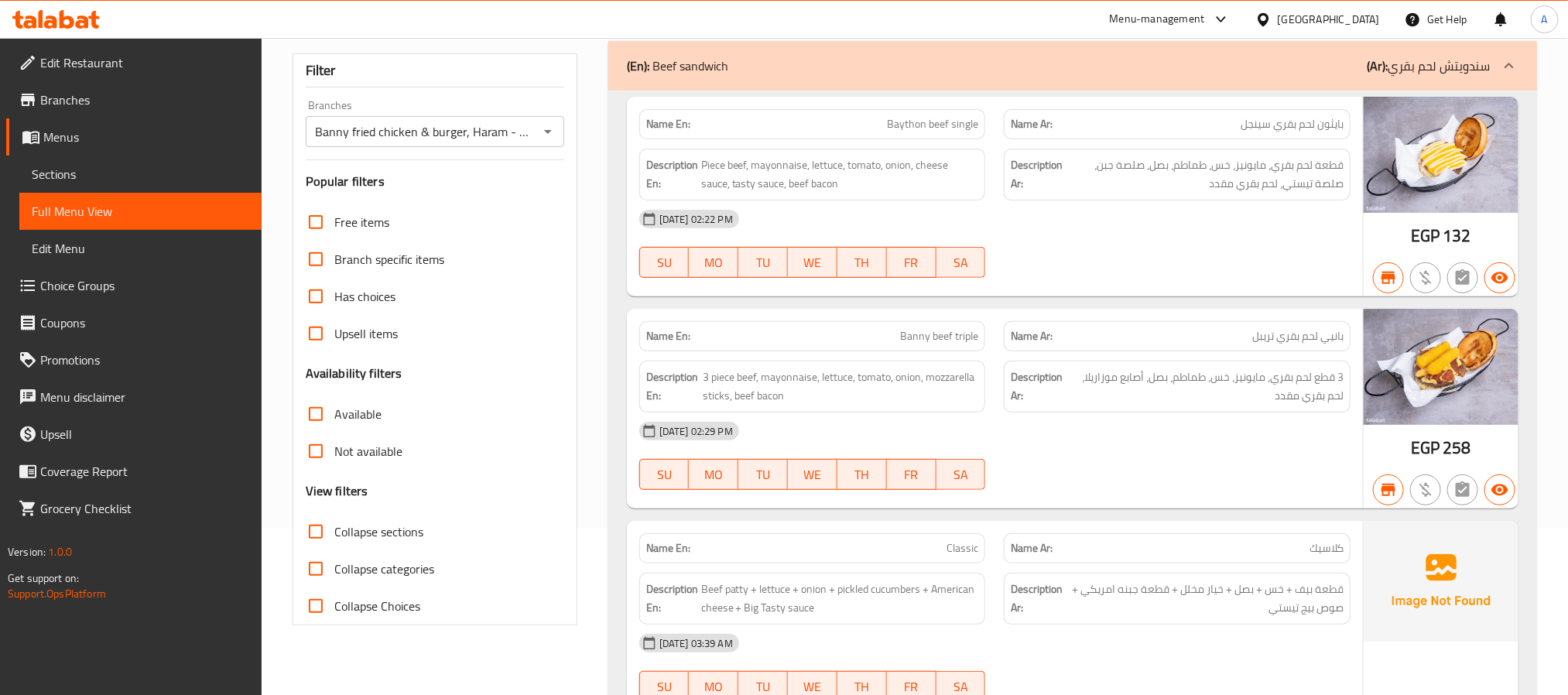
scroll to position [116, 0]
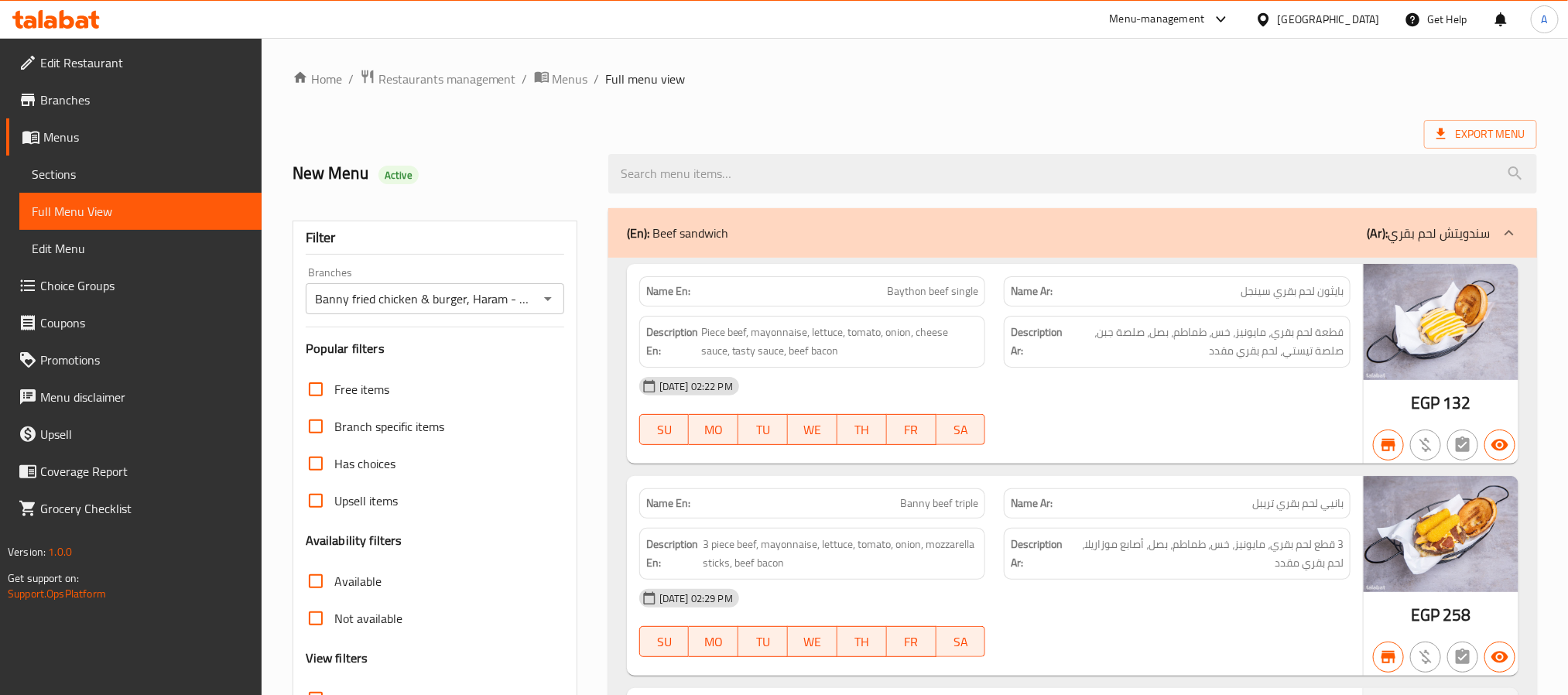
click at [1455, 122] on span "Export Menu" at bounding box center [1480, 134] width 113 height 29
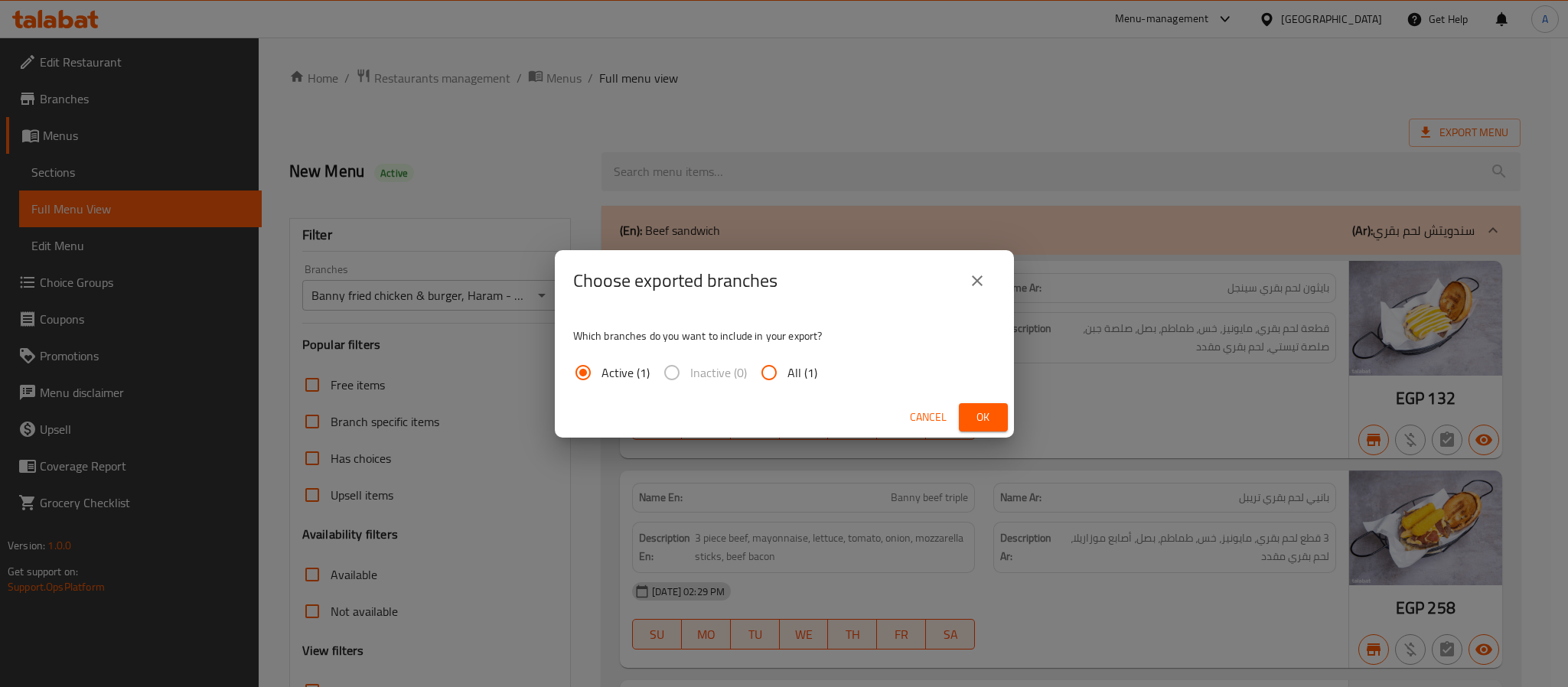
click at [768, 378] on input "All (1)" at bounding box center [768, 372] width 37 height 36
radio input "true"
click at [971, 416] on span "Ok" at bounding box center [982, 416] width 24 height 19
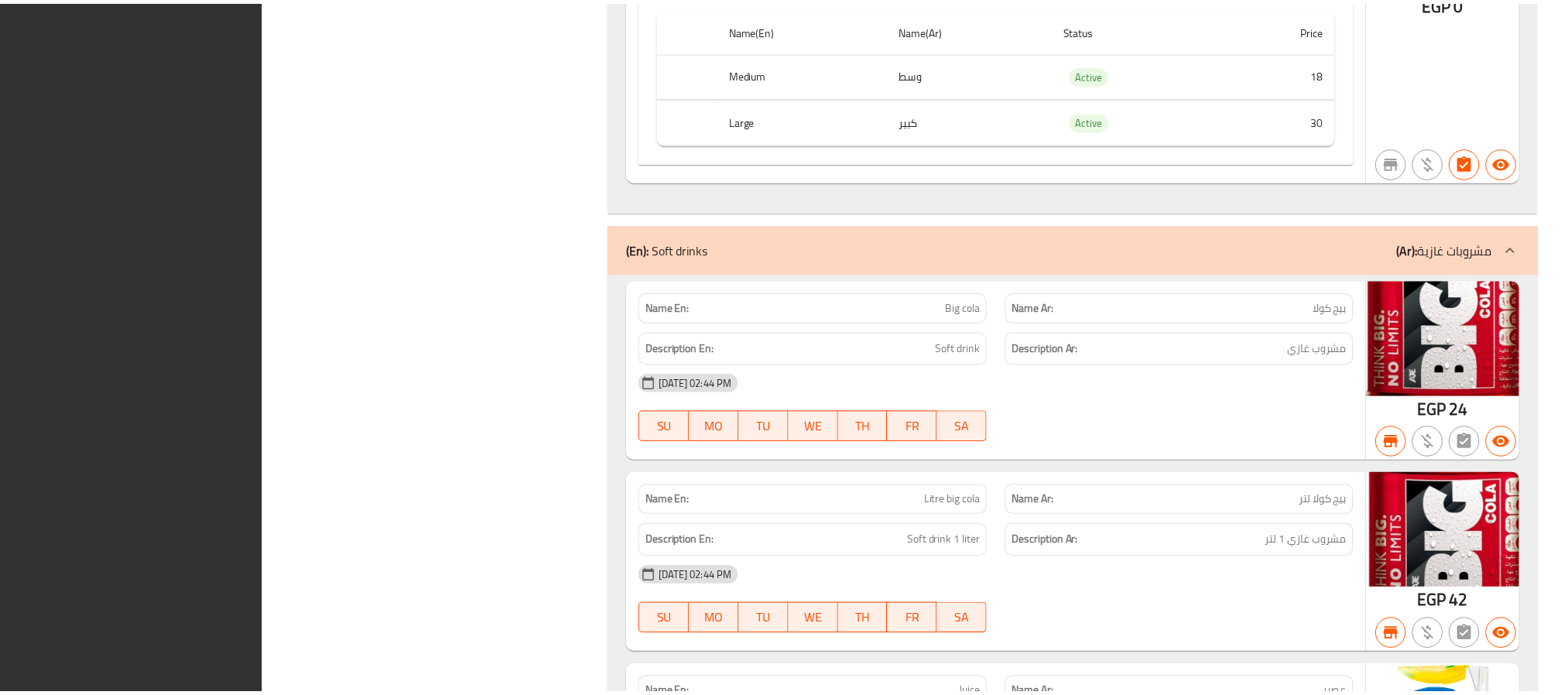
scroll to position [21504, 0]
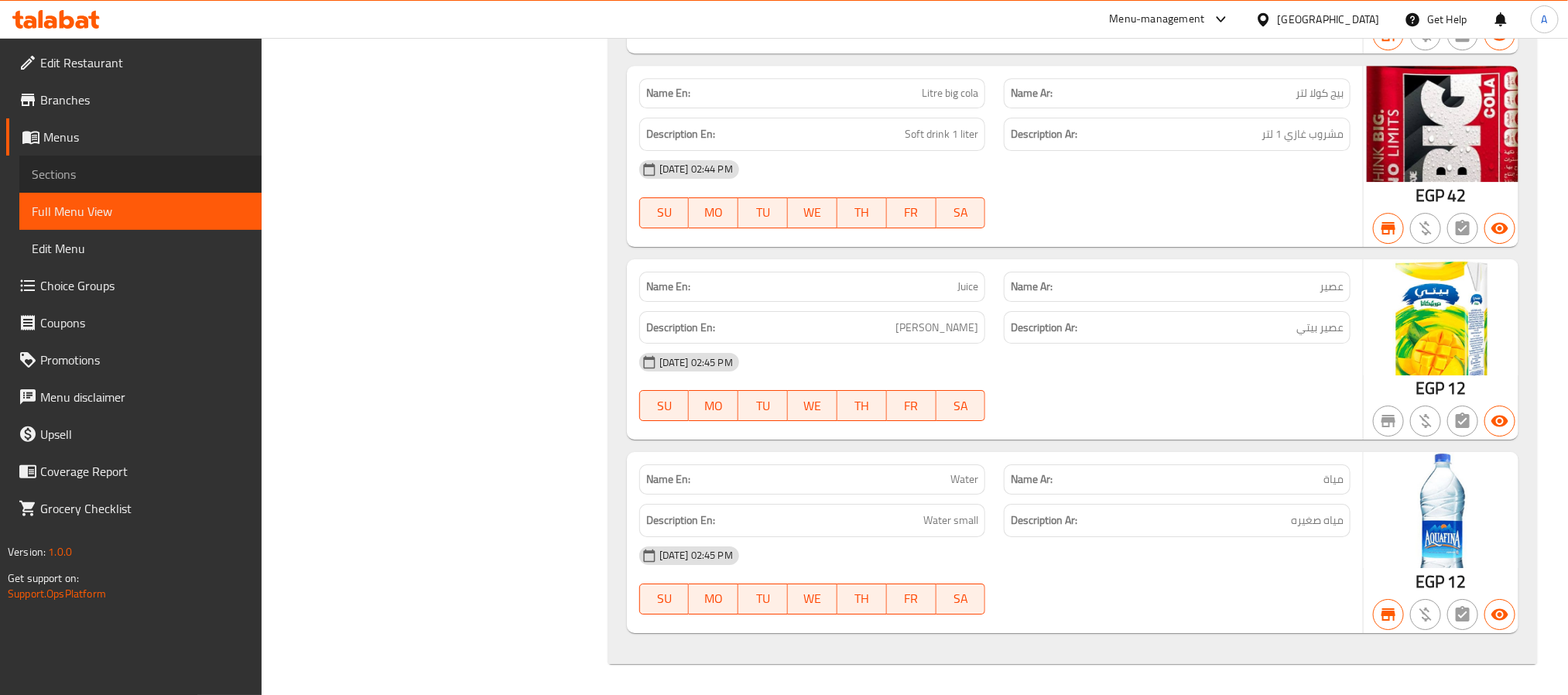
click at [138, 166] on span "Sections" at bounding box center [140, 174] width 217 height 19
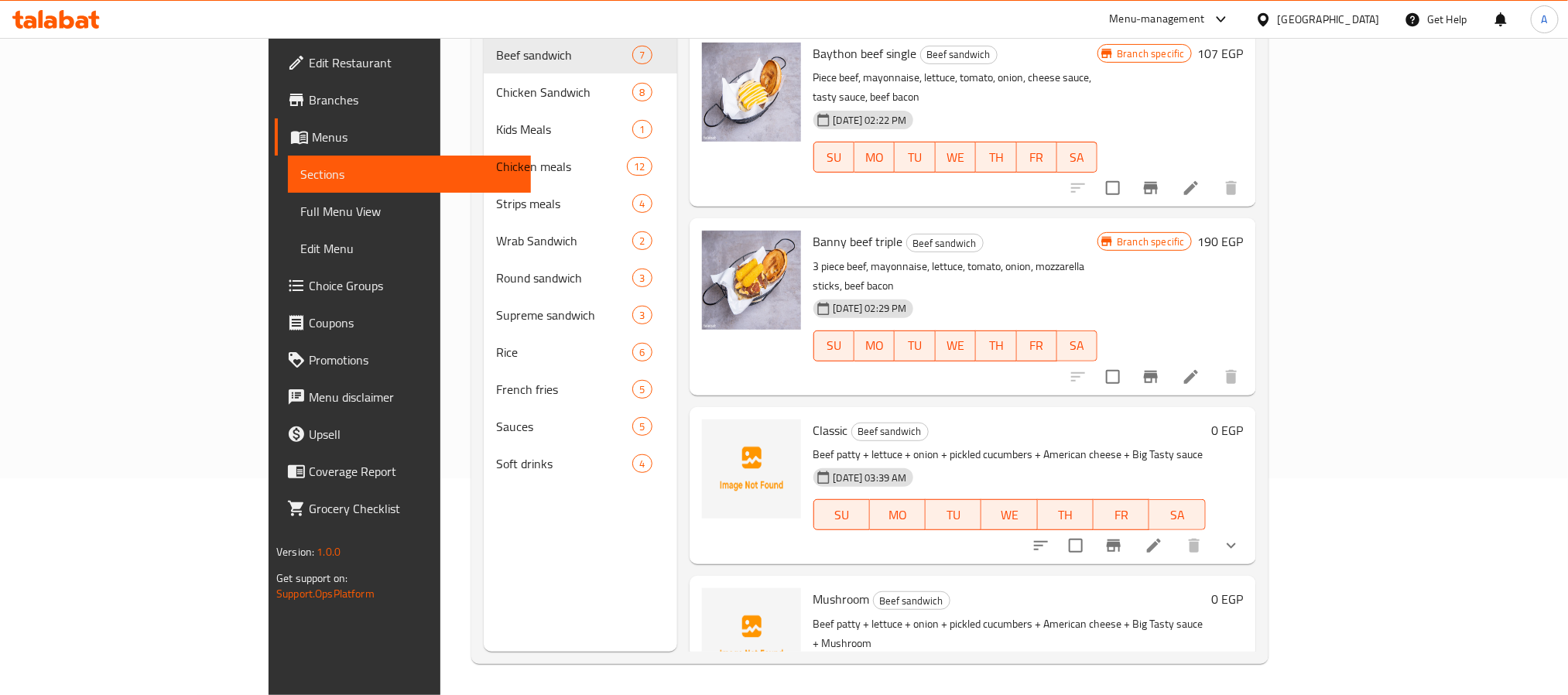
scroll to position [217, 0]
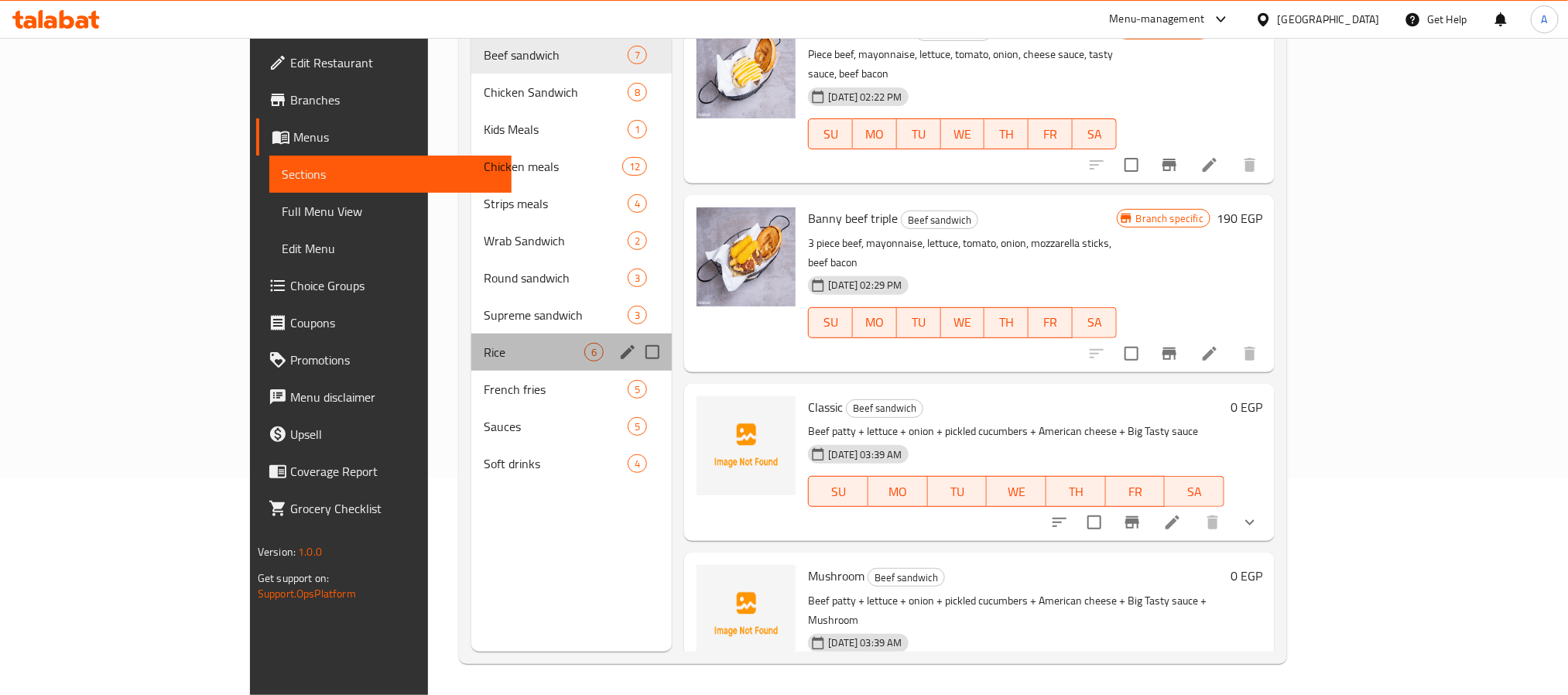
click at [471, 333] on div "Rice 6" at bounding box center [571, 351] width 201 height 37
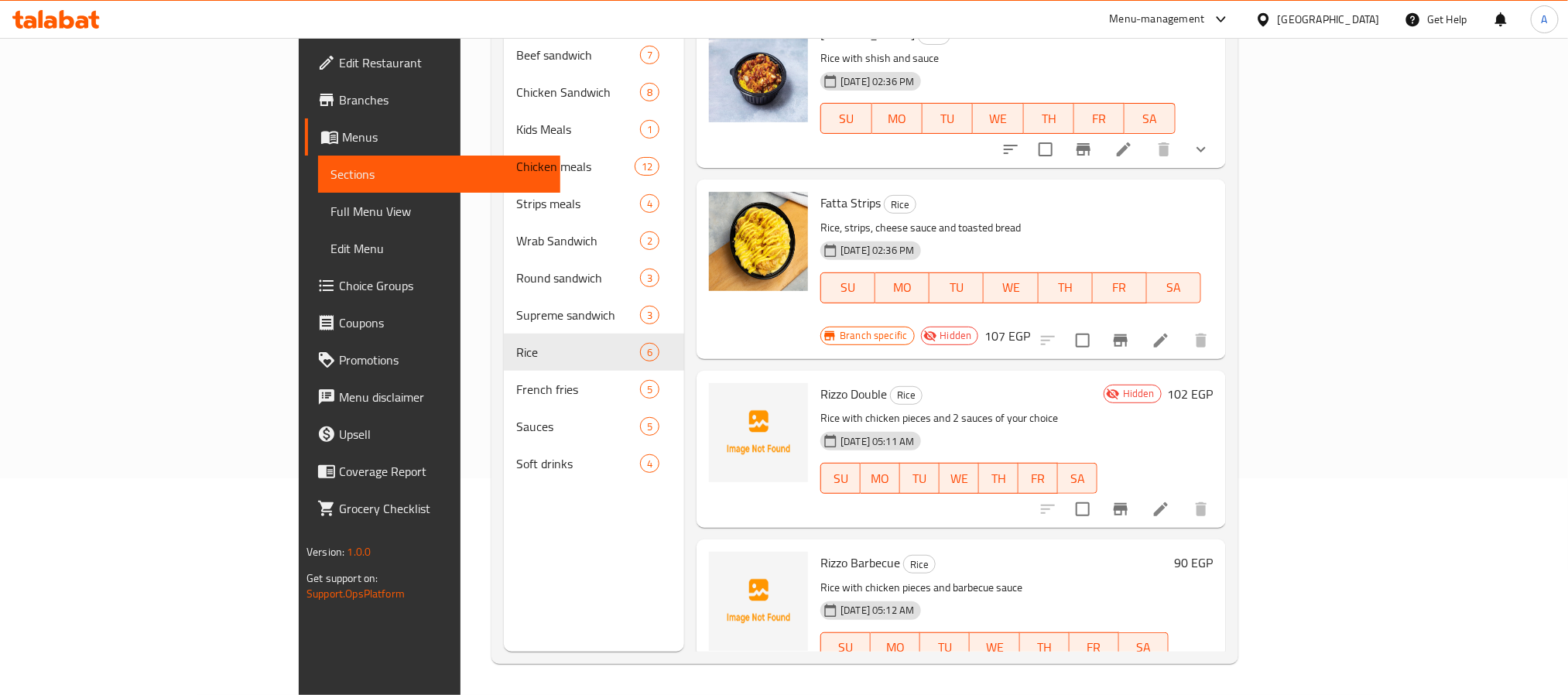
scroll to position [241, 0]
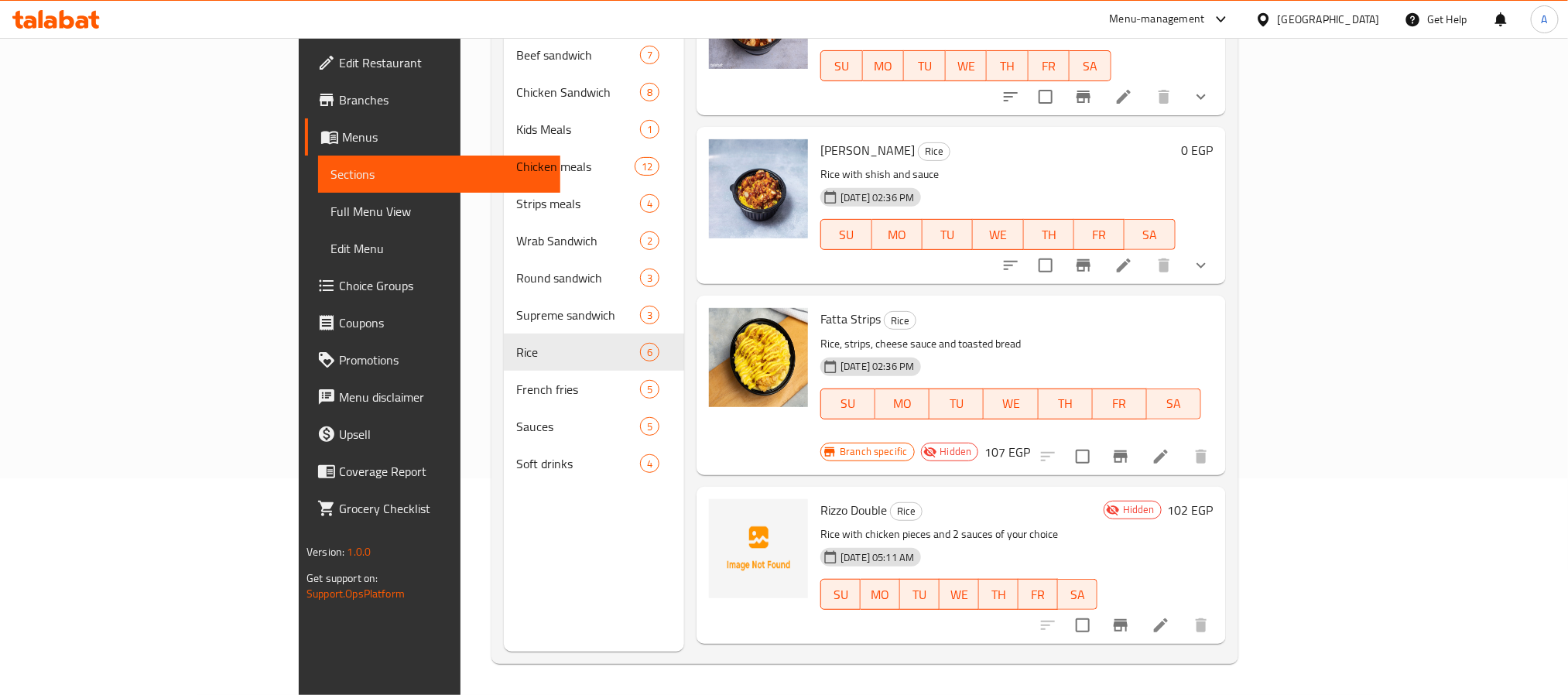
click at [820, 498] on span "Rizzo Double" at bounding box center [854, 510] width 67 height 23
drag, startPoint x: 755, startPoint y: 466, endPoint x: 784, endPoint y: 455, distance: 31.0
click at [820, 498] on span "Rizzo Double" at bounding box center [854, 510] width 67 height 23
copy span "Rizzo Double"
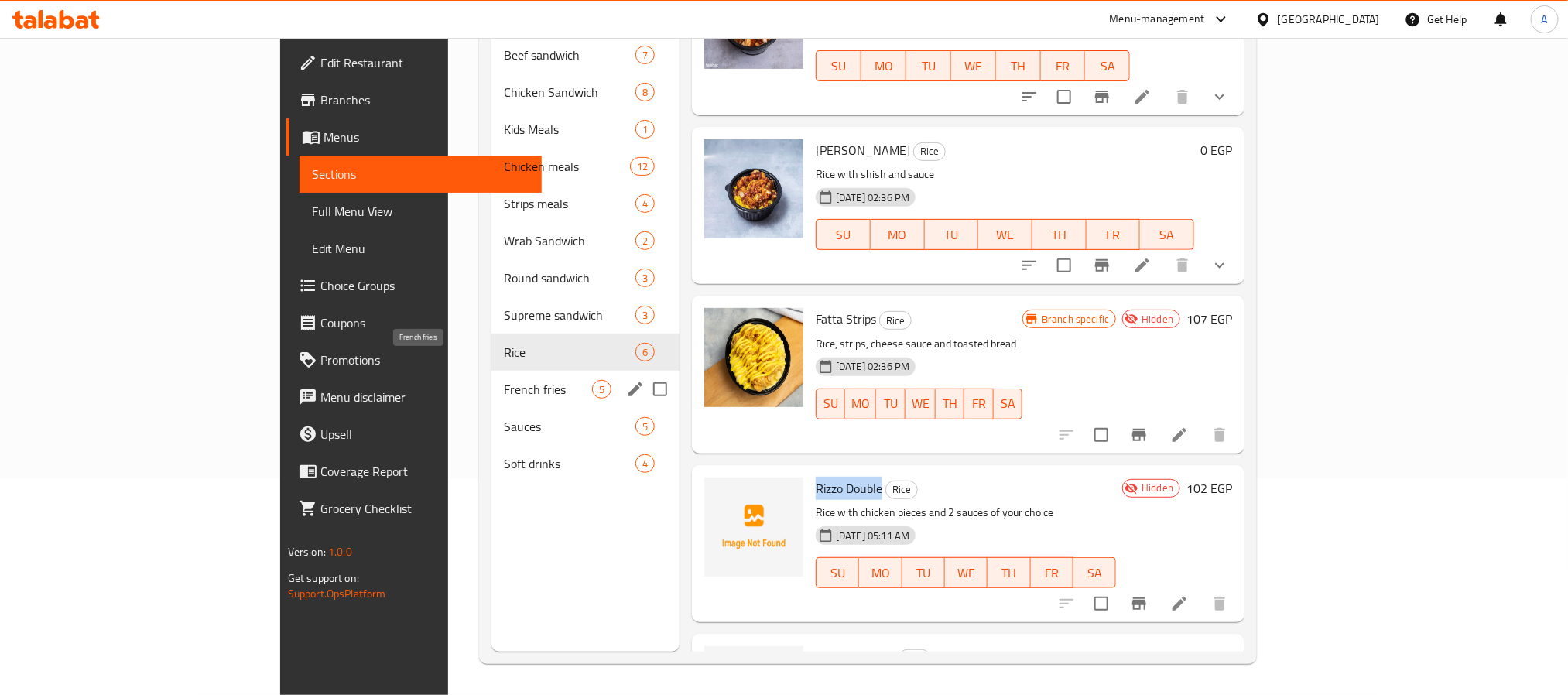
click at [503, 380] on span "French fries" at bounding box center [548, 389] width 88 height 19
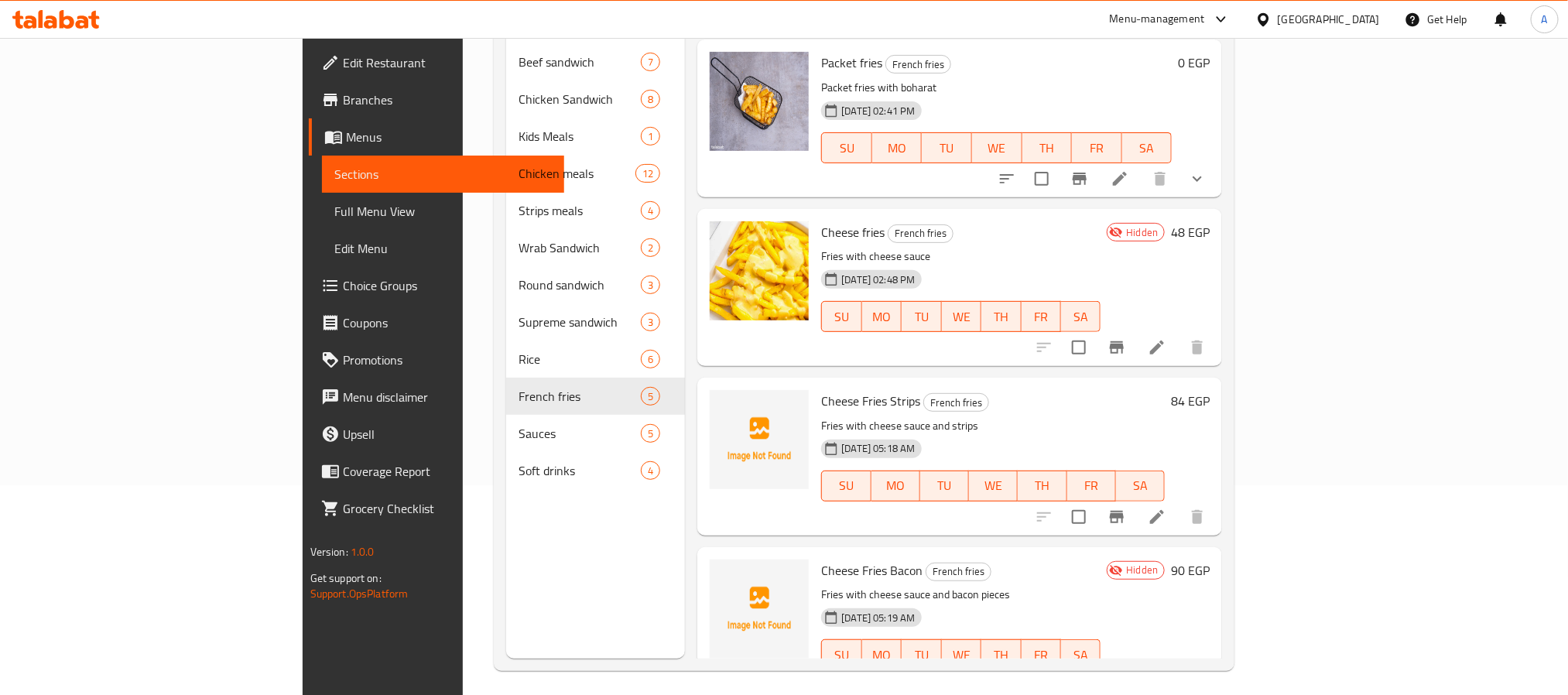
scroll to position [217, 0]
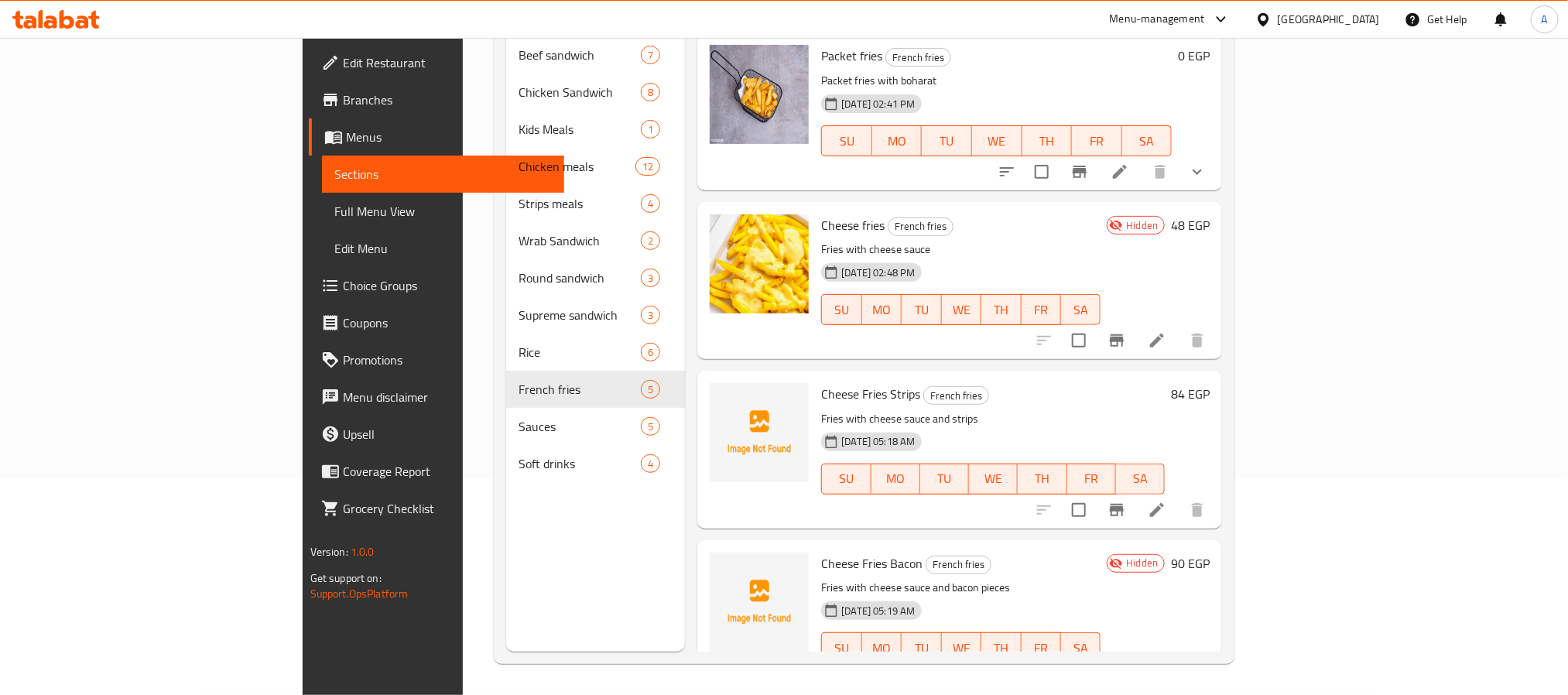
click at [821, 552] on span "Cheese Fries Bacon" at bounding box center [872, 564] width 102 height 23
copy h6 "Cheese Fries Bacon"
click at [1361, 25] on div "[GEOGRAPHIC_DATA]" at bounding box center [1328, 19] width 102 height 17
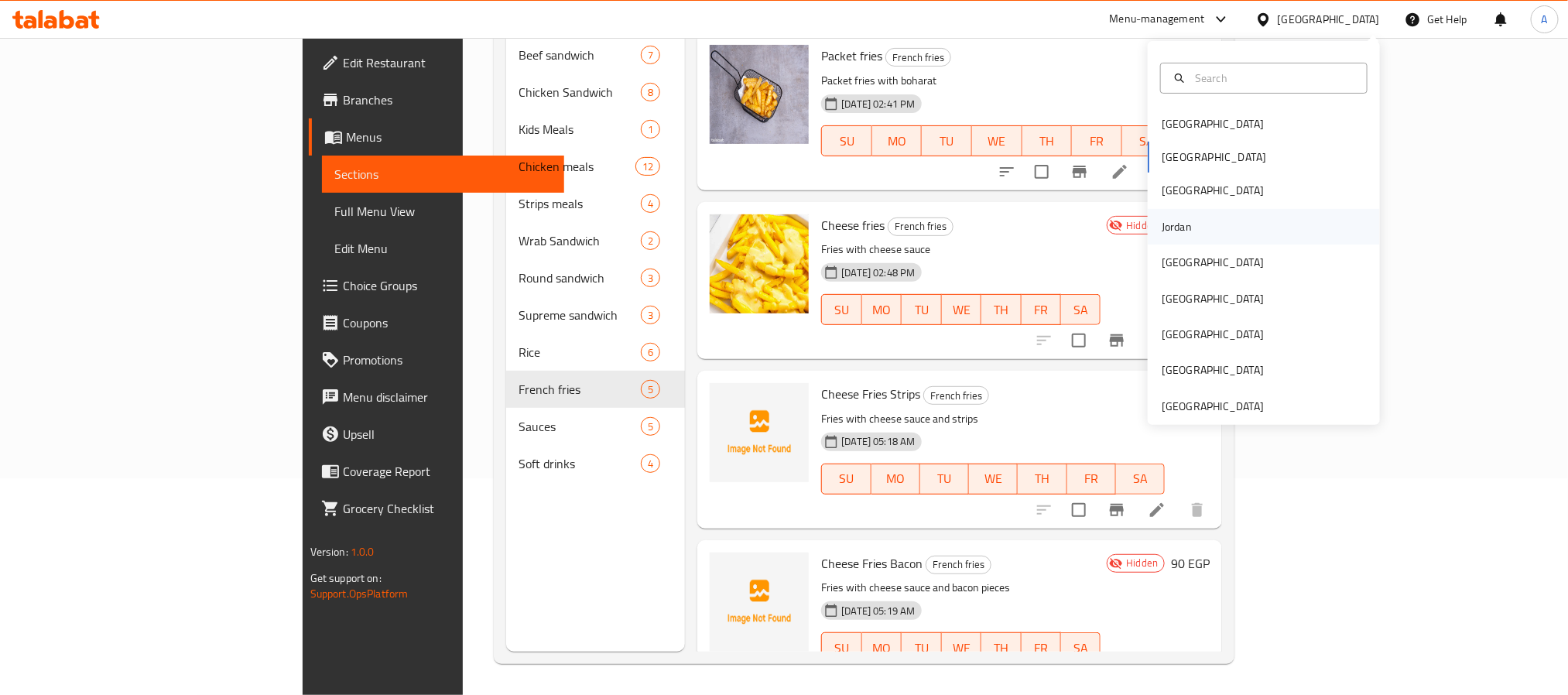
click at [1165, 230] on div "Jordan" at bounding box center [1177, 226] width 31 height 17
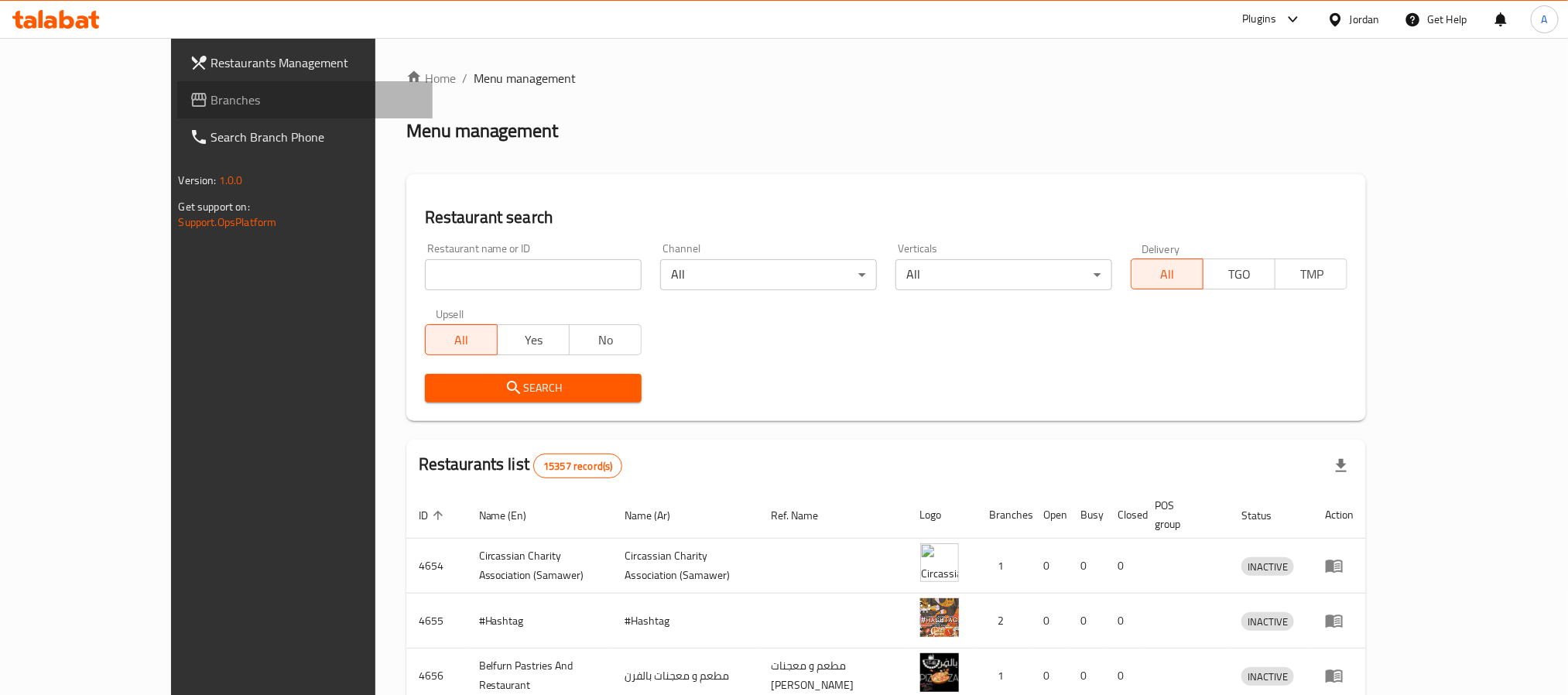
click at [212, 102] on span "Branches" at bounding box center [316, 100] width 209 height 19
